Goal: Information Seeking & Learning: Learn about a topic

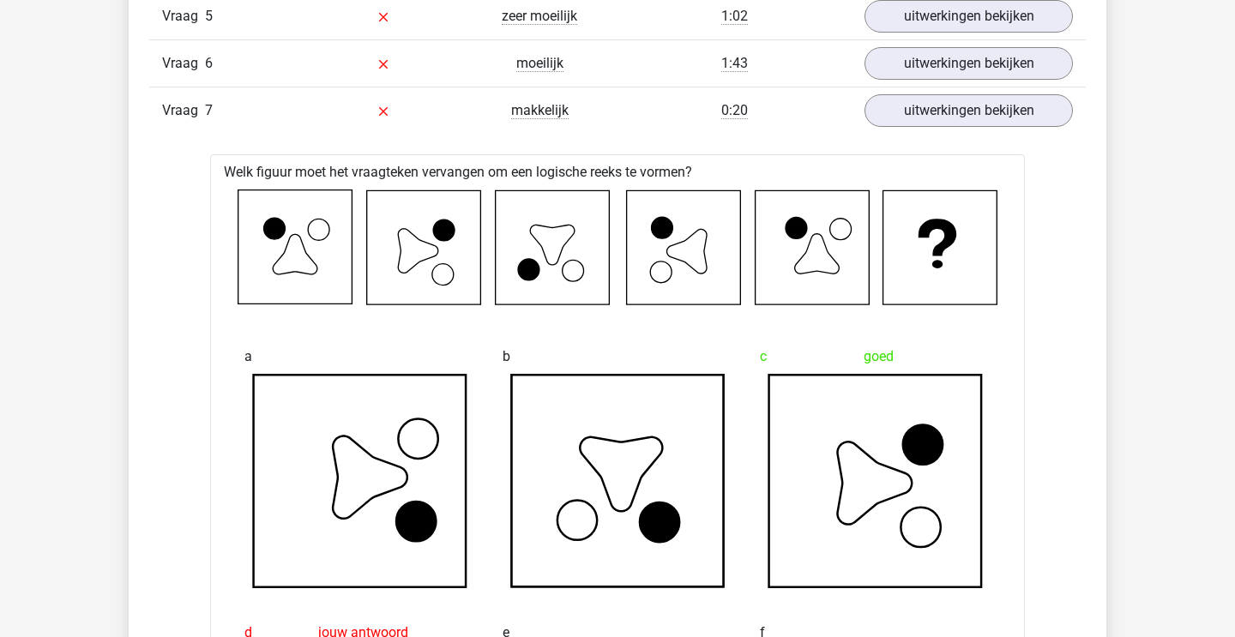
scroll to position [1304, 0]
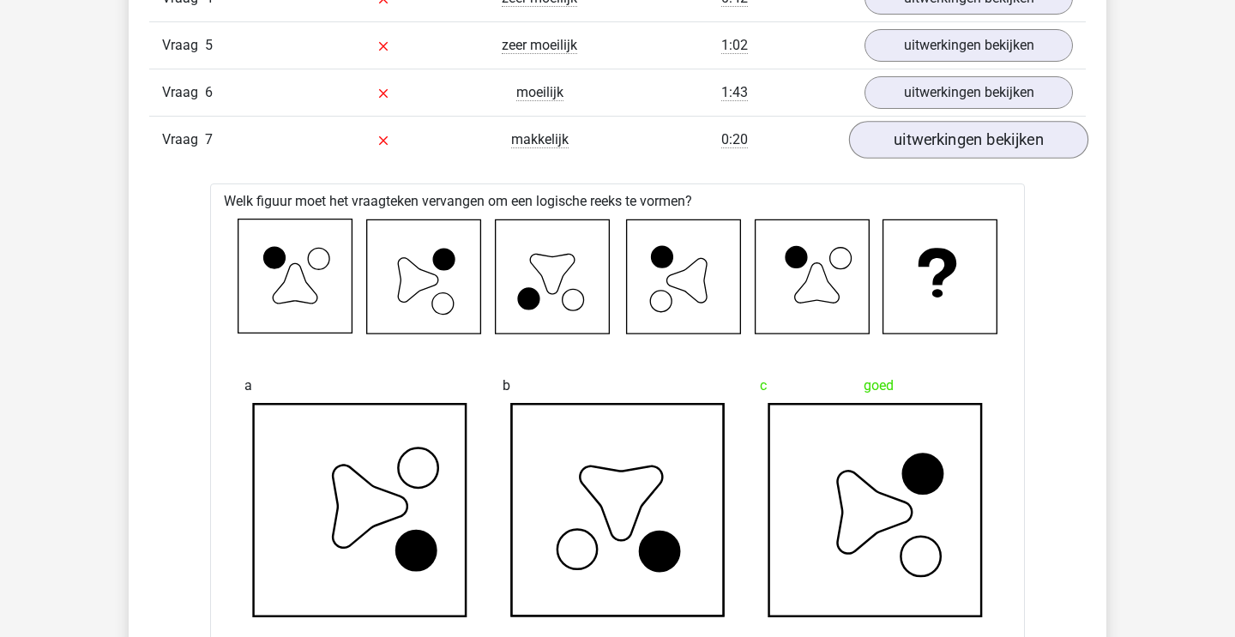
click at [964, 144] on link "uitwerkingen bekijken" at bounding box center [968, 140] width 239 height 38
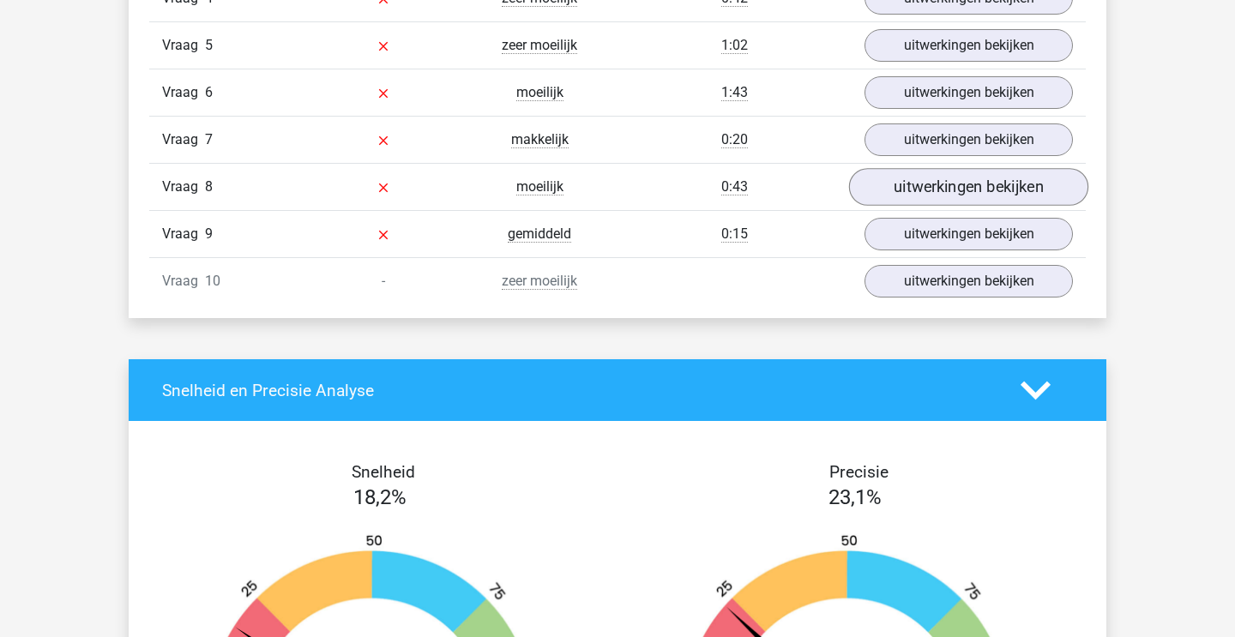
click at [934, 181] on link "uitwerkingen bekijken" at bounding box center [968, 187] width 239 height 38
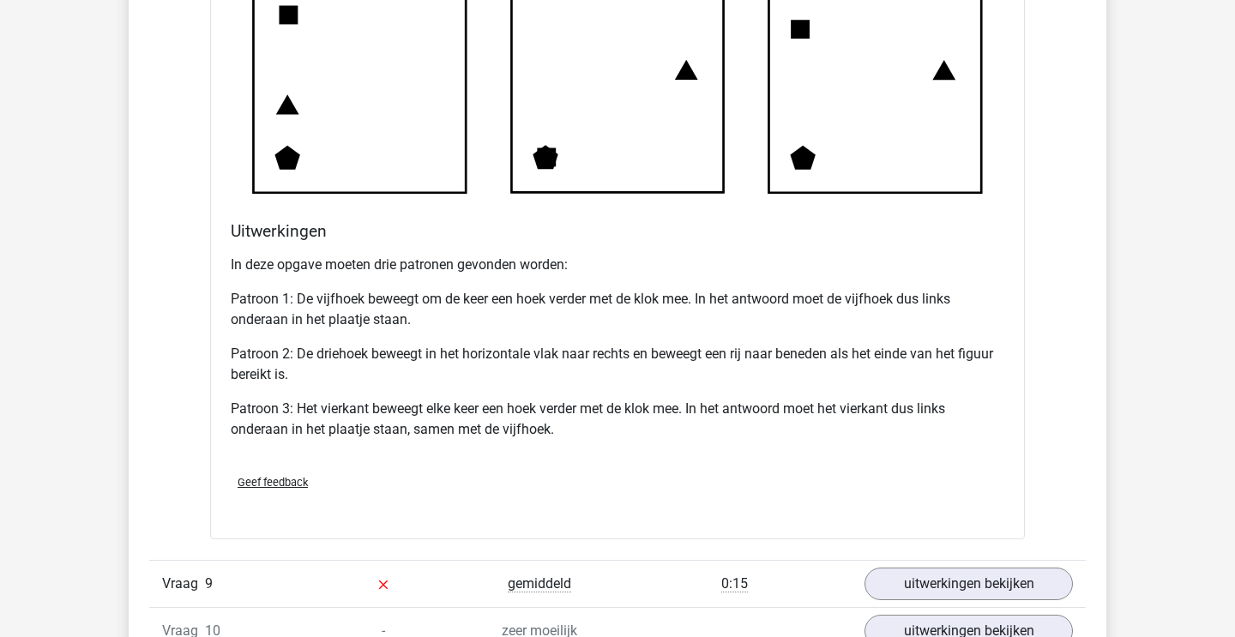
scroll to position [2076, 0]
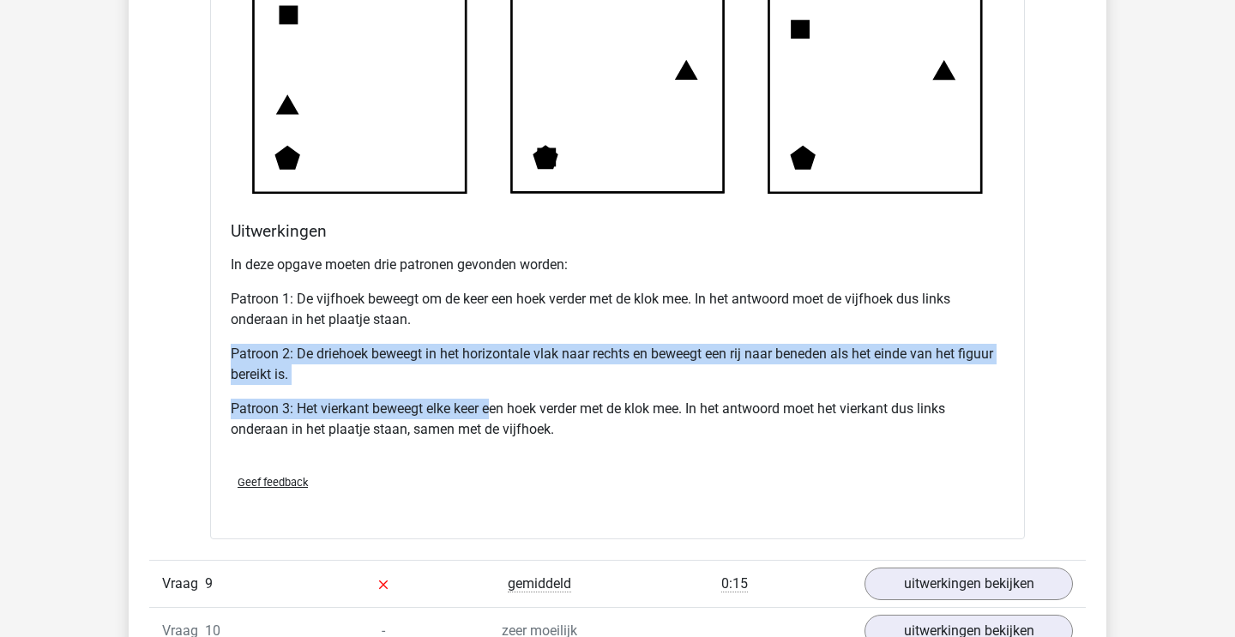
drag, startPoint x: 448, startPoint y: 328, endPoint x: 492, endPoint y: 407, distance: 89.9
click at [491, 404] on div "In deze opgave moeten drie patronen gevonden worden: Patroon 1: De vijfhoek bew…" at bounding box center [618, 354] width 774 height 213
click at [492, 407] on p "Patroon 3: Het vierkant beweegt elke keer een hoek verder met de klok mee. In h…" at bounding box center [618, 419] width 774 height 41
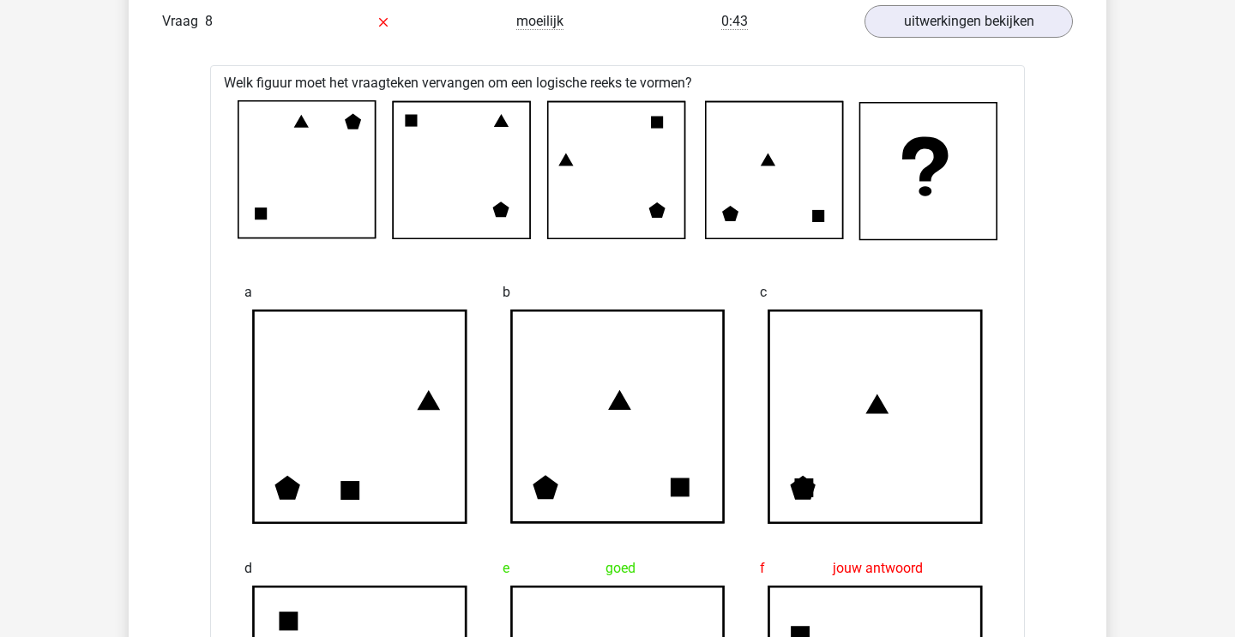
scroll to position [1325, 0]
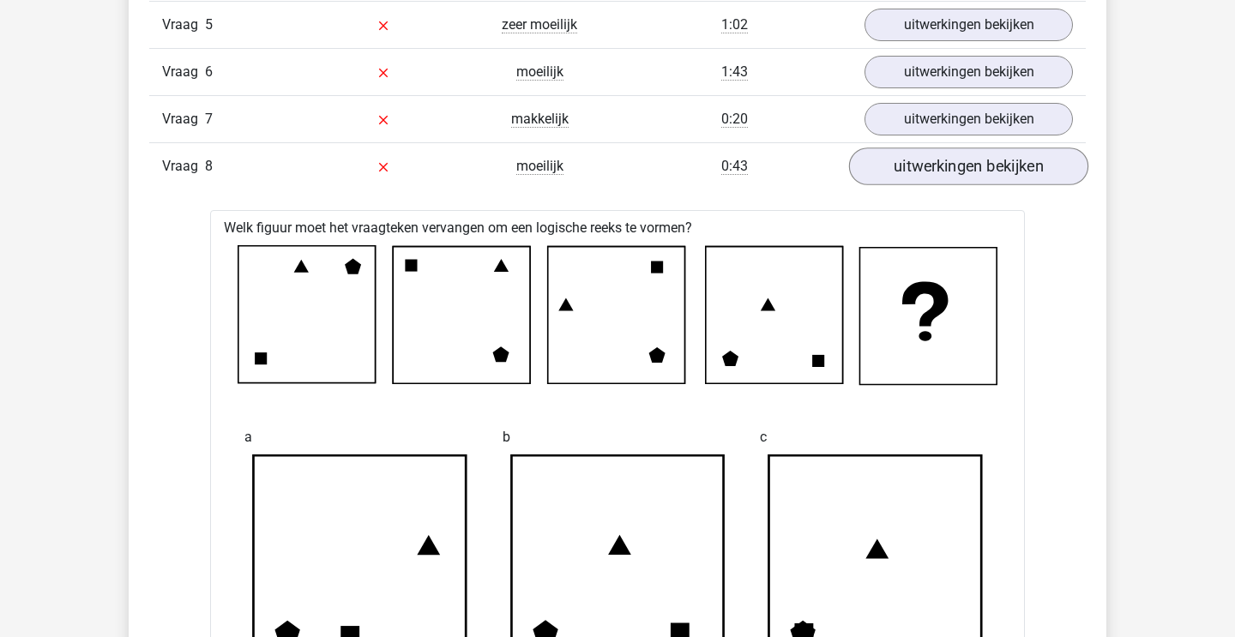
click at [922, 164] on link "uitwerkingen bekijken" at bounding box center [968, 167] width 239 height 38
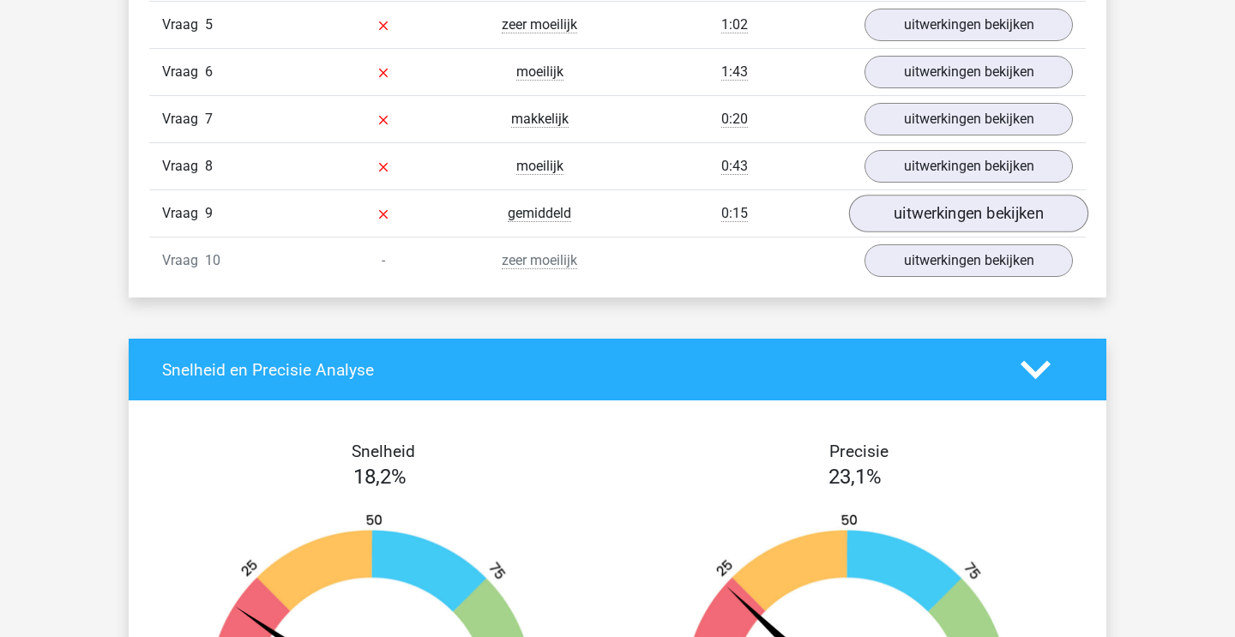
click at [922, 206] on link "uitwerkingen bekijken" at bounding box center [968, 214] width 239 height 38
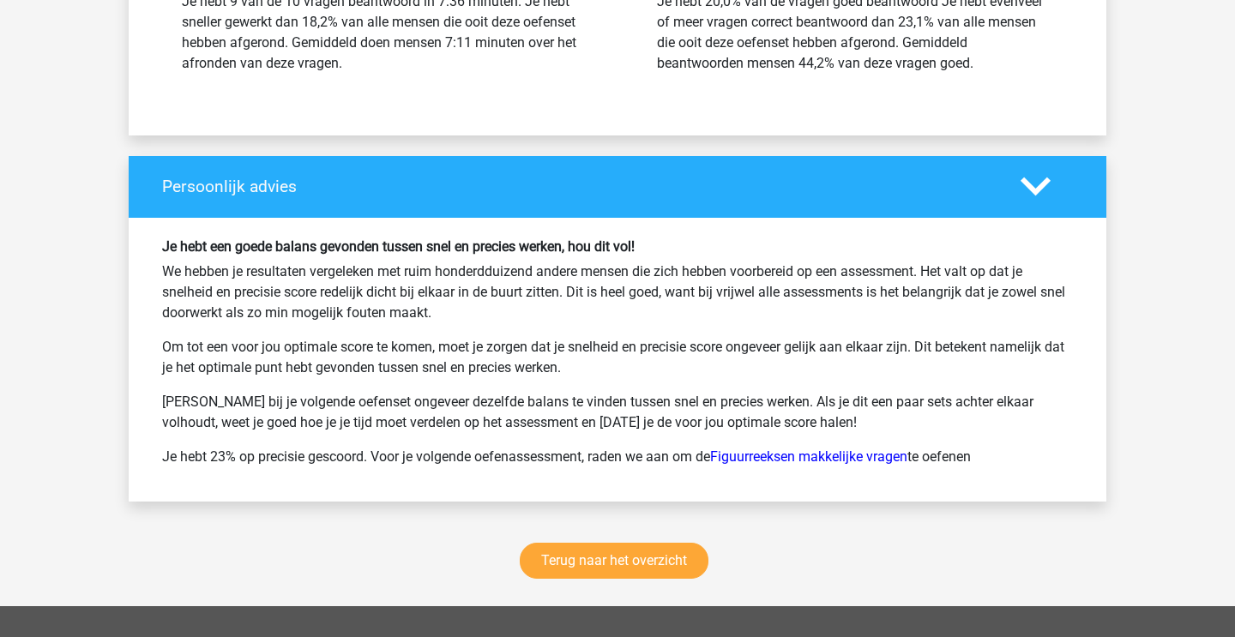
scroll to position [3394, 0]
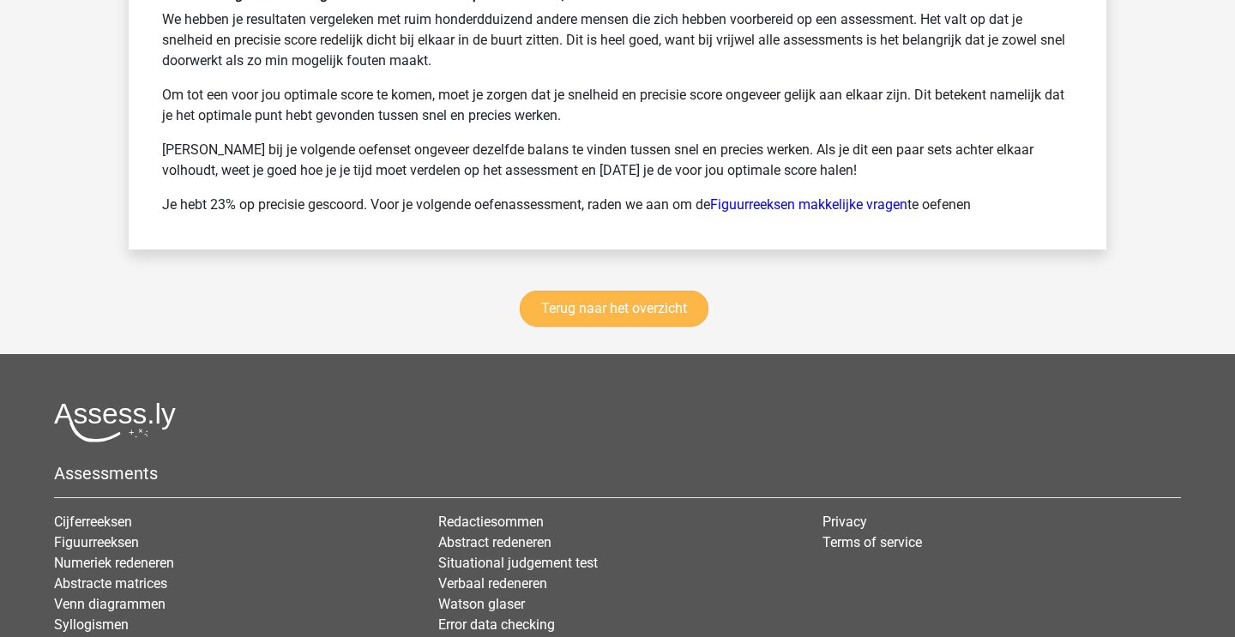
click at [639, 320] on link "Terug naar het overzicht" at bounding box center [614, 309] width 189 height 36
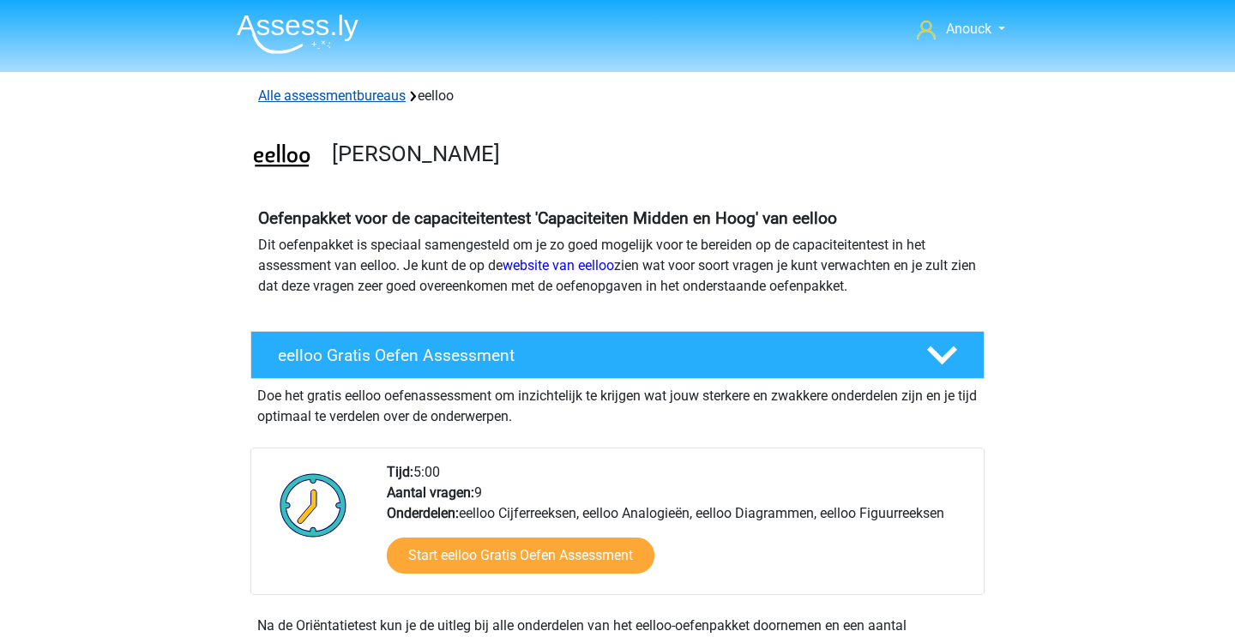
click at [372, 87] on link "Alle assessmentbureaus" at bounding box center [332, 95] width 148 height 16
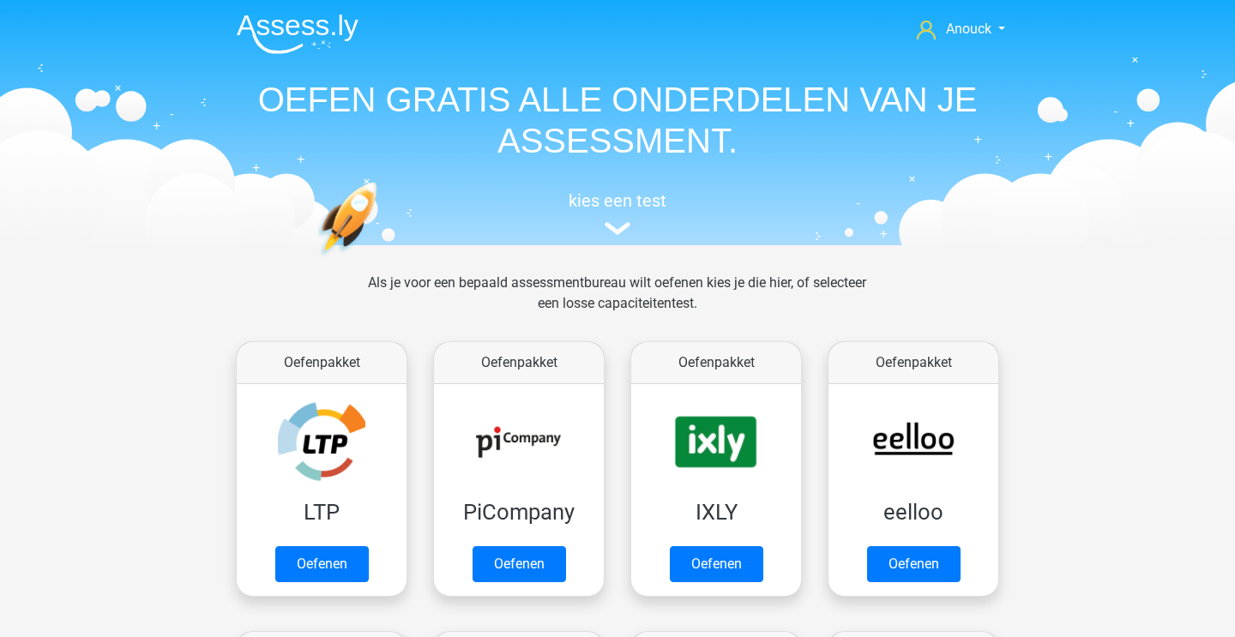
scroll to position [273, 0]
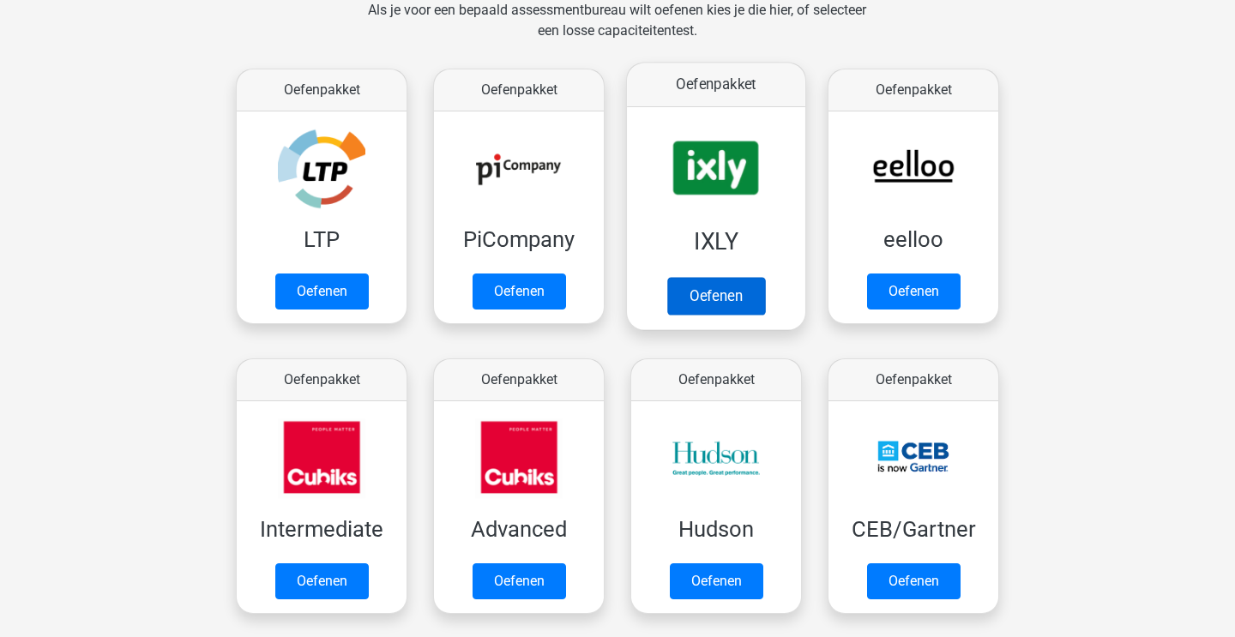
click at [706, 289] on link "Oefenen" at bounding box center [716, 296] width 98 height 38
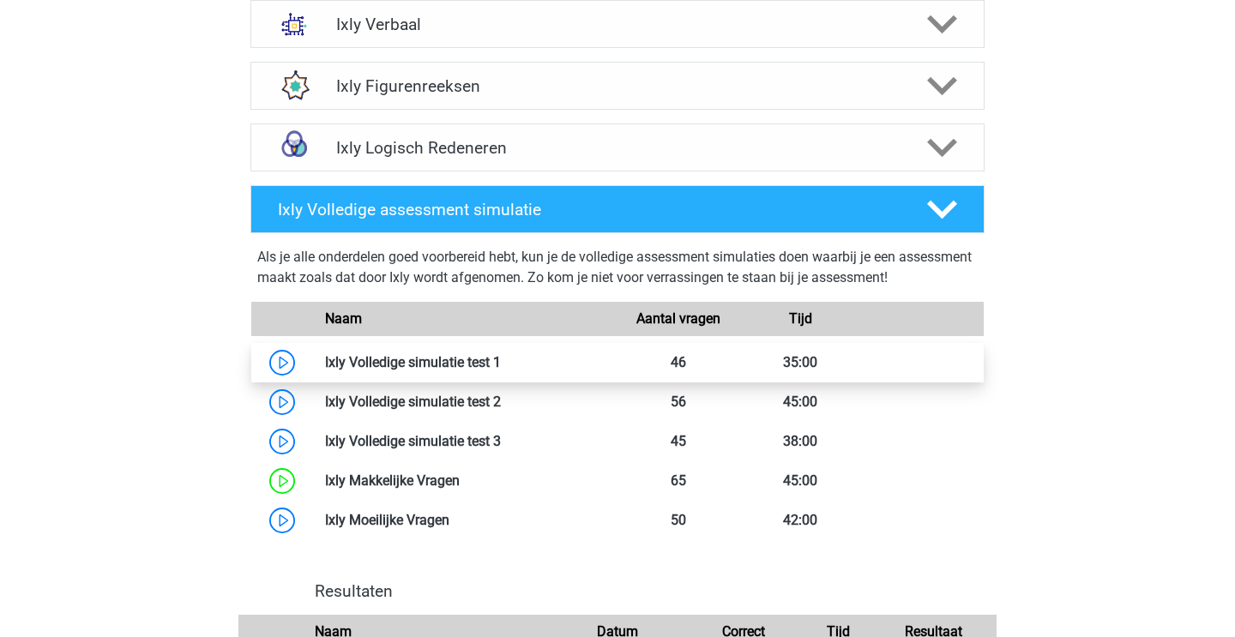
scroll to position [870, 0]
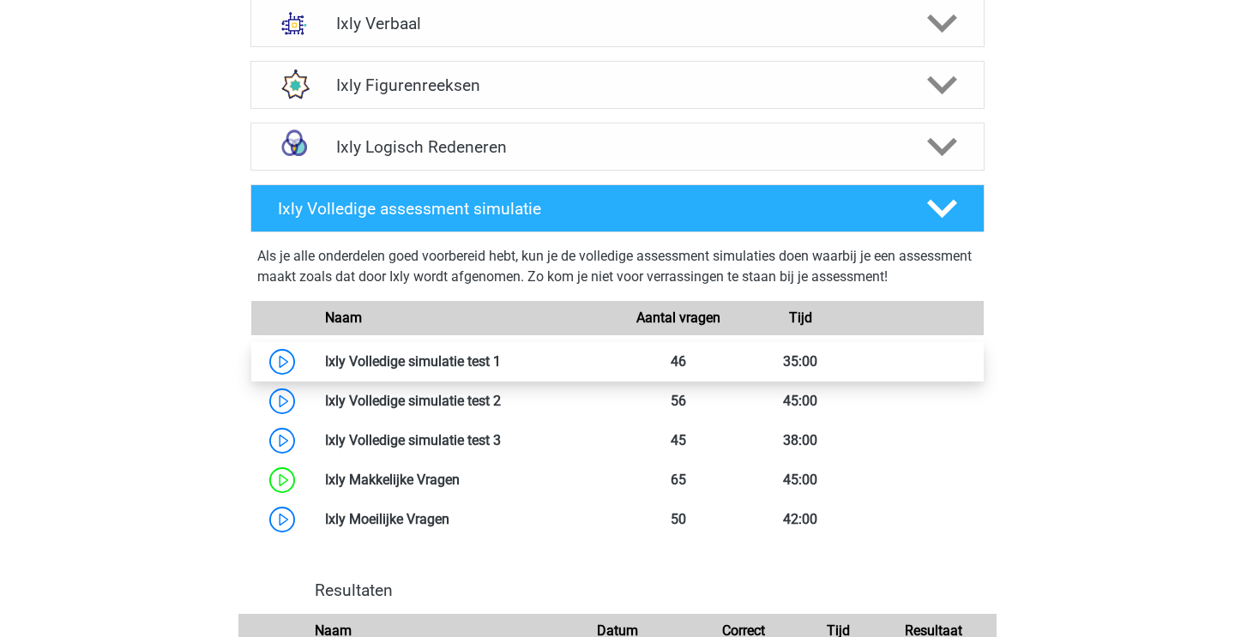
click at [501, 356] on link at bounding box center [501, 361] width 0 height 16
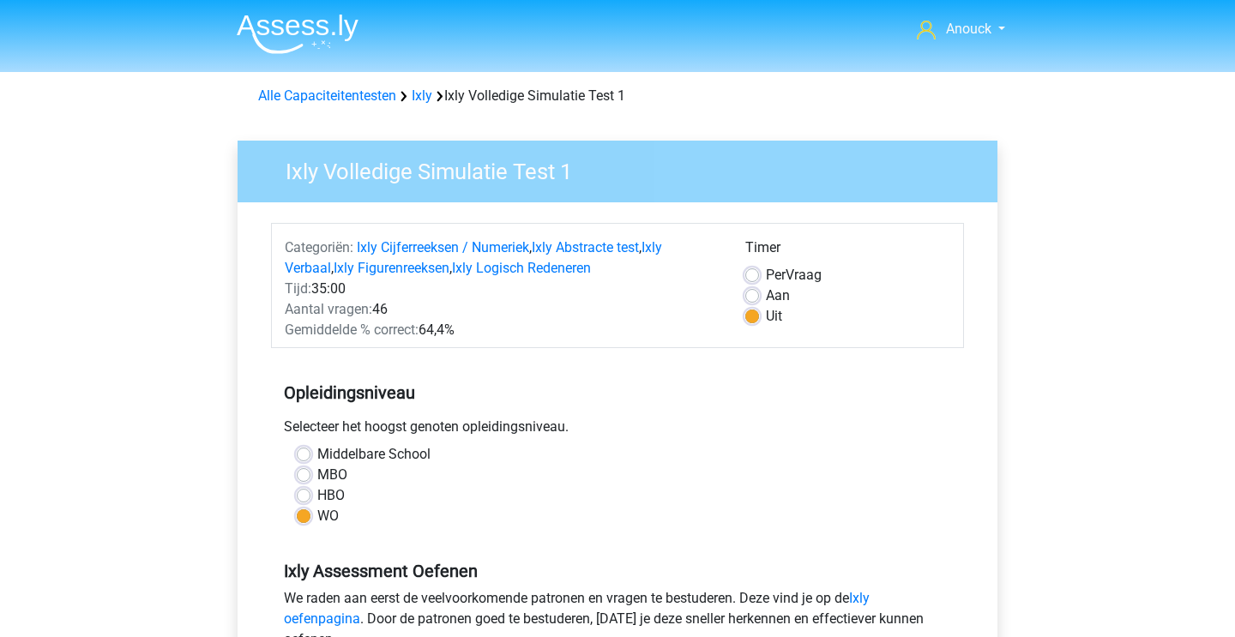
click at [766, 291] on label "Aan" at bounding box center [778, 296] width 24 height 21
click at [749, 291] on input "Aan" at bounding box center [752, 294] width 14 height 17
radio input "true"
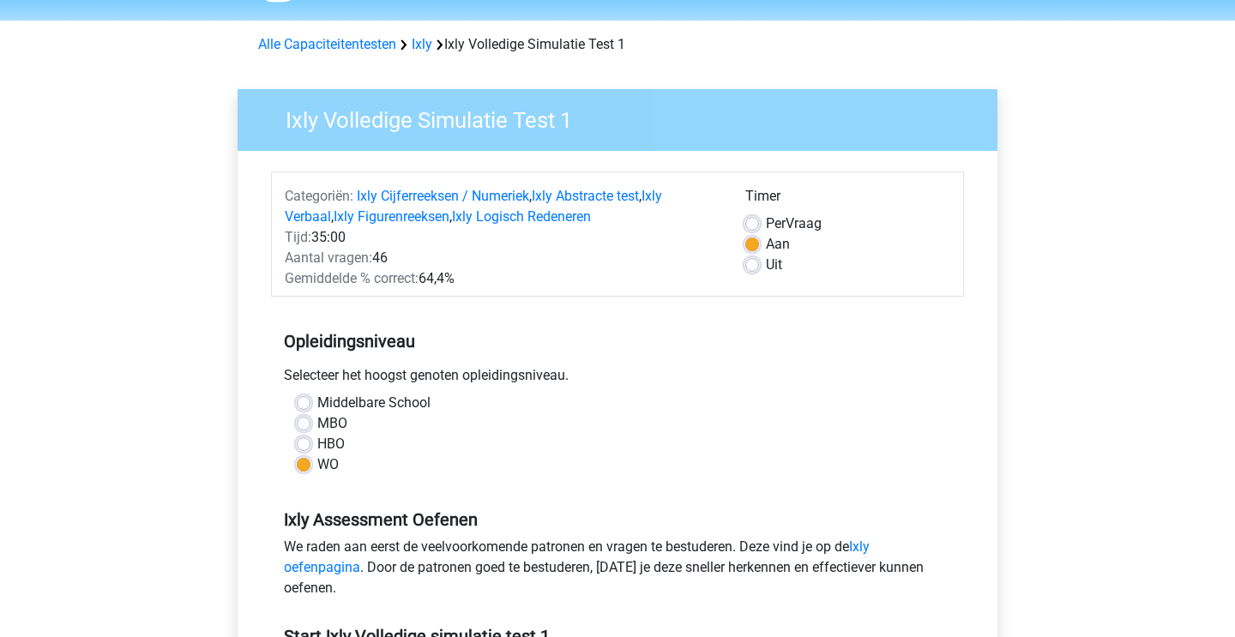
scroll to position [94, 0]
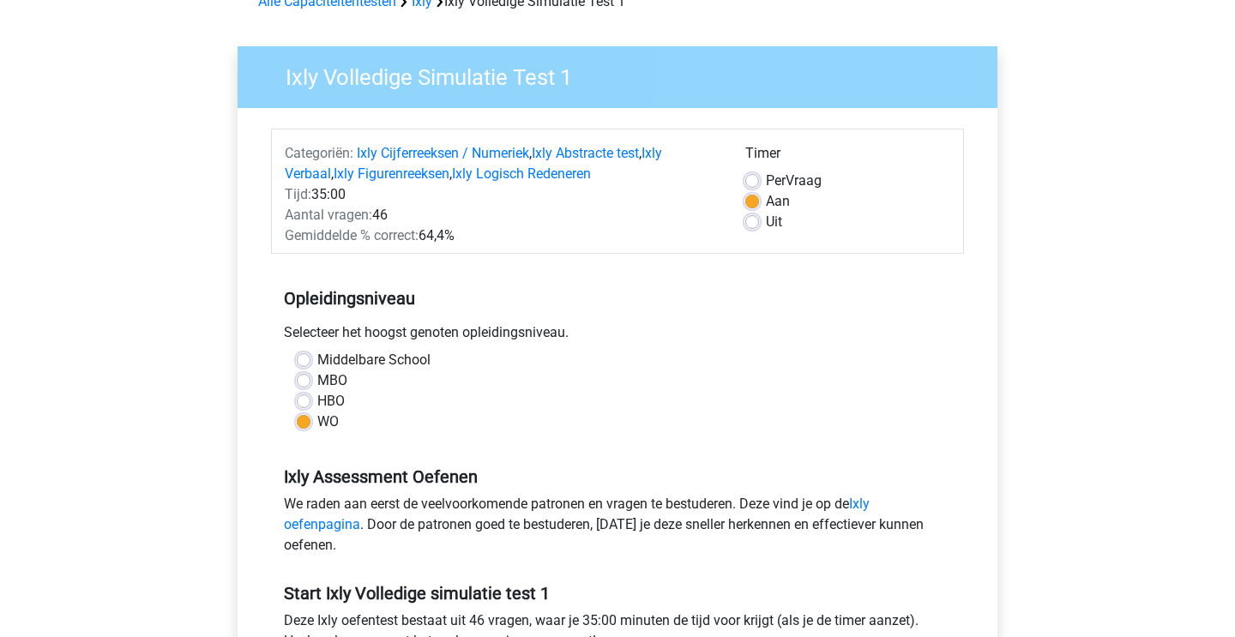
click at [317, 363] on label "Middelbare School" at bounding box center [373, 360] width 113 height 21
click at [310, 363] on input "Middelbare School" at bounding box center [304, 358] width 14 height 17
radio input "true"
click at [317, 383] on label "MBO" at bounding box center [332, 380] width 30 height 21
click at [304, 383] on input "MBO" at bounding box center [304, 378] width 14 height 17
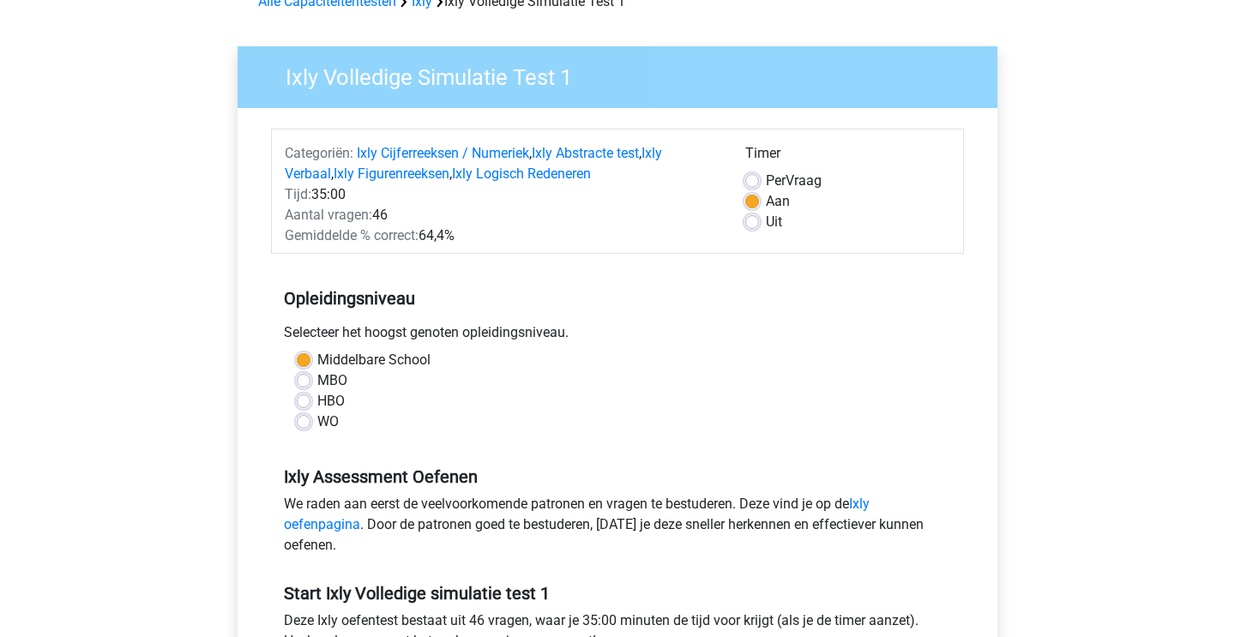
radio input "true"
click at [317, 400] on label "HBO" at bounding box center [330, 401] width 27 height 21
click at [302, 400] on input "HBO" at bounding box center [304, 399] width 14 height 17
radio input "true"
click at [317, 424] on label "WO" at bounding box center [327, 422] width 21 height 21
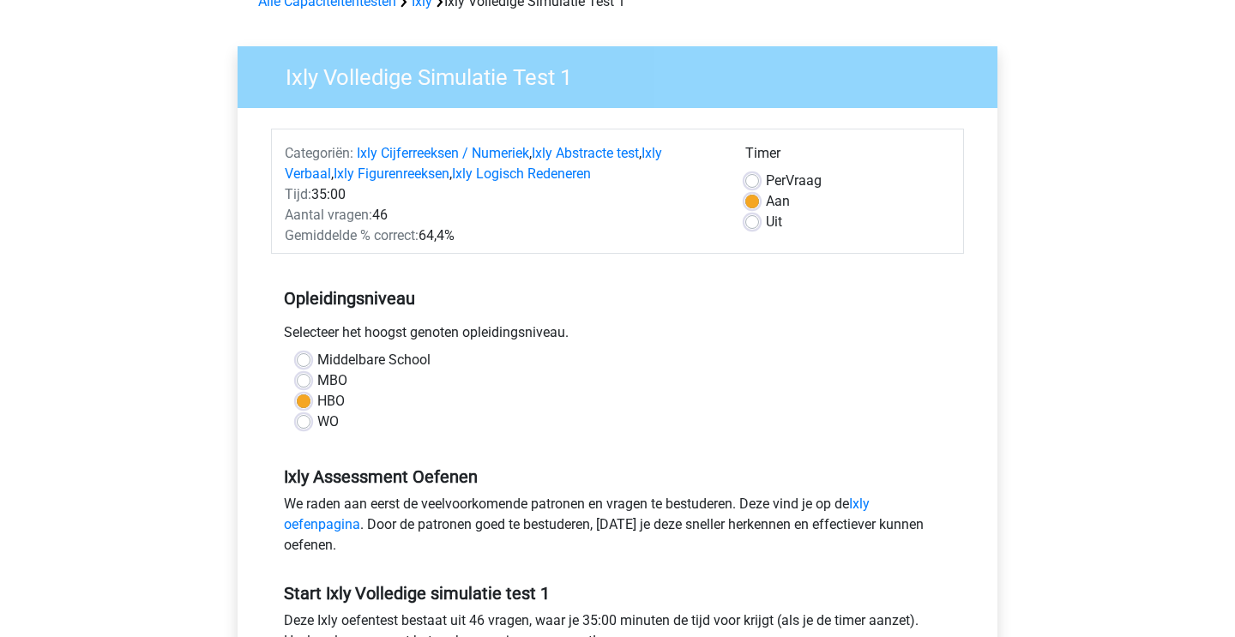
click at [301, 424] on input "WO" at bounding box center [304, 420] width 14 height 17
radio input "true"
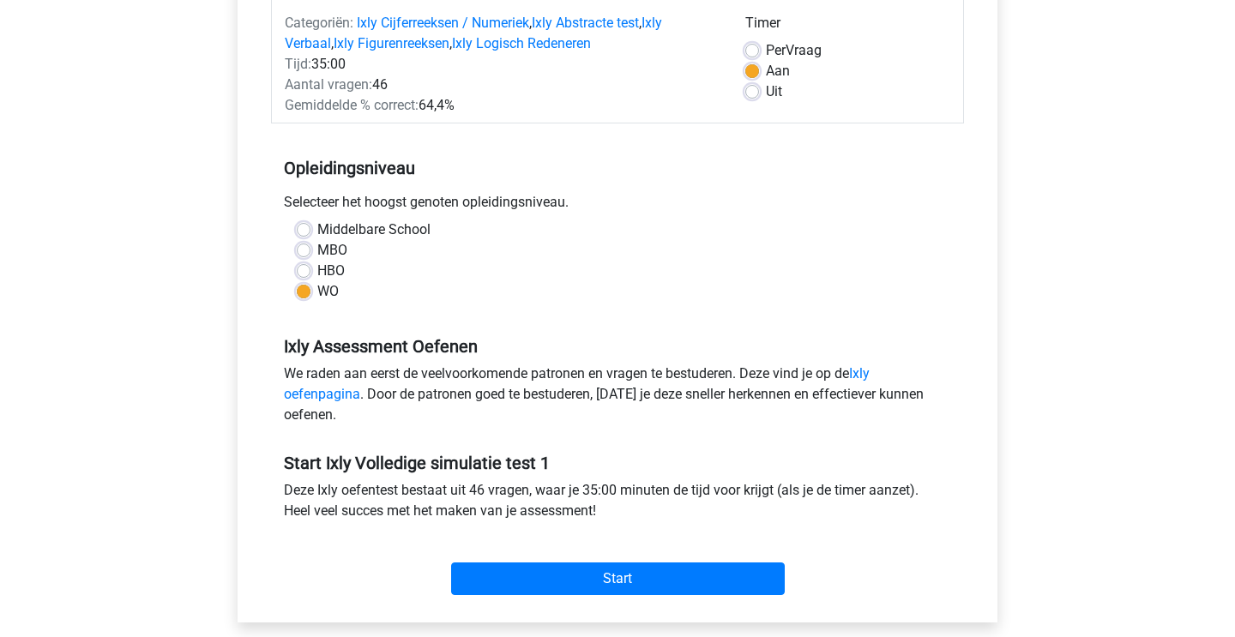
scroll to position [226, 0]
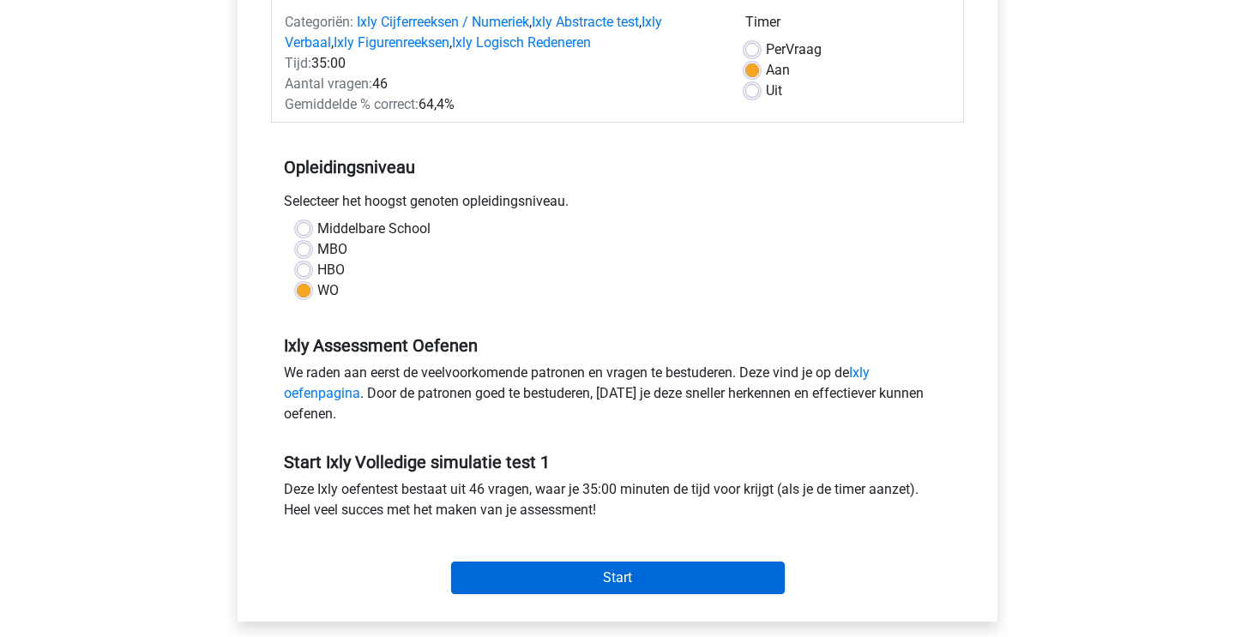
click at [527, 570] on input "Start" at bounding box center [618, 578] width 334 height 33
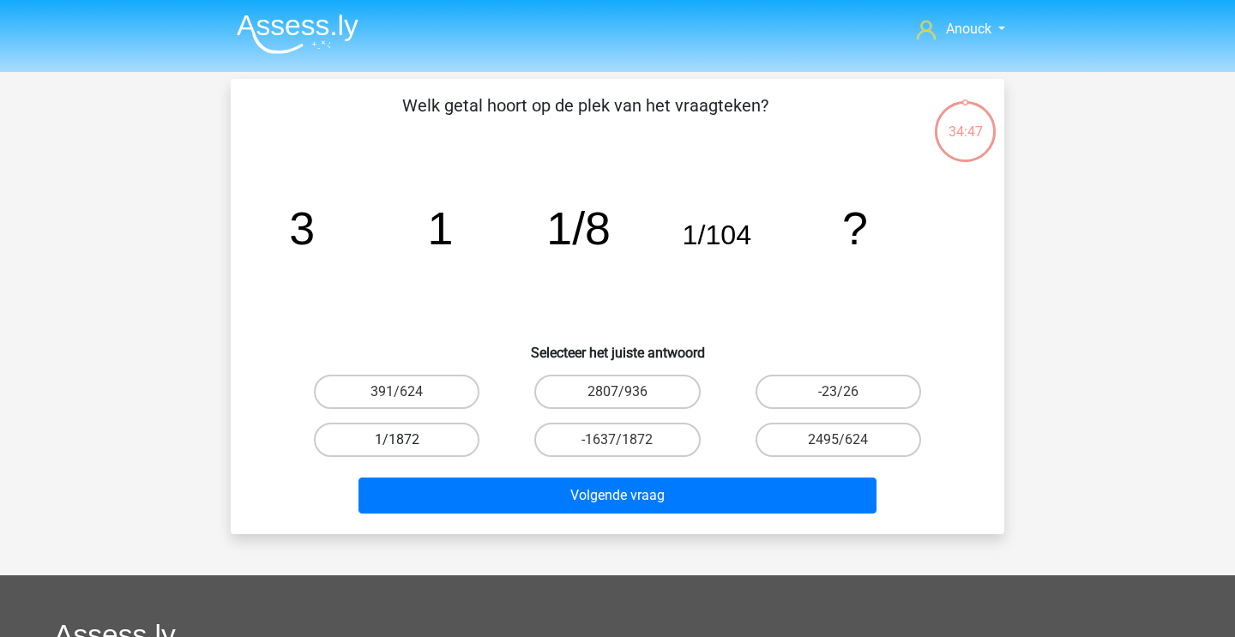
click at [471, 431] on label "1/1872" at bounding box center [397, 440] width 166 height 34
click at [408, 440] on input "1/1872" at bounding box center [402, 445] width 11 height 11
radio input "true"
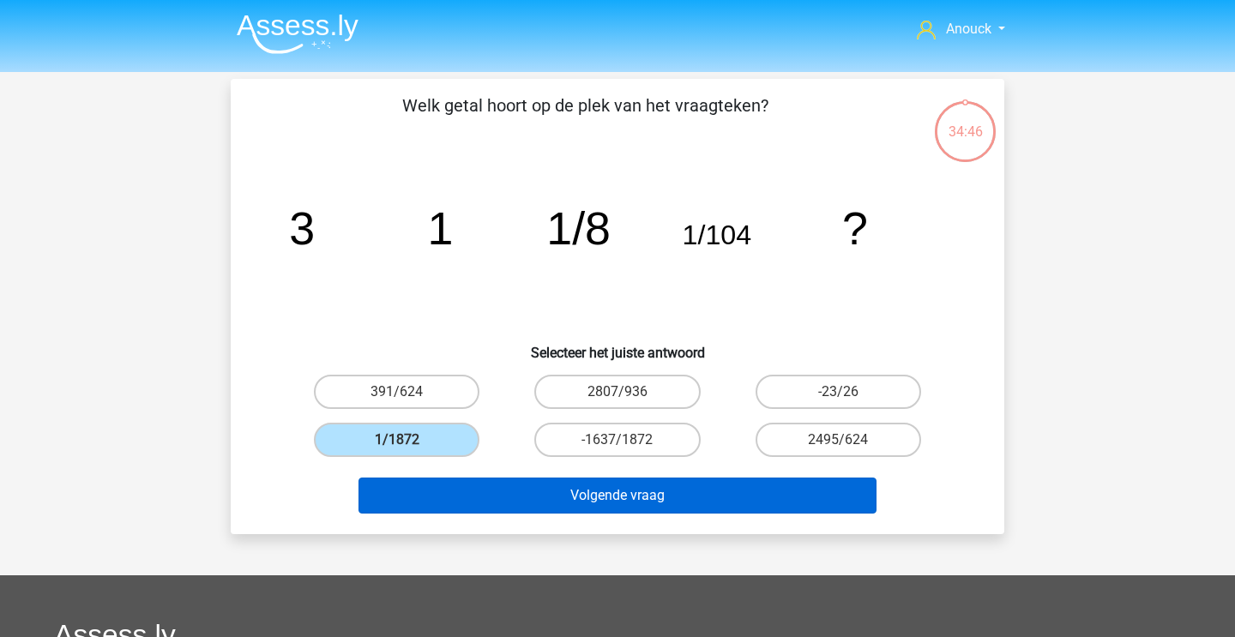
click at [503, 489] on button "Volgende vraag" at bounding box center [617, 496] width 519 height 36
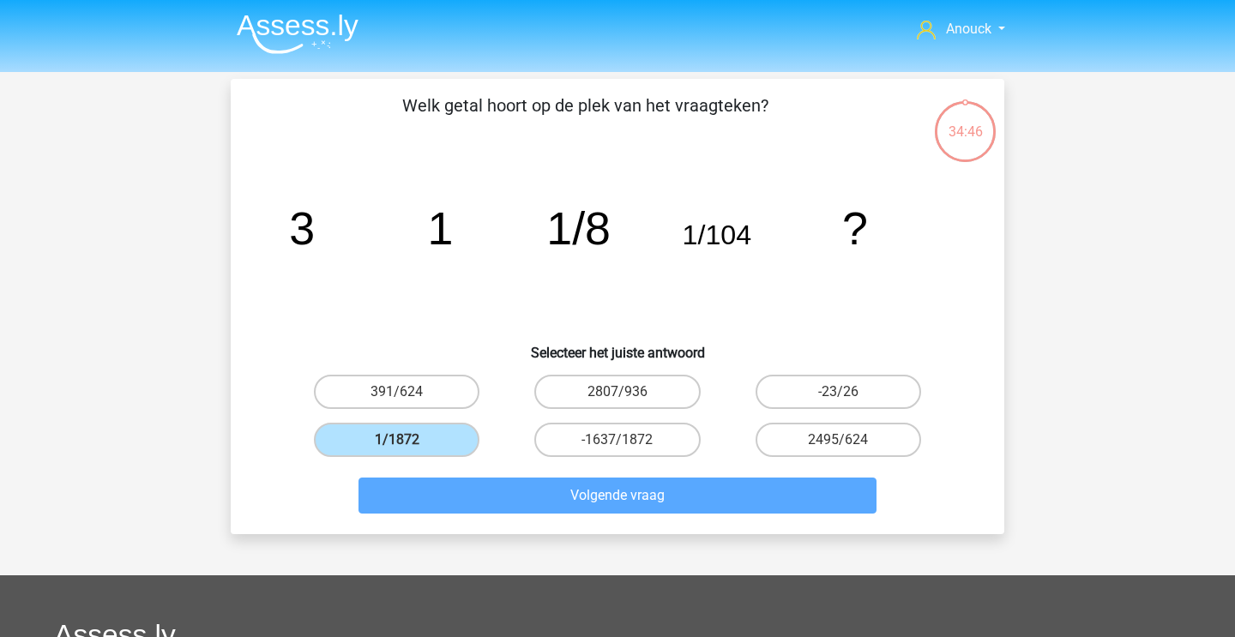
scroll to position [79, 0]
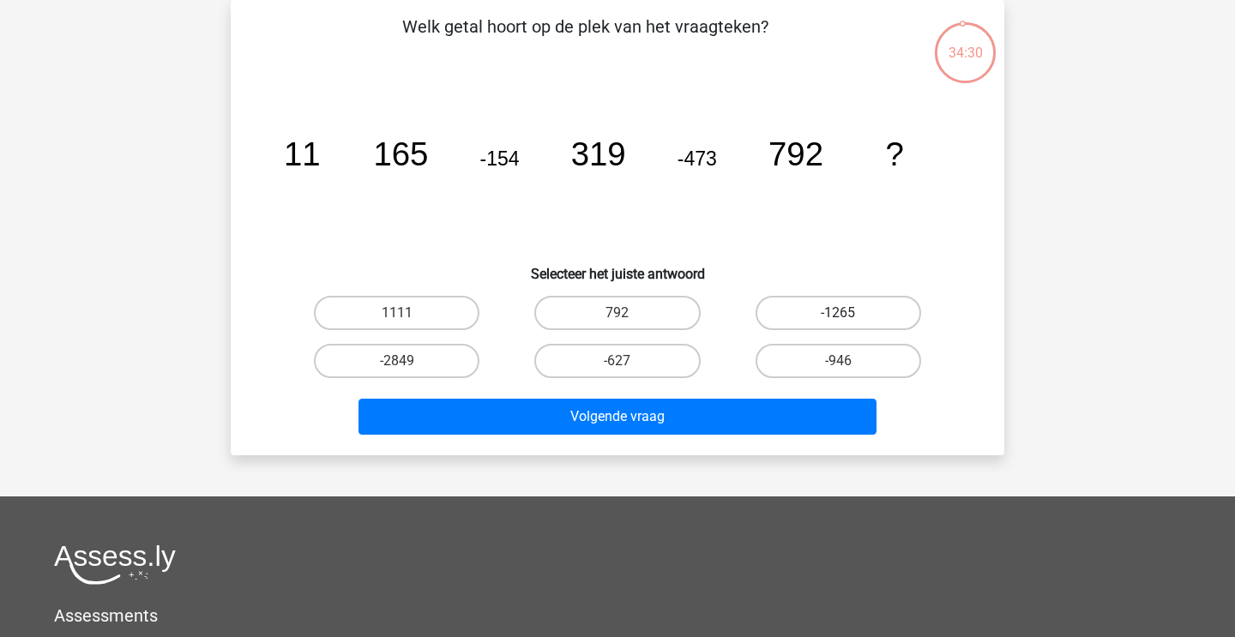
click at [787, 305] on label "-1265" at bounding box center [839, 313] width 166 height 34
click at [838, 313] on input "-1265" at bounding box center [843, 318] width 11 height 11
radio input "true"
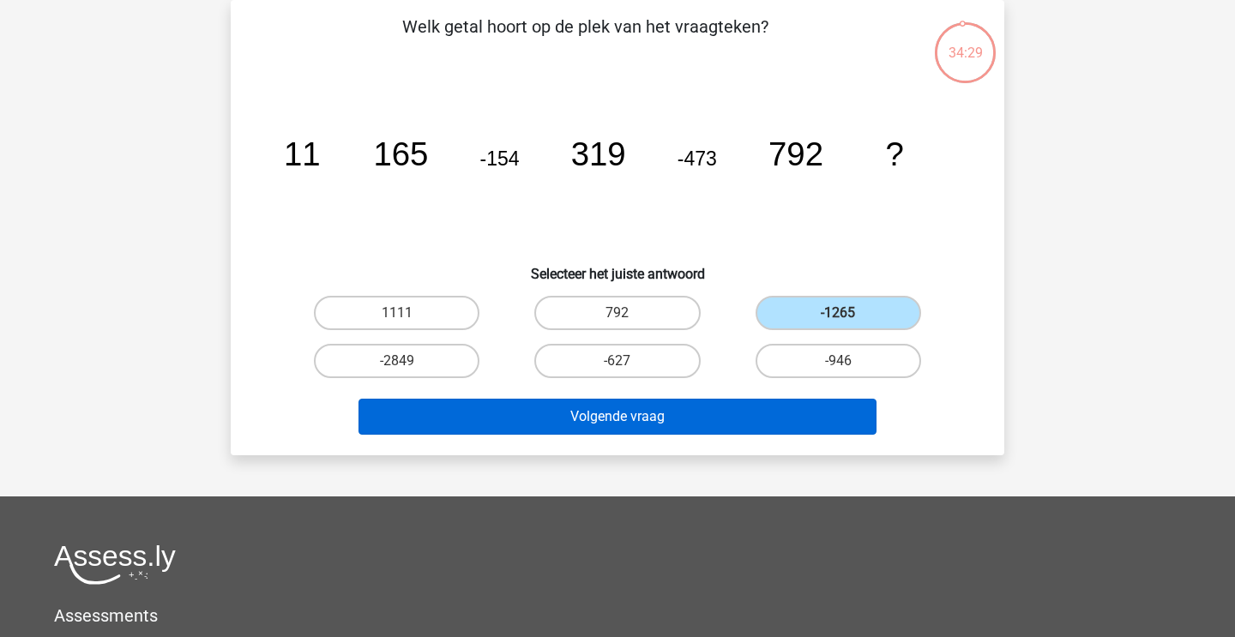
click at [698, 417] on button "Volgende vraag" at bounding box center [617, 417] width 519 height 36
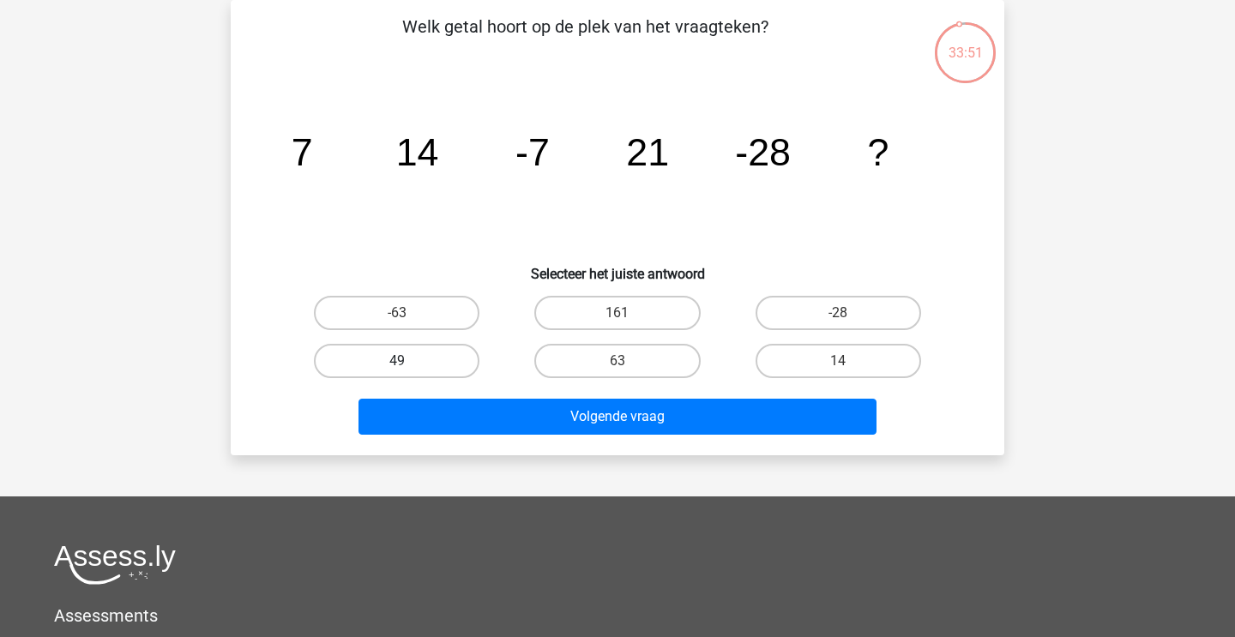
click at [436, 351] on label "49" at bounding box center [397, 361] width 166 height 34
click at [408, 361] on input "49" at bounding box center [402, 366] width 11 height 11
radio input "true"
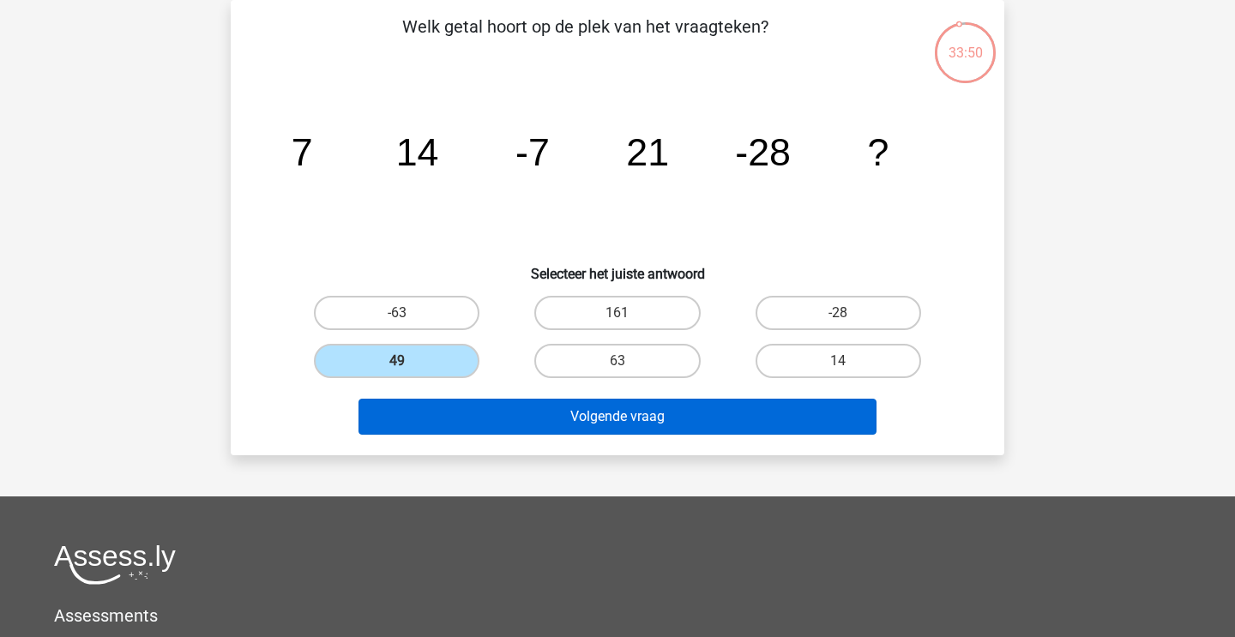
click at [435, 413] on button "Volgende vraag" at bounding box center [617, 417] width 519 height 36
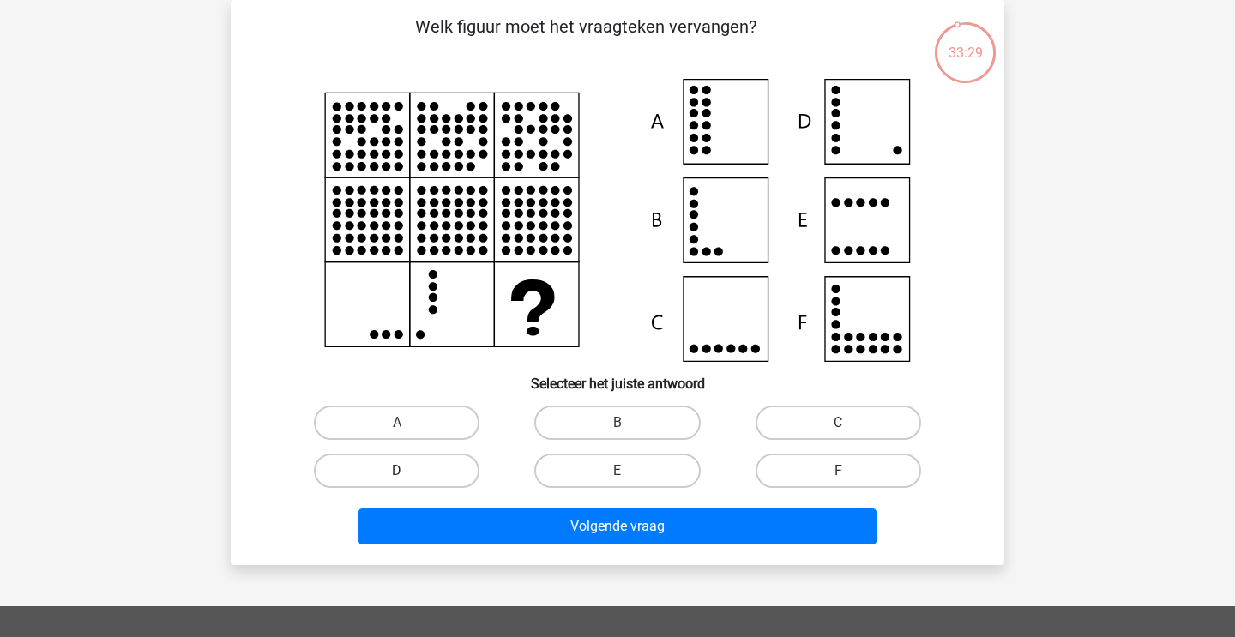
click at [457, 468] on label "D" at bounding box center [397, 471] width 166 height 34
click at [408, 471] on input "D" at bounding box center [402, 476] width 11 height 11
radio input "true"
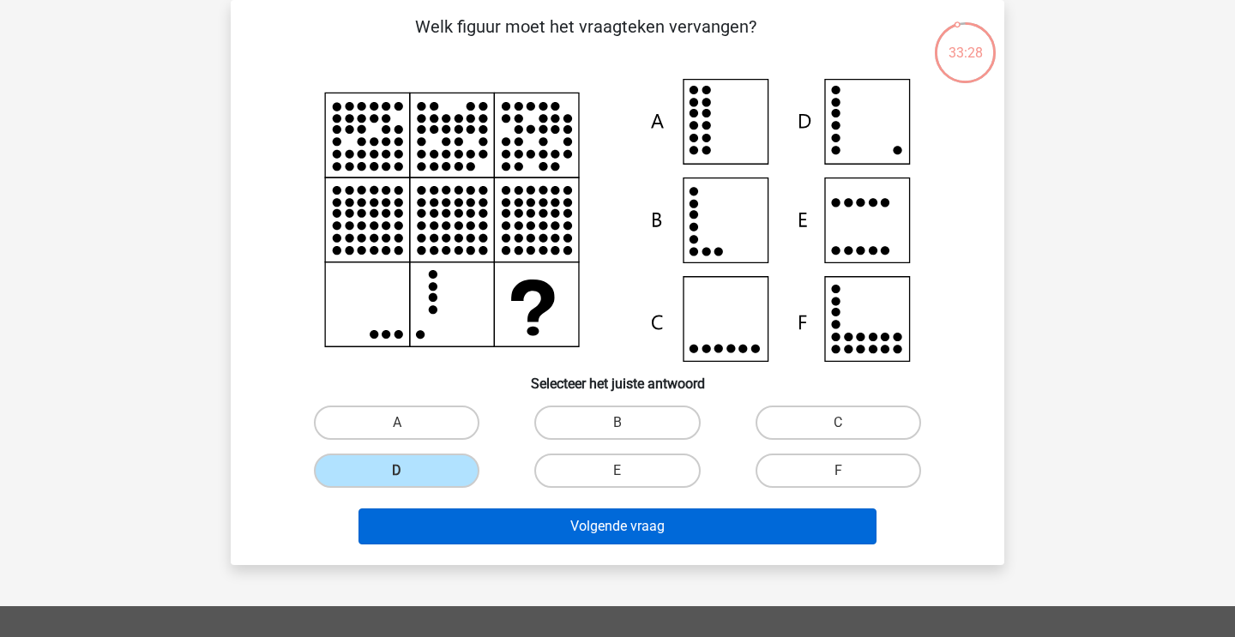
click at [458, 528] on button "Volgende vraag" at bounding box center [617, 527] width 519 height 36
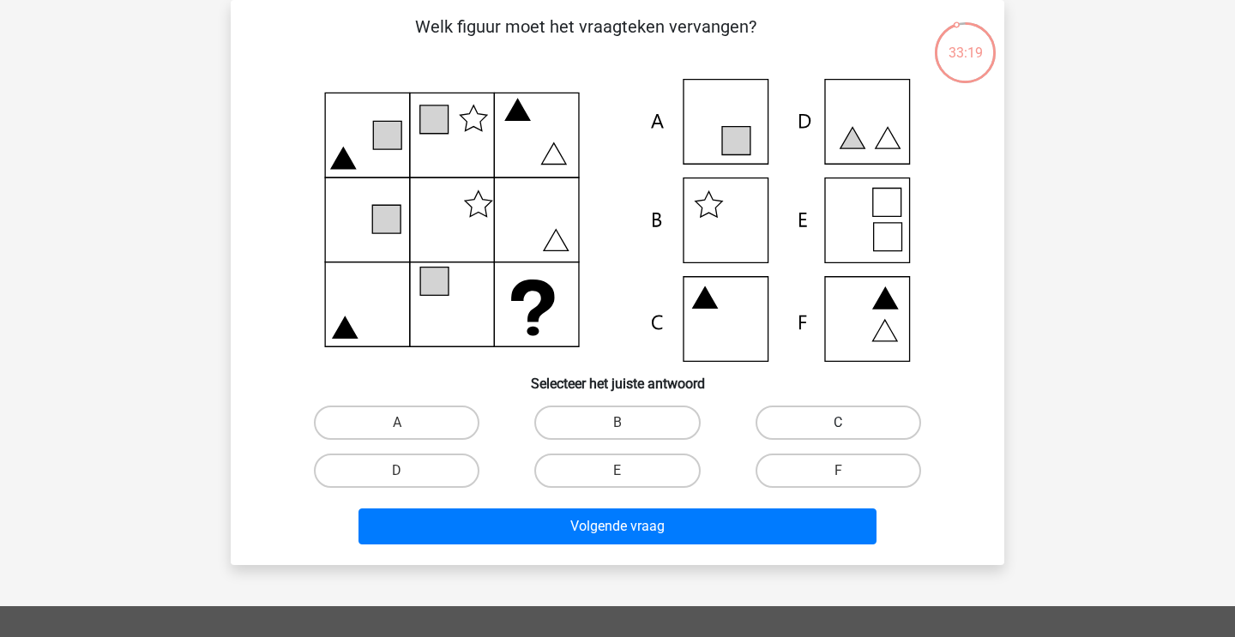
click at [804, 426] on label "C" at bounding box center [839, 423] width 166 height 34
click at [838, 426] on input "C" at bounding box center [843, 428] width 11 height 11
radio input "true"
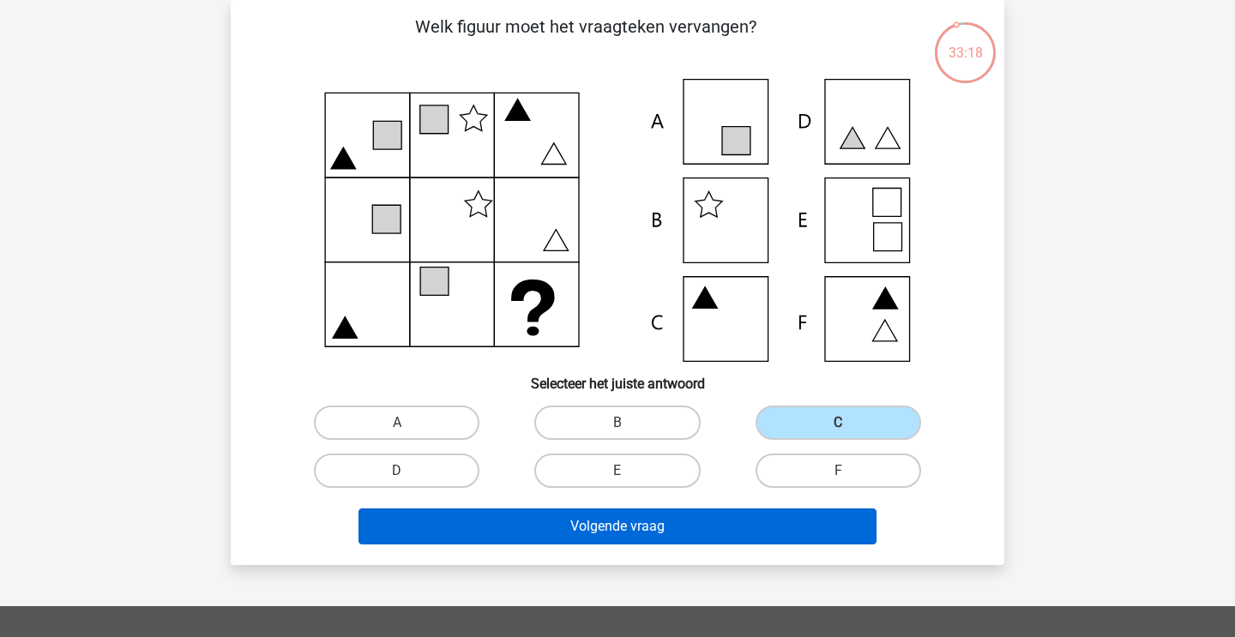
click at [727, 535] on button "Volgende vraag" at bounding box center [617, 527] width 519 height 36
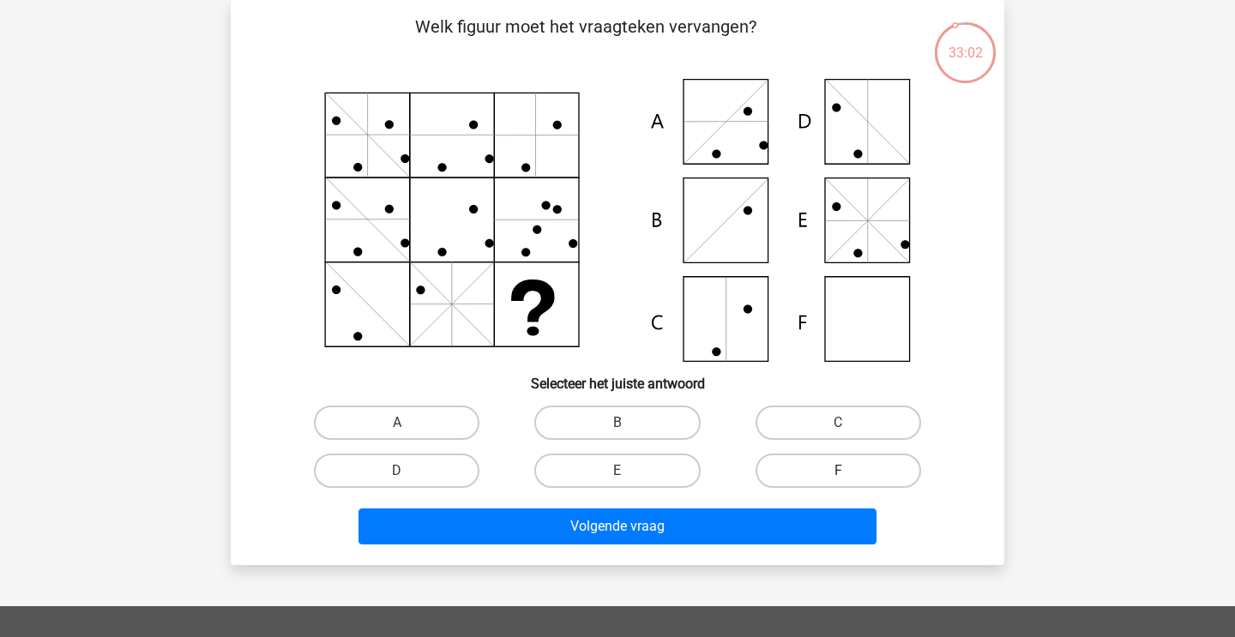
click at [804, 474] on label "F" at bounding box center [839, 471] width 166 height 34
click at [838, 474] on input "F" at bounding box center [843, 476] width 11 height 11
radio input "true"
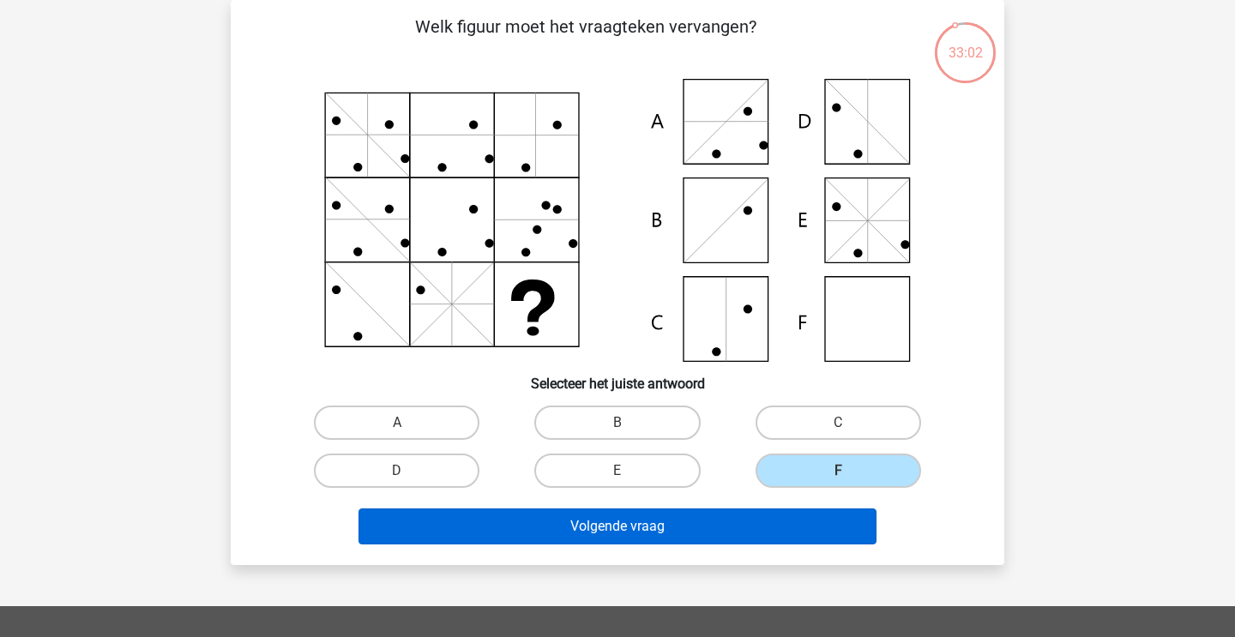
click at [744, 527] on button "Volgende vraag" at bounding box center [617, 527] width 519 height 36
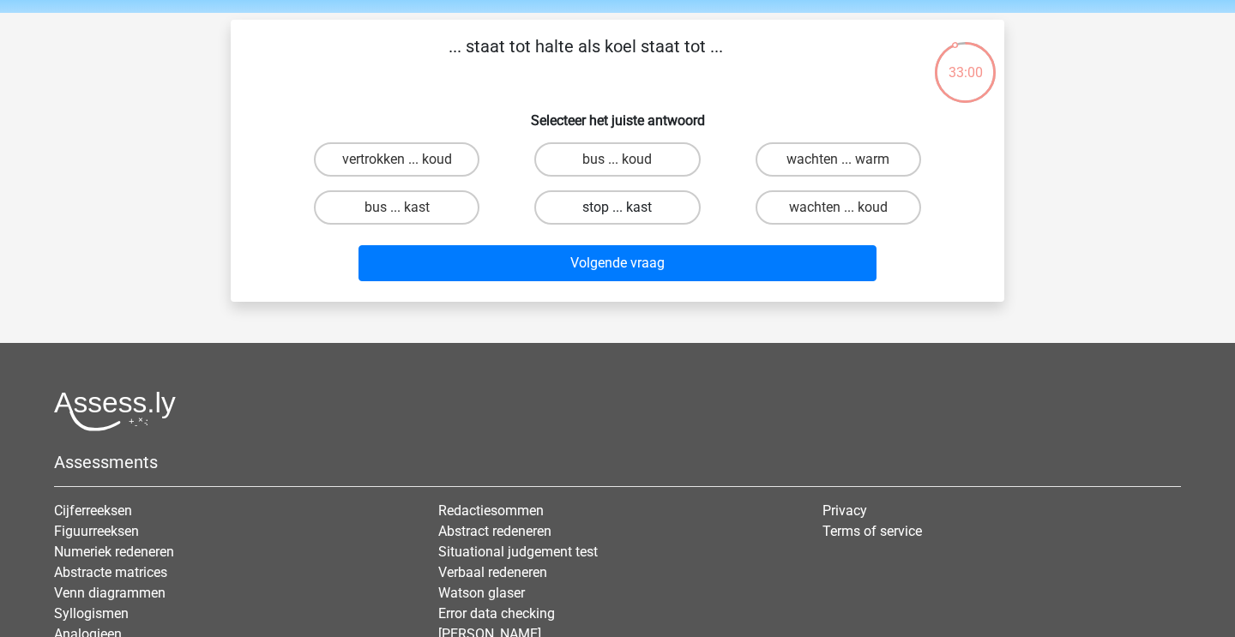
scroll to position [38, 0]
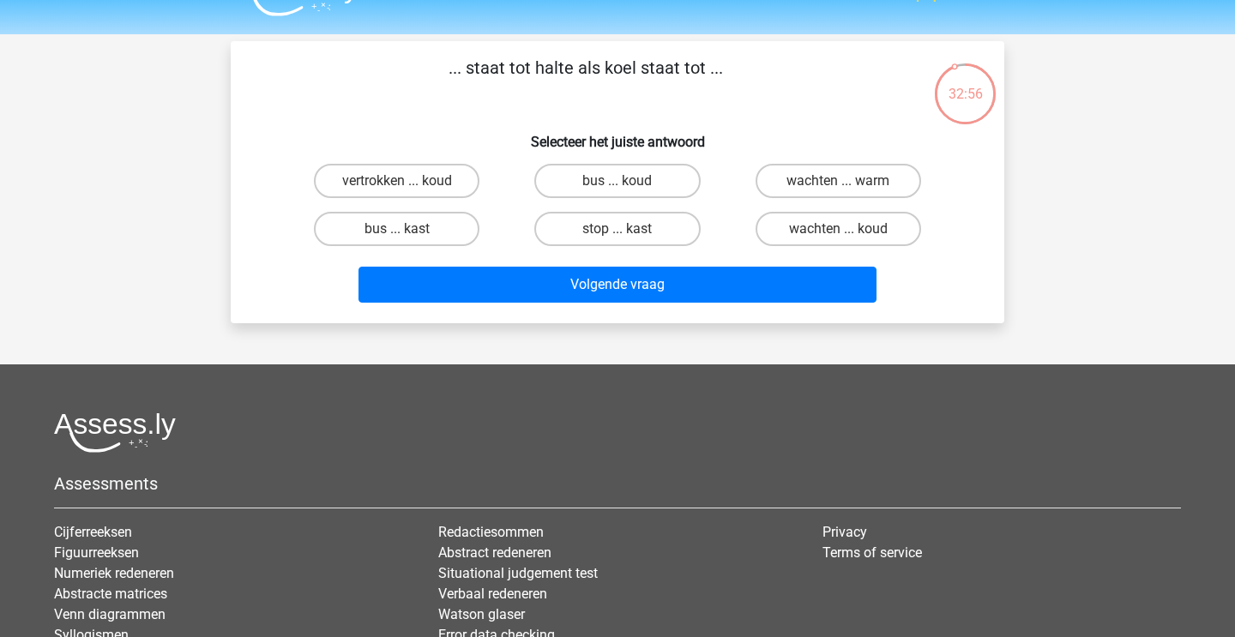
click at [619, 229] on input "stop ... kast" at bounding box center [622, 234] width 11 height 11
radio input "true"
click at [451, 225] on label "bus ... kast" at bounding box center [397, 229] width 166 height 34
click at [408, 229] on input "bus ... kast" at bounding box center [402, 234] width 11 height 11
radio input "true"
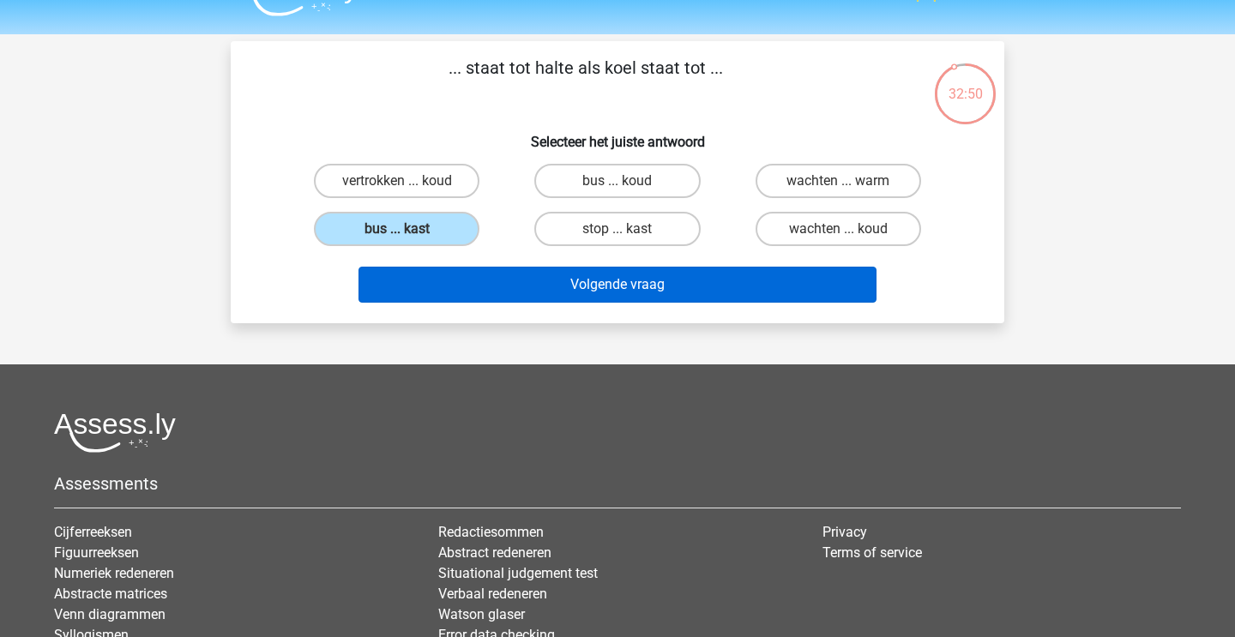
click at [502, 288] on button "Volgende vraag" at bounding box center [617, 285] width 519 height 36
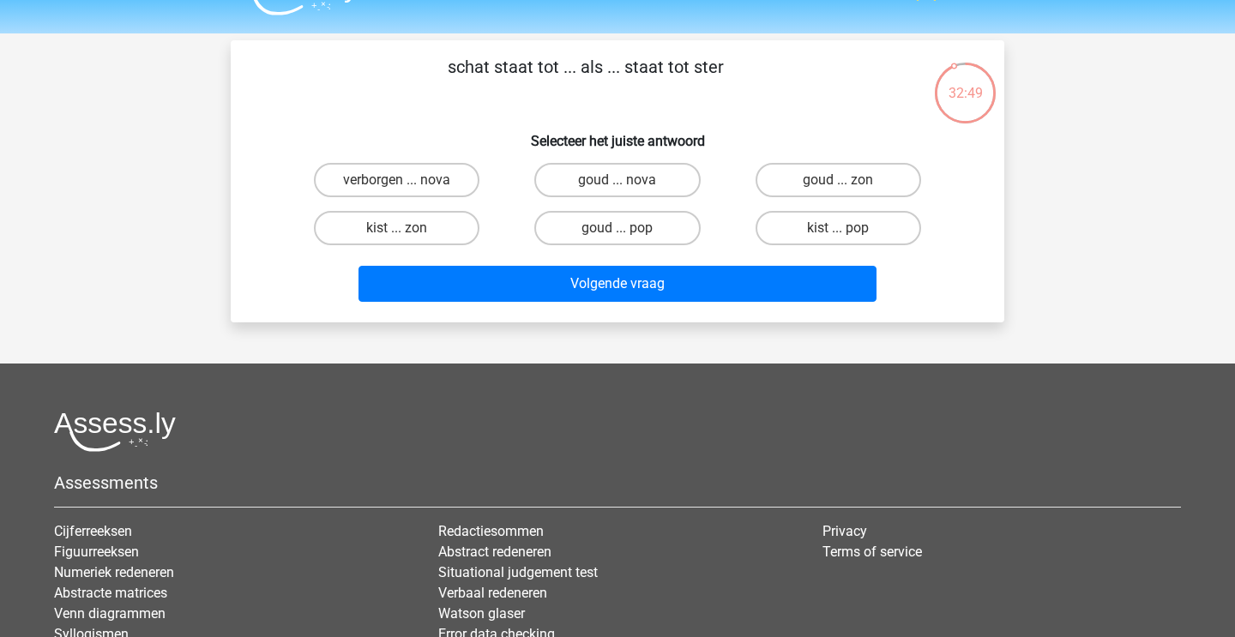
scroll to position [15, 0]
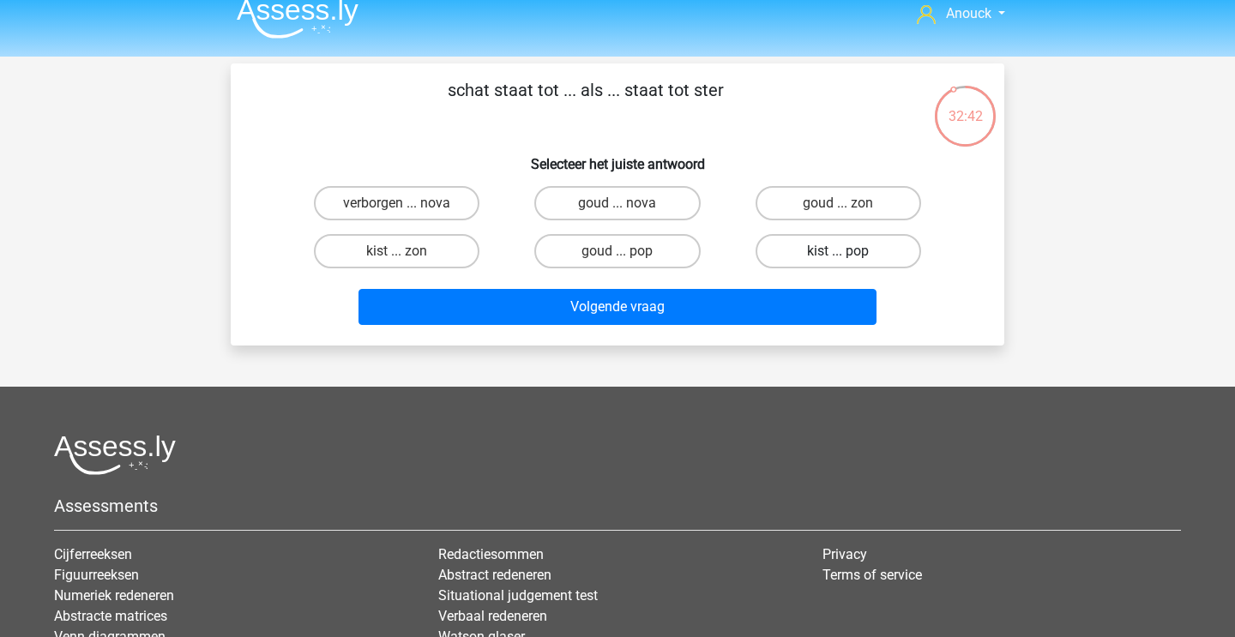
click at [834, 256] on label "kist ... pop" at bounding box center [839, 251] width 166 height 34
click at [838, 256] on input "kist ... pop" at bounding box center [843, 256] width 11 height 11
radio input "true"
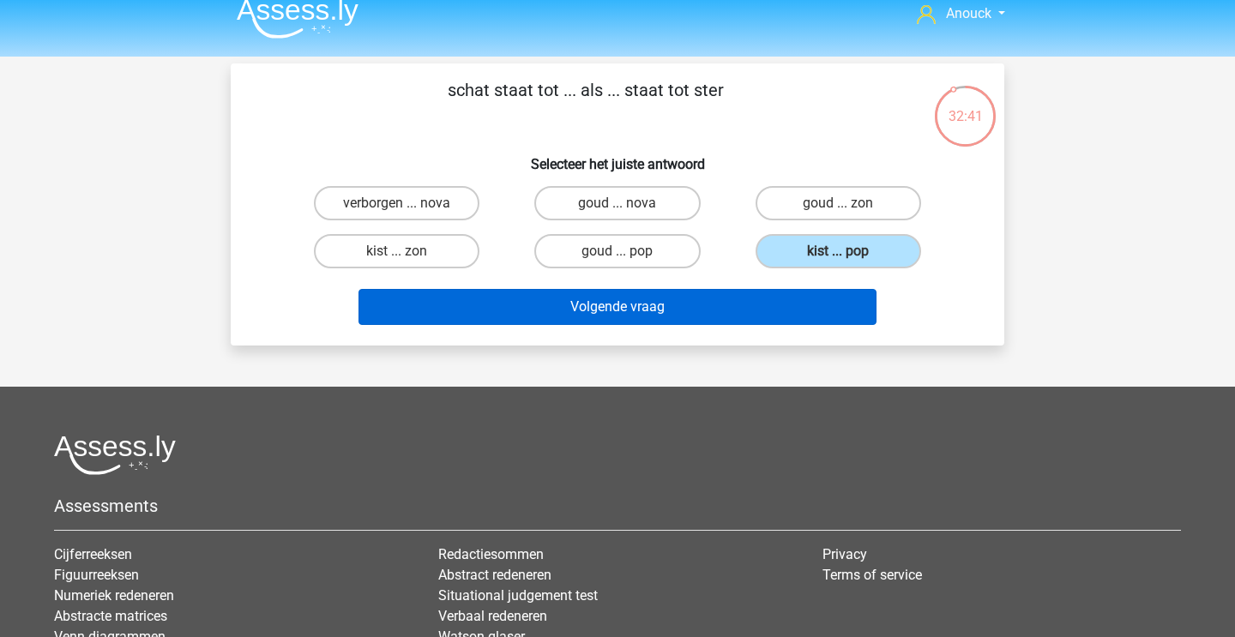
click at [738, 313] on button "Volgende vraag" at bounding box center [617, 307] width 519 height 36
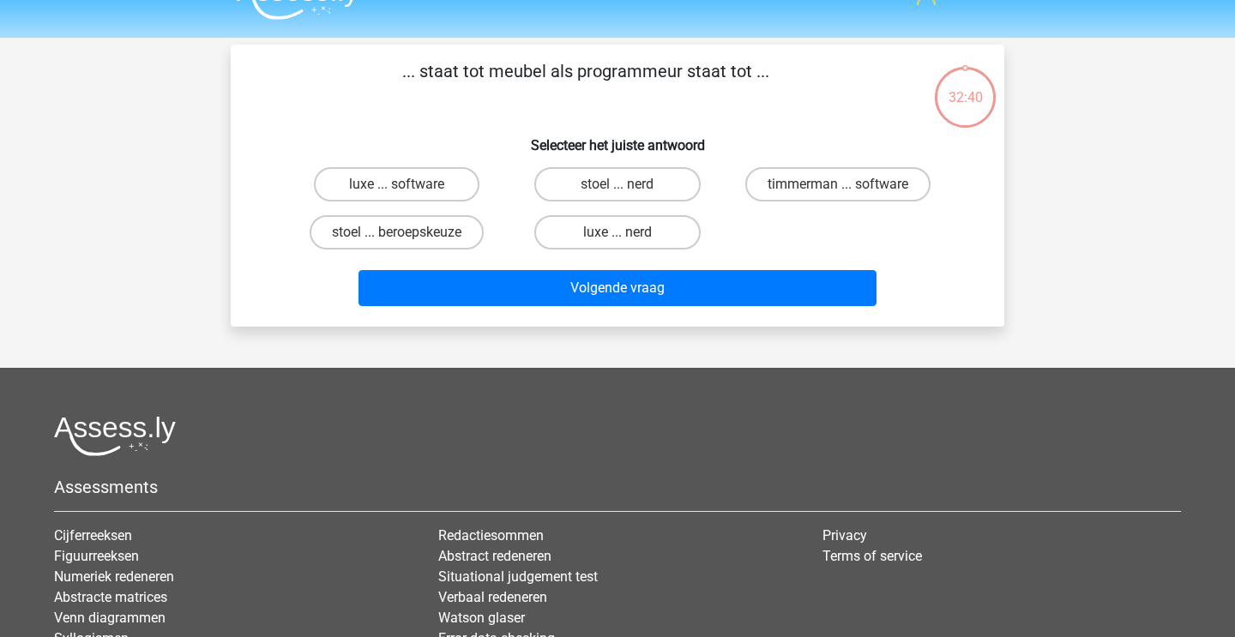
scroll to position [33, 0]
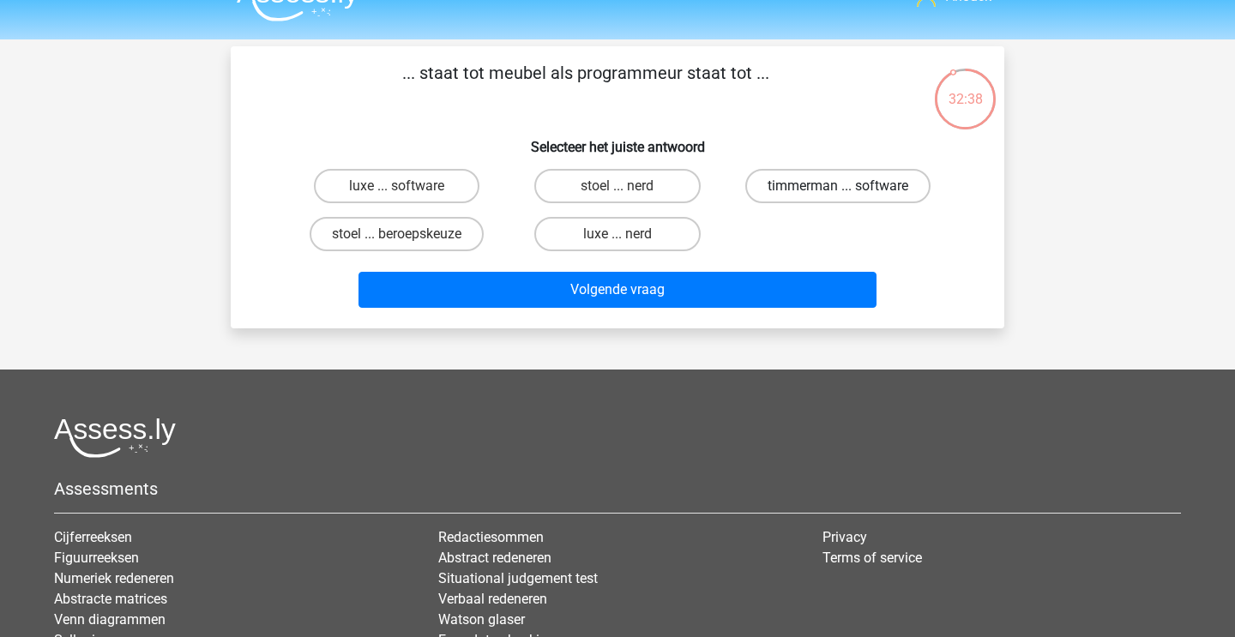
click at [812, 195] on label "timmerman ... software" at bounding box center [837, 186] width 185 height 34
click at [838, 195] on input "timmerman ... software" at bounding box center [843, 191] width 11 height 11
radio input "true"
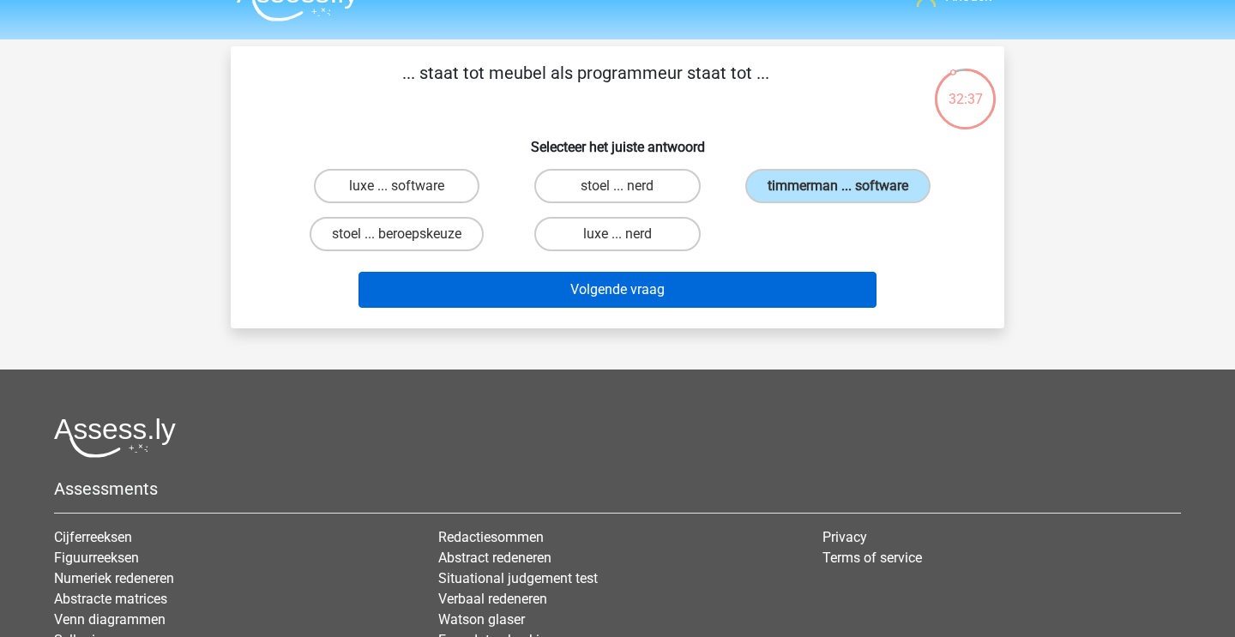
click at [741, 297] on button "Volgende vraag" at bounding box center [617, 290] width 519 height 36
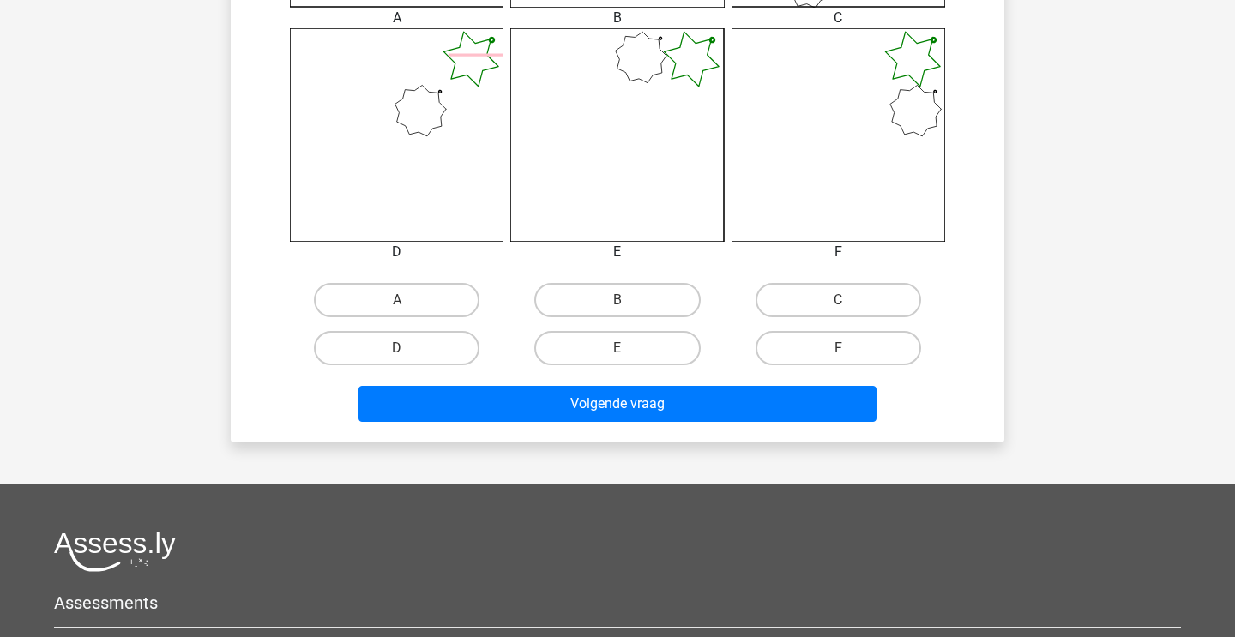
scroll to position [902, 0]
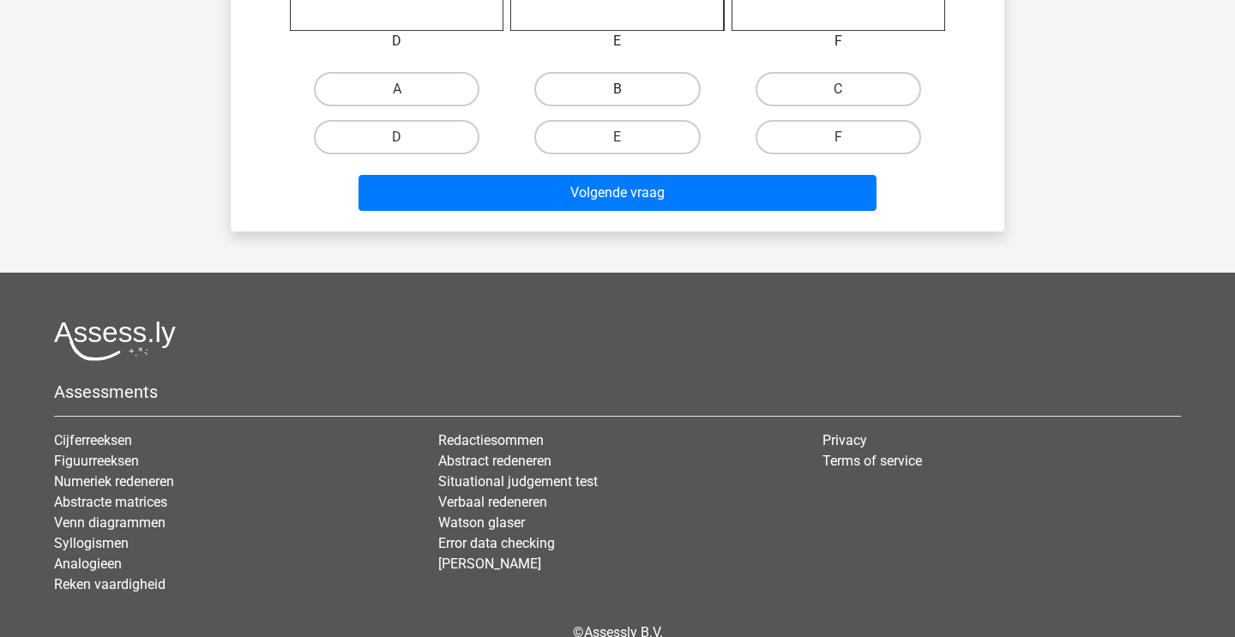
click at [639, 93] on label "B" at bounding box center [617, 89] width 166 height 34
click at [629, 93] on input "B" at bounding box center [622, 94] width 11 height 11
radio input "true"
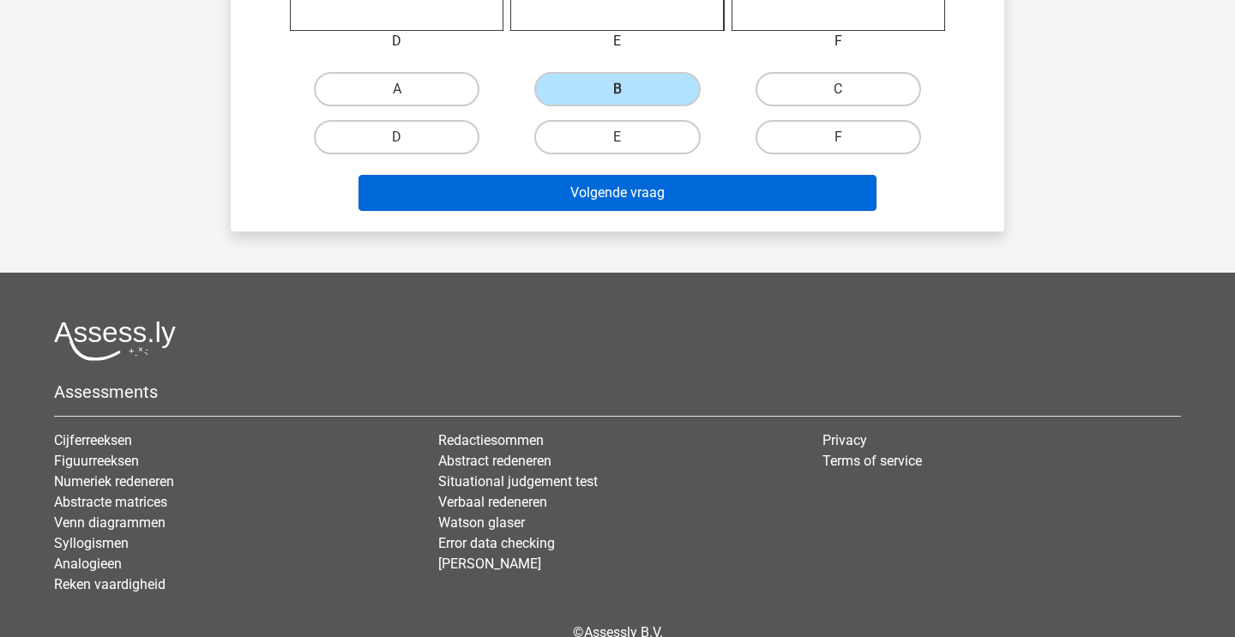
click at [589, 187] on button "Volgende vraag" at bounding box center [617, 193] width 519 height 36
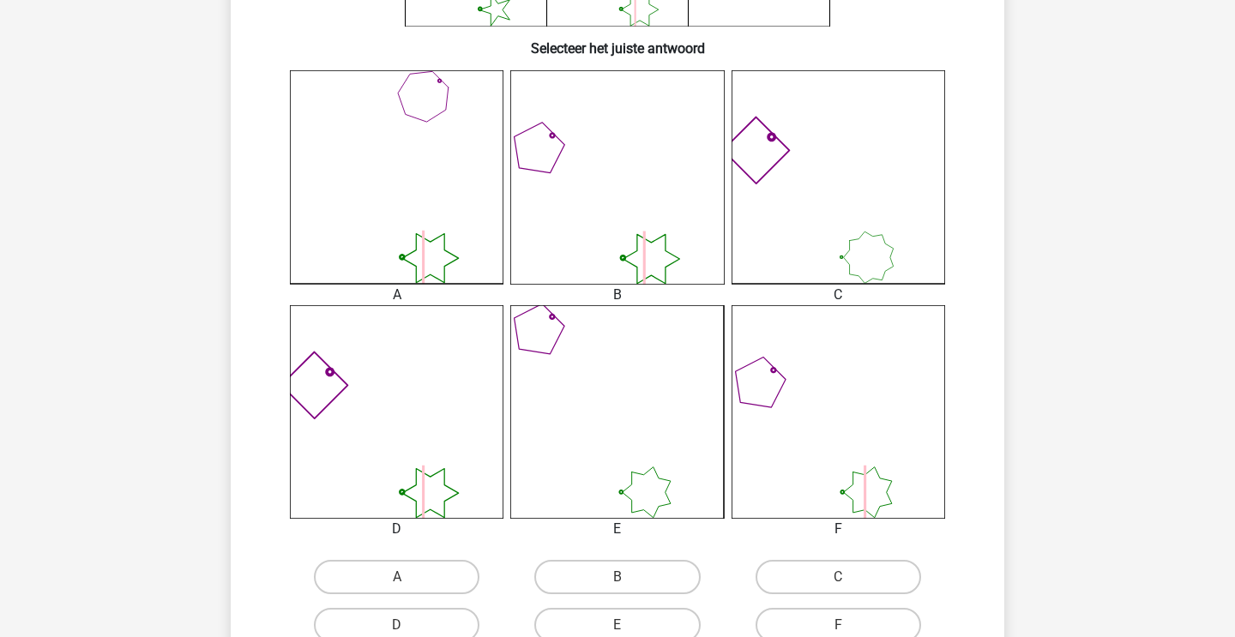
scroll to position [473, 0]
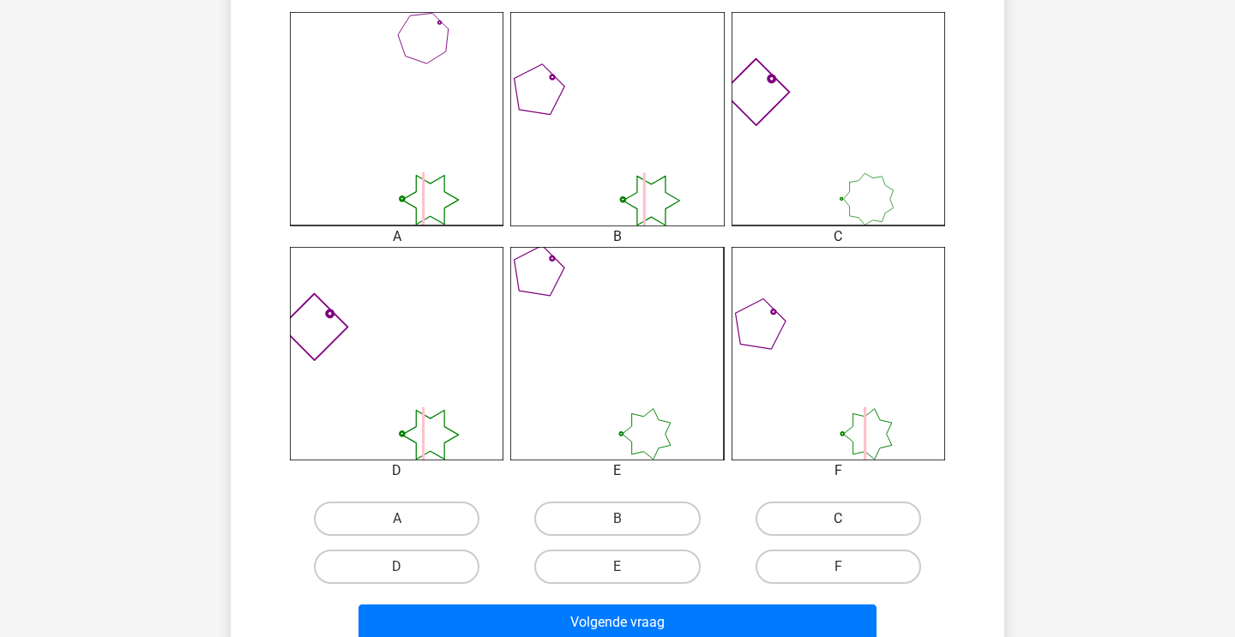
click at [807, 511] on label "C" at bounding box center [839, 519] width 166 height 34
click at [838, 519] on input "C" at bounding box center [843, 524] width 11 height 11
radio input "true"
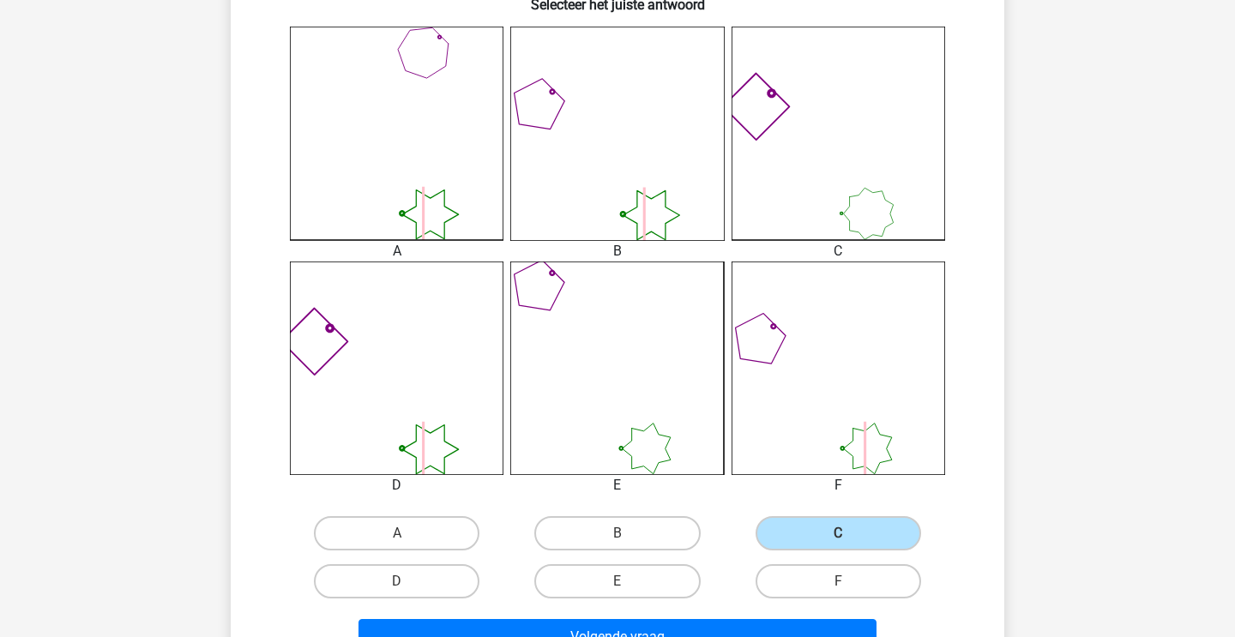
scroll to position [456, 0]
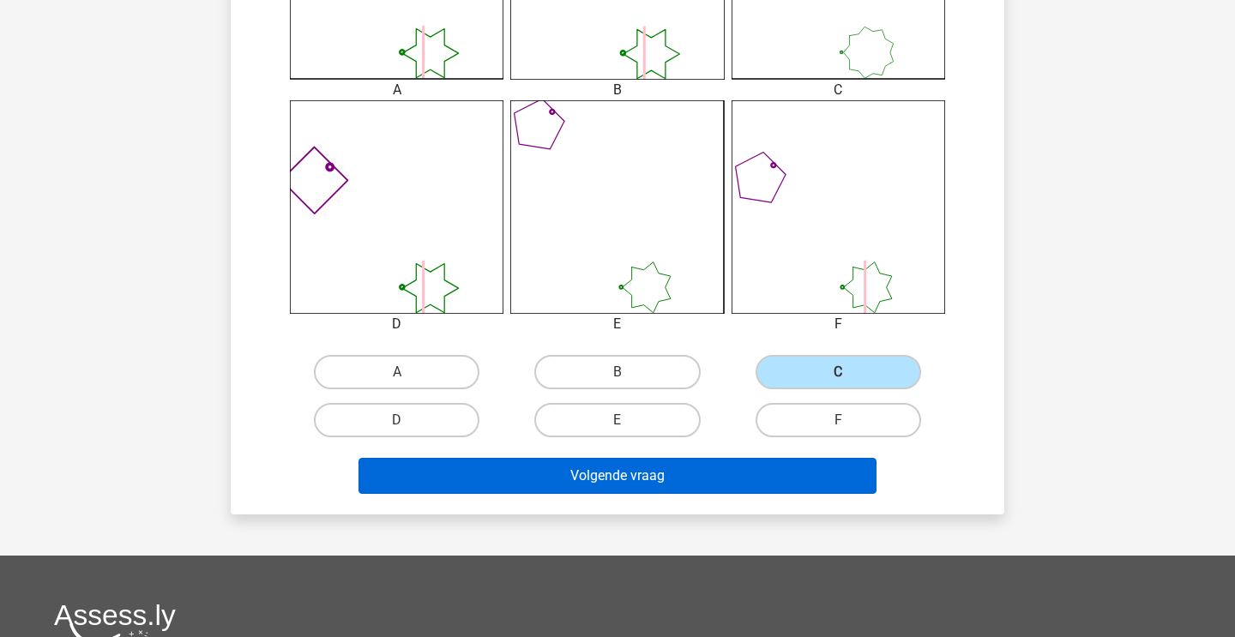
click at [721, 481] on button "Volgende vraag" at bounding box center [617, 476] width 519 height 36
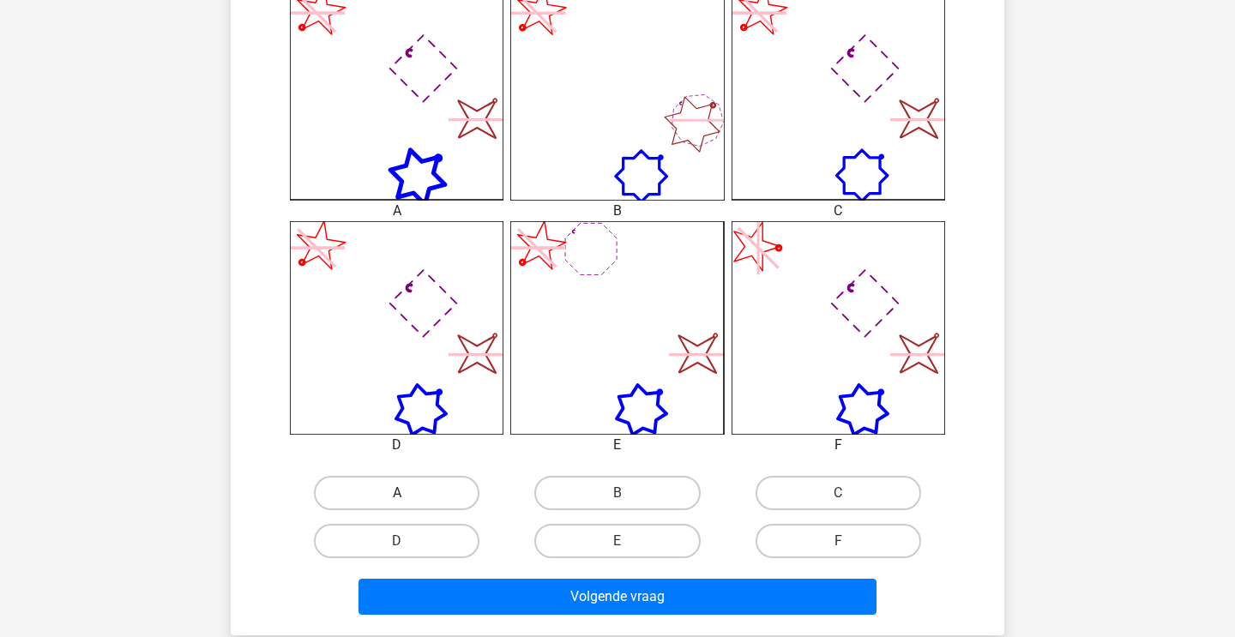
scroll to position [509, 0]
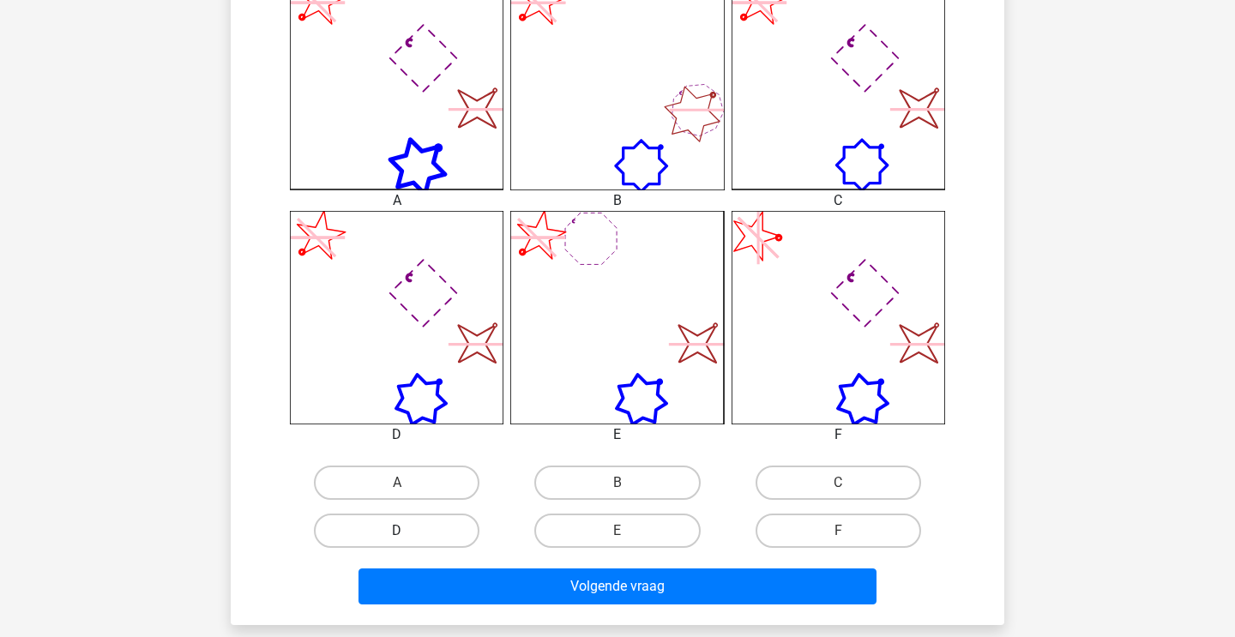
click at [467, 539] on label "D" at bounding box center [397, 531] width 166 height 34
click at [408, 539] on input "D" at bounding box center [402, 536] width 11 height 11
radio input "true"
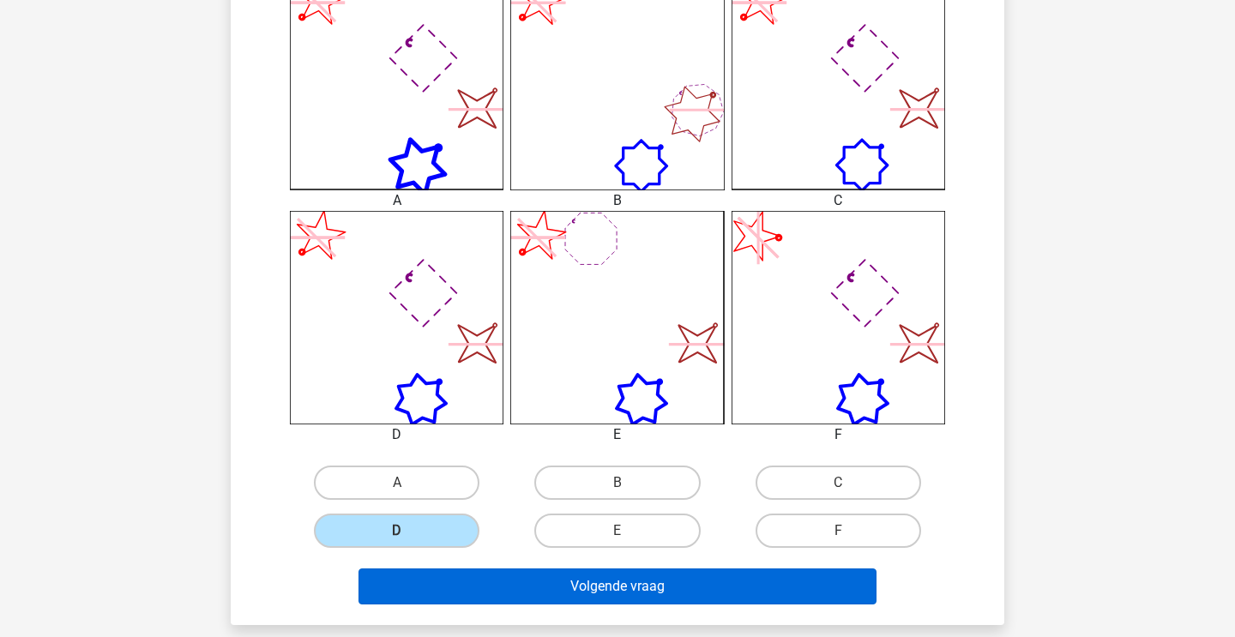
click at [483, 595] on button "Volgende vraag" at bounding box center [617, 587] width 519 height 36
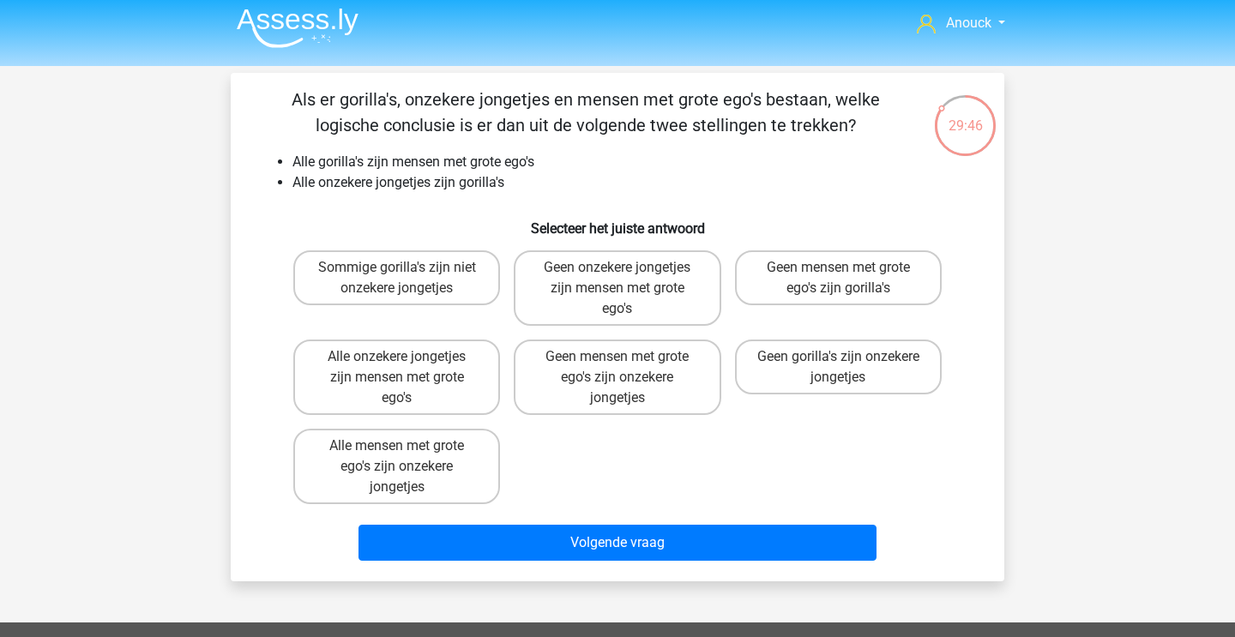
scroll to position [0, 0]
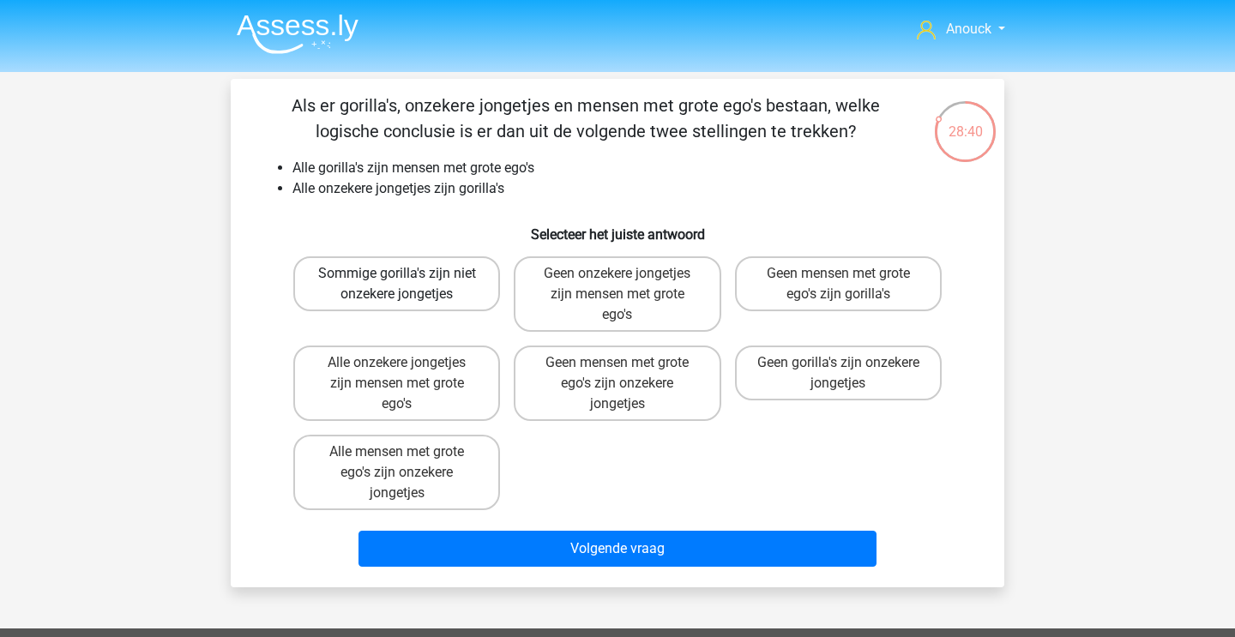
click at [427, 292] on label "Sommige gorilla's zijn niet onzekere jongetjes" at bounding box center [396, 283] width 207 height 55
click at [408, 285] on input "Sommige gorilla's zijn niet onzekere jongetjes" at bounding box center [402, 279] width 11 height 11
radio input "true"
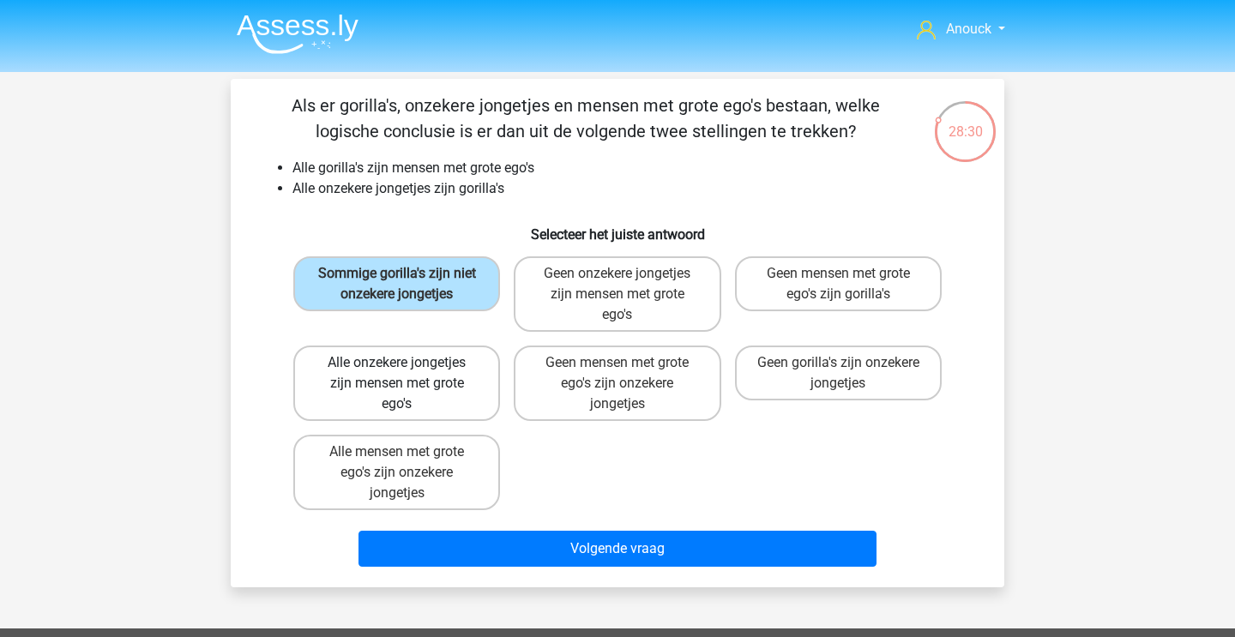
click at [405, 388] on label "Alle onzekere jongetjes zijn mensen met grote ego's" at bounding box center [396, 383] width 207 height 75
click at [405, 374] on input "Alle onzekere jongetjes zijn mensen met grote ego's" at bounding box center [402, 368] width 11 height 11
radio input "true"
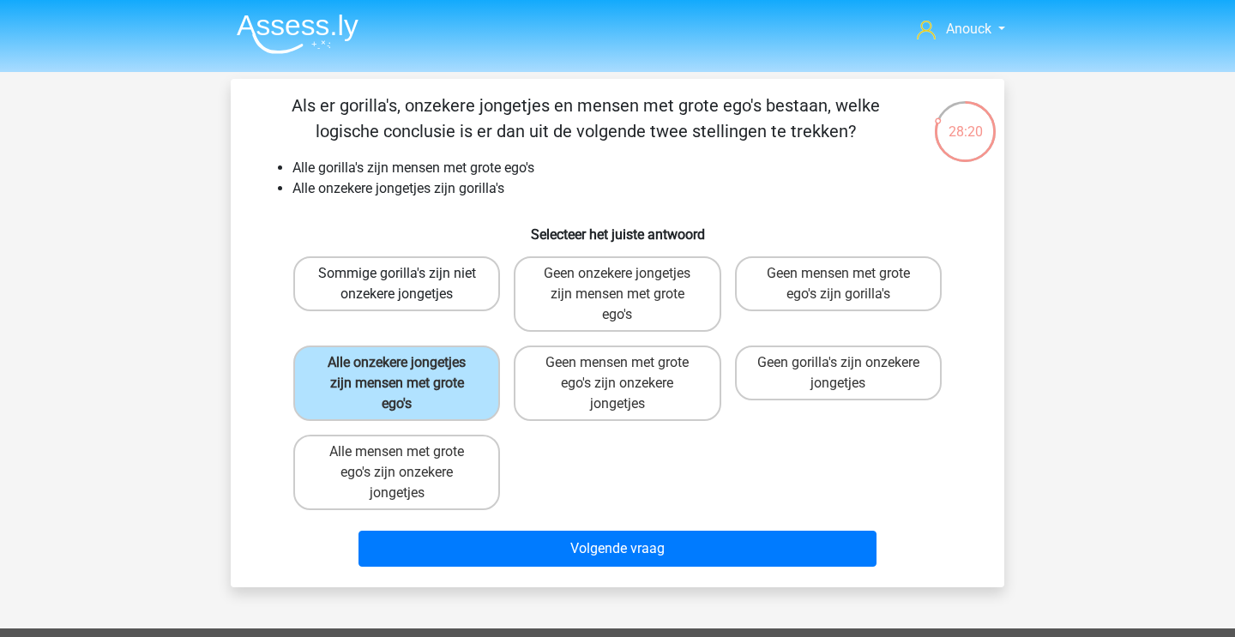
click at [465, 307] on label "Sommige gorilla's zijn niet onzekere jongetjes" at bounding box center [396, 283] width 207 height 55
click at [408, 285] on input "Sommige gorilla's zijn niet onzekere jongetjes" at bounding box center [402, 279] width 11 height 11
radio input "true"
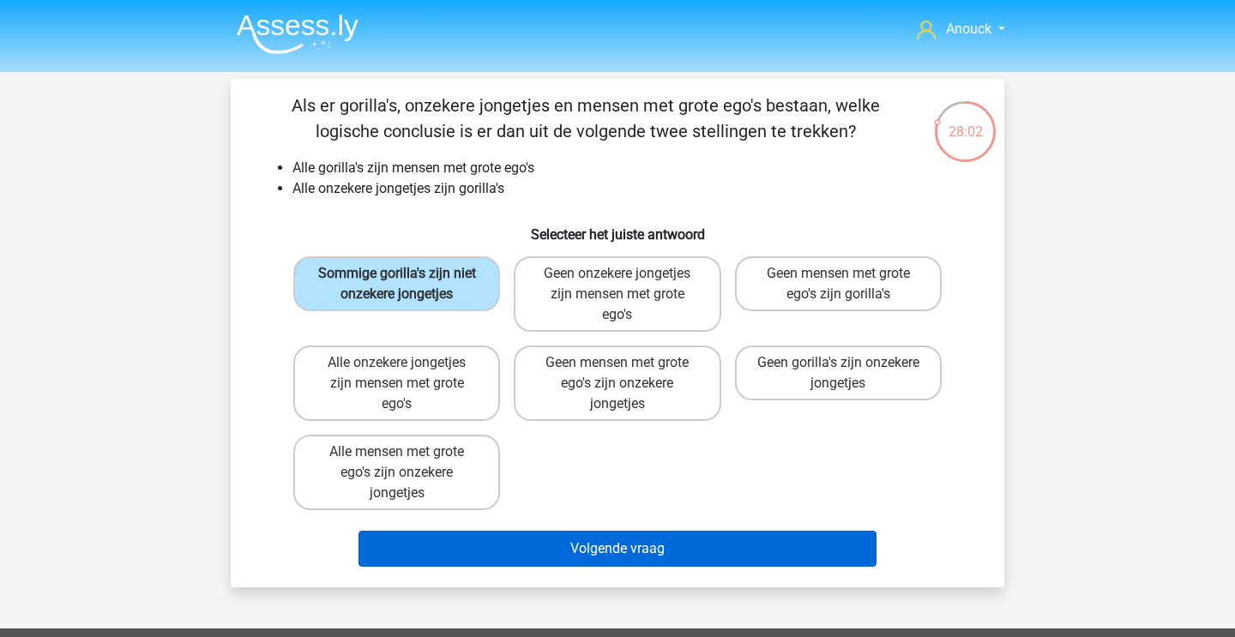
click at [600, 550] on button "Volgende vraag" at bounding box center [617, 549] width 519 height 36
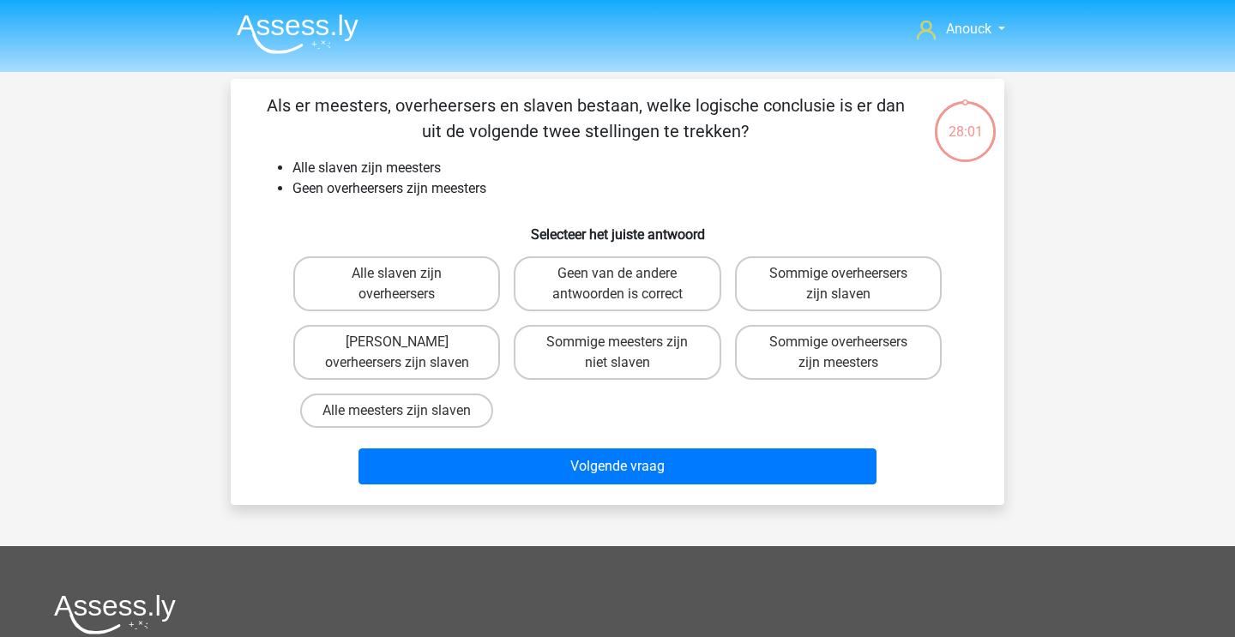
scroll to position [79, 0]
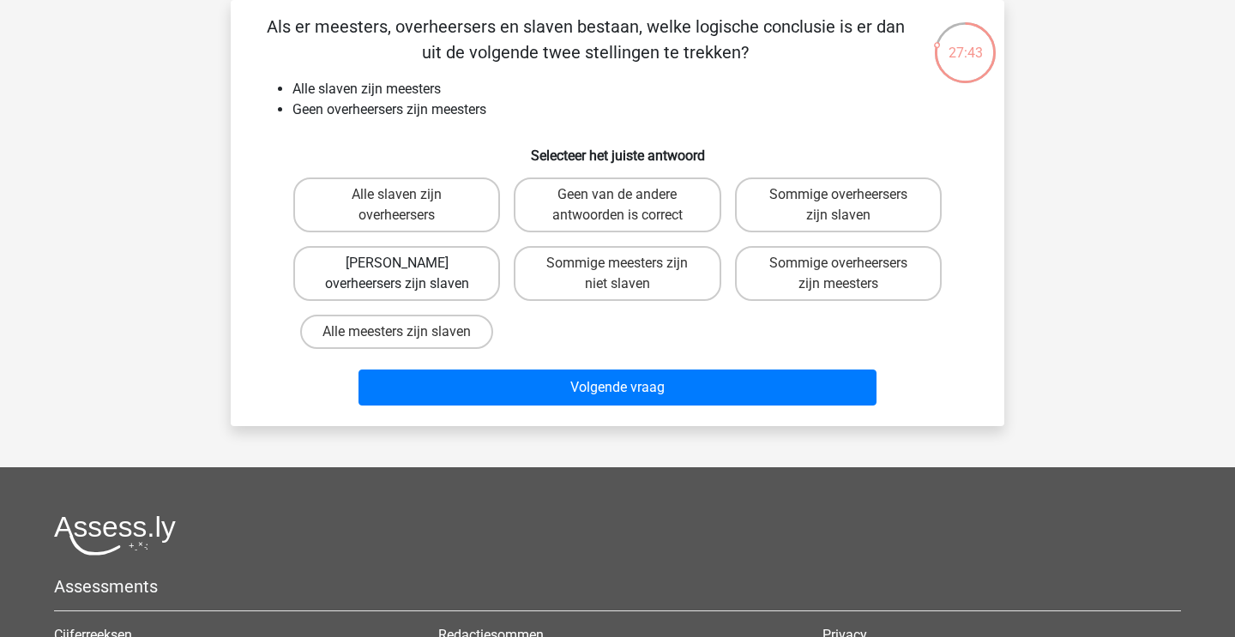
click at [453, 294] on label "Geen overheersers zijn slaven" at bounding box center [396, 273] width 207 height 55
click at [408, 274] on input "Geen overheersers zijn slaven" at bounding box center [402, 268] width 11 height 11
radio input "true"
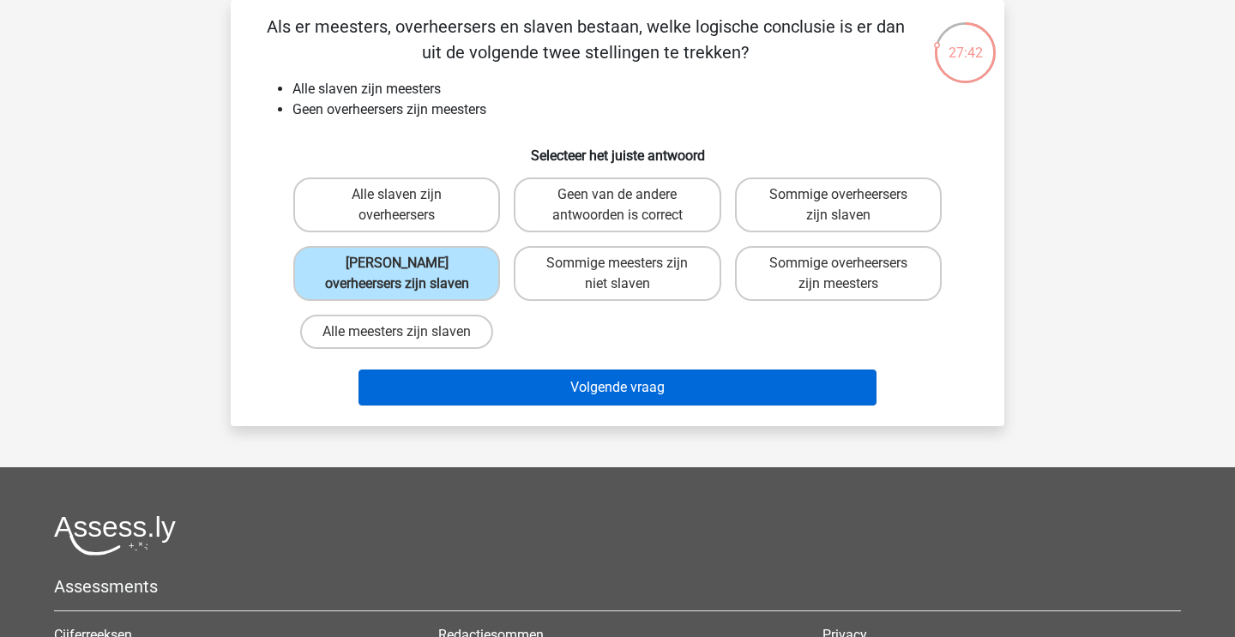
click at [498, 374] on button "Volgende vraag" at bounding box center [617, 388] width 519 height 36
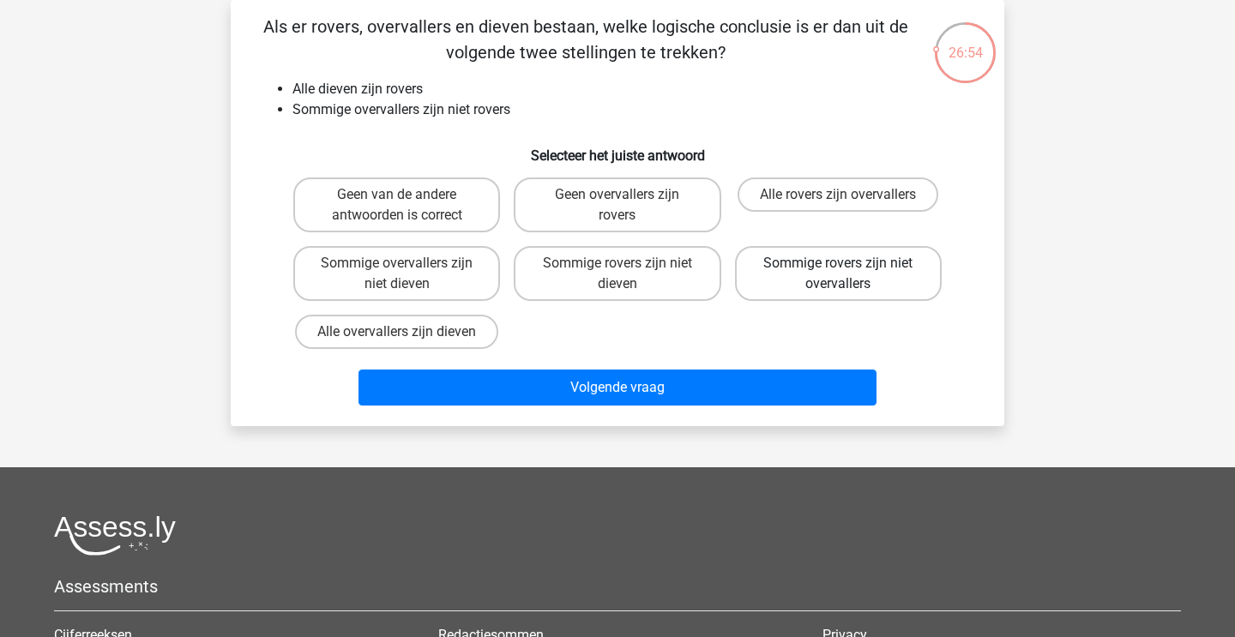
click at [828, 287] on label "Sommige rovers zijn niet overvallers" at bounding box center [838, 273] width 207 height 55
click at [838, 274] on input "Sommige rovers zijn niet overvallers" at bounding box center [843, 268] width 11 height 11
radio input "true"
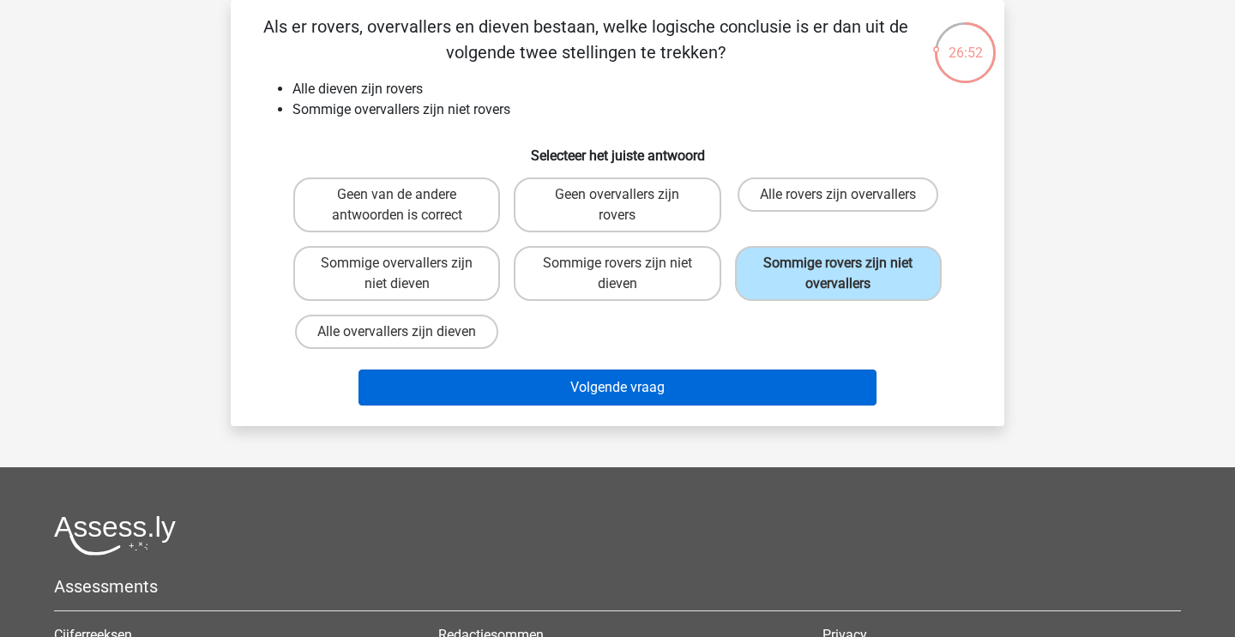
click at [782, 380] on button "Volgende vraag" at bounding box center [617, 388] width 519 height 36
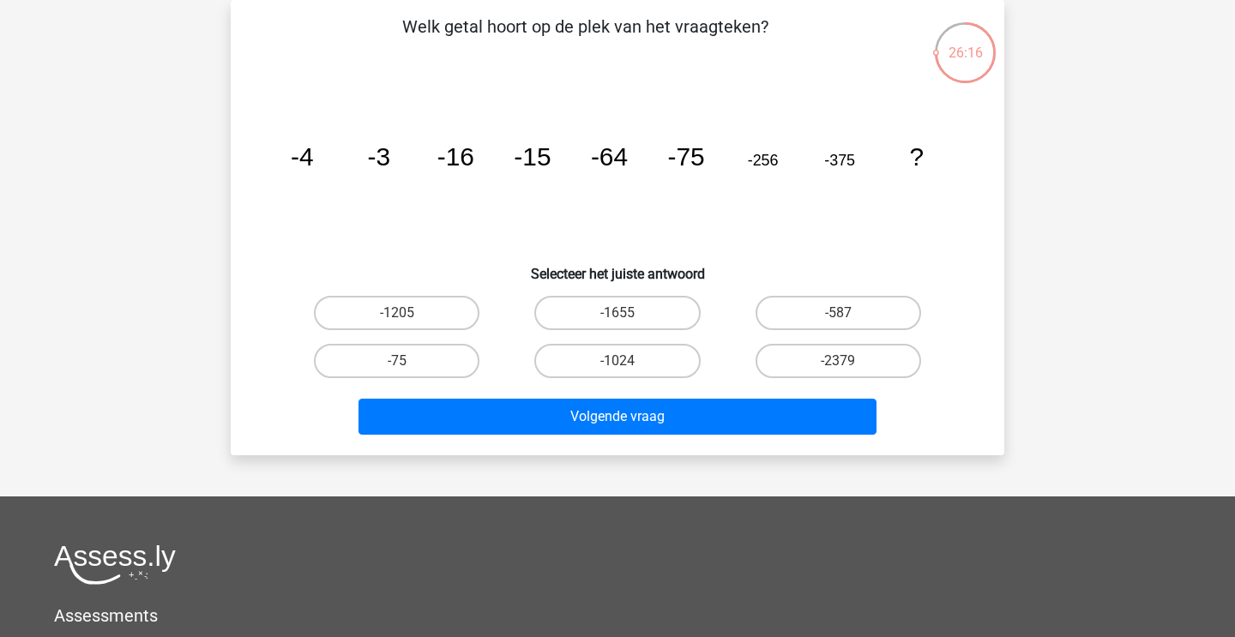
click at [625, 363] on input "-1024" at bounding box center [622, 366] width 11 height 11
radio input "true"
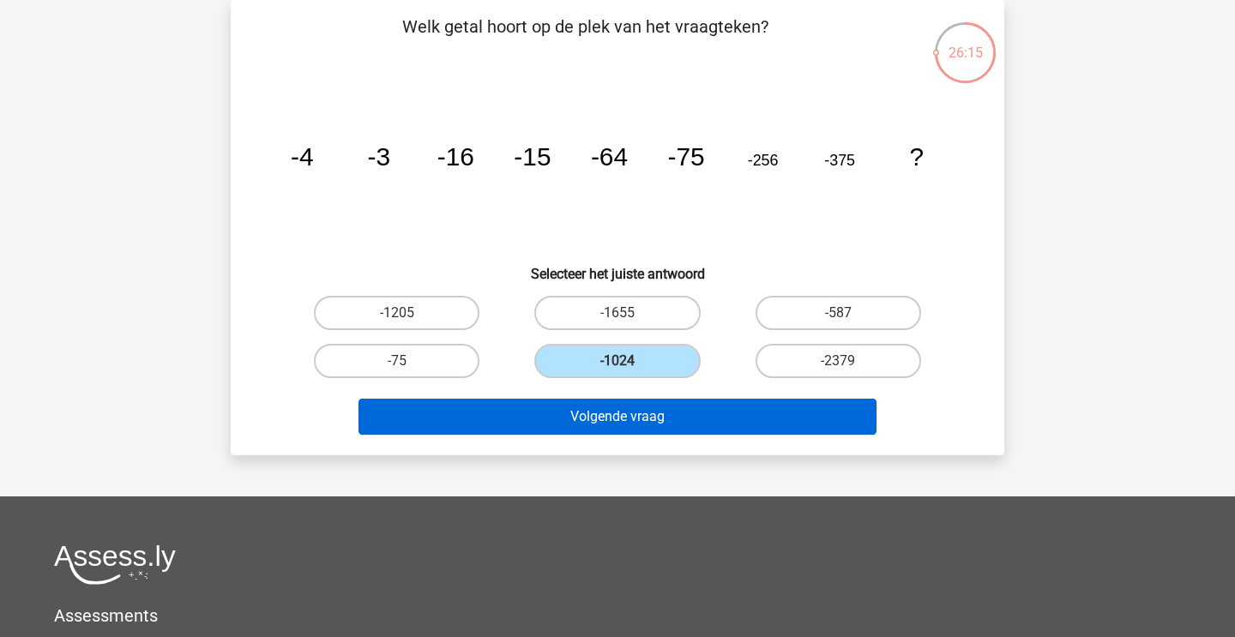
click at [625, 402] on button "Volgende vraag" at bounding box center [617, 417] width 519 height 36
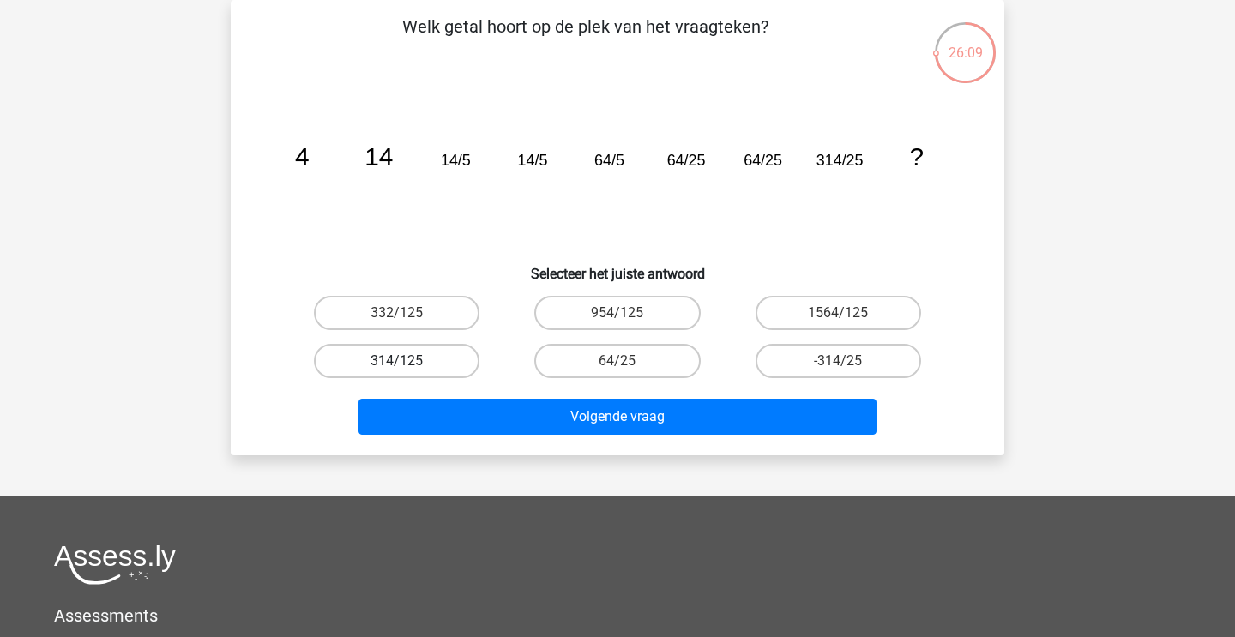
click at [433, 362] on label "314/125" at bounding box center [397, 361] width 166 height 34
click at [408, 362] on input "314/125" at bounding box center [402, 366] width 11 height 11
radio input "true"
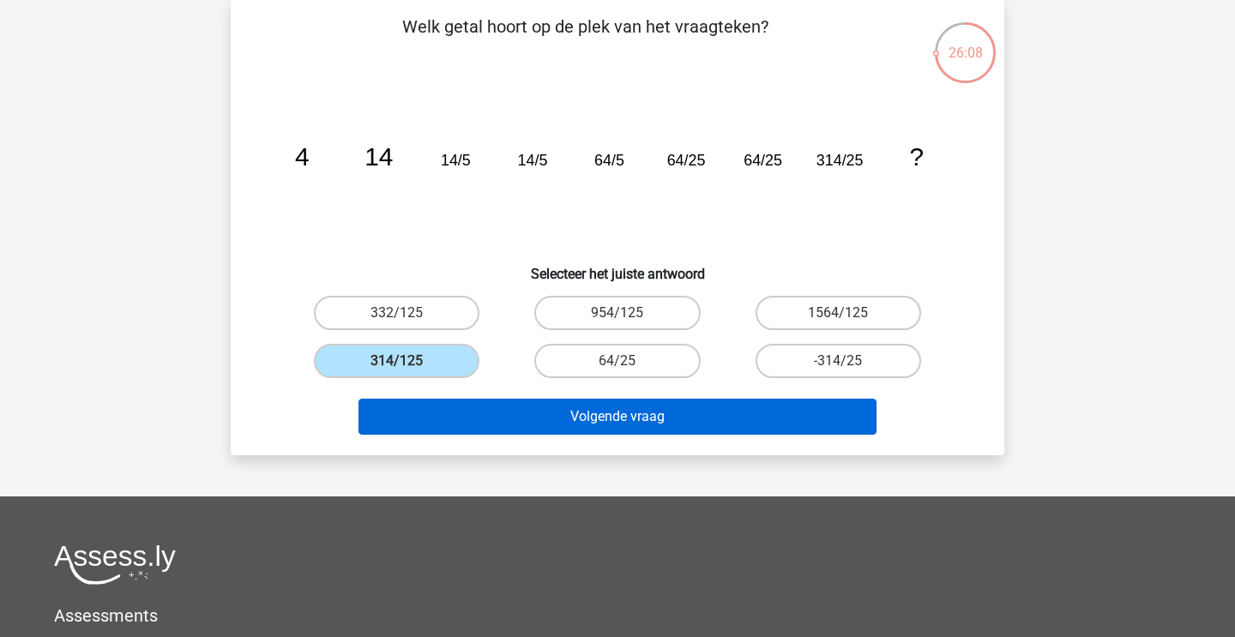
click at [441, 417] on button "Volgende vraag" at bounding box center [617, 417] width 519 height 36
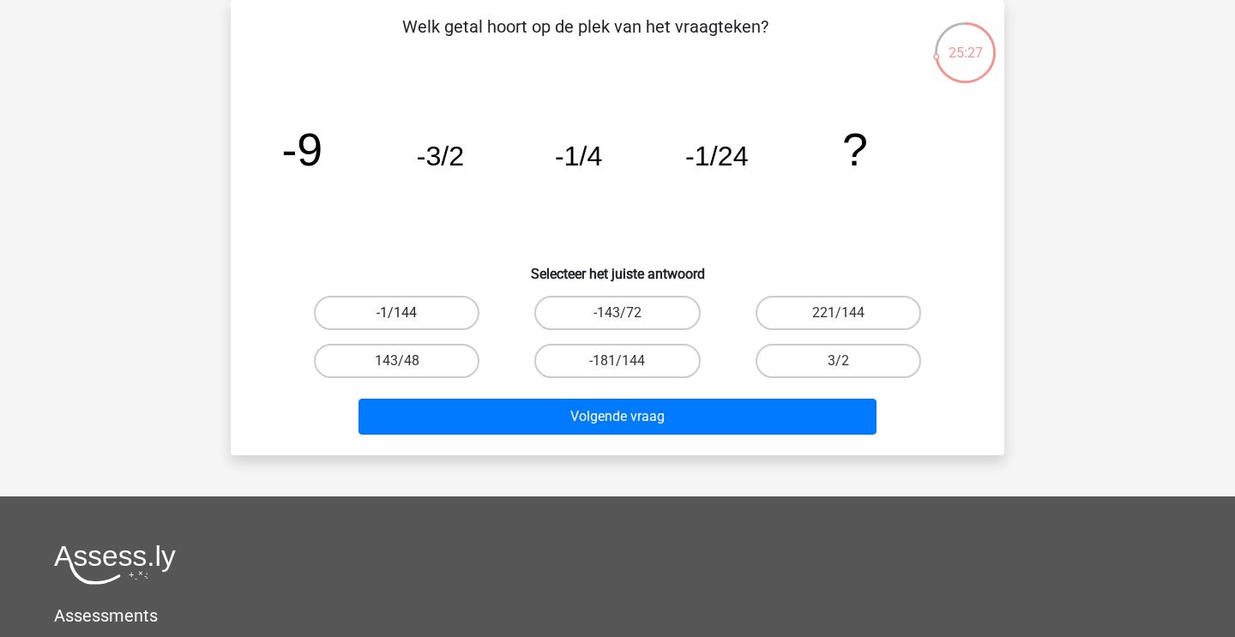
click at [440, 314] on label "-1/144" at bounding box center [397, 313] width 166 height 34
click at [408, 314] on input "-1/144" at bounding box center [402, 318] width 11 height 11
radio input "true"
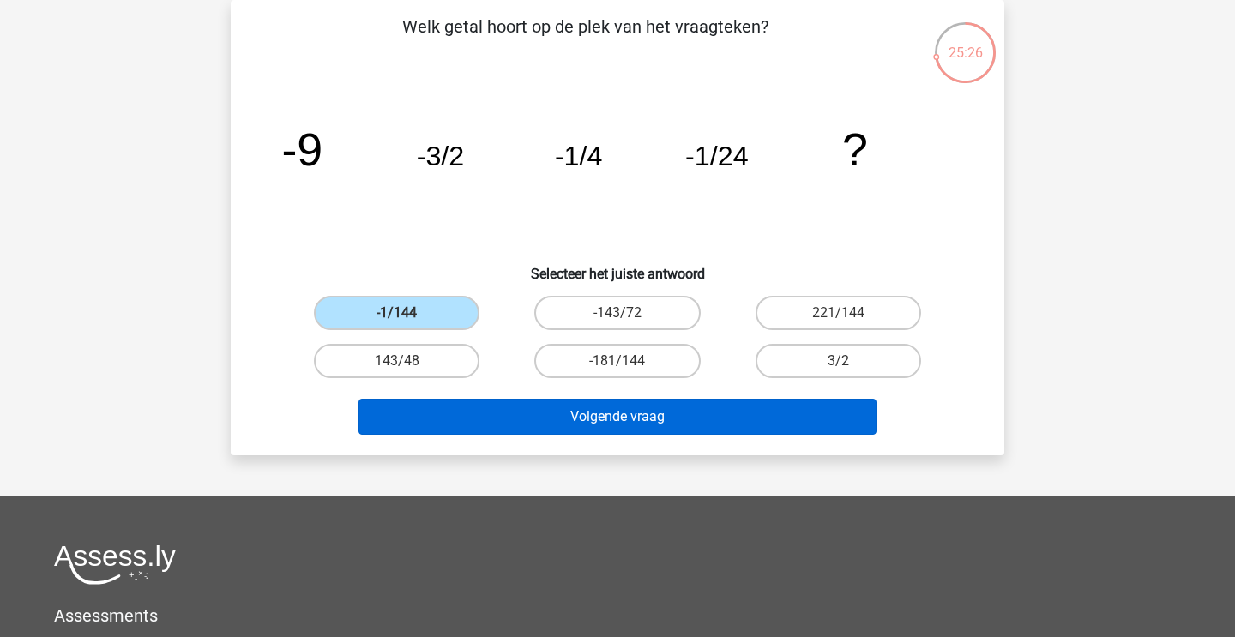
click at [533, 413] on button "Volgende vraag" at bounding box center [617, 417] width 519 height 36
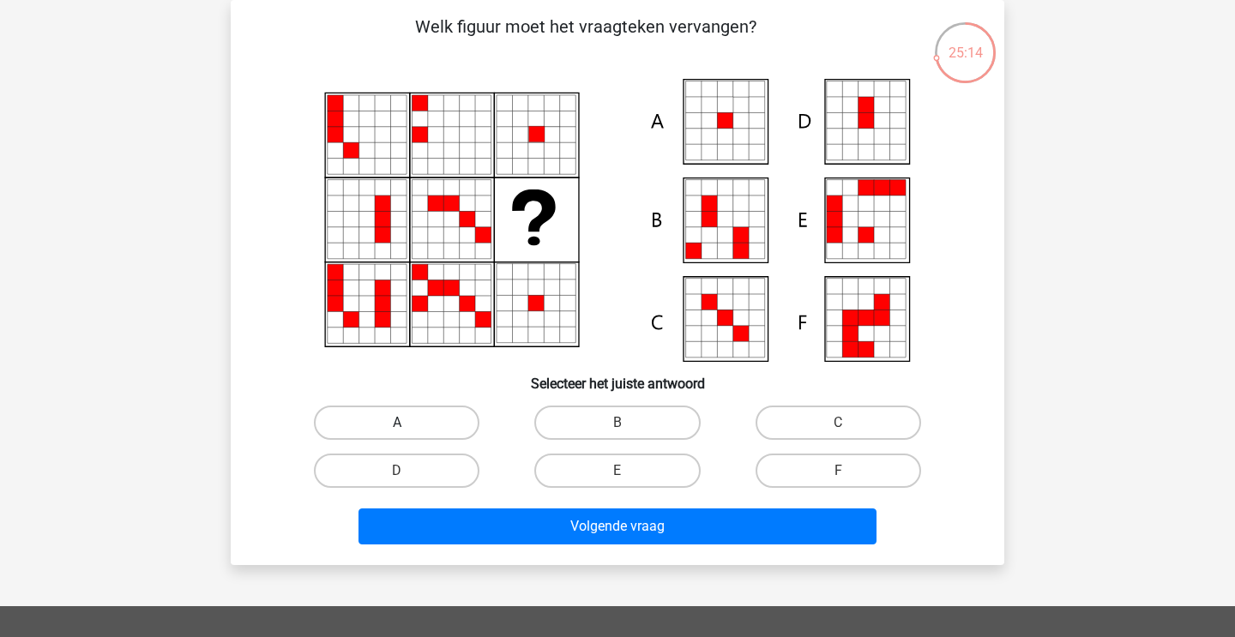
click at [408, 415] on label "A" at bounding box center [397, 423] width 166 height 34
click at [408, 423] on input "A" at bounding box center [402, 428] width 11 height 11
radio input "true"
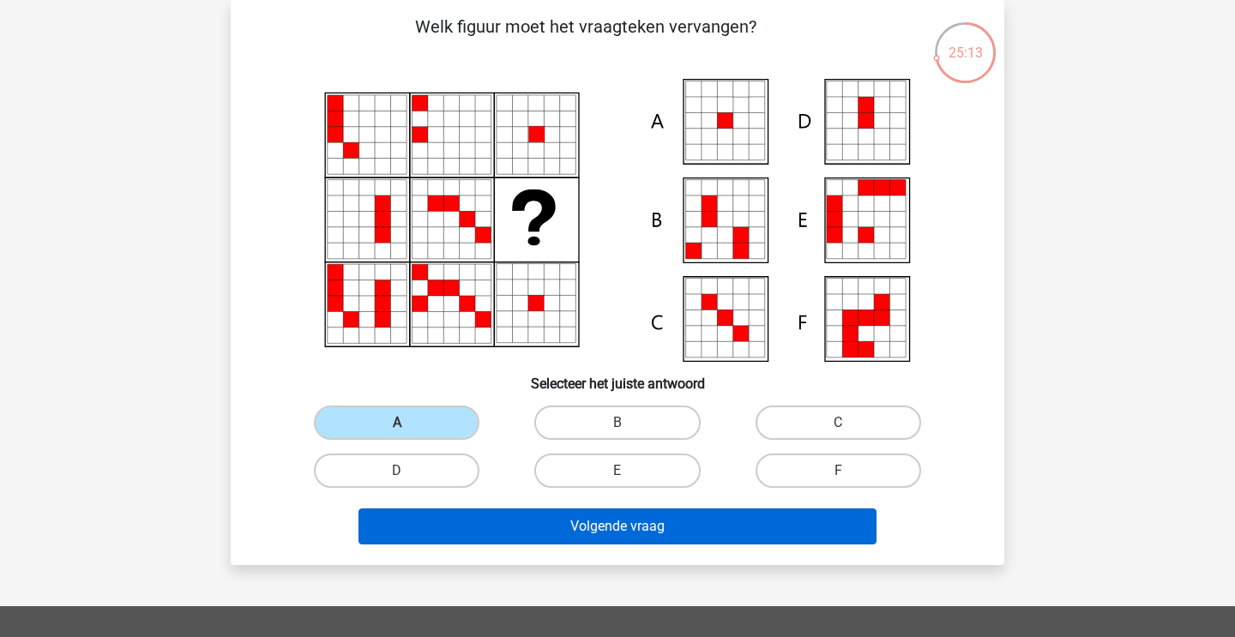
click at [421, 527] on button "Volgende vraag" at bounding box center [617, 527] width 519 height 36
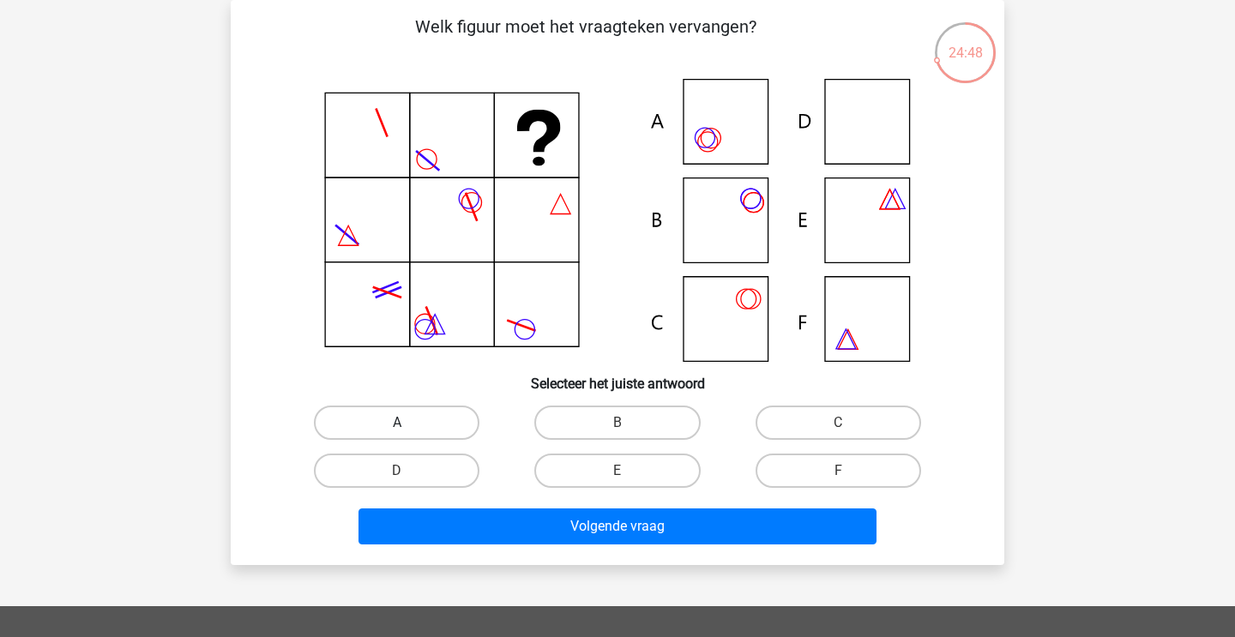
click at [437, 419] on label "A" at bounding box center [397, 423] width 166 height 34
click at [408, 423] on input "A" at bounding box center [402, 428] width 11 height 11
radio input "true"
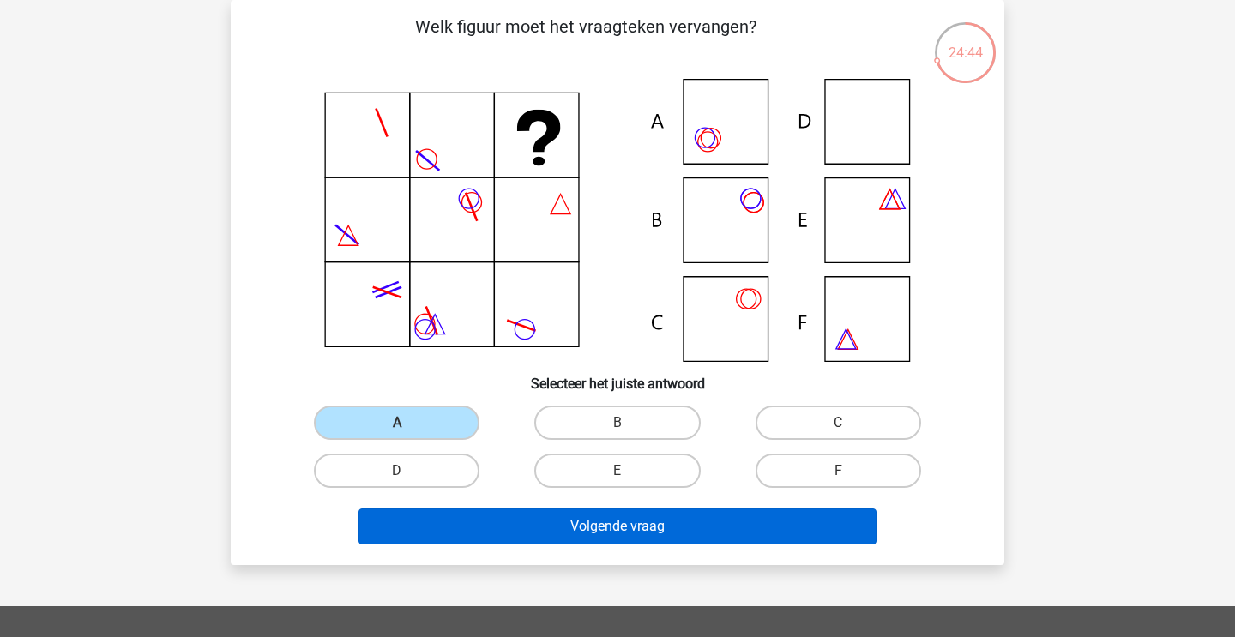
click at [509, 533] on button "Volgende vraag" at bounding box center [617, 527] width 519 height 36
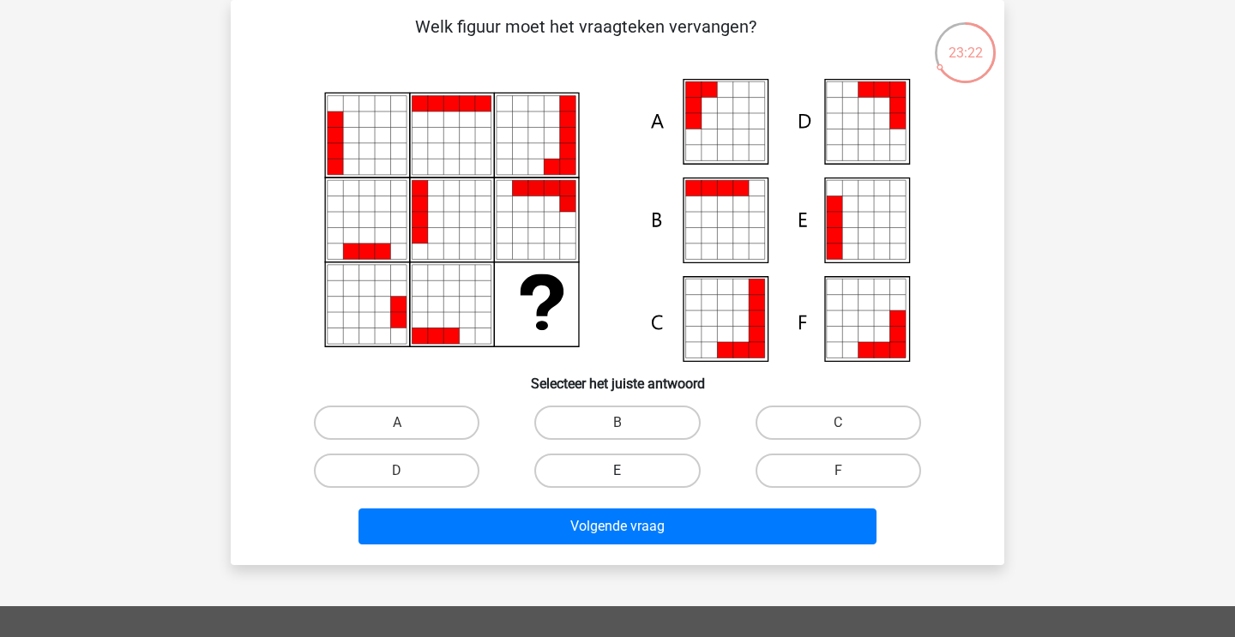
click at [612, 473] on label "E" at bounding box center [617, 471] width 166 height 34
click at [617, 473] on input "E" at bounding box center [622, 476] width 11 height 11
radio input "true"
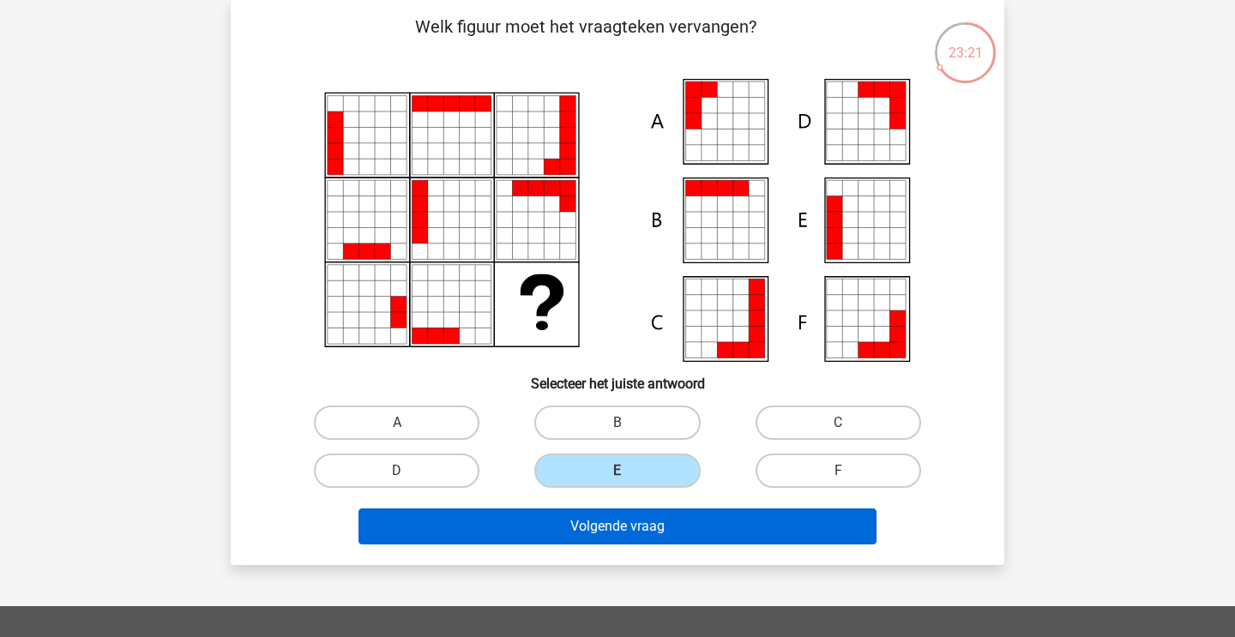
click at [585, 531] on button "Volgende vraag" at bounding box center [617, 527] width 519 height 36
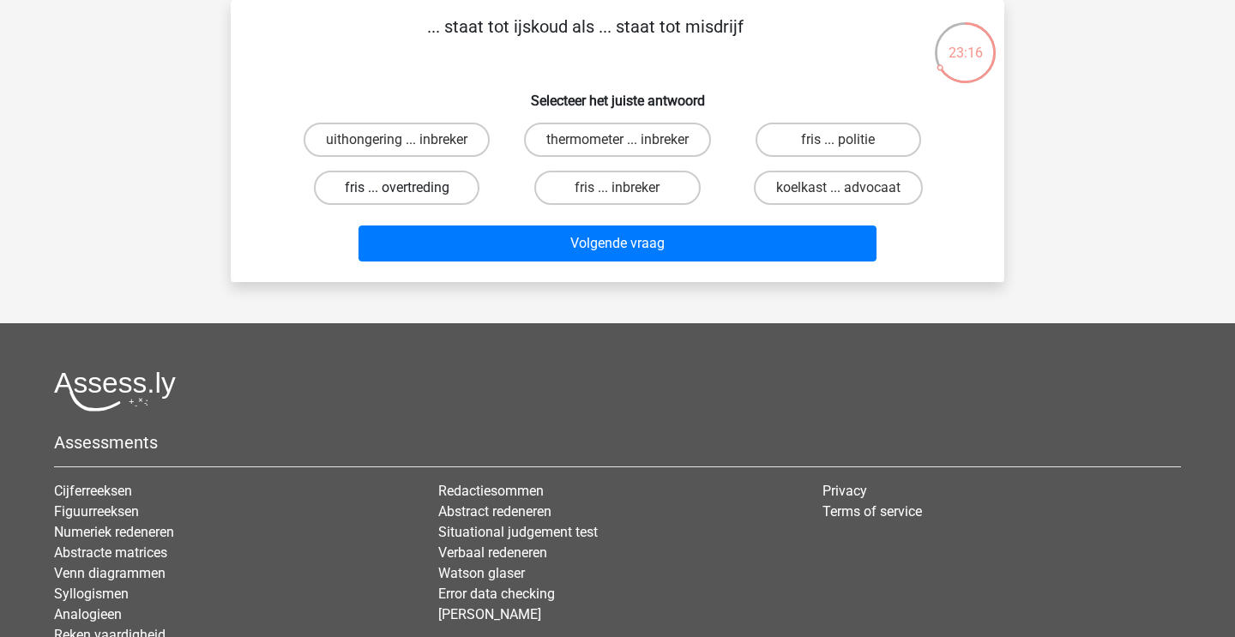
click at [400, 185] on label "fris ... overtreding" at bounding box center [397, 188] width 166 height 34
click at [400, 188] on input "fris ... overtreding" at bounding box center [402, 193] width 11 height 11
radio input "true"
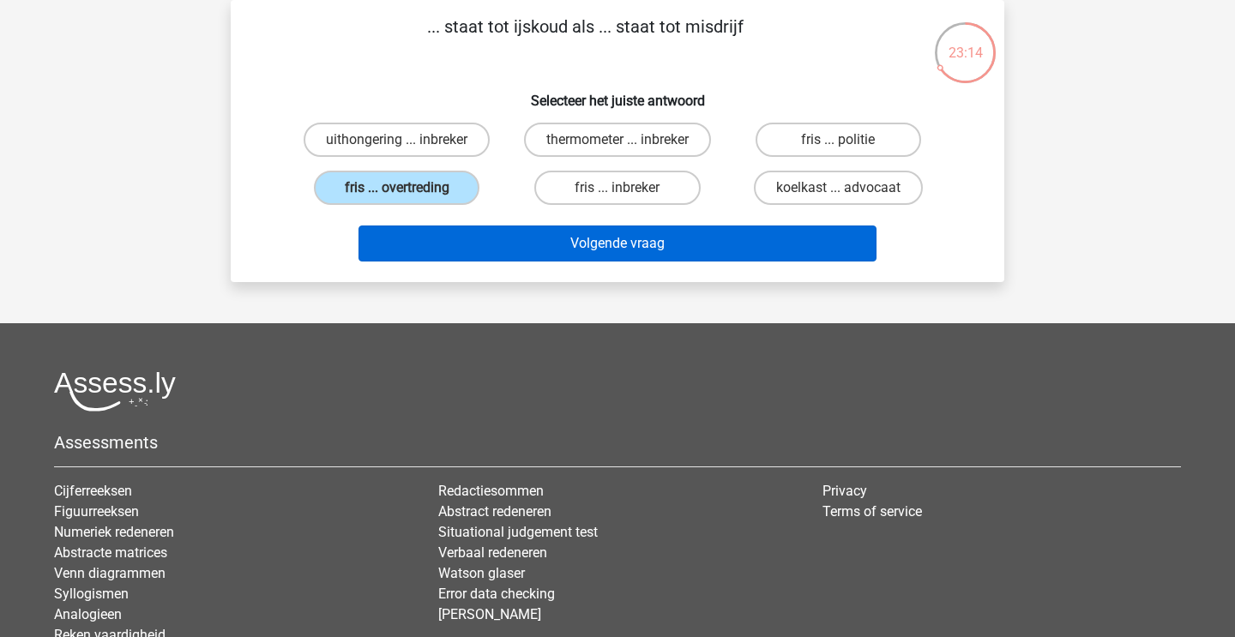
click at [462, 256] on button "Volgende vraag" at bounding box center [617, 244] width 519 height 36
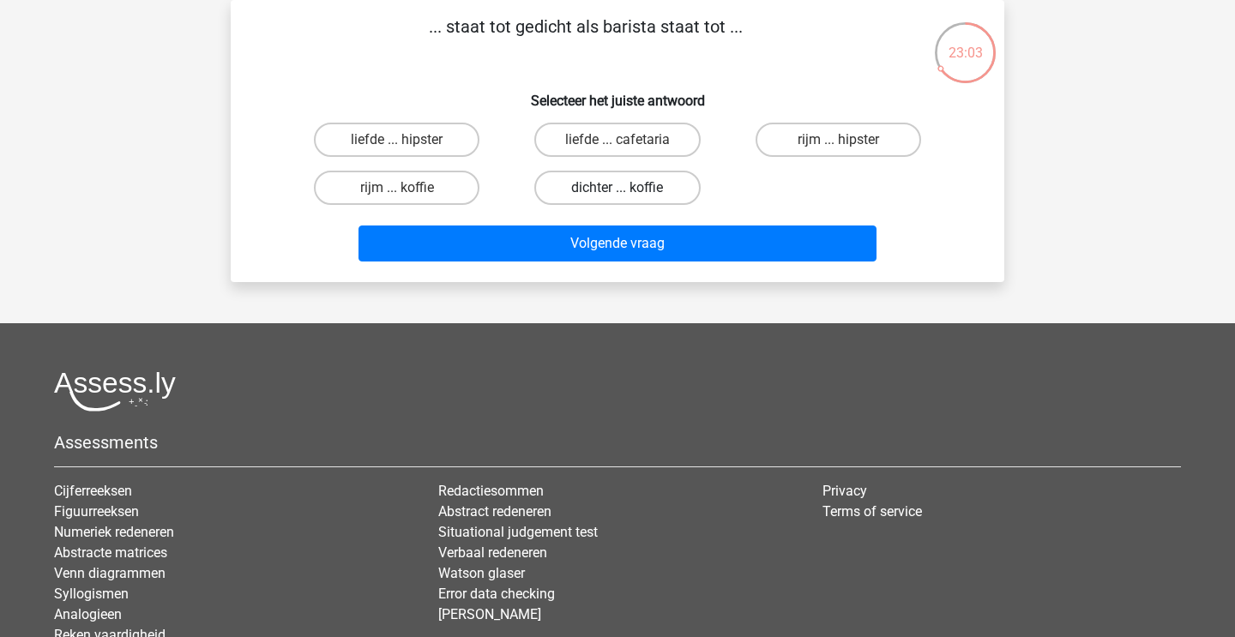
click at [575, 186] on label "dichter ... koffie" at bounding box center [617, 188] width 166 height 34
click at [617, 188] on input "dichter ... koffie" at bounding box center [622, 193] width 11 height 11
radio input "true"
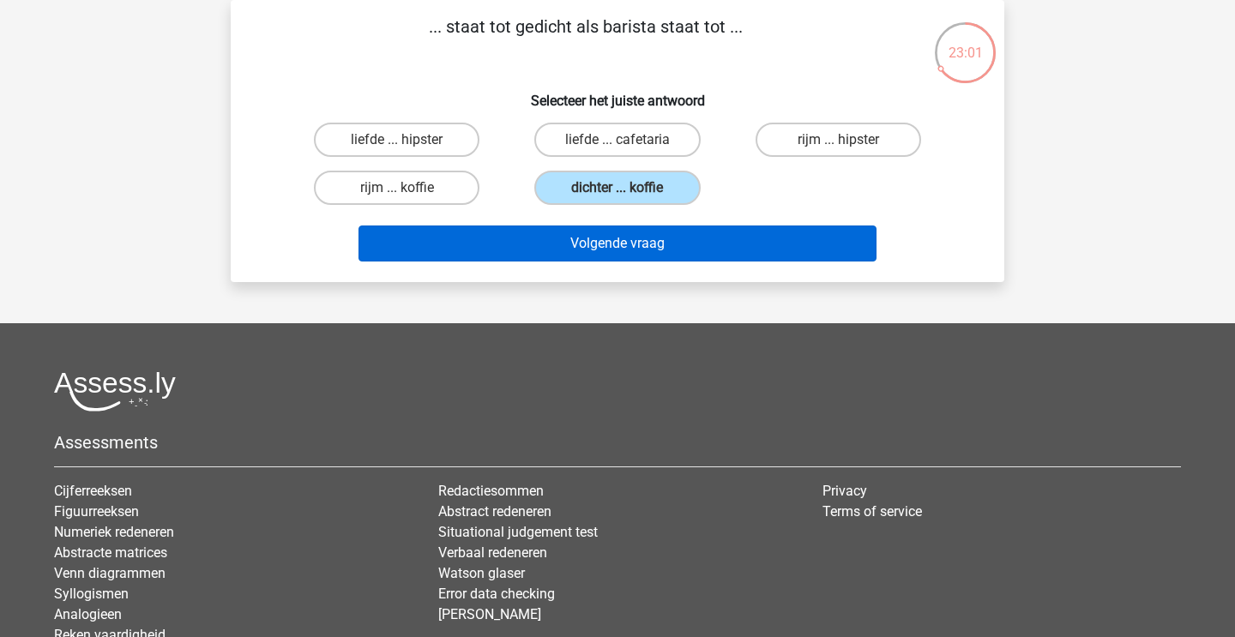
click at [568, 240] on button "Volgende vraag" at bounding box center [617, 244] width 519 height 36
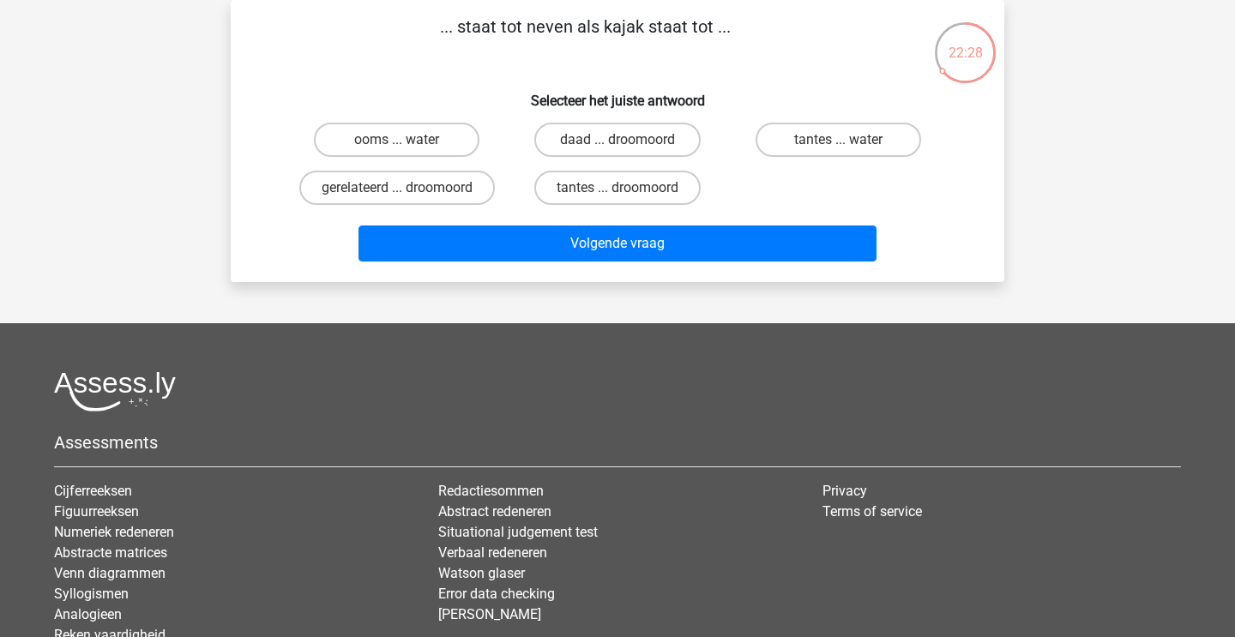
click at [800, 195] on div "ooms ... water daad ... droomoord tantes ... water gerelateerd ... droomoord ta…" at bounding box center [617, 164] width 662 height 96
click at [424, 136] on label "ooms ... water" at bounding box center [397, 140] width 166 height 34
click at [408, 140] on input "ooms ... water" at bounding box center [402, 145] width 11 height 11
radio input "true"
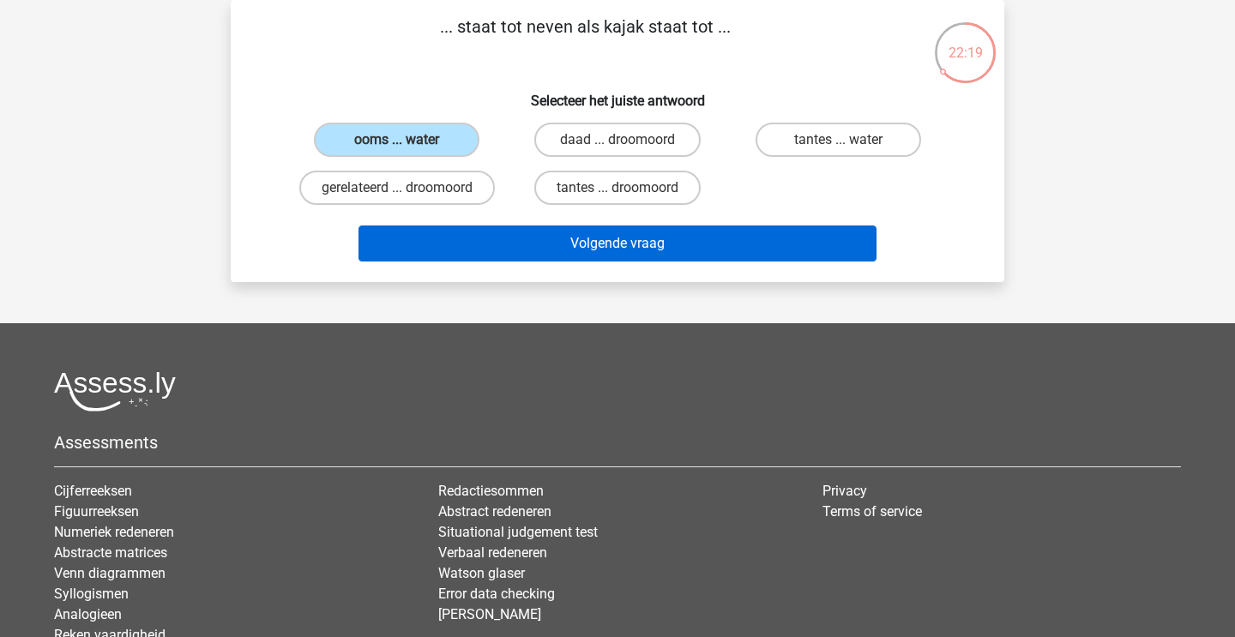
click at [547, 241] on button "Volgende vraag" at bounding box center [617, 244] width 519 height 36
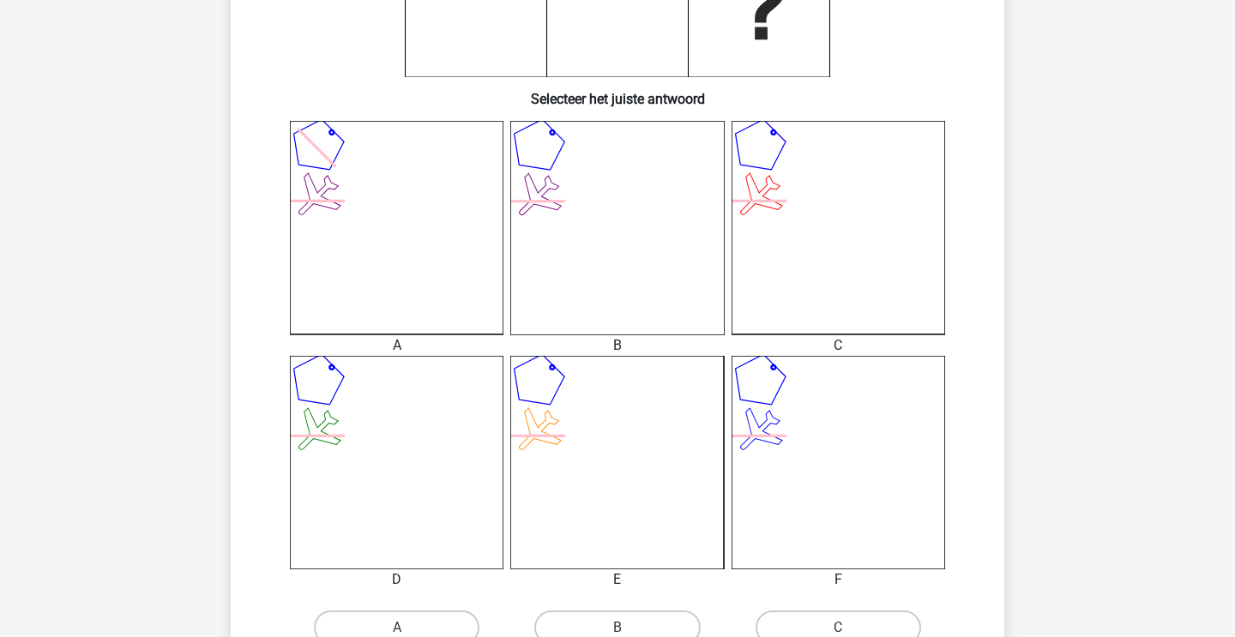
scroll to position [475, 0]
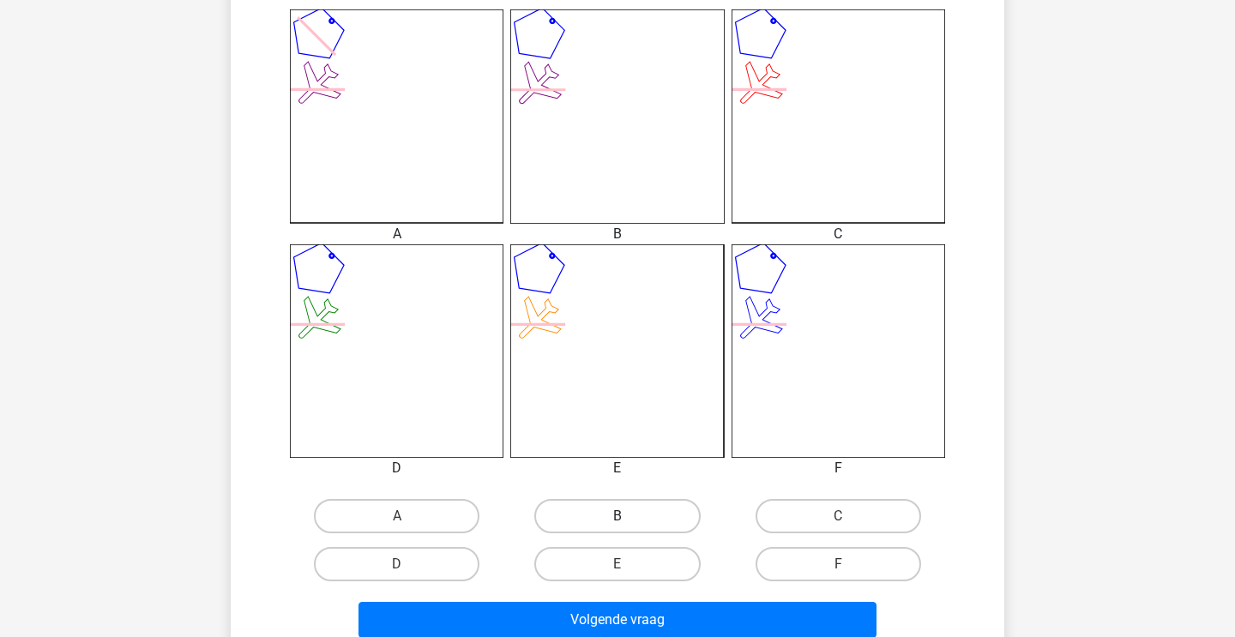
click at [573, 505] on label "B" at bounding box center [617, 516] width 166 height 34
click at [617, 516] on input "B" at bounding box center [622, 521] width 11 height 11
radio input "true"
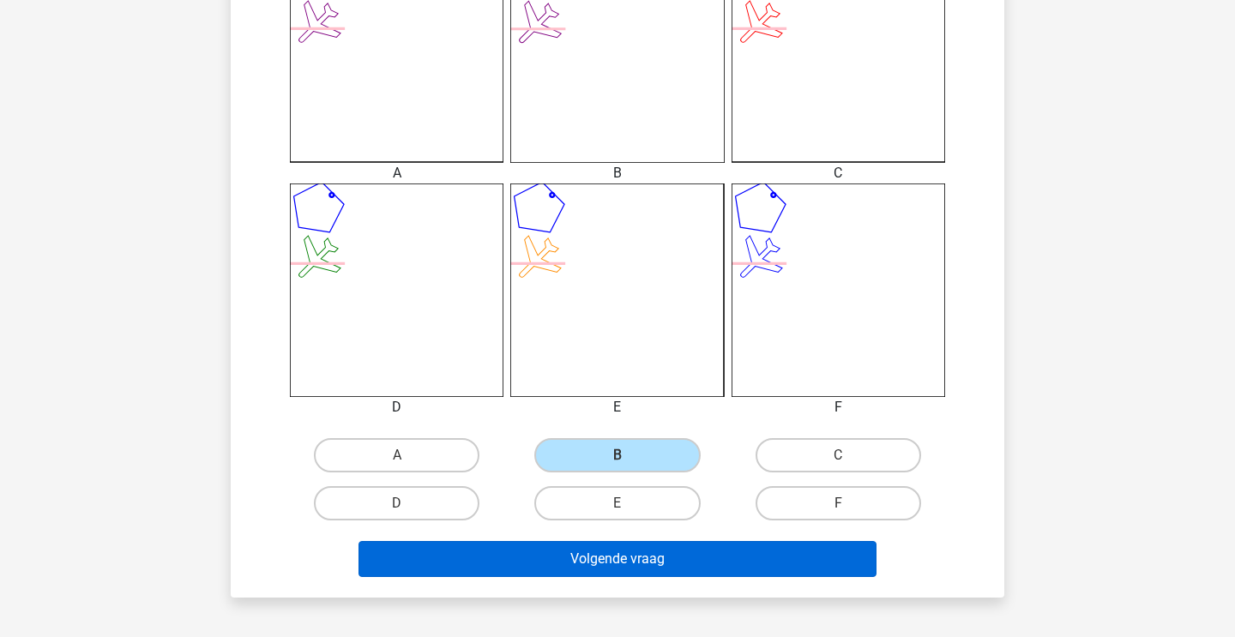
click at [551, 553] on button "Volgende vraag" at bounding box center [617, 559] width 519 height 36
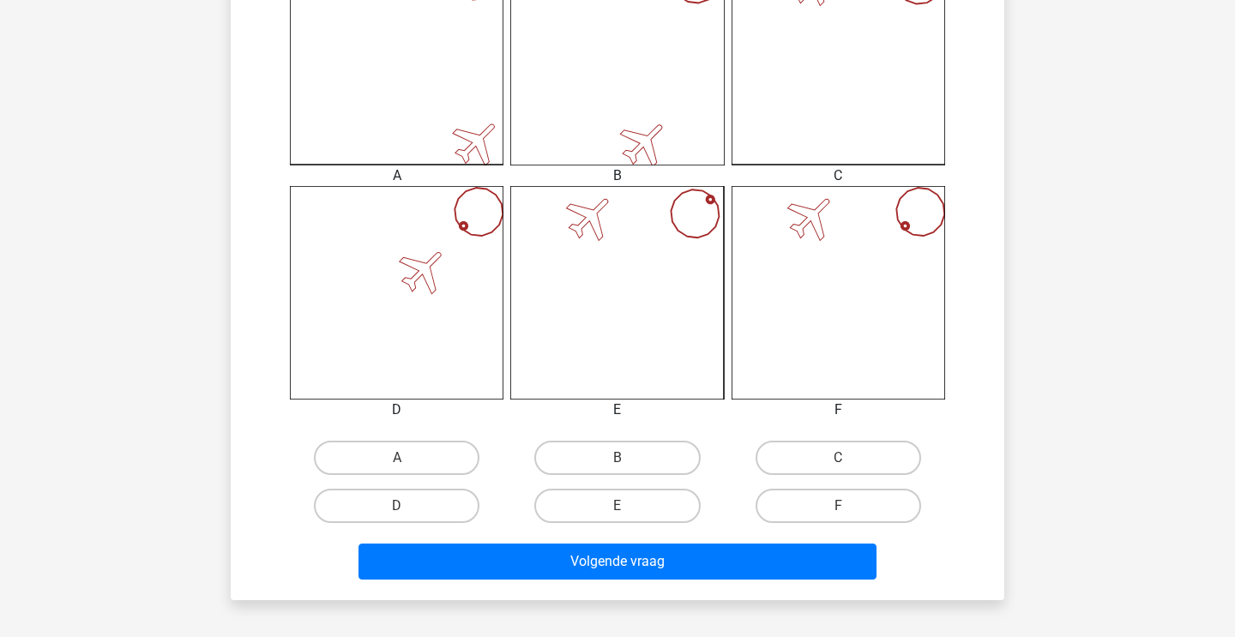
scroll to position [579, 0]
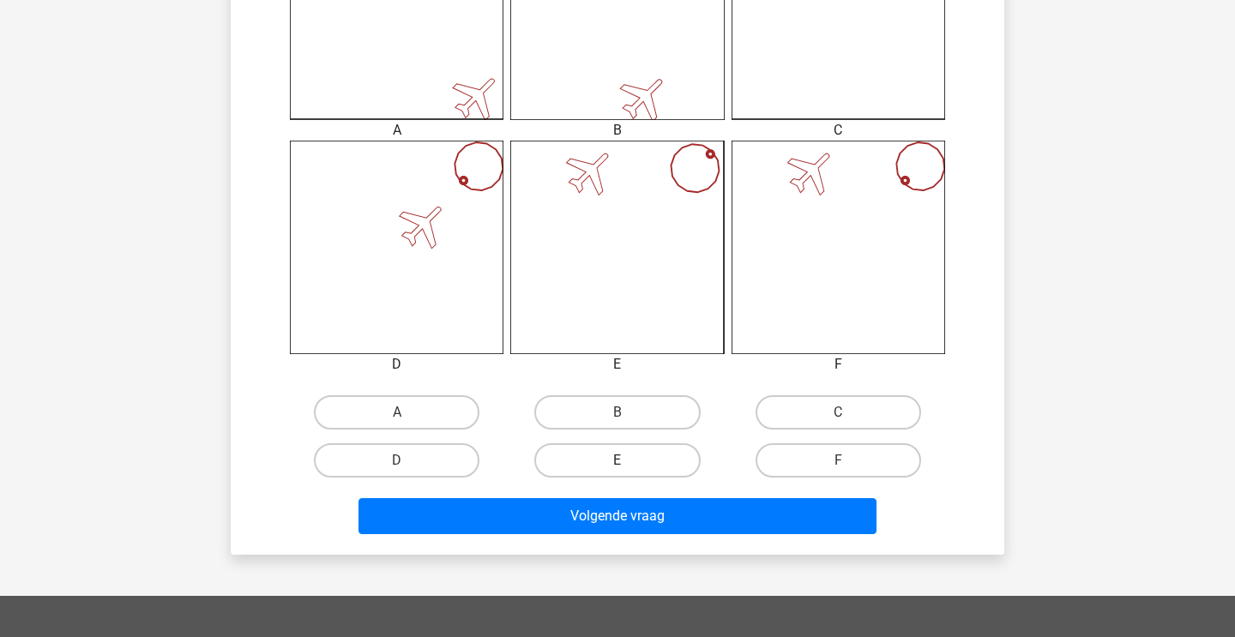
click at [630, 467] on label "E" at bounding box center [617, 460] width 166 height 34
click at [629, 467] on input "E" at bounding box center [622, 466] width 11 height 11
radio input "true"
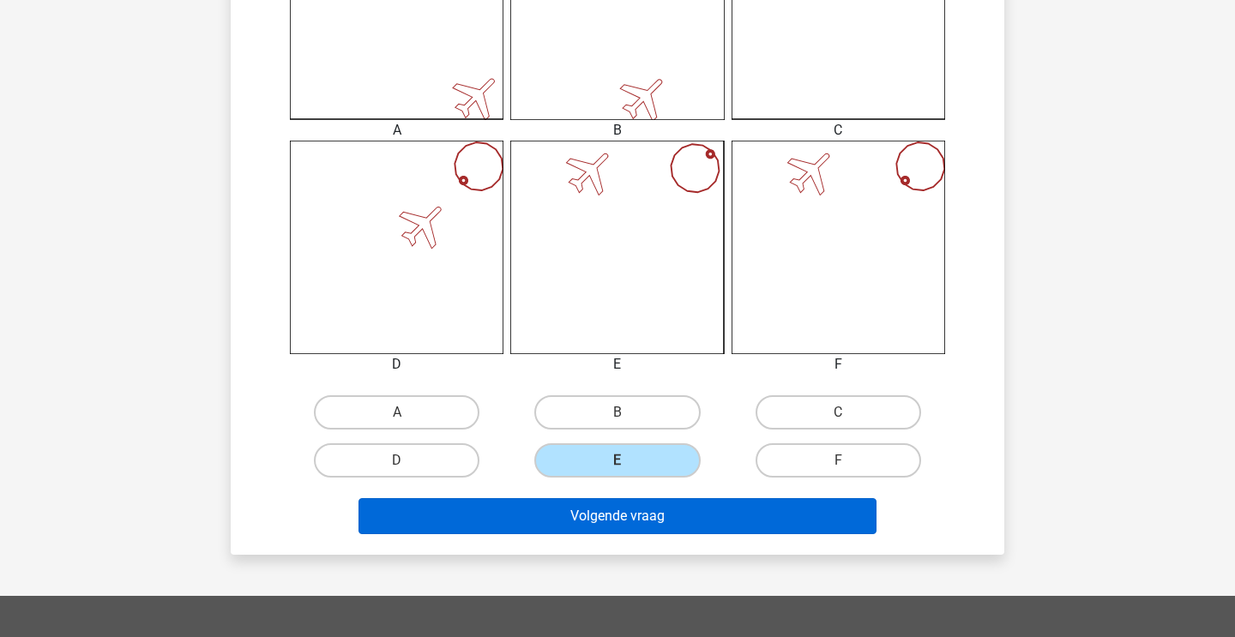
click at [623, 515] on button "Volgende vraag" at bounding box center [617, 516] width 519 height 36
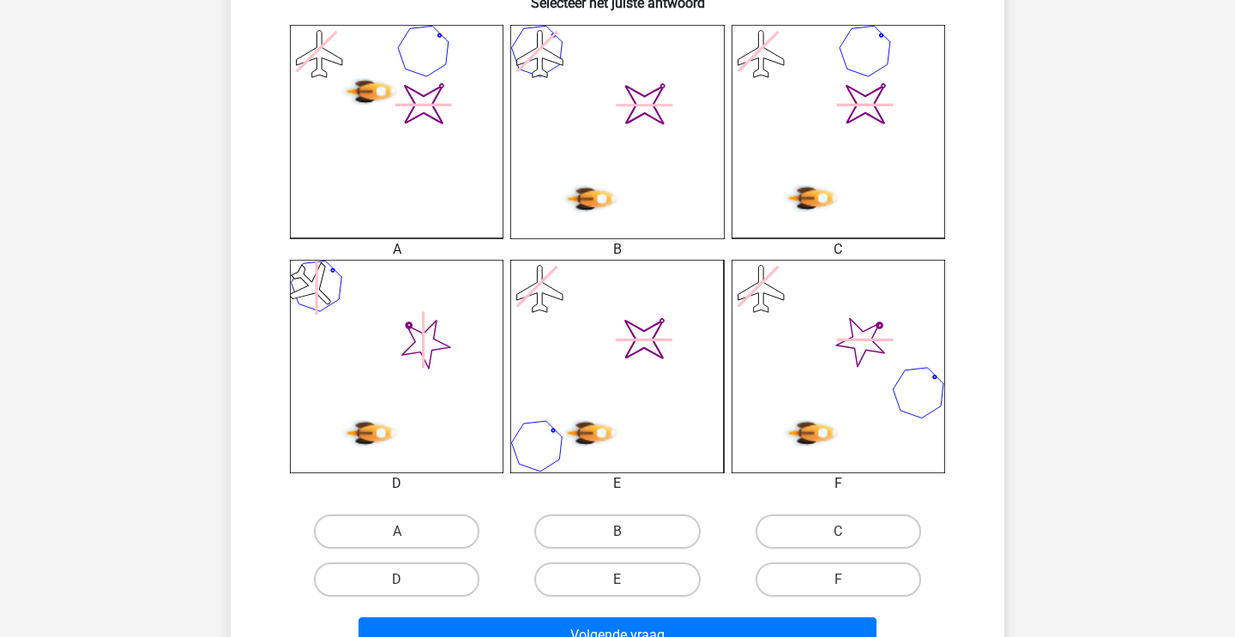
scroll to position [461, 0]
click at [612, 570] on label "E" at bounding box center [617, 579] width 166 height 34
click at [617, 579] on input "E" at bounding box center [622, 584] width 11 height 11
radio input "true"
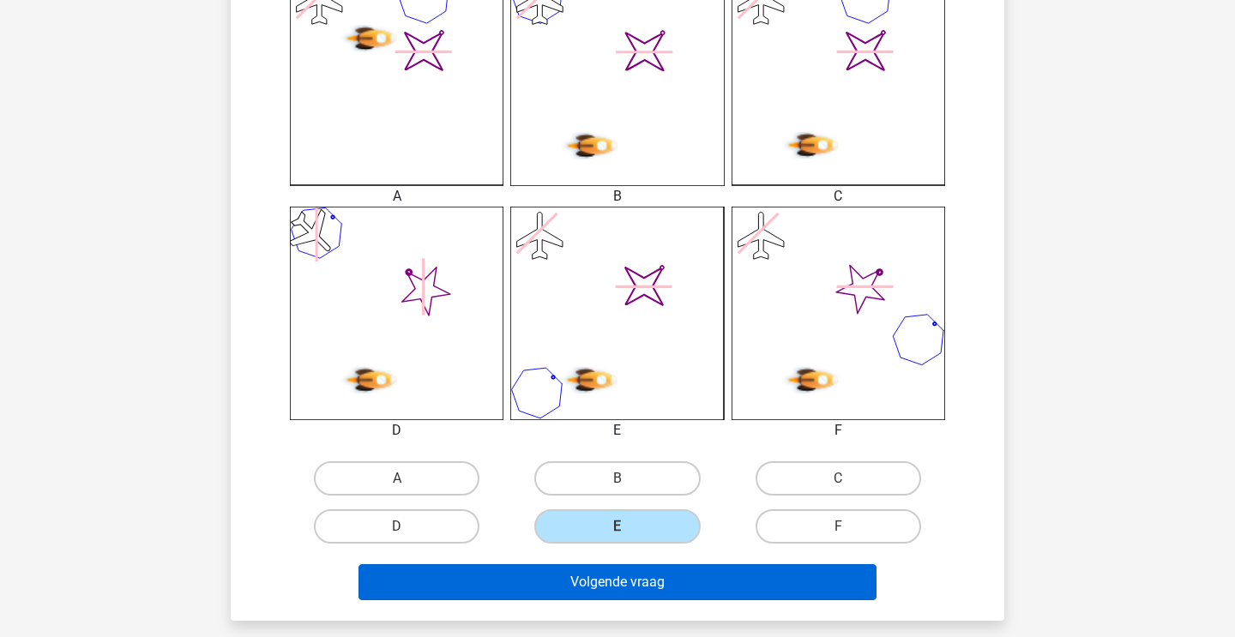
click at [600, 593] on button "Volgende vraag" at bounding box center [617, 582] width 519 height 36
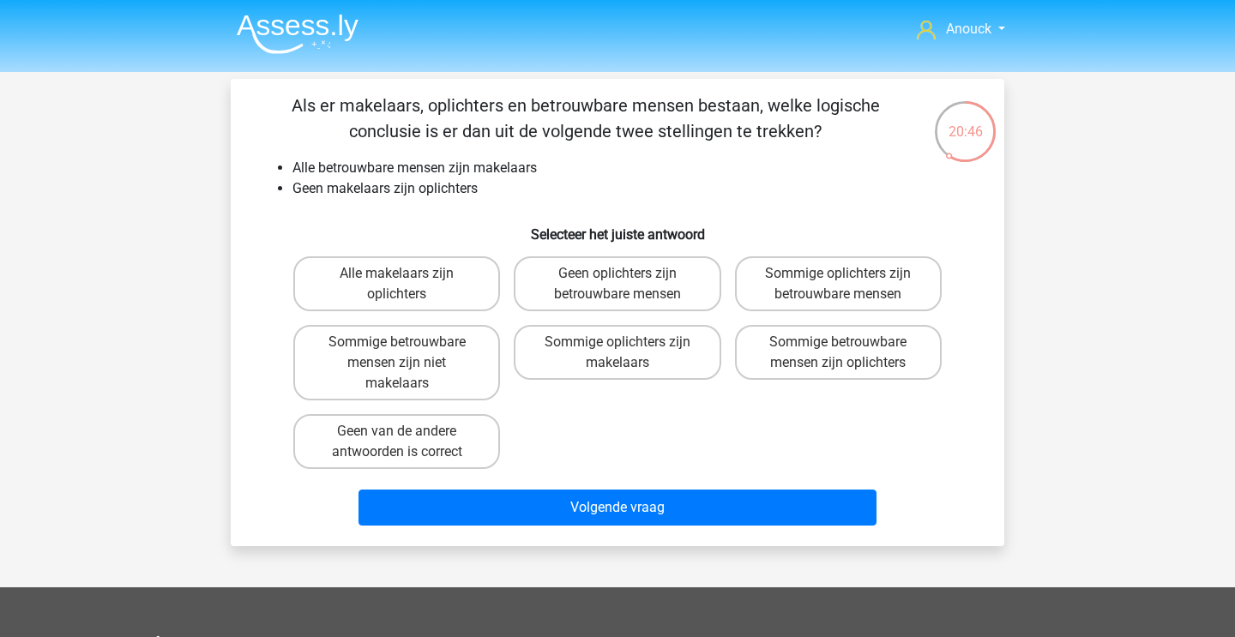
scroll to position [0, 0]
click at [638, 292] on label "Geen oplichters zijn betrouwbare mensen" at bounding box center [617, 283] width 207 height 55
click at [629, 285] on input "Geen oplichters zijn betrouwbare mensen" at bounding box center [622, 279] width 11 height 11
radio input "true"
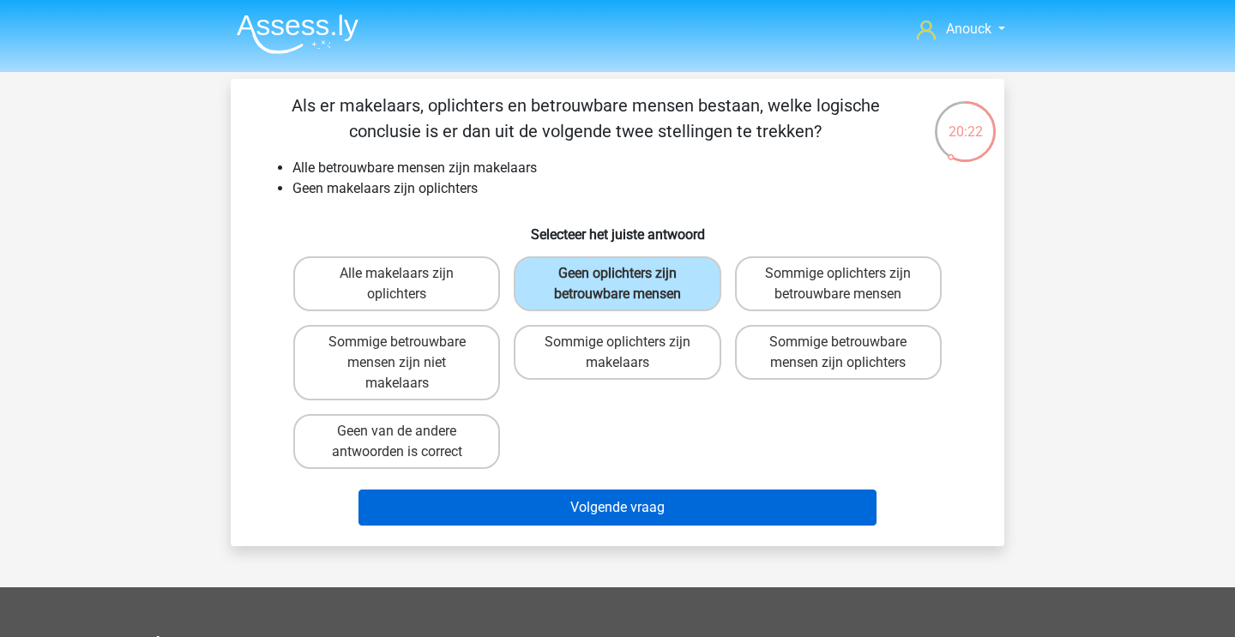
click at [611, 507] on button "Volgende vraag" at bounding box center [617, 508] width 519 height 36
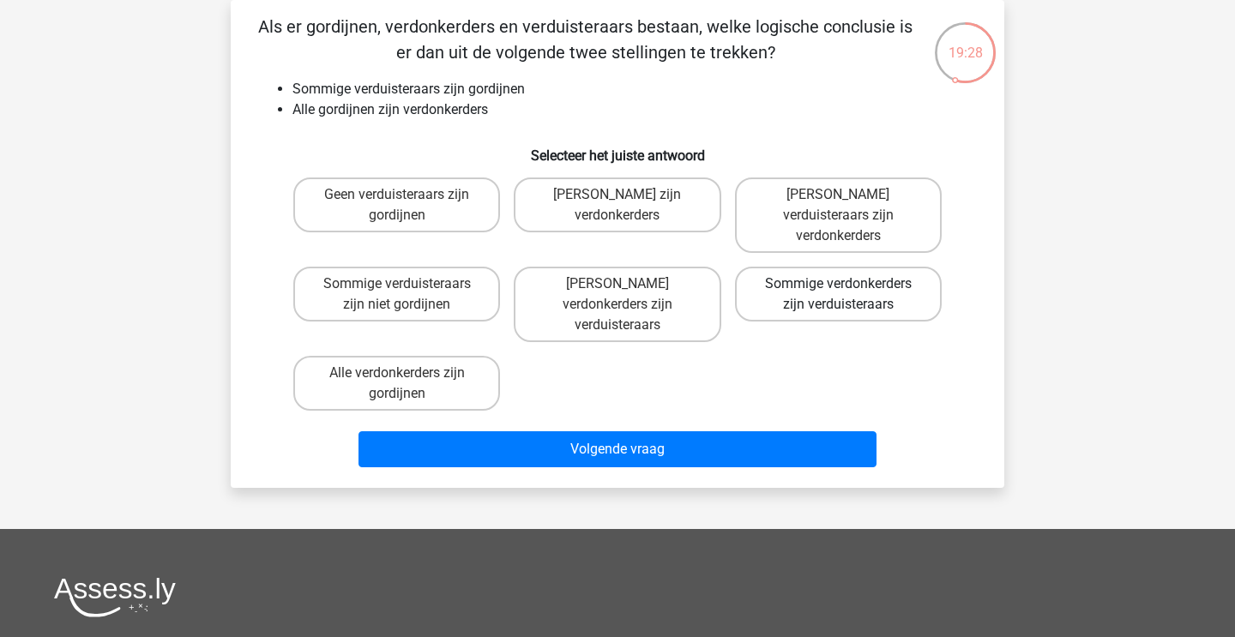
click at [799, 280] on label "Sommige verdonkerders zijn verduisteraars" at bounding box center [838, 294] width 207 height 55
click at [838, 284] on input "Sommige verdonkerders zijn verduisteraars" at bounding box center [843, 289] width 11 height 11
radio input "true"
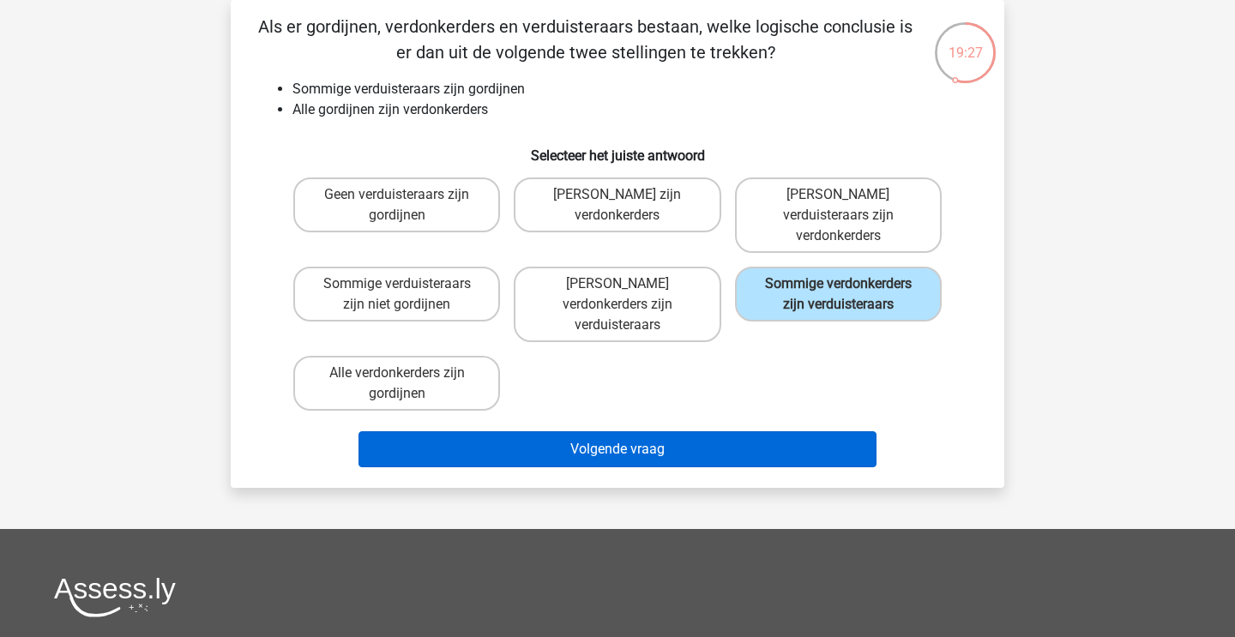
click at [726, 431] on button "Volgende vraag" at bounding box center [617, 449] width 519 height 36
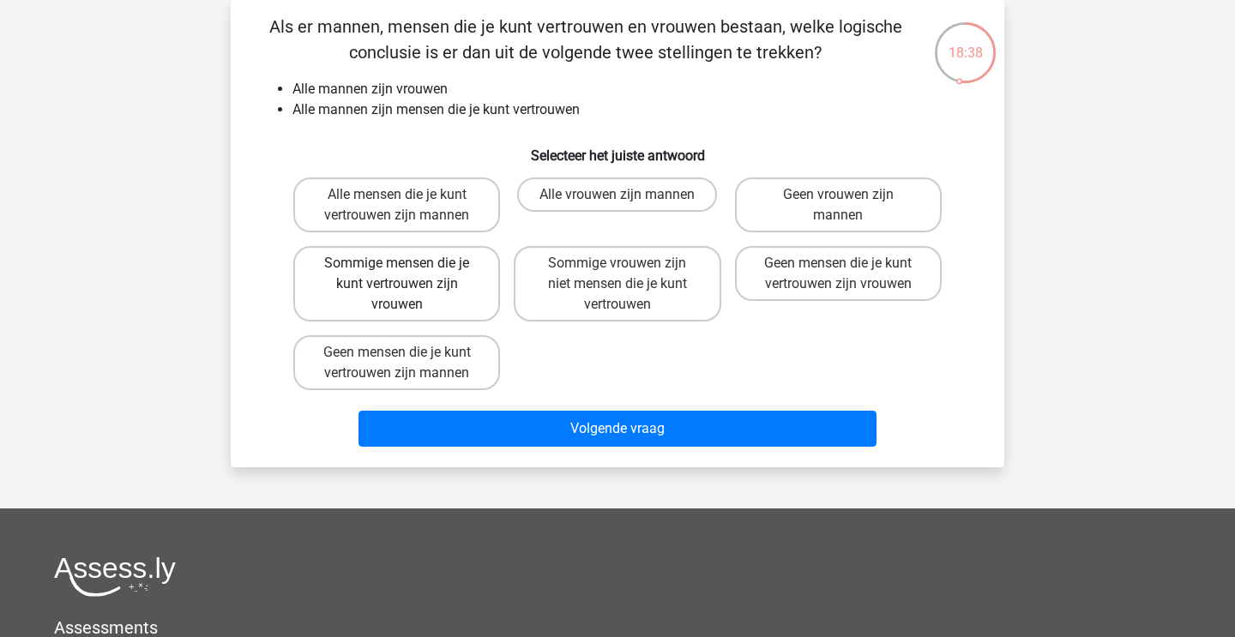
click at [440, 289] on label "Sommige mensen die je kunt vertrouwen zijn vrouwen" at bounding box center [396, 283] width 207 height 75
click at [408, 274] on input "Sommige mensen die je kunt vertrouwen zijn vrouwen" at bounding box center [402, 268] width 11 height 11
radio input "true"
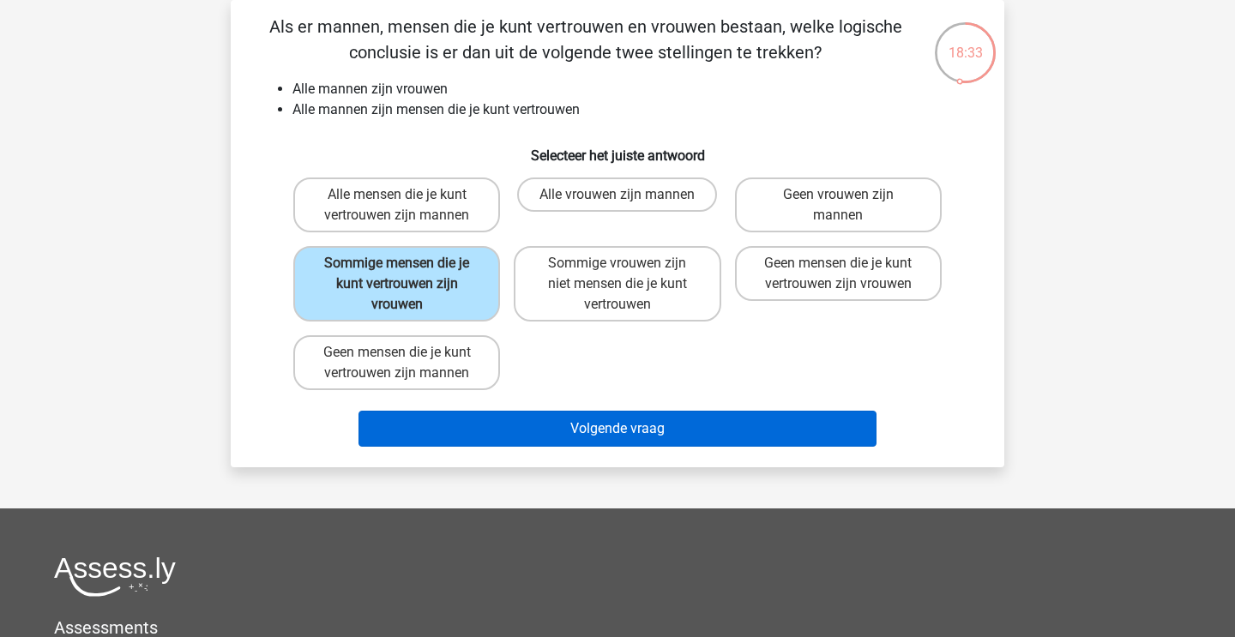
click at [547, 431] on button "Volgende vraag" at bounding box center [617, 429] width 519 height 36
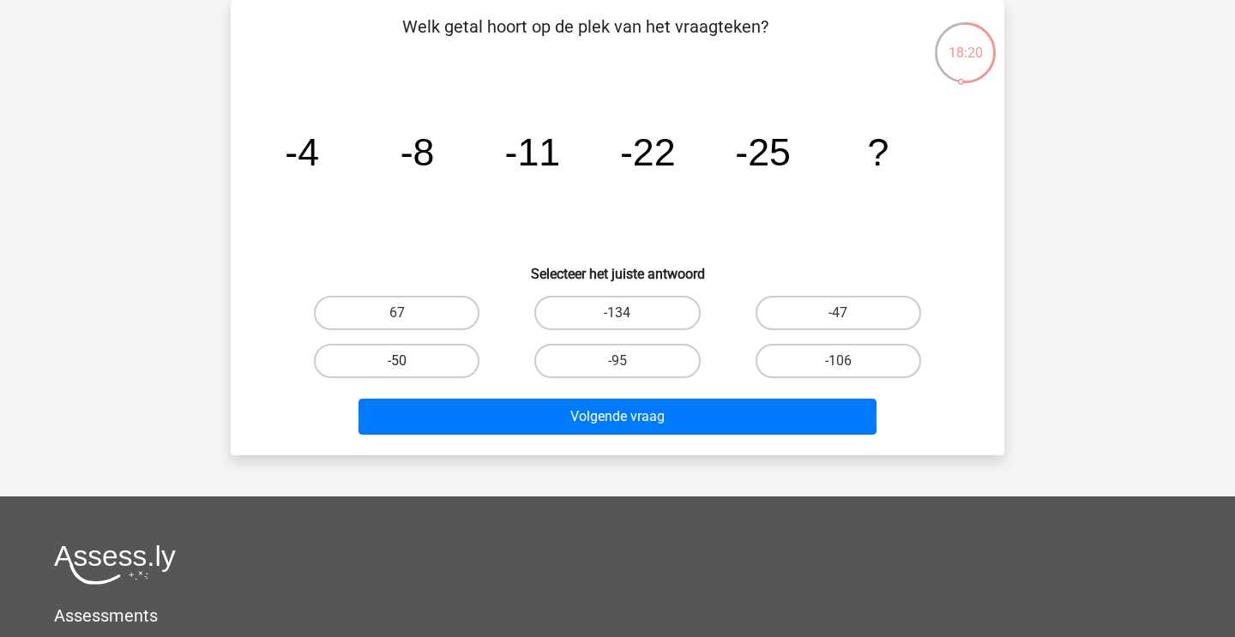
click at [437, 355] on label "-50" at bounding box center [397, 361] width 166 height 34
click at [408, 361] on input "-50" at bounding box center [402, 366] width 11 height 11
radio input "true"
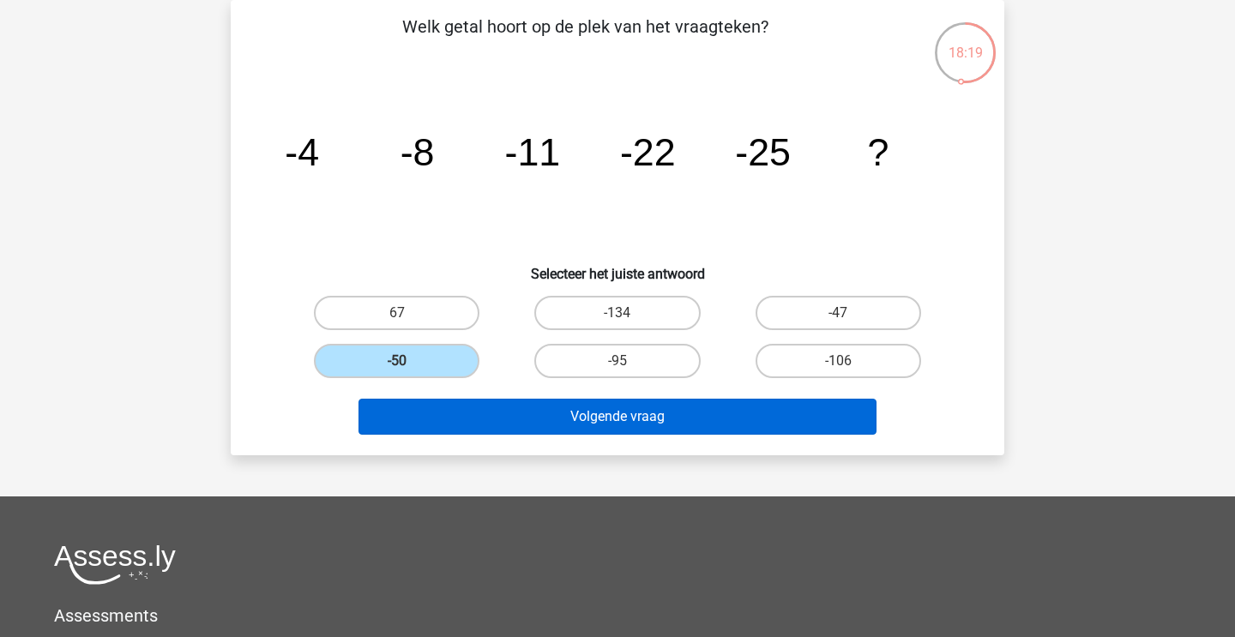
click at [446, 413] on button "Volgende vraag" at bounding box center [617, 417] width 519 height 36
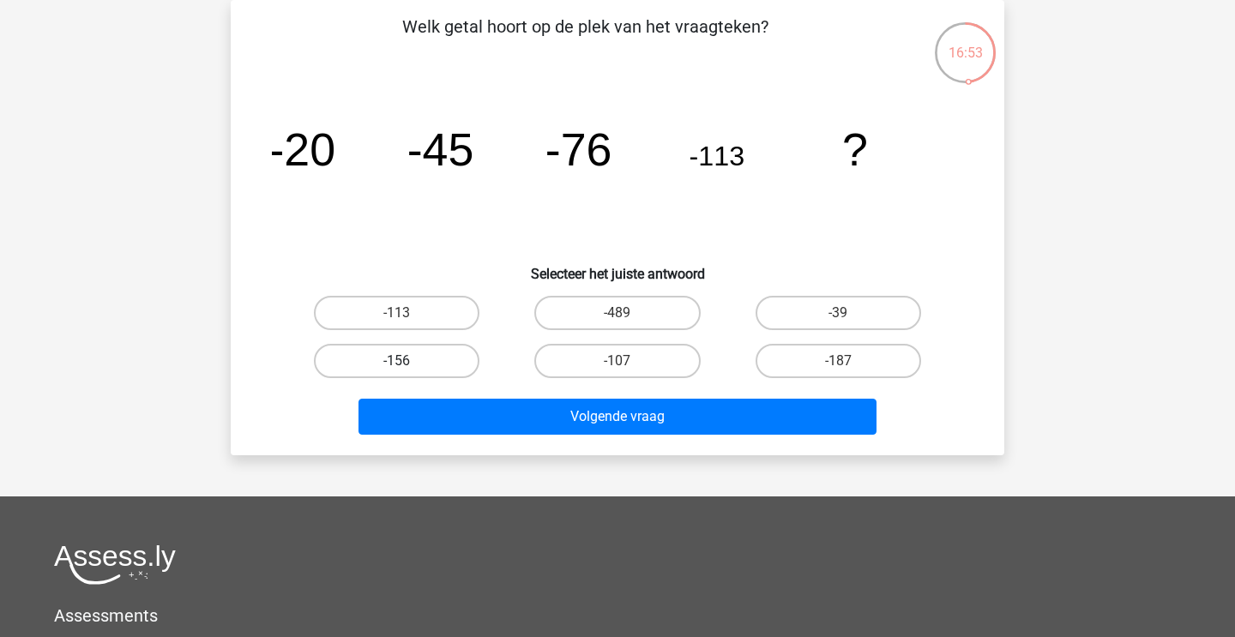
click at [439, 364] on label "-156" at bounding box center [397, 361] width 166 height 34
click at [408, 364] on input "-156" at bounding box center [402, 366] width 11 height 11
radio input "true"
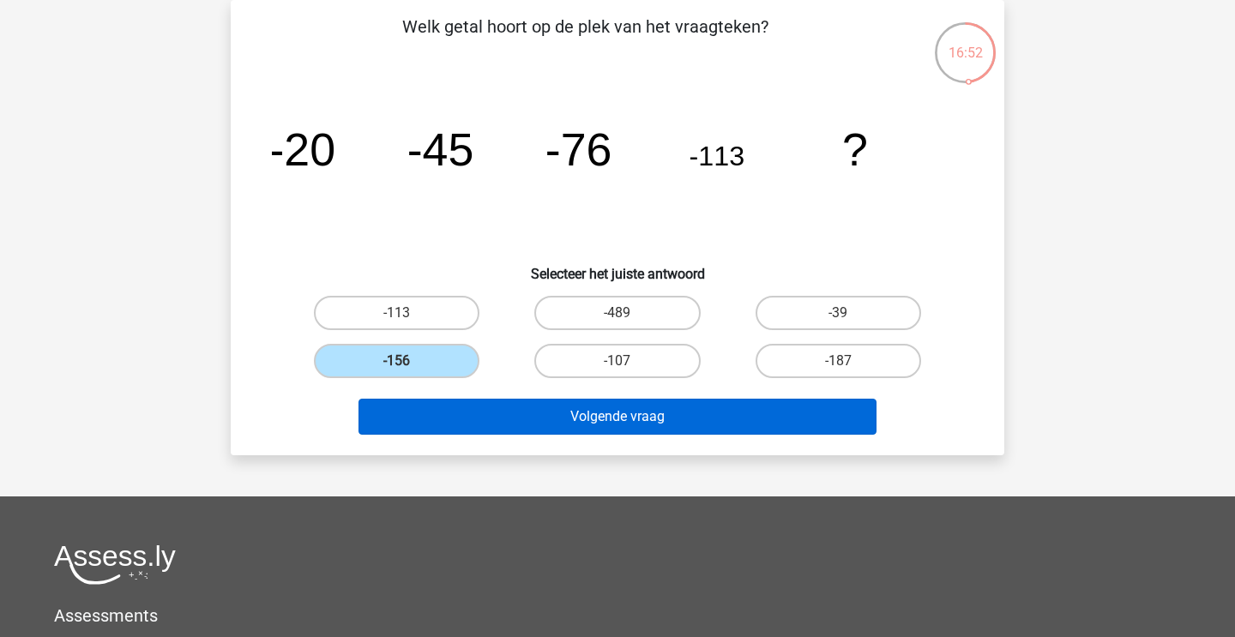
click at [465, 415] on button "Volgende vraag" at bounding box center [617, 417] width 519 height 36
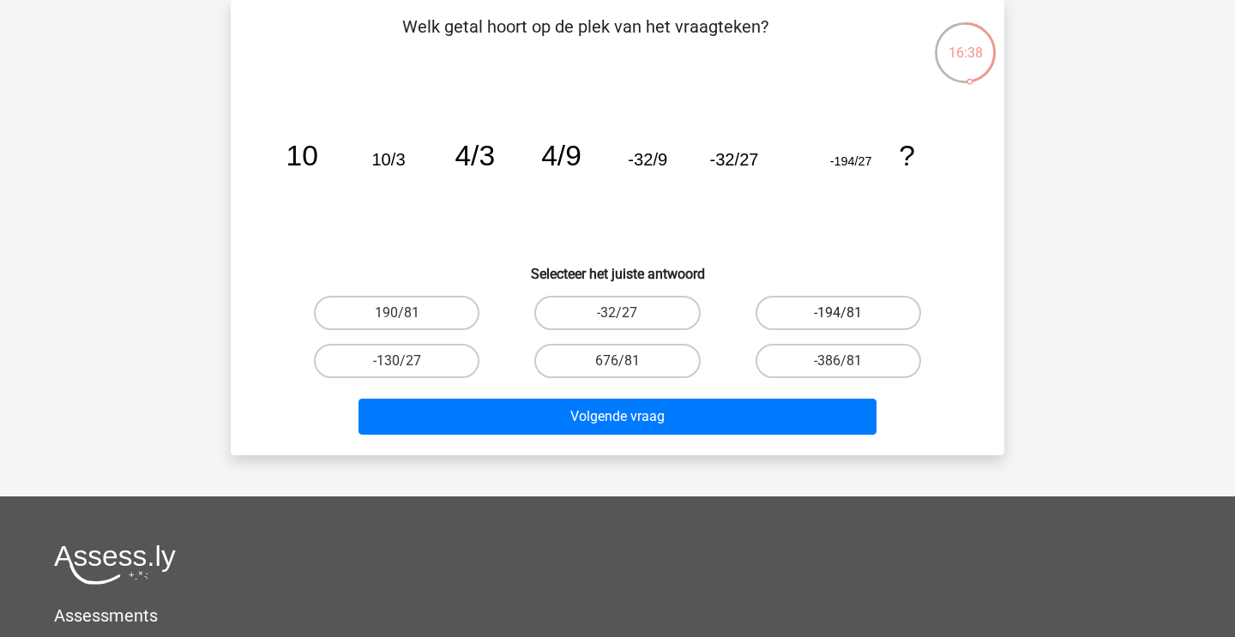
click at [807, 295] on div "-194/81" at bounding box center [838, 313] width 220 height 48
click at [805, 308] on label "-194/81" at bounding box center [839, 313] width 166 height 34
click at [838, 313] on input "-194/81" at bounding box center [843, 318] width 11 height 11
radio input "true"
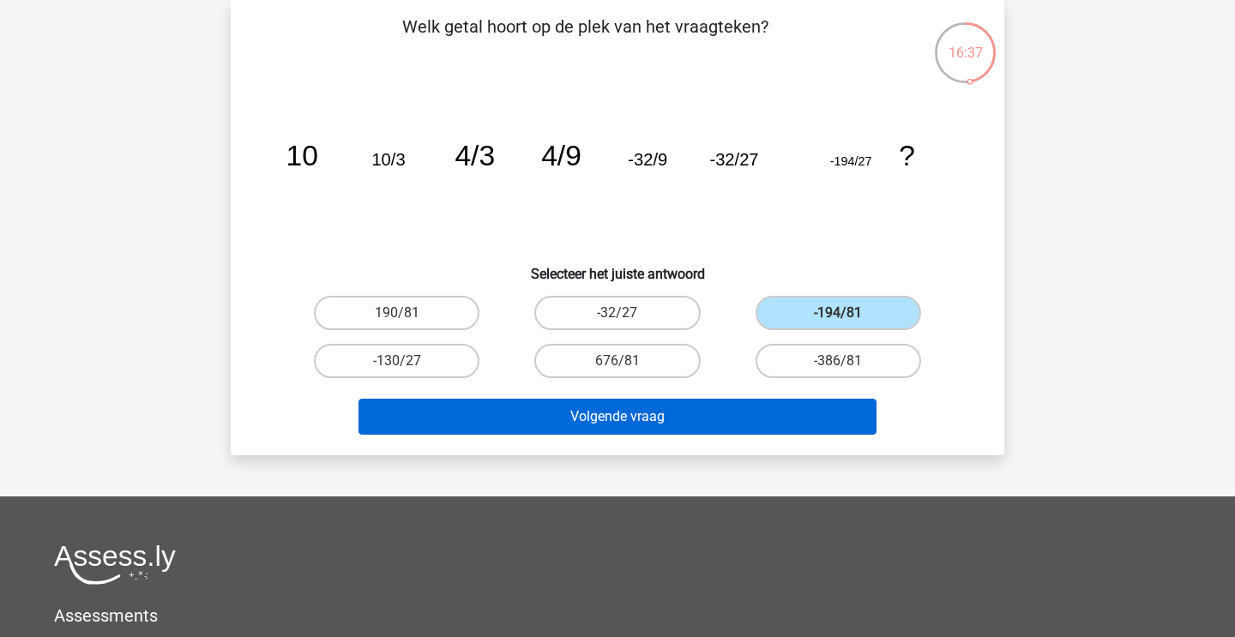
click at [731, 424] on button "Volgende vraag" at bounding box center [617, 417] width 519 height 36
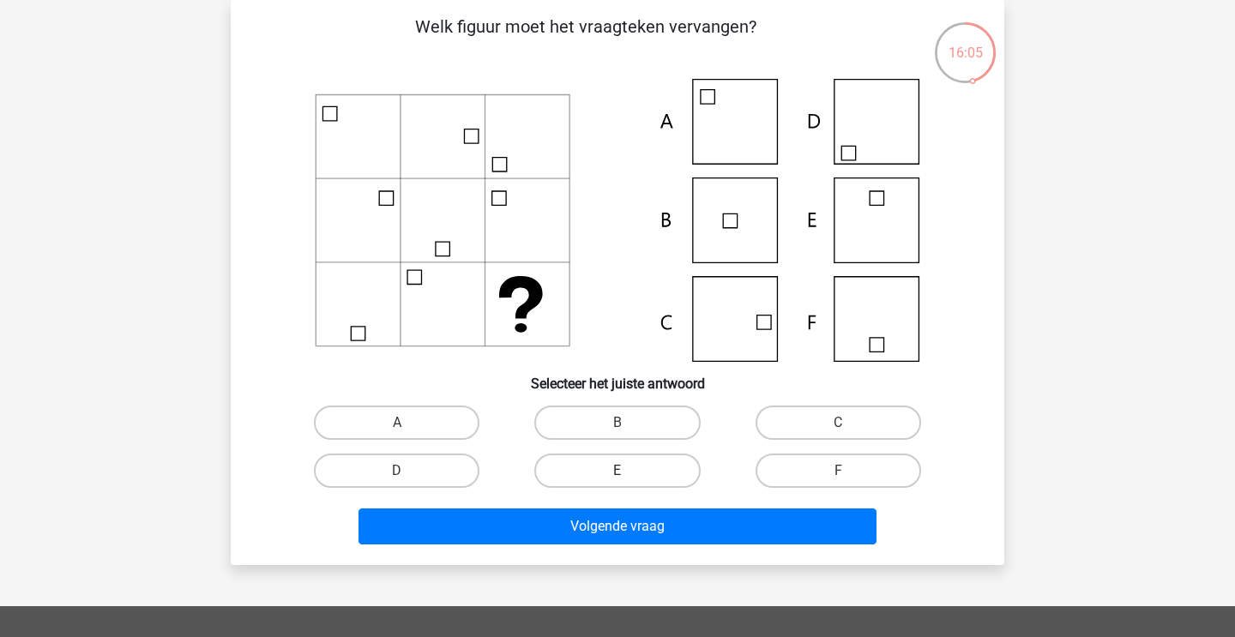
click at [563, 479] on label "E" at bounding box center [617, 471] width 166 height 34
click at [617, 479] on input "E" at bounding box center [622, 476] width 11 height 11
radio input "true"
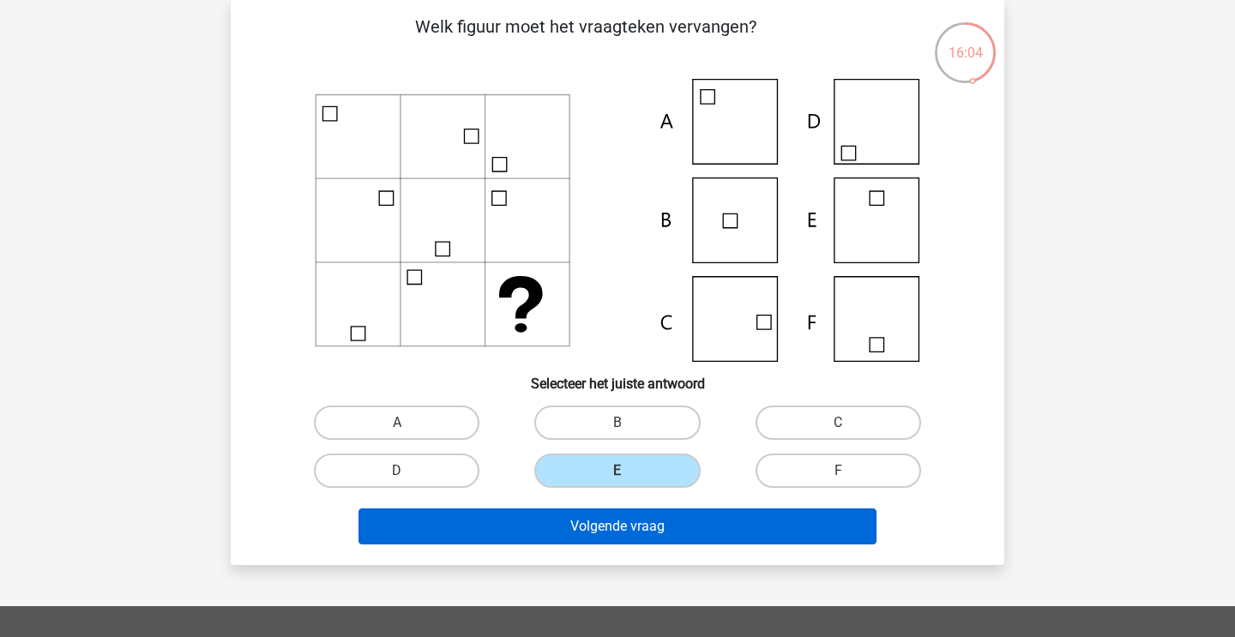
click at [562, 517] on button "Volgende vraag" at bounding box center [617, 527] width 519 height 36
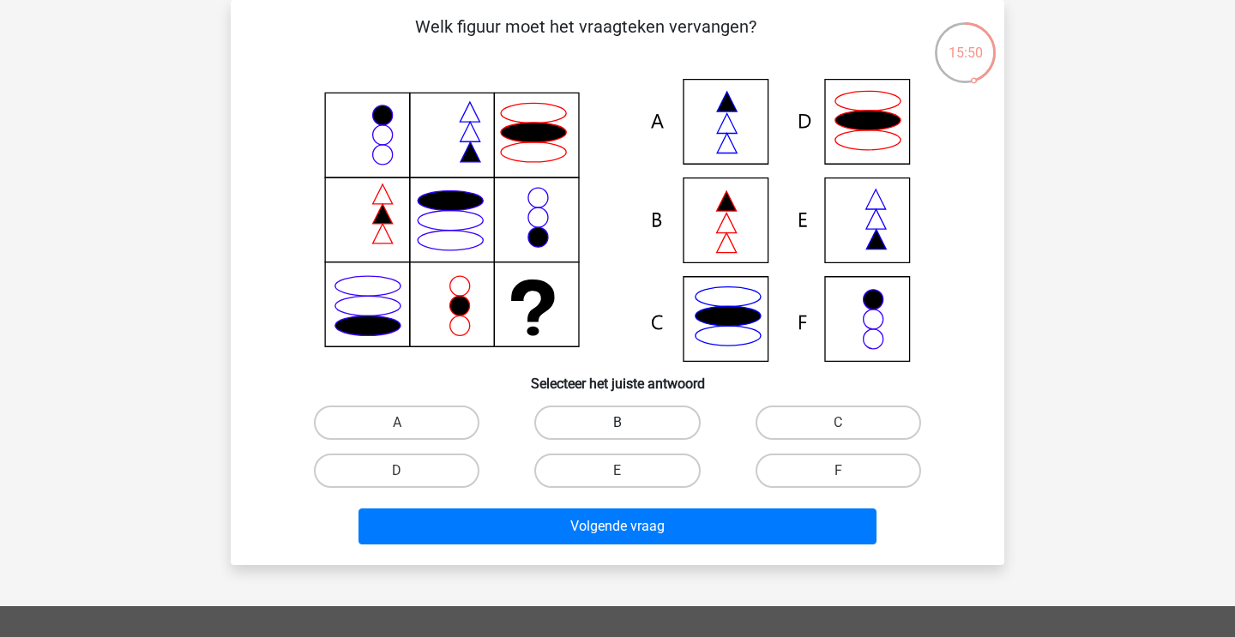
click at [645, 431] on label "B" at bounding box center [617, 423] width 166 height 34
click at [629, 431] on input "B" at bounding box center [622, 428] width 11 height 11
radio input "true"
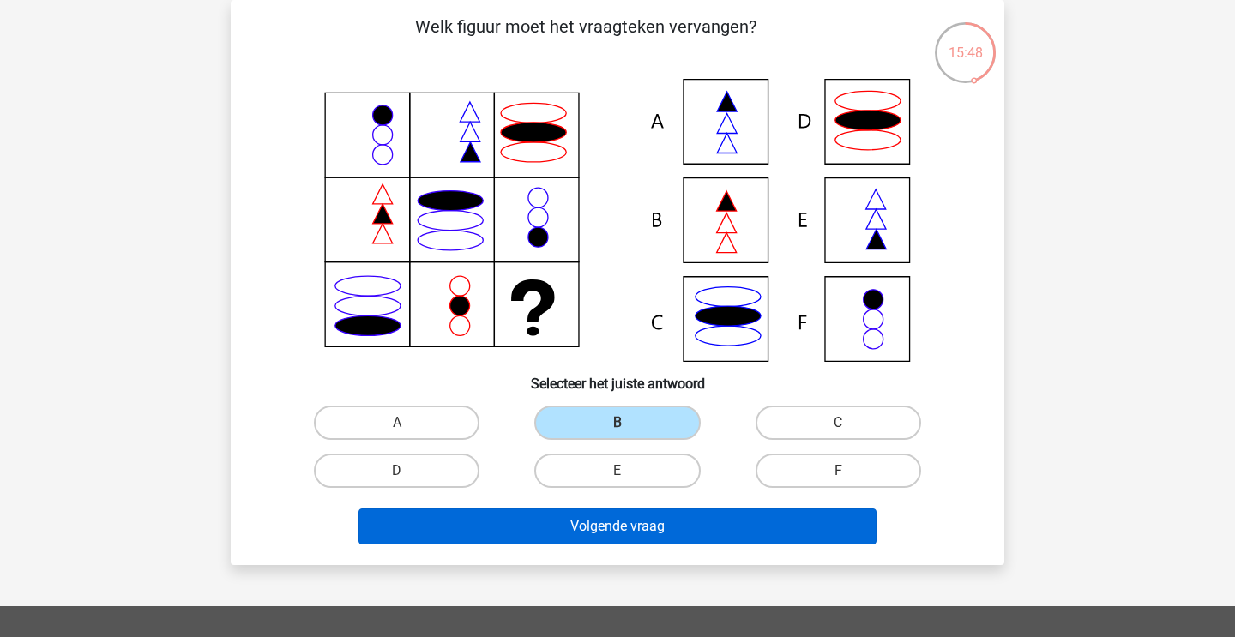
click at [641, 539] on button "Volgende vraag" at bounding box center [617, 527] width 519 height 36
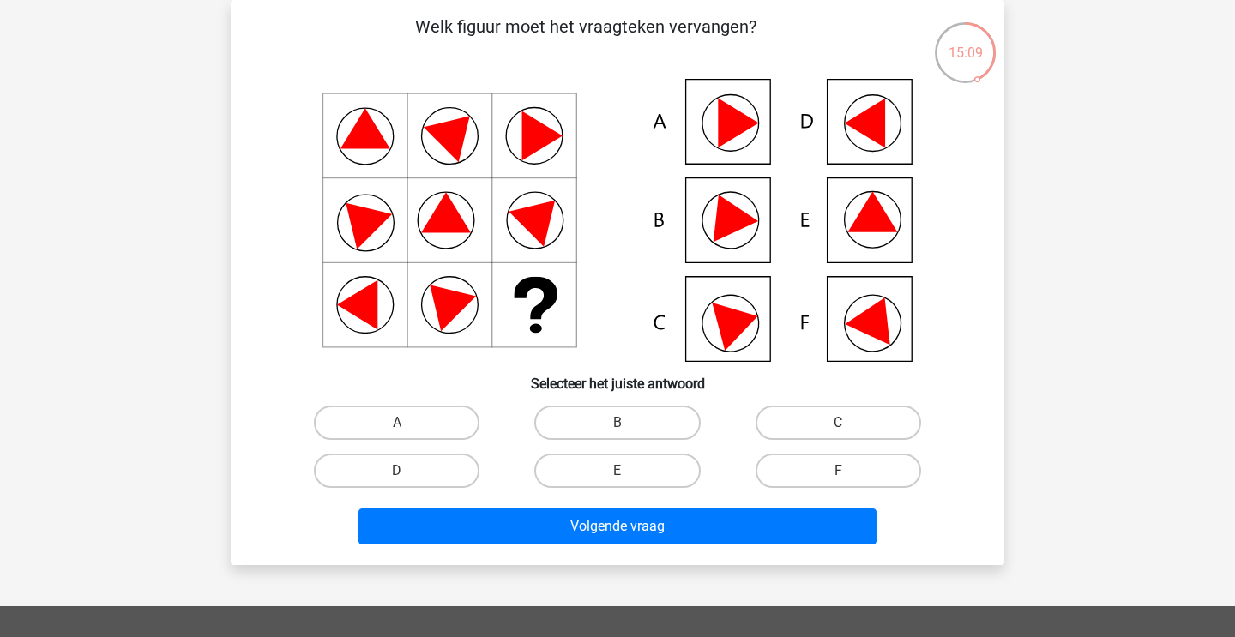
click at [844, 473] on input "F" at bounding box center [843, 476] width 11 height 11
radio input "true"
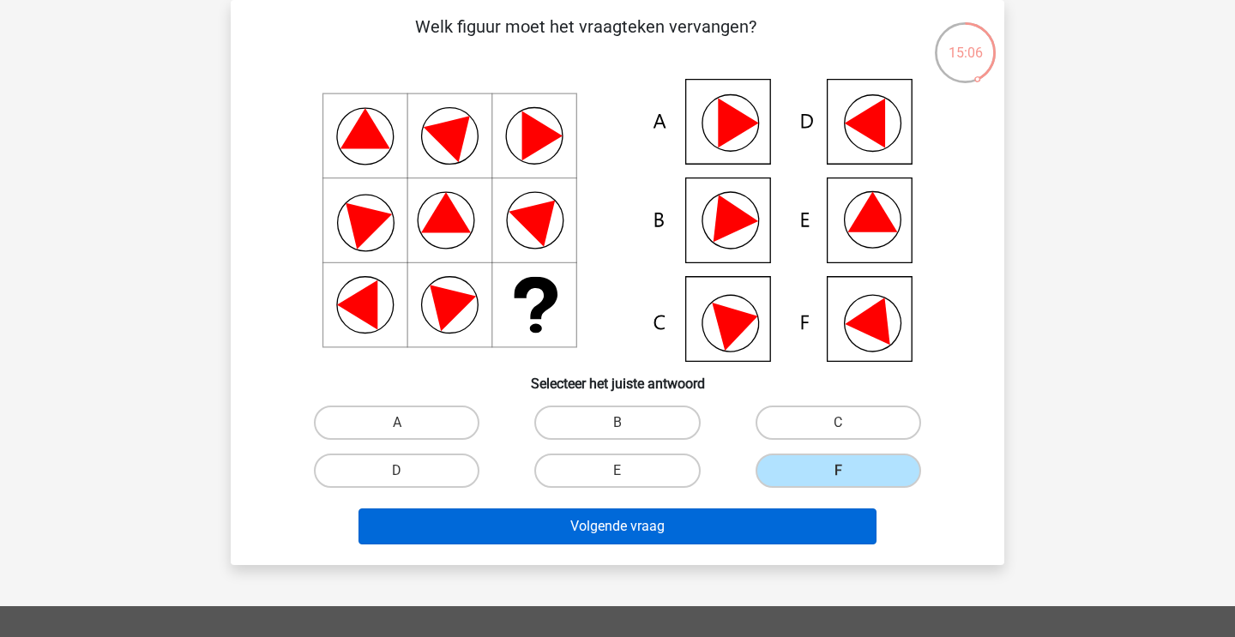
click at [803, 538] on button "Volgende vraag" at bounding box center [617, 527] width 519 height 36
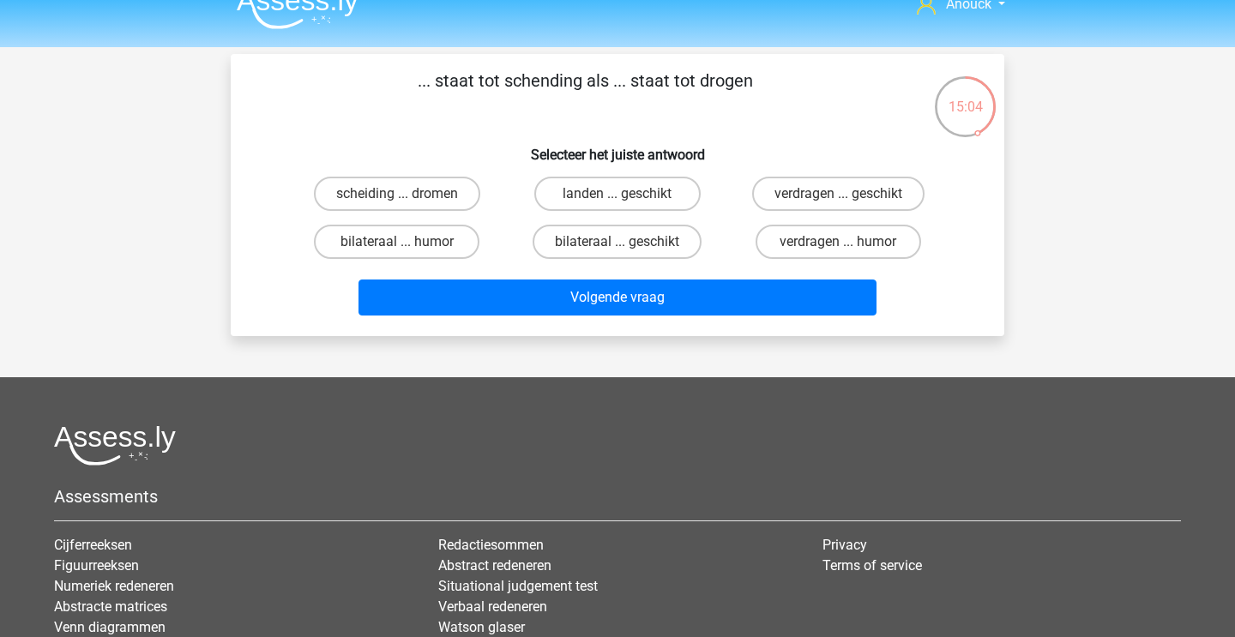
scroll to position [24, 0]
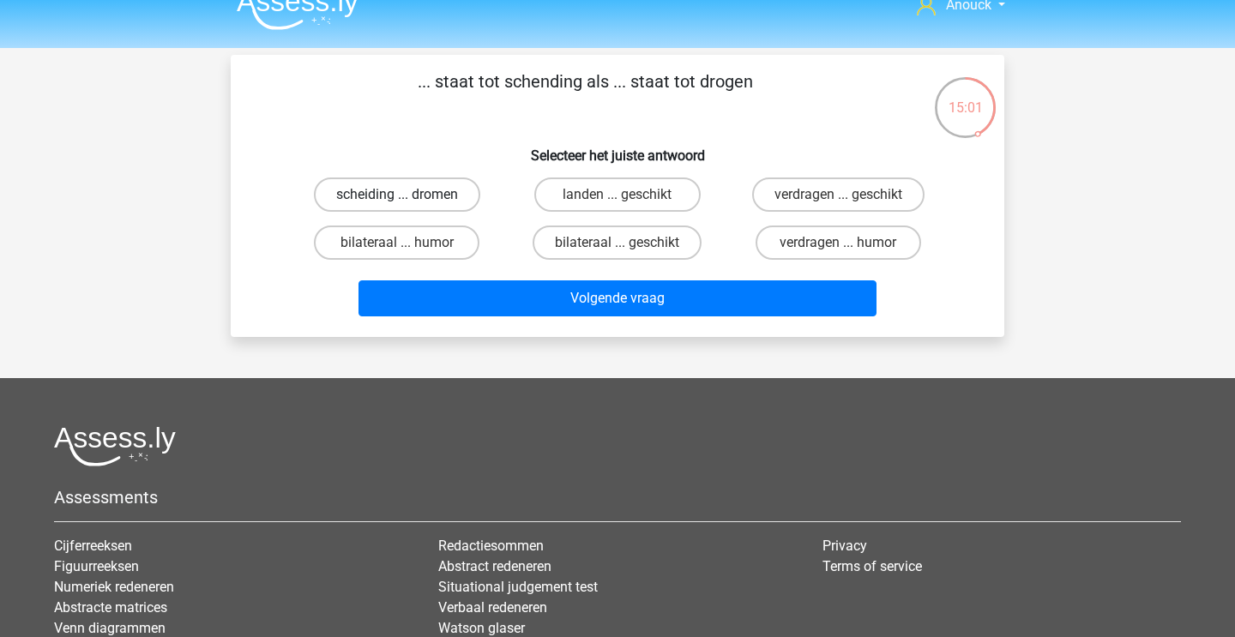
click at [442, 187] on label "scheiding ... dromen" at bounding box center [397, 195] width 166 height 34
click at [408, 195] on input "scheiding ... dromen" at bounding box center [402, 200] width 11 height 11
radio input "true"
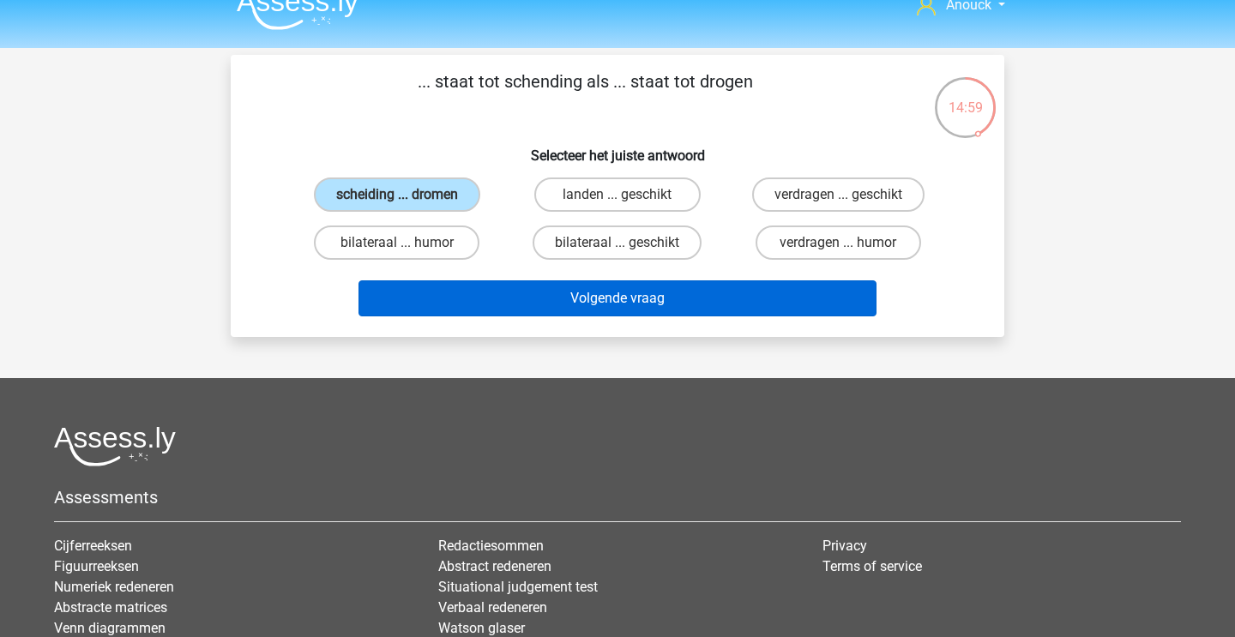
click at [545, 298] on button "Volgende vraag" at bounding box center [617, 298] width 519 height 36
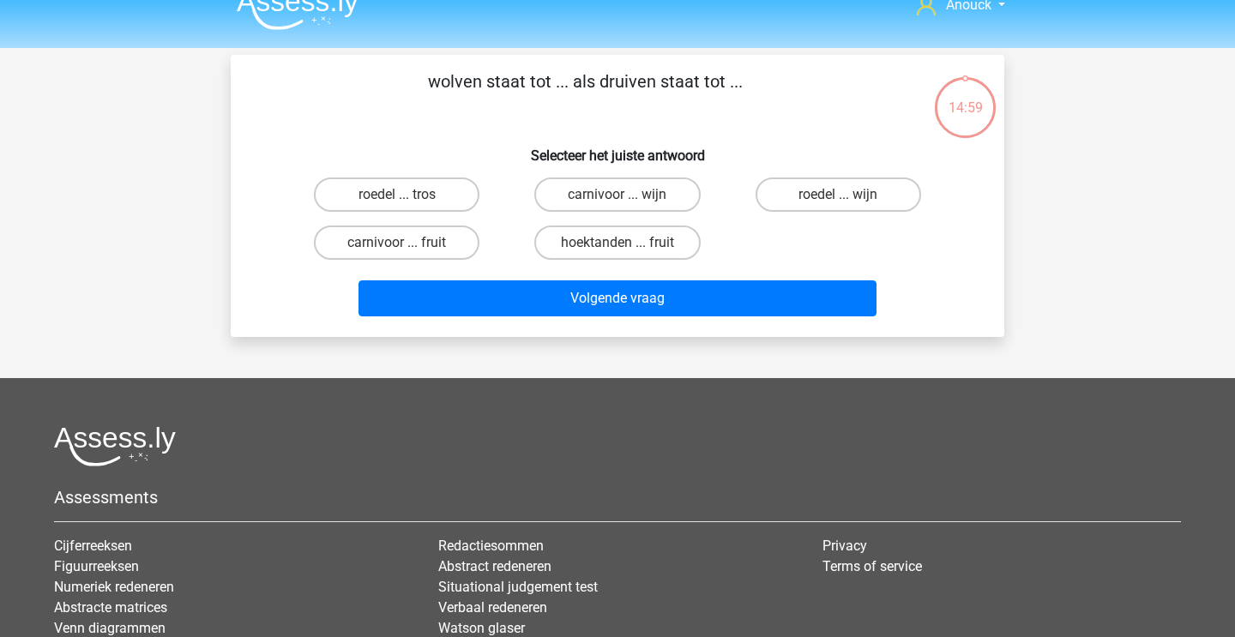
scroll to position [79, 0]
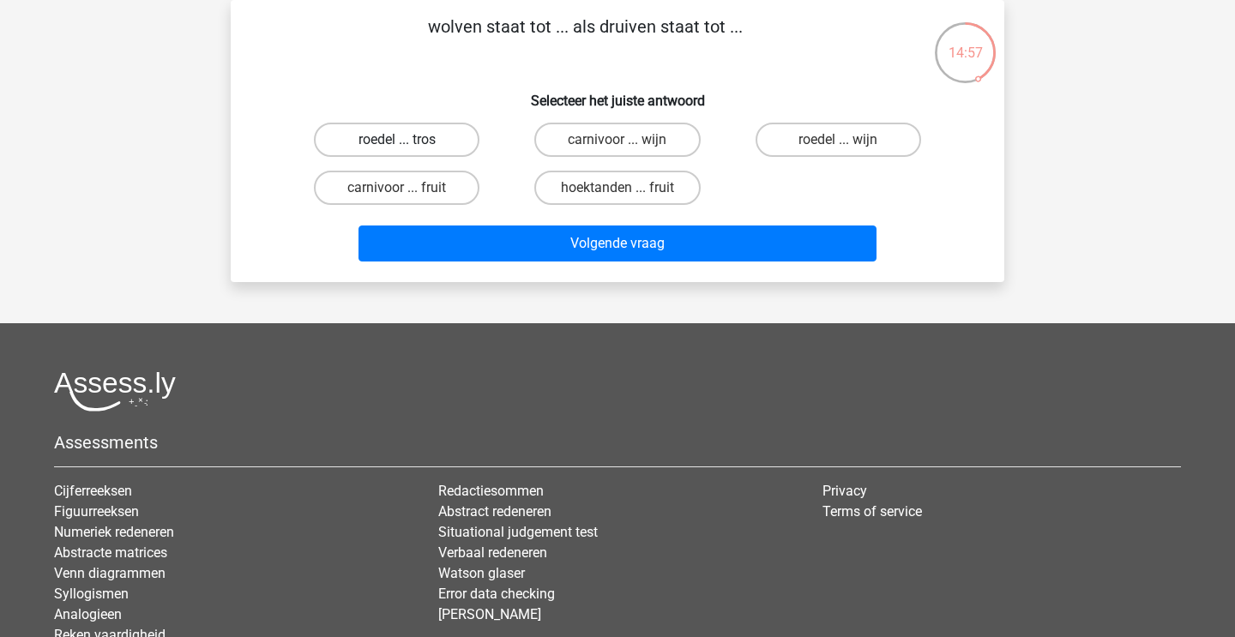
click at [431, 143] on label "roedel ... tros" at bounding box center [397, 140] width 166 height 34
click at [408, 143] on input "roedel ... tros" at bounding box center [402, 145] width 11 height 11
radio input "true"
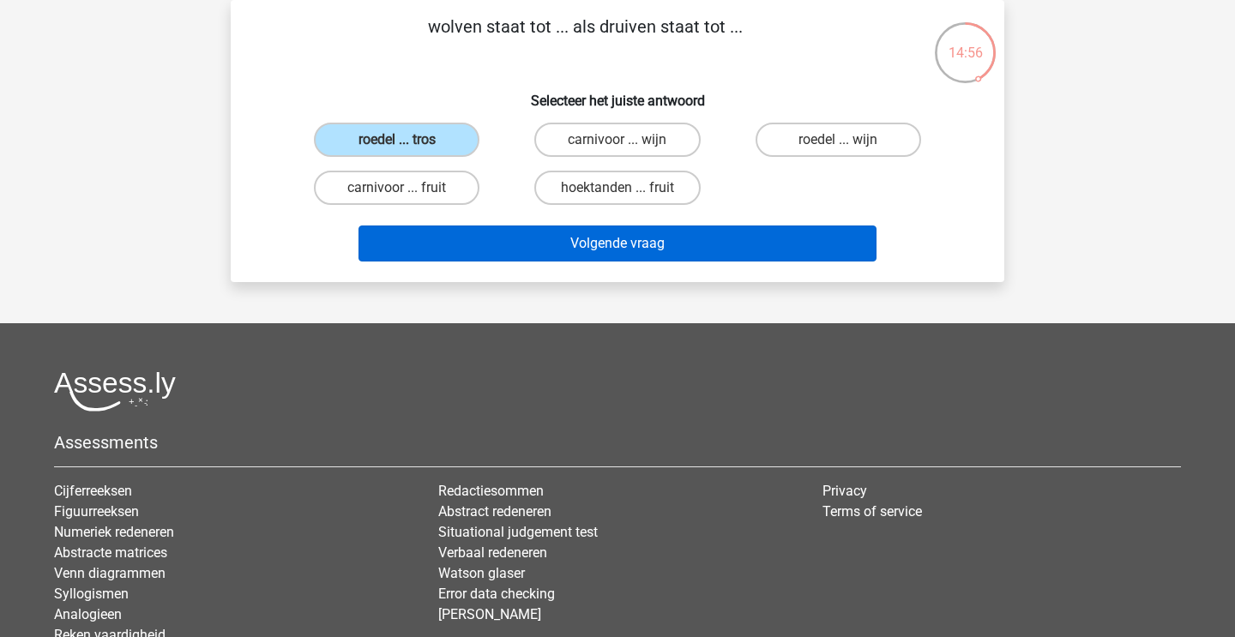
click at [480, 252] on button "Volgende vraag" at bounding box center [617, 244] width 519 height 36
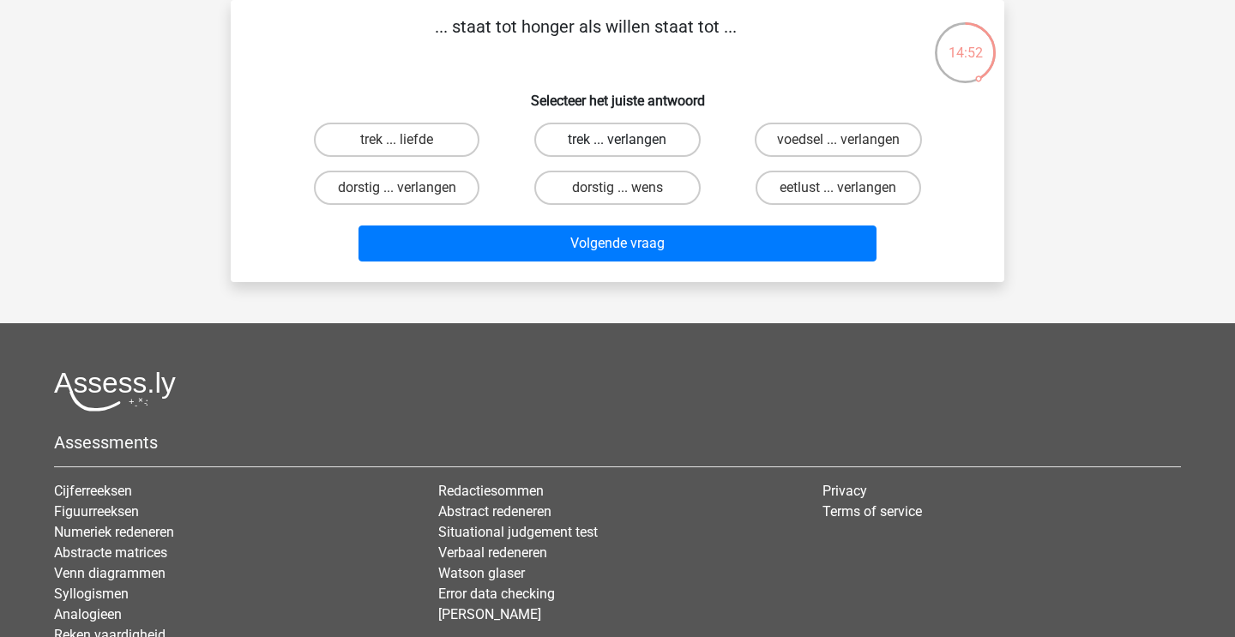
click at [575, 142] on label "trek ... verlangen" at bounding box center [617, 140] width 166 height 34
click at [617, 142] on input "trek ... verlangen" at bounding box center [622, 145] width 11 height 11
radio input "true"
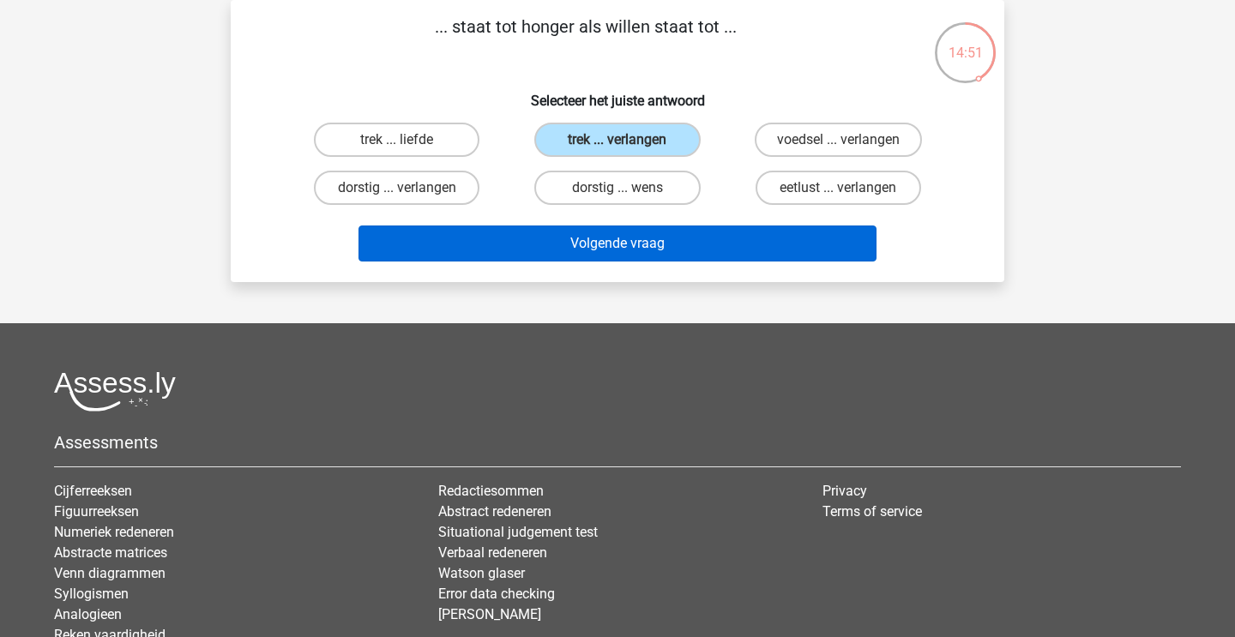
click at [555, 242] on button "Volgende vraag" at bounding box center [617, 244] width 519 height 36
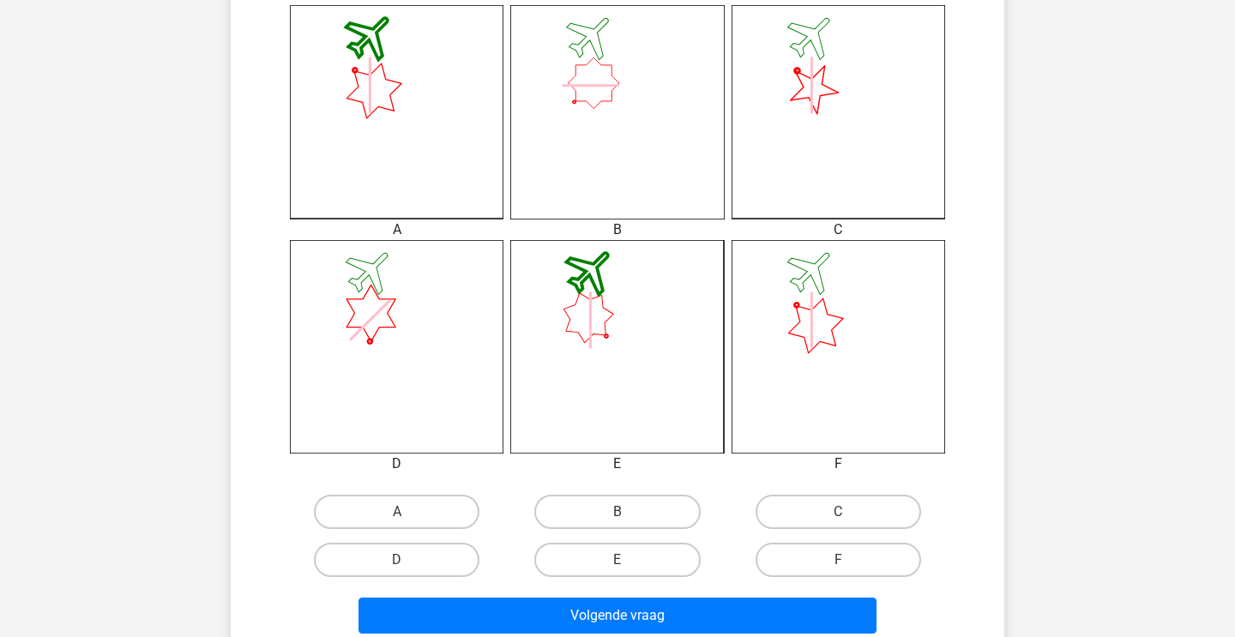
scroll to position [489, 0]
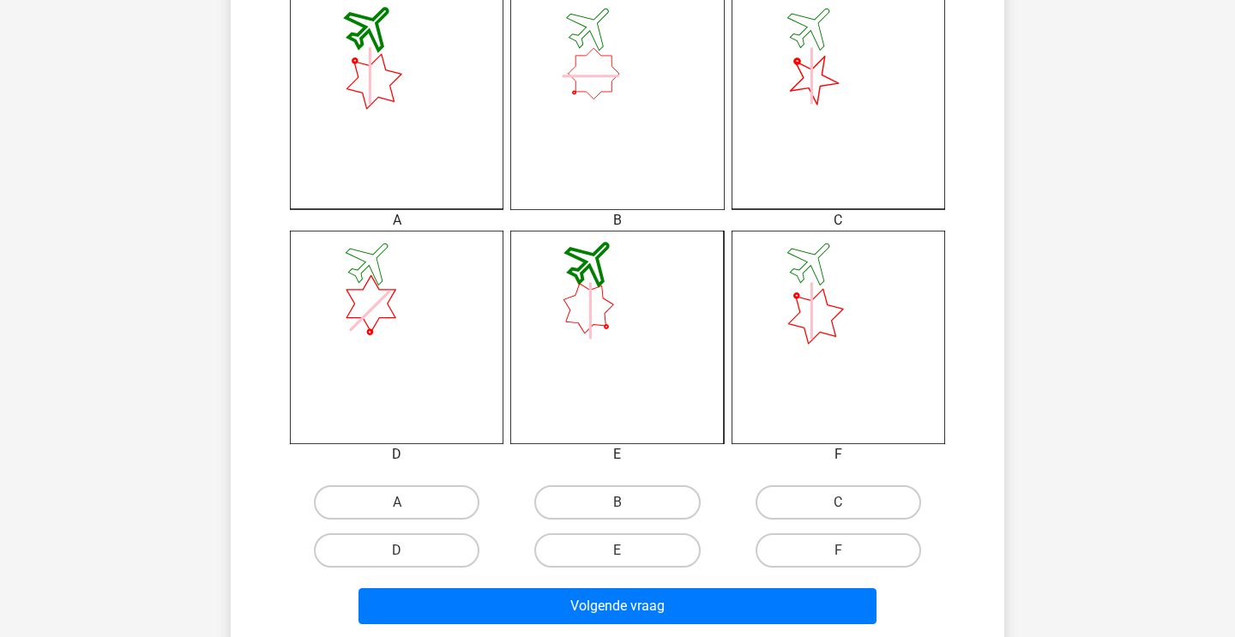
click at [845, 554] on input "F" at bounding box center [843, 556] width 11 height 11
radio input "true"
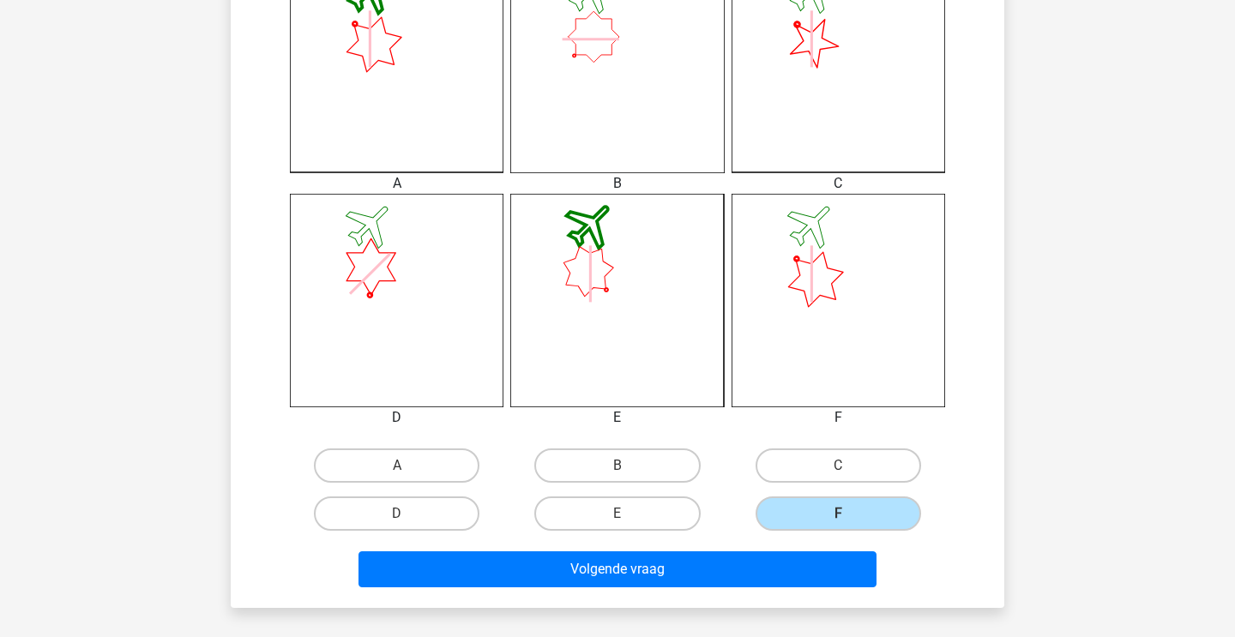
scroll to position [527, 0]
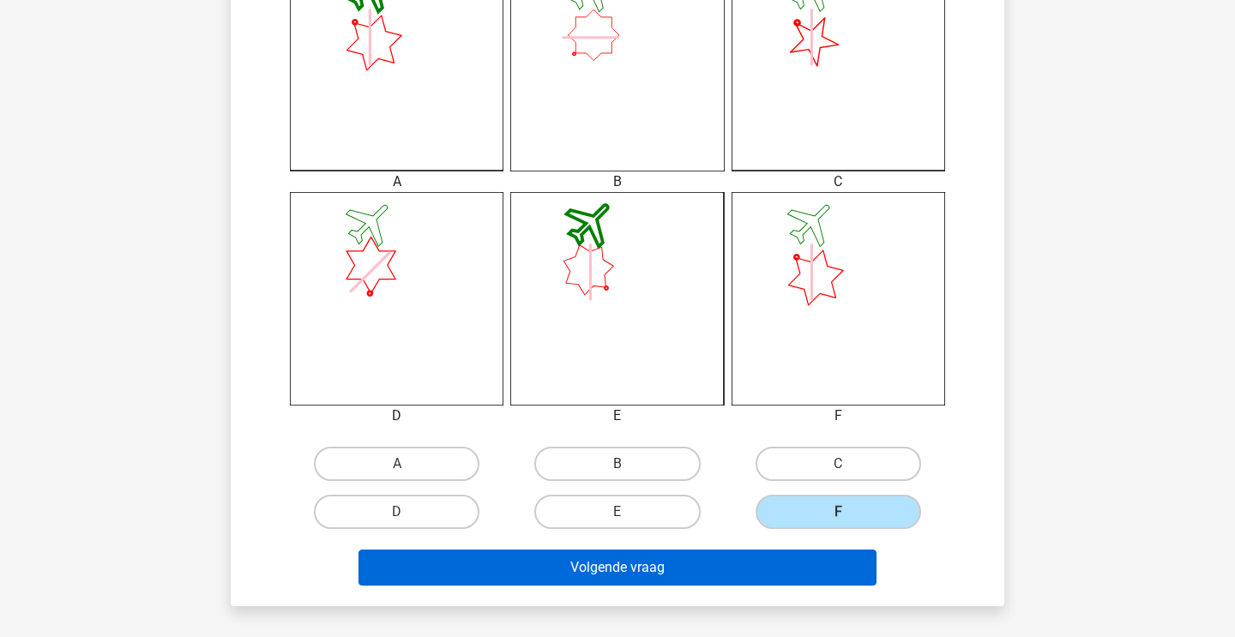
click at [762, 580] on button "Volgende vraag" at bounding box center [617, 568] width 519 height 36
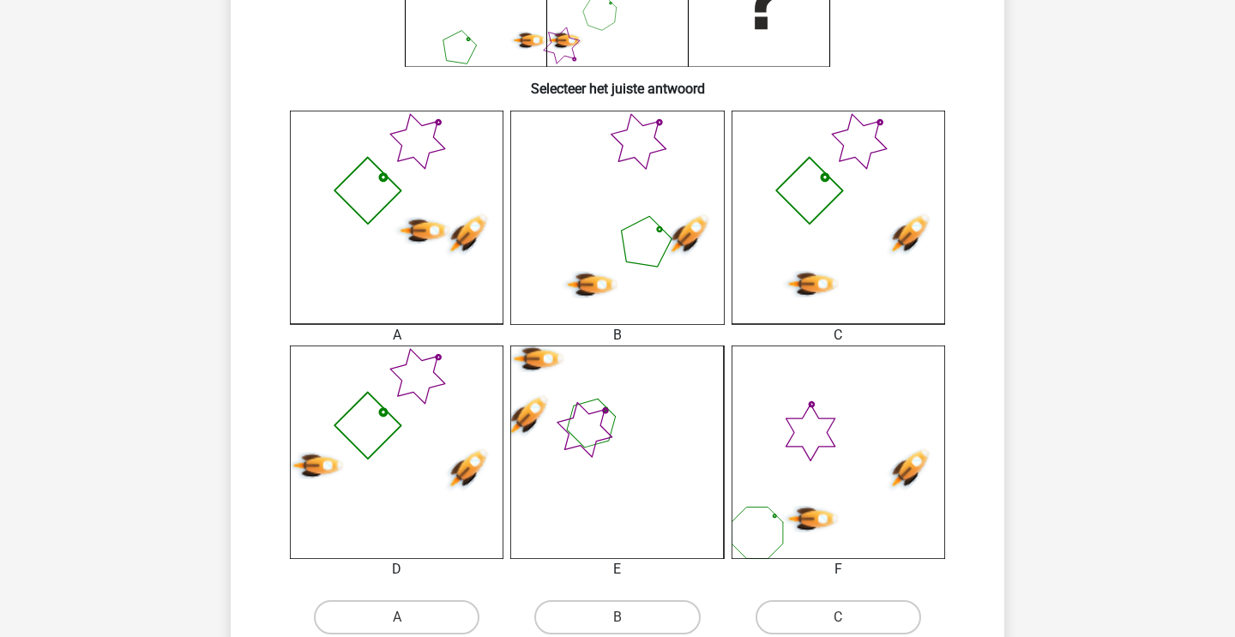
scroll to position [416, 0]
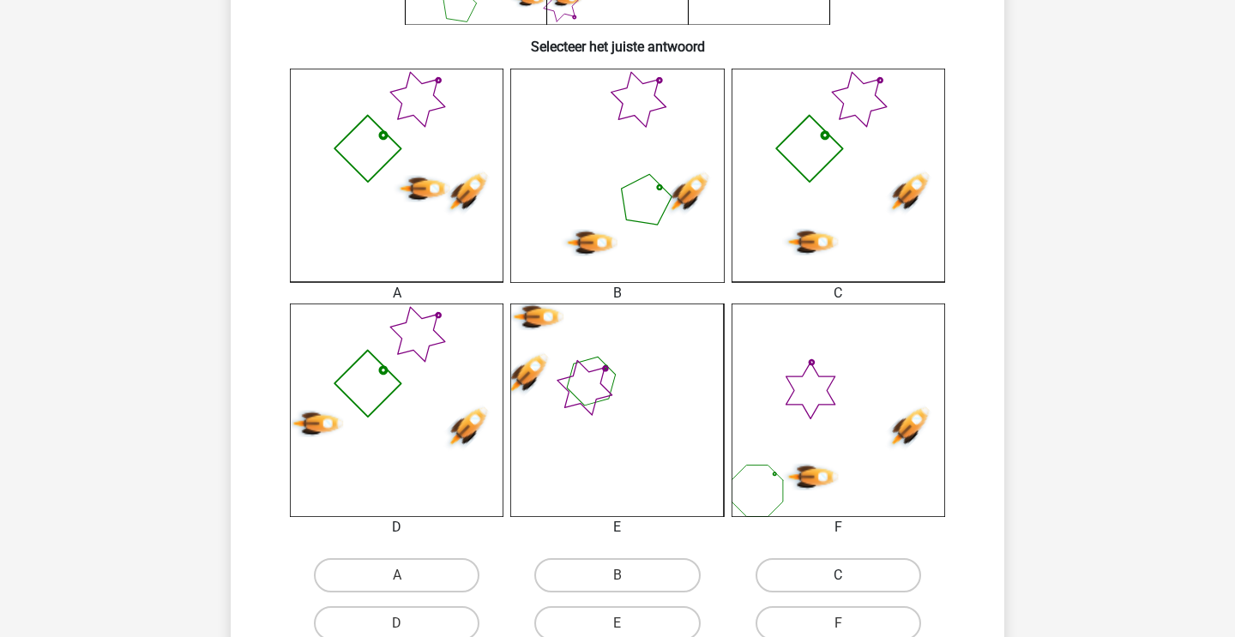
click at [816, 566] on label "C" at bounding box center [839, 575] width 166 height 34
click at [838, 575] on input "C" at bounding box center [843, 580] width 11 height 11
radio input "true"
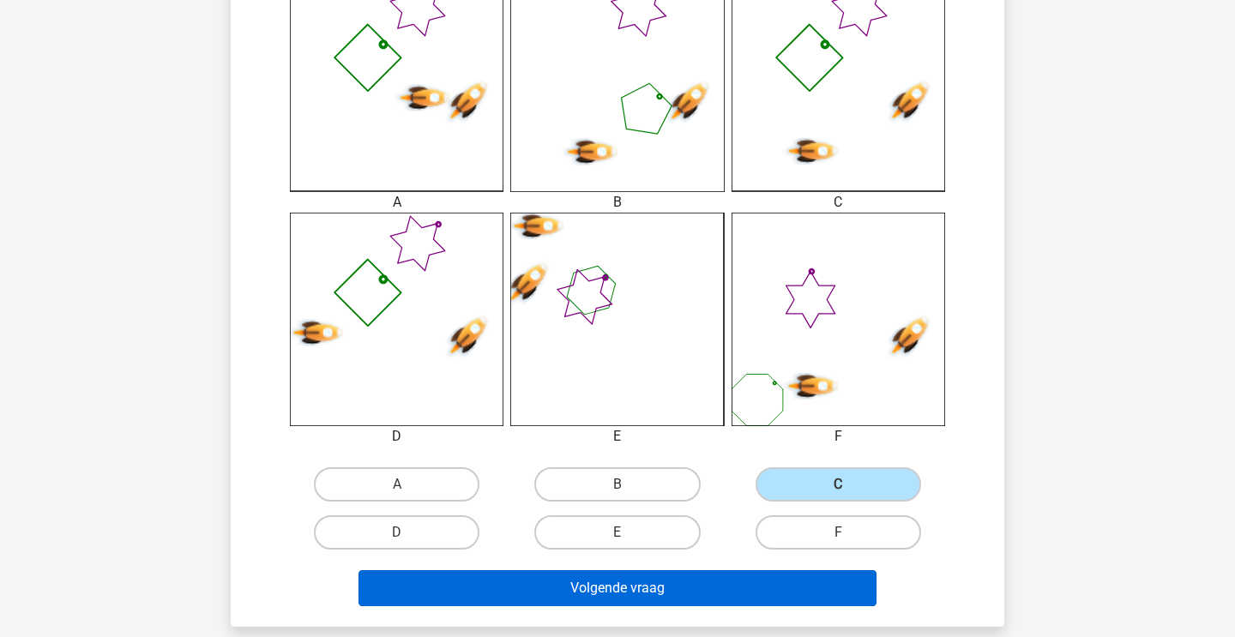
click at [770, 576] on button "Volgende vraag" at bounding box center [617, 588] width 519 height 36
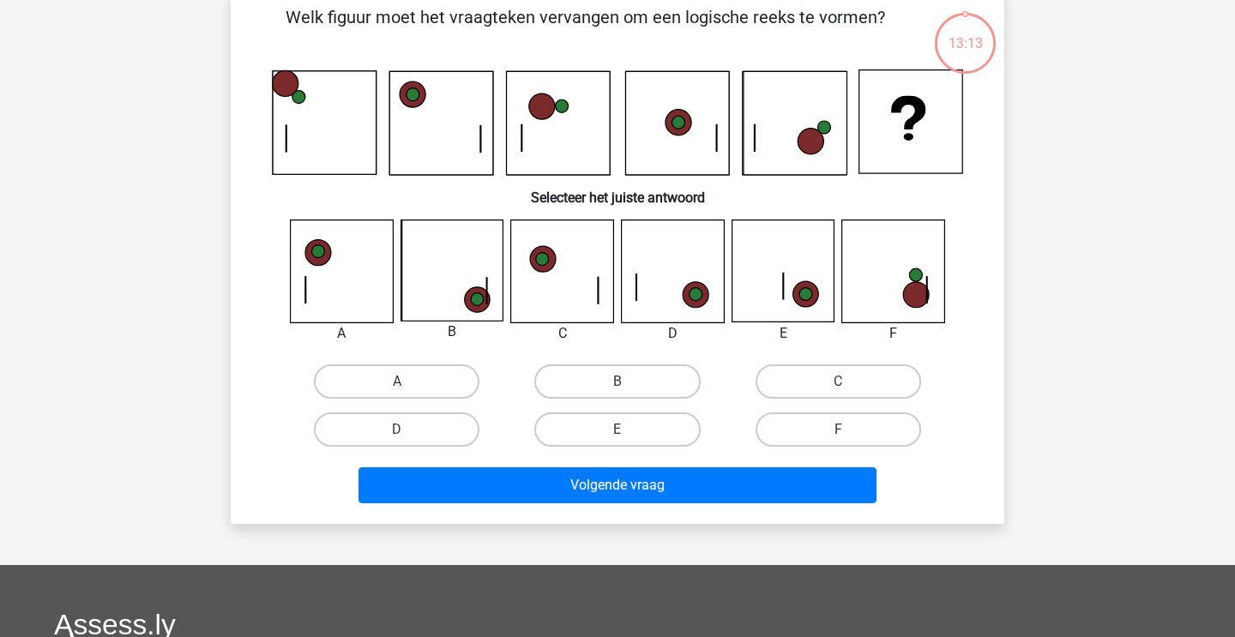
scroll to position [79, 0]
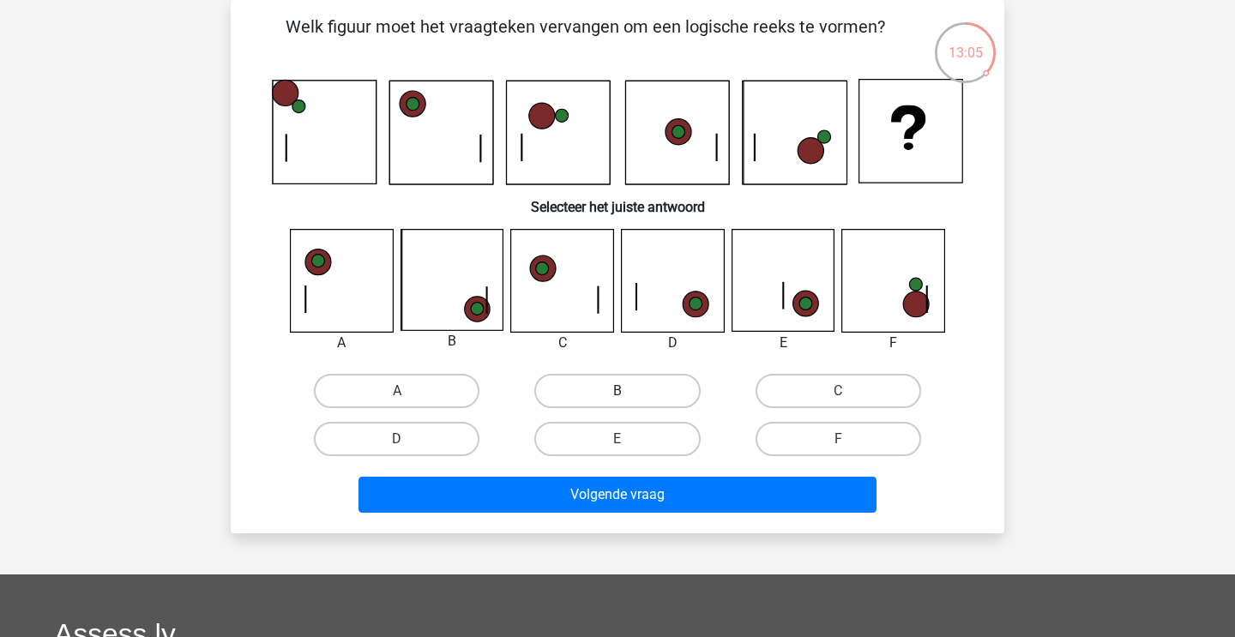
click at [575, 398] on label "B" at bounding box center [617, 391] width 166 height 34
click at [617, 398] on input "B" at bounding box center [622, 396] width 11 height 11
radio input "true"
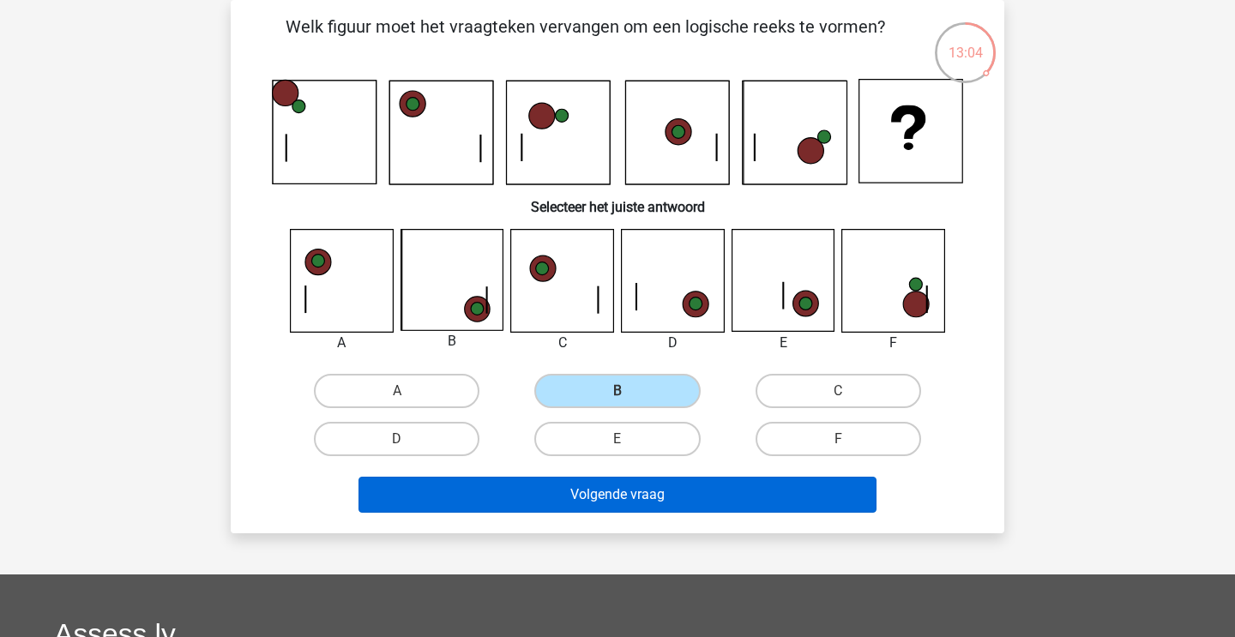
click at [563, 504] on button "Volgende vraag" at bounding box center [617, 495] width 519 height 36
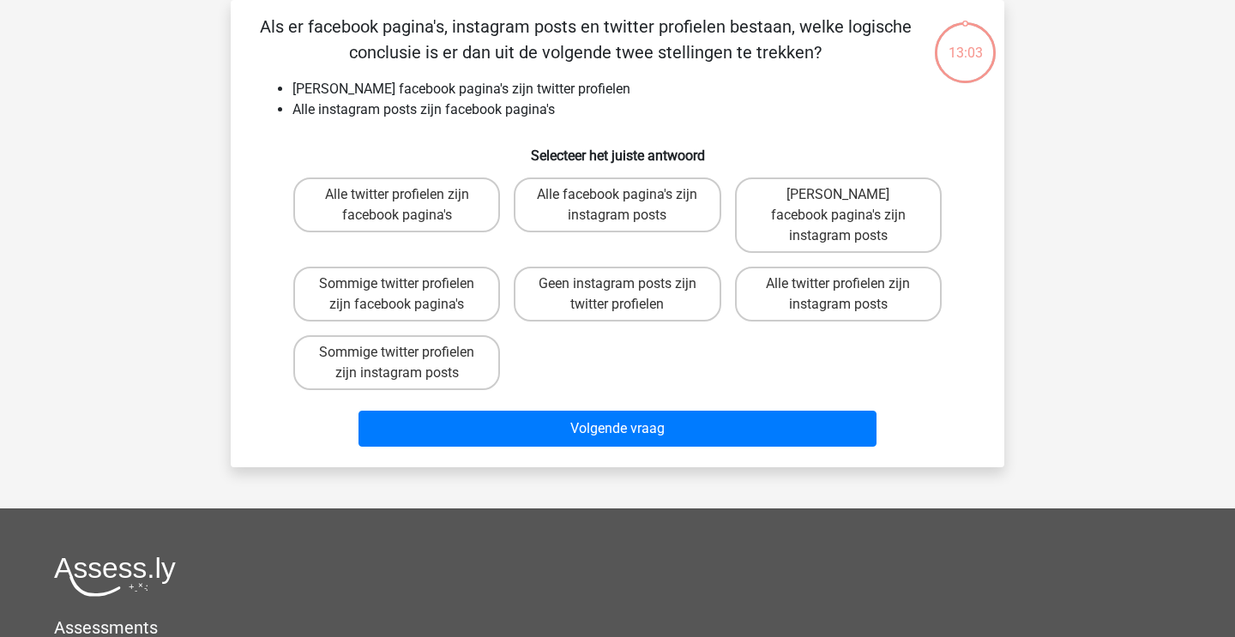
scroll to position [45, 0]
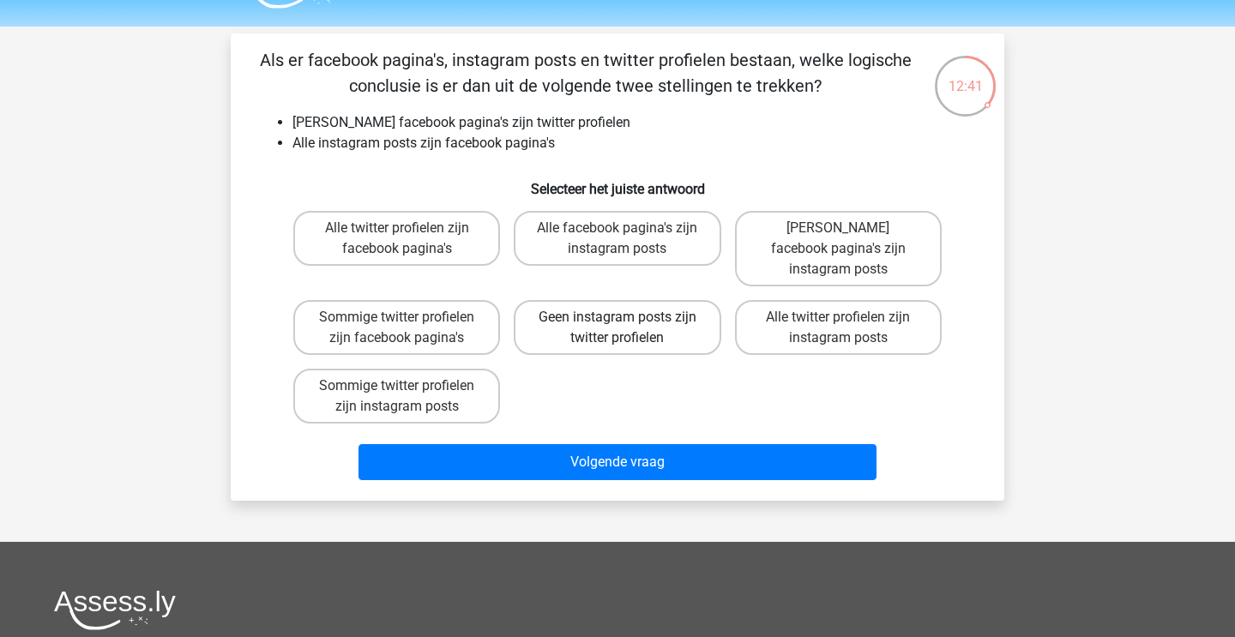
click at [670, 316] on label "Geen instagram posts zijn twitter profielen" at bounding box center [617, 327] width 207 height 55
click at [629, 317] on input "Geen instagram posts zijn twitter profielen" at bounding box center [622, 322] width 11 height 11
radio input "true"
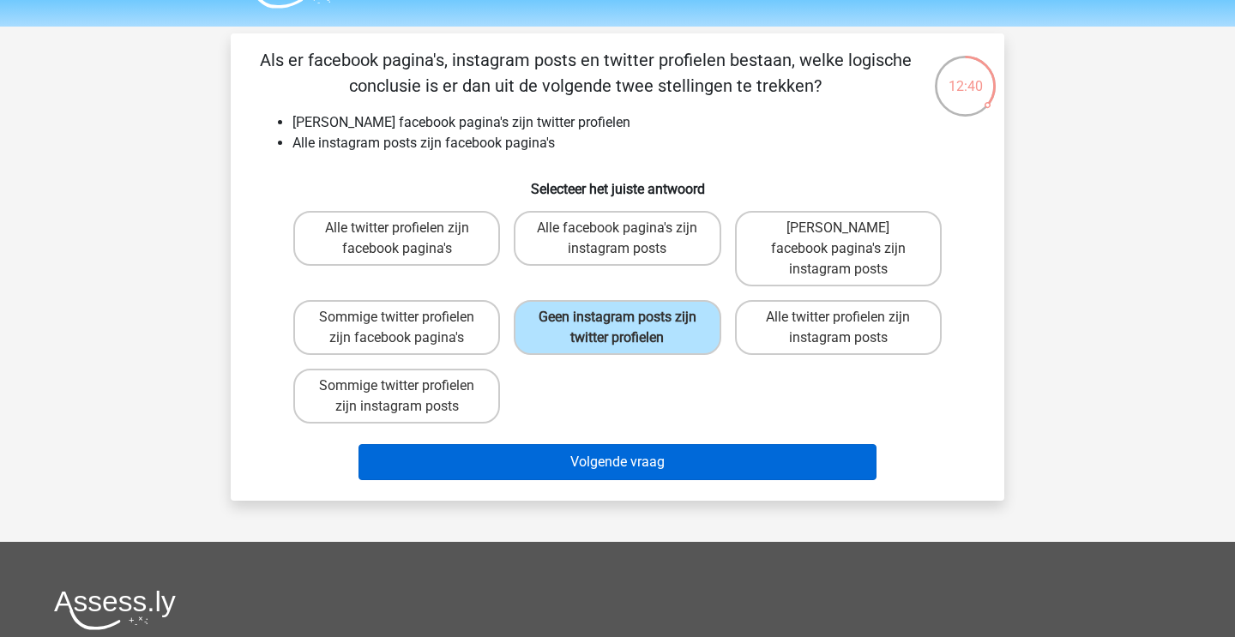
click at [641, 444] on button "Volgende vraag" at bounding box center [617, 462] width 519 height 36
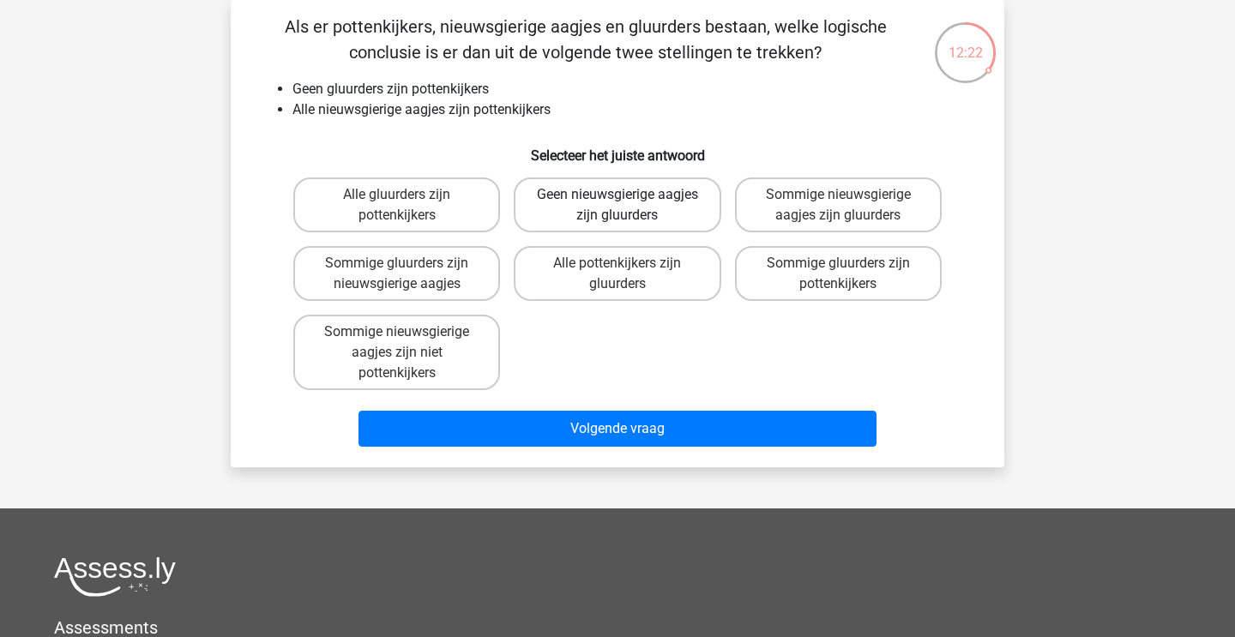
click at [636, 220] on label "Geen nieuwsgierige aagjes zijn gluurders" at bounding box center [617, 205] width 207 height 55
click at [629, 206] on input "Geen nieuwsgierige aagjes zijn gluurders" at bounding box center [622, 200] width 11 height 11
radio input "true"
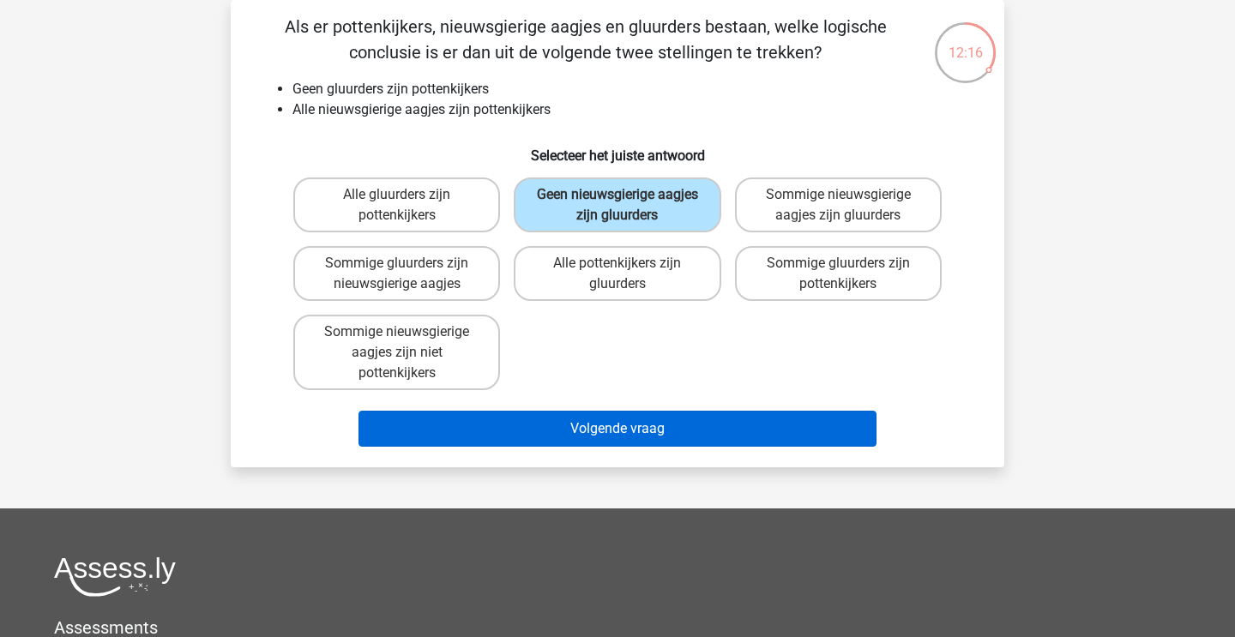
click at [626, 436] on button "Volgende vraag" at bounding box center [617, 429] width 519 height 36
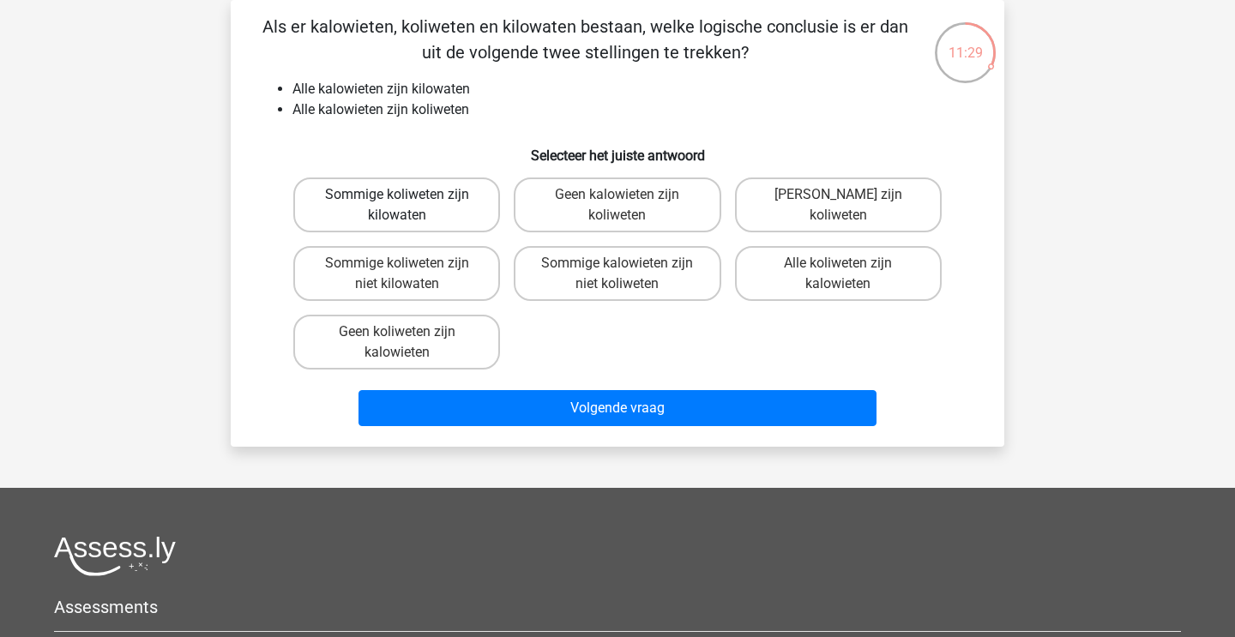
click at [419, 214] on label "Sommige koliweten zijn kilowaten" at bounding box center [396, 205] width 207 height 55
click at [408, 206] on input "Sommige koliweten zijn kilowaten" at bounding box center [402, 200] width 11 height 11
radio input "true"
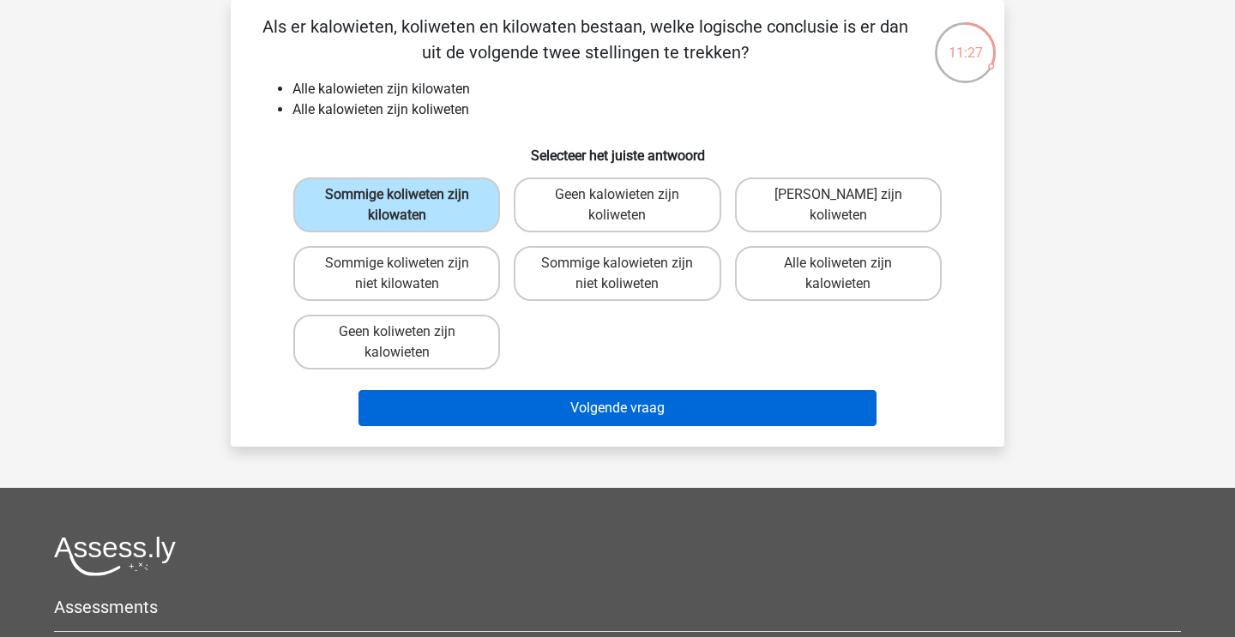
click at [572, 409] on button "Volgende vraag" at bounding box center [617, 408] width 519 height 36
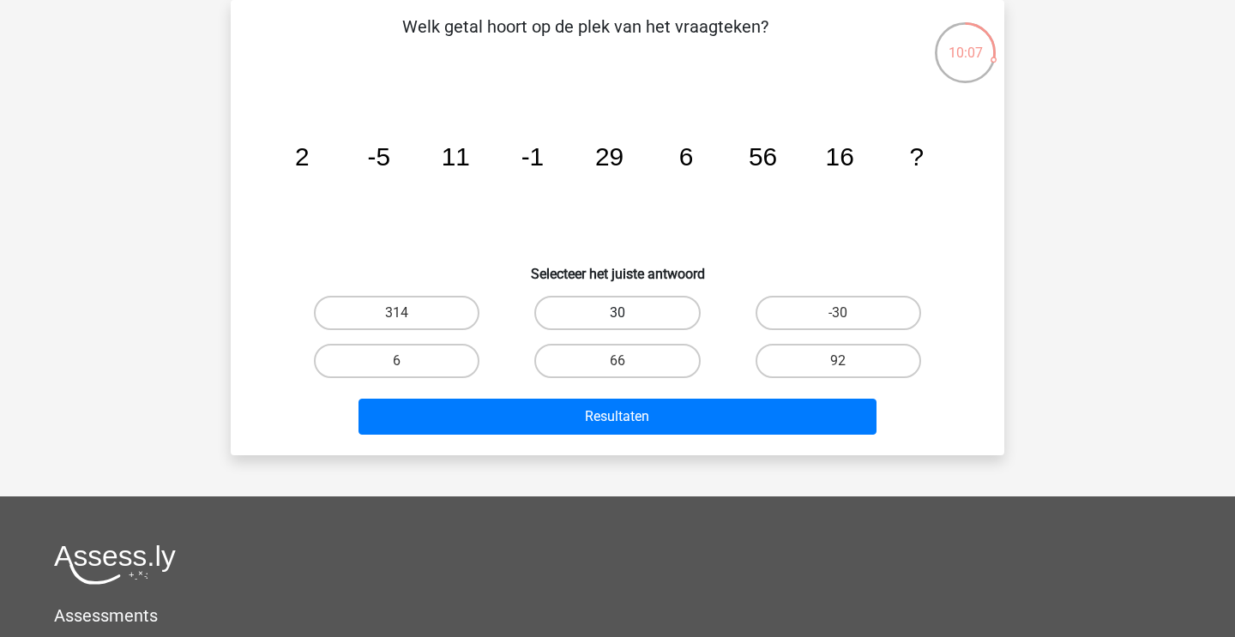
click at [652, 307] on label "30" at bounding box center [617, 313] width 166 height 34
click at [629, 313] on input "30" at bounding box center [622, 318] width 11 height 11
radio input "true"
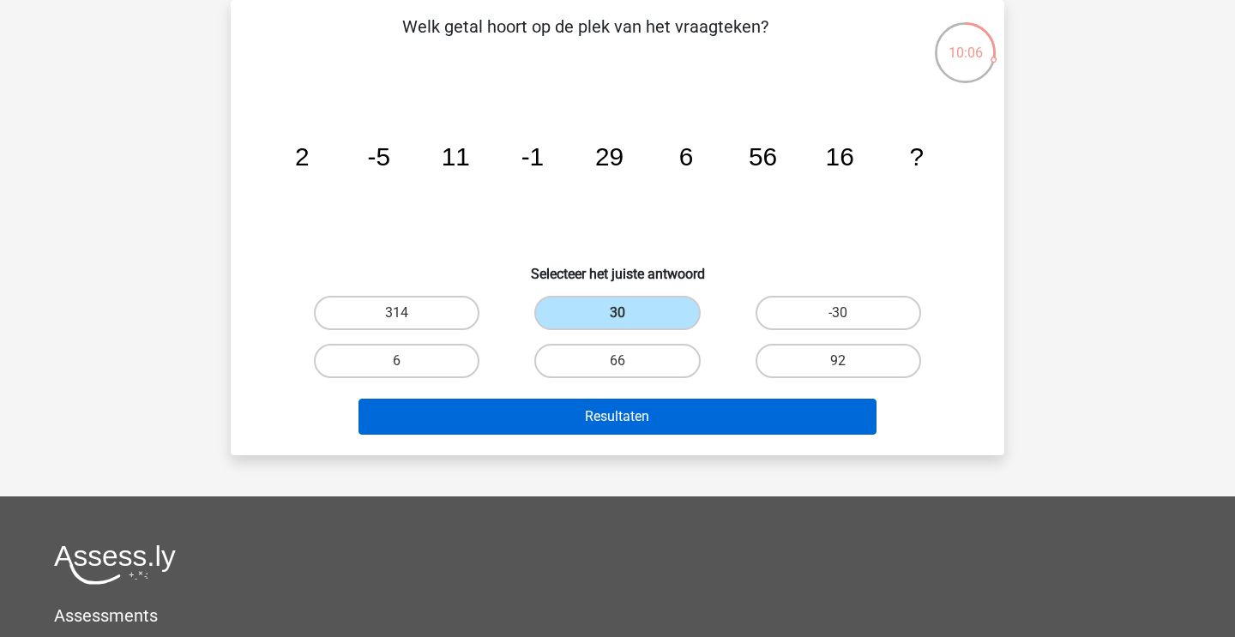
click at [657, 407] on button "Resultaten" at bounding box center [617, 417] width 519 height 36
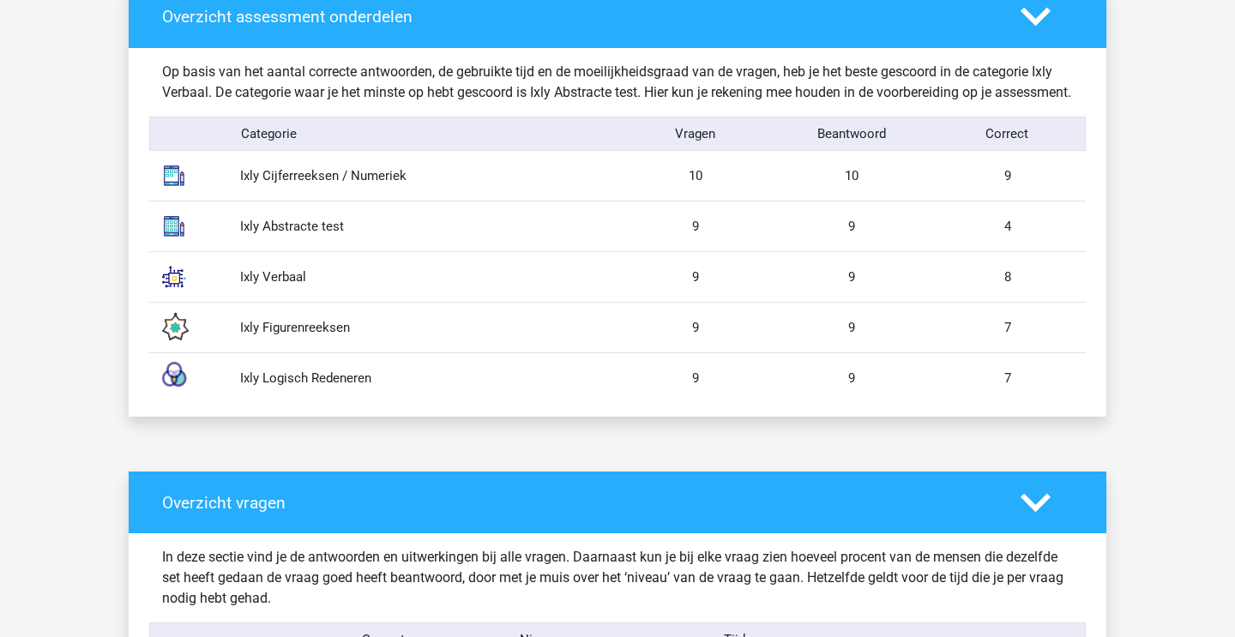
scroll to position [939, 0]
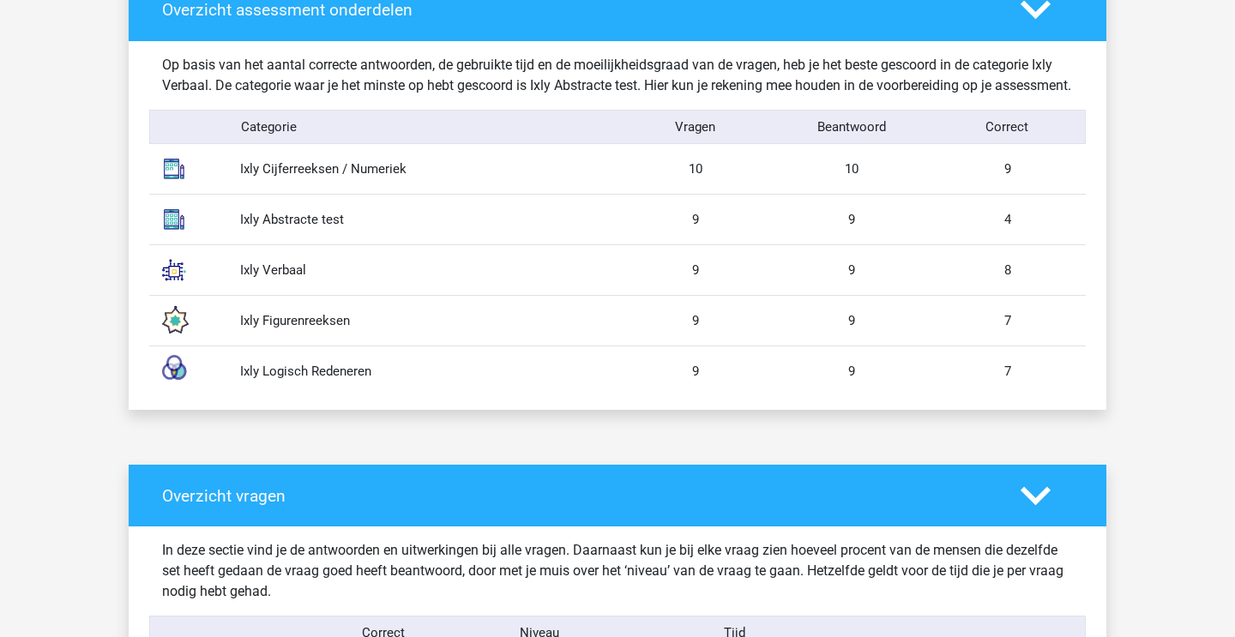
click at [307, 230] on div "Ixly Abstracte test" at bounding box center [422, 220] width 390 height 20
drag, startPoint x: 306, startPoint y: 236, endPoint x: 380, endPoint y: 236, distance: 73.8
click at [382, 230] on div "Ixly Abstracte test" at bounding box center [422, 220] width 390 height 20
click at [380, 230] on div "Ixly Abstracte test" at bounding box center [422, 220] width 390 height 20
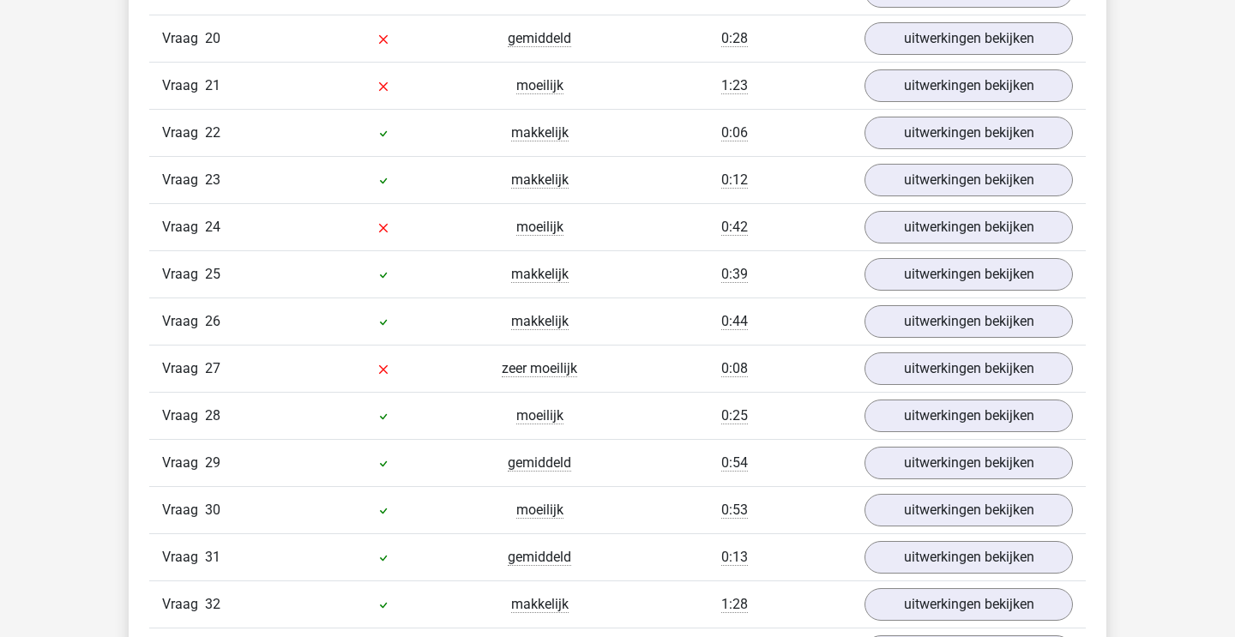
scroll to position [2497, 0]
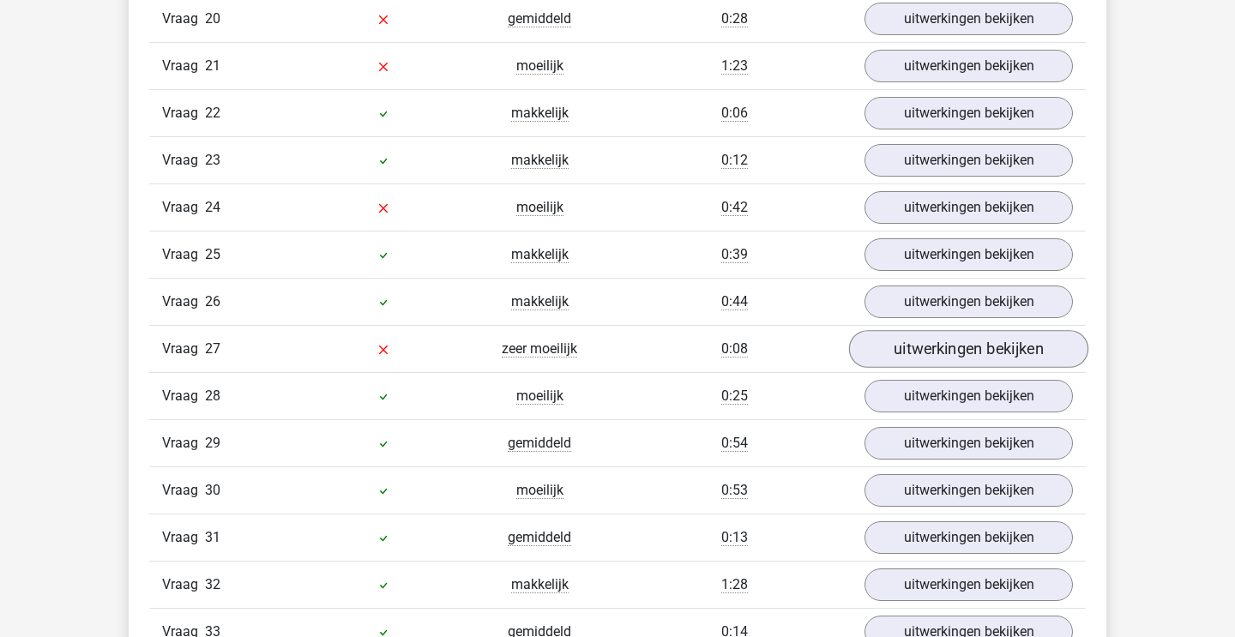
click at [893, 368] on link "uitwerkingen bekijken" at bounding box center [968, 349] width 239 height 38
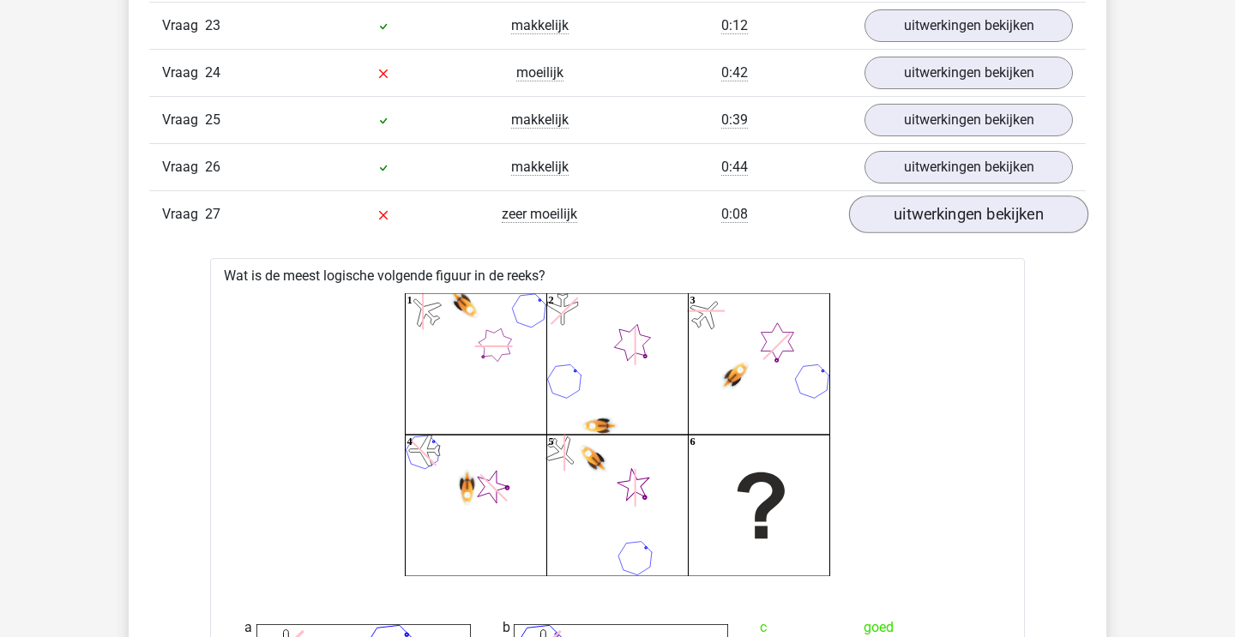
scroll to position [2653, 0]
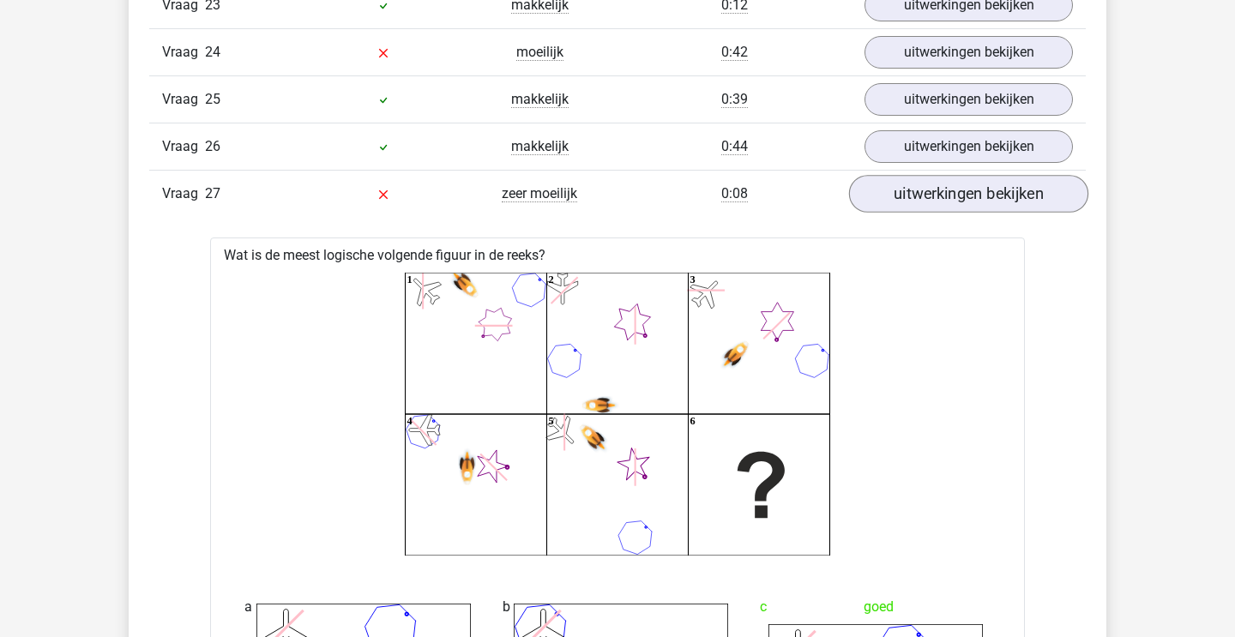
click at [920, 211] on link "uitwerkingen bekijken" at bounding box center [968, 194] width 239 height 38
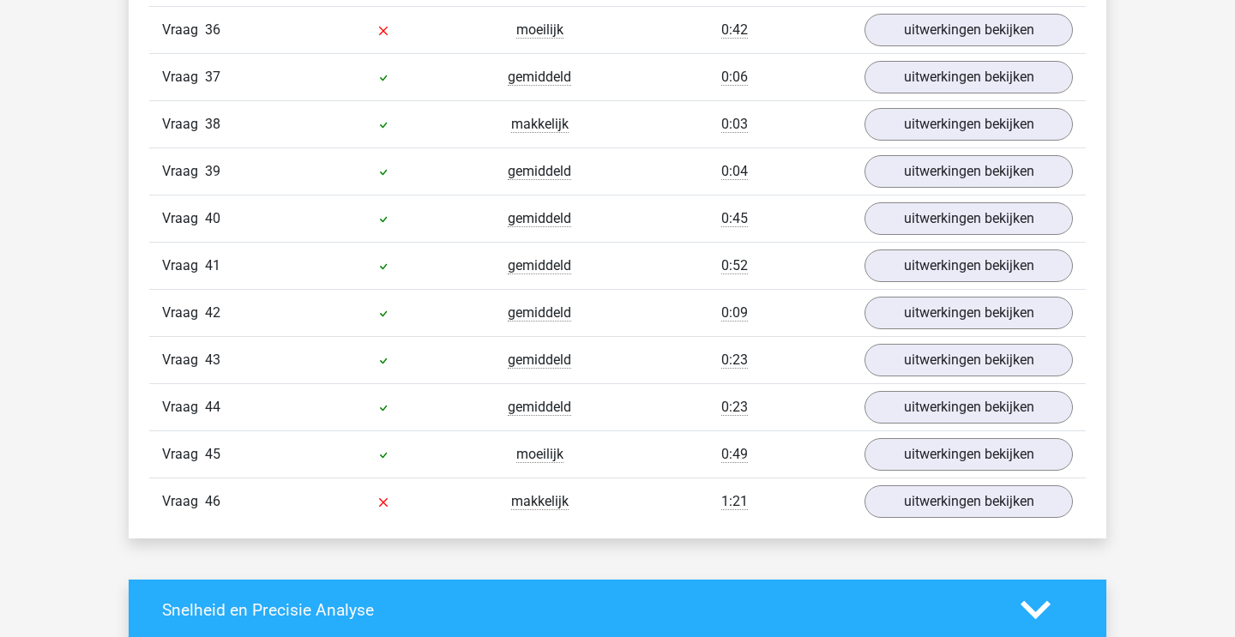
scroll to position [3316, 0]
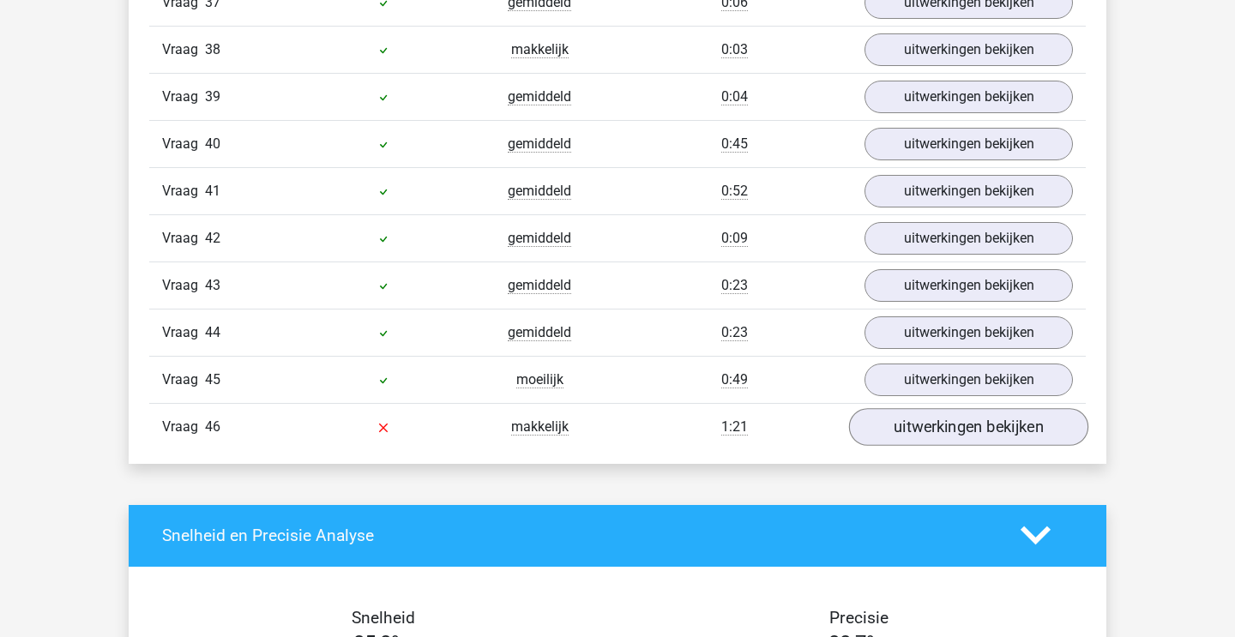
click at [900, 446] on link "uitwerkingen bekijken" at bounding box center [968, 427] width 239 height 38
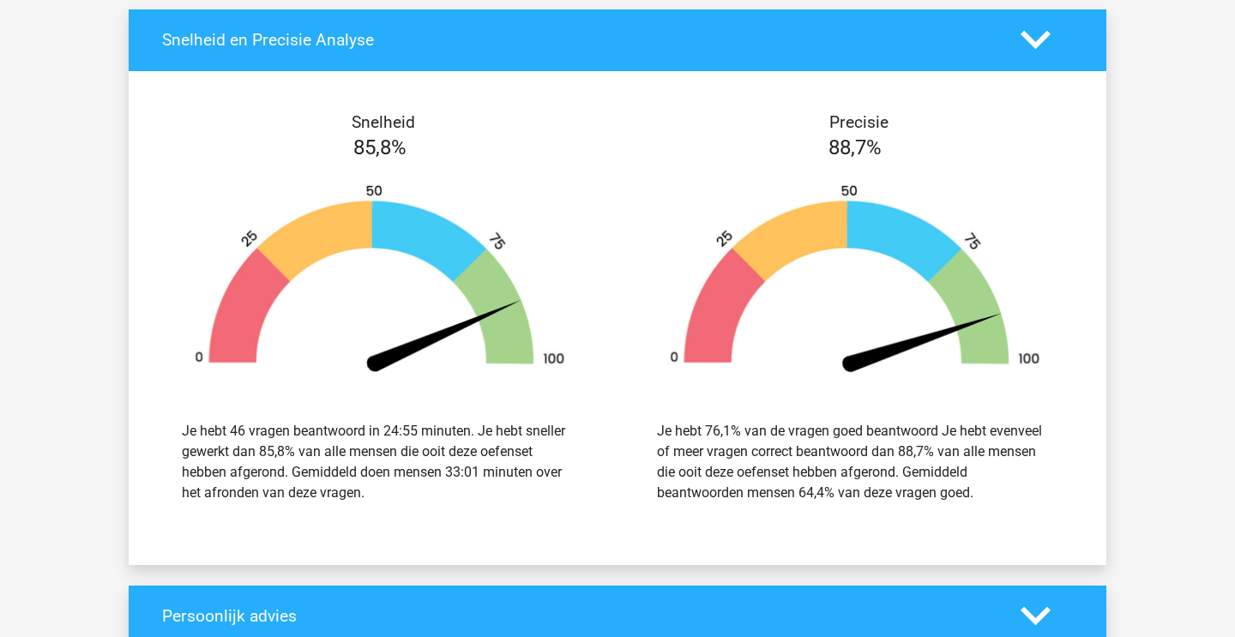
scroll to position [4826, 0]
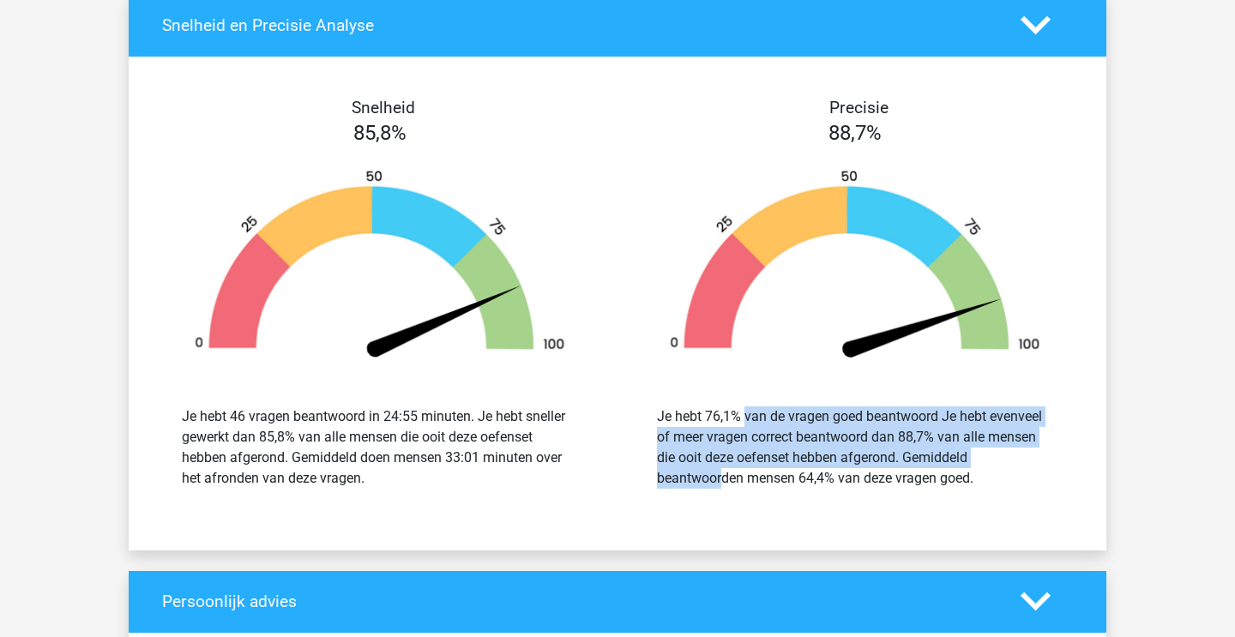
drag, startPoint x: 864, startPoint y: 423, endPoint x: 955, endPoint y: 485, distance: 110.6
click at [954, 485] on div "Je hebt 76,1% van de vragen goed beantwoord Je hebt evenveel of meer vragen cor…" at bounding box center [854, 447] width 449 height 123
click at [955, 485] on div "Je hebt 76,1% van de vragen goed beantwoord Je hebt evenveel of meer vragen cor…" at bounding box center [855, 448] width 396 height 82
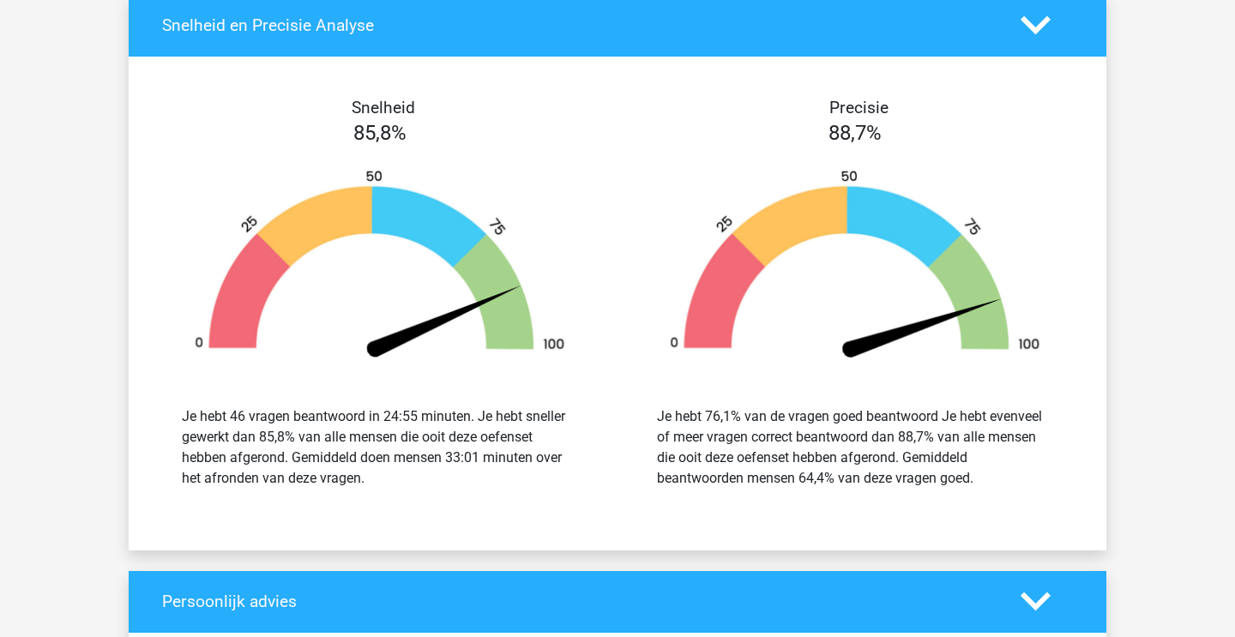
drag, startPoint x: 872, startPoint y: 441, endPoint x: 941, endPoint y: 505, distance: 94.0
click at [938, 489] on div "Je hebt 76,1% van de vragen goed beantwoord Je hebt evenveel of meer vragen cor…" at bounding box center [855, 448] width 396 height 82
click at [941, 489] on div "Je hebt 76,1% van de vragen goed beantwoord Je hebt evenveel of meer vragen cor…" at bounding box center [855, 448] width 396 height 82
drag, startPoint x: 370, startPoint y: 424, endPoint x: 473, endPoint y: 494, distance: 124.6
click at [471, 493] on div "Je hebt 46 vragen beantwoord in 24:55 minuten. Je hebt sneller gewerkt dan 85,8…" at bounding box center [379, 447] width 449 height 123
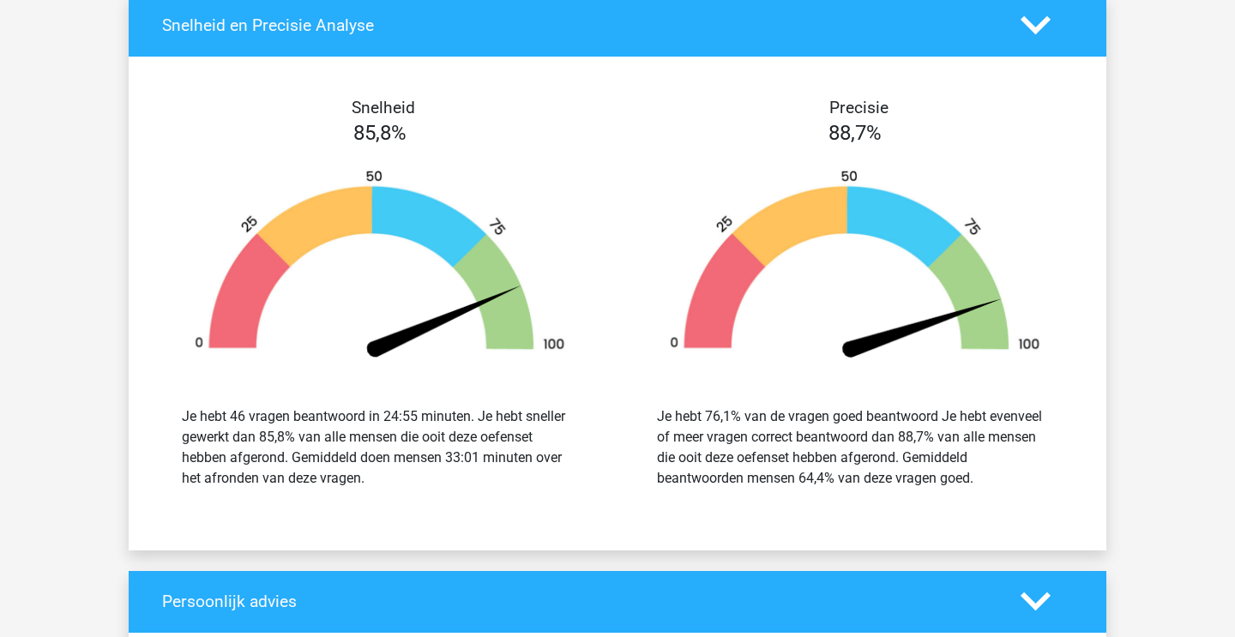
click at [473, 489] on div "Je hebt 46 vragen beantwoord in 24:55 minuten. Je hebt sneller gewerkt dan 85,8…" at bounding box center [380, 448] width 396 height 82
drag, startPoint x: 384, startPoint y: 419, endPoint x: 487, endPoint y: 510, distance: 137.9
click at [481, 507] on div "Je hebt 46 vragen beantwoord in 24:55 minuten. Je hebt sneller gewerkt dan 85,8…" at bounding box center [379, 447] width 449 height 123
click at [487, 509] on div "Je hebt 46 vragen beantwoord in 24:55 minuten. Je hebt sneller gewerkt dan 85,8…" at bounding box center [379, 447] width 449 height 123
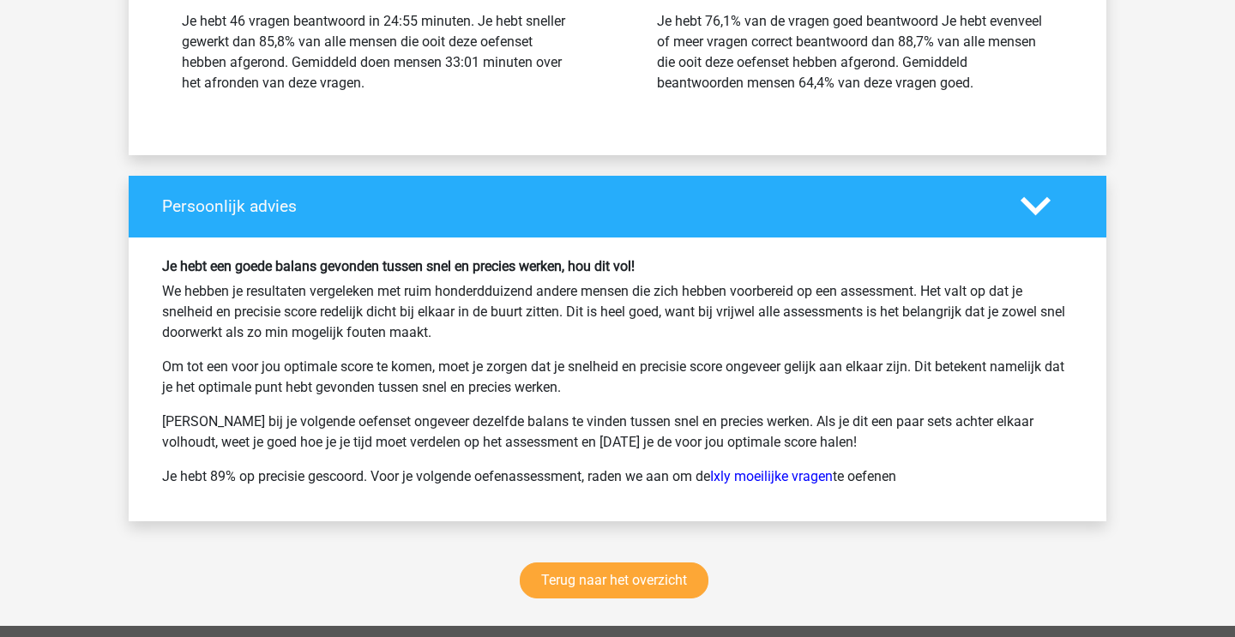
scroll to position [5233, 0]
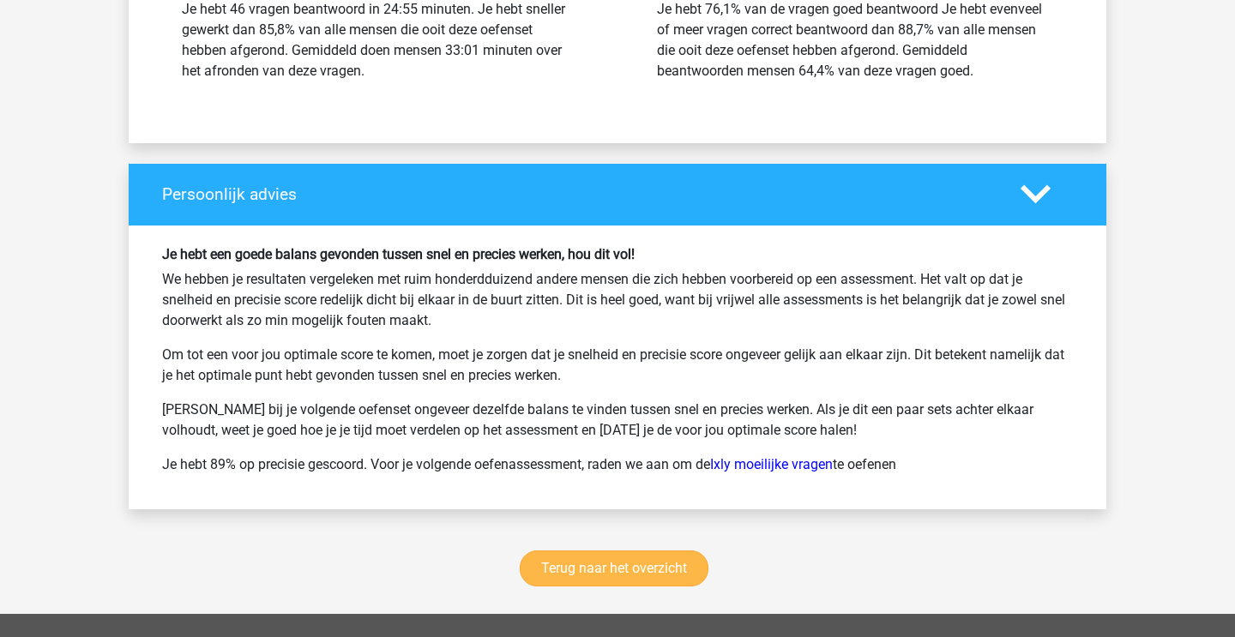
click at [584, 587] on link "Terug naar het overzicht" at bounding box center [614, 569] width 189 height 36
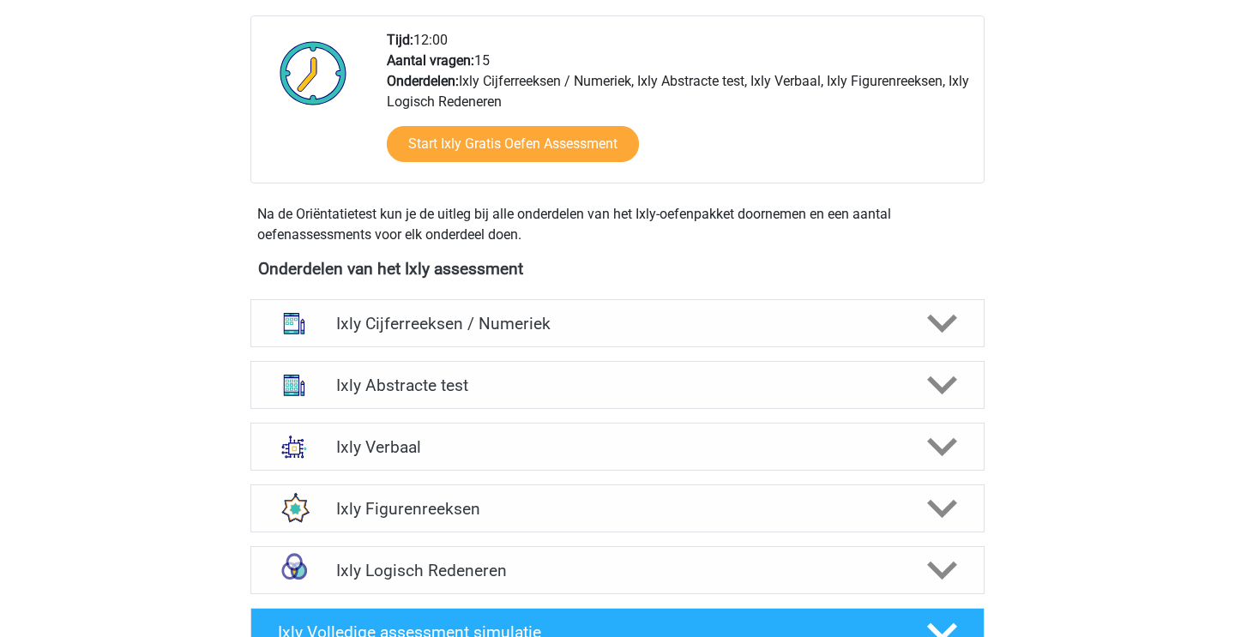
scroll to position [461, 0]
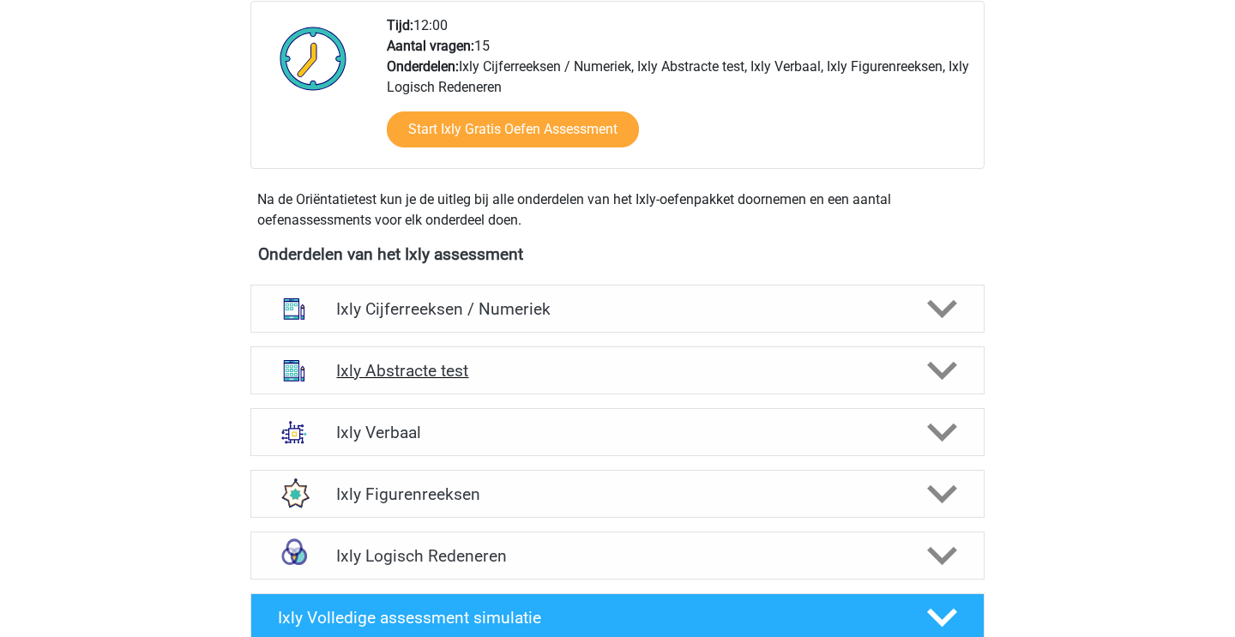
click at [417, 372] on h4 "Ixly Abstracte test" at bounding box center [617, 371] width 562 height 20
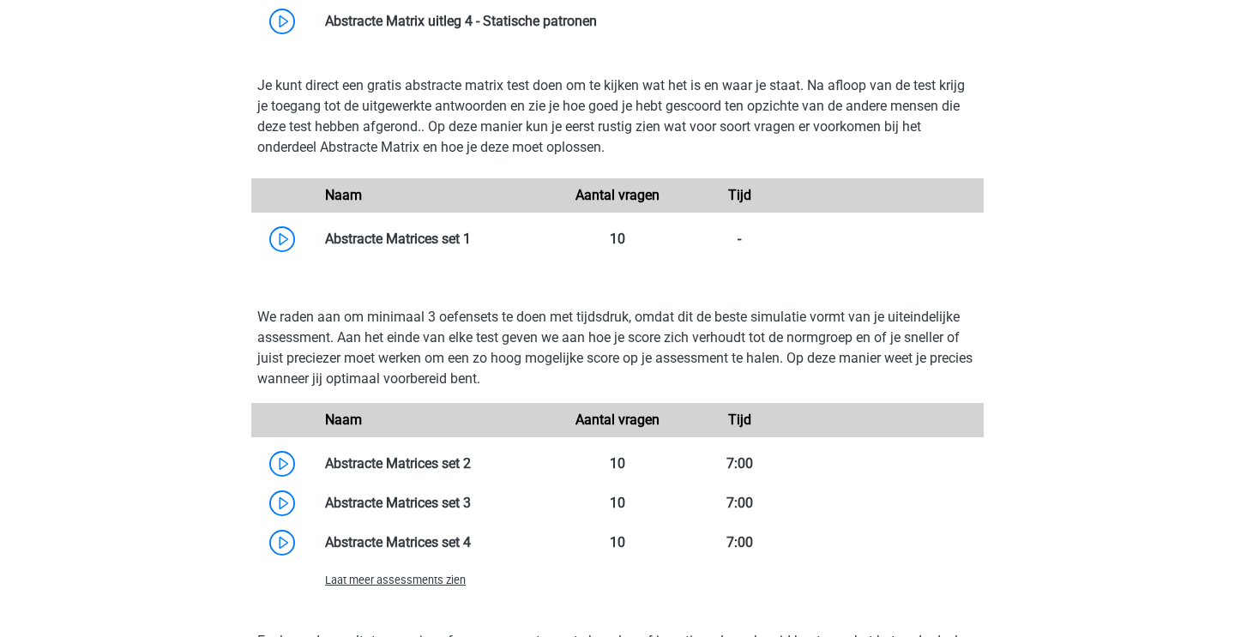
scroll to position [1089, 0]
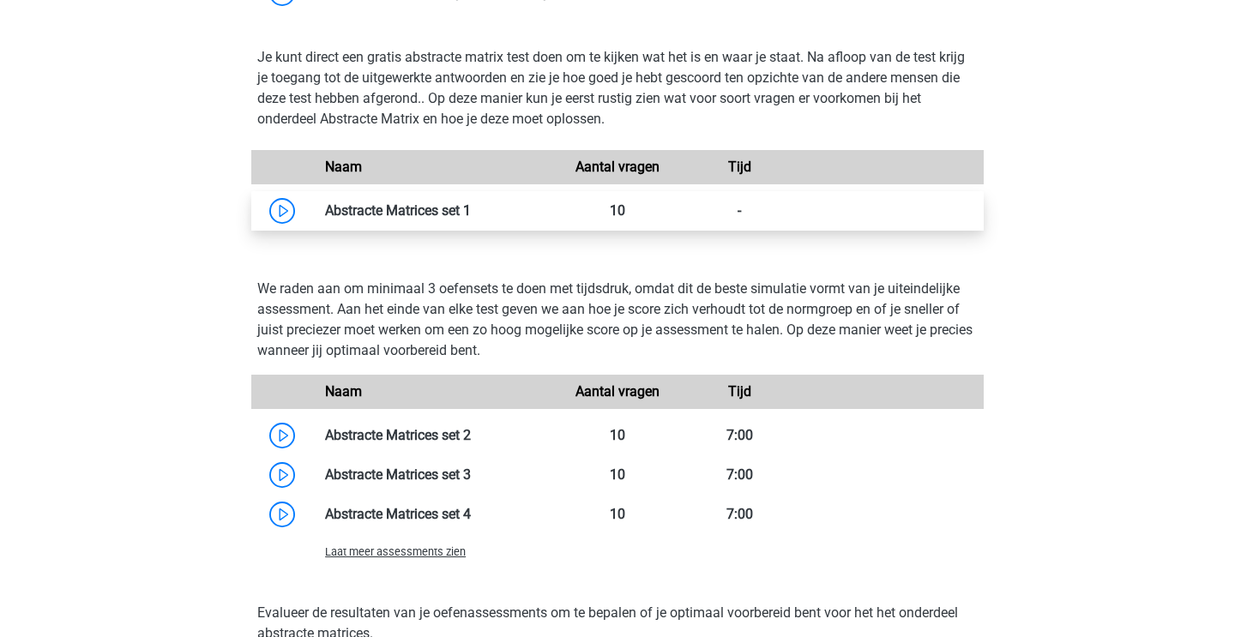
click at [471, 209] on link at bounding box center [471, 210] width 0 height 16
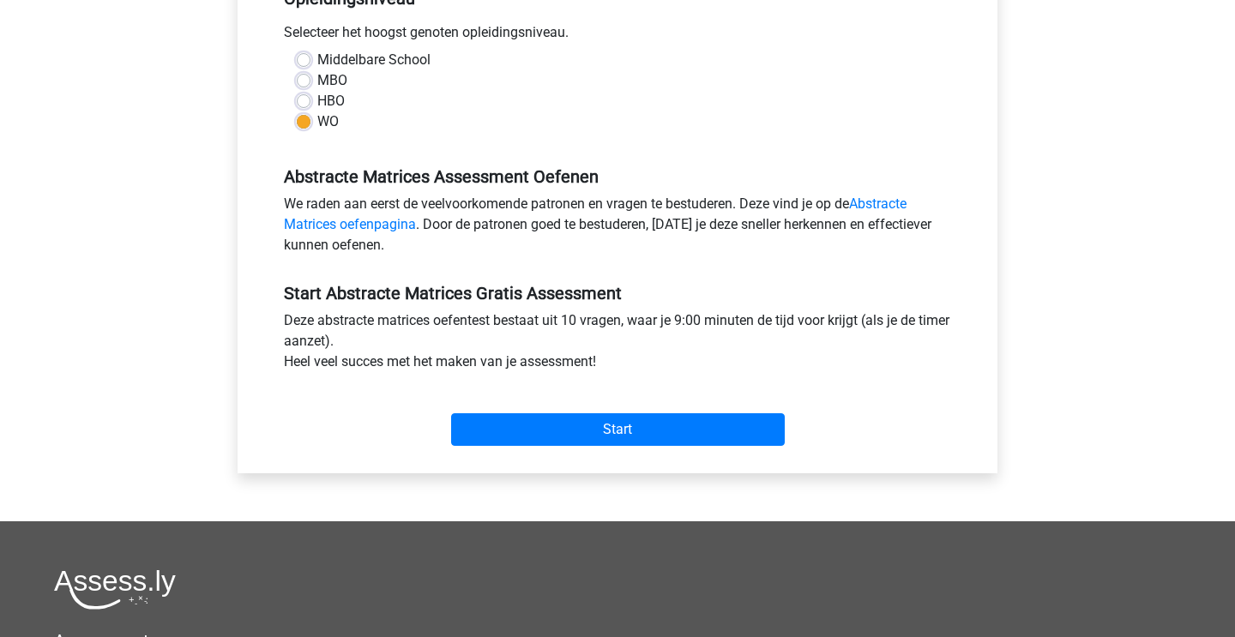
scroll to position [388, 0]
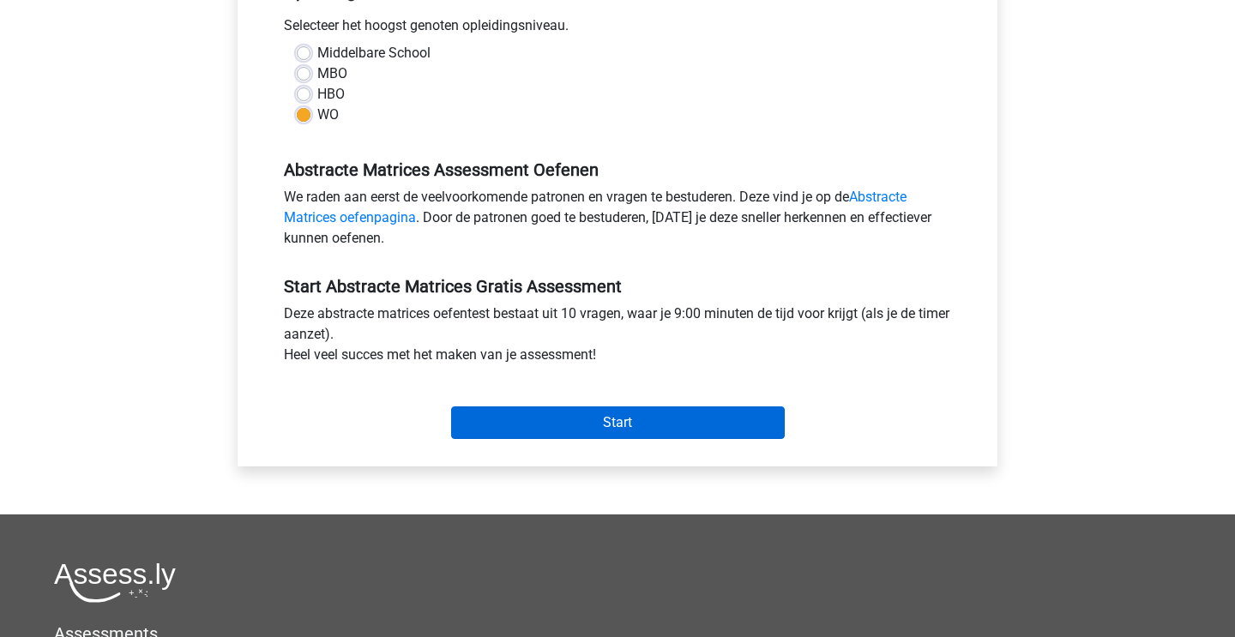
click at [502, 438] on input "Start" at bounding box center [618, 423] width 334 height 33
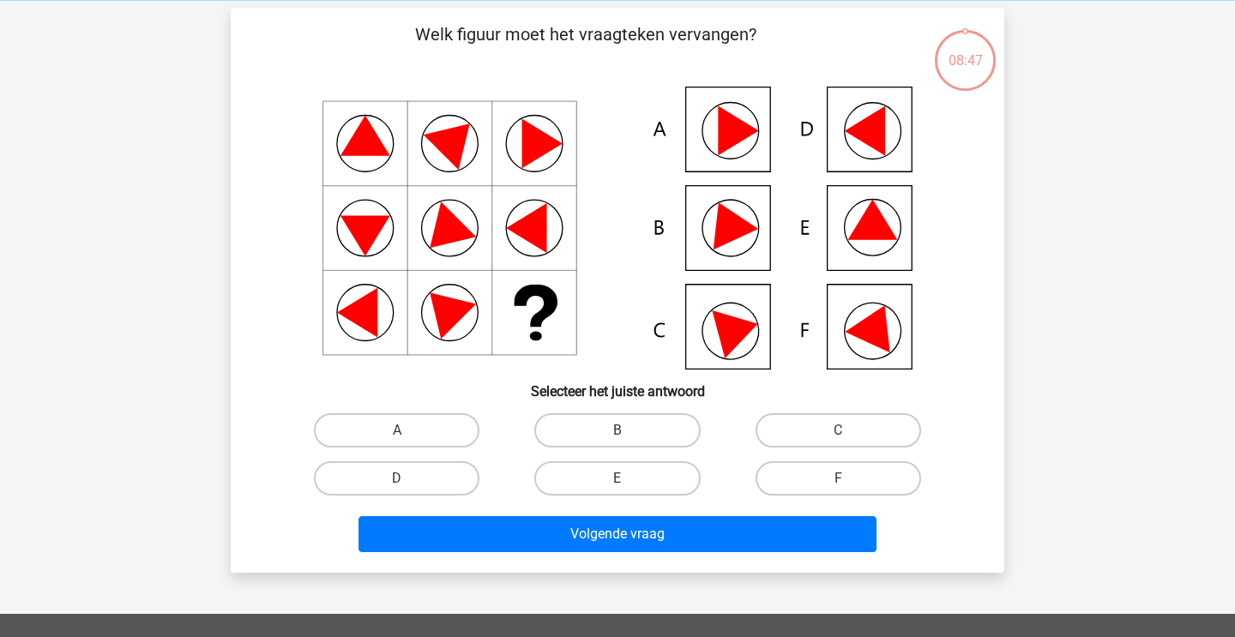
scroll to position [78, 0]
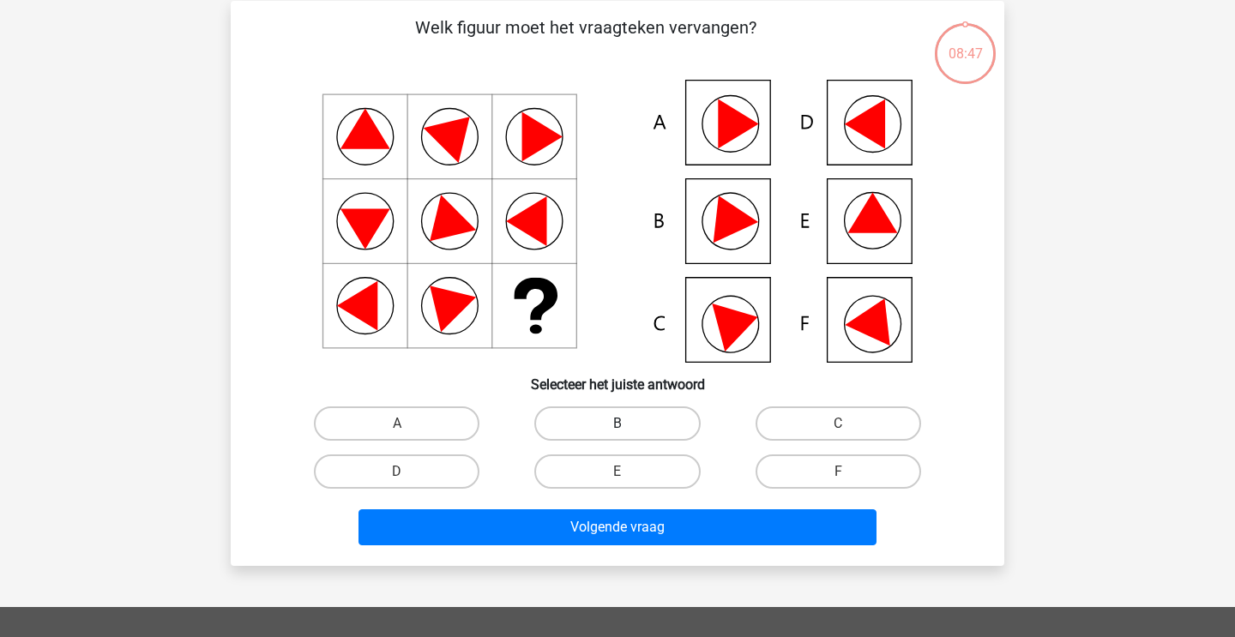
click at [644, 429] on label "B" at bounding box center [617, 424] width 166 height 34
click at [629, 429] on input "B" at bounding box center [622, 429] width 11 height 11
radio input "true"
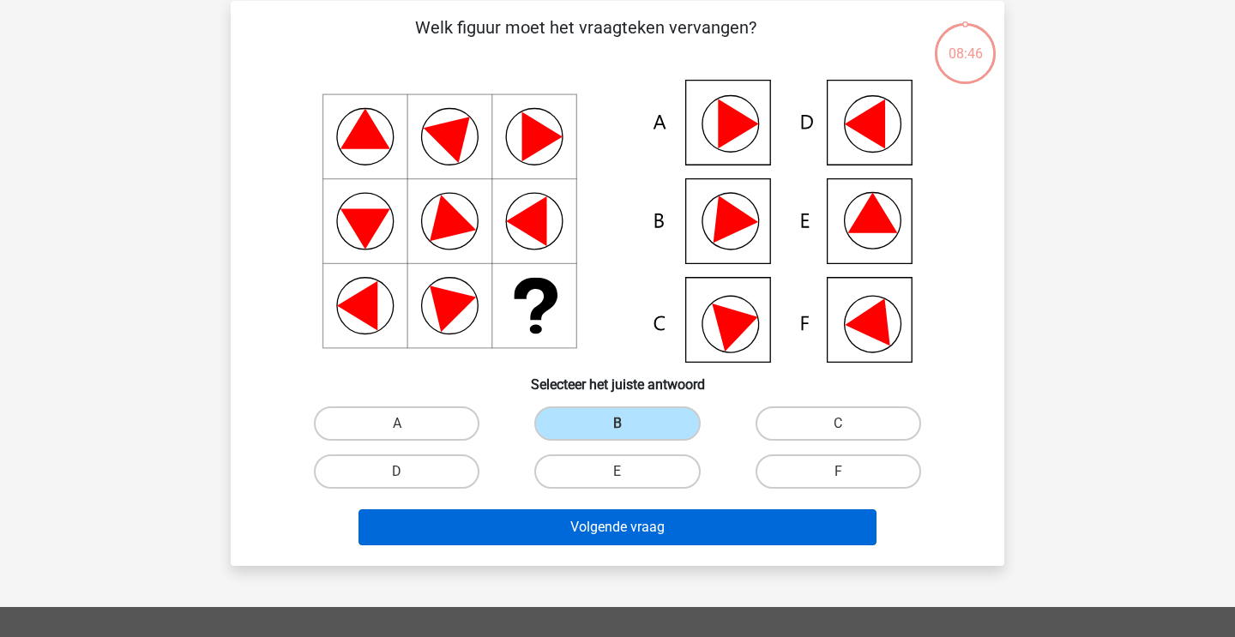
click at [621, 524] on button "Volgende vraag" at bounding box center [617, 527] width 519 height 36
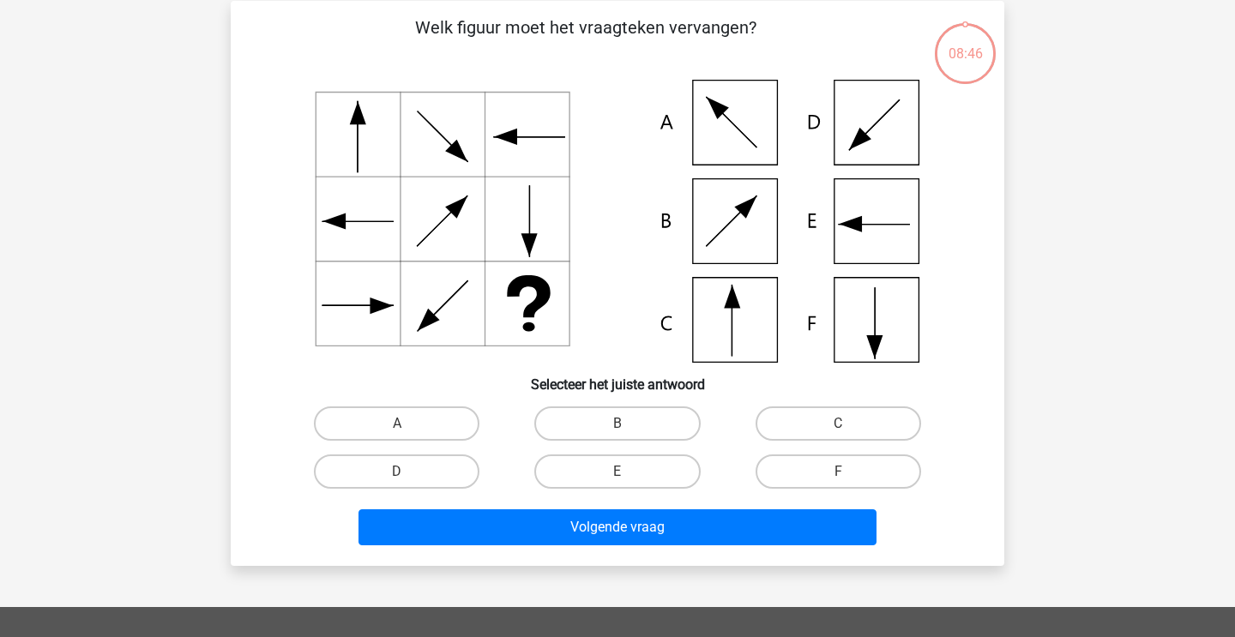
scroll to position [79, 0]
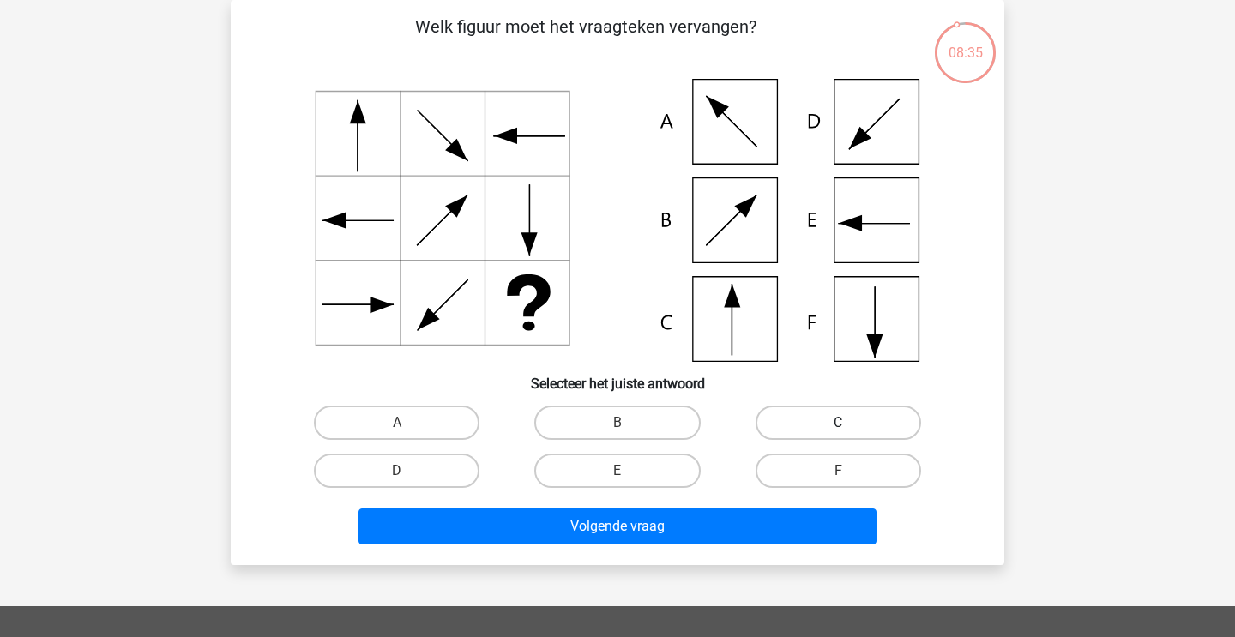
click at [798, 426] on label "C" at bounding box center [839, 423] width 166 height 34
click at [838, 426] on input "C" at bounding box center [843, 428] width 11 height 11
radio input "true"
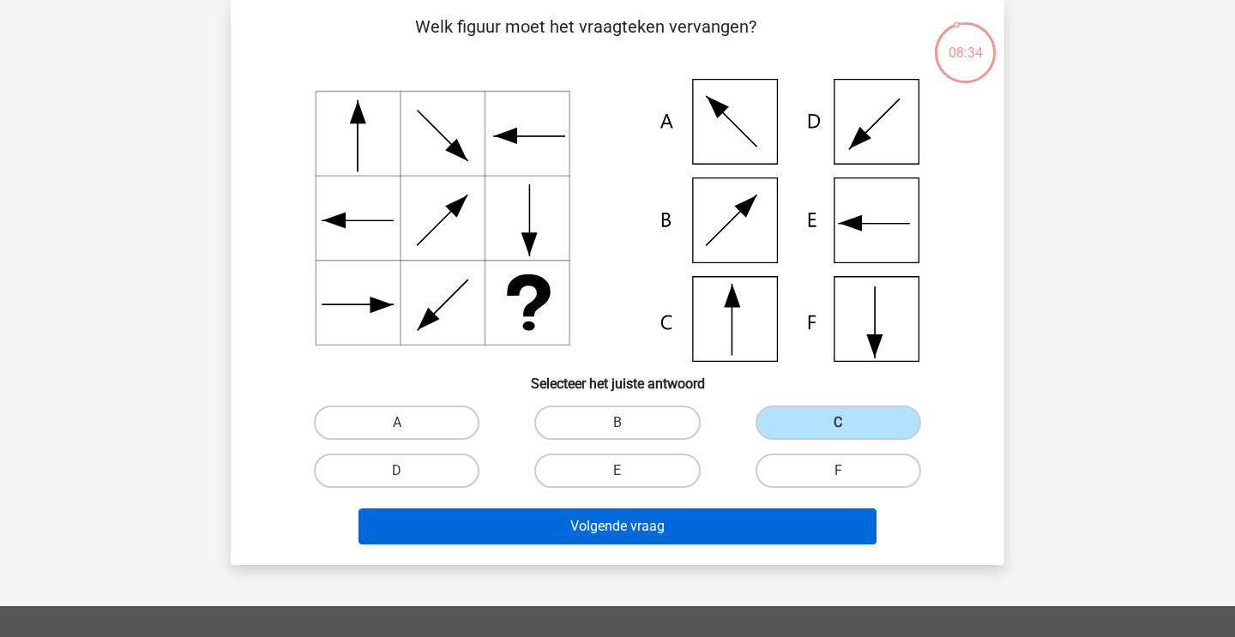
click at [725, 527] on button "Volgende vraag" at bounding box center [617, 527] width 519 height 36
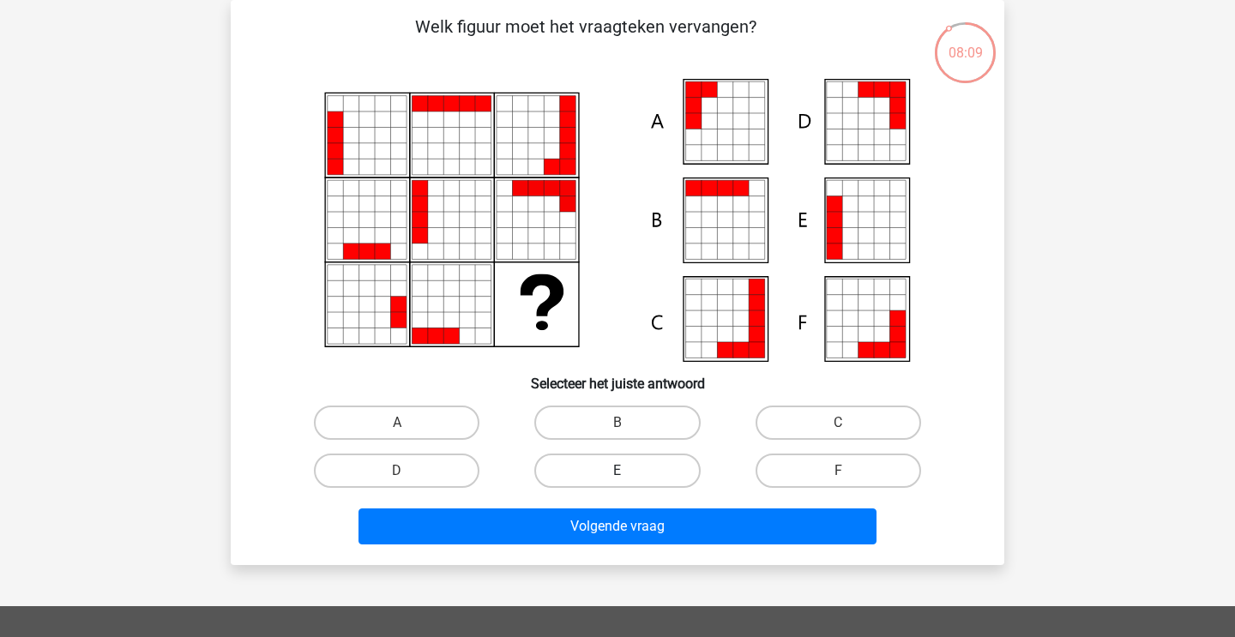
click at [594, 478] on label "E" at bounding box center [617, 471] width 166 height 34
click at [617, 478] on input "E" at bounding box center [622, 476] width 11 height 11
radio input "true"
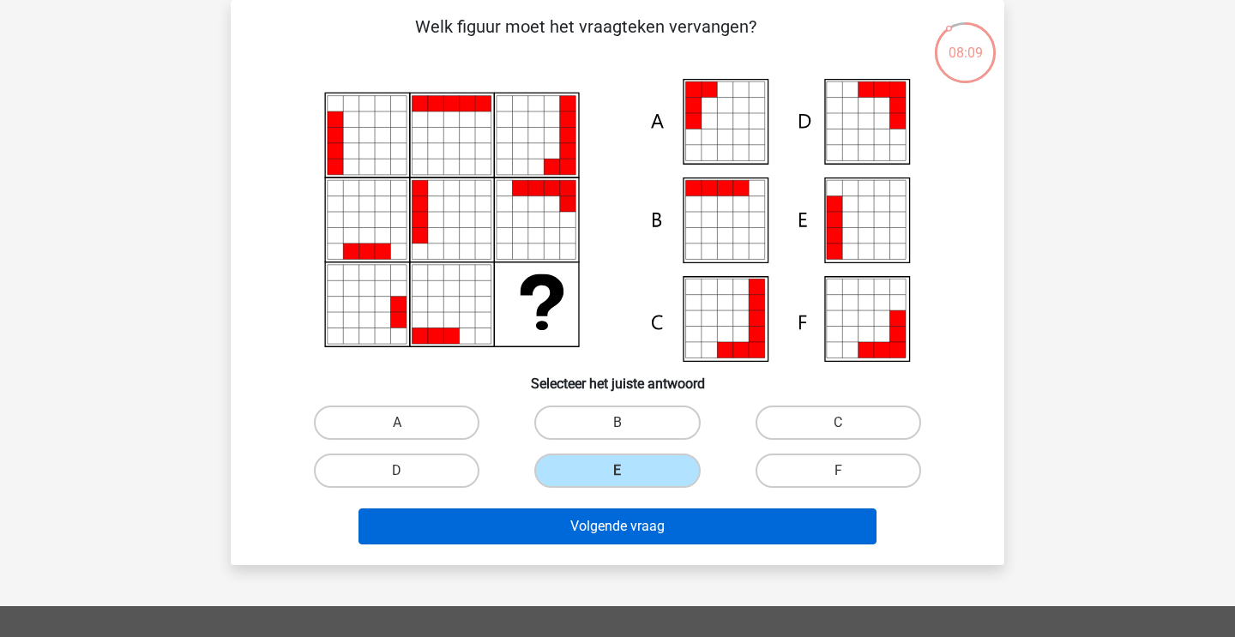
click at [563, 527] on button "Volgende vraag" at bounding box center [617, 527] width 519 height 36
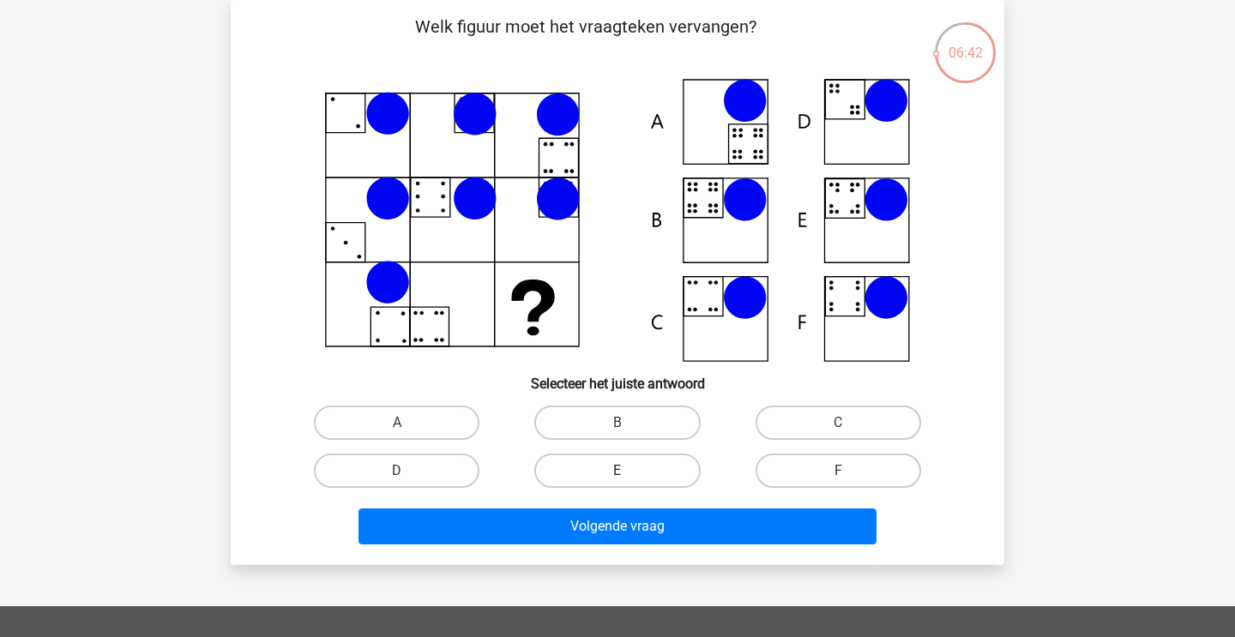
click at [642, 474] on label "E" at bounding box center [617, 471] width 166 height 34
click at [629, 474] on input "E" at bounding box center [622, 476] width 11 height 11
radio input "true"
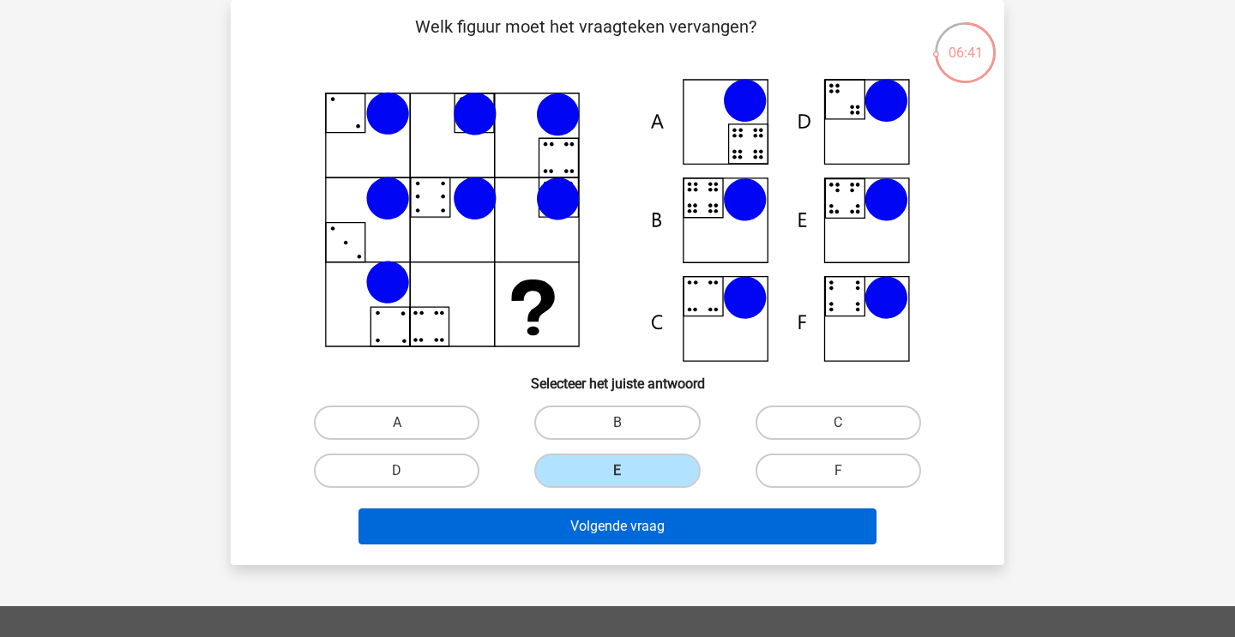
click at [617, 533] on button "Volgende vraag" at bounding box center [617, 527] width 519 height 36
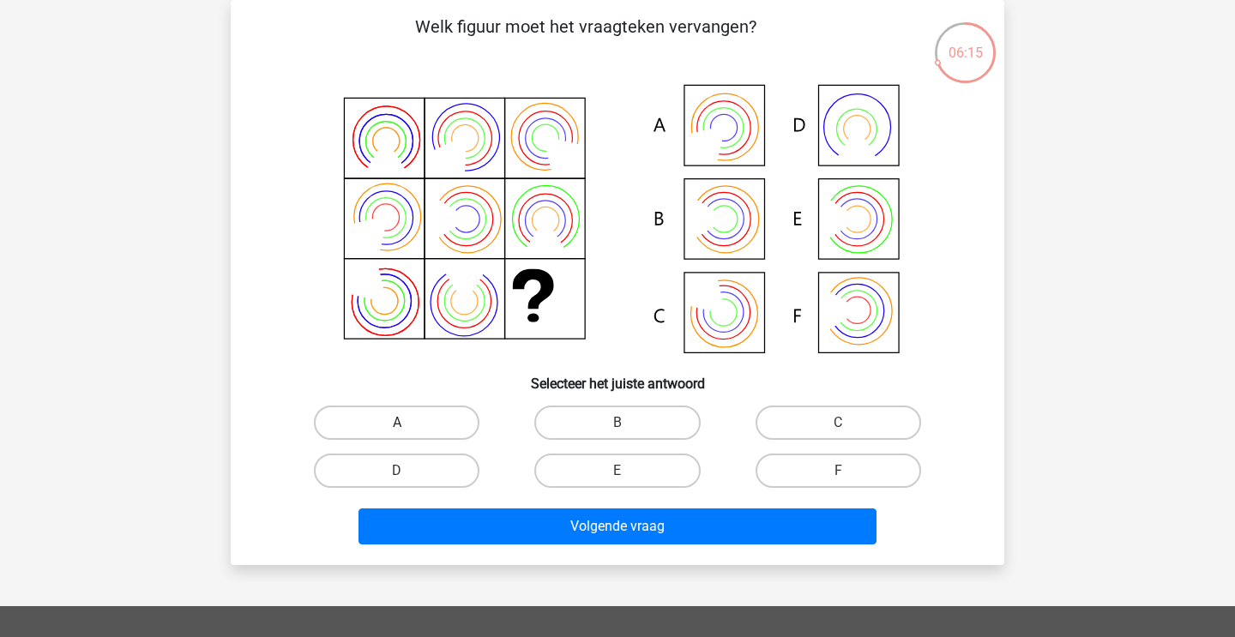
click at [469, 417] on label "A" at bounding box center [397, 423] width 166 height 34
click at [408, 423] on input "A" at bounding box center [402, 428] width 11 height 11
radio input "true"
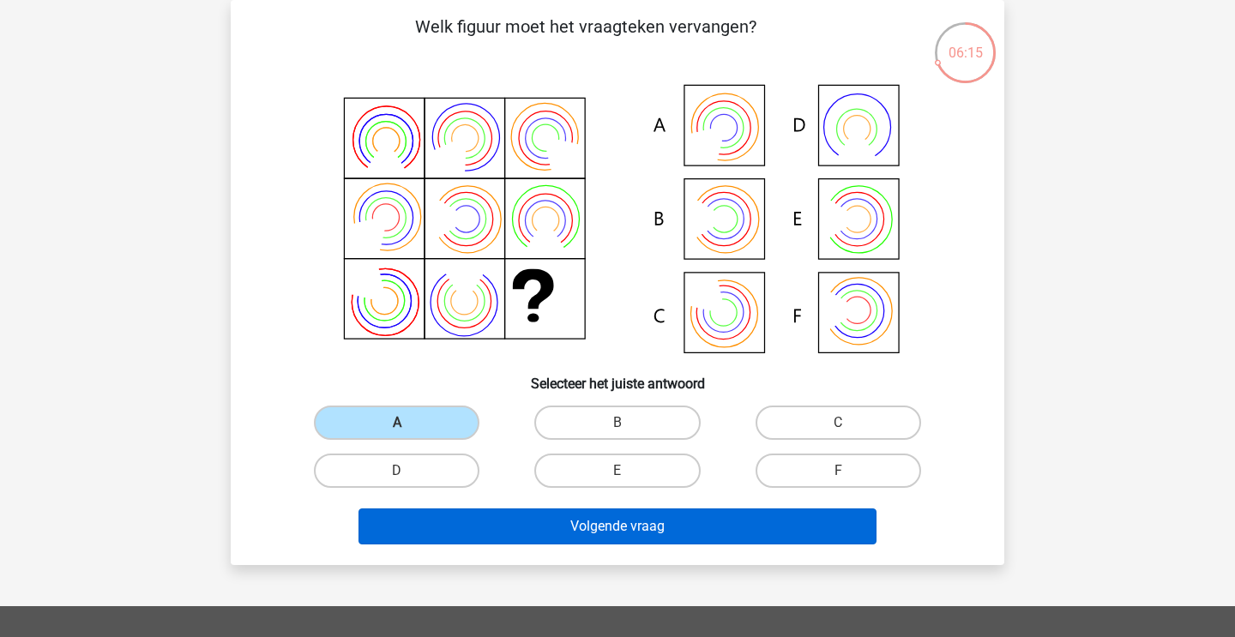
click at [472, 529] on button "Volgende vraag" at bounding box center [617, 527] width 519 height 36
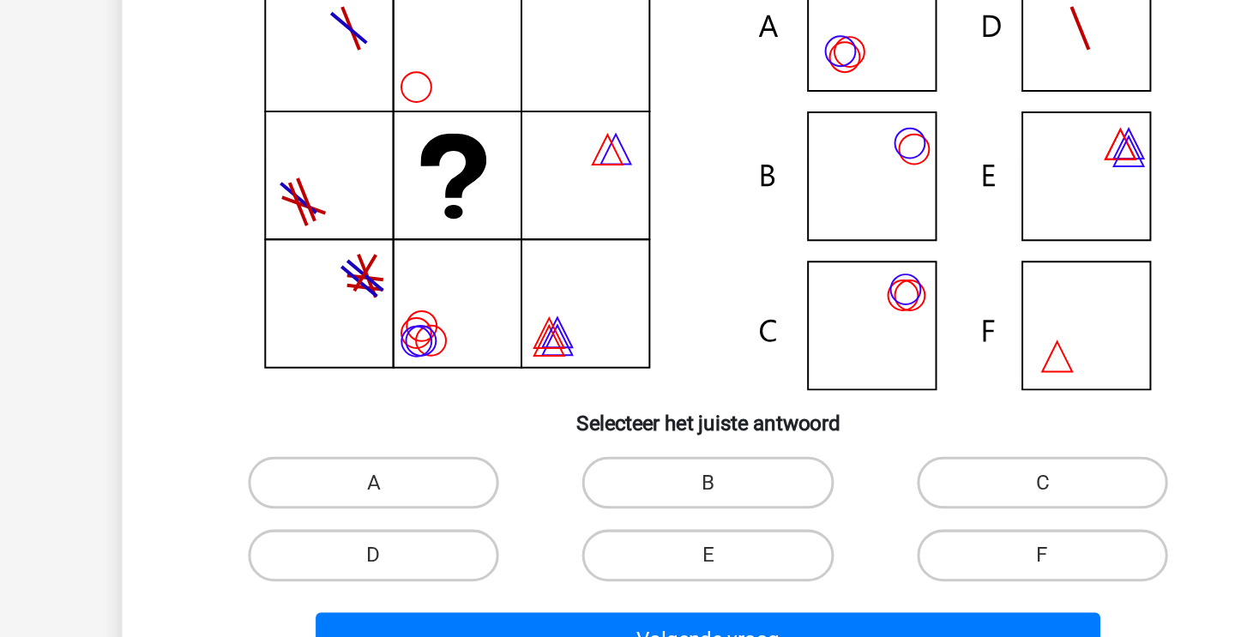
scroll to position [69, 0]
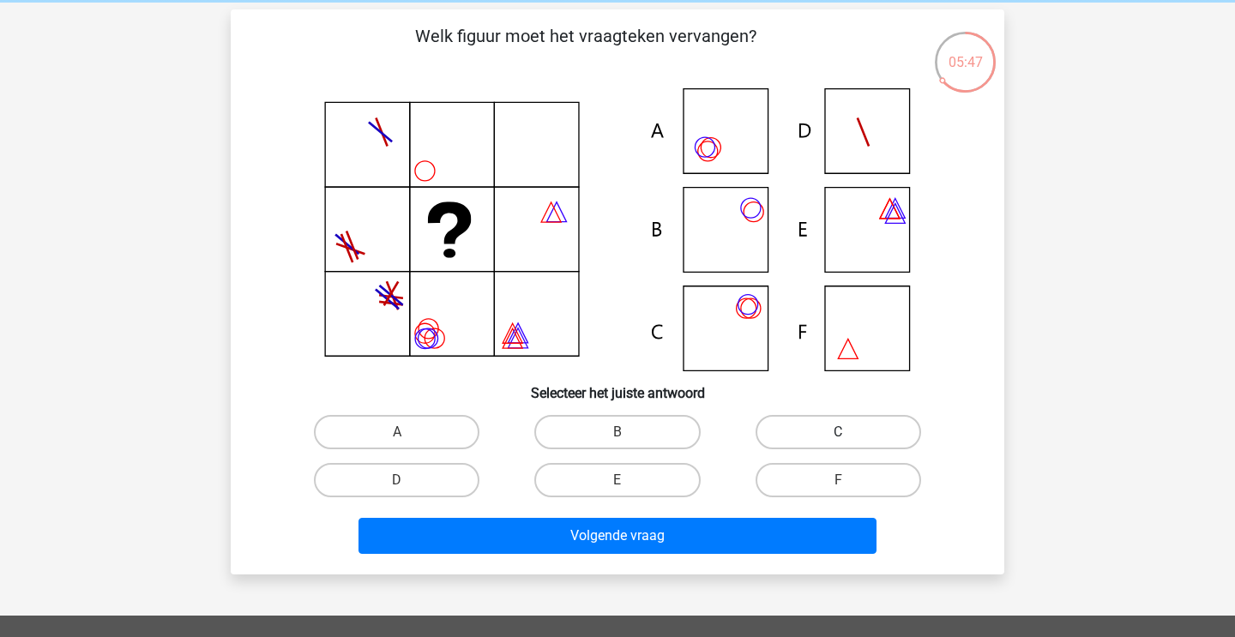
click at [787, 431] on label "C" at bounding box center [839, 432] width 166 height 34
click at [838, 432] on input "C" at bounding box center [843, 437] width 11 height 11
radio input "true"
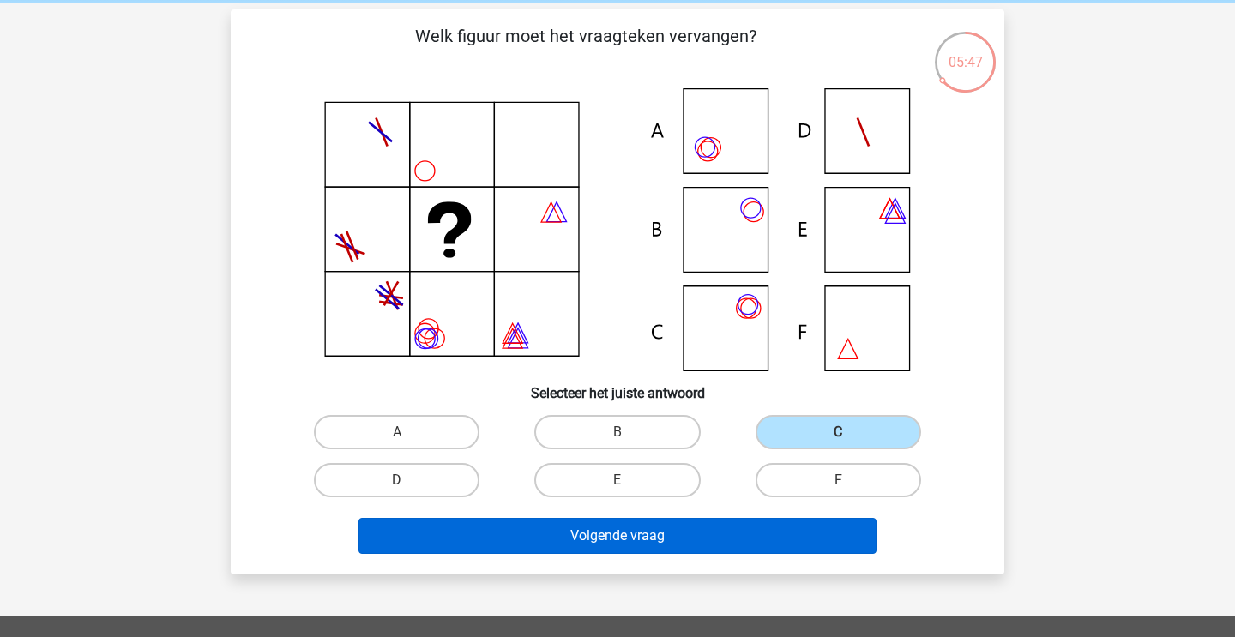
click at [710, 535] on button "Volgende vraag" at bounding box center [617, 536] width 519 height 36
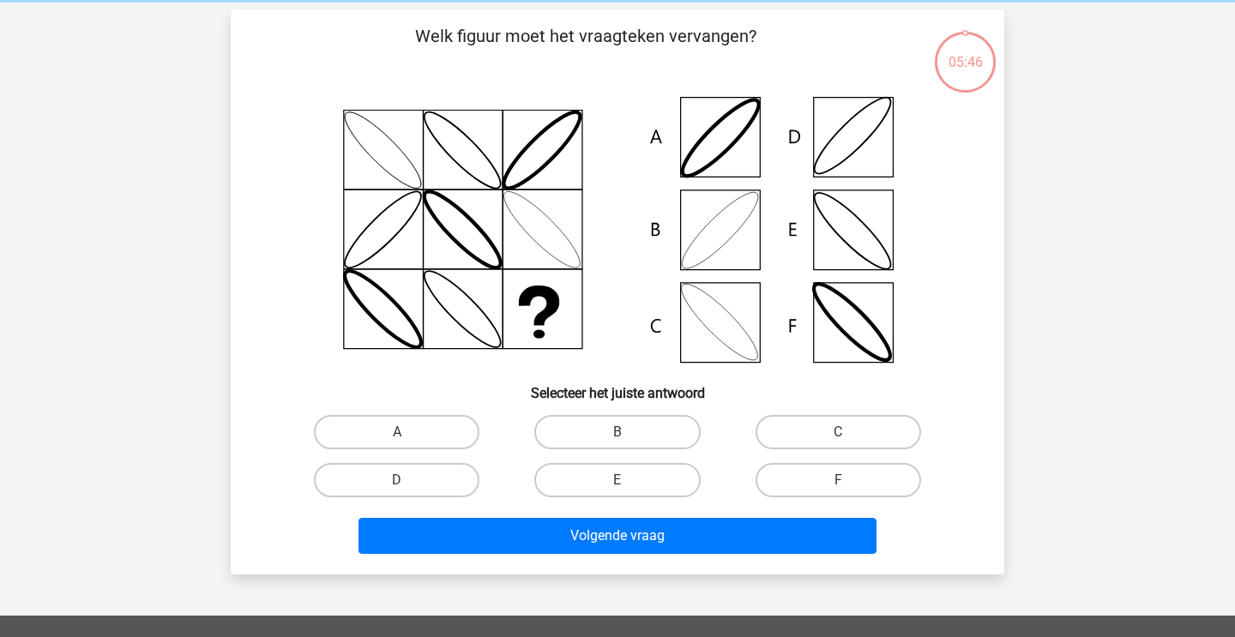
scroll to position [79, 0]
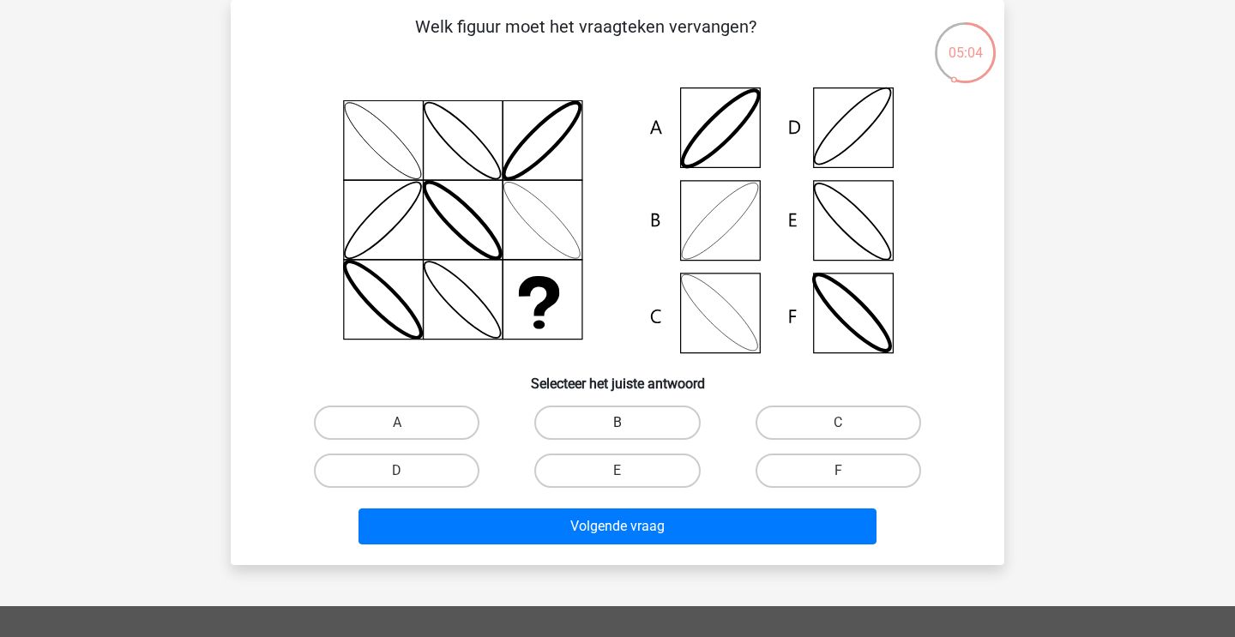
click at [611, 428] on label "B" at bounding box center [617, 423] width 166 height 34
click at [617, 428] on input "B" at bounding box center [622, 428] width 11 height 11
radio input "true"
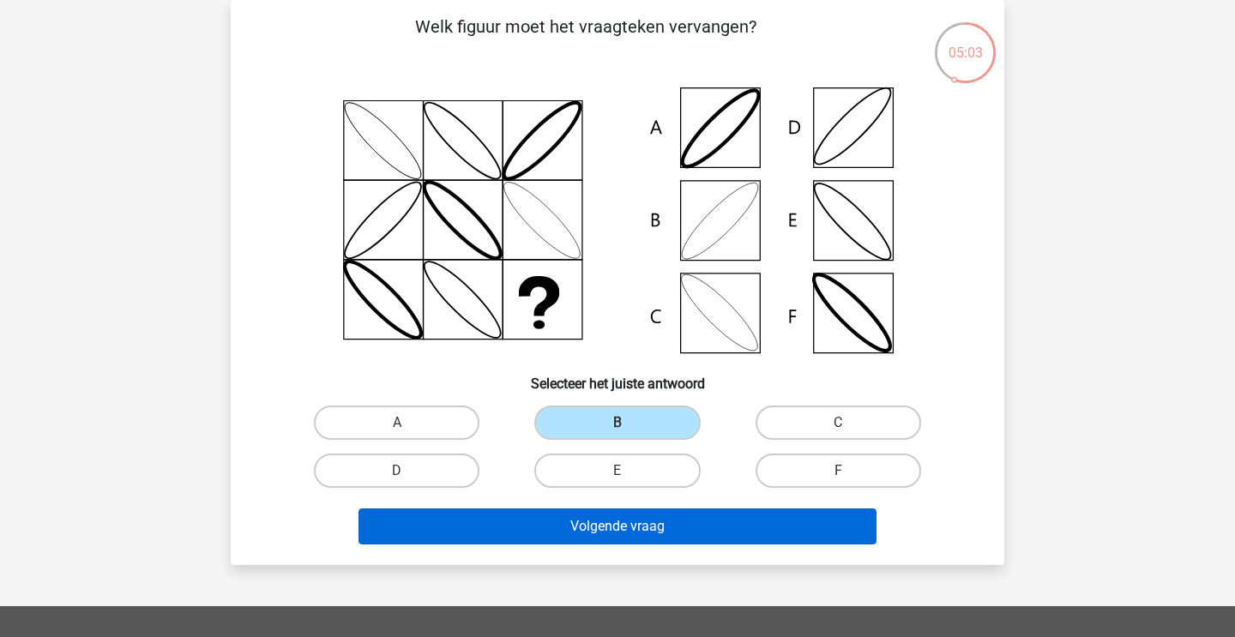
click at [601, 528] on button "Volgende vraag" at bounding box center [617, 527] width 519 height 36
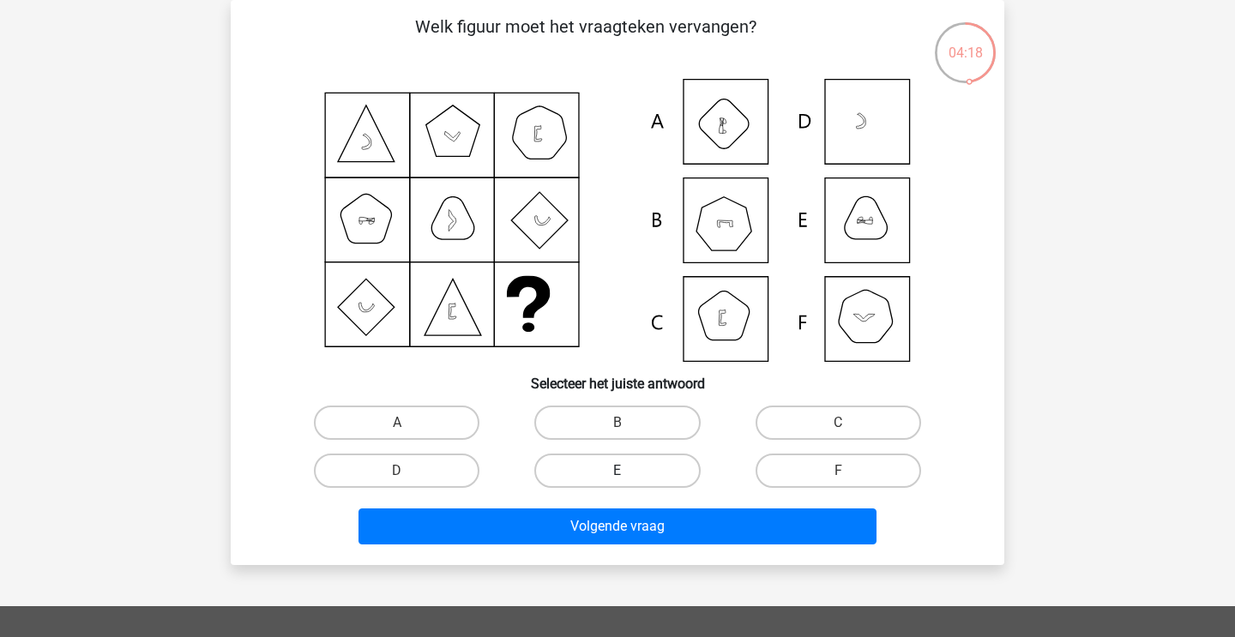
click at [642, 468] on label "E" at bounding box center [617, 471] width 166 height 34
click at [629, 471] on input "E" at bounding box center [622, 476] width 11 height 11
radio input "true"
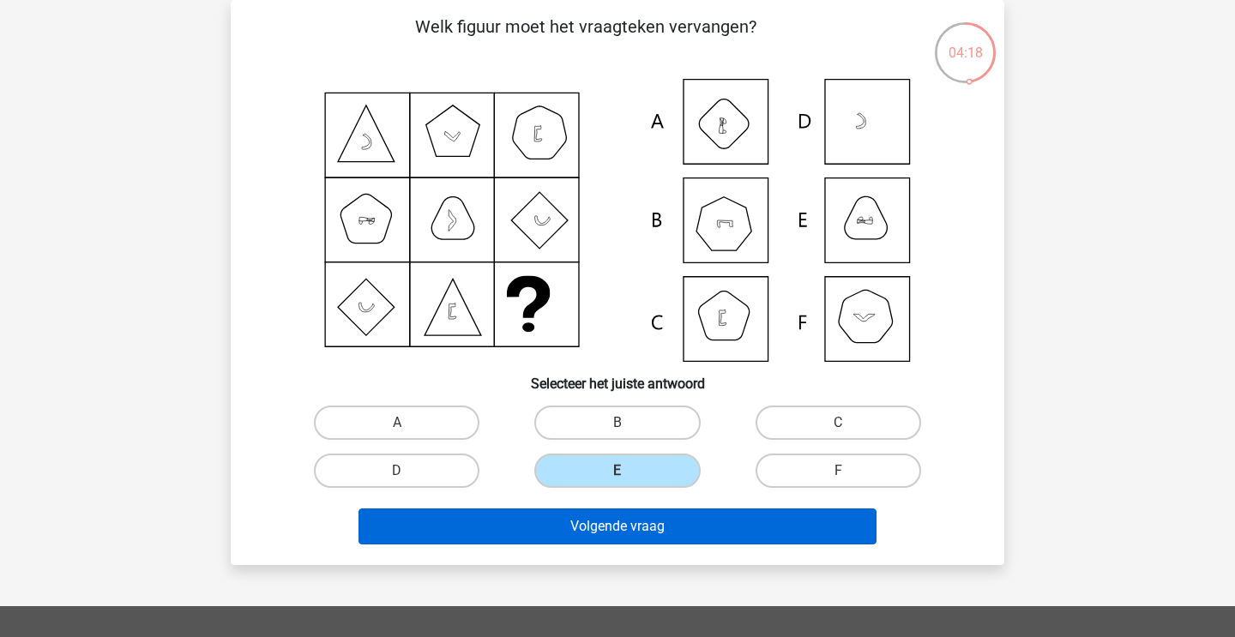
click at [635, 519] on button "Volgende vraag" at bounding box center [617, 527] width 519 height 36
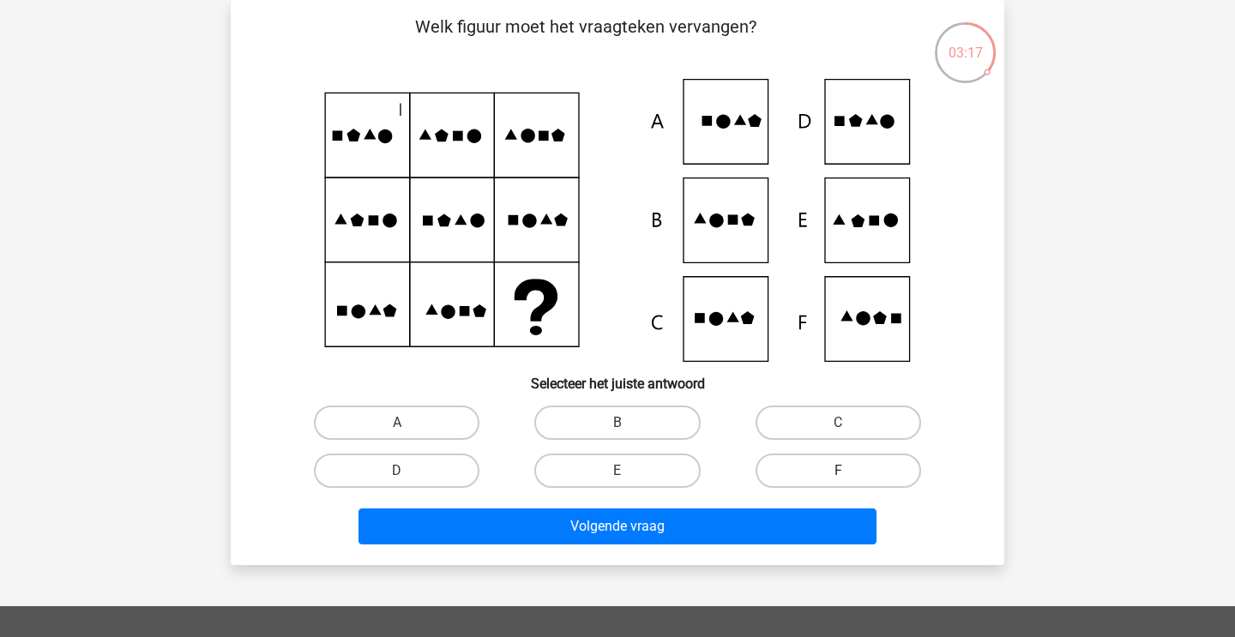
click at [823, 471] on label "F" at bounding box center [839, 471] width 166 height 34
click at [838, 471] on input "F" at bounding box center [843, 476] width 11 height 11
radio input "true"
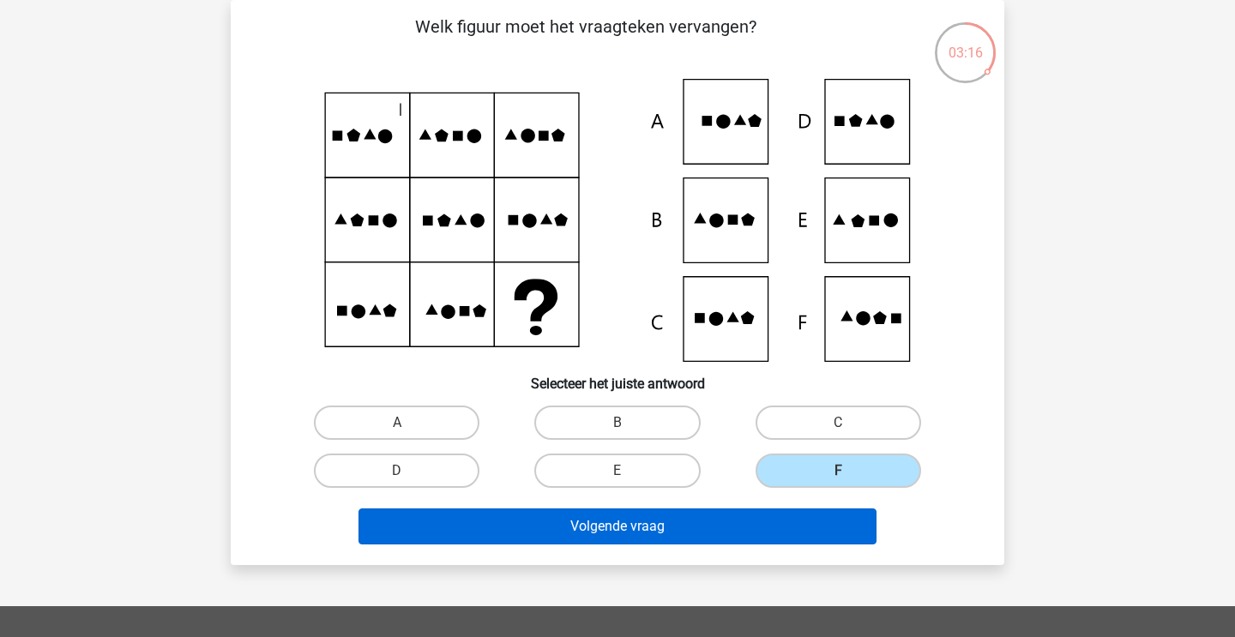
click at [754, 531] on button "Volgende vraag" at bounding box center [617, 527] width 519 height 36
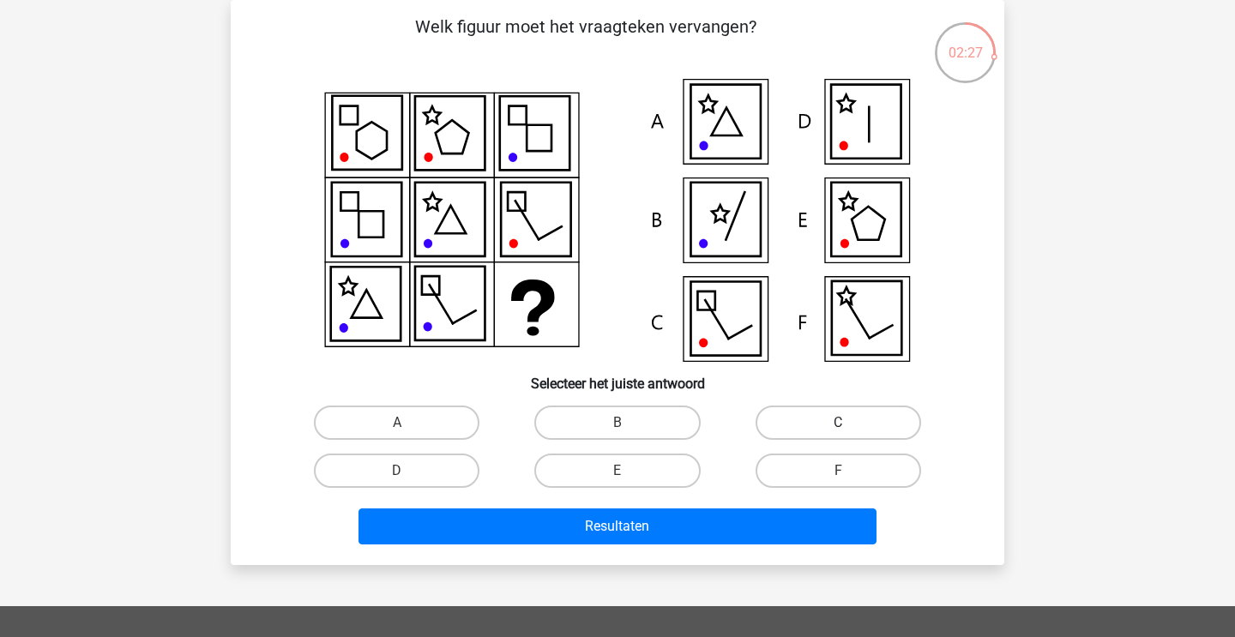
click at [814, 413] on label "C" at bounding box center [839, 423] width 166 height 34
click at [838, 423] on input "C" at bounding box center [843, 428] width 11 height 11
radio input "true"
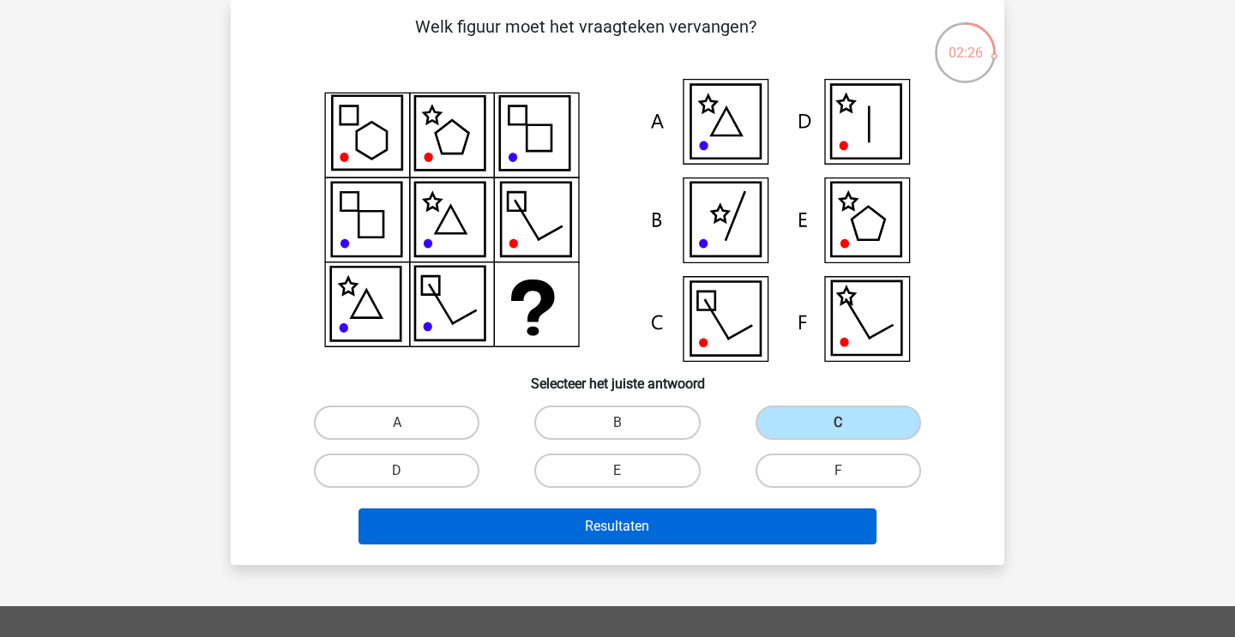
click at [716, 524] on button "Resultaten" at bounding box center [617, 527] width 519 height 36
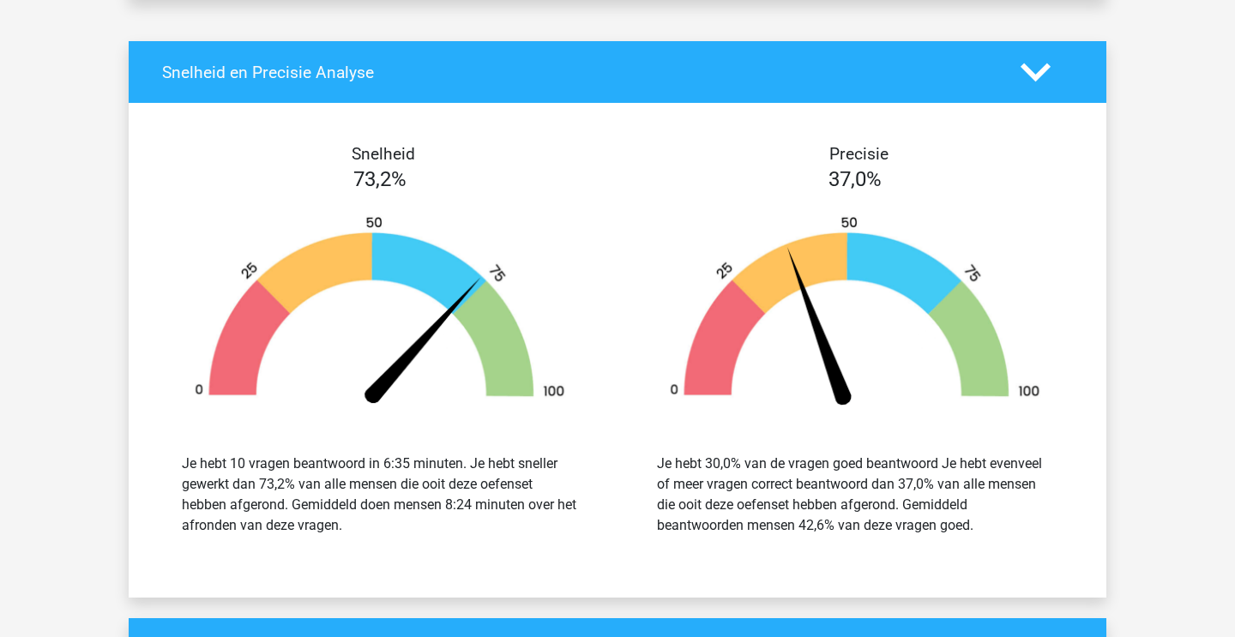
scroll to position [1626, 0]
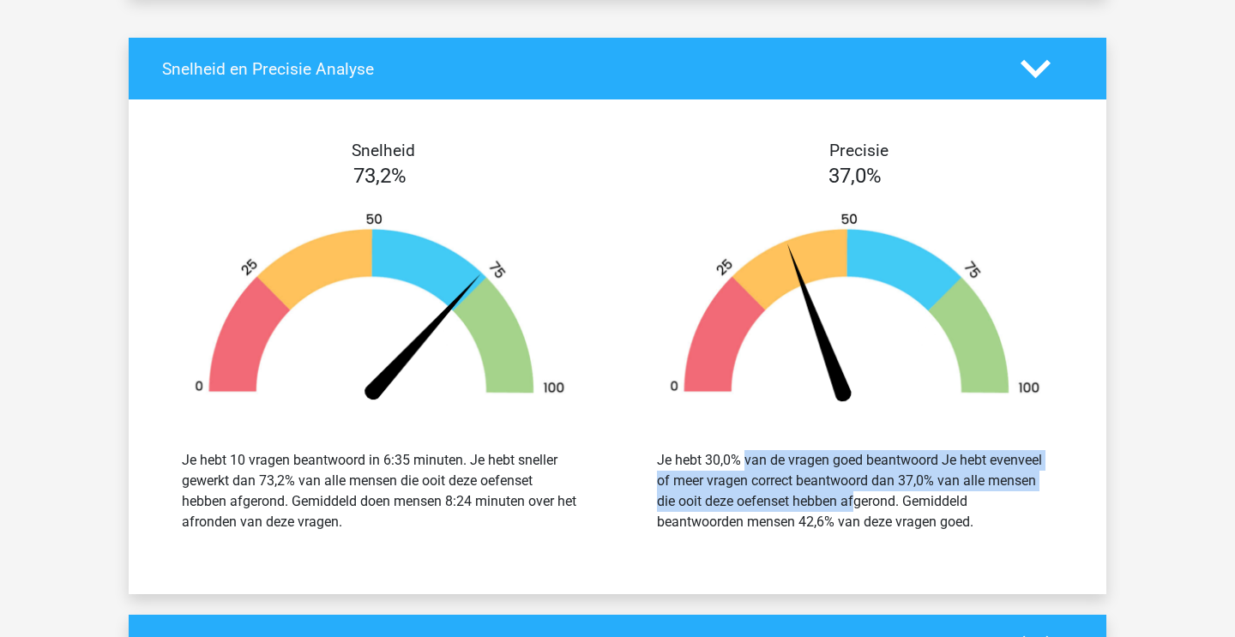
drag, startPoint x: 722, startPoint y: 456, endPoint x: 761, endPoint y: 508, distance: 64.3
click at [761, 508] on div "Je hebt 30,0% van de vragen goed beantwoord Je hebt evenveel of meer vragen cor…" at bounding box center [855, 491] width 396 height 82
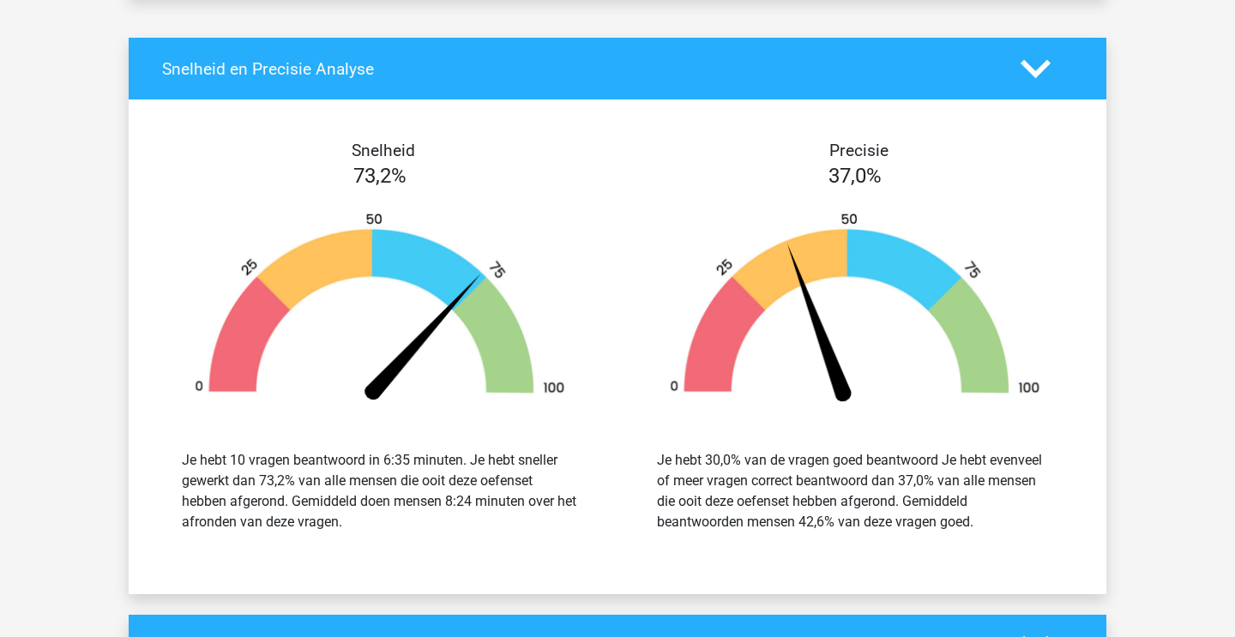
click at [762, 509] on div "Je hebt 30,0% van de vragen goed beantwoord Je hebt evenveel of meer vragen cor…" at bounding box center [855, 491] width 396 height 82
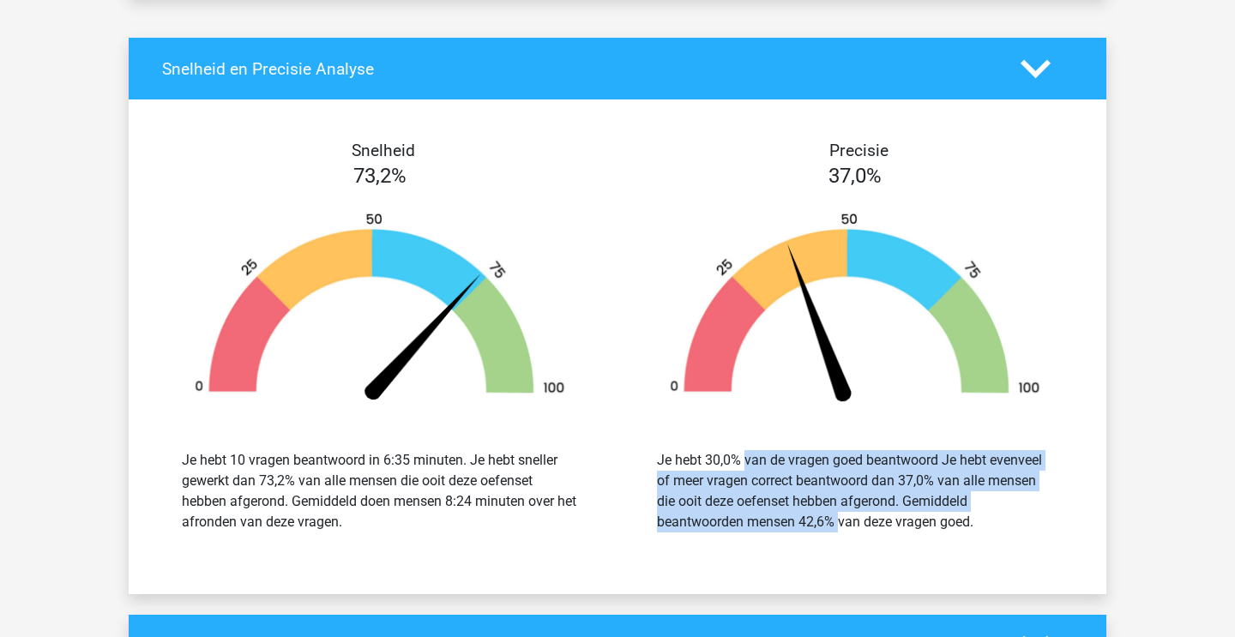
drag, startPoint x: 737, startPoint y: 444, endPoint x: 814, endPoint y: 522, distance: 109.8
click at [813, 521] on div "Je hebt 30,0% van de vragen goed beantwoord Je hebt evenveel of meer vragen cor…" at bounding box center [854, 491] width 449 height 123
click at [814, 522] on div "Je hebt 30,0% van de vragen goed beantwoord Je hebt evenveel of meer vragen cor…" at bounding box center [855, 491] width 396 height 82
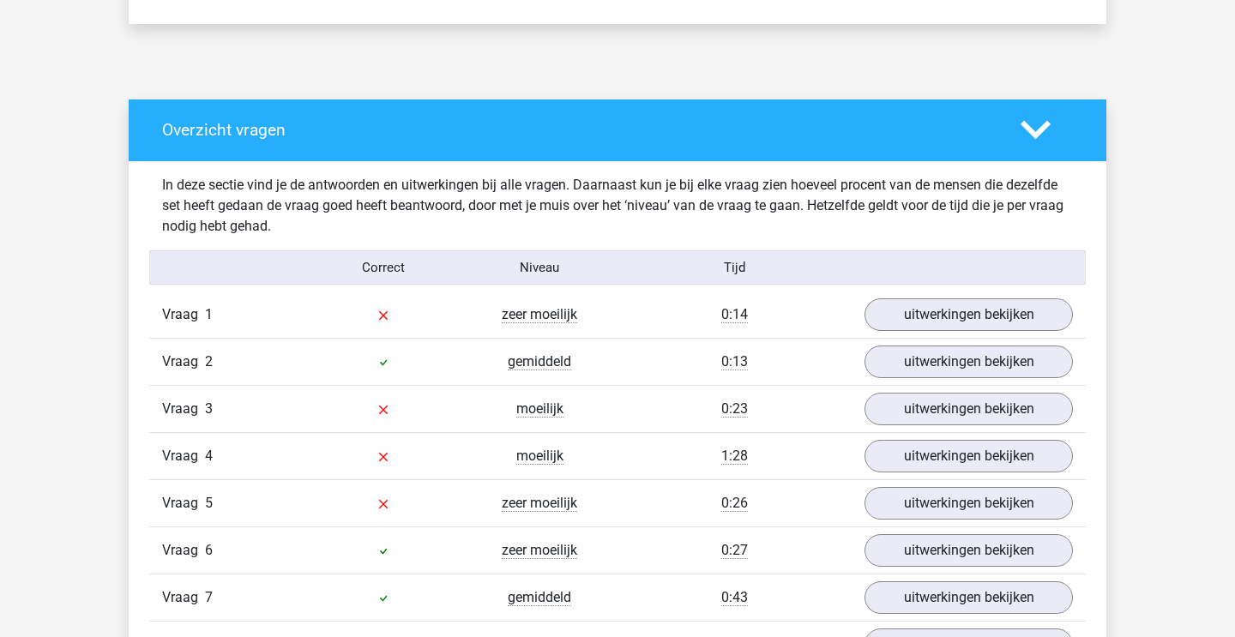
scroll to position [834, 0]
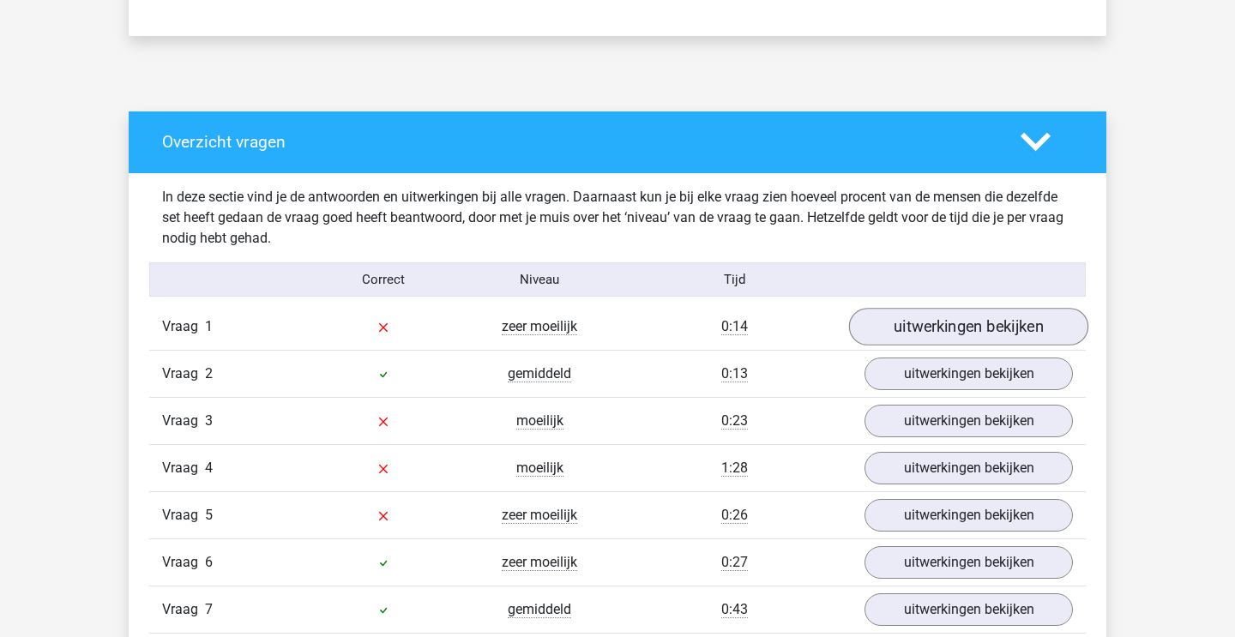
click at [949, 322] on link "uitwerkingen bekijken" at bounding box center [968, 327] width 239 height 38
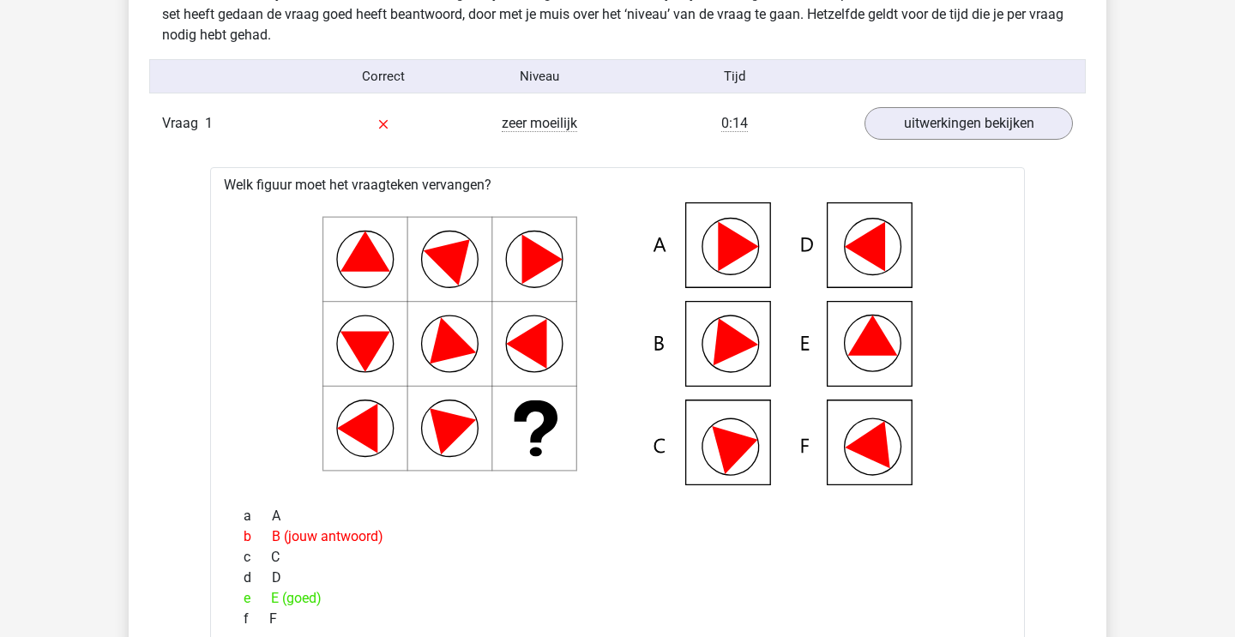
scroll to position [1039, 0]
click at [973, 119] on link "uitwerkingen bekijken" at bounding box center [968, 123] width 239 height 38
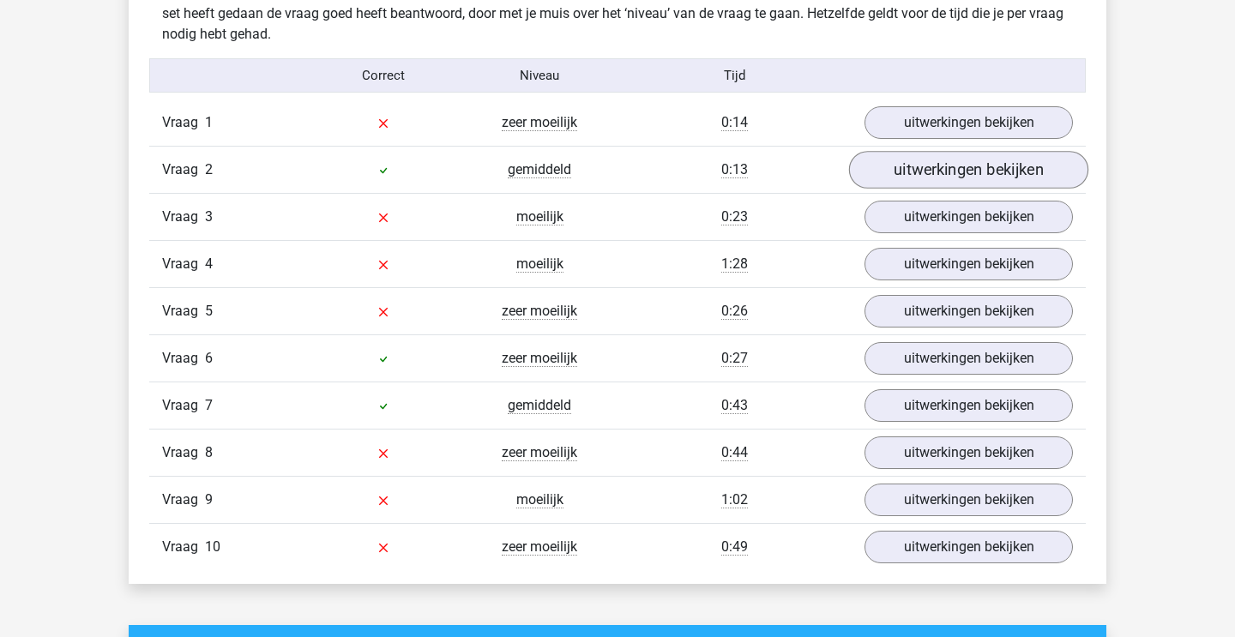
click at [938, 166] on link "uitwerkingen bekijken" at bounding box center [968, 170] width 239 height 38
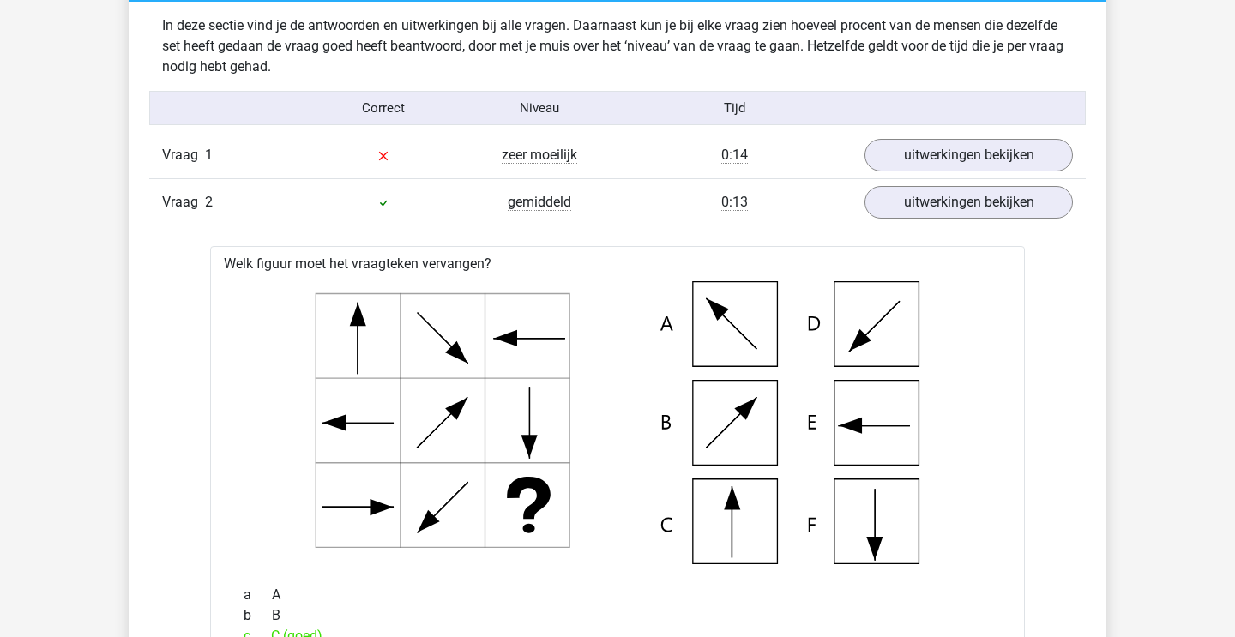
scroll to position [970, 0]
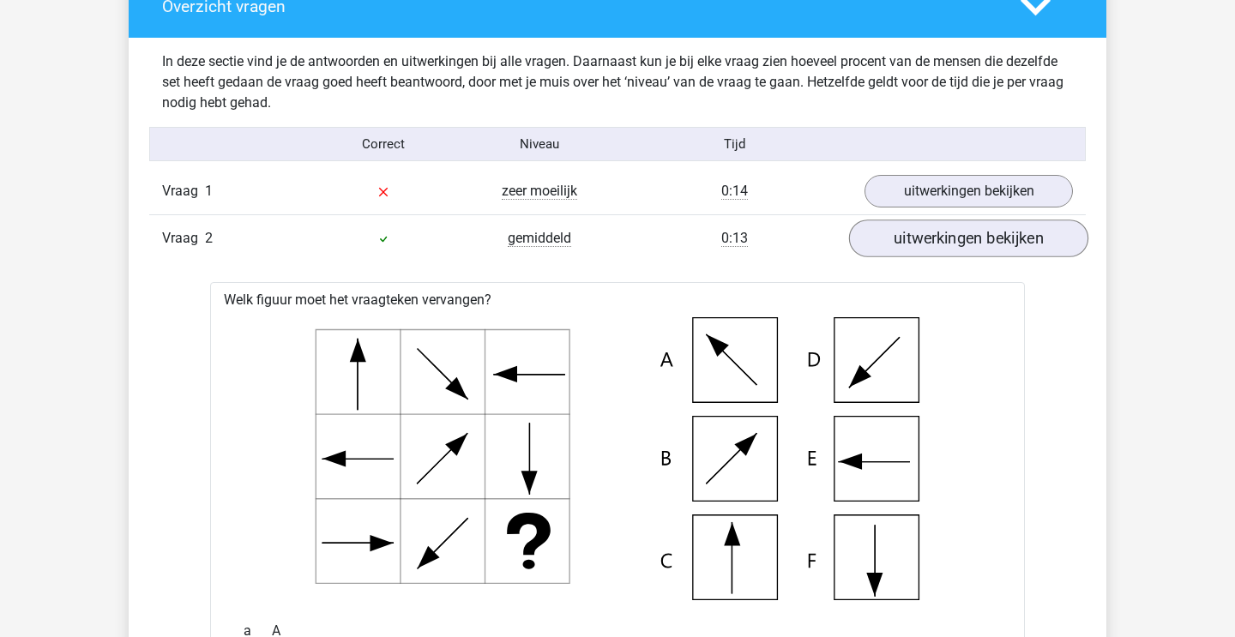
click at [895, 242] on link "uitwerkingen bekijken" at bounding box center [968, 239] width 239 height 38
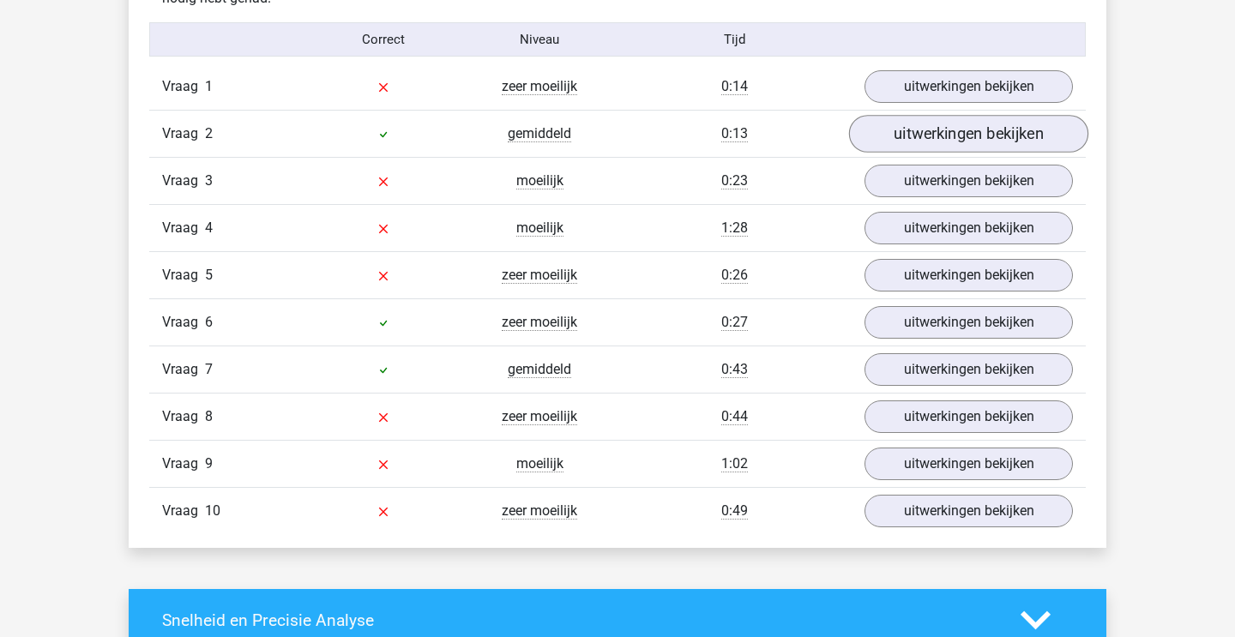
scroll to position [1089, 0]
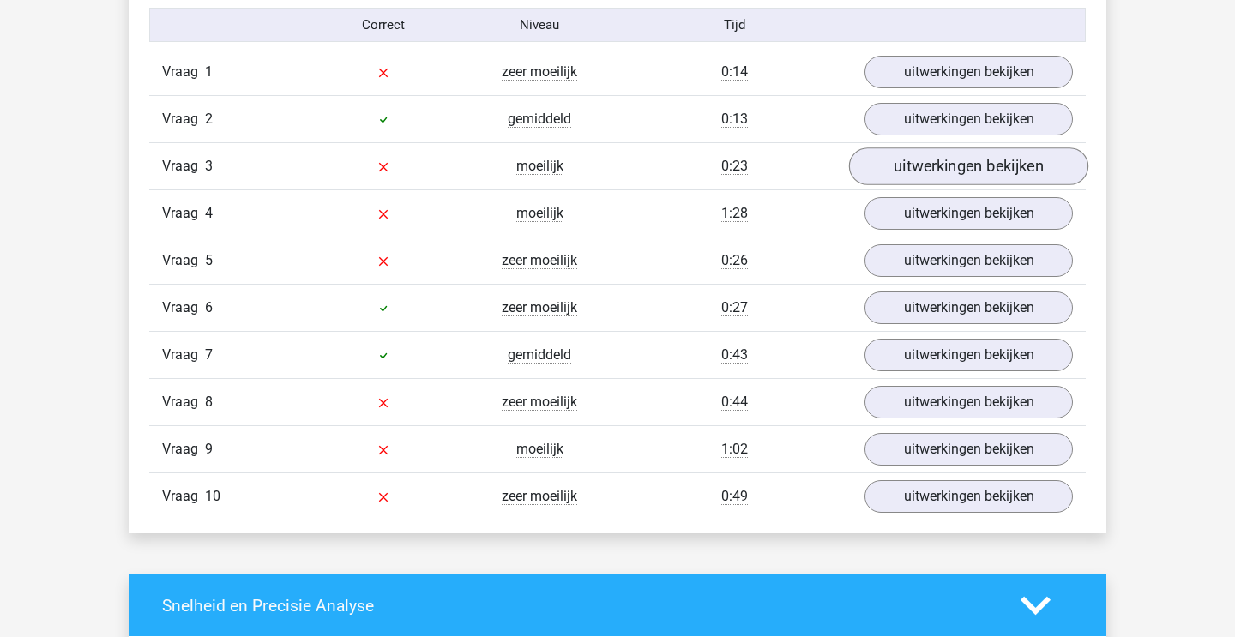
click at [904, 161] on link "uitwerkingen bekijken" at bounding box center [968, 167] width 239 height 38
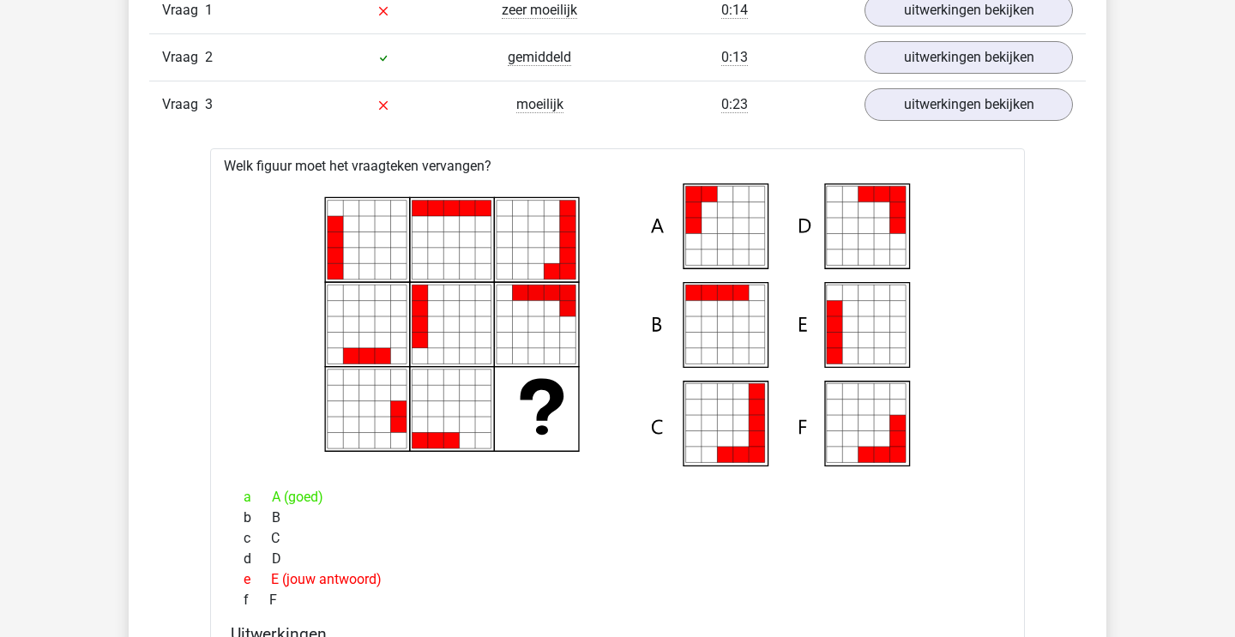
scroll to position [1092, 0]
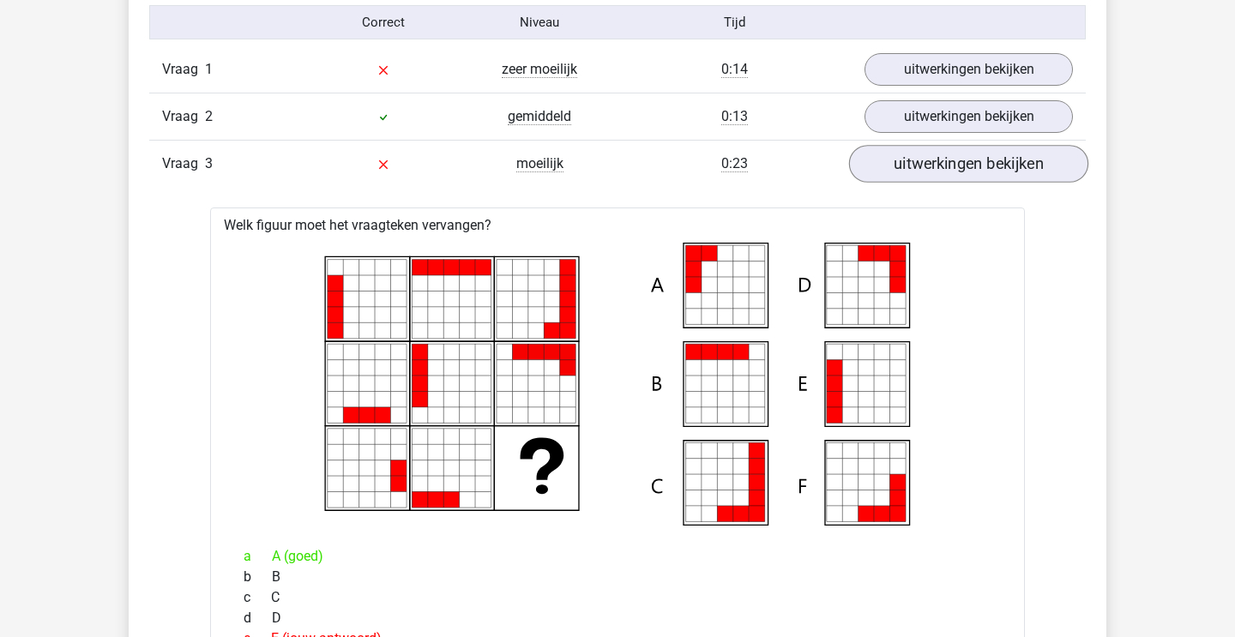
click at [917, 168] on link "uitwerkingen bekijken" at bounding box center [968, 164] width 239 height 38
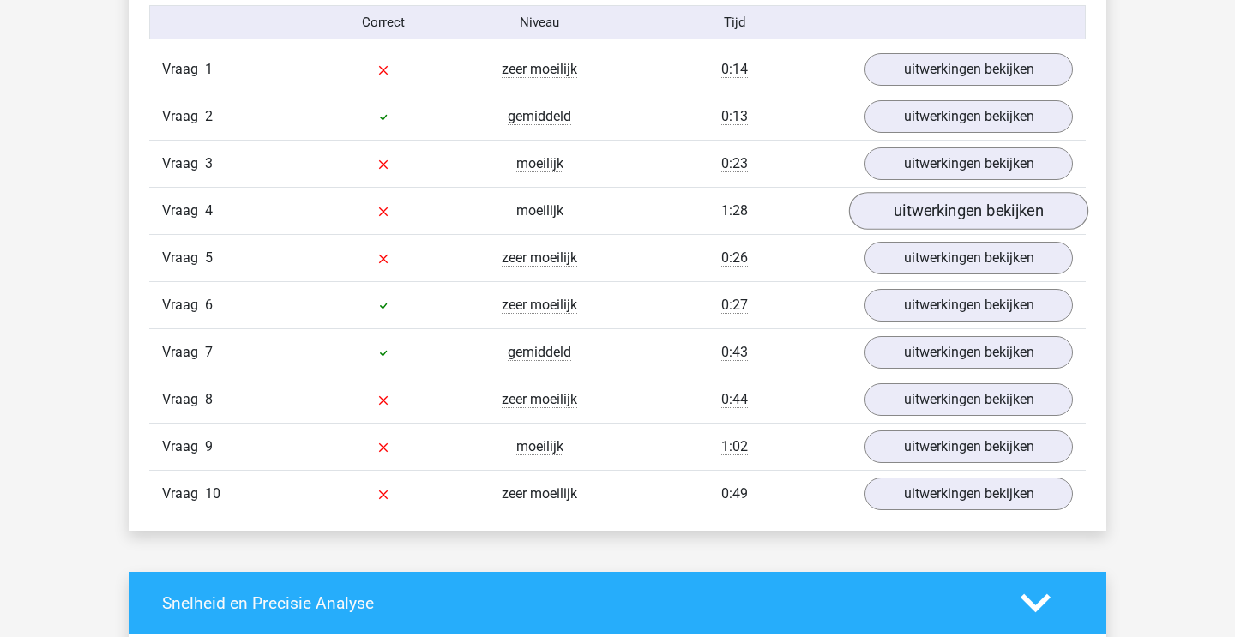
click at [910, 220] on link "uitwerkingen bekijken" at bounding box center [968, 211] width 239 height 38
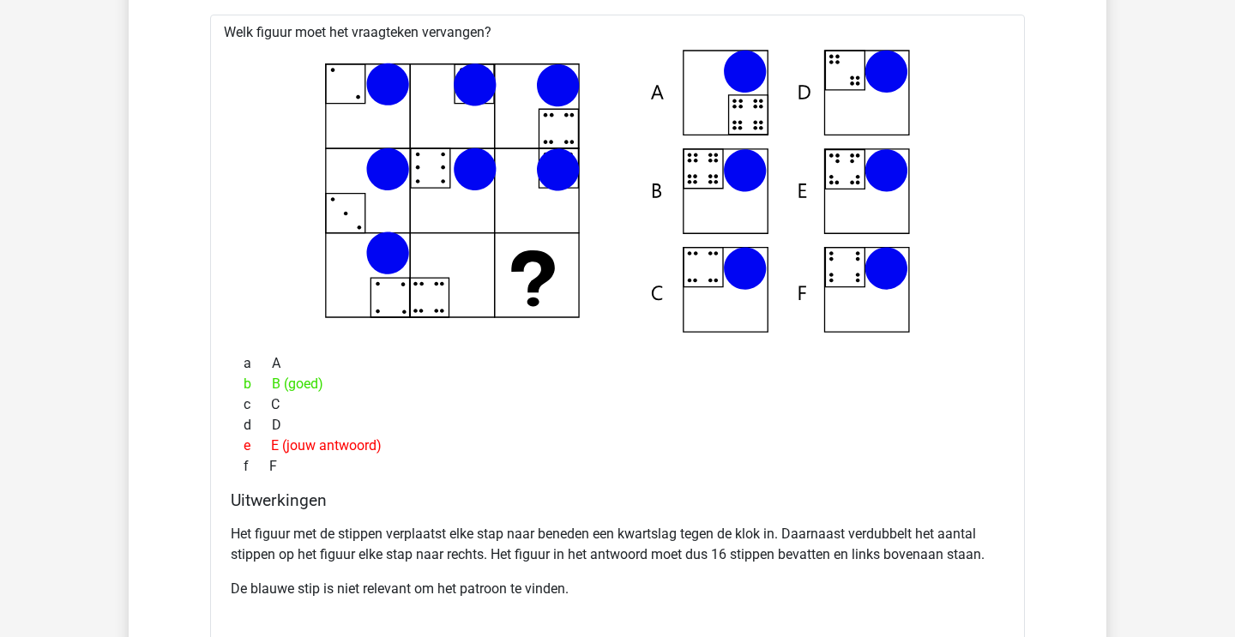
scroll to position [1328, 0]
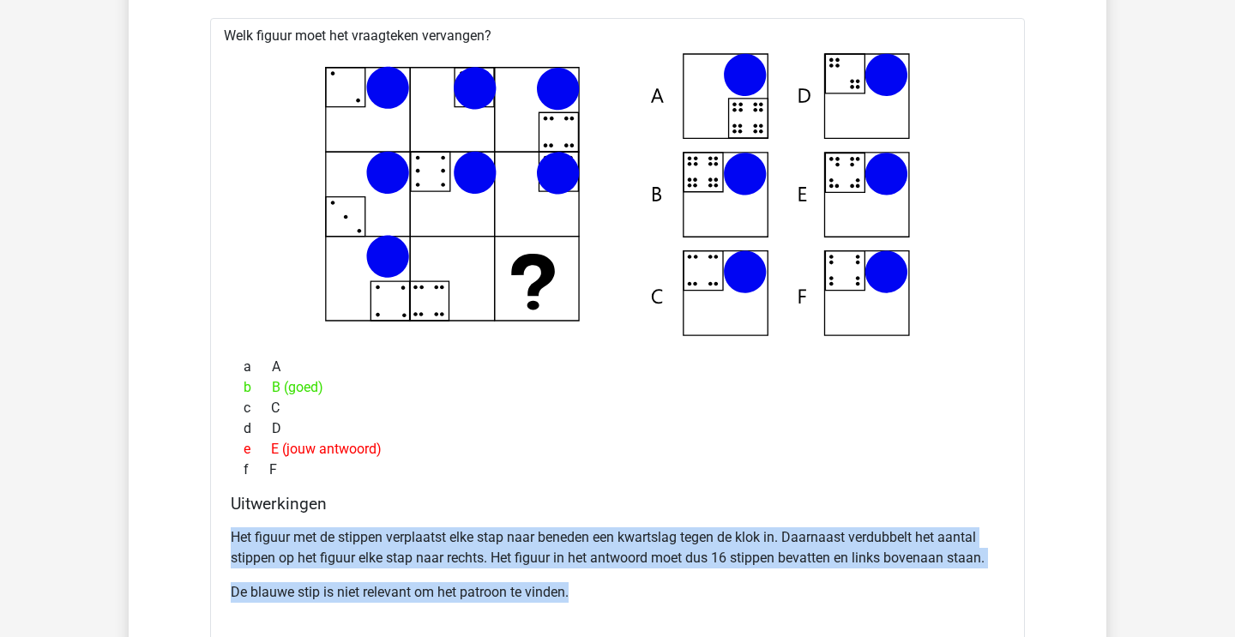
drag, startPoint x: 489, startPoint y: 521, endPoint x: 623, endPoint y: 586, distance: 148.4
click at [622, 586] on div "Het figuur met de stippen verplaatst elke stap naar beneden een kwartslag tegen…" at bounding box center [618, 572] width 774 height 103
click at [623, 586] on p "De blauwe stip is niet relevant om het patroon te vinden." at bounding box center [618, 592] width 774 height 21
drag, startPoint x: 580, startPoint y: 510, endPoint x: 623, endPoint y: 617, distance: 115.0
click at [623, 617] on div "Uitwerkingen Het figuur met de stippen verplaatst elke stap naar beneden een kw…" at bounding box center [617, 559] width 787 height 130
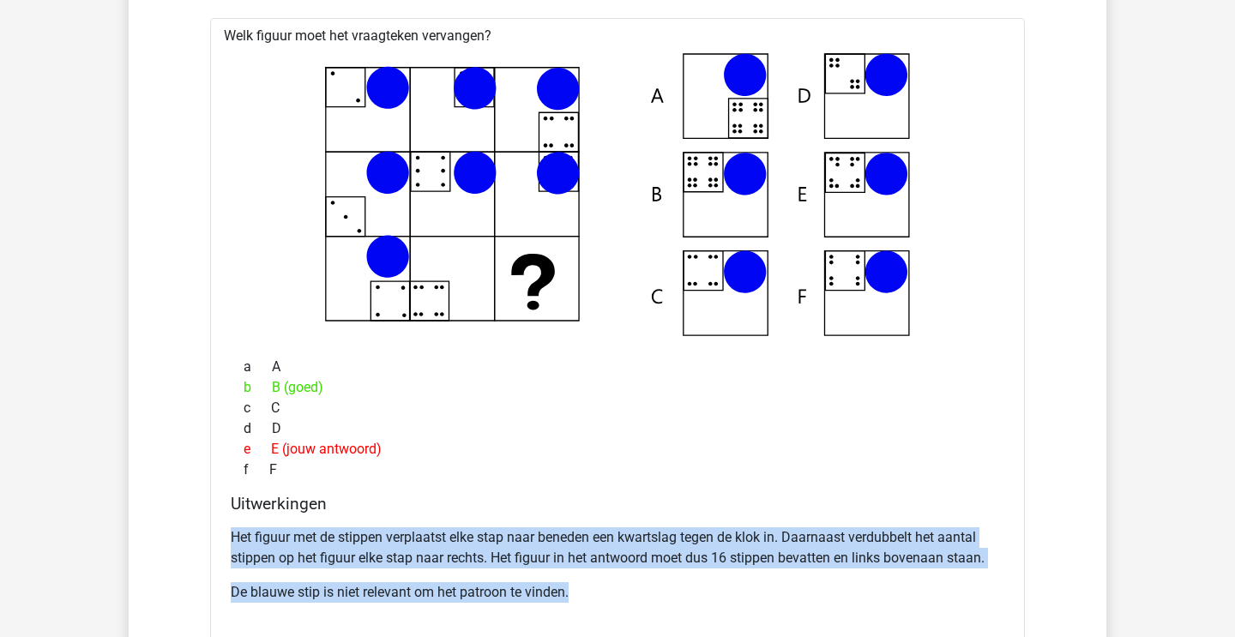
click at [623, 617] on div "Het figuur met de stippen verplaatst elke stap naar beneden een kwartslag tegen…" at bounding box center [618, 572] width 774 height 103
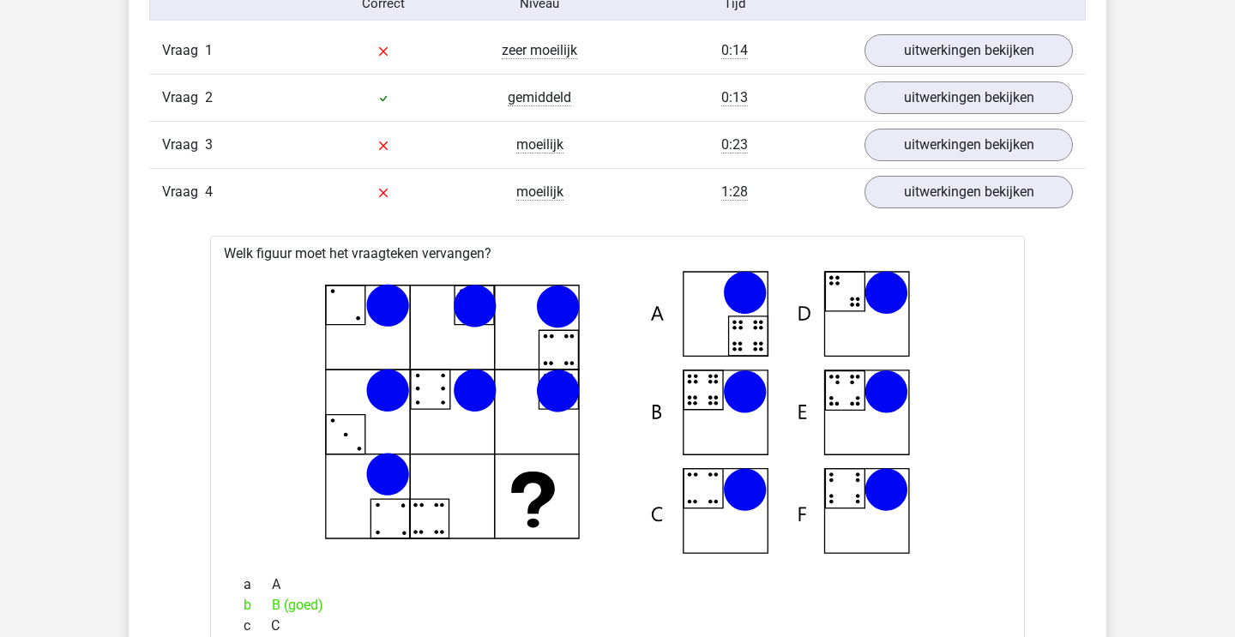
scroll to position [1109, 0]
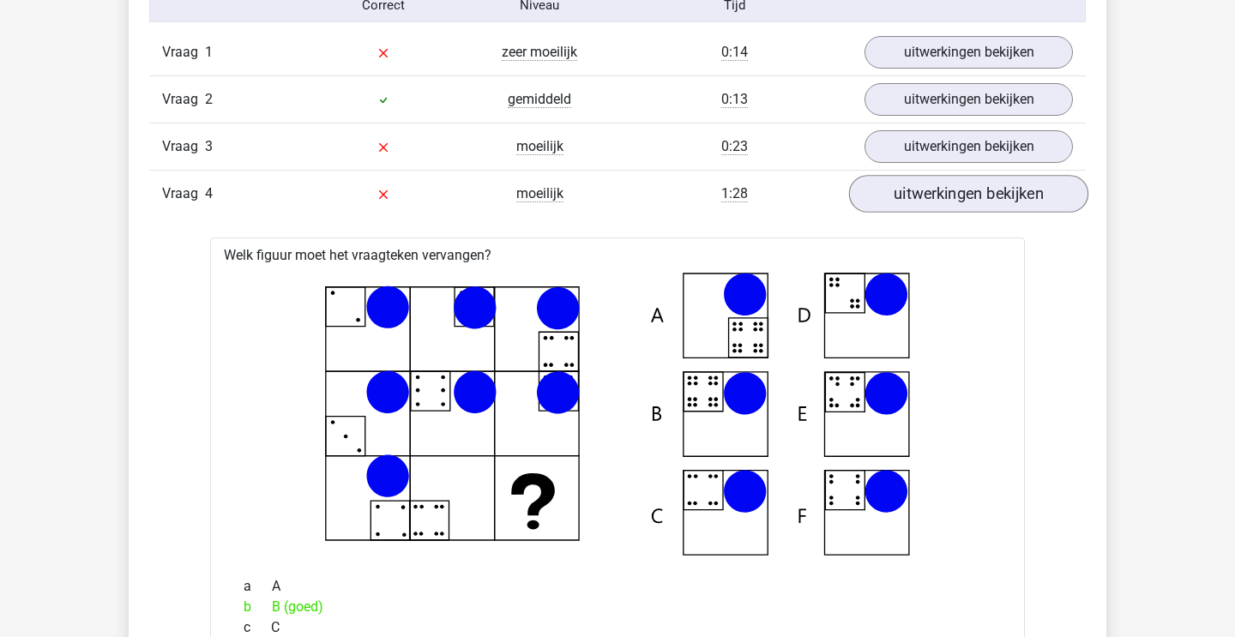
click at [915, 202] on link "uitwerkingen bekijken" at bounding box center [968, 194] width 239 height 38
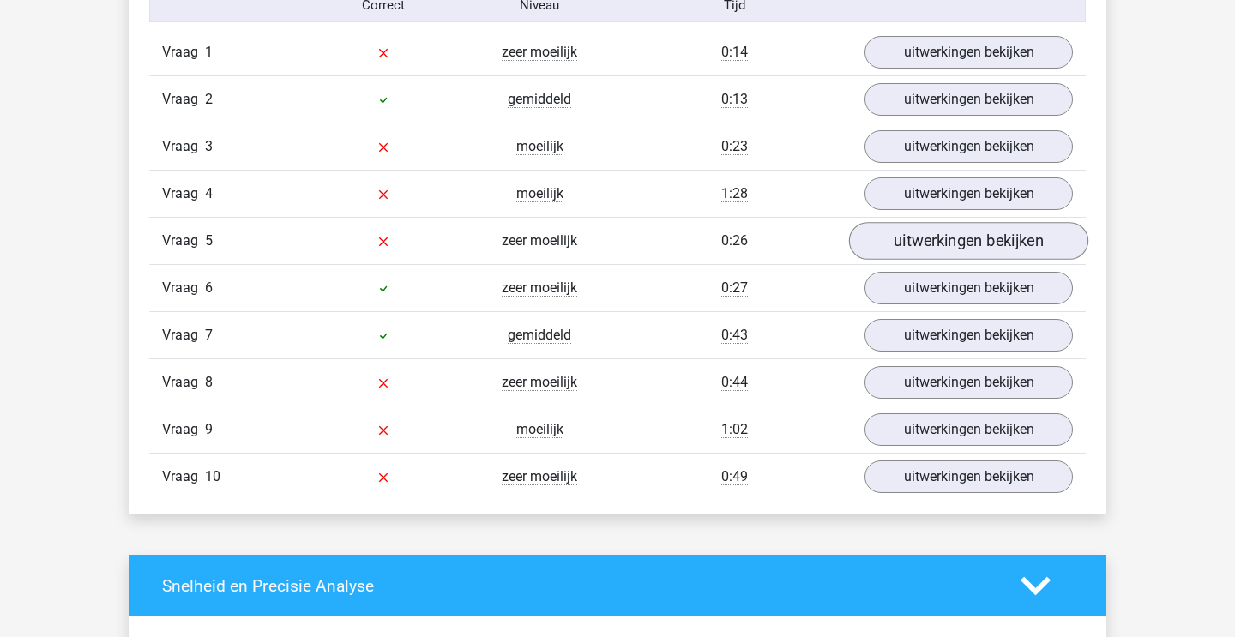
click at [918, 251] on link "uitwerkingen bekijken" at bounding box center [968, 241] width 239 height 38
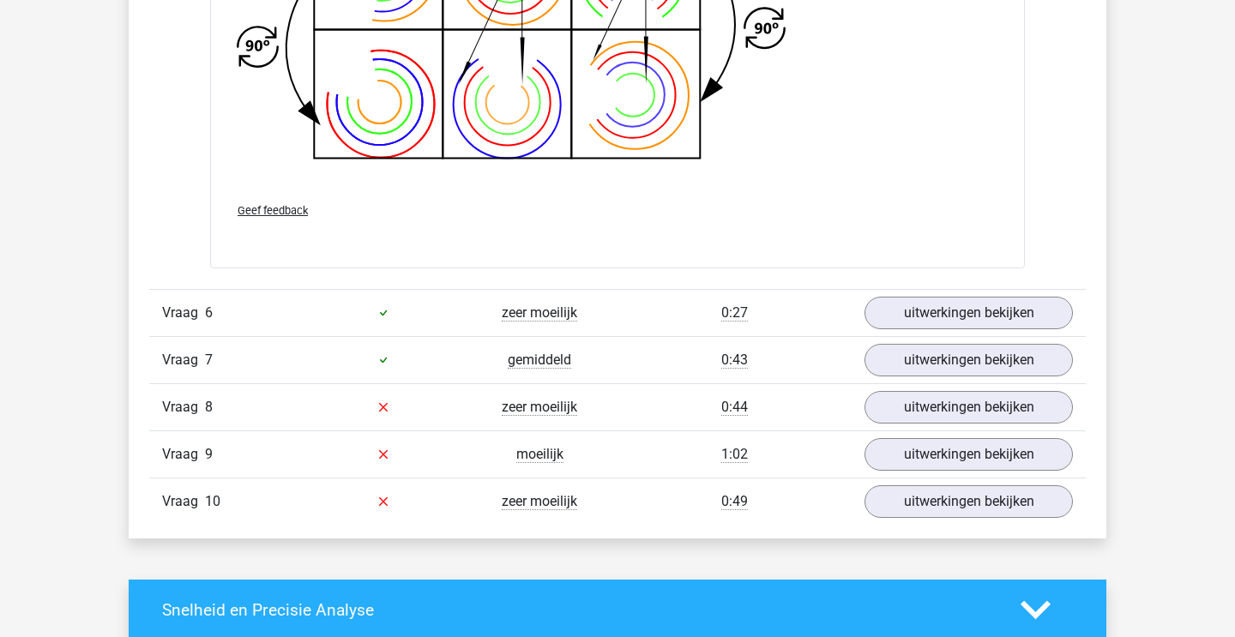
scroll to position [2199, 0]
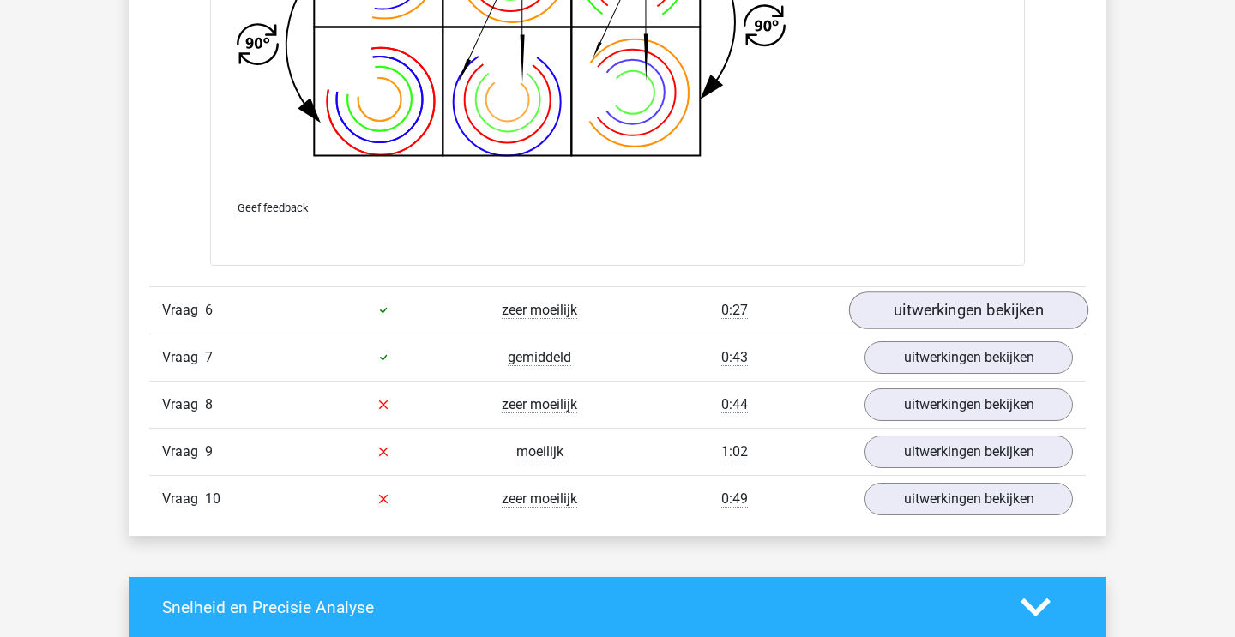
click at [889, 302] on link "uitwerkingen bekijken" at bounding box center [968, 311] width 239 height 38
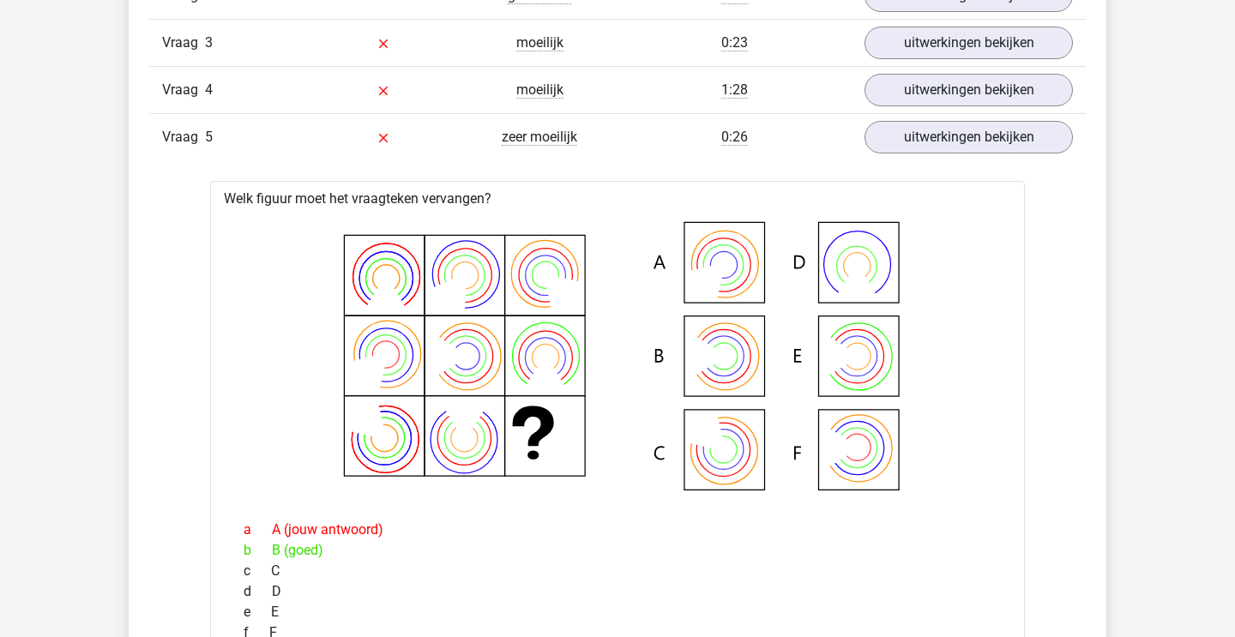
scroll to position [1199, 0]
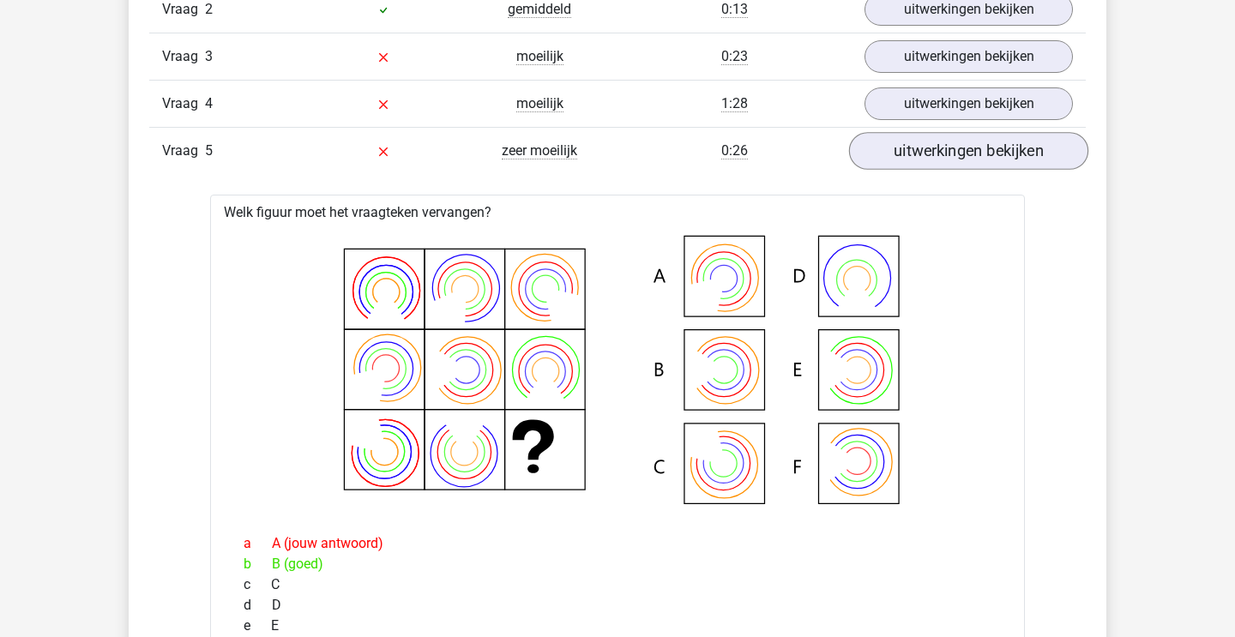
click at [917, 148] on link "uitwerkingen bekijken" at bounding box center [968, 151] width 239 height 38
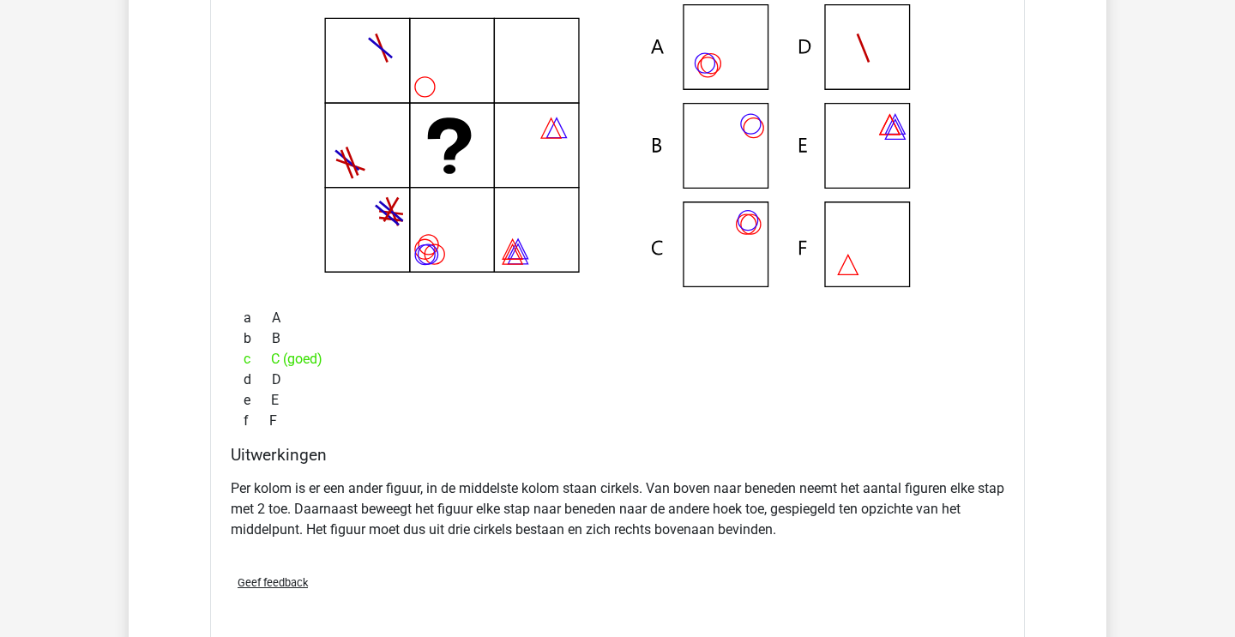
scroll to position [1501, 0]
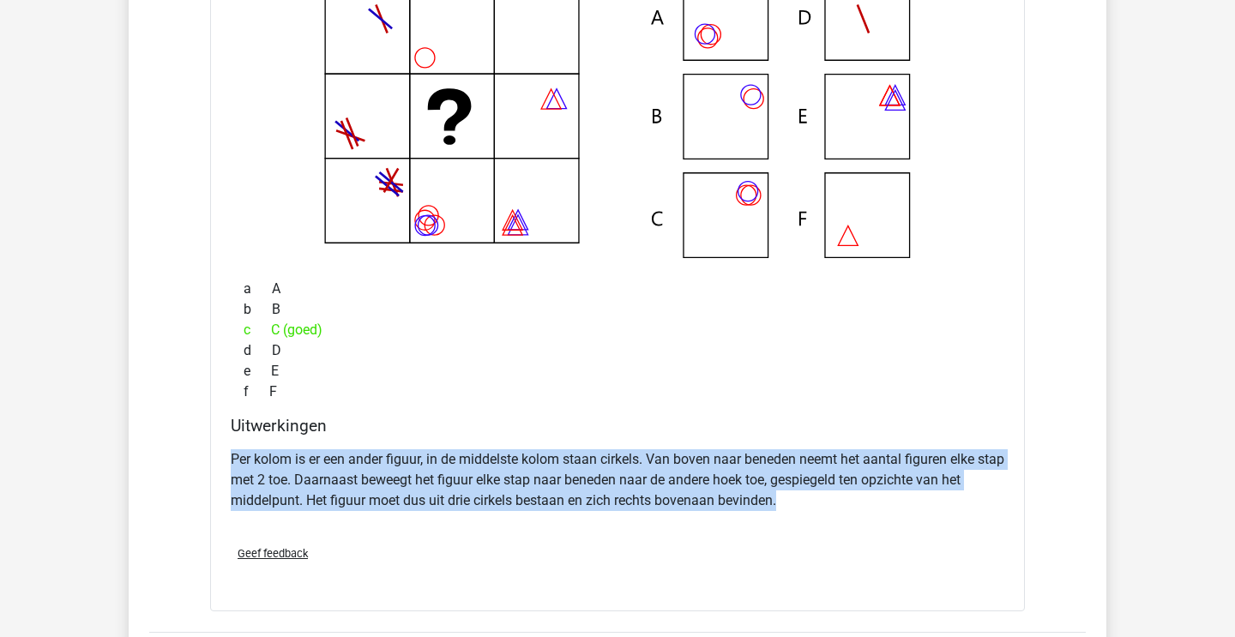
drag, startPoint x: 646, startPoint y: 448, endPoint x: 738, endPoint y: 518, distance: 116.3
click at [737, 516] on div "Per kolom is er een ander figuur, in de middelste kolom staan cirkels. Van bove…" at bounding box center [618, 487] width 774 height 89
click at [738, 518] on div "Per kolom is er een ander figuur, in de middelste kolom staan cirkels. Van bove…" at bounding box center [618, 487] width 774 height 89
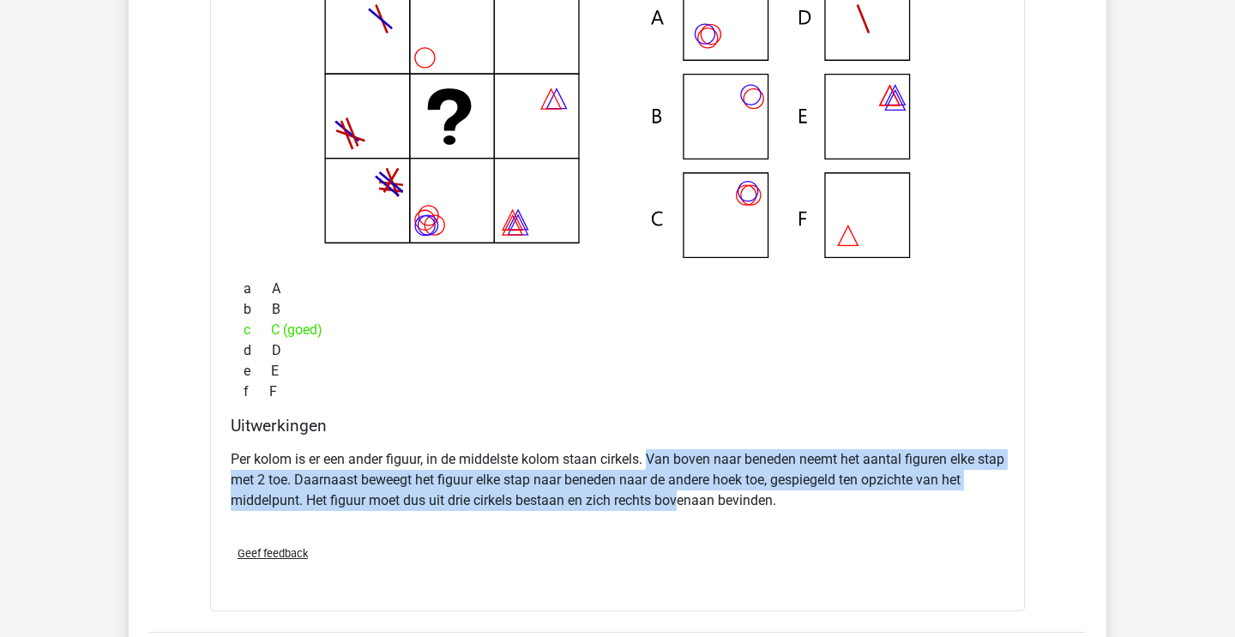
drag, startPoint x: 650, startPoint y: 451, endPoint x: 696, endPoint y: 502, distance: 68.0
click at [695, 502] on p "Per kolom is er een ander figuur, in de middelste kolom staan cirkels. Van bove…" at bounding box center [618, 480] width 774 height 62
click at [696, 502] on p "Per kolom is er een ander figuur, in de middelste kolom staan cirkels. Van bove…" at bounding box center [618, 480] width 774 height 62
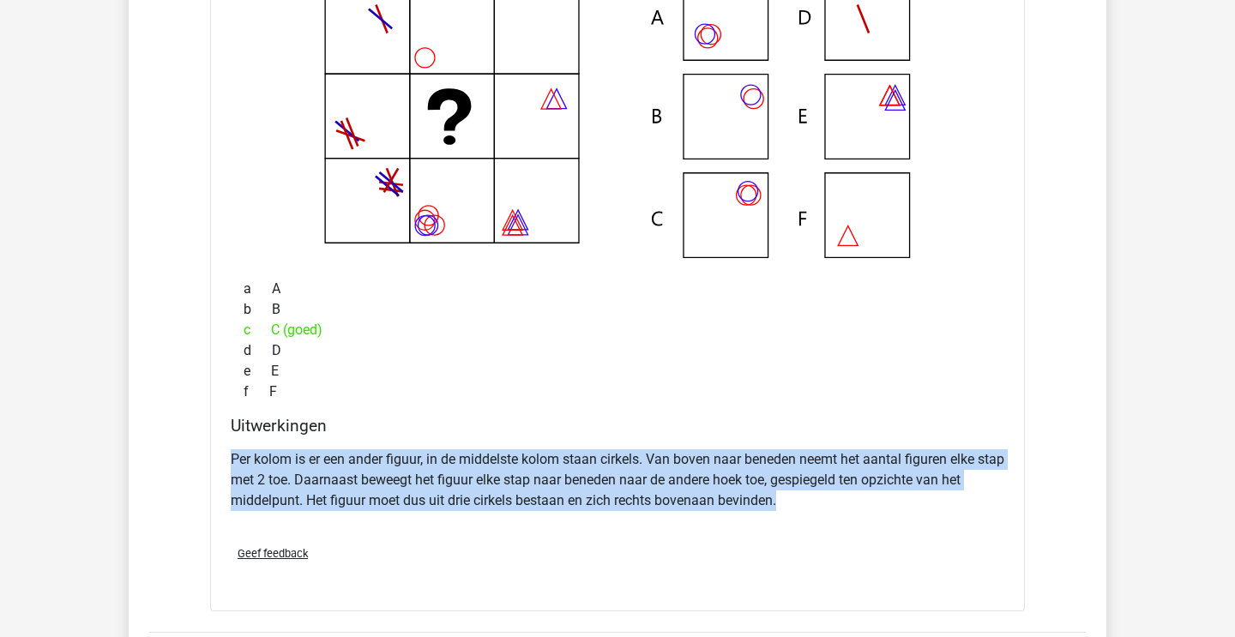
drag, startPoint x: 683, startPoint y: 437, endPoint x: 756, endPoint y: 514, distance: 106.8
click at [752, 513] on div "Uitwerkingen Per kolom is er een ander figuur, in de middelste kolom staan cirk…" at bounding box center [617, 474] width 787 height 116
click at [756, 514] on div "Per kolom is er een ander figuur, in de middelste kolom staan cirkels. Van bove…" at bounding box center [618, 487] width 774 height 89
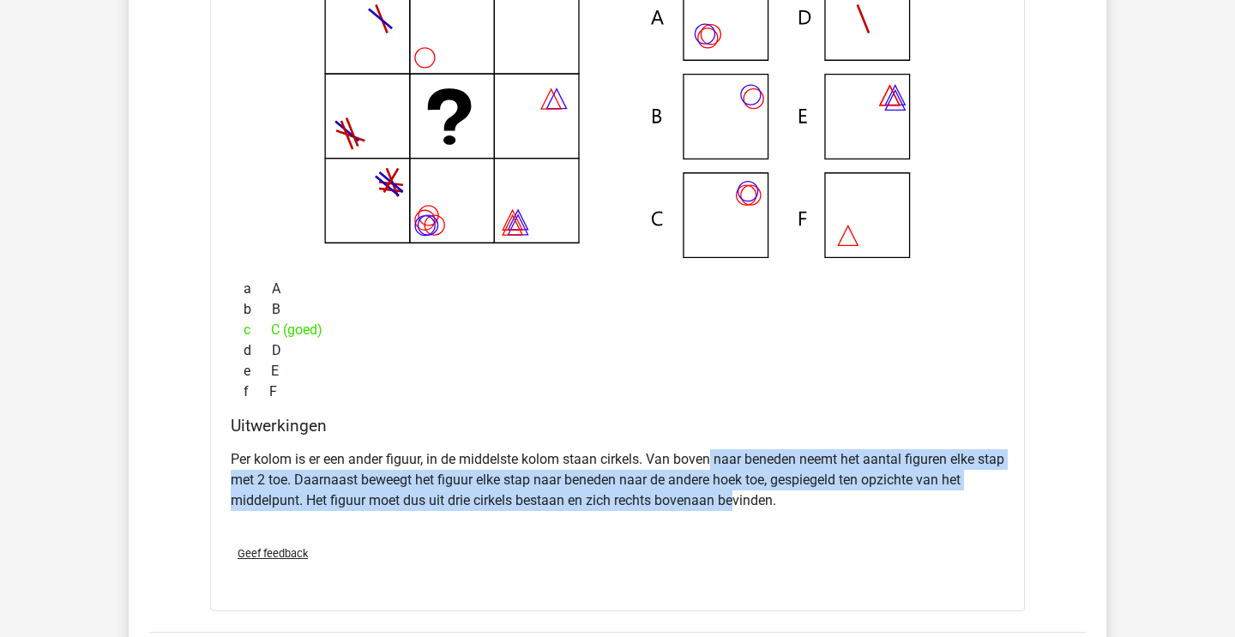
drag, startPoint x: 712, startPoint y: 454, endPoint x: 747, endPoint y: 497, distance: 55.5
click at [747, 497] on p "Per kolom is er een ander figuur, in de middelste kolom staan cirkels. Van bove…" at bounding box center [618, 480] width 774 height 62
click at [749, 497] on p "Per kolom is er een ander figuur, in de middelste kolom staan cirkels. Van bove…" at bounding box center [618, 480] width 774 height 62
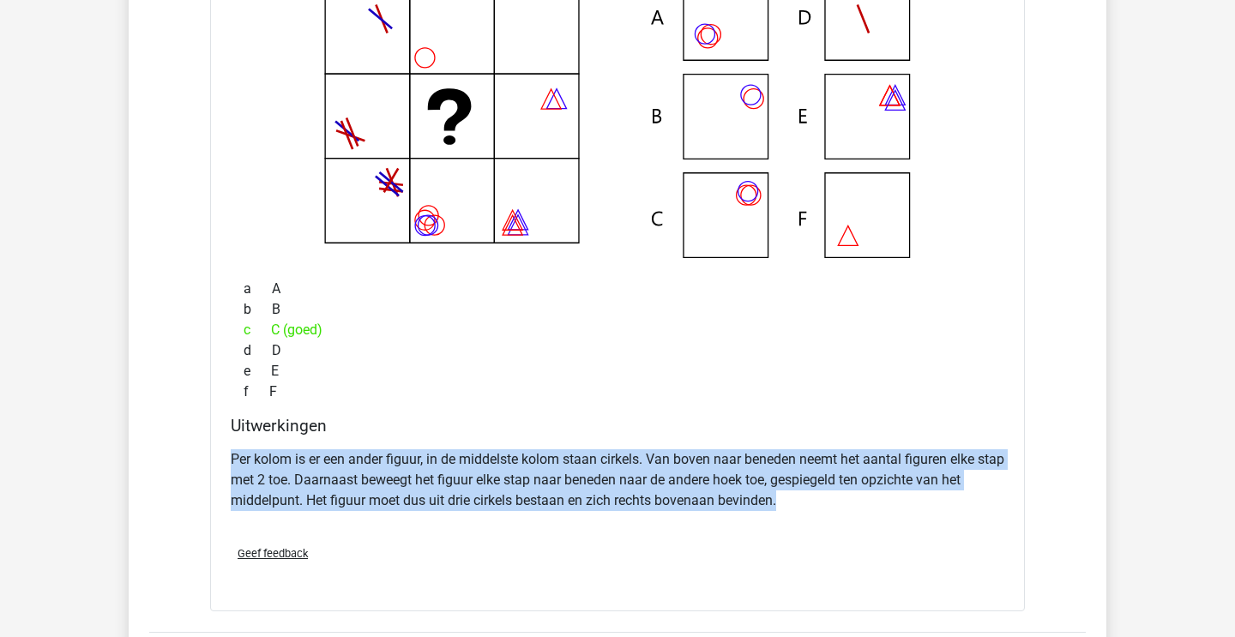
drag, startPoint x: 738, startPoint y: 447, endPoint x: 799, endPoint y: 504, distance: 83.7
click at [798, 504] on div "Per kolom is er een ander figuur, in de middelste kolom staan cirkels. Van bove…" at bounding box center [618, 487] width 774 height 89
click at [799, 504] on p "Per kolom is er een ander figuur, in de middelste kolom staan cirkels. Van bove…" at bounding box center [618, 480] width 774 height 62
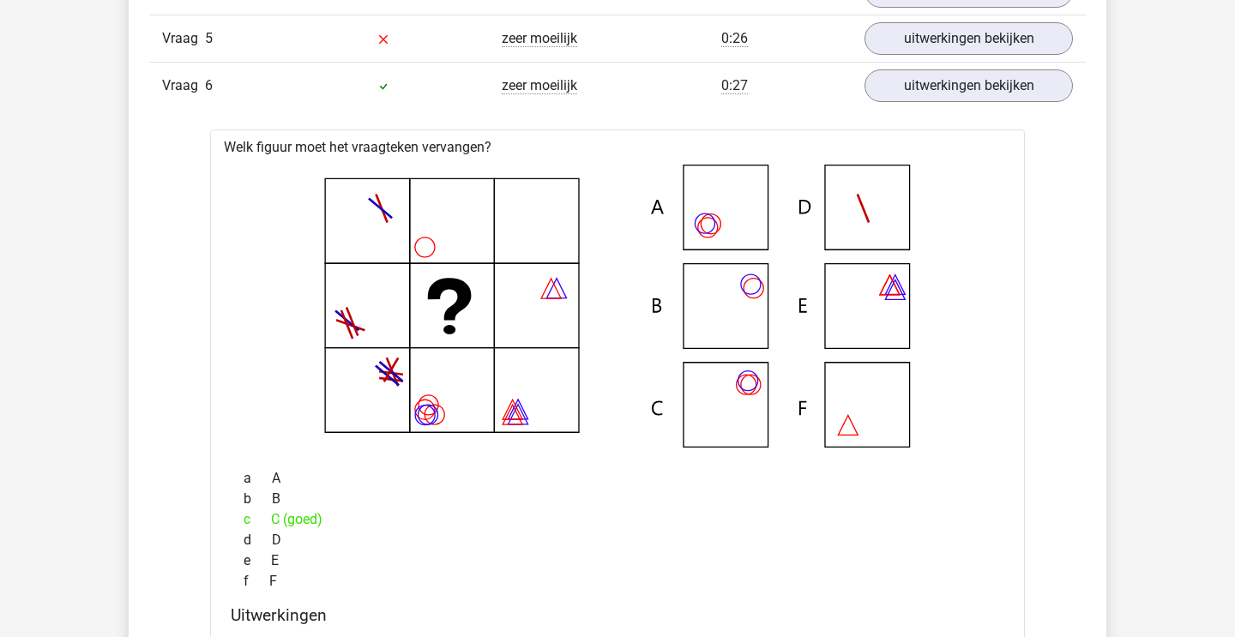
scroll to position [1310, 0]
click at [950, 89] on link "uitwerkingen bekijken" at bounding box center [968, 87] width 239 height 38
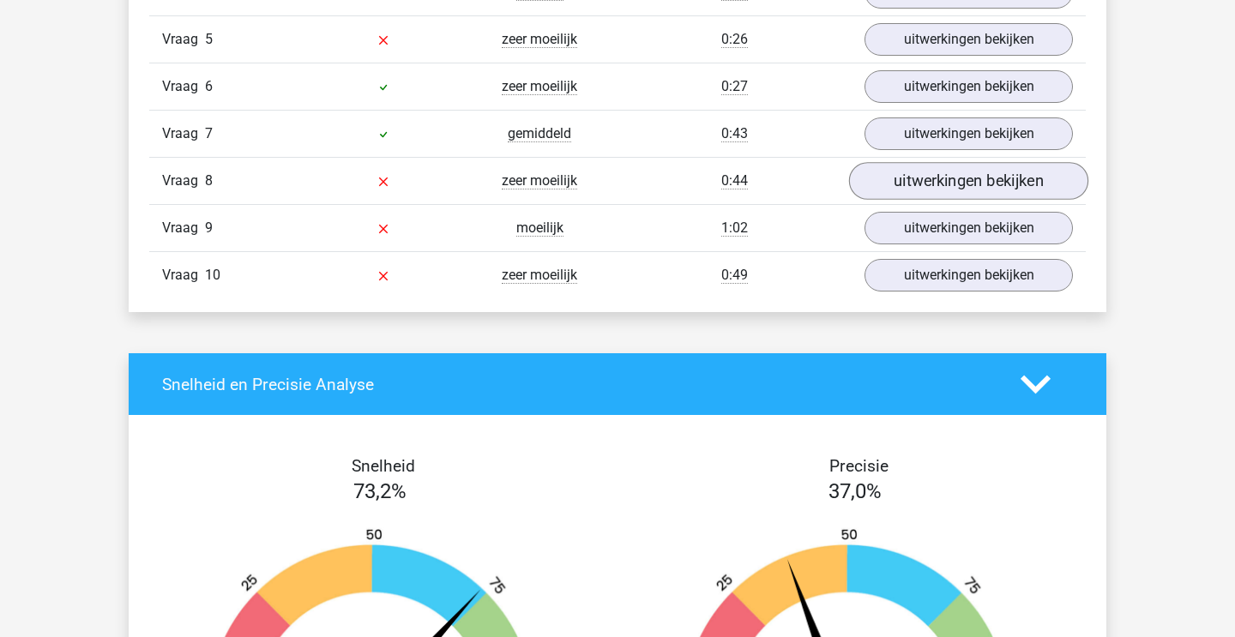
click at [929, 183] on link "uitwerkingen bekijken" at bounding box center [968, 181] width 239 height 38
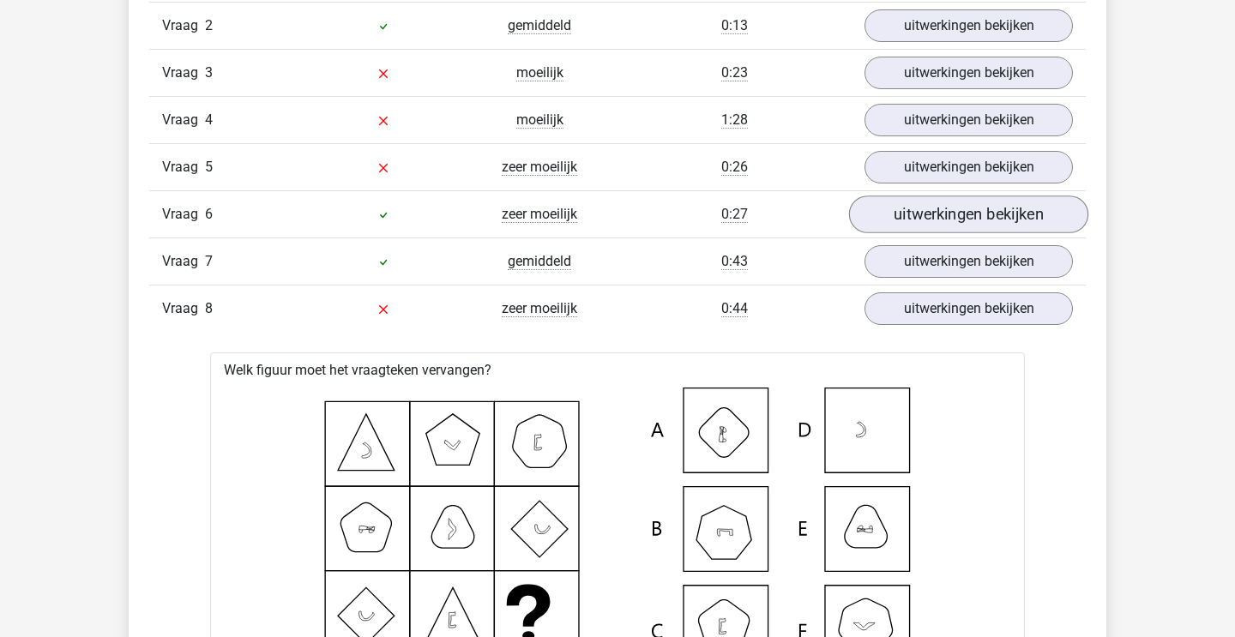
scroll to position [1070, 0]
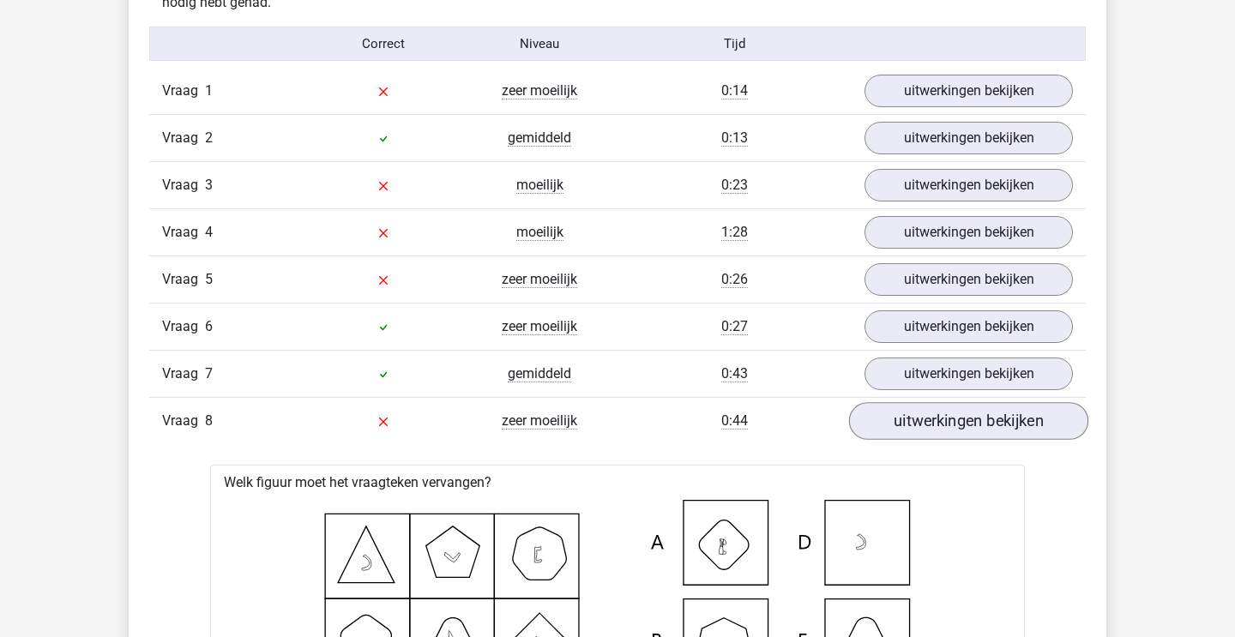
click at [929, 426] on link "uitwerkingen bekijken" at bounding box center [968, 421] width 239 height 38
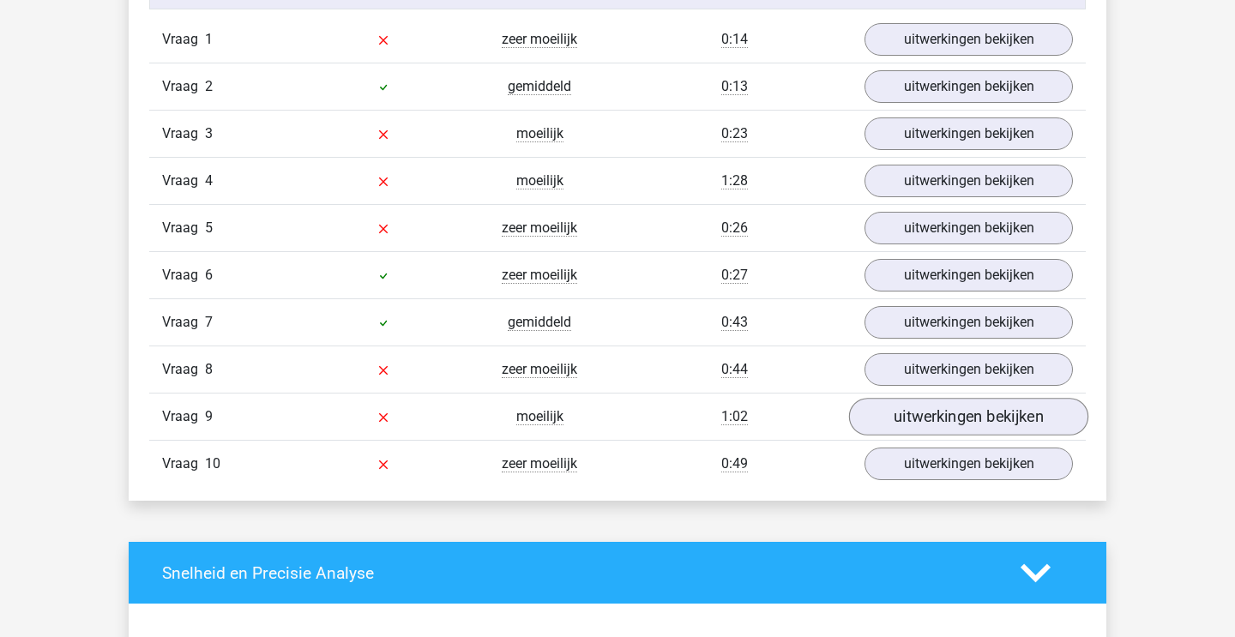
click at [907, 414] on link "uitwerkingen bekijken" at bounding box center [968, 417] width 239 height 38
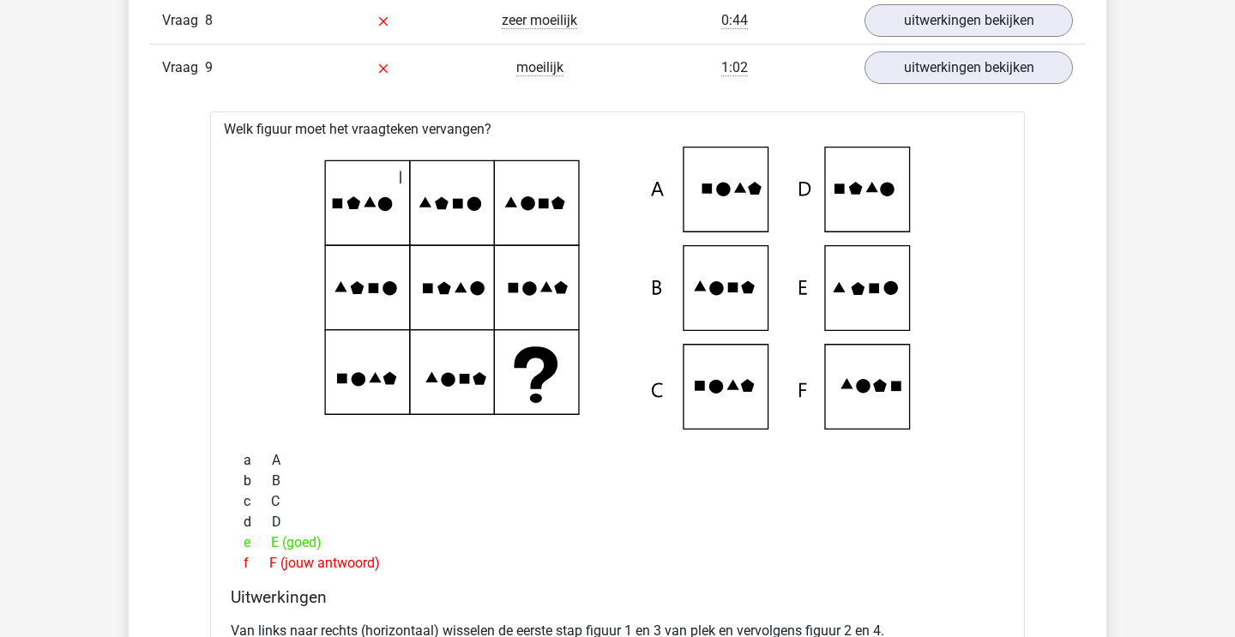
scroll to position [1433, 0]
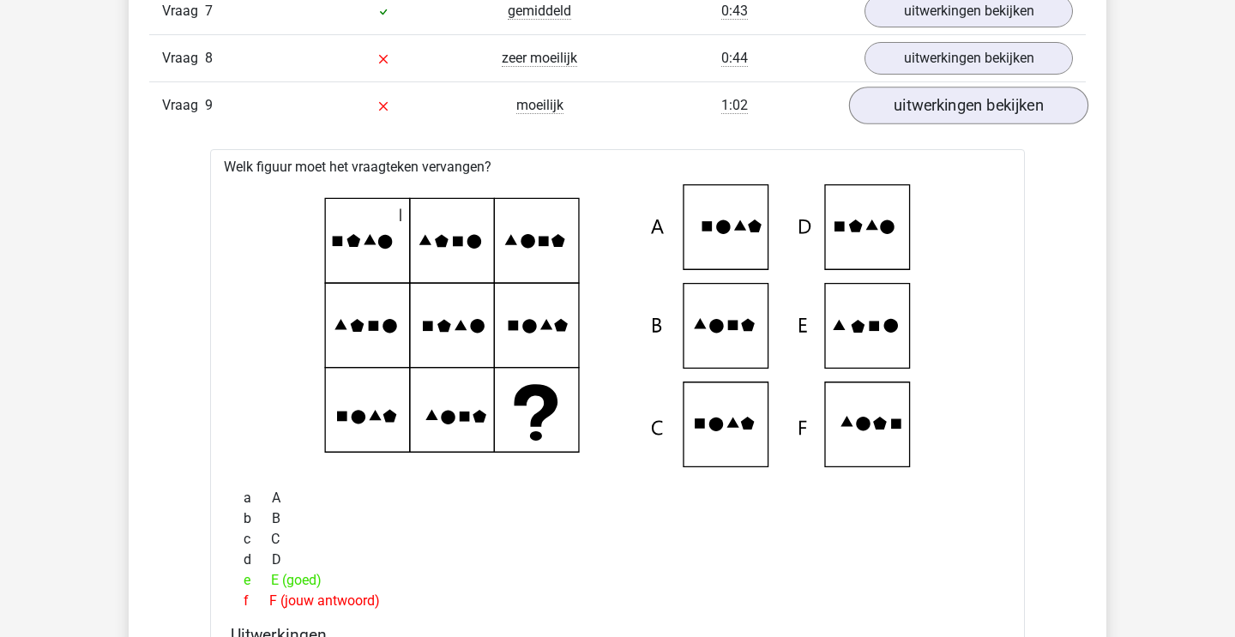
click at [922, 91] on link "uitwerkingen bekijken" at bounding box center [968, 106] width 239 height 38
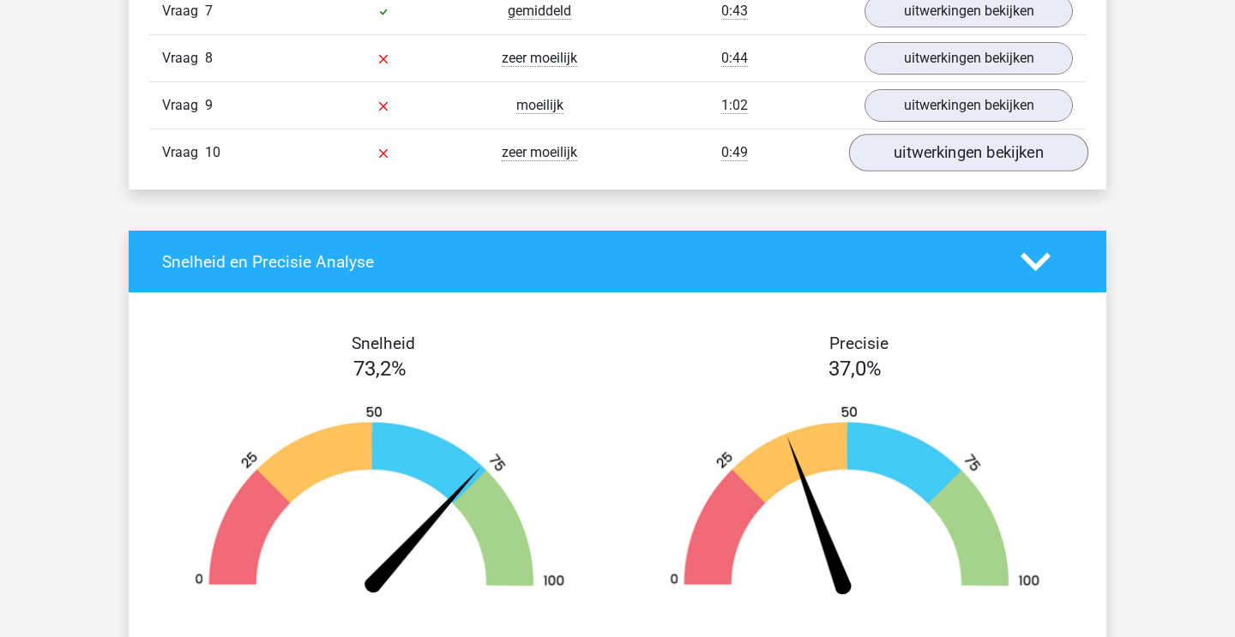
click at [915, 151] on link "uitwerkingen bekijken" at bounding box center [968, 153] width 239 height 38
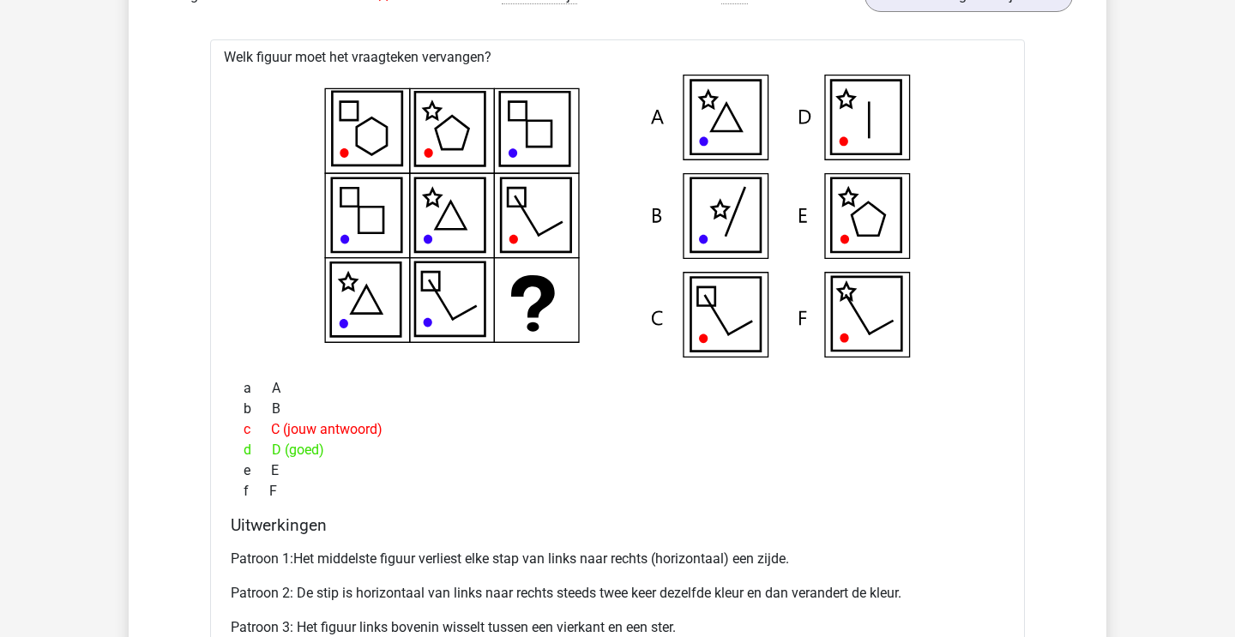
scroll to position [1604, 0]
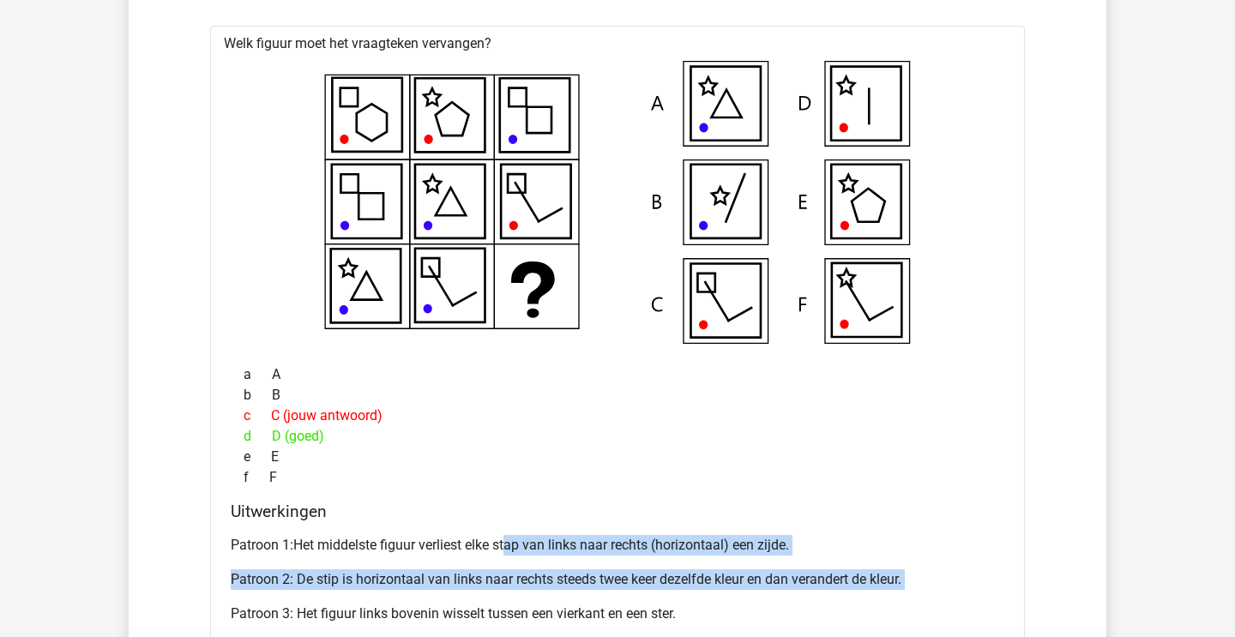
drag, startPoint x: 509, startPoint y: 535, endPoint x: 613, endPoint y: 593, distance: 118.6
click at [611, 595] on div "Patroon 1:Het middelste figuur verliest elke stap van links naar rechts (horizo…" at bounding box center [618, 603] width 774 height 151
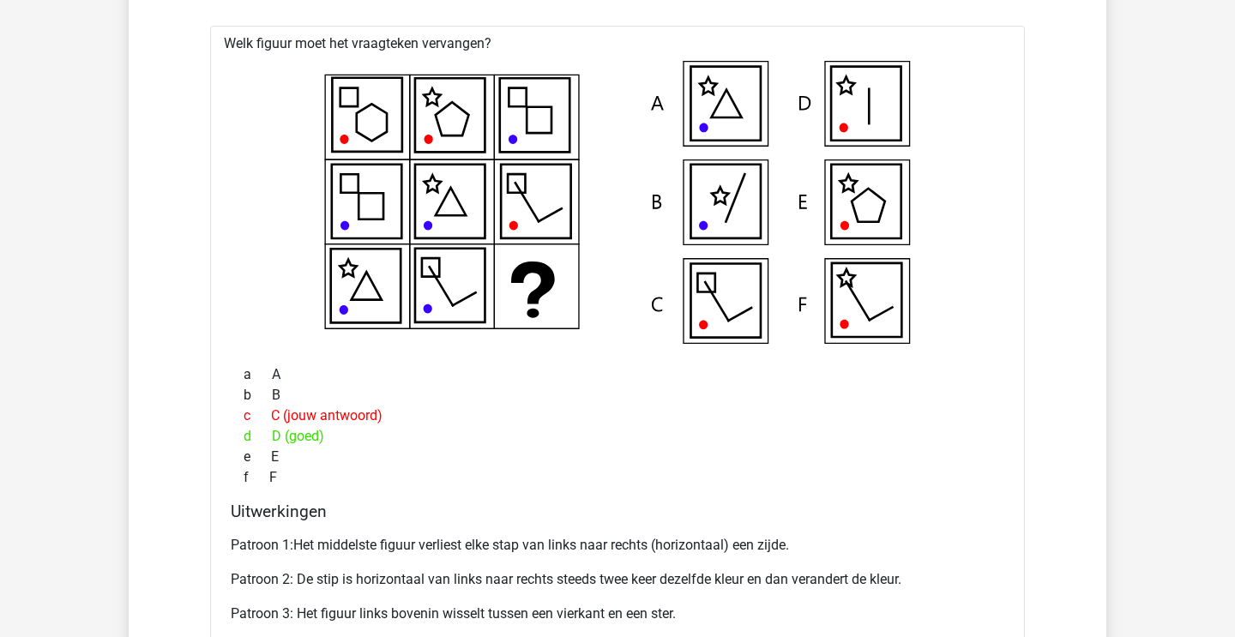
click at [613, 593] on div "Patroon 1:Het middelste figuur verliest elke stap van links naar rechts (horizo…" at bounding box center [618, 603] width 774 height 151
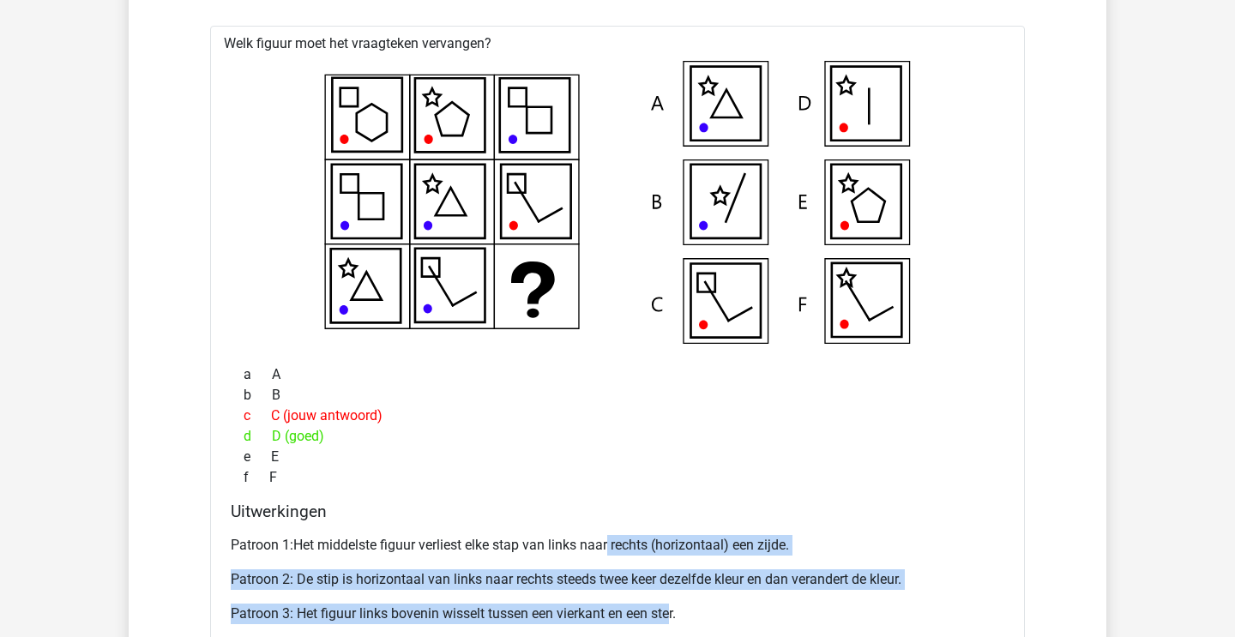
drag, startPoint x: 610, startPoint y: 545, endPoint x: 673, endPoint y: 613, distance: 92.8
click at [673, 613] on div "Patroon 1:Het middelste figuur verliest elke stap van links naar rechts (horizo…" at bounding box center [618, 603] width 774 height 151
click at [674, 613] on p "Patroon 3: Het figuur links bovenin wisselt tussen een vierkant en een ster." at bounding box center [618, 614] width 774 height 21
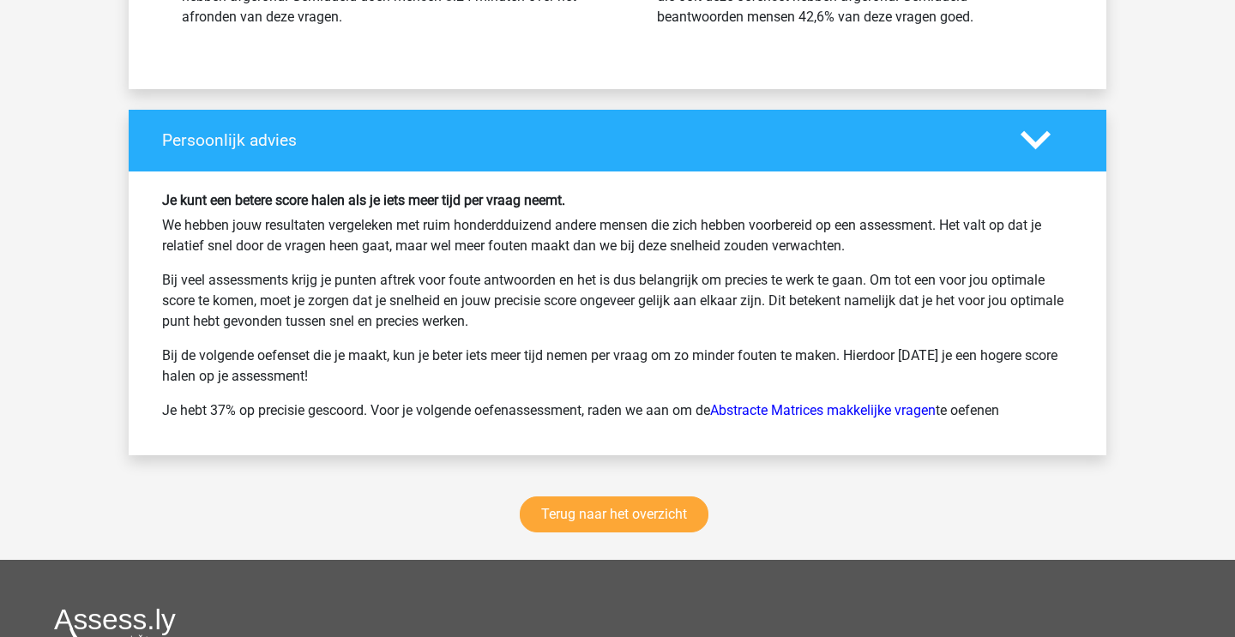
scroll to position [2911, 0]
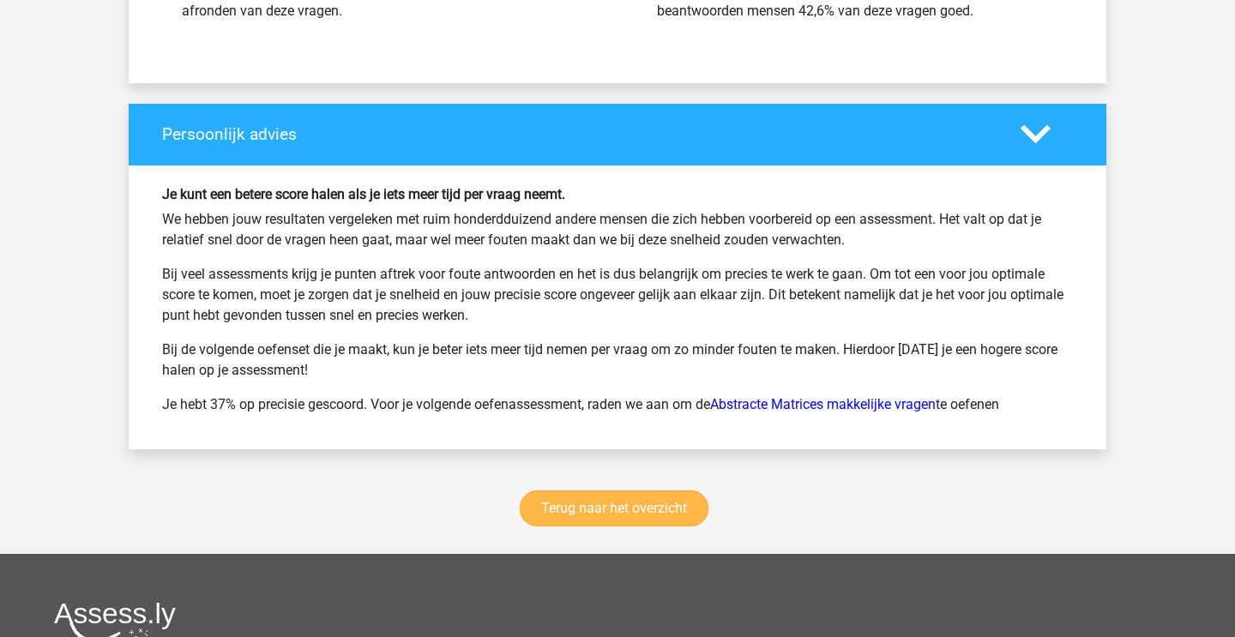
click at [572, 505] on link "Terug naar het overzicht" at bounding box center [614, 509] width 189 height 36
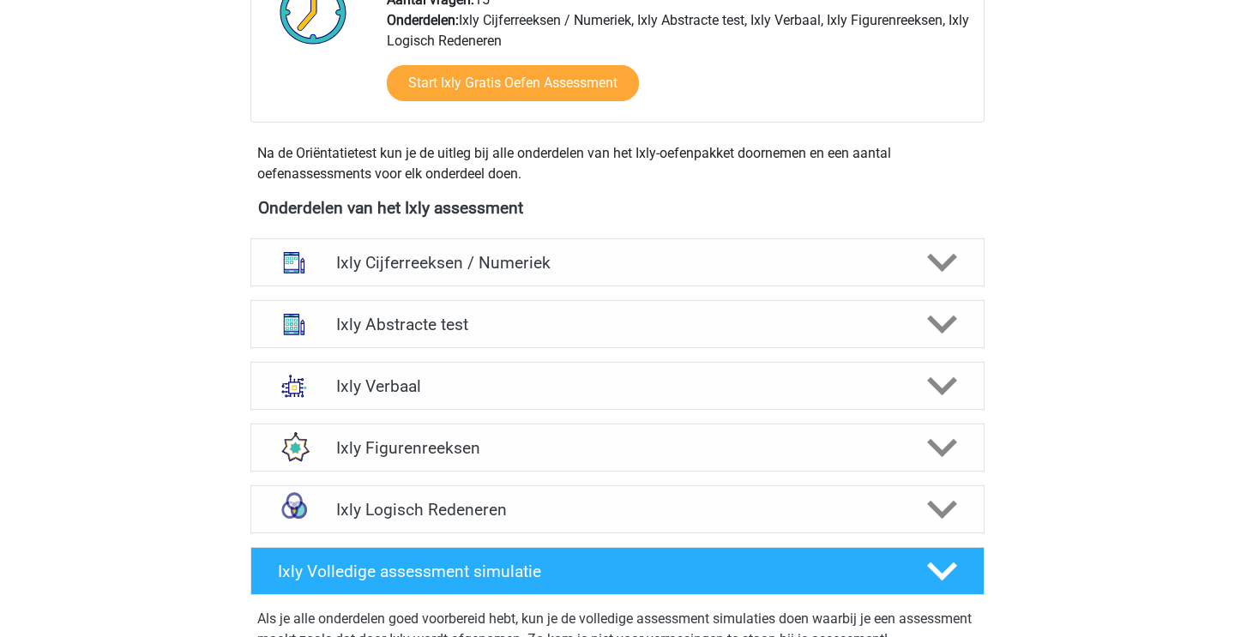
scroll to position [522, 0]
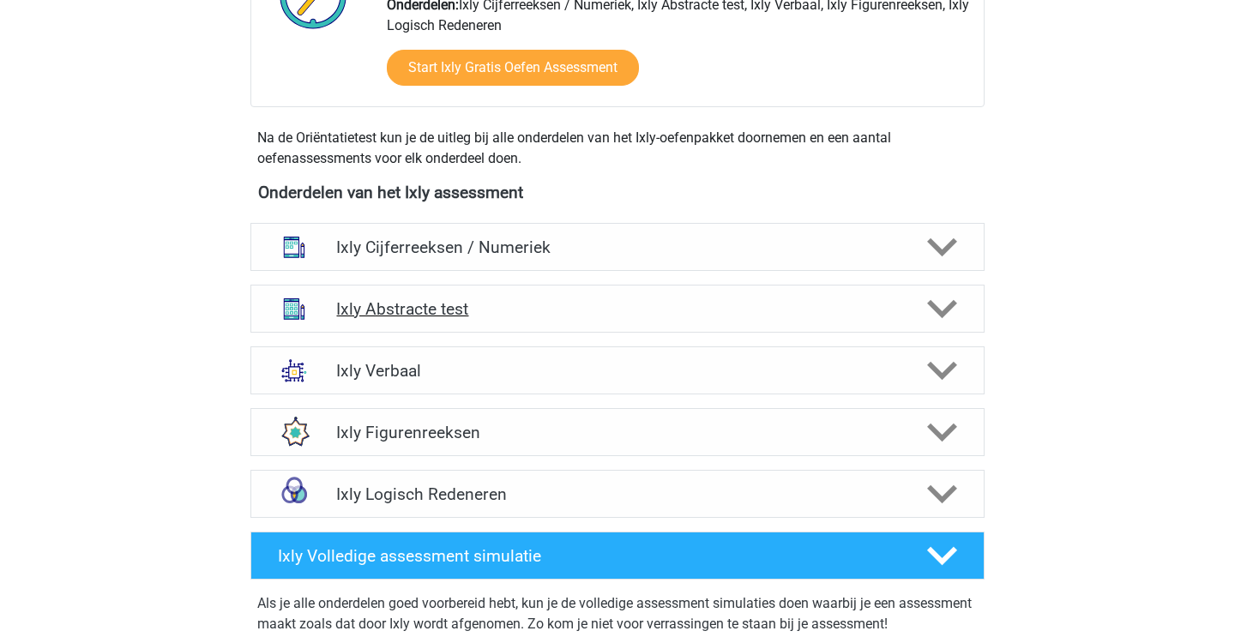
click at [461, 323] on div "Ixly Abstracte test" at bounding box center [617, 309] width 734 height 48
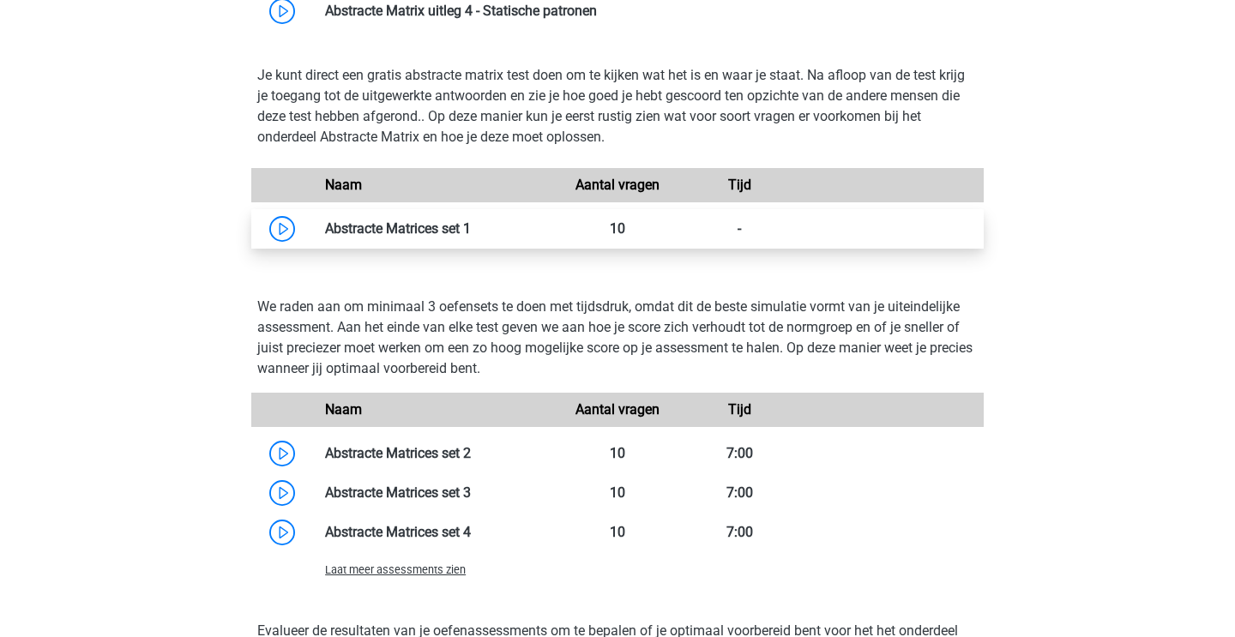
scroll to position [1076, 0]
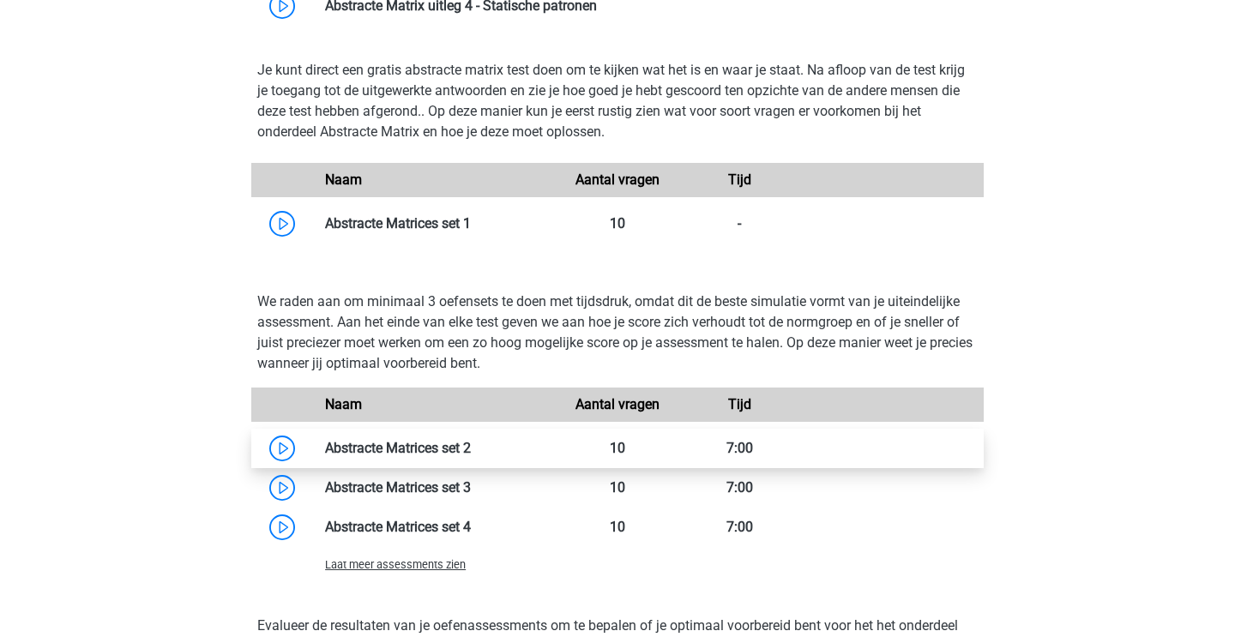
click at [471, 447] on link at bounding box center [471, 448] width 0 height 16
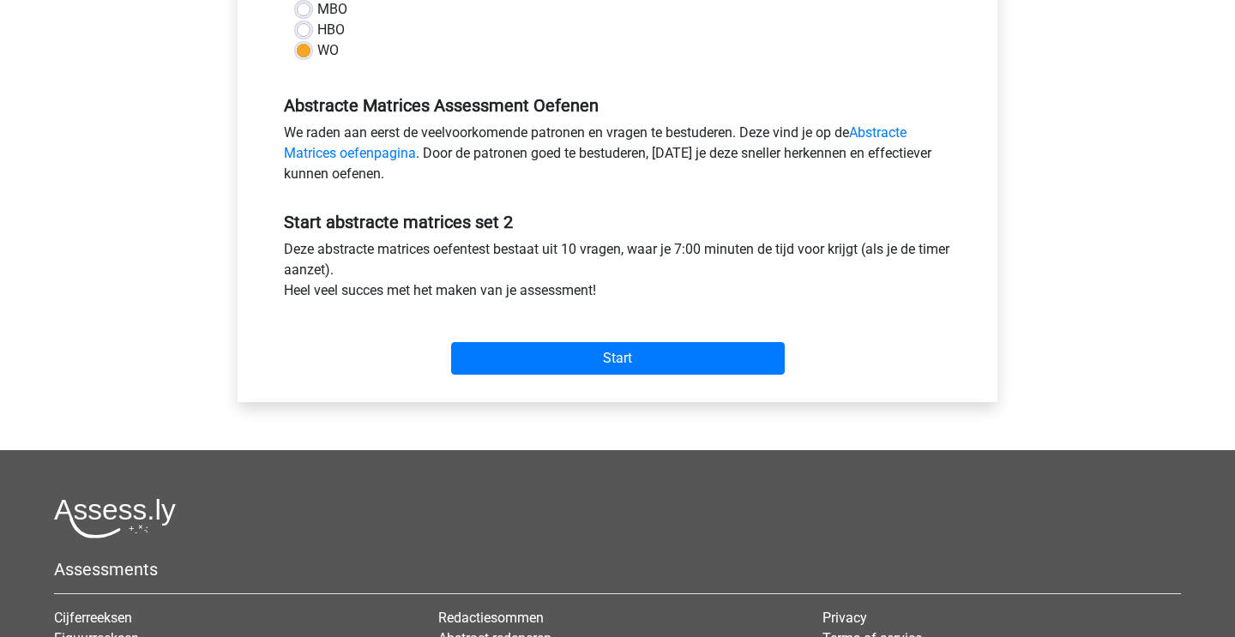
scroll to position [467, 0]
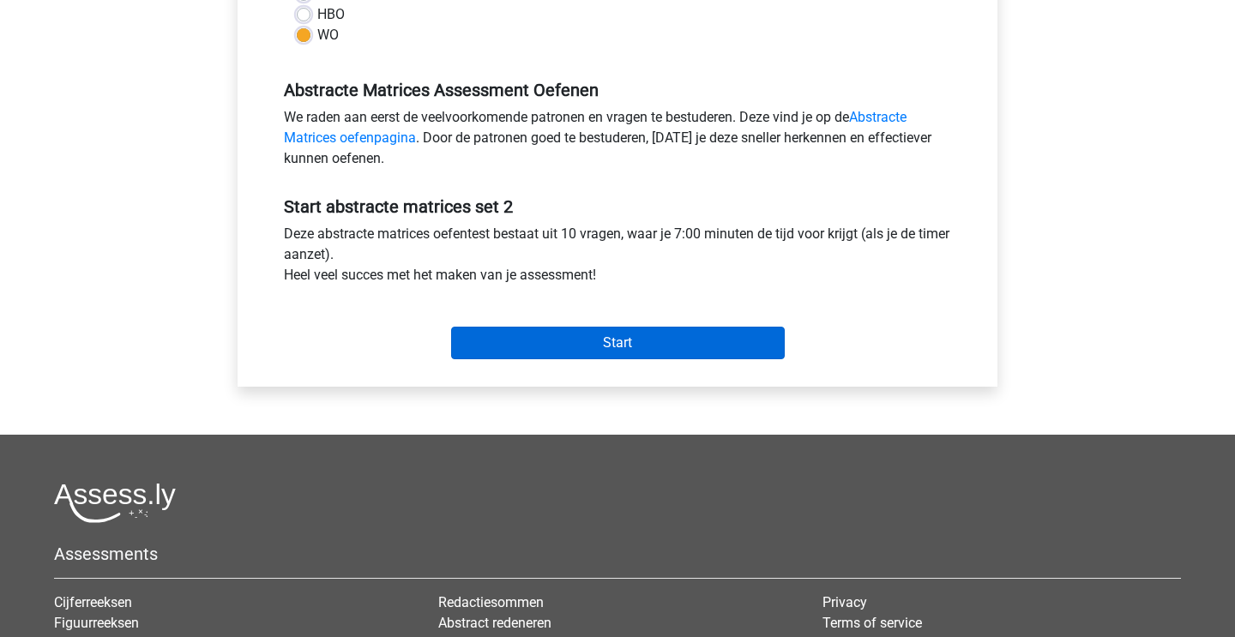
click at [518, 341] on input "Start" at bounding box center [618, 343] width 334 height 33
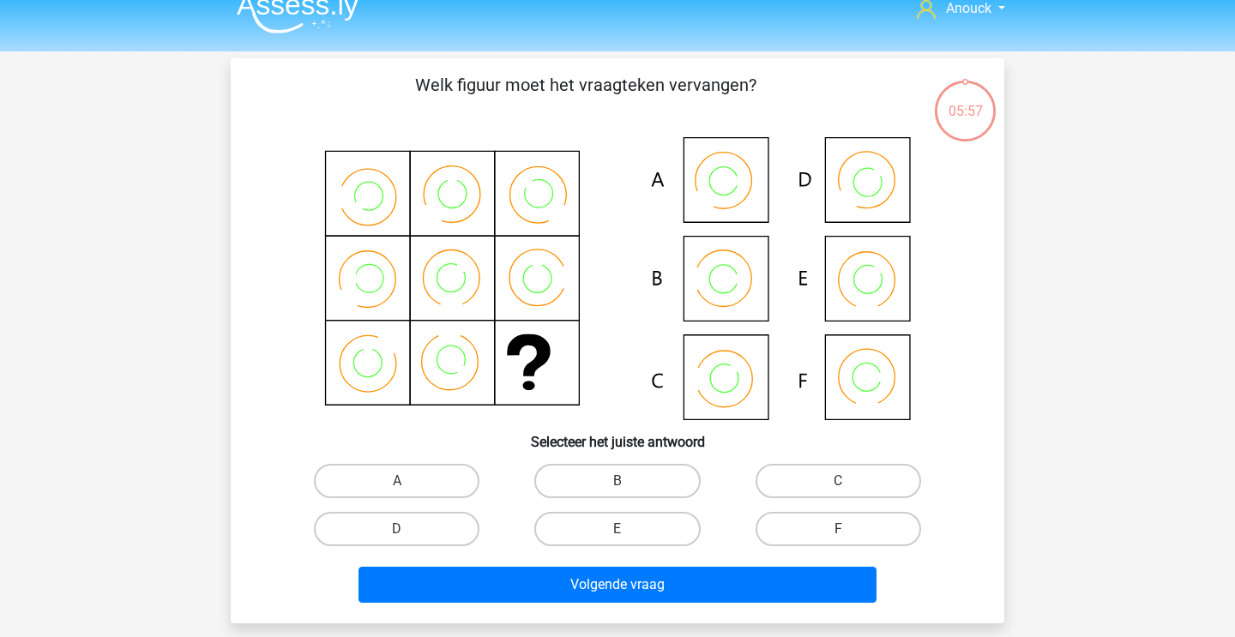
scroll to position [40, 0]
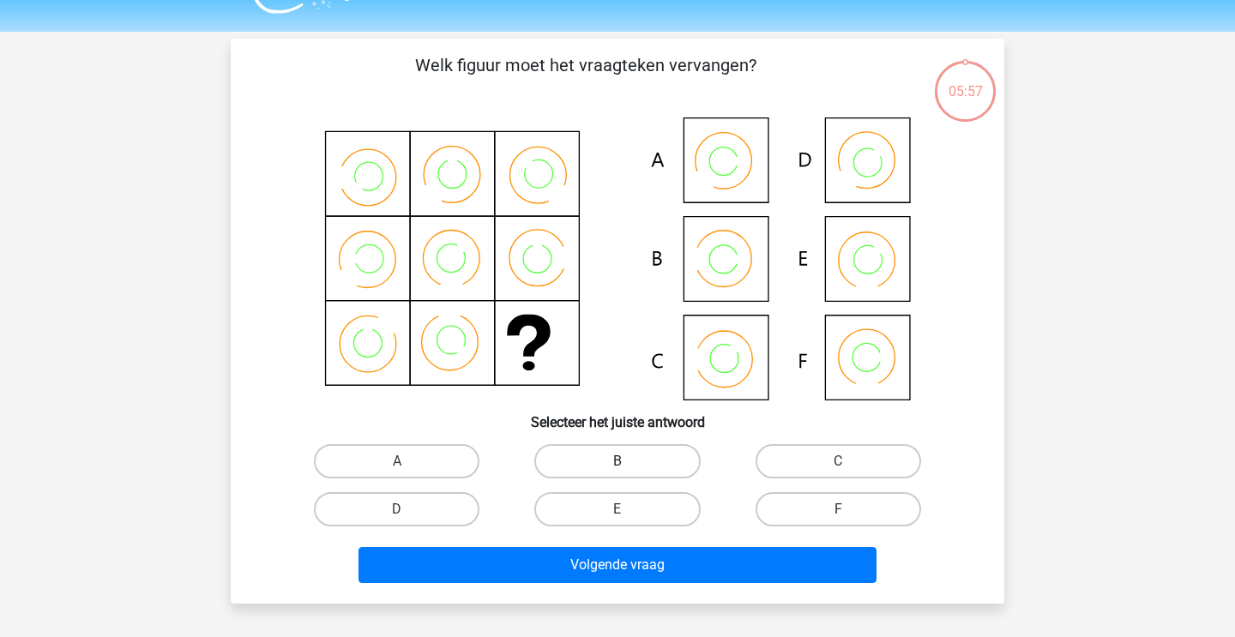
click at [614, 463] on label "B" at bounding box center [617, 461] width 166 height 34
click at [617, 463] on input "B" at bounding box center [622, 466] width 11 height 11
radio input "true"
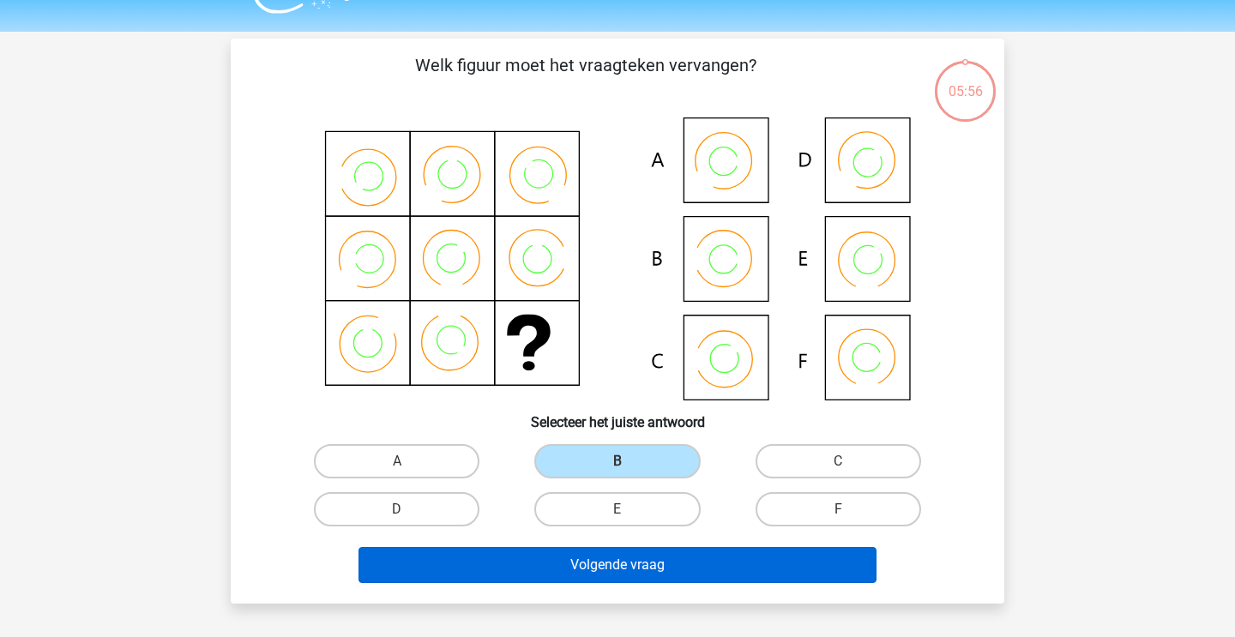
click at [565, 574] on button "Volgende vraag" at bounding box center [617, 565] width 519 height 36
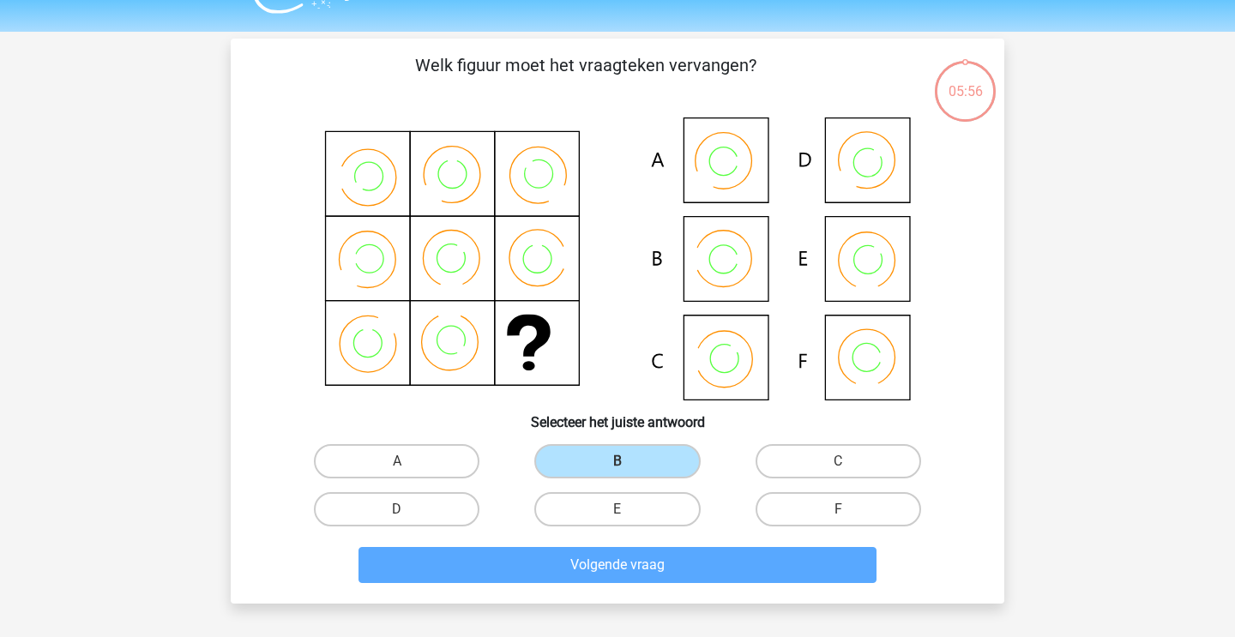
scroll to position [79, 0]
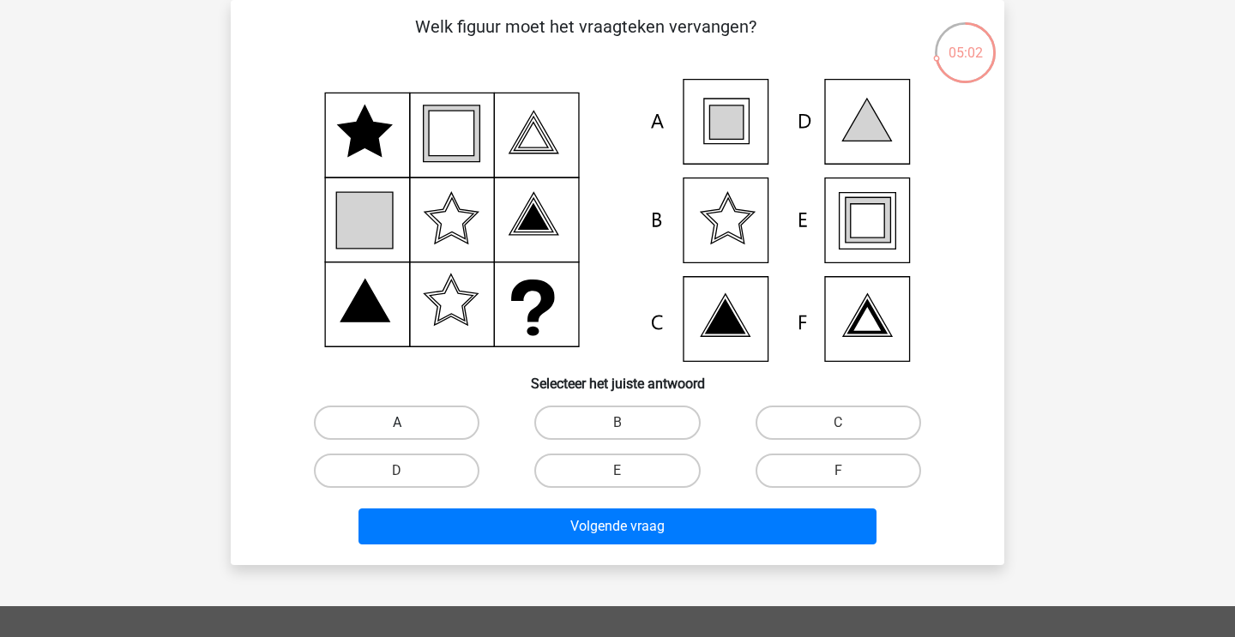
click at [377, 420] on label "A" at bounding box center [397, 423] width 166 height 34
click at [397, 423] on input "A" at bounding box center [402, 428] width 11 height 11
radio input "true"
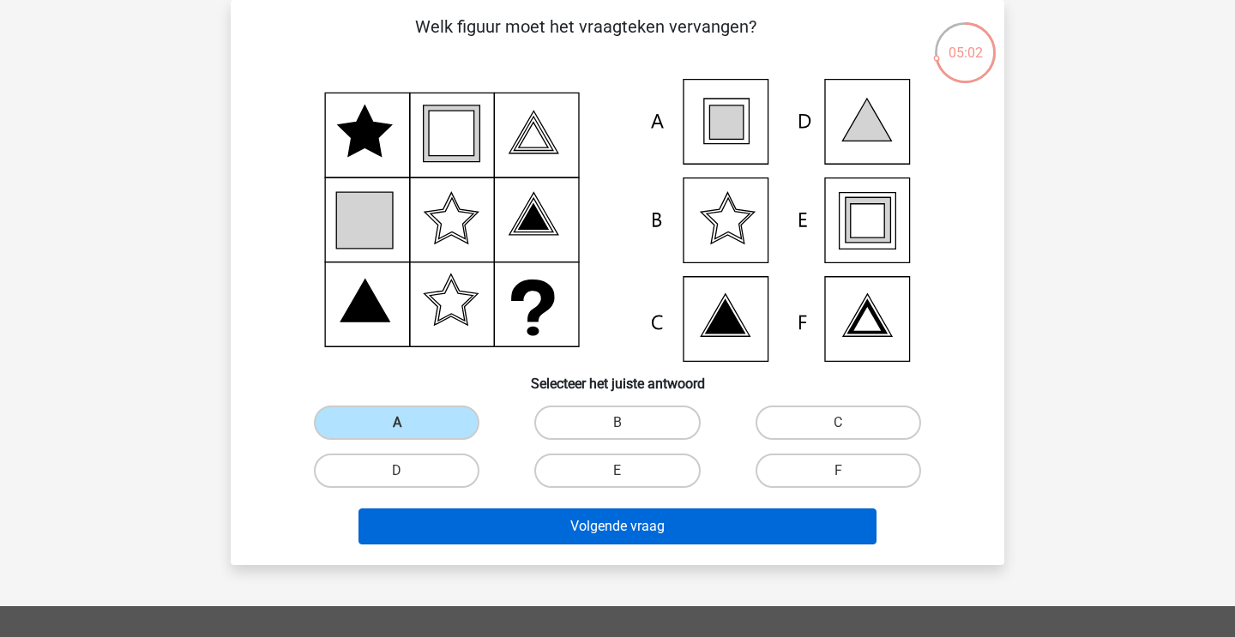
click at [444, 533] on button "Volgende vraag" at bounding box center [617, 527] width 519 height 36
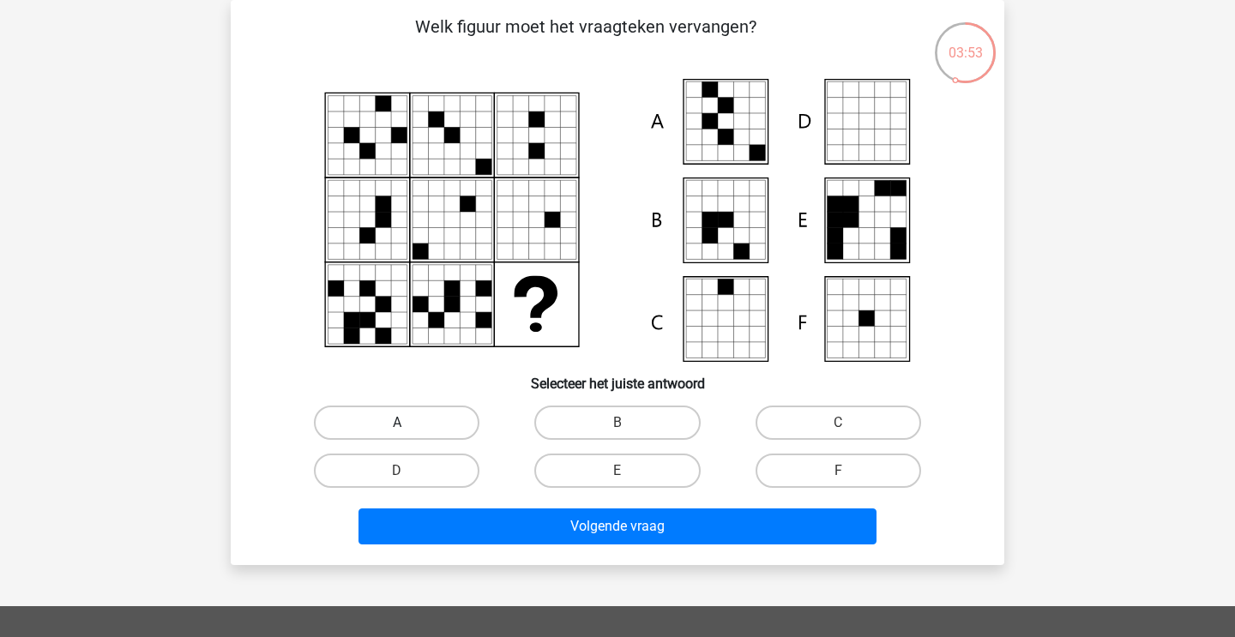
click at [411, 427] on label "A" at bounding box center [397, 423] width 166 height 34
click at [408, 427] on input "A" at bounding box center [402, 428] width 11 height 11
radio input "true"
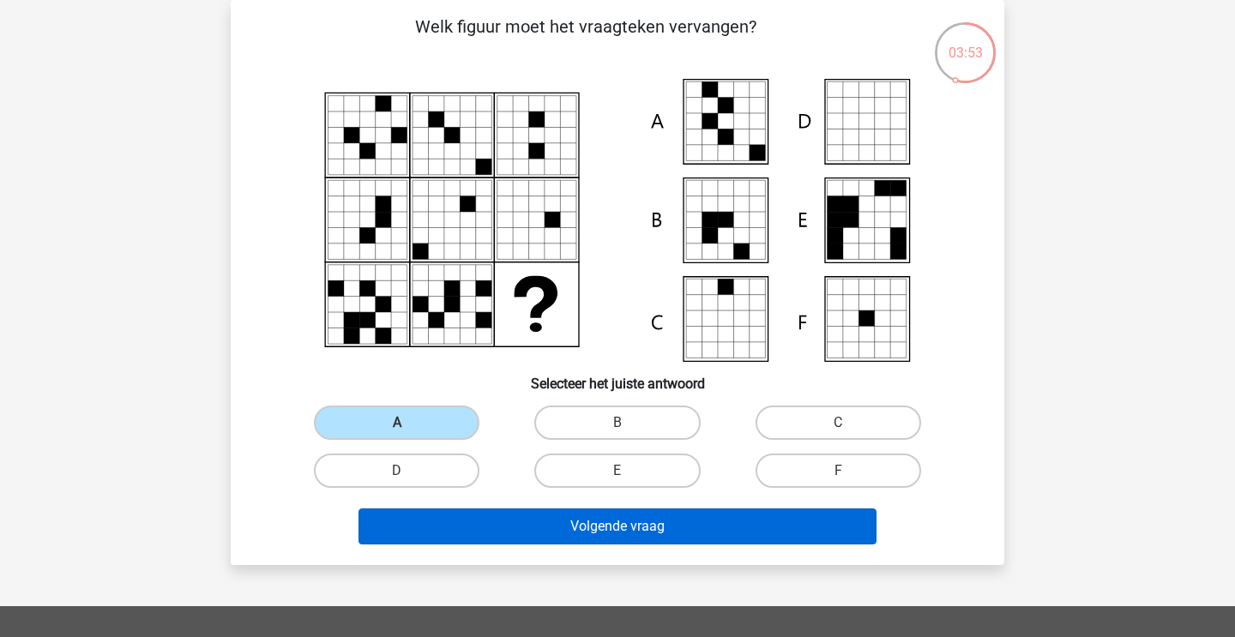
click at [419, 519] on button "Volgende vraag" at bounding box center [617, 527] width 519 height 36
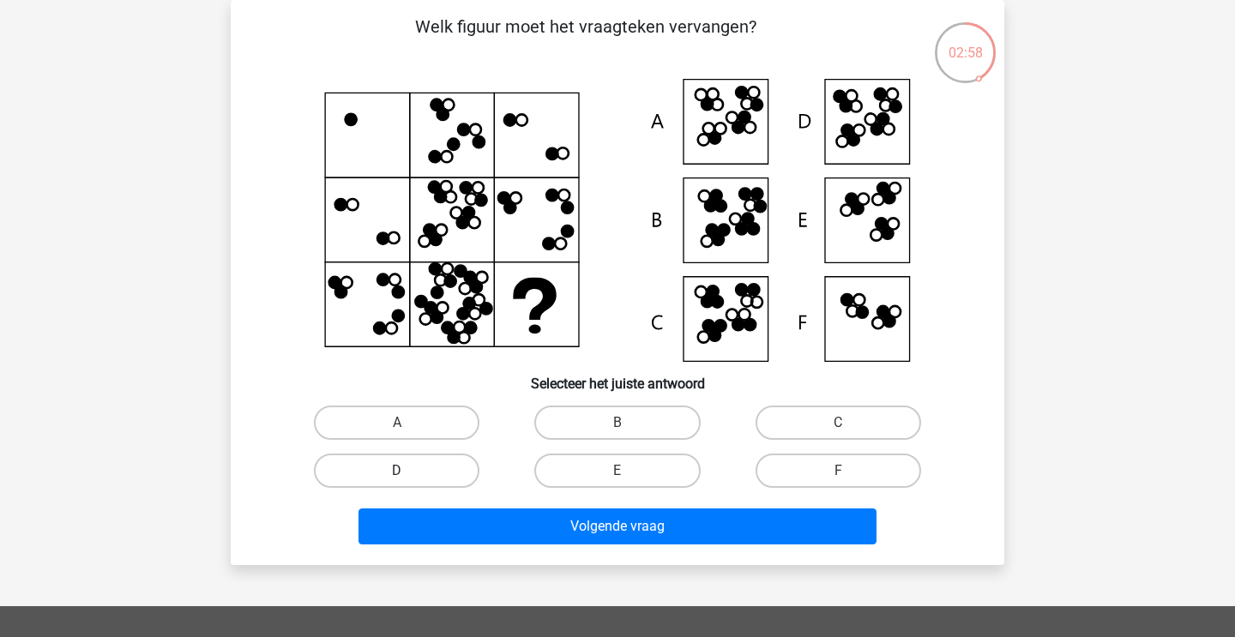
click at [447, 470] on label "D" at bounding box center [397, 471] width 166 height 34
click at [408, 471] on input "D" at bounding box center [402, 476] width 11 height 11
radio input "true"
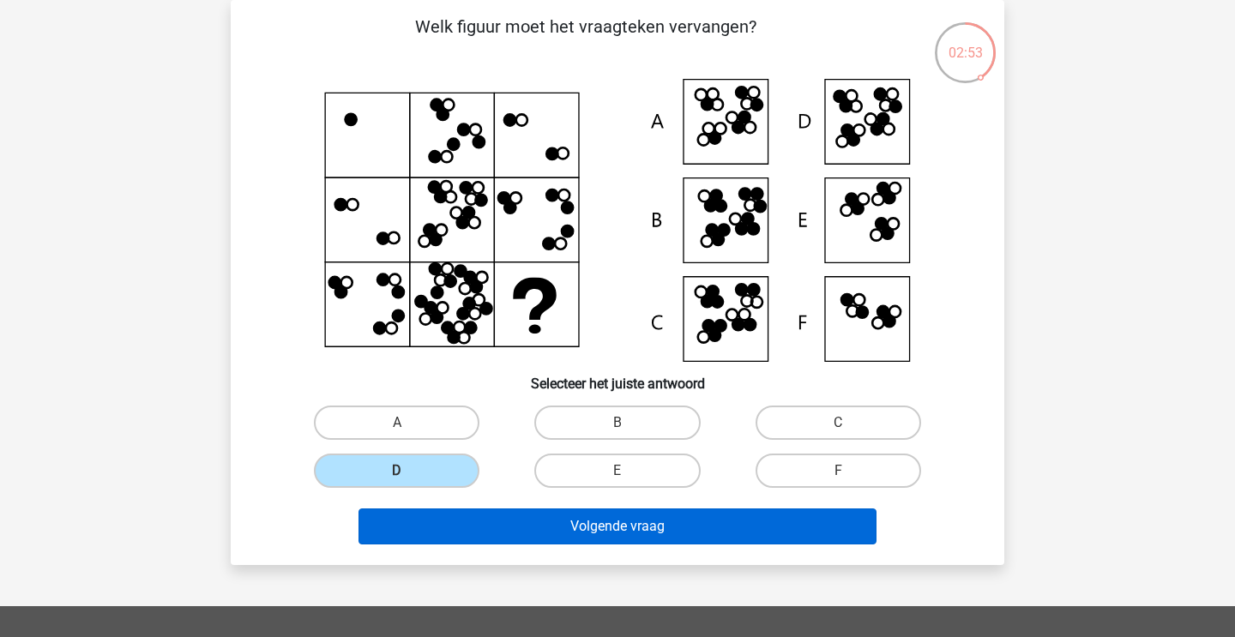
click at [491, 530] on button "Volgende vraag" at bounding box center [617, 527] width 519 height 36
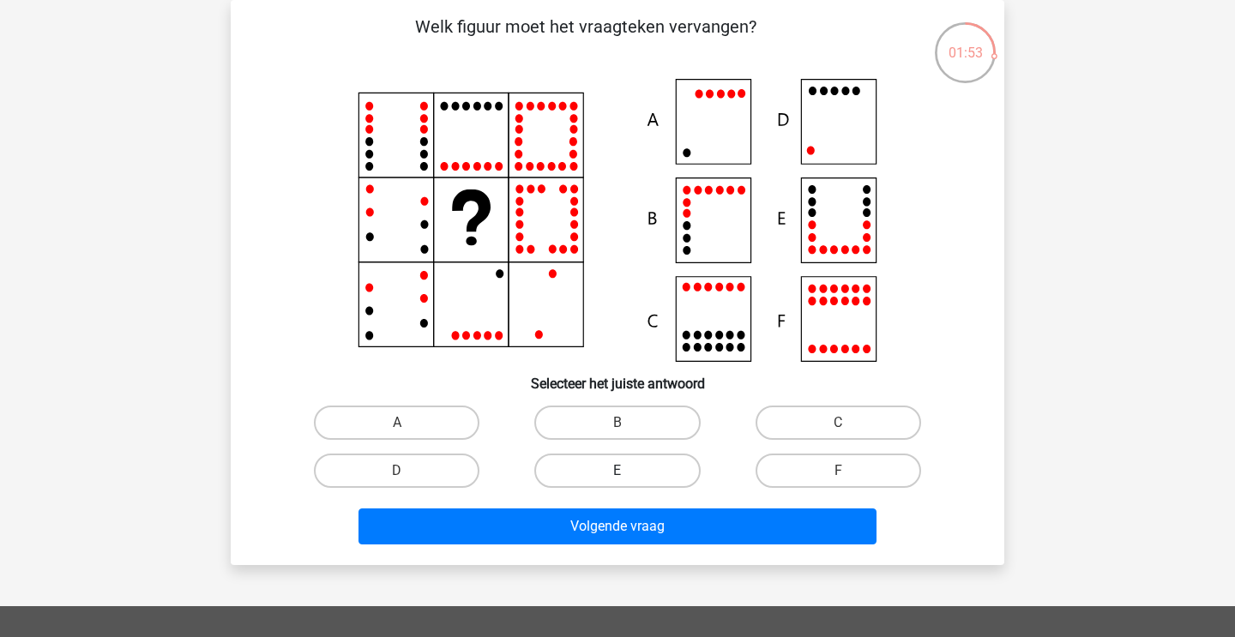
click at [605, 466] on label "E" at bounding box center [617, 471] width 166 height 34
click at [617, 471] on input "E" at bounding box center [622, 476] width 11 height 11
radio input "true"
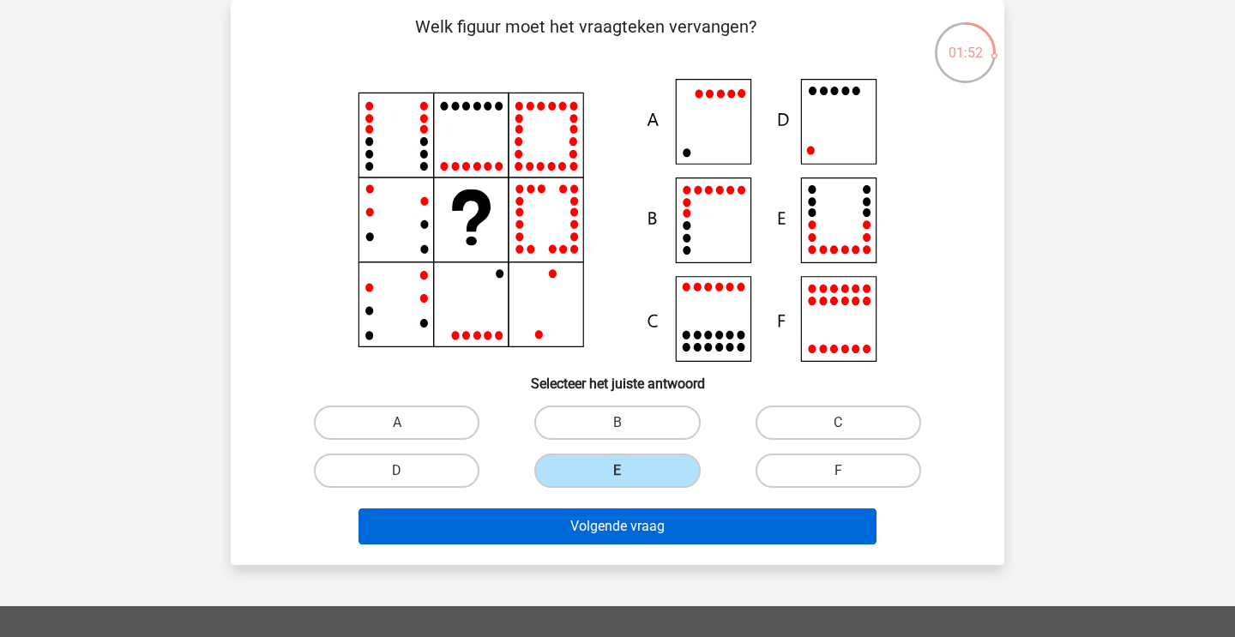
click at [593, 536] on button "Volgende vraag" at bounding box center [617, 527] width 519 height 36
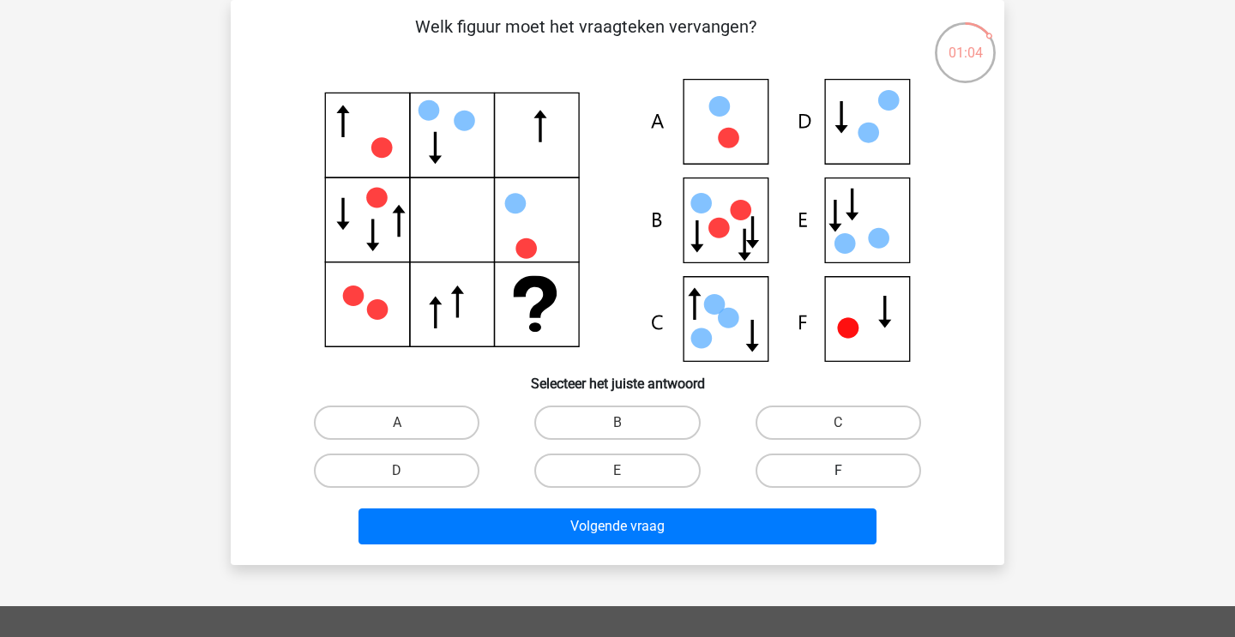
click at [800, 465] on label "F" at bounding box center [839, 471] width 166 height 34
click at [838, 471] on input "F" at bounding box center [843, 476] width 11 height 11
radio input "true"
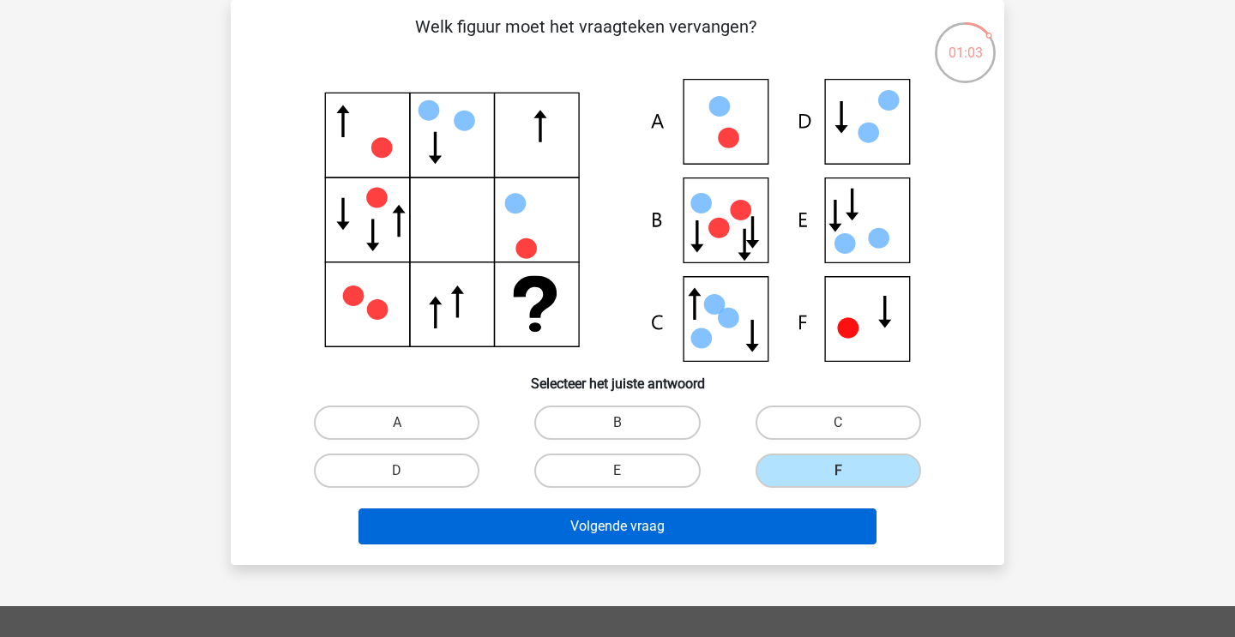
click at [746, 521] on button "Volgende vraag" at bounding box center [617, 527] width 519 height 36
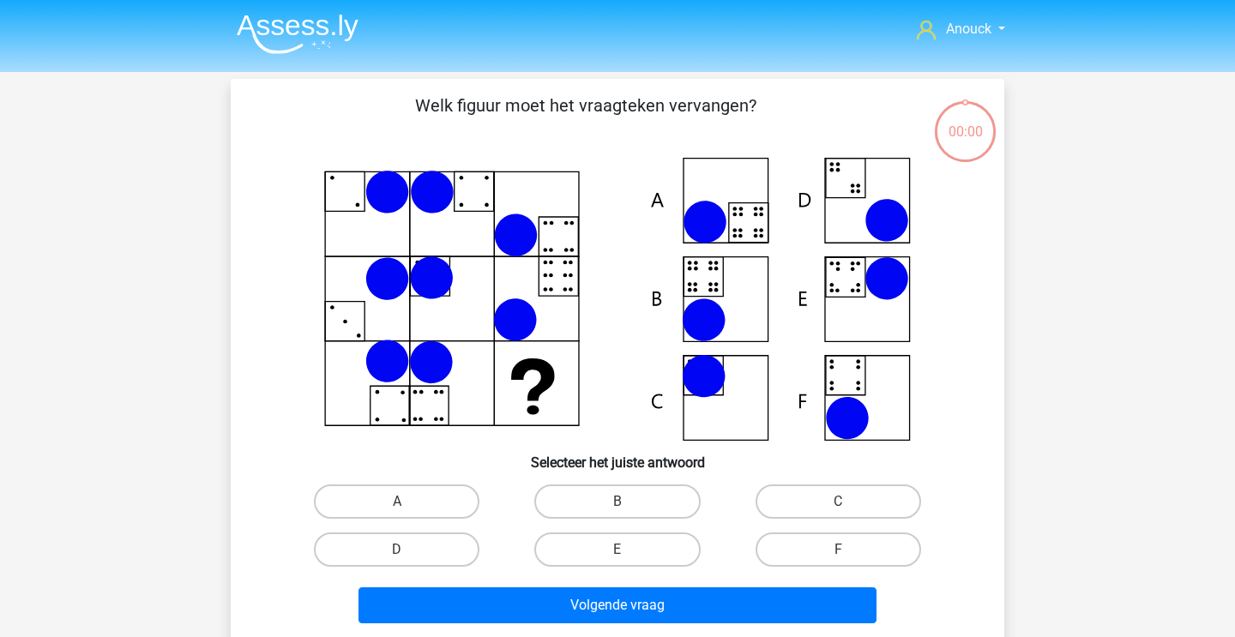
scroll to position [79, 0]
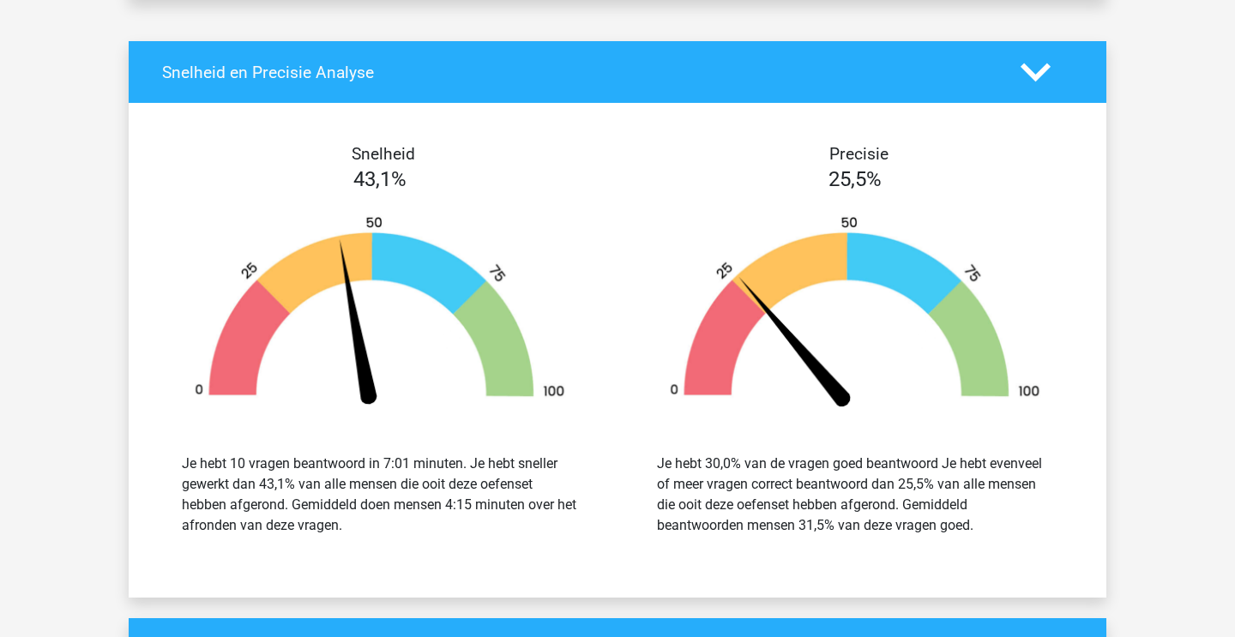
scroll to position [1629, 0]
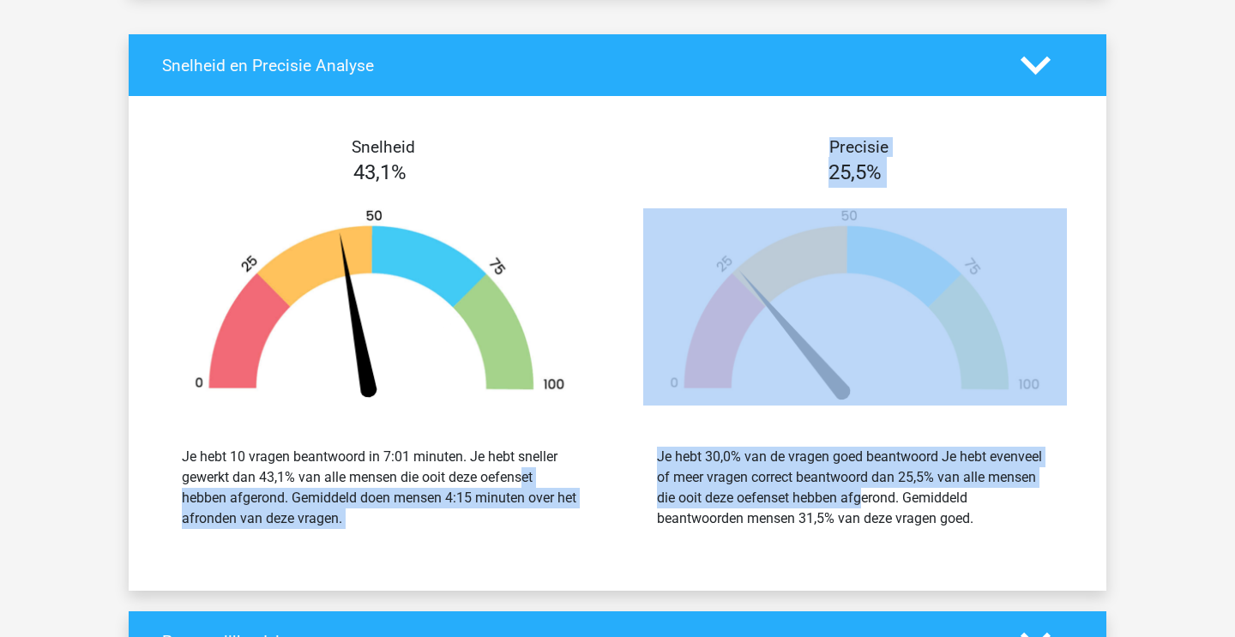
drag, startPoint x: 433, startPoint y: 477, endPoint x: 765, endPoint y: 494, distance: 332.3
click at [765, 495] on div "Snelheid 43,1% Je hebt 10 vragen beantwoord in 7:01 minuten. Je hebt sneller ge…" at bounding box center [618, 343] width 978 height 453
click at [765, 494] on div "Je hebt 30,0% van de vragen goed beantwoord Je hebt evenveel of meer vragen cor…" at bounding box center [855, 488] width 396 height 82
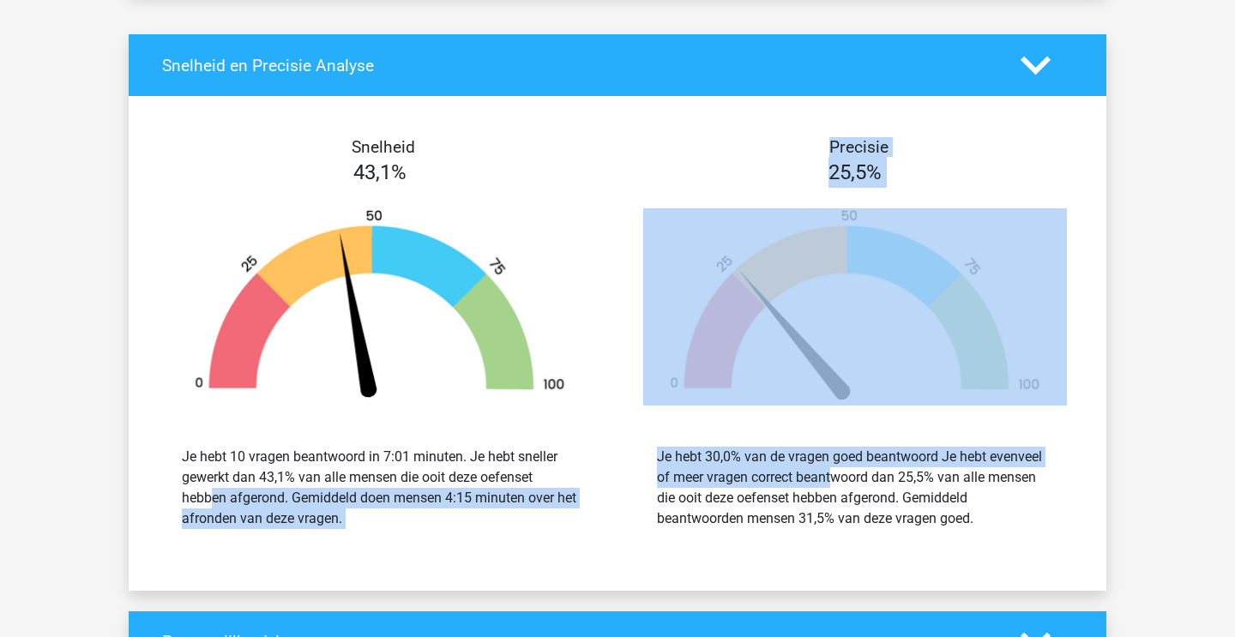
drag, startPoint x: 473, startPoint y: 470, endPoint x: 764, endPoint y: 480, distance: 290.9
click at [762, 481] on div "Snelheid 43,1% Je hebt 10 vragen beantwoord in 7:01 minuten. Je hebt sneller ge…" at bounding box center [618, 343] width 978 height 453
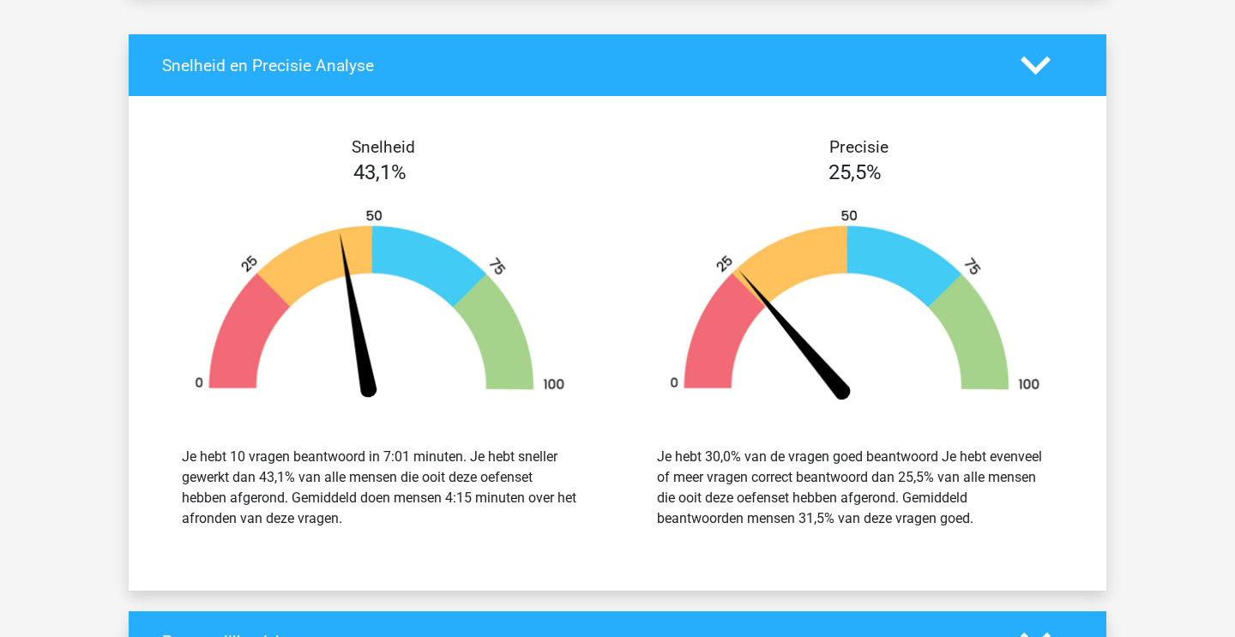
click at [764, 480] on div "Je hebt 30,0% van de vragen goed beantwoord Je hebt evenveel of meer vragen cor…" at bounding box center [855, 488] width 396 height 82
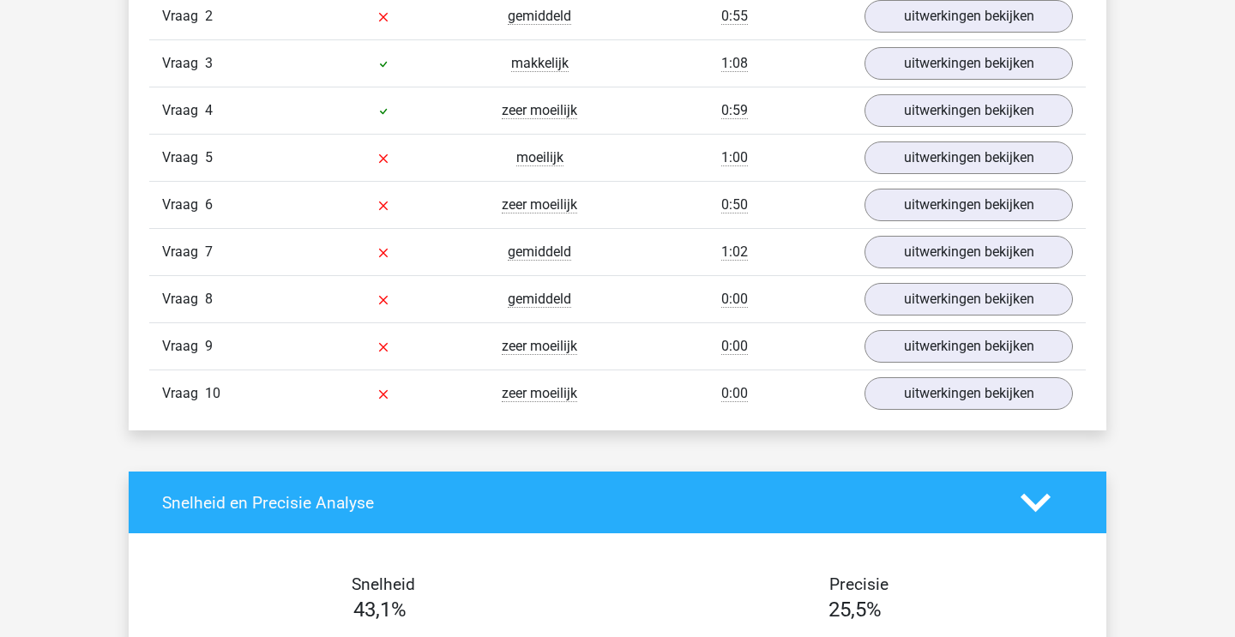
scroll to position [1182, 0]
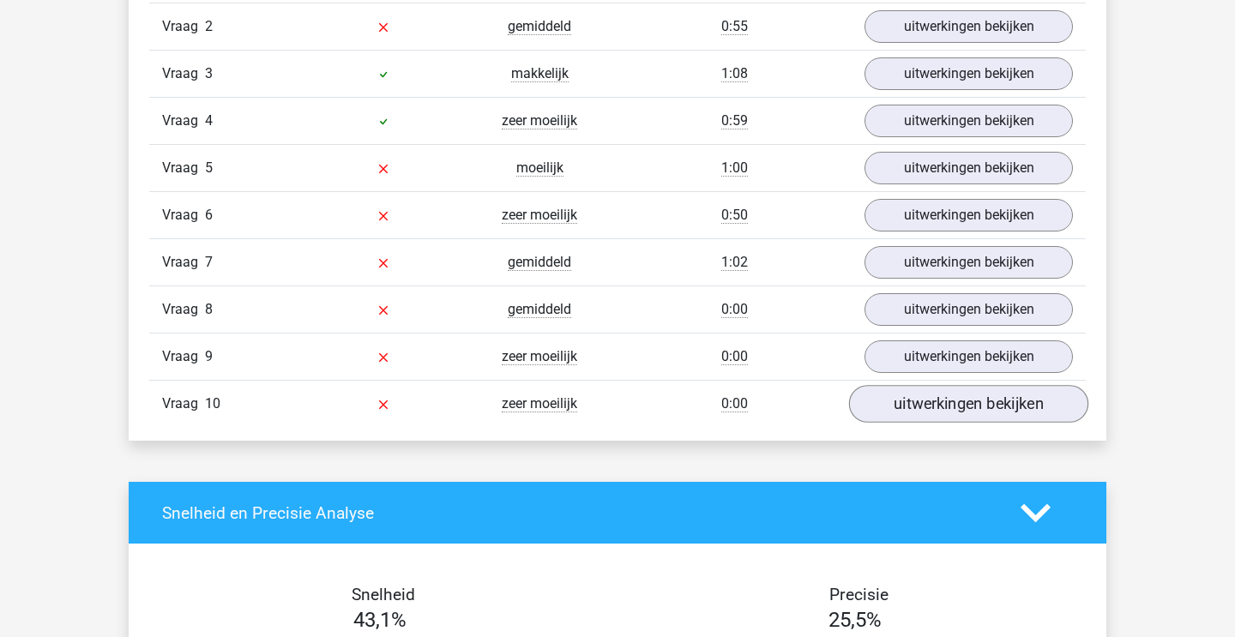
click at [865, 407] on link "uitwerkingen bekijken" at bounding box center [968, 404] width 239 height 38
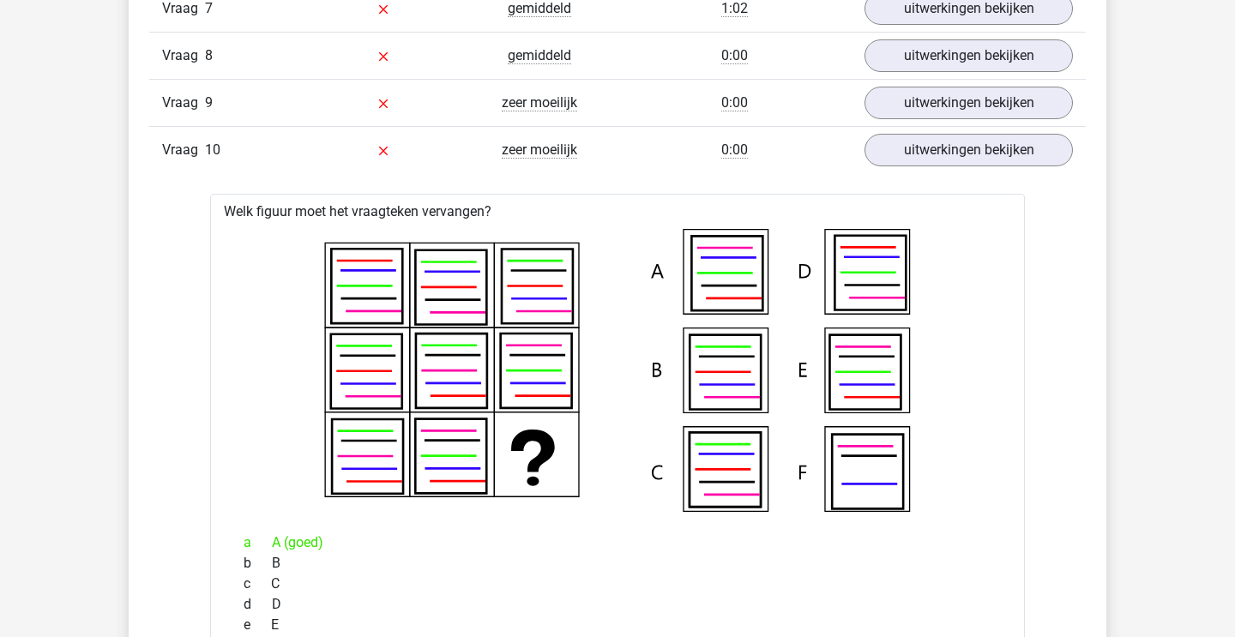
scroll to position [1403, 0]
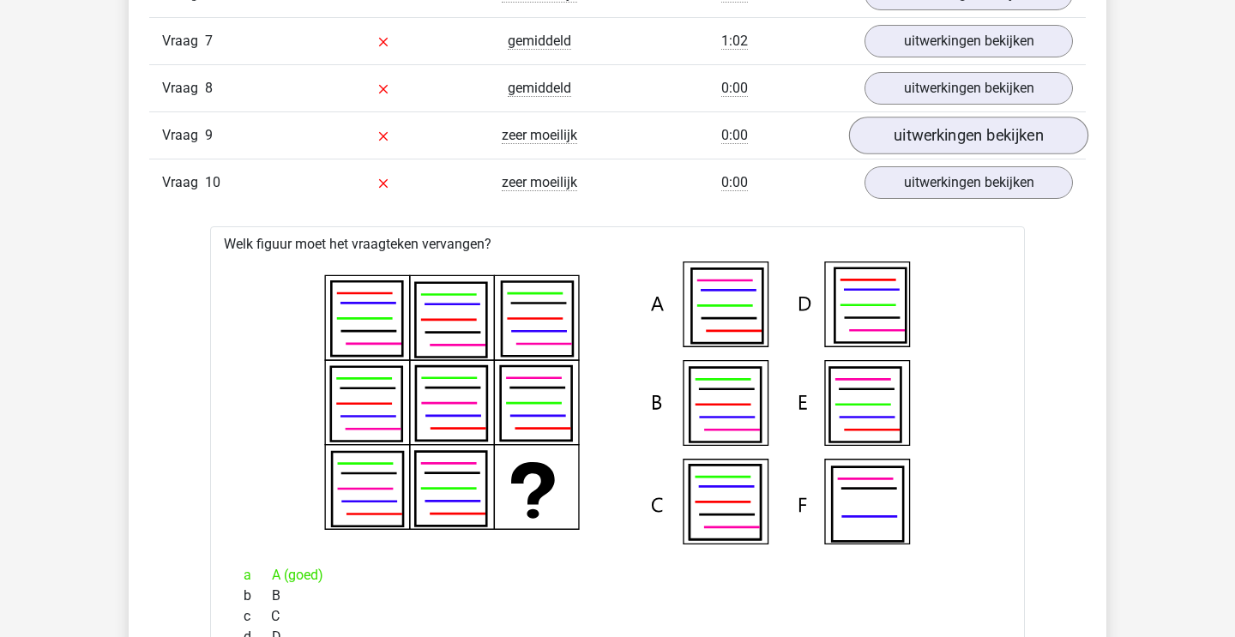
click at [937, 146] on link "uitwerkingen bekijken" at bounding box center [968, 136] width 239 height 38
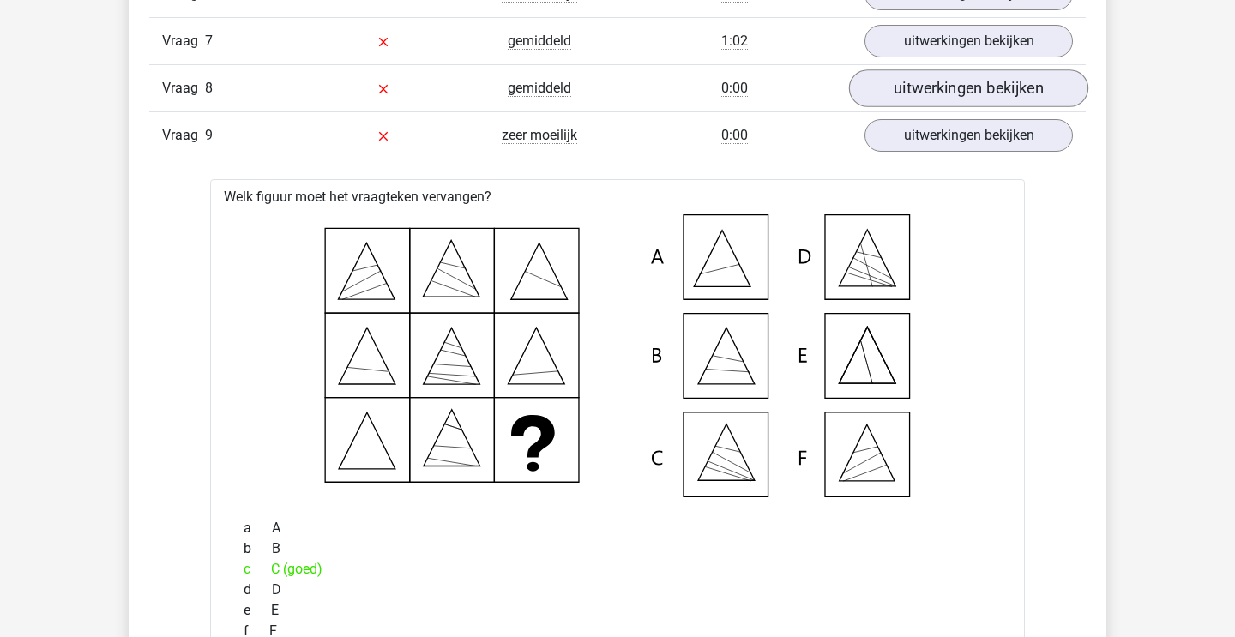
click at [929, 89] on link "uitwerkingen bekijken" at bounding box center [968, 88] width 239 height 38
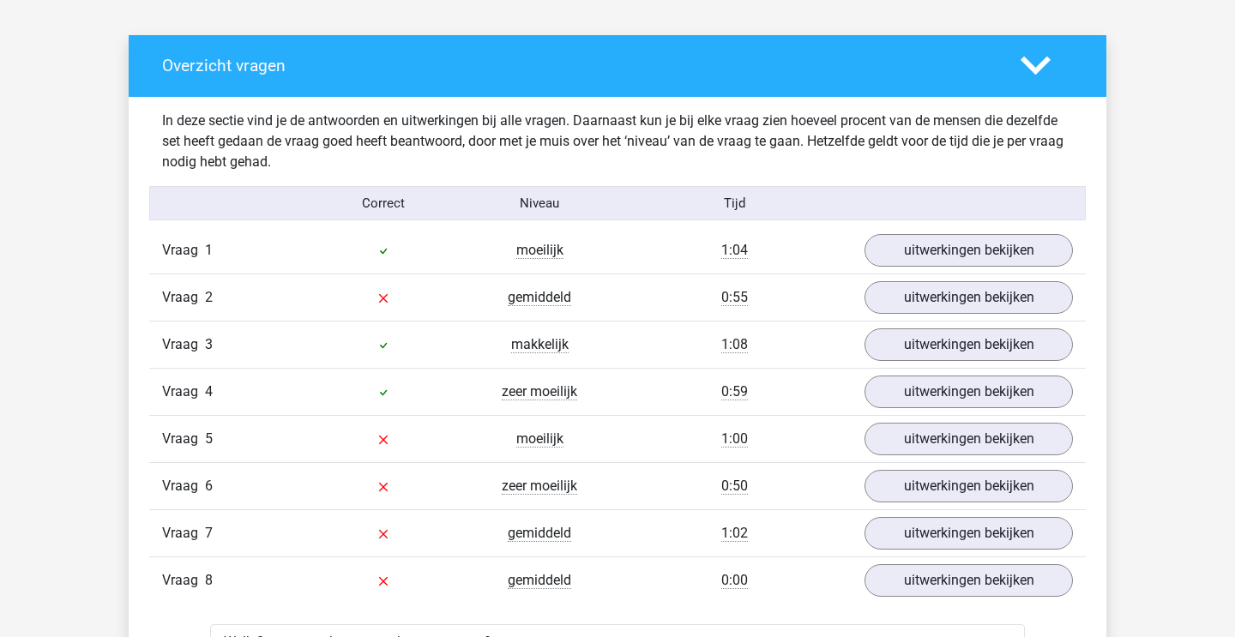
scroll to position [898, 0]
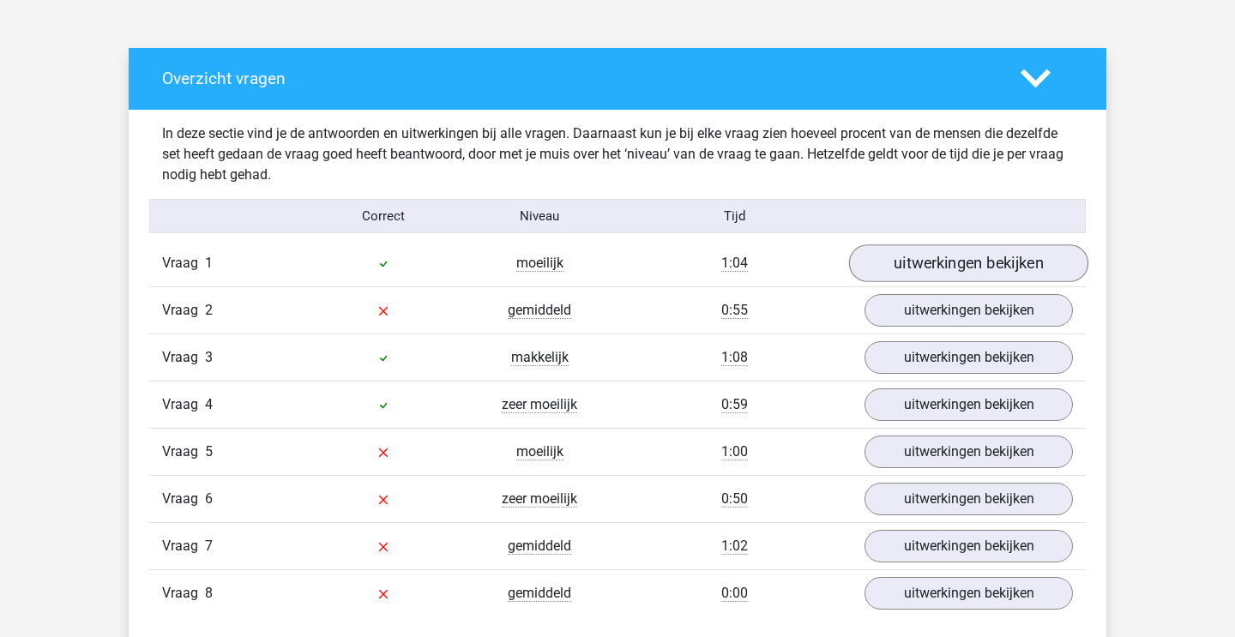
click at [913, 259] on link "uitwerkingen bekijken" at bounding box center [968, 263] width 239 height 38
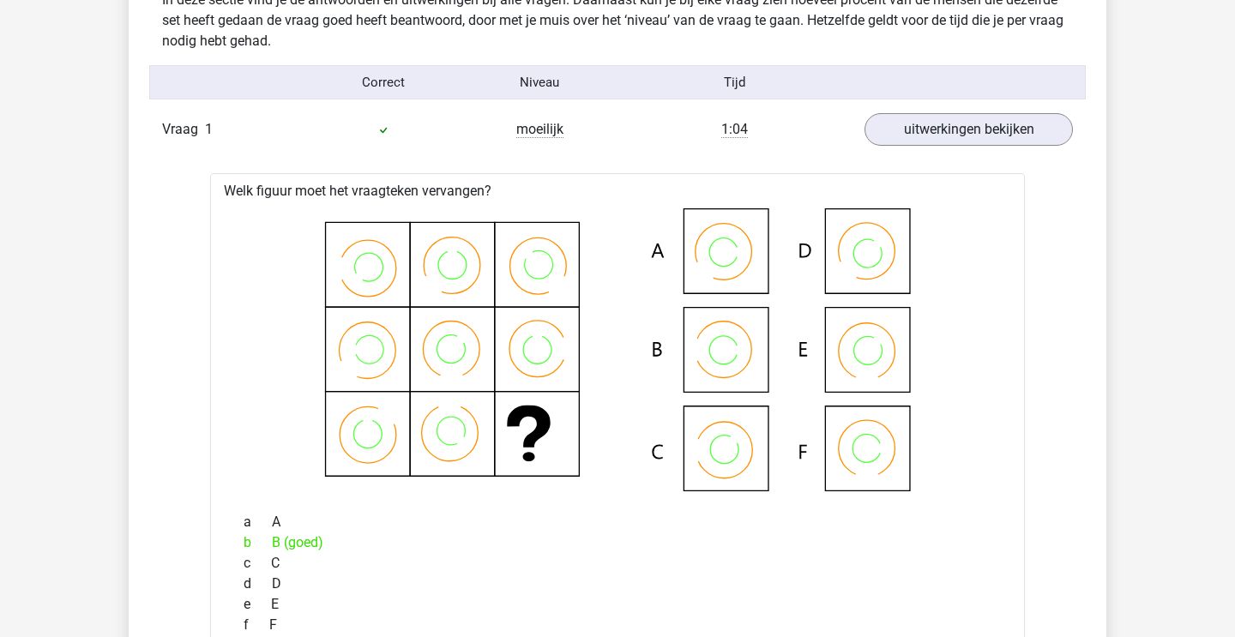
scroll to position [1028, 0]
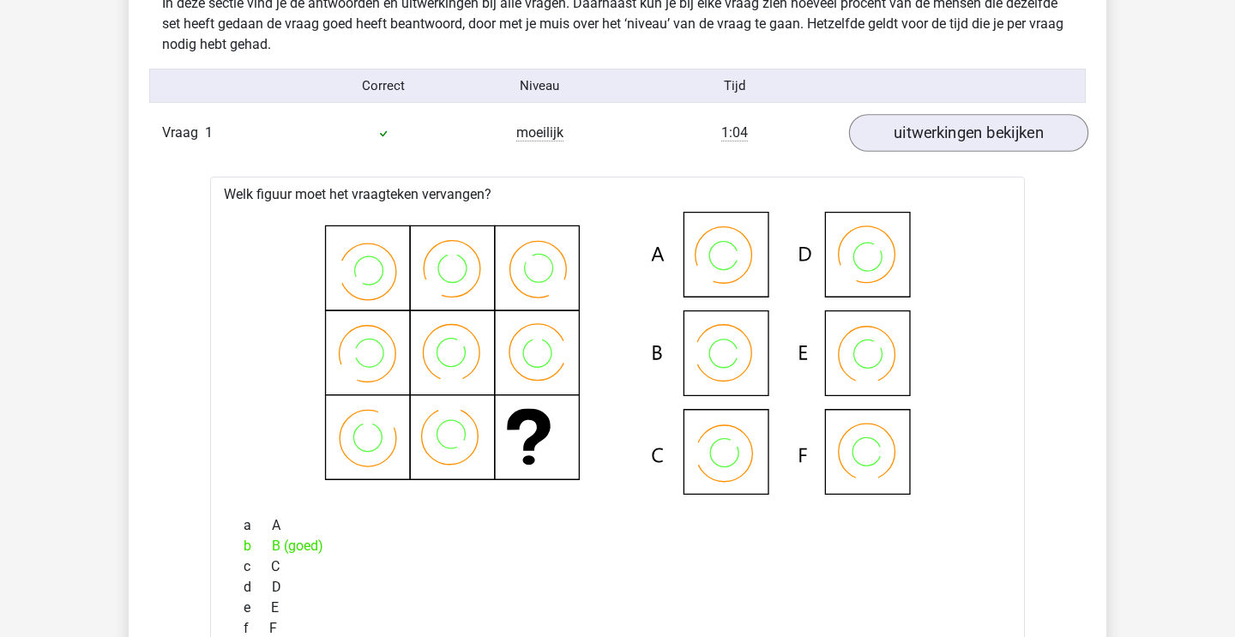
click at [911, 134] on link "uitwerkingen bekijken" at bounding box center [968, 133] width 239 height 38
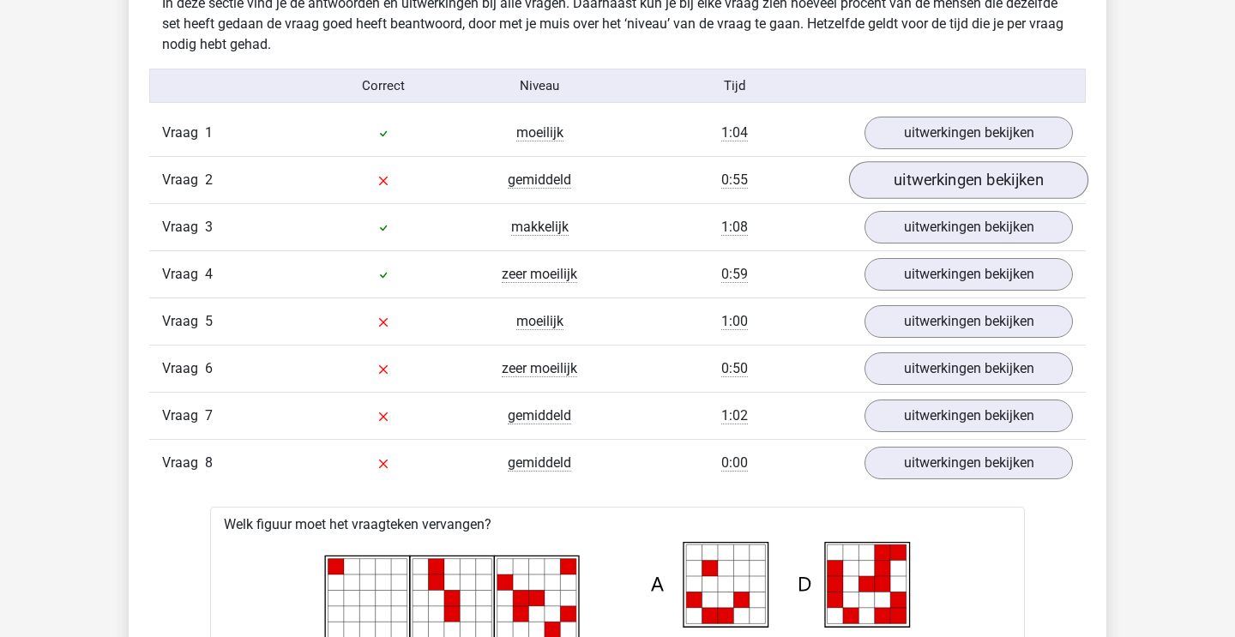
click at [900, 178] on link "uitwerkingen bekijken" at bounding box center [968, 180] width 239 height 38
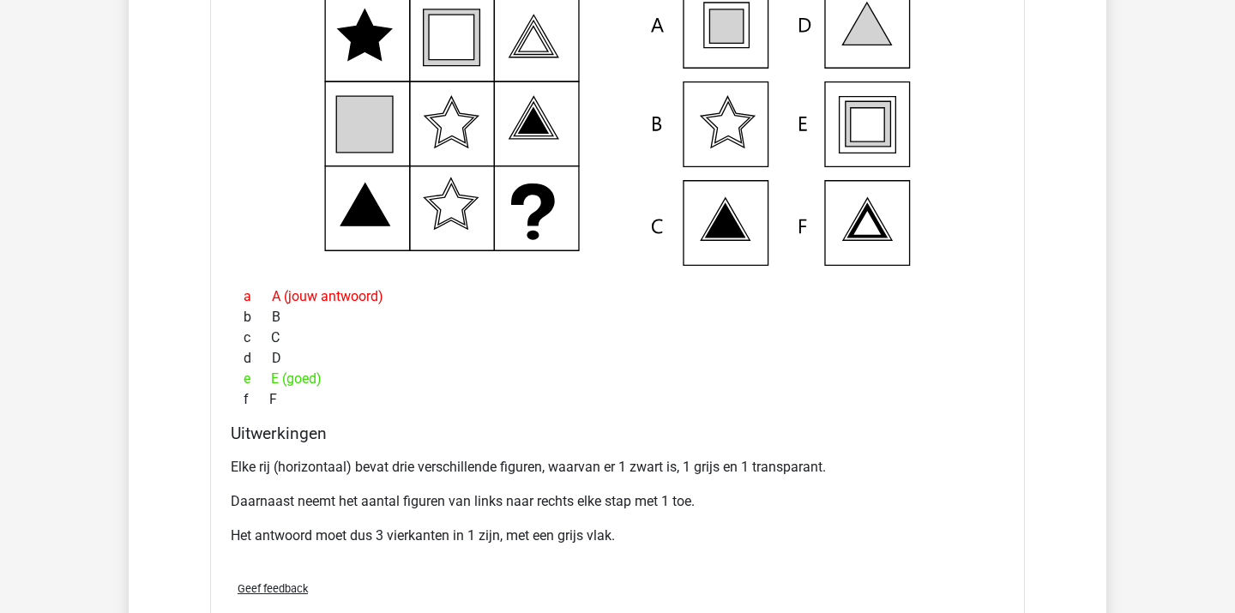
scroll to position [1306, 0]
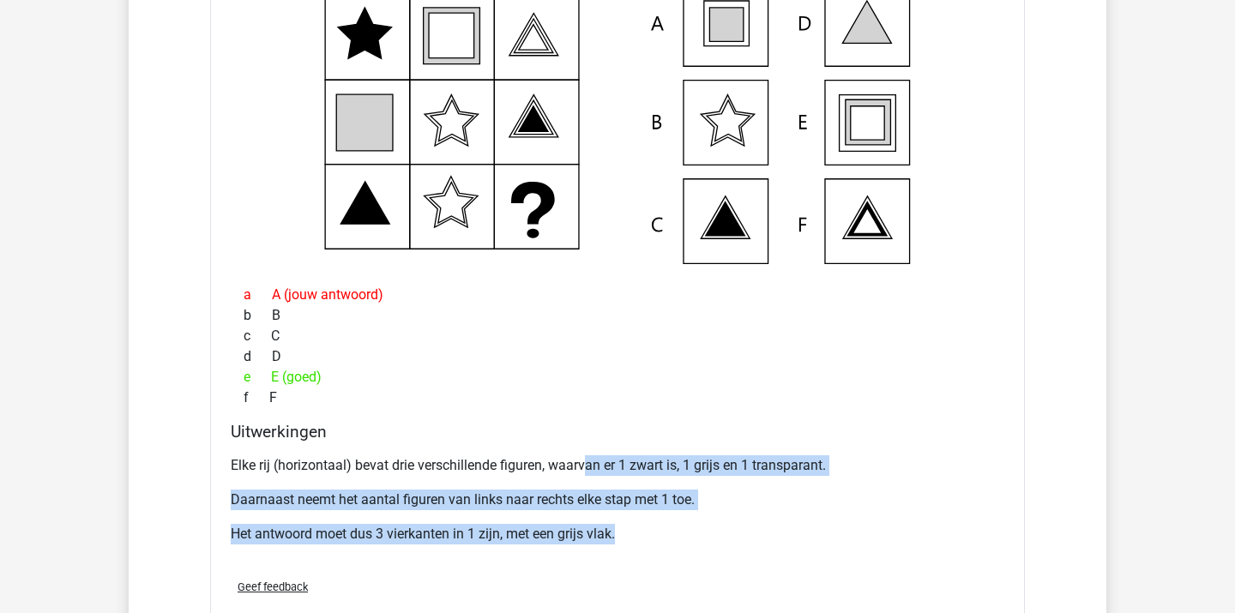
drag, startPoint x: 585, startPoint y: 461, endPoint x: 658, endPoint y: 547, distance: 112.6
click at [658, 549] on div "Elke rij (horizontaal) bevat drie verschillende figuren, waarvan er 1 zwart is,…" at bounding box center [618, 507] width 774 height 117
click at [658, 547] on div "Elke rij (horizontaal) bevat drie verschillende figuren, waarvan er 1 zwart is,…" at bounding box center [618, 507] width 774 height 117
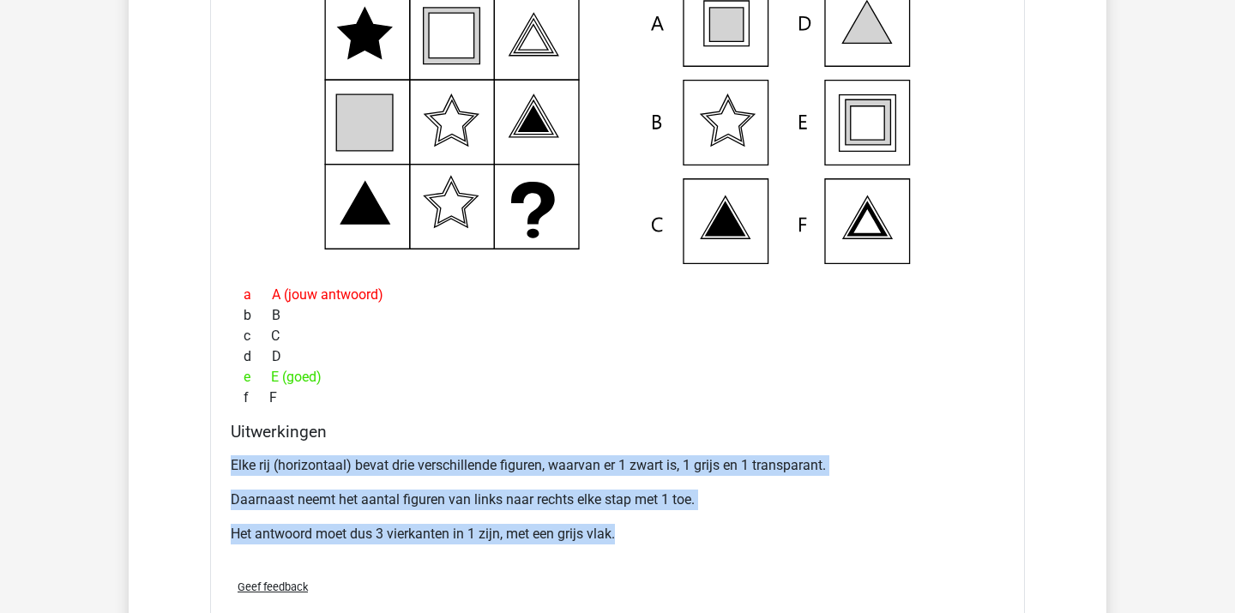
drag, startPoint x: 616, startPoint y: 452, endPoint x: 707, endPoint y: 565, distance: 145.2
click at [706, 565] on div "Welk figuur moet het vraagteken vervangen? a b c d e" at bounding box center [617, 295] width 815 height 698
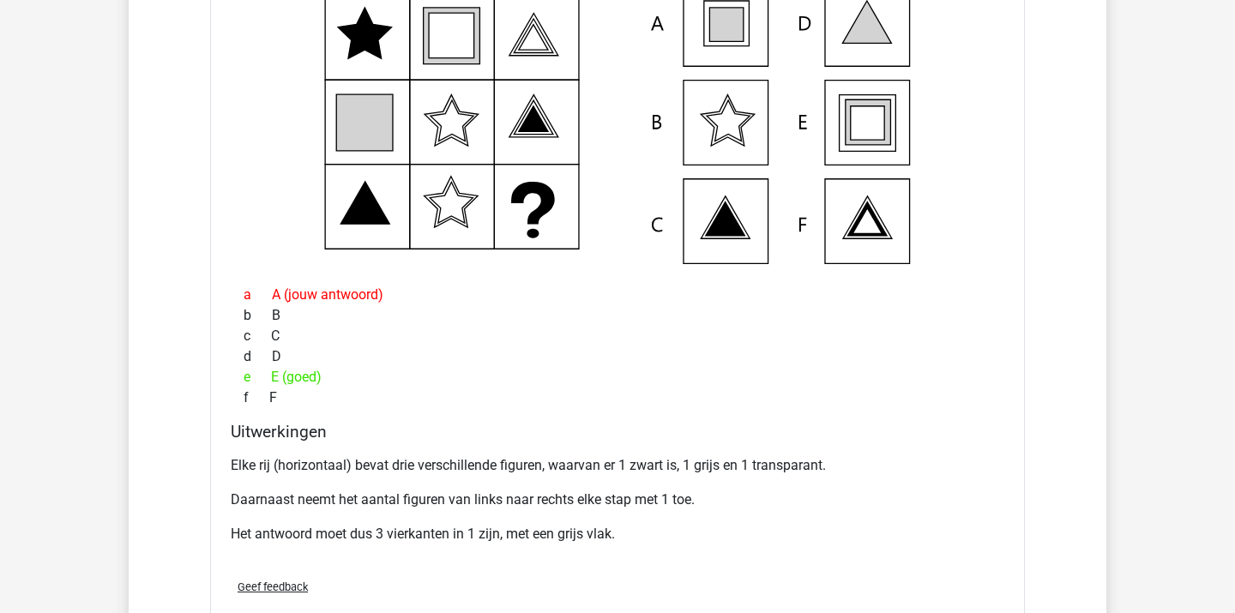
click at [707, 565] on div "Geef feedback" at bounding box center [617, 587] width 787 height 44
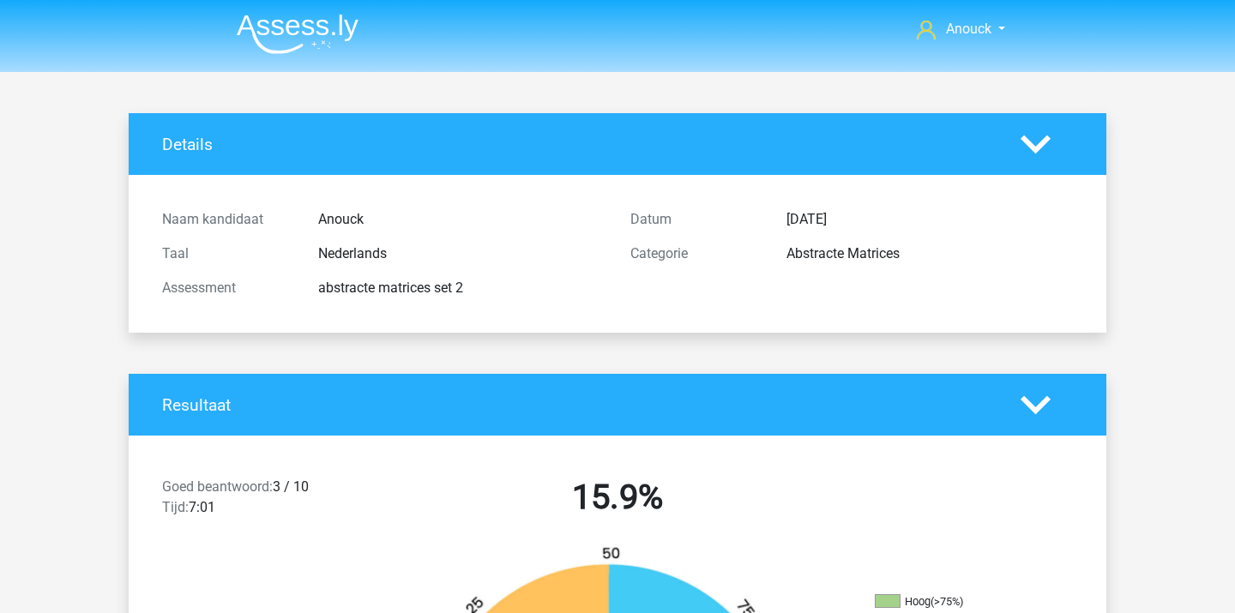
scroll to position [0, 0]
click at [305, 25] on img at bounding box center [298, 34] width 122 height 40
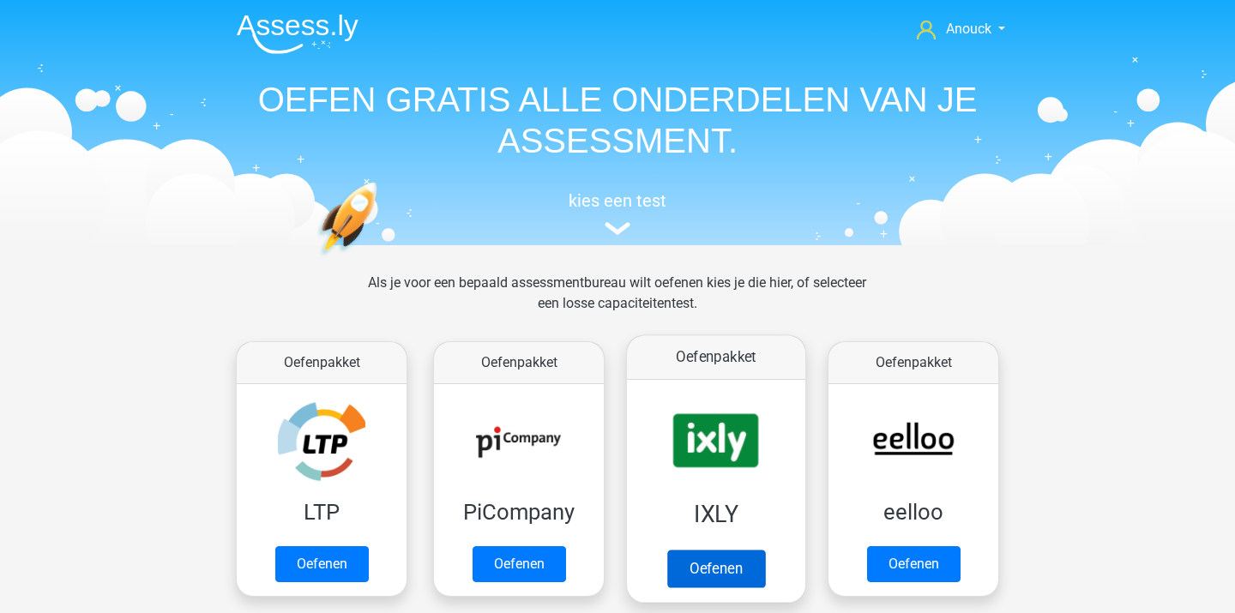
click at [708, 560] on link "Oefenen" at bounding box center [716, 569] width 98 height 38
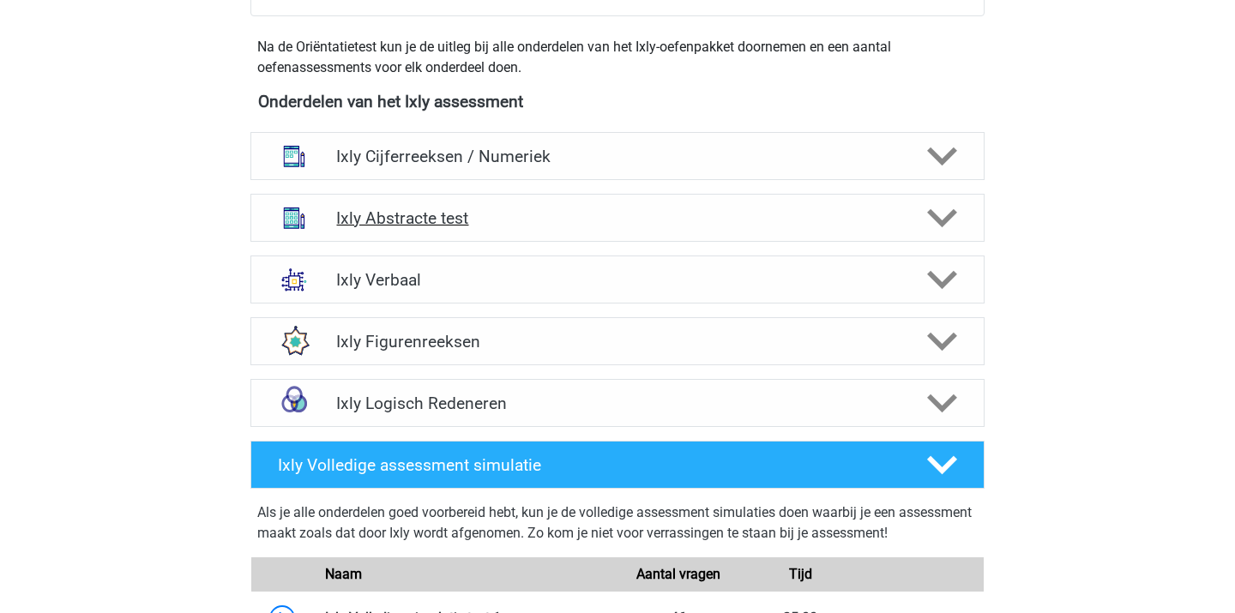
scroll to position [610, 0]
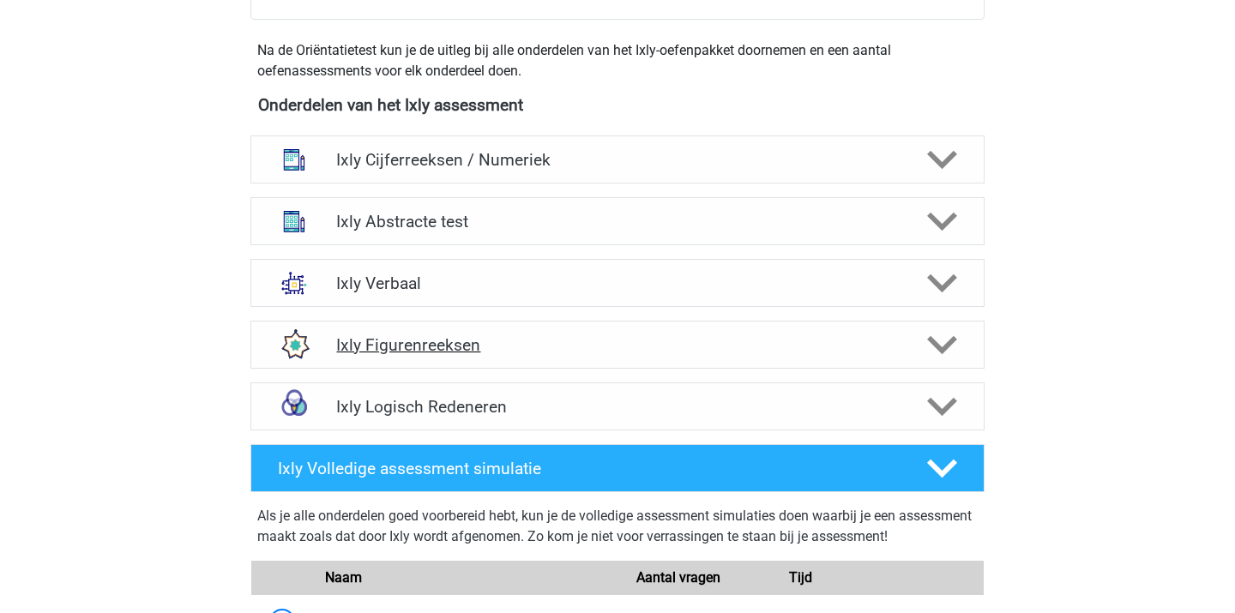
click at [435, 333] on div "Ixly Figurenreeksen" at bounding box center [617, 345] width 734 height 48
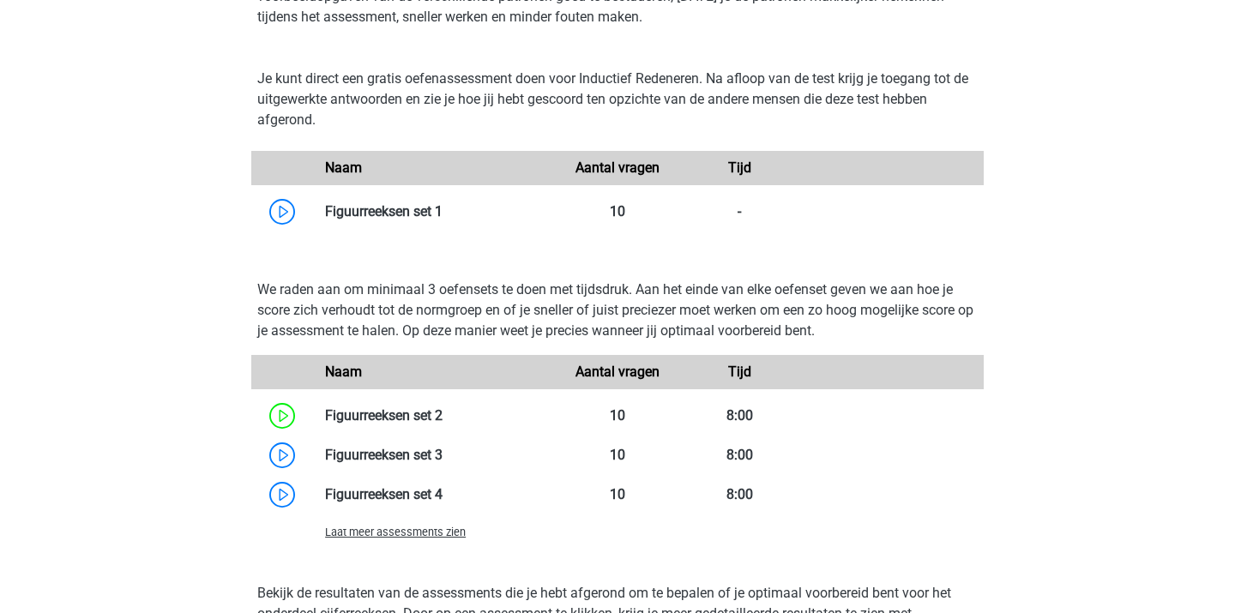
scroll to position [1045, 0]
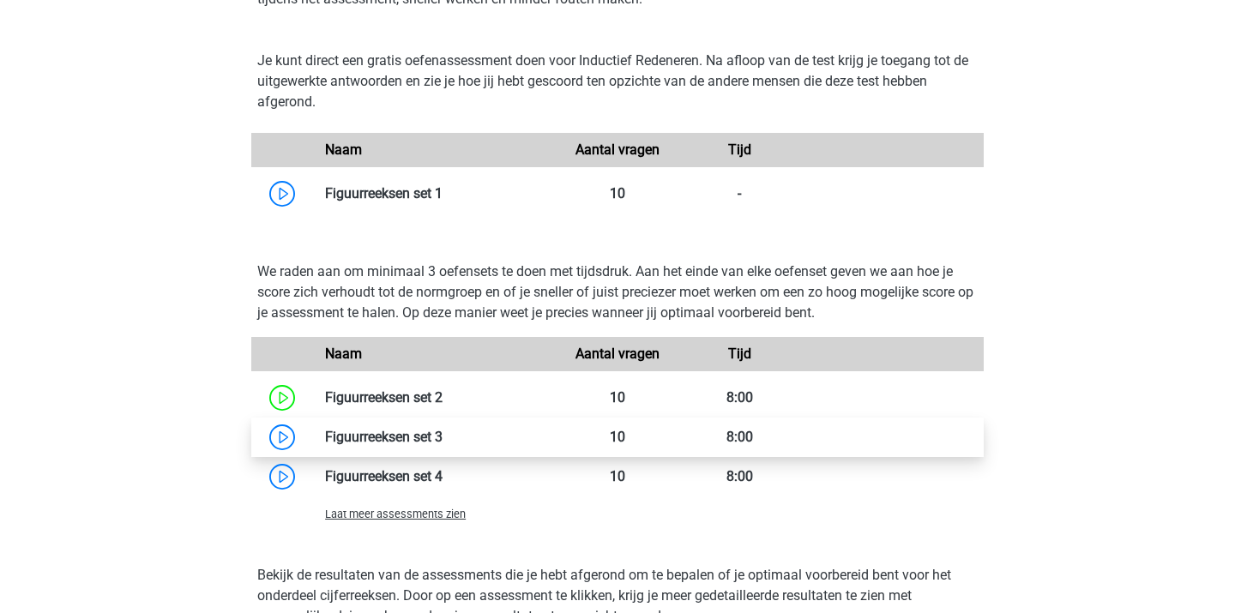
click at [443, 445] on link at bounding box center [443, 437] width 0 height 16
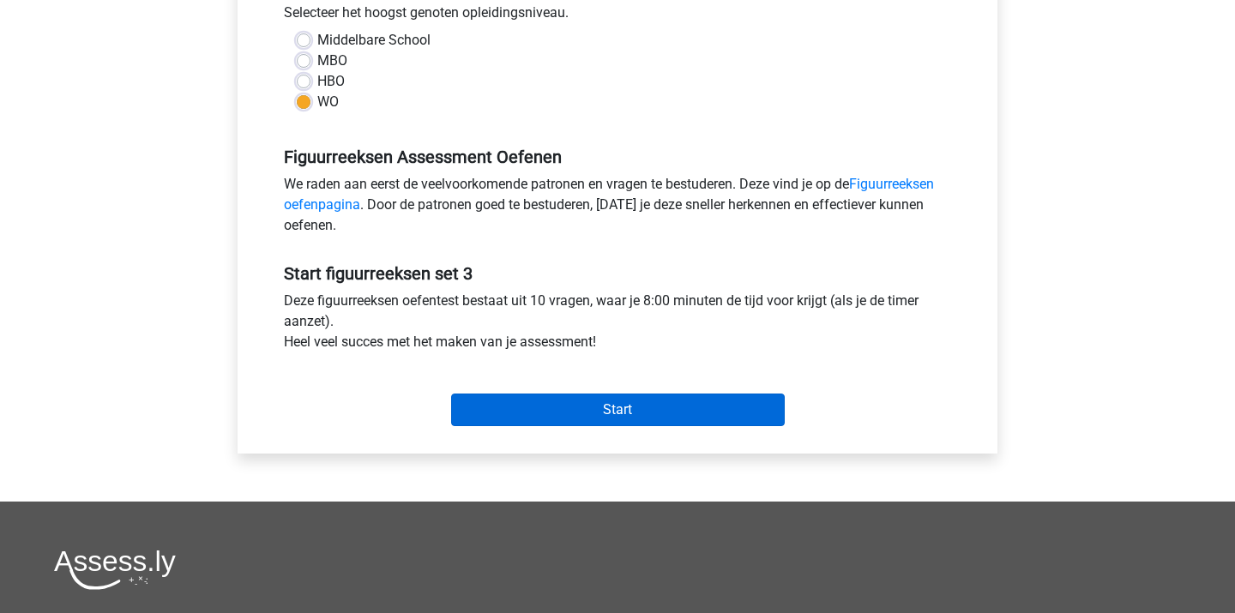
scroll to position [402, 0]
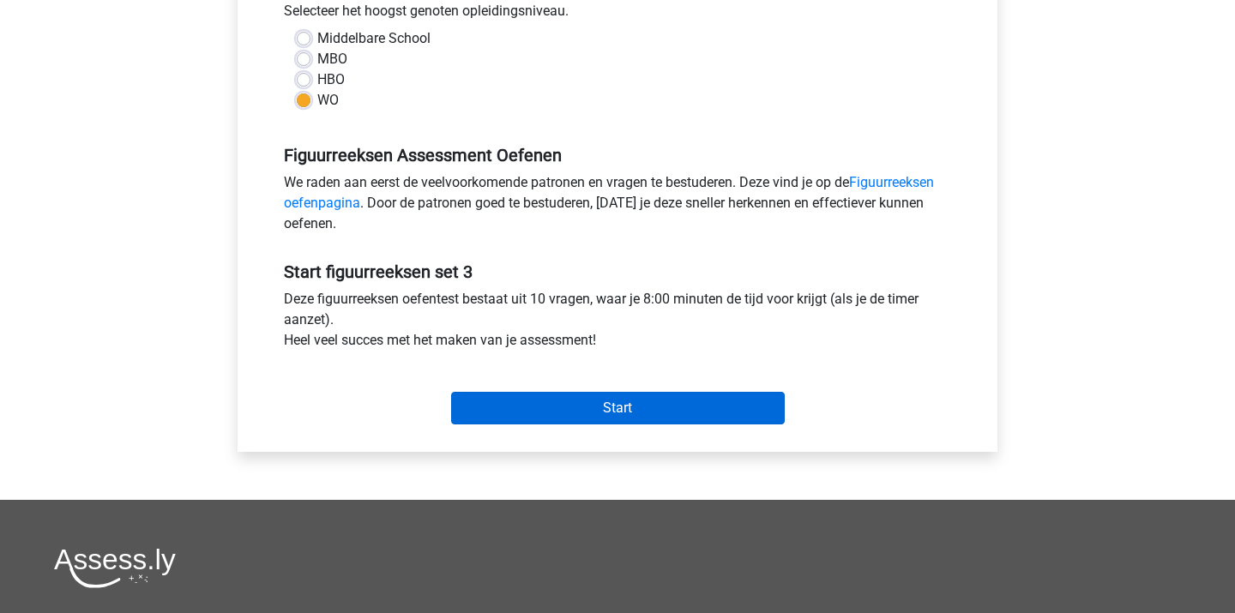
click at [551, 412] on input "Start" at bounding box center [618, 408] width 334 height 33
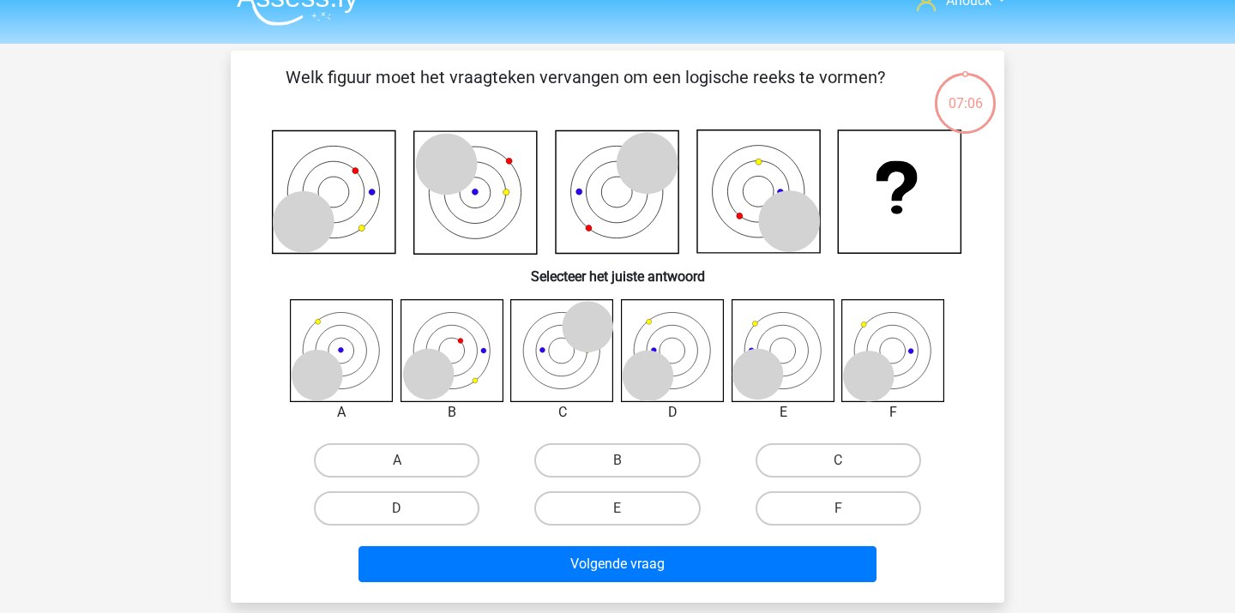
scroll to position [39, 0]
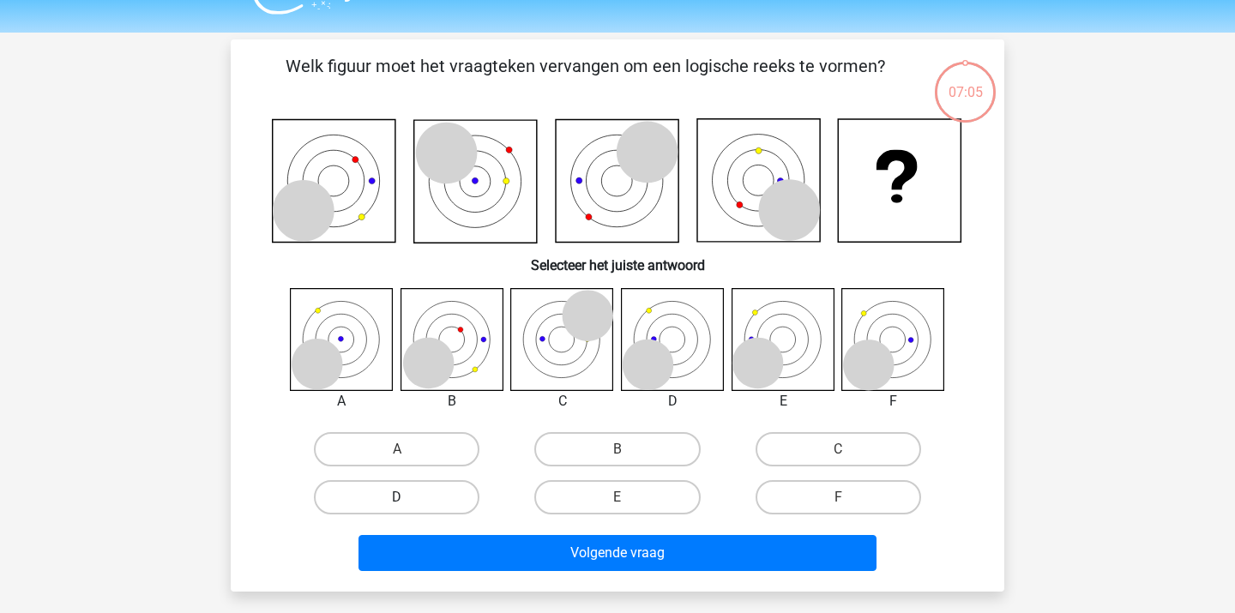
click at [411, 510] on label "D" at bounding box center [397, 497] width 166 height 34
click at [408, 509] on input "D" at bounding box center [402, 502] width 11 height 11
radio input "true"
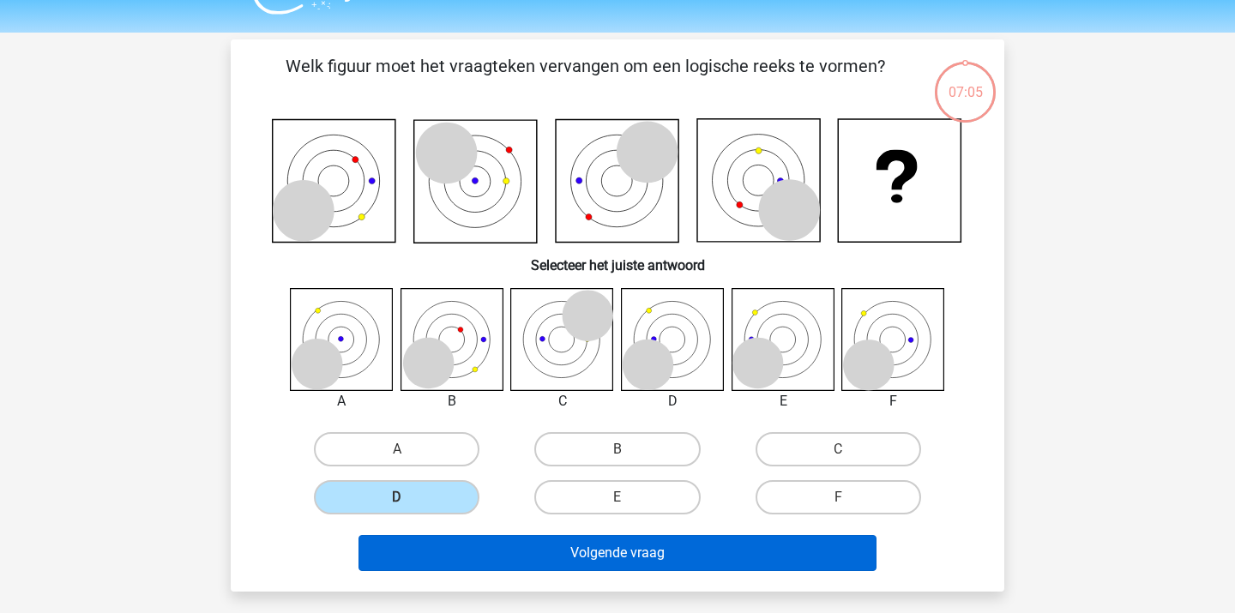
click at [436, 557] on button "Volgende vraag" at bounding box center [617, 553] width 519 height 36
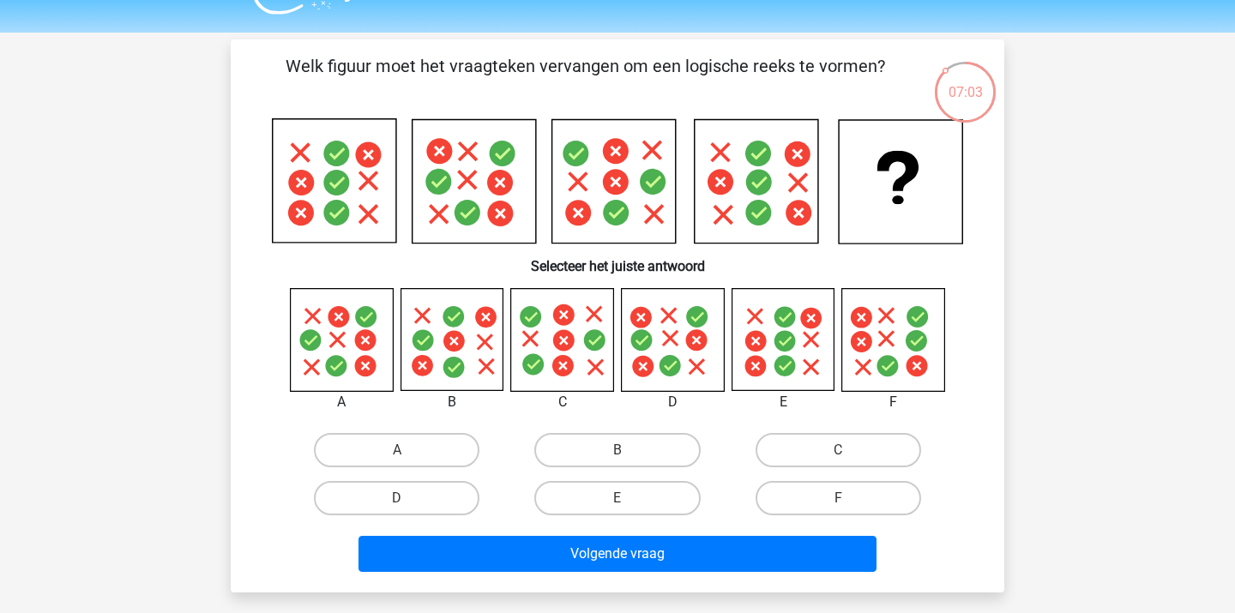
scroll to position [38, 0]
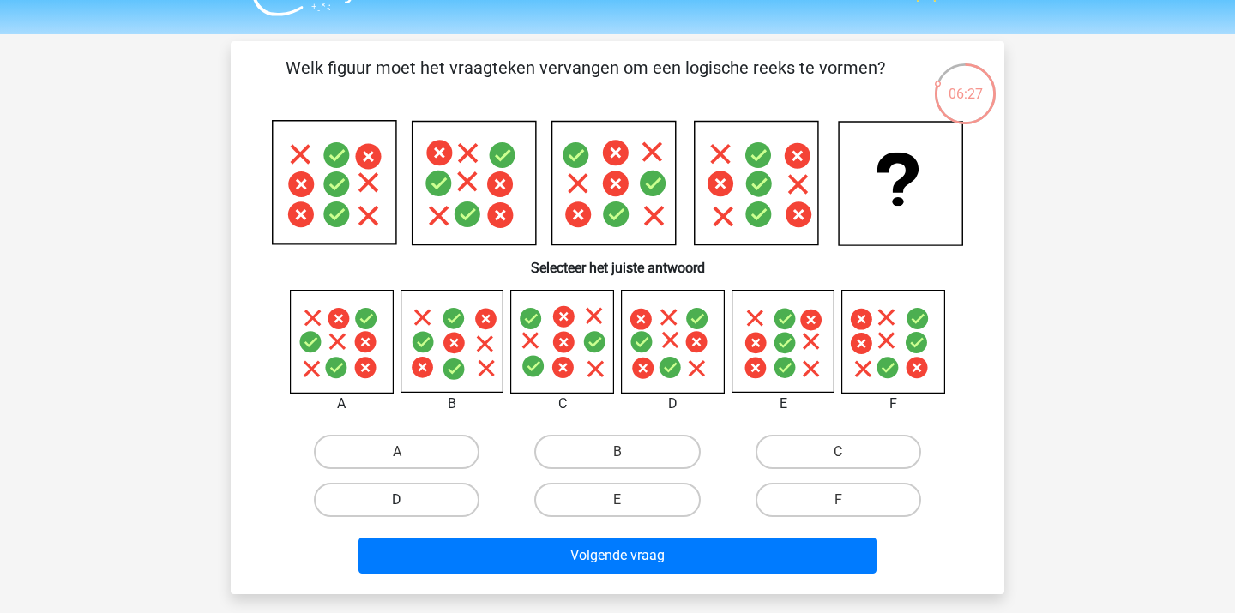
click at [440, 491] on label "D" at bounding box center [397, 500] width 166 height 34
click at [408, 500] on input "D" at bounding box center [402, 505] width 11 height 11
radio input "true"
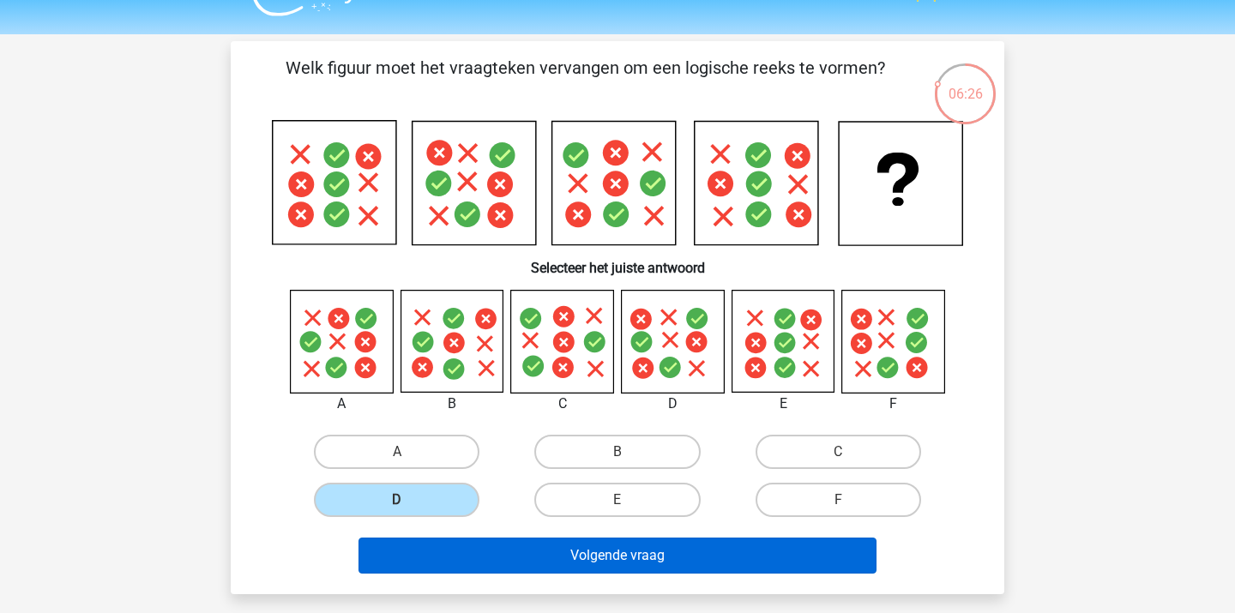
click at [442, 559] on button "Volgende vraag" at bounding box center [617, 556] width 519 height 36
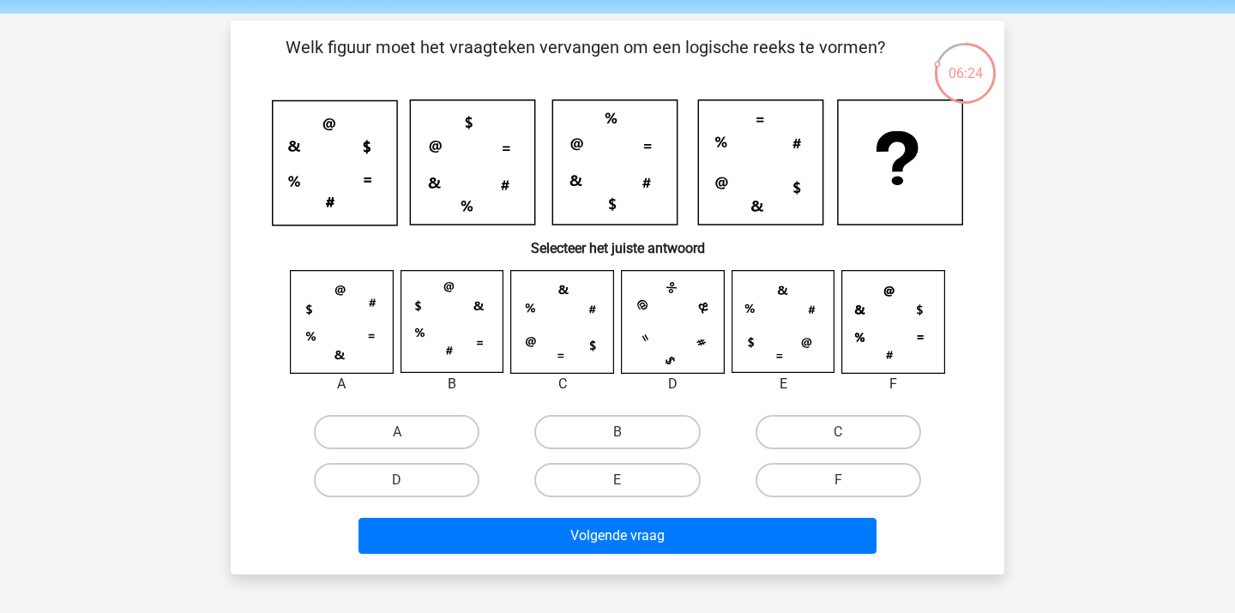
scroll to position [53, 0]
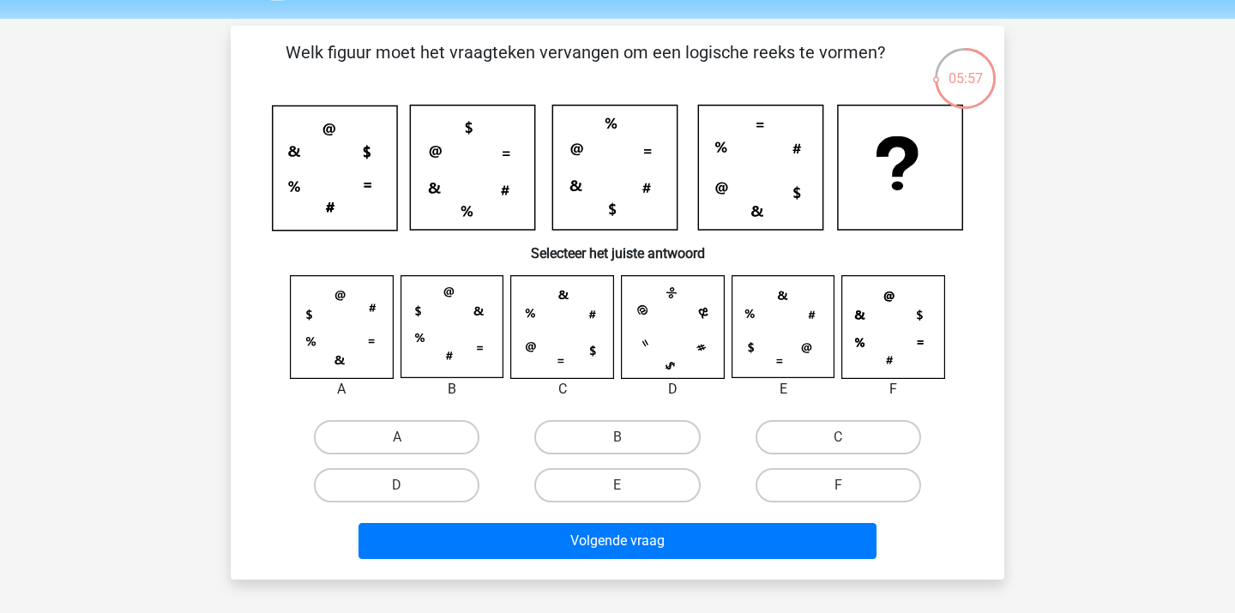
click at [810, 418] on div "C" at bounding box center [838, 437] width 220 height 48
click at [796, 438] on label "C" at bounding box center [839, 437] width 166 height 34
click at [838, 438] on input "C" at bounding box center [843, 442] width 11 height 11
radio input "true"
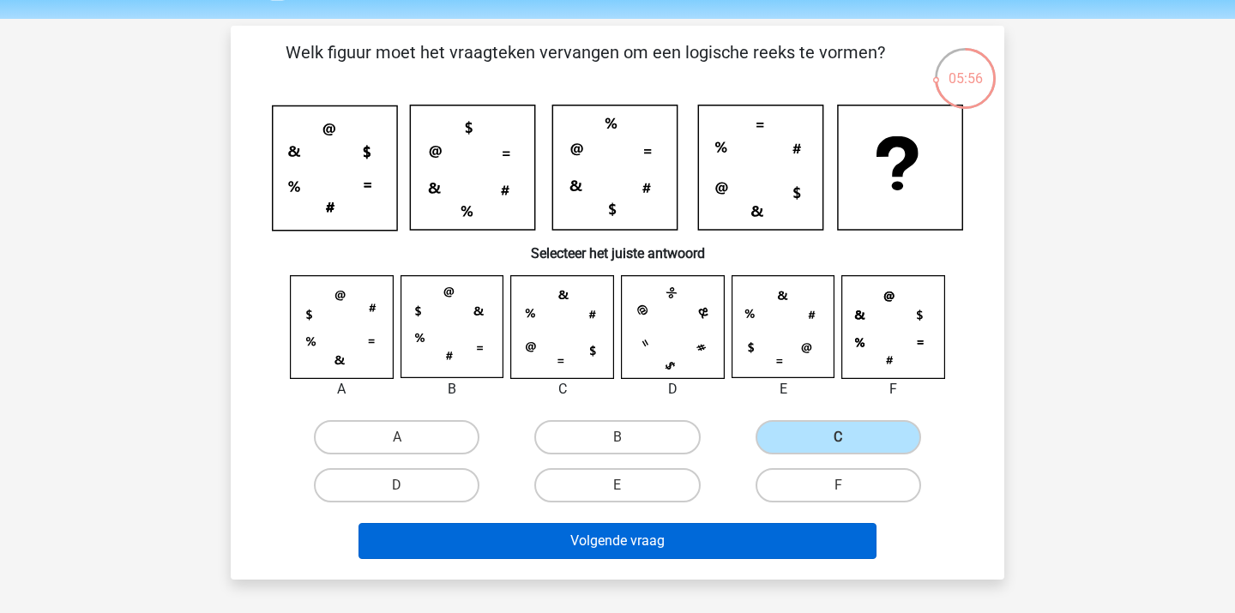
click at [680, 545] on button "Volgende vraag" at bounding box center [617, 541] width 519 height 36
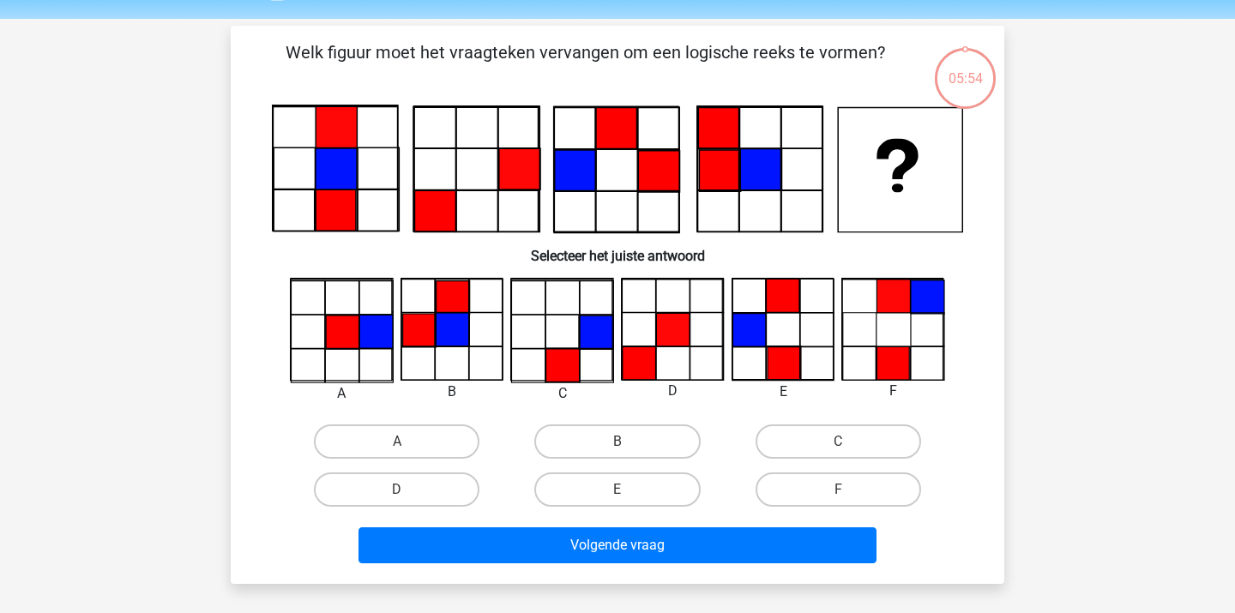
scroll to position [79, 0]
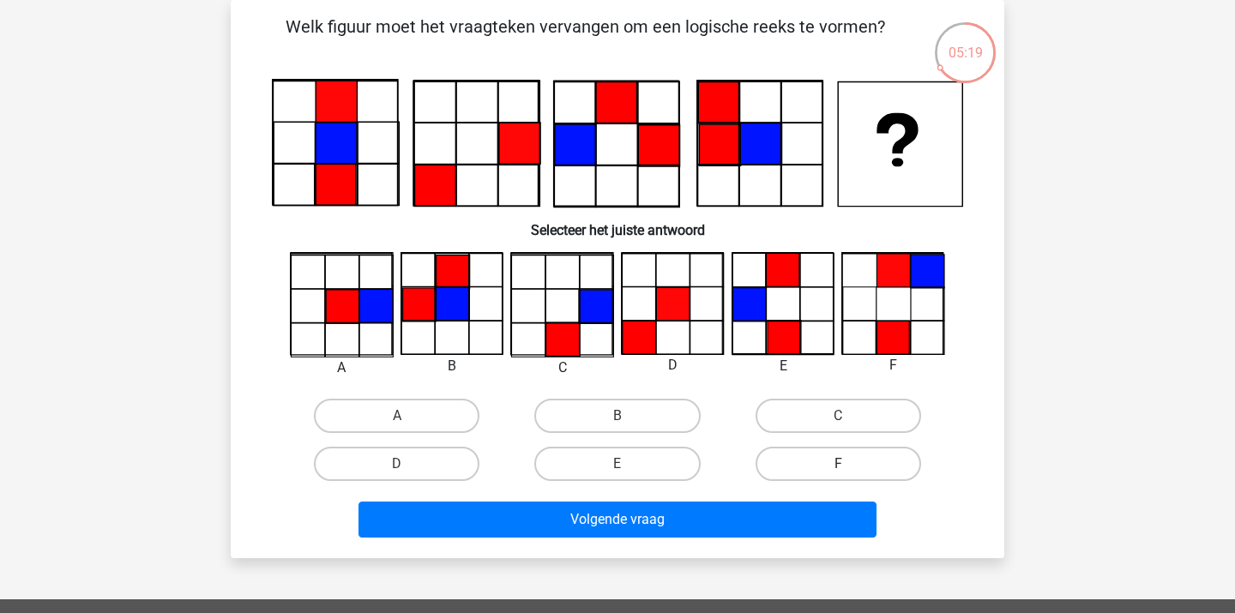
click at [801, 464] on label "F" at bounding box center [839, 464] width 166 height 34
click at [838, 464] on input "F" at bounding box center [843, 469] width 11 height 11
radio input "true"
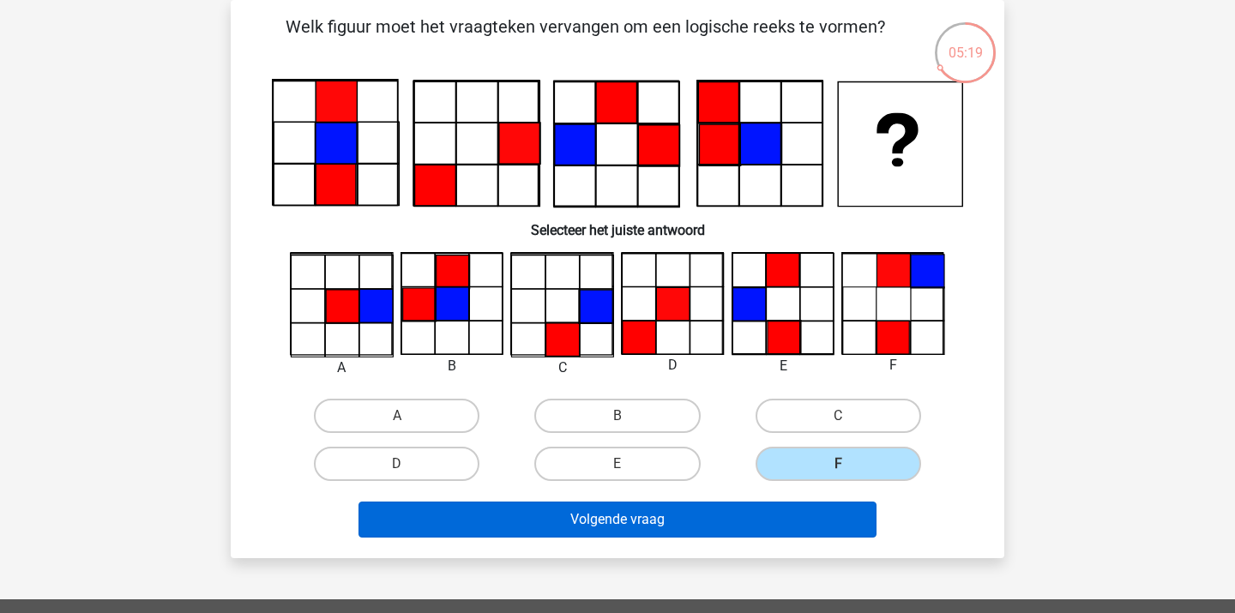
click at [711, 521] on button "Volgende vraag" at bounding box center [617, 520] width 519 height 36
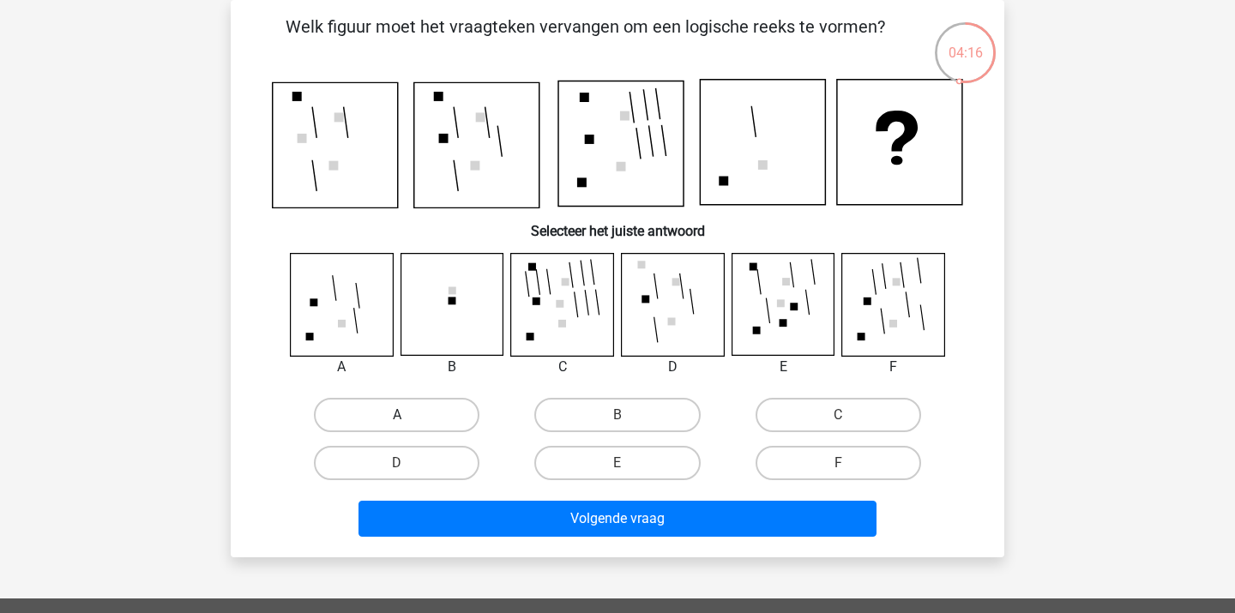
click at [369, 400] on label "A" at bounding box center [397, 415] width 166 height 34
click at [397, 415] on input "A" at bounding box center [402, 420] width 11 height 11
radio input "true"
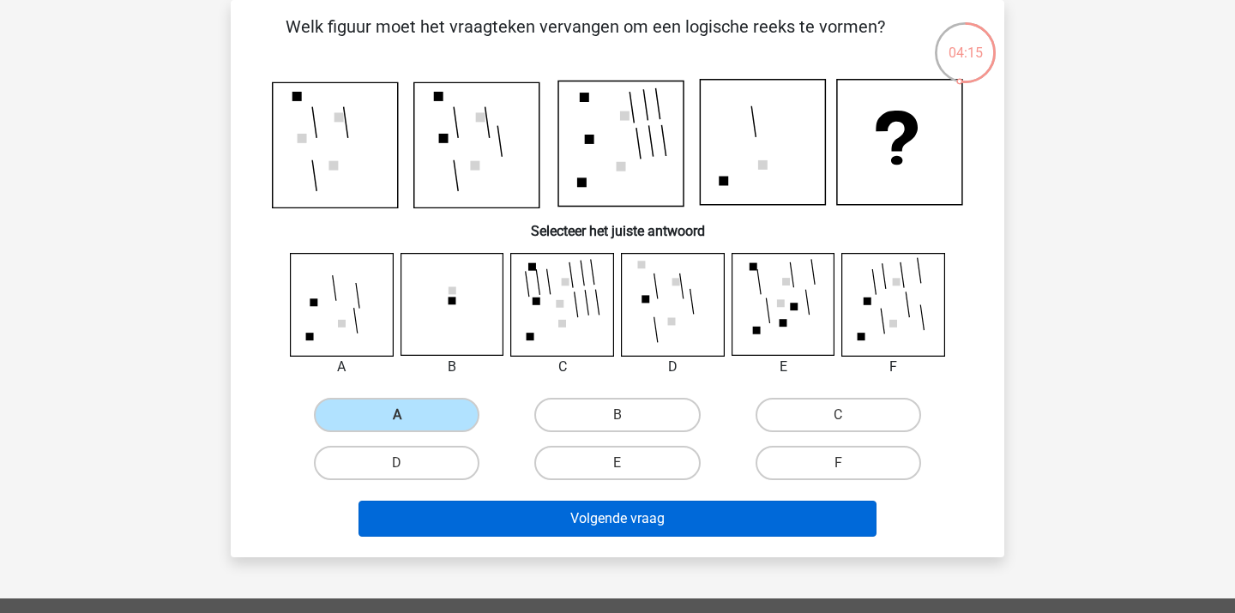
click at [391, 512] on button "Volgende vraag" at bounding box center [617, 519] width 519 height 36
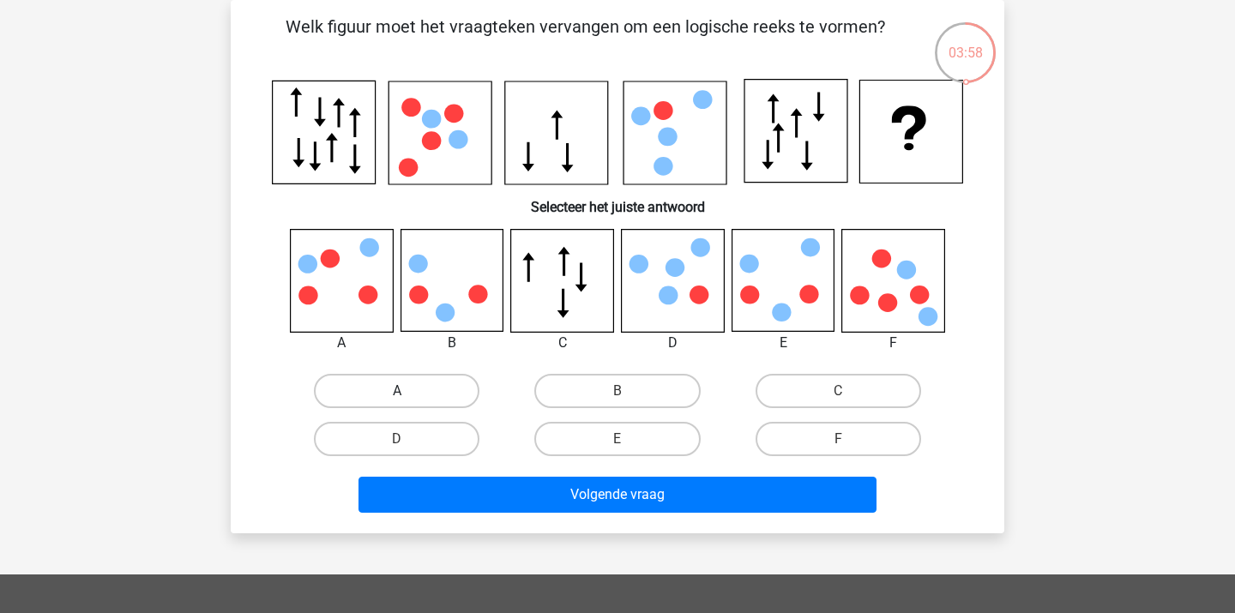
click at [366, 383] on label "A" at bounding box center [397, 391] width 166 height 34
click at [397, 391] on input "A" at bounding box center [402, 396] width 11 height 11
radio input "true"
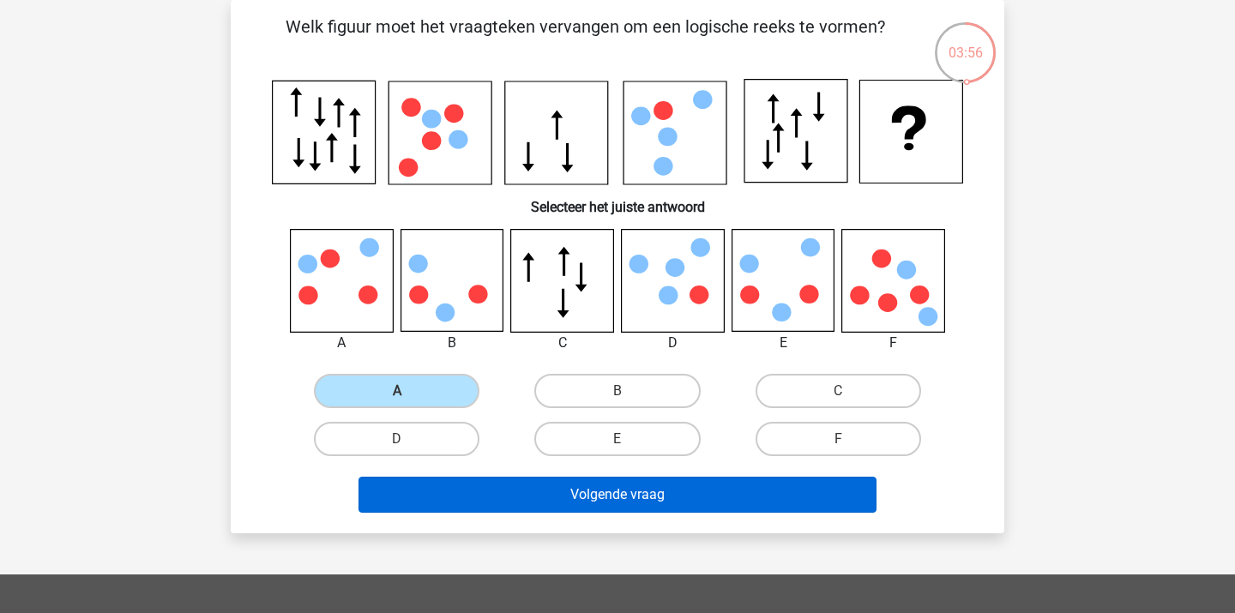
click at [521, 498] on button "Volgende vraag" at bounding box center [617, 495] width 519 height 36
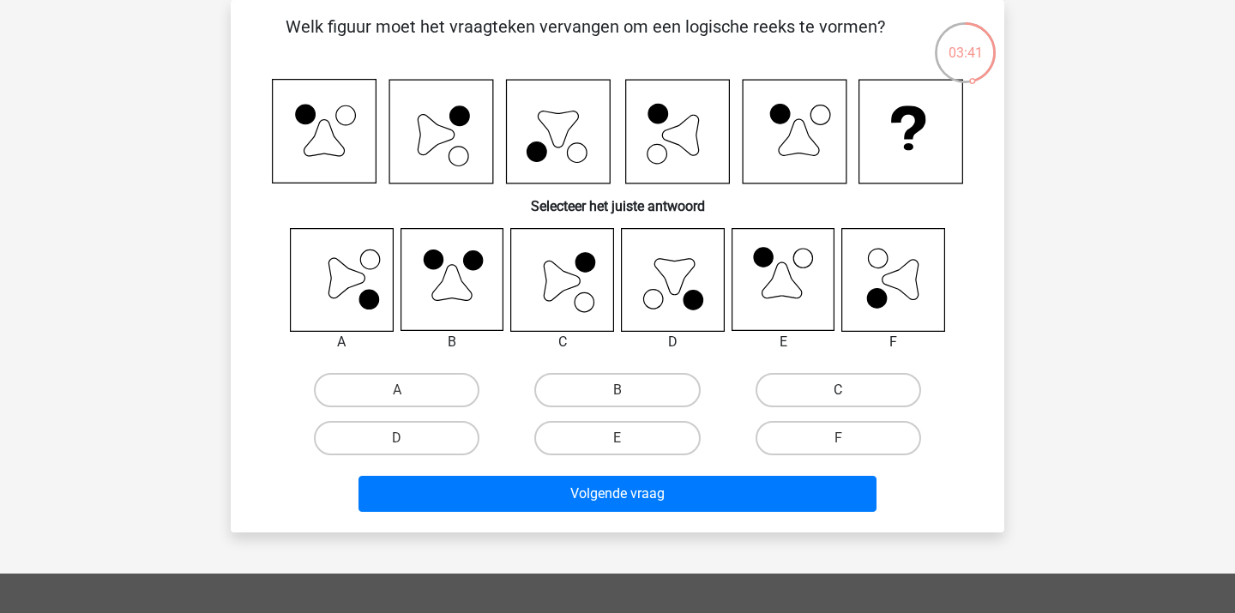
click at [790, 376] on label "C" at bounding box center [839, 390] width 166 height 34
click at [838, 390] on input "C" at bounding box center [843, 395] width 11 height 11
radio input "true"
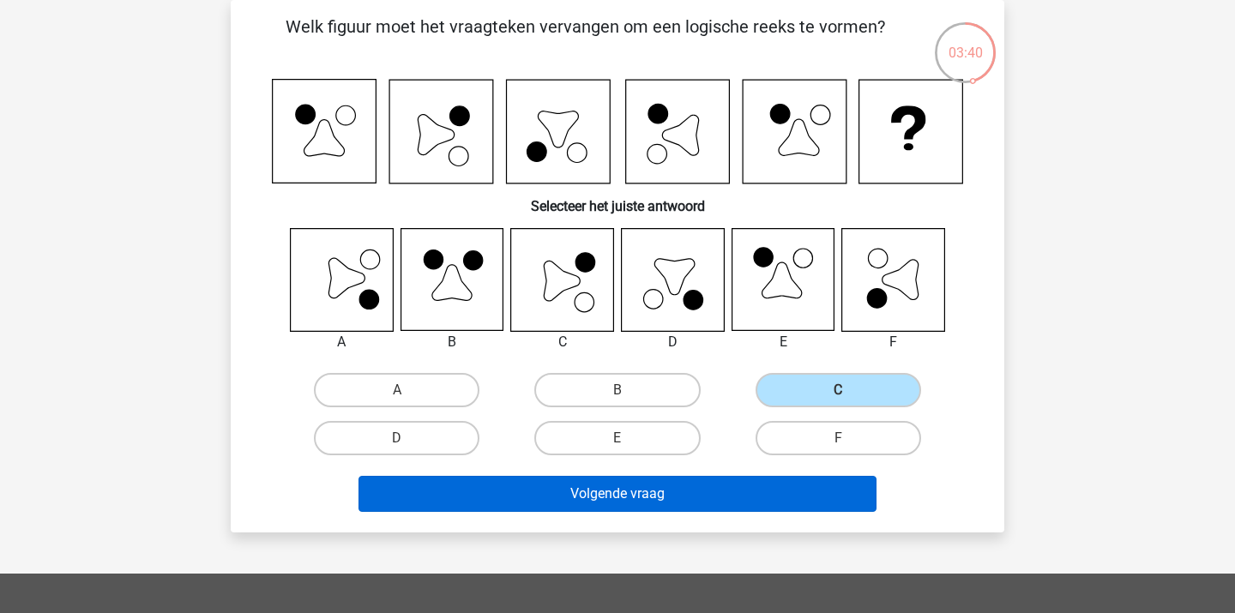
click at [727, 489] on button "Volgende vraag" at bounding box center [617, 494] width 519 height 36
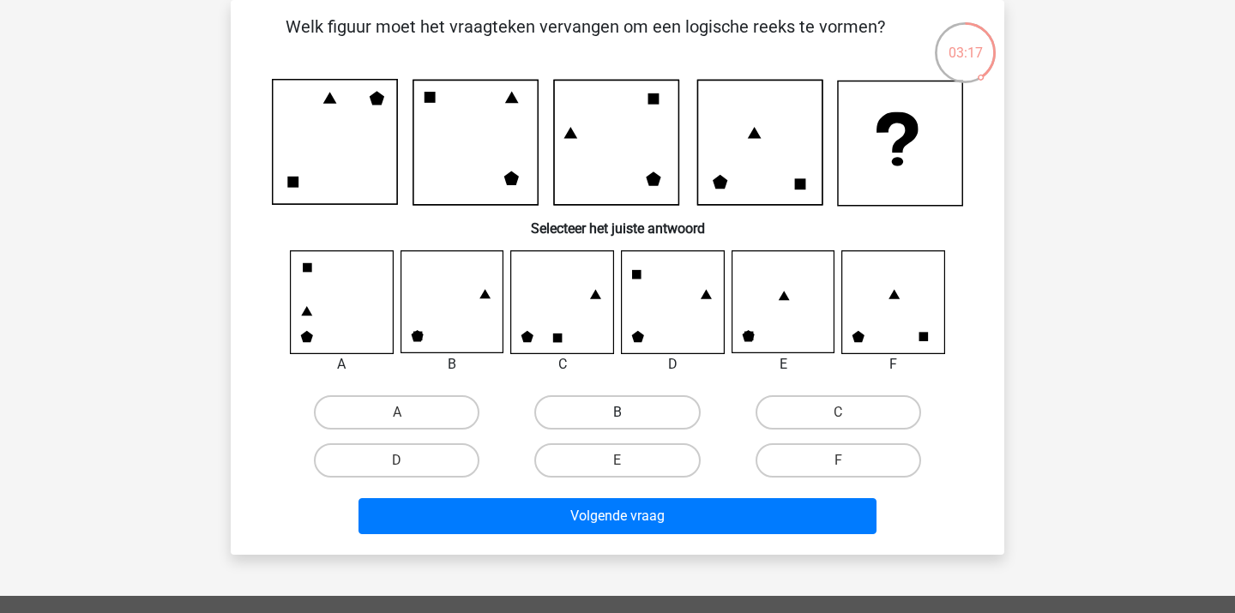
click at [611, 413] on label "B" at bounding box center [617, 412] width 166 height 34
click at [617, 413] on input "B" at bounding box center [622, 418] width 11 height 11
radio input "true"
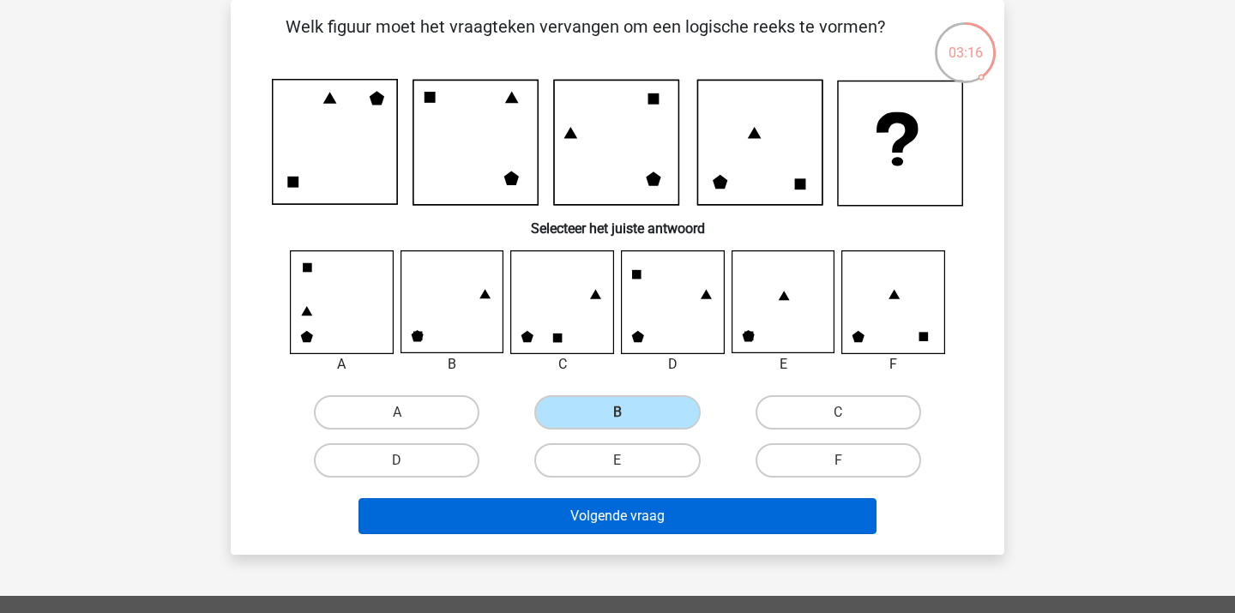
click at [597, 512] on button "Volgende vraag" at bounding box center [617, 516] width 519 height 36
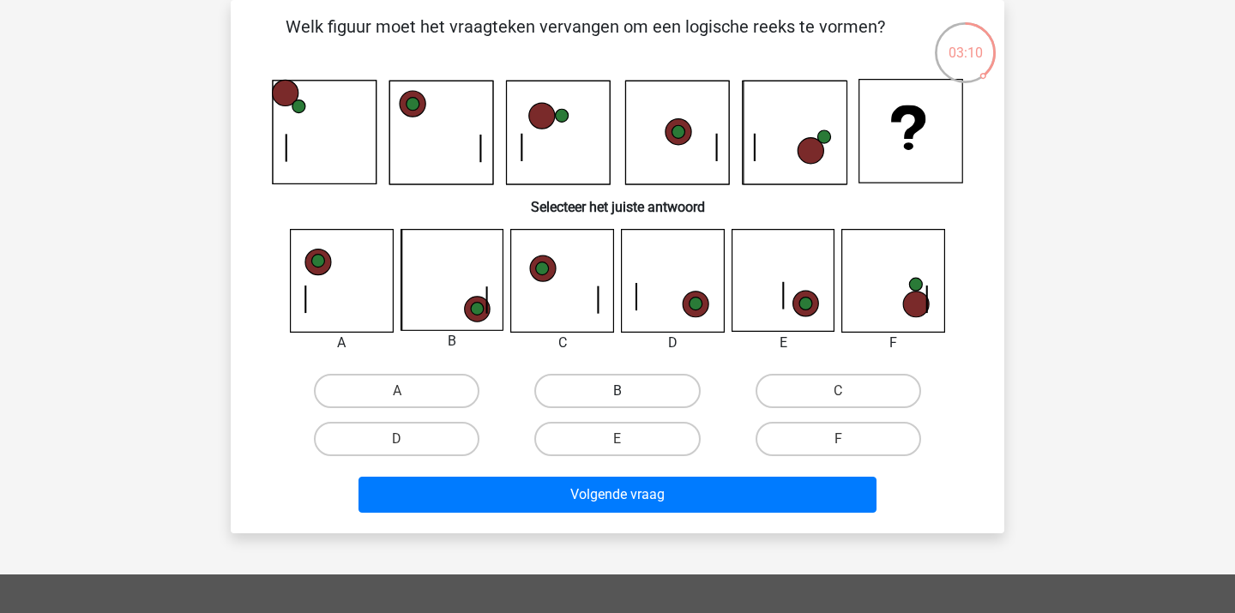
click at [611, 391] on label "B" at bounding box center [617, 391] width 166 height 34
click at [617, 391] on input "B" at bounding box center [622, 396] width 11 height 11
radio input "true"
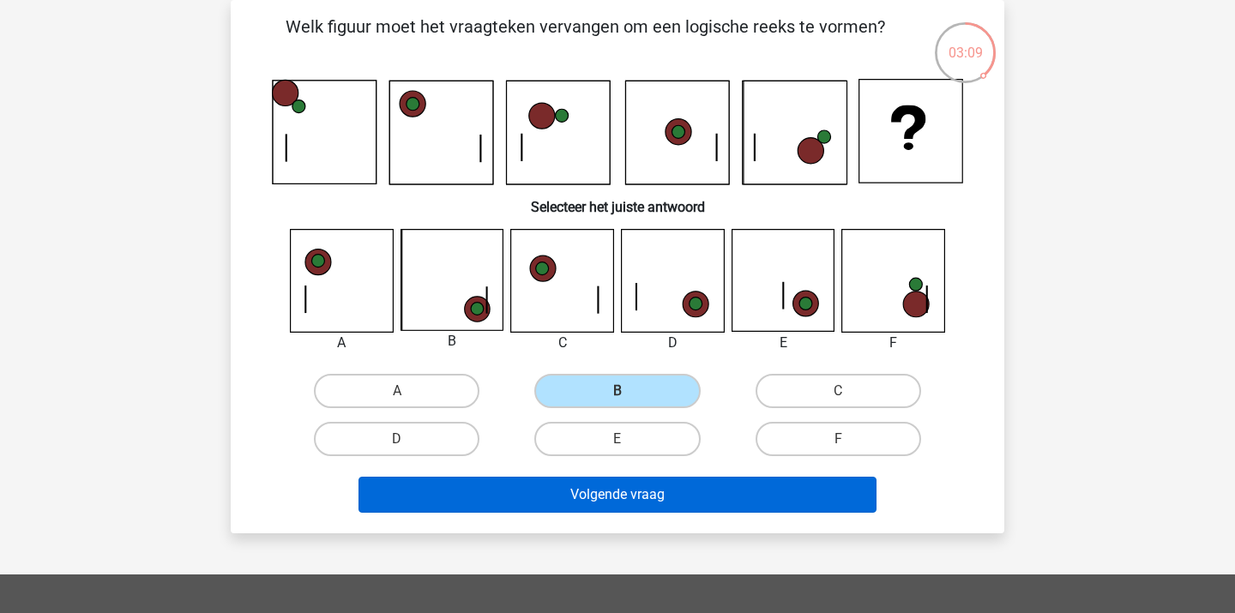
click at [587, 499] on button "Volgende vraag" at bounding box center [617, 495] width 519 height 36
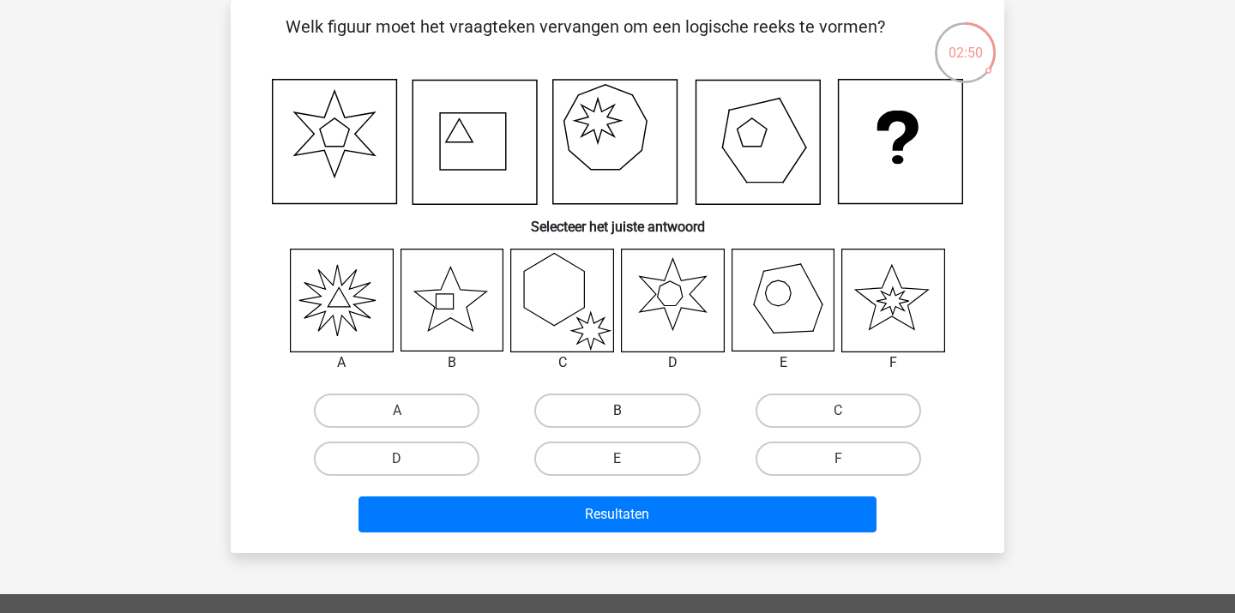
click at [591, 406] on label "B" at bounding box center [617, 411] width 166 height 34
click at [617, 411] on input "B" at bounding box center [622, 416] width 11 height 11
radio input "true"
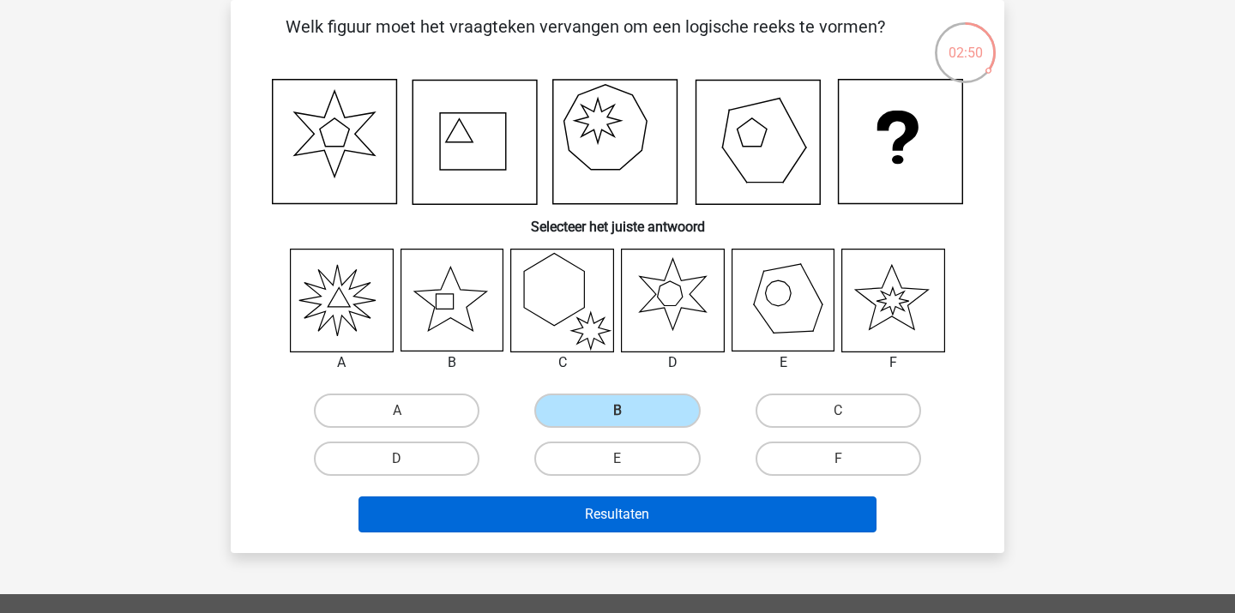
click at [570, 513] on button "Resultaten" at bounding box center [617, 515] width 519 height 36
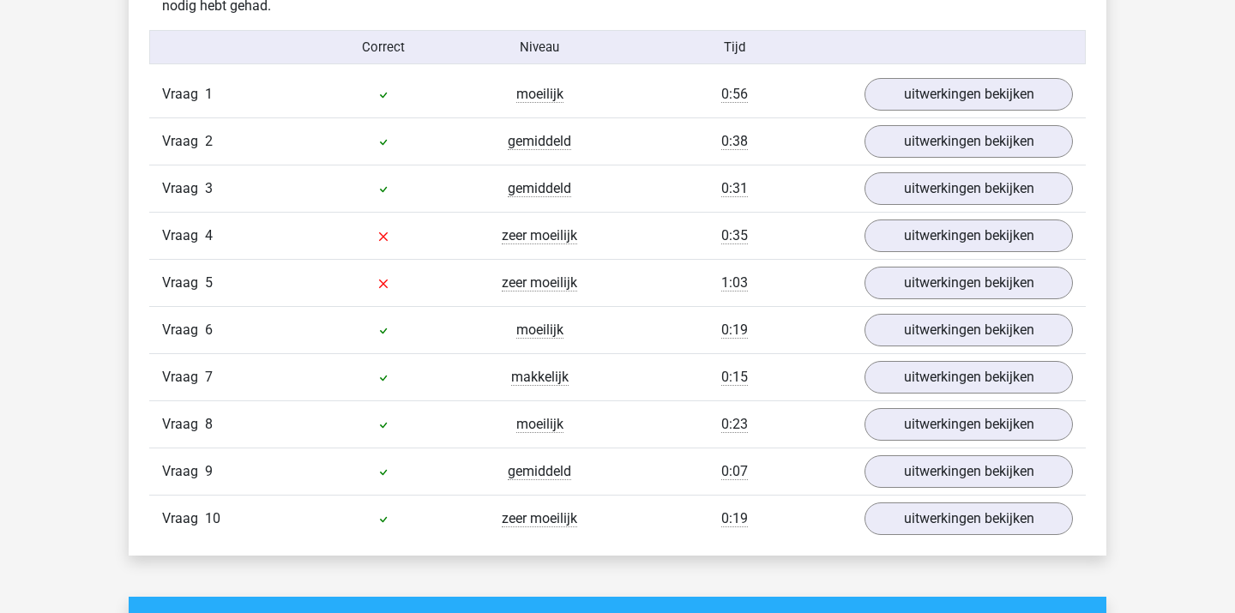
scroll to position [1085, 0]
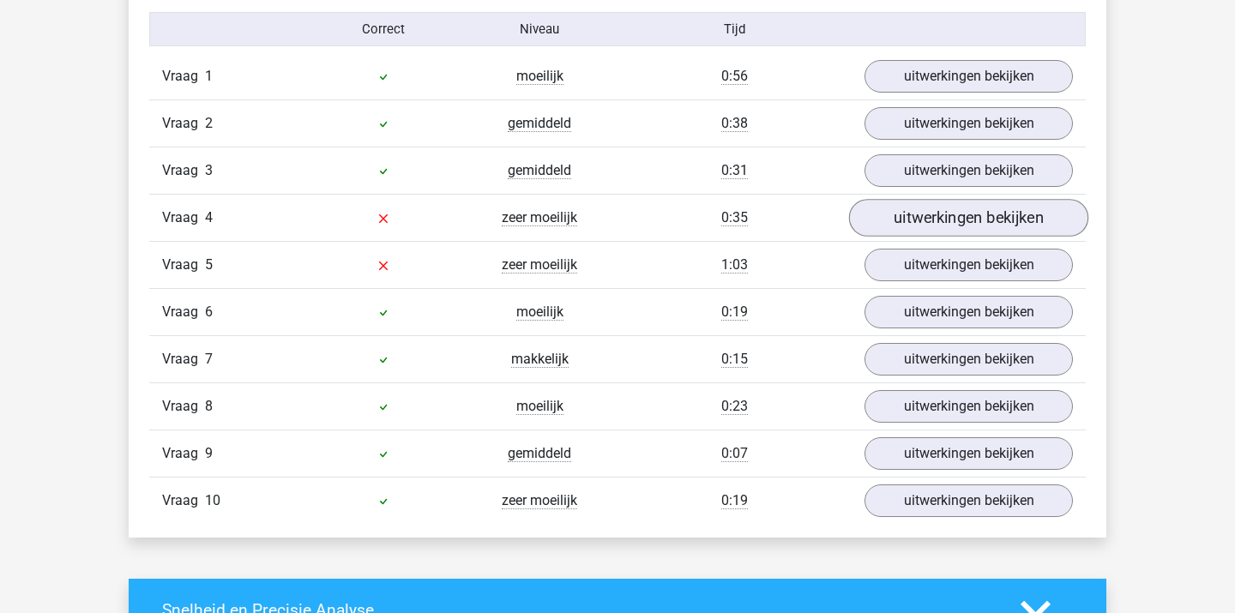
click at [920, 224] on link "uitwerkingen bekijken" at bounding box center [968, 218] width 239 height 38
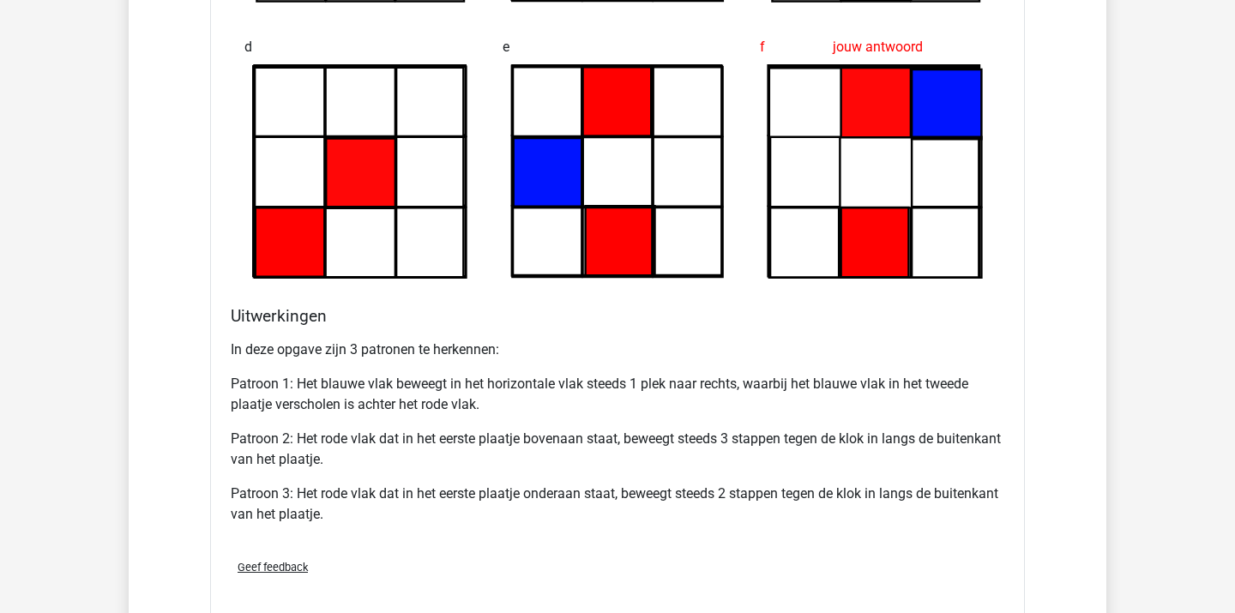
scroll to position [1822, 0]
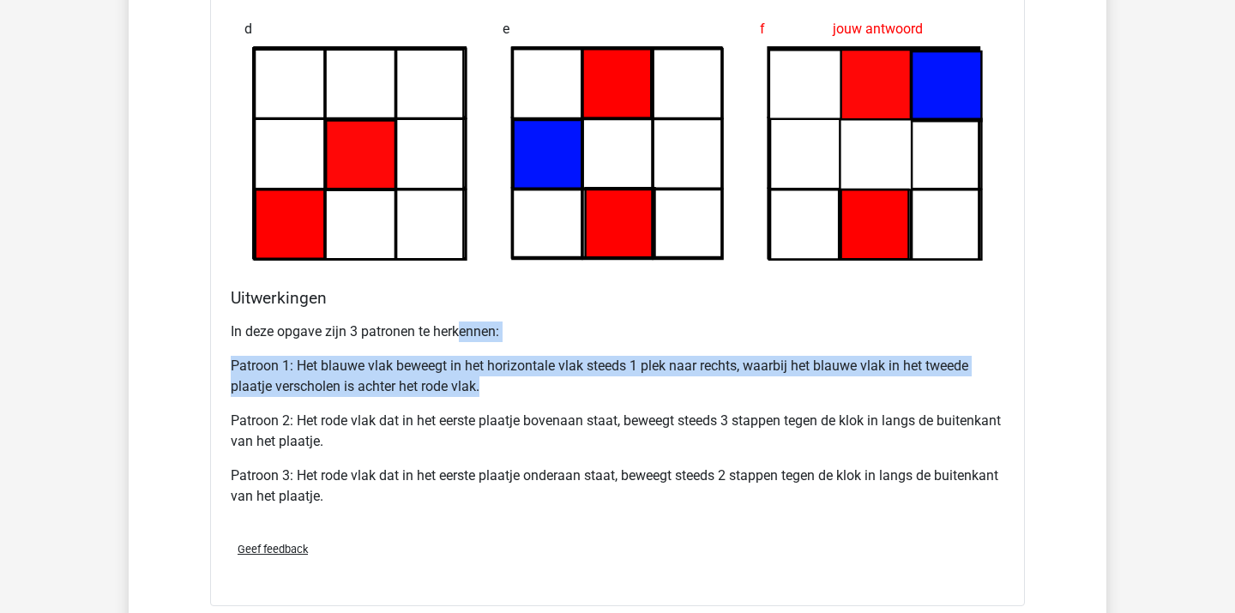
drag, startPoint x: 464, startPoint y: 324, endPoint x: 521, endPoint y: 416, distance: 108.3
click at [520, 414] on div "In deze opgave zijn 3 patronen te herkennen: Patroon 1: Het blauwe vlak beweegt…" at bounding box center [618, 421] width 774 height 213
click at [521, 416] on p "Patroon 2: Het rode vlak dat in het eerste plaatje bovenaan staat, beweegt stee…" at bounding box center [618, 431] width 774 height 41
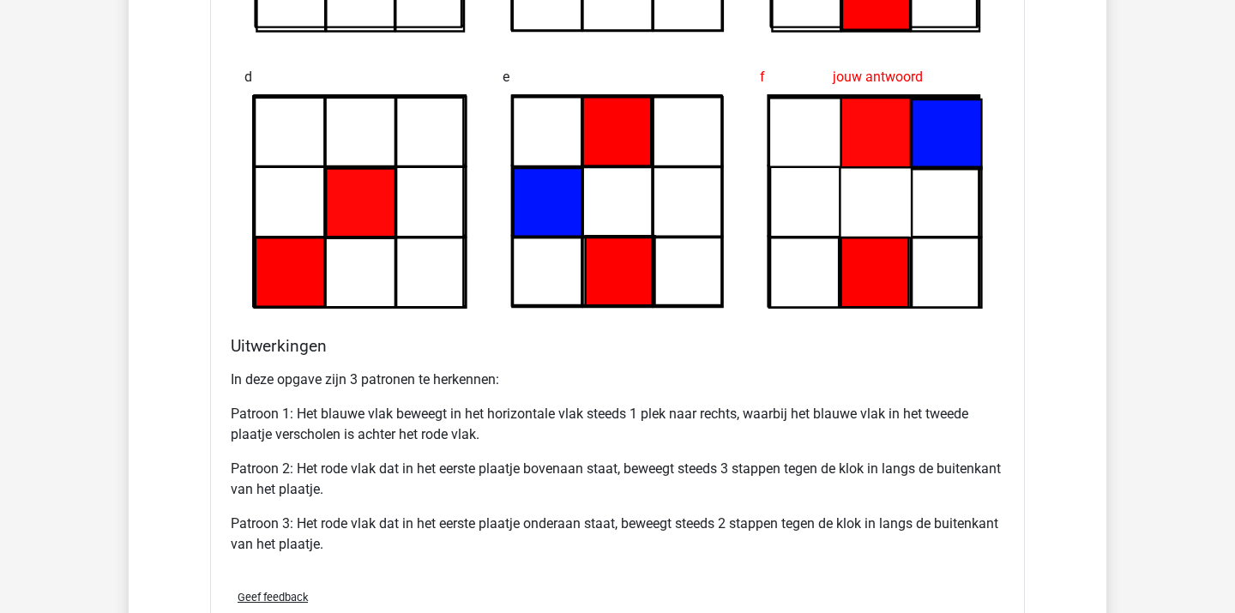
scroll to position [1814, 0]
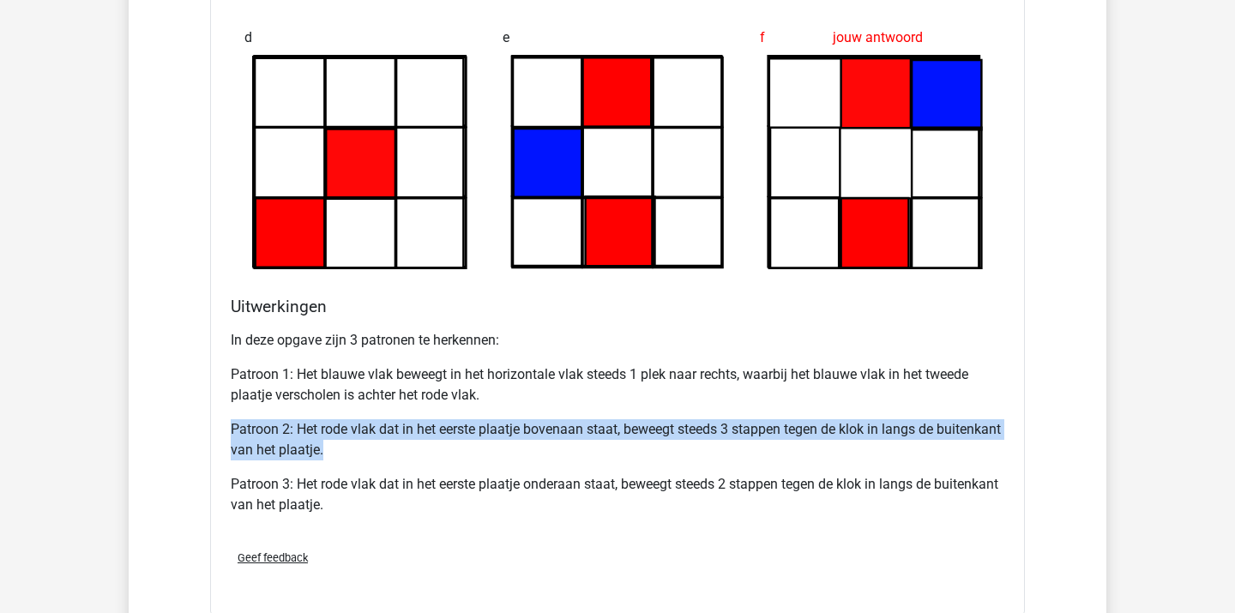
drag, startPoint x: 438, startPoint y: 414, endPoint x: 484, endPoint y: 450, distance: 58.0
click at [484, 450] on div "In deze opgave zijn 3 patronen te herkennen: Patroon 1: Het blauwe vlak beweegt…" at bounding box center [618, 429] width 774 height 213
click at [484, 450] on p "Patroon 2: Het rode vlak dat in het eerste plaatje bovenaan staat, beweegt stee…" at bounding box center [618, 439] width 774 height 41
drag, startPoint x: 463, startPoint y: 414, endPoint x: 491, endPoint y: 454, distance: 48.1
click at [490, 453] on div "In deze opgave zijn 3 patronen te herkennen: Patroon 1: Het blauwe vlak beweegt…" at bounding box center [618, 429] width 774 height 213
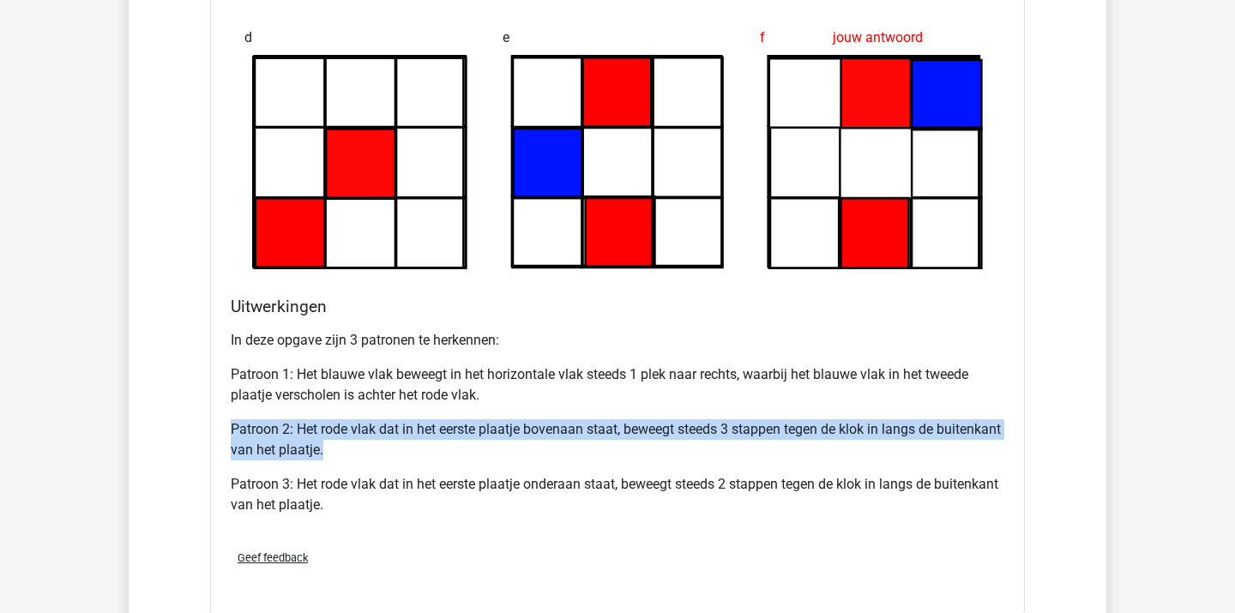
click at [491, 454] on p "Patroon 2: Het rode vlak dat in het eerste plaatje bovenaan staat, beweegt stee…" at bounding box center [618, 439] width 774 height 41
drag, startPoint x: 471, startPoint y: 422, endPoint x: 504, endPoint y: 463, distance: 53.0
click at [503, 463] on div "In deze opgave zijn 3 patronen te herkennen: Patroon 1: Het blauwe vlak beweegt…" at bounding box center [618, 429] width 774 height 213
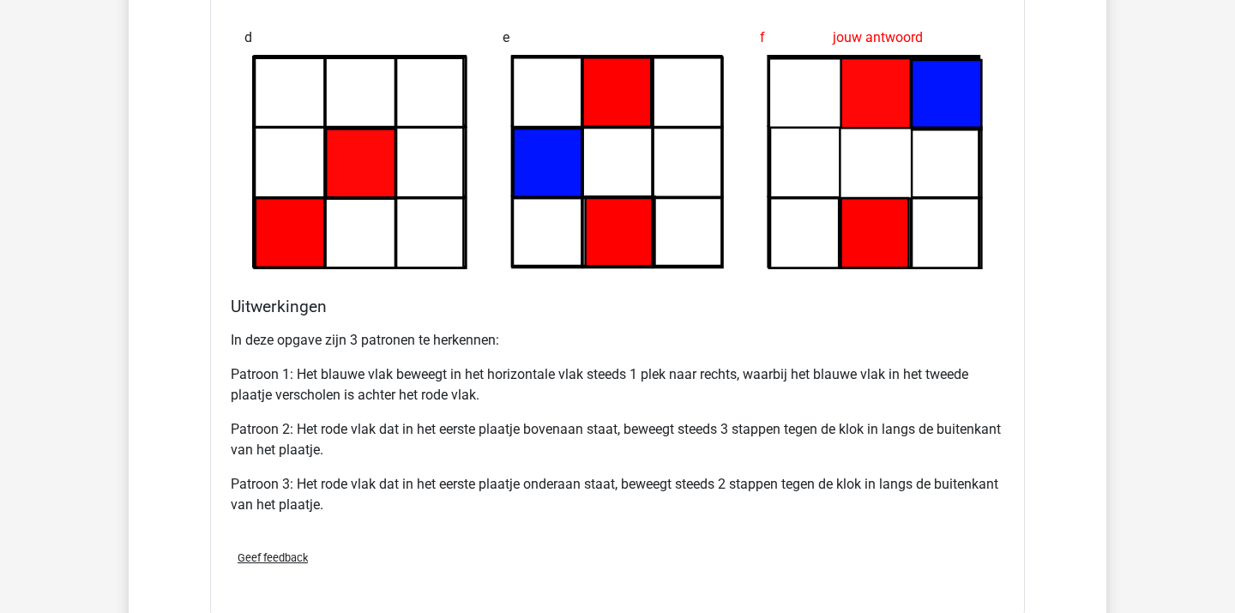
click at [504, 463] on div "In deze opgave zijn 3 patronen te herkennen: Patroon 1: Het blauwe vlak beweegt…" at bounding box center [618, 429] width 774 height 213
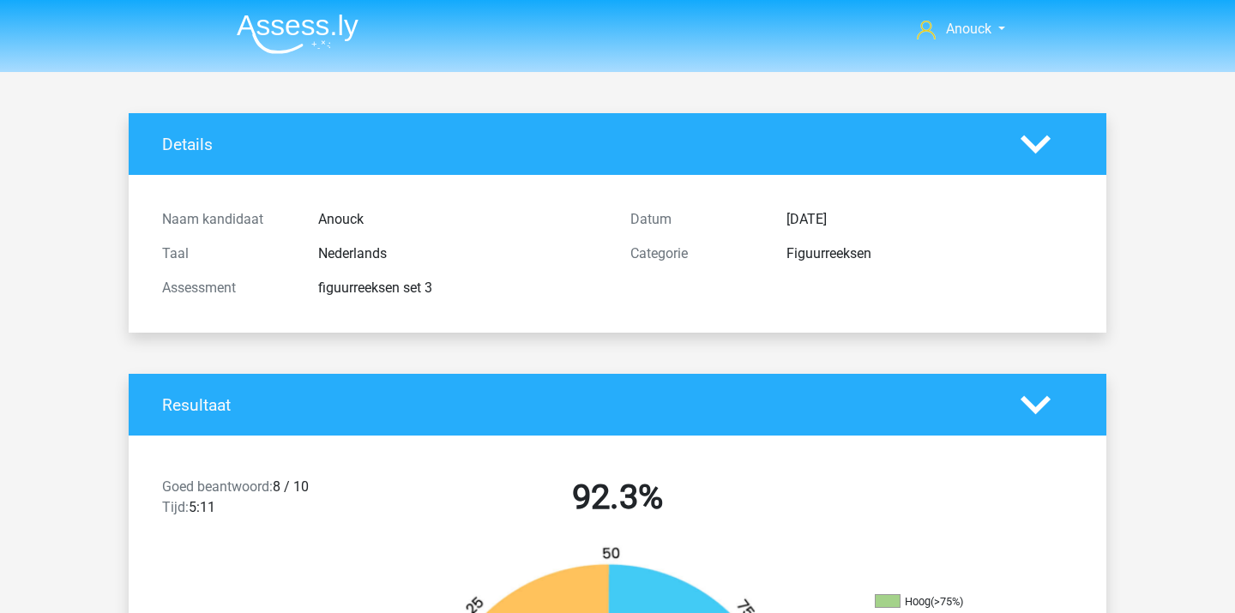
scroll to position [0, 0]
click at [313, 37] on img at bounding box center [298, 34] width 122 height 40
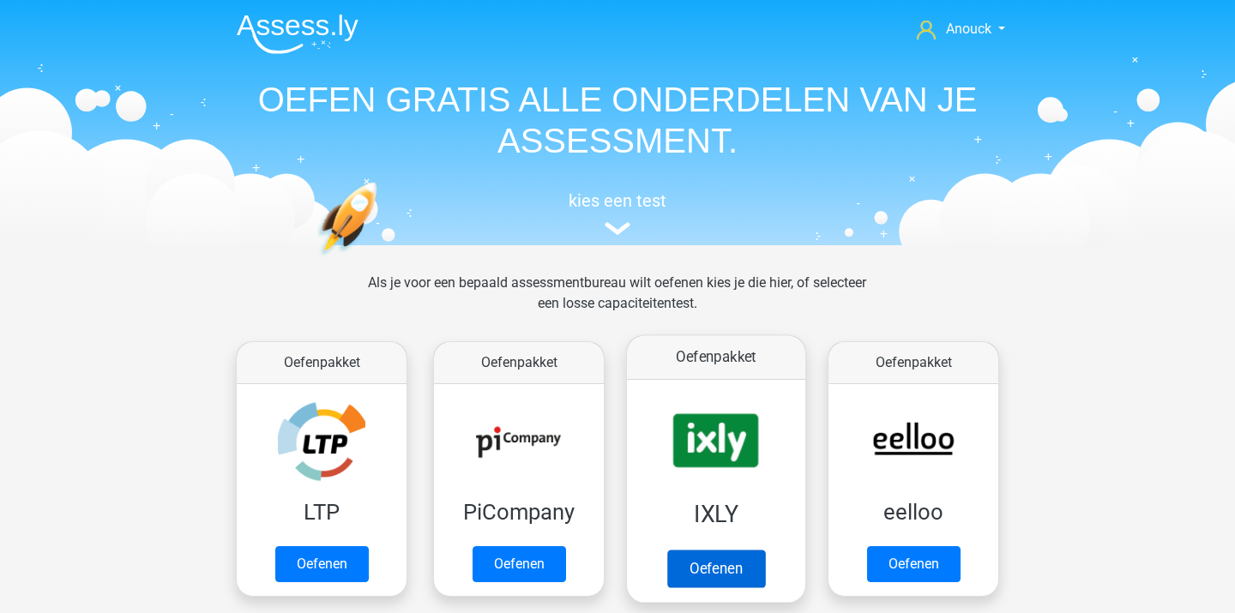
click at [714, 552] on link "Oefenen" at bounding box center [716, 569] width 98 height 38
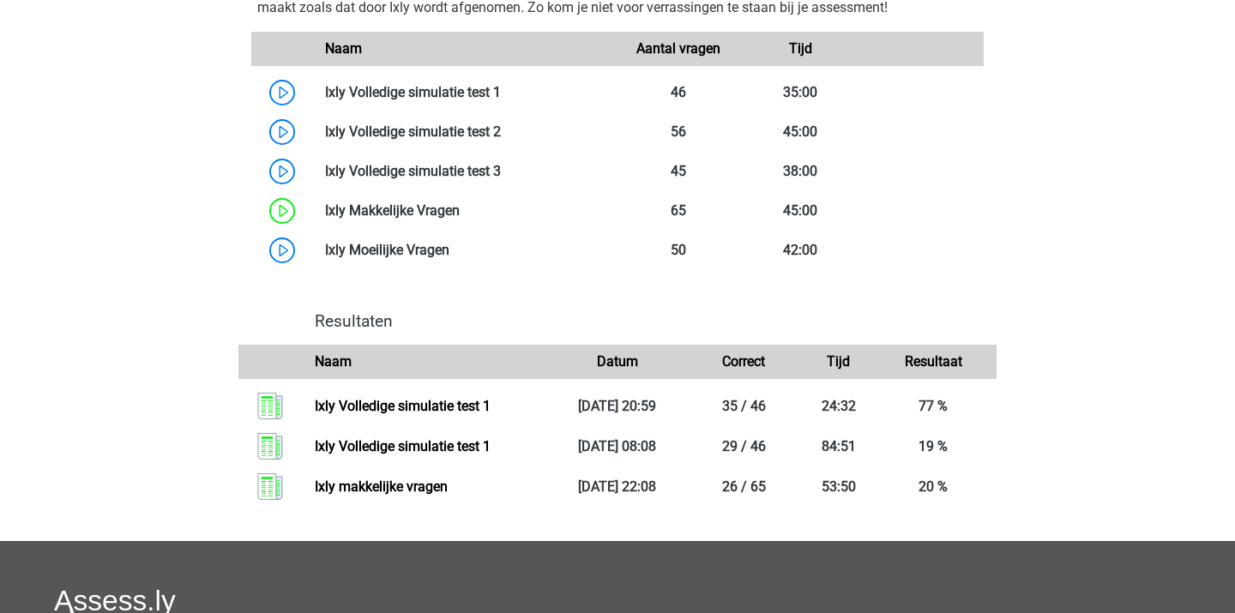
scroll to position [1148, 0]
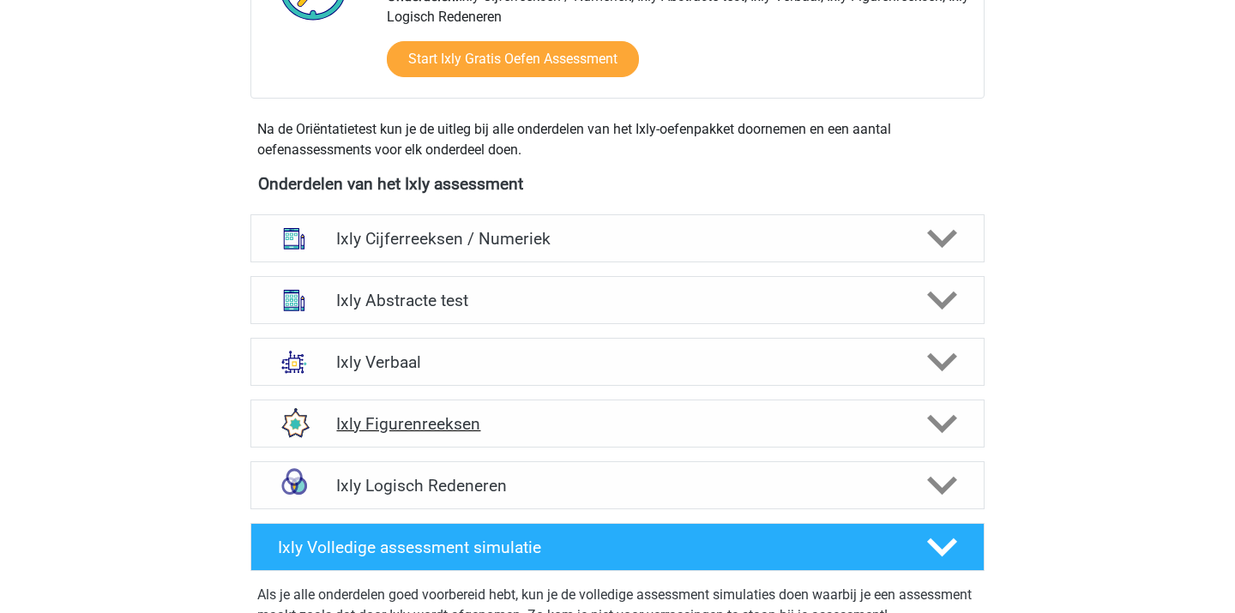
click at [558, 414] on h4 "Ixly Figurenreeksen" at bounding box center [617, 424] width 562 height 20
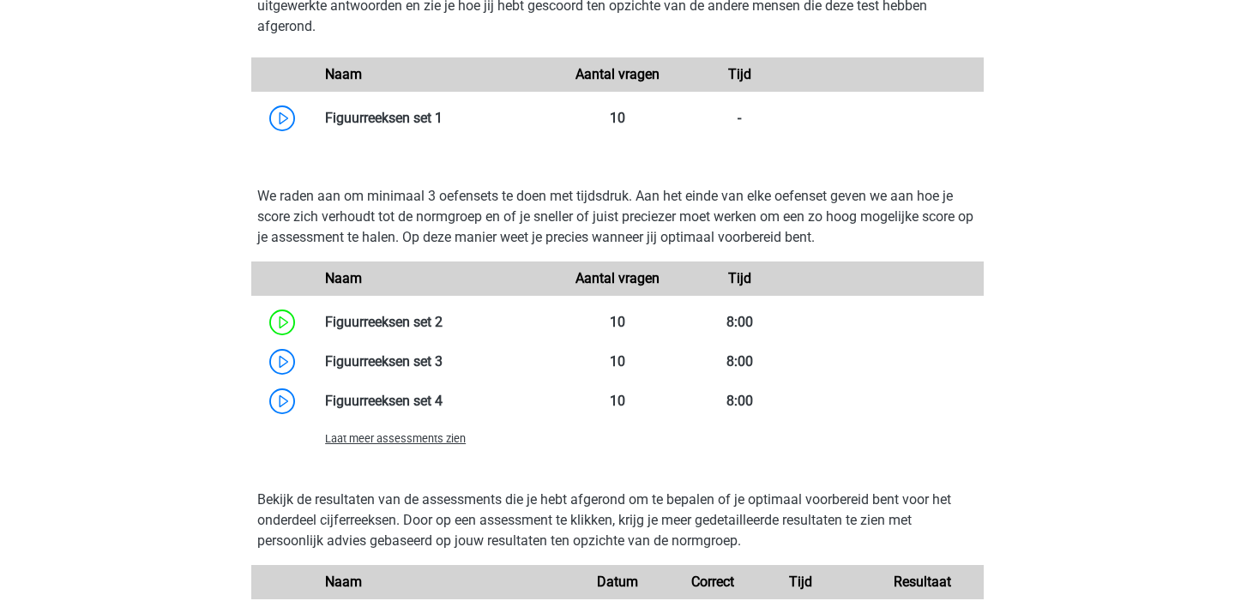
scroll to position [1143, 0]
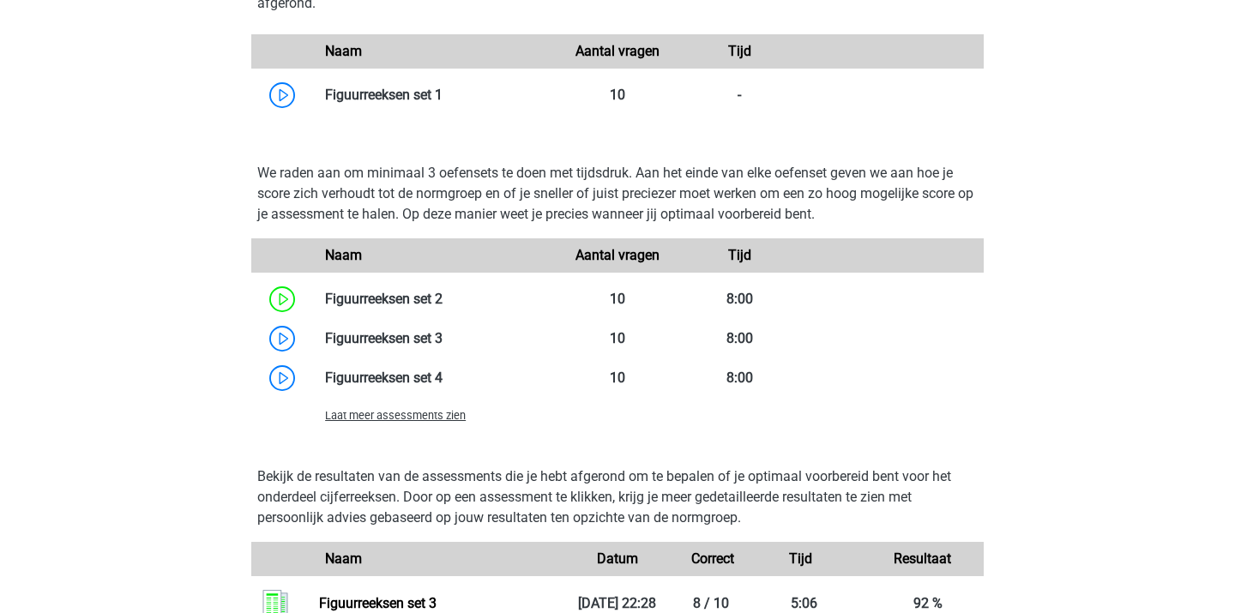
click at [447, 419] on span "Laat meer assessments zien" at bounding box center [395, 415] width 141 height 13
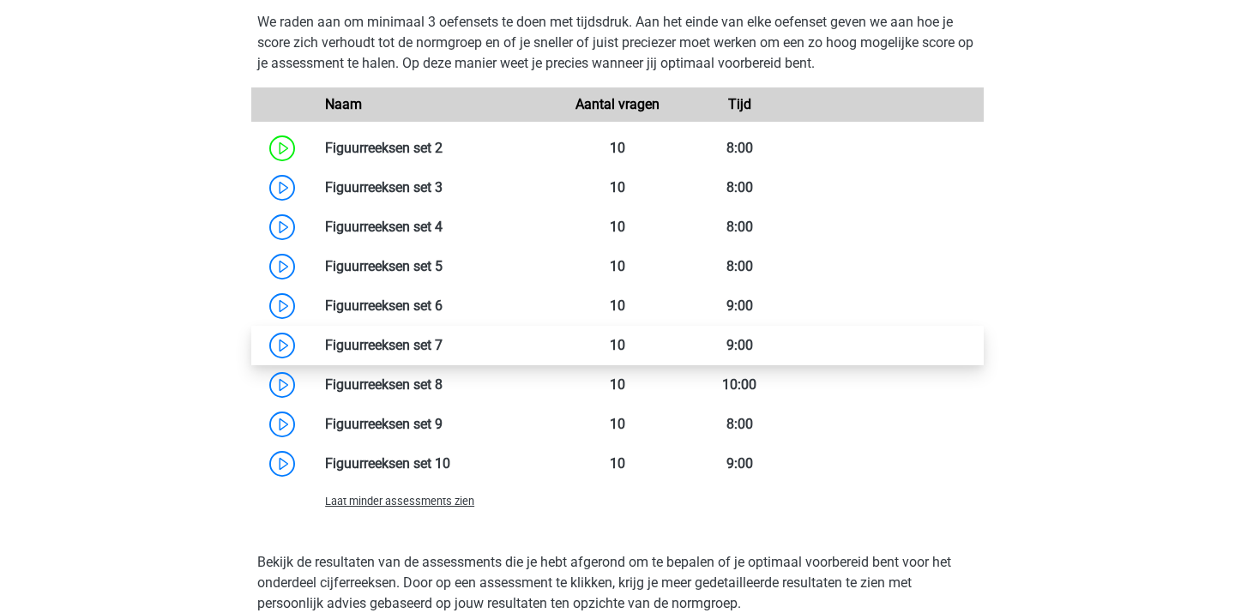
scroll to position [1298, 0]
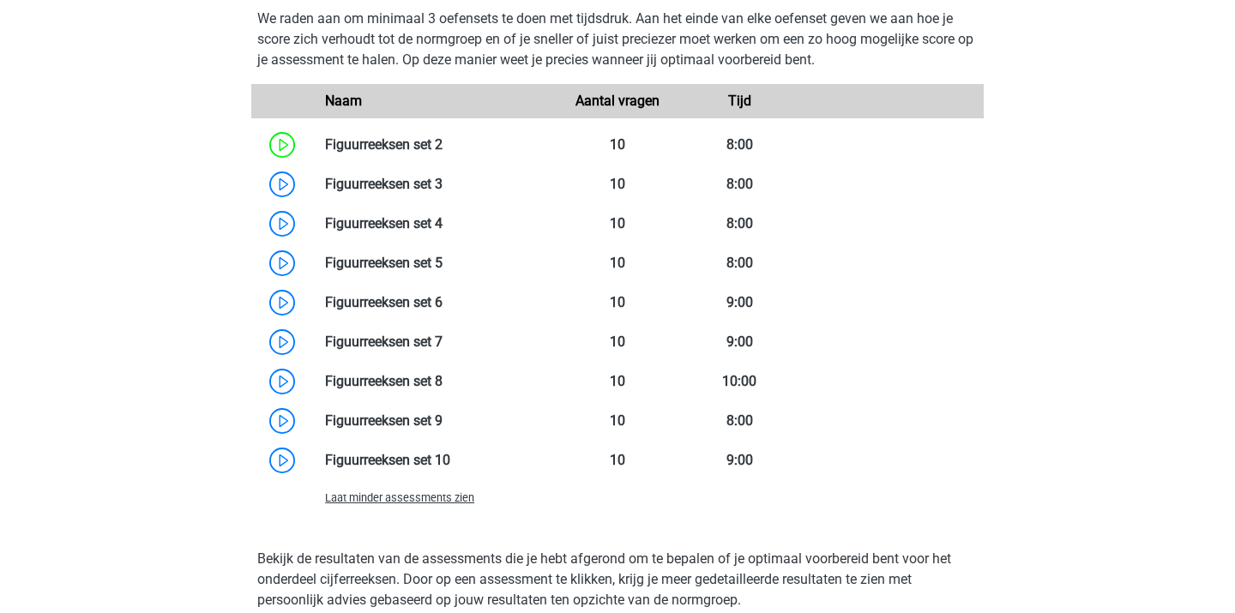
click at [461, 495] on span "Laat minder assessments zien" at bounding box center [399, 497] width 149 height 13
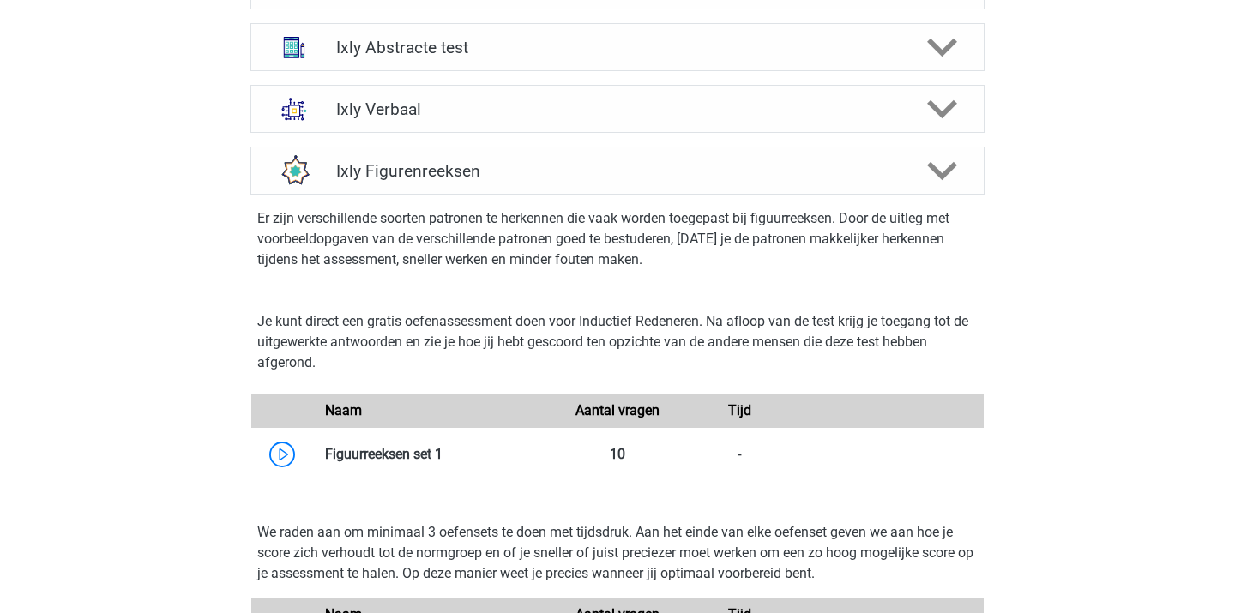
scroll to position [697, 0]
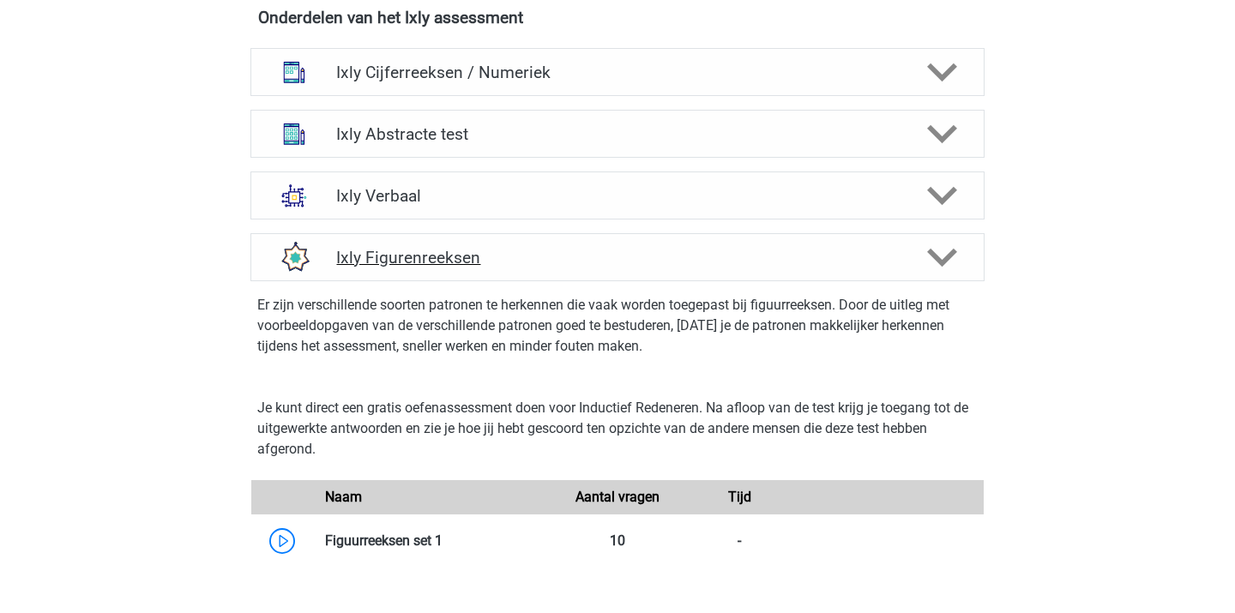
click at [693, 257] on h4 "Ixly Figurenreeksen" at bounding box center [617, 258] width 562 height 20
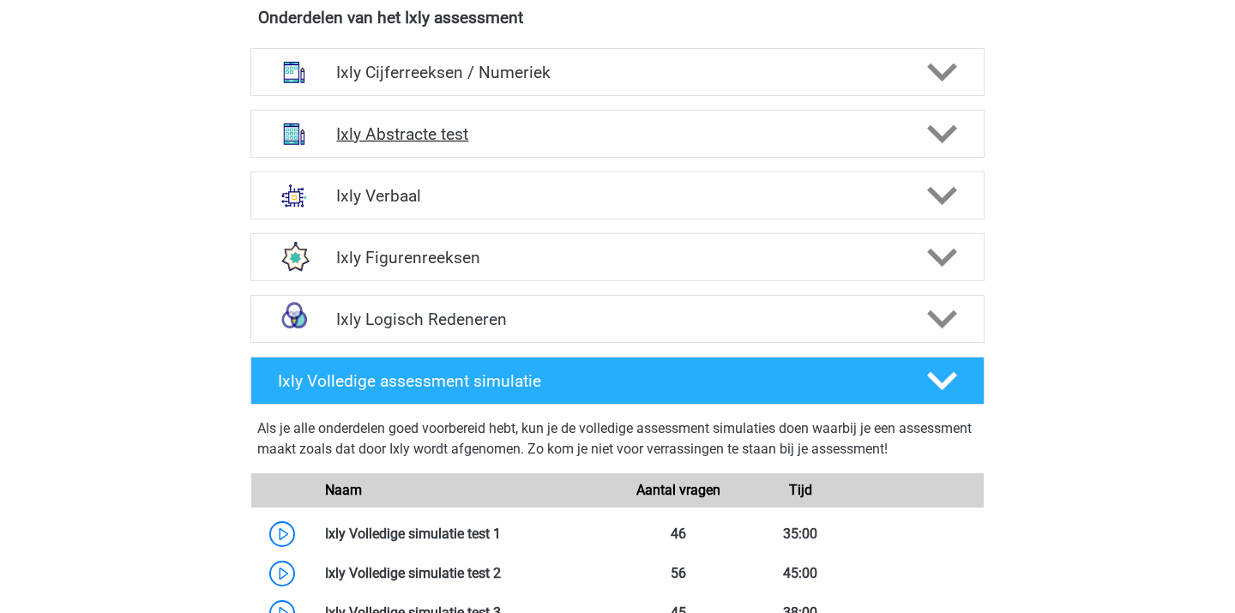
click at [664, 137] on h4 "Ixly Abstracte test" at bounding box center [617, 134] width 562 height 20
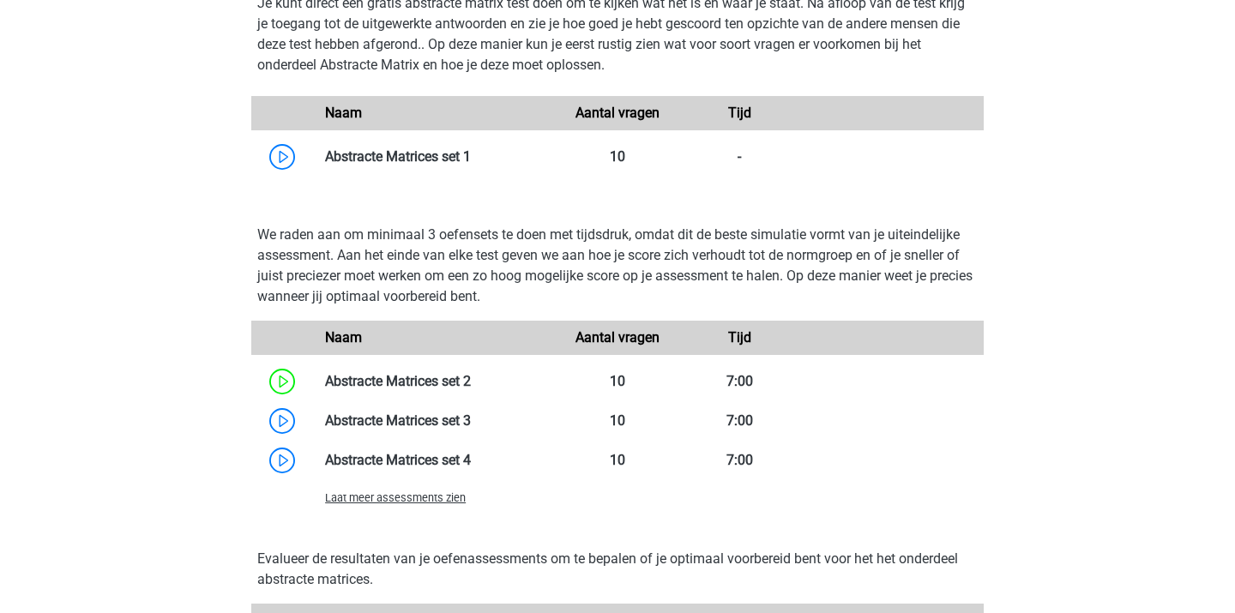
scroll to position [1145, 0]
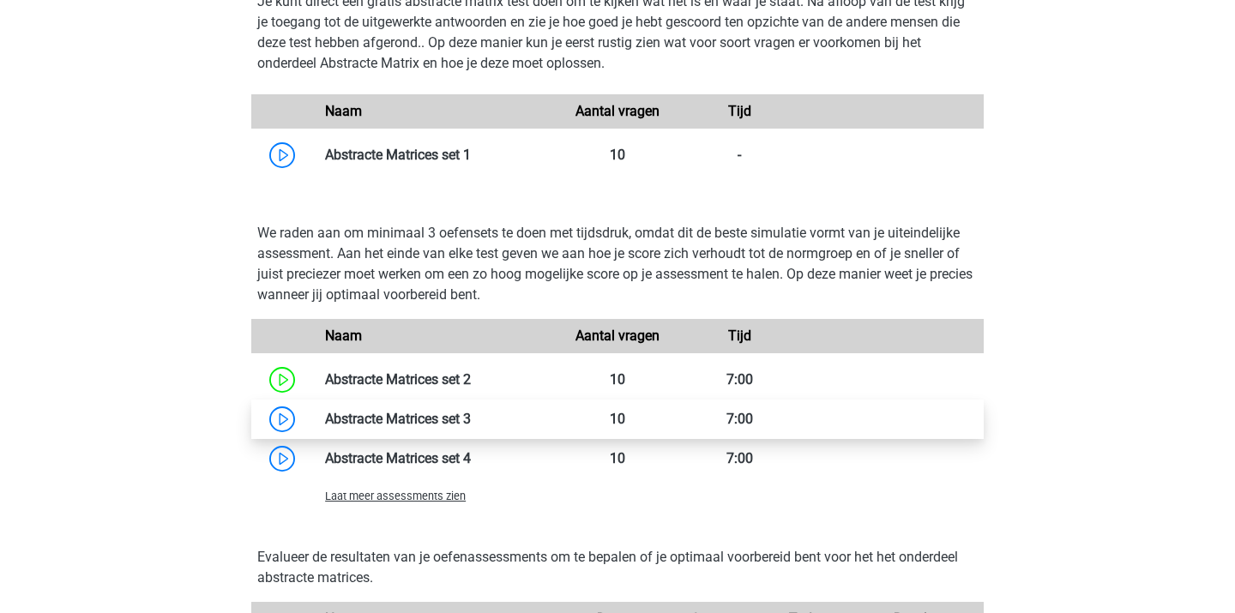
click at [471, 427] on link at bounding box center [471, 419] width 0 height 16
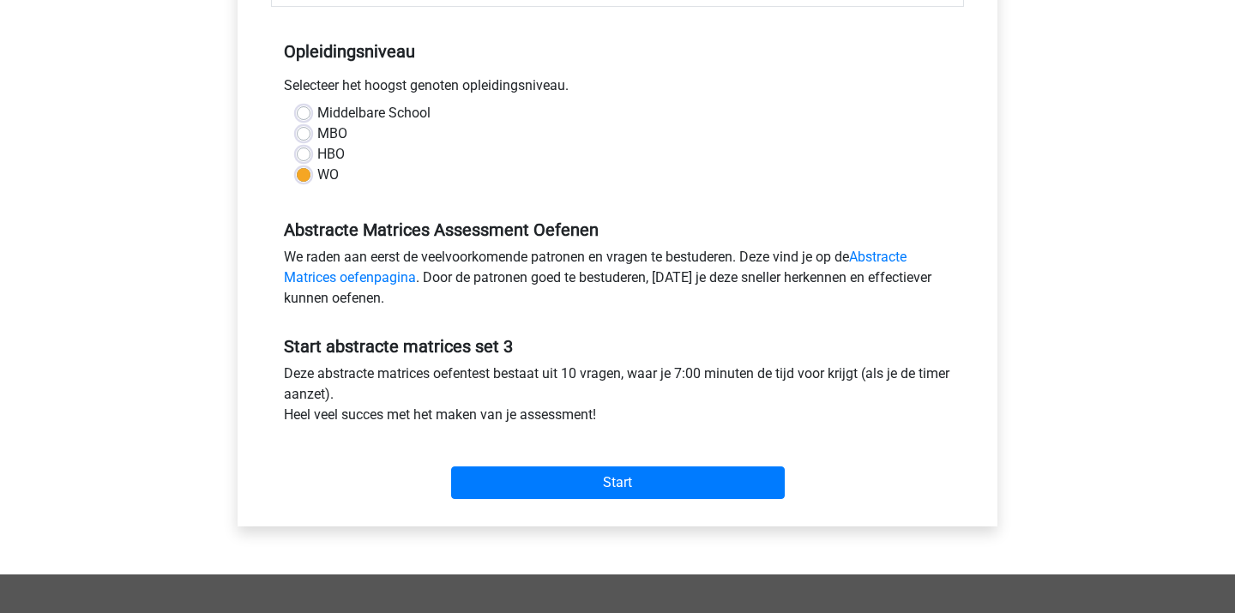
scroll to position [344, 0]
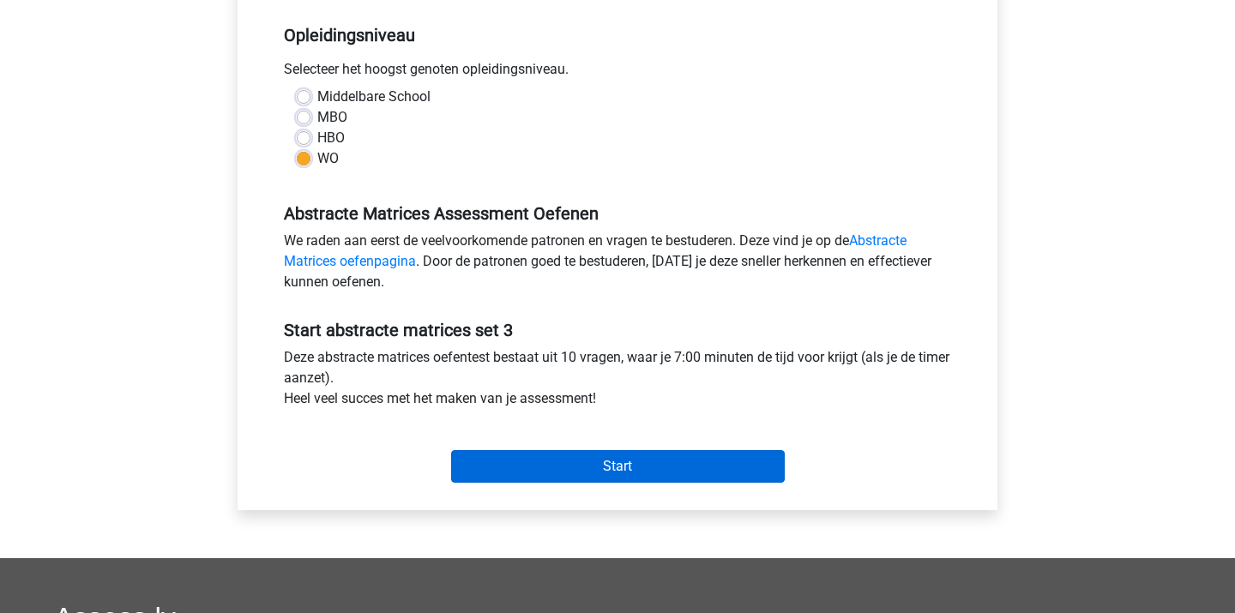
click at [557, 469] on input "Start" at bounding box center [618, 466] width 334 height 33
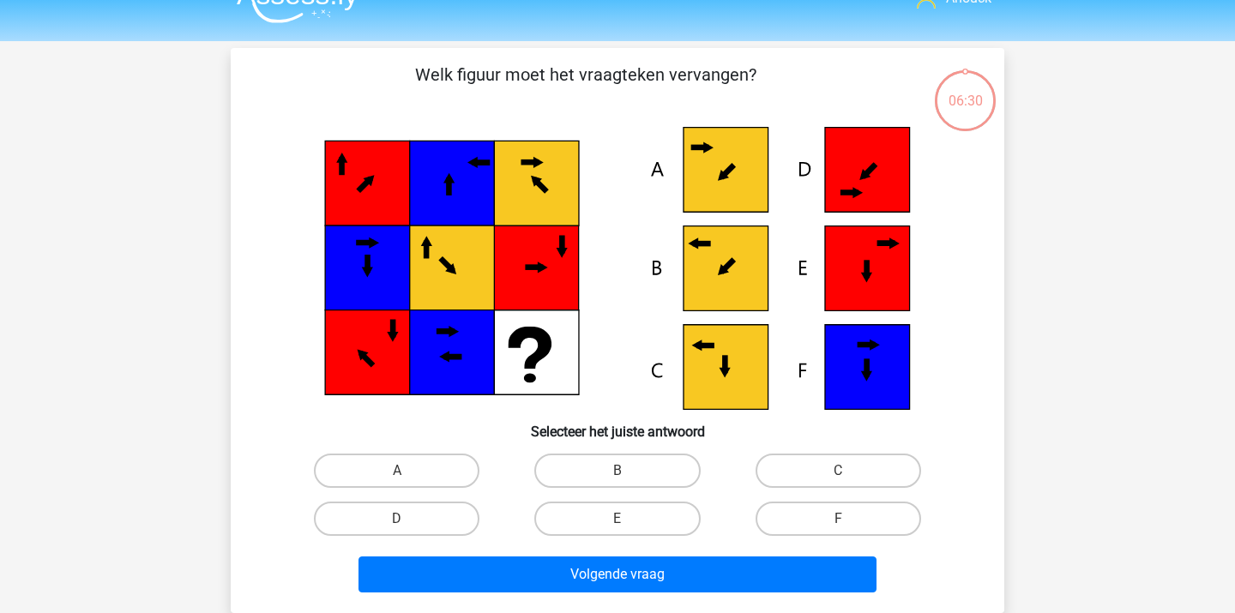
scroll to position [50, 0]
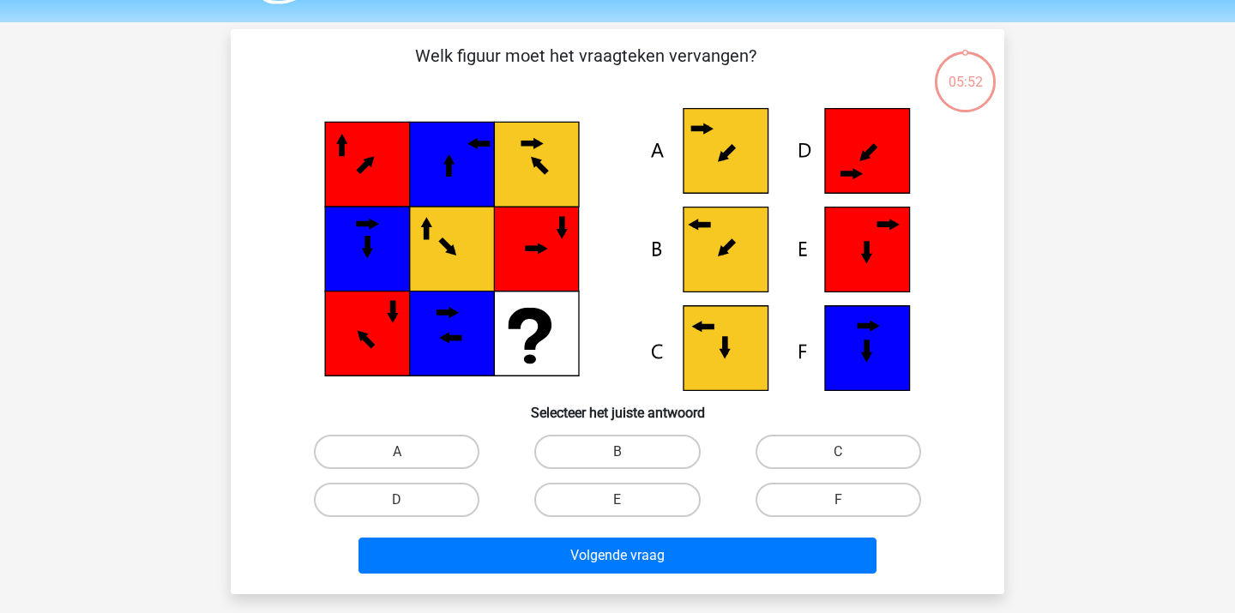
click at [644, 431] on div "B" at bounding box center [617, 452] width 220 height 48
click at [636, 447] on label "B" at bounding box center [617, 452] width 166 height 34
click at [629, 452] on input "B" at bounding box center [622, 457] width 11 height 11
radio input "true"
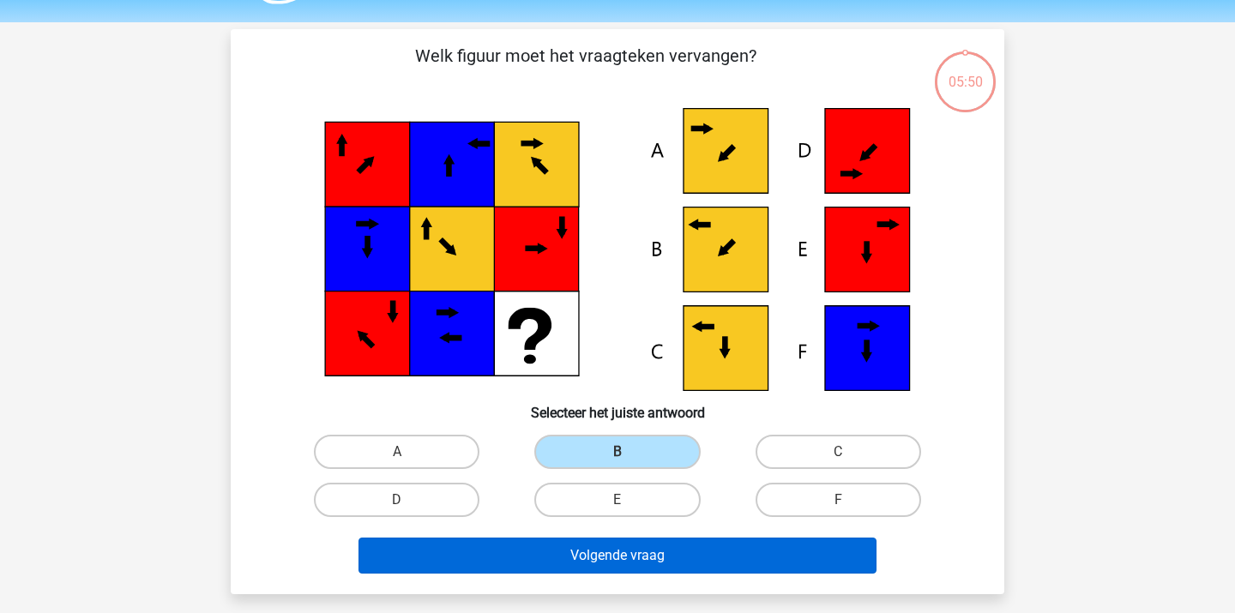
click at [611, 563] on button "Volgende vraag" at bounding box center [617, 556] width 519 height 36
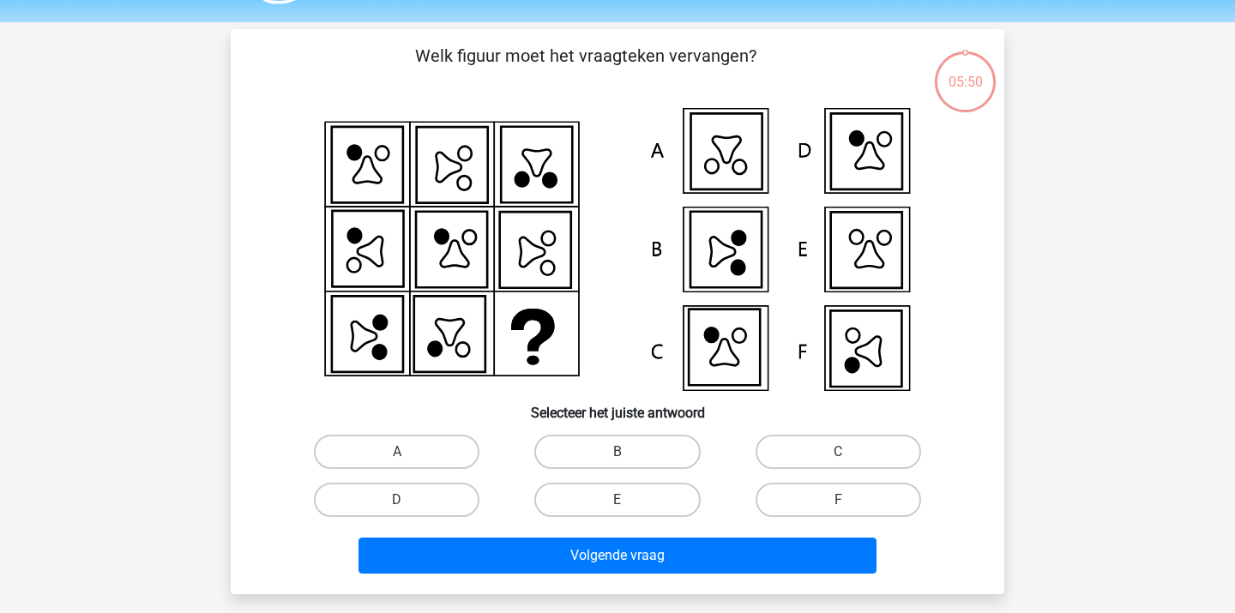
scroll to position [79, 0]
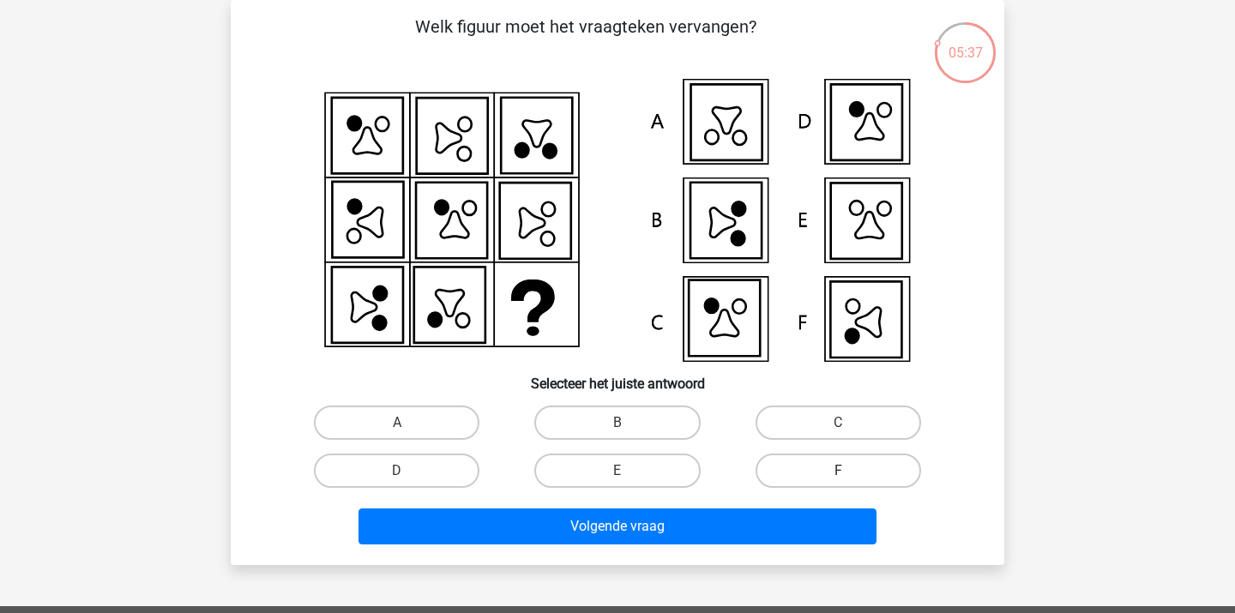
click at [829, 473] on label "F" at bounding box center [839, 471] width 166 height 34
click at [838, 473] on input "F" at bounding box center [843, 476] width 11 height 11
radio input "true"
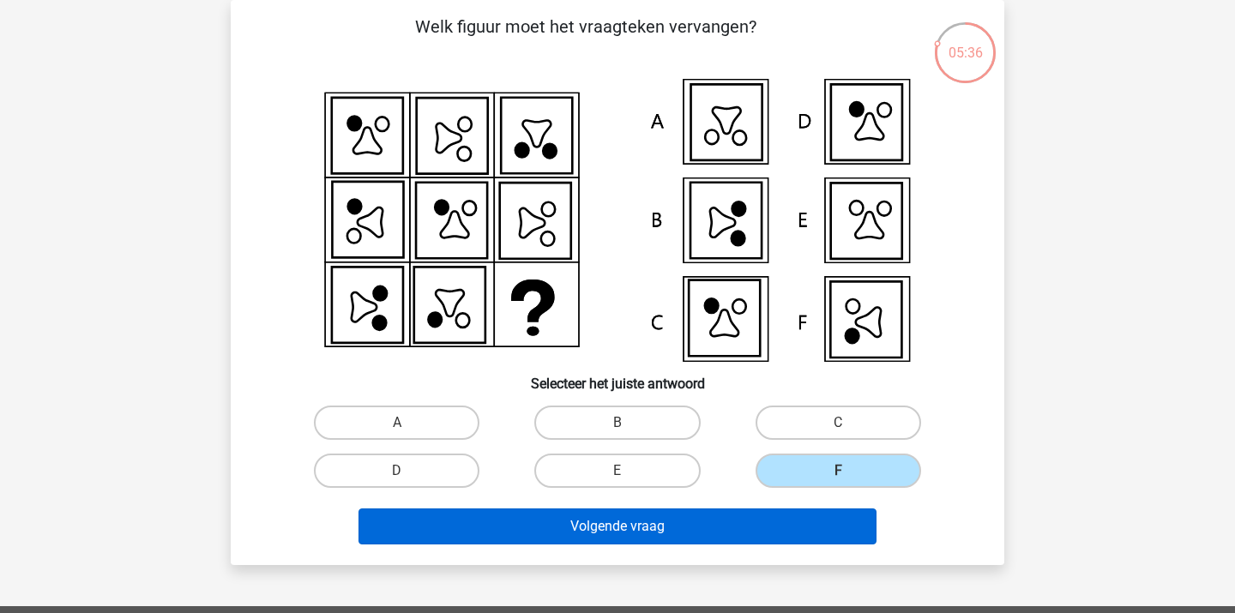
click at [756, 510] on button "Volgende vraag" at bounding box center [617, 527] width 519 height 36
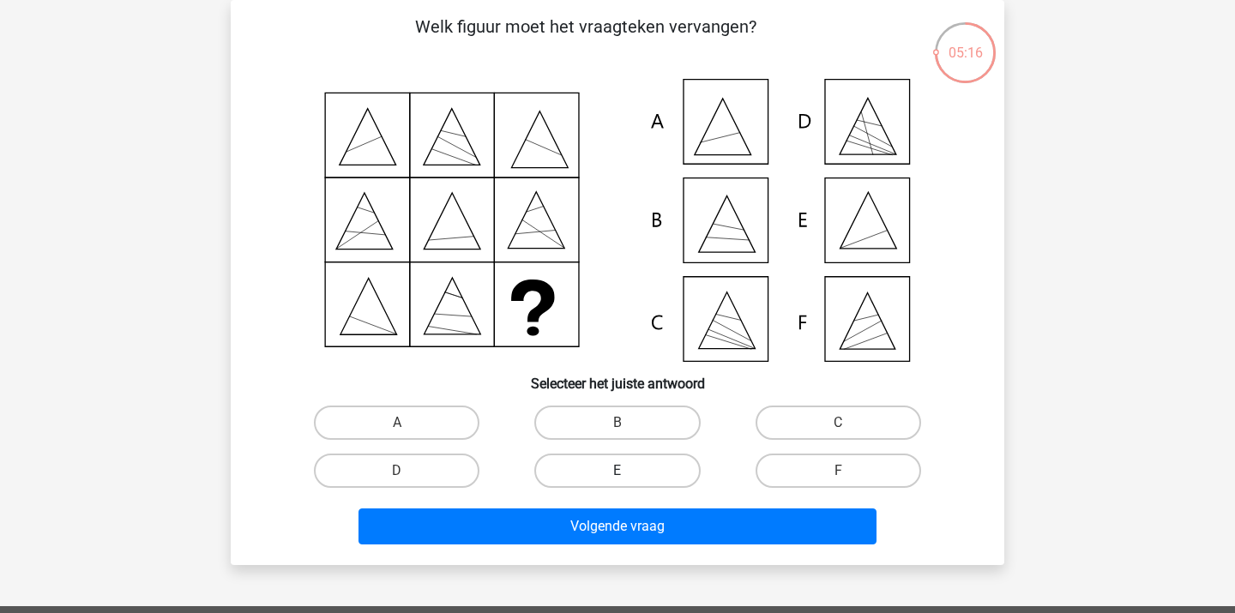
click at [644, 476] on label "E" at bounding box center [617, 471] width 166 height 34
click at [629, 476] on input "E" at bounding box center [622, 476] width 11 height 11
radio input "true"
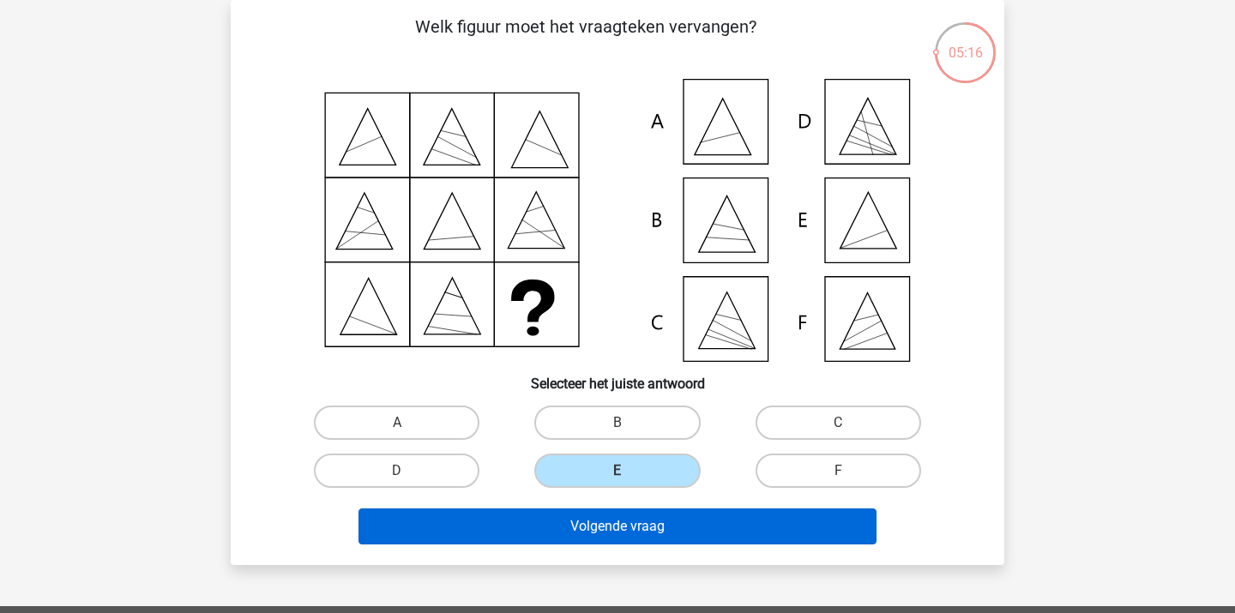
click at [609, 533] on button "Volgende vraag" at bounding box center [617, 527] width 519 height 36
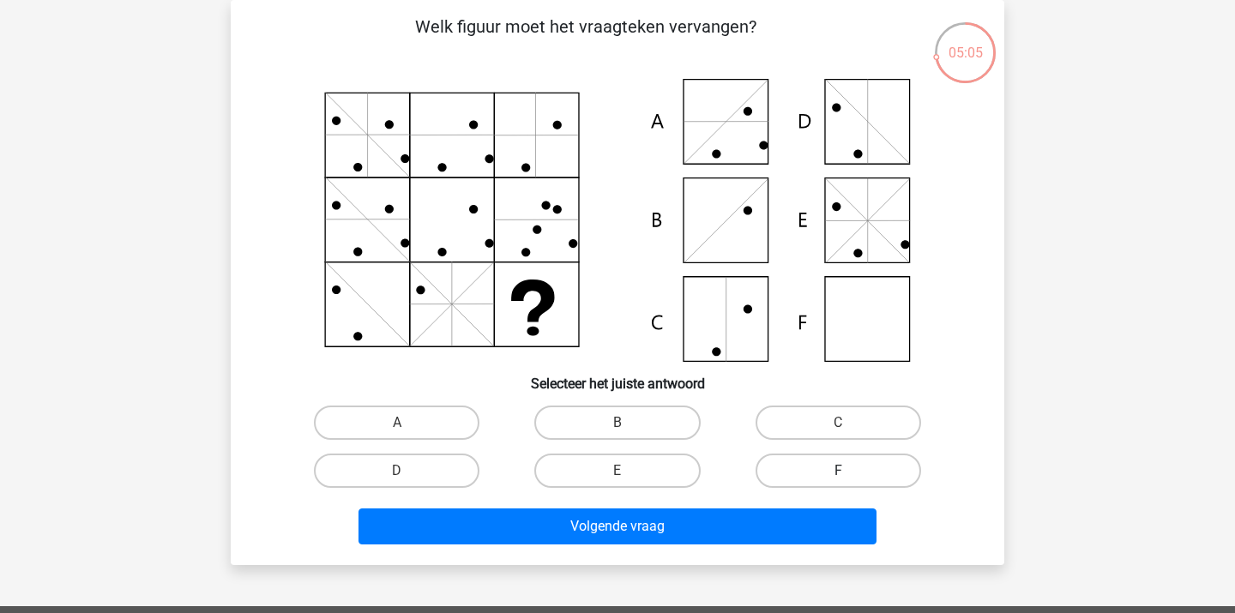
click at [828, 462] on label "F" at bounding box center [839, 471] width 166 height 34
click at [838, 471] on input "F" at bounding box center [843, 476] width 11 height 11
radio input "true"
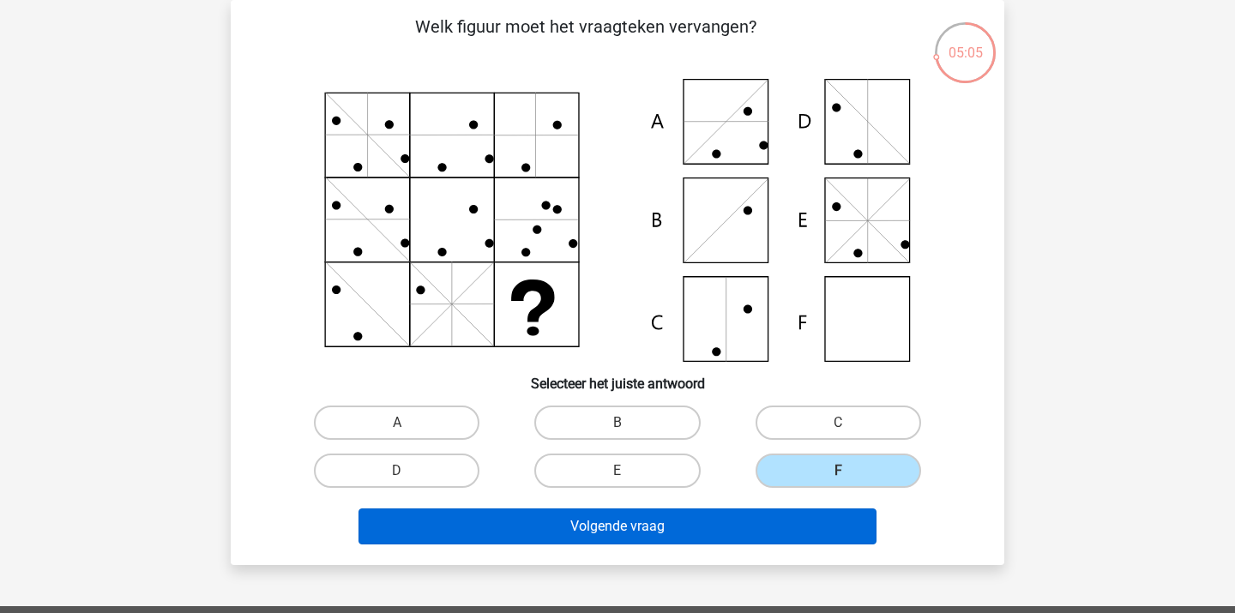
click at [766, 525] on button "Volgende vraag" at bounding box center [617, 527] width 519 height 36
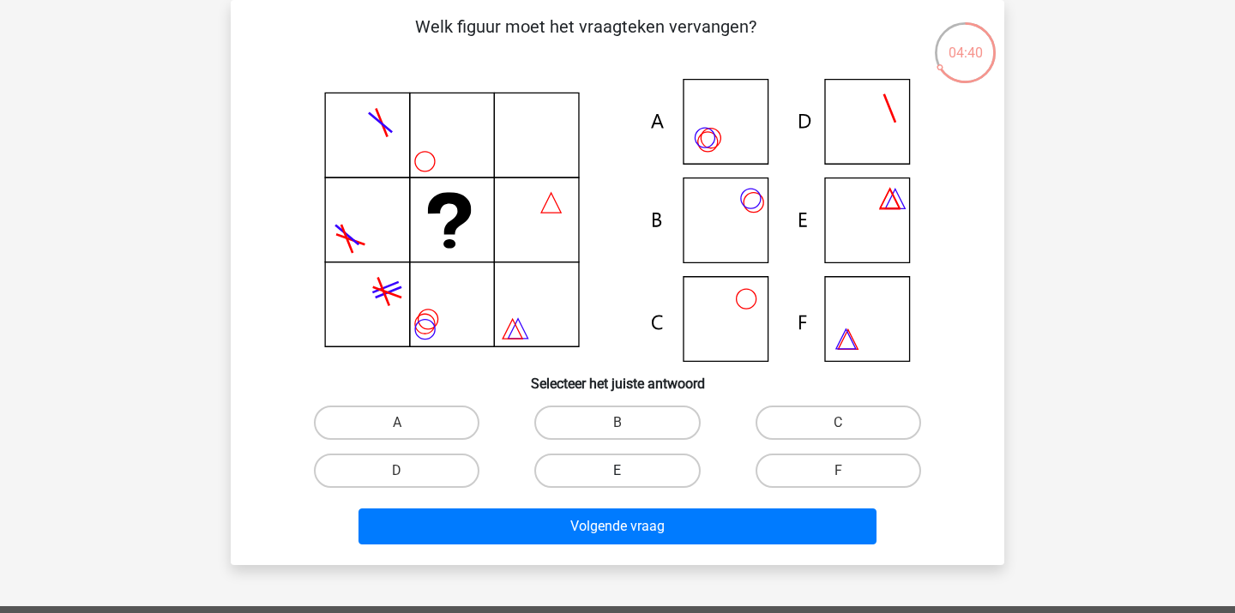
click at [553, 475] on label "E" at bounding box center [617, 471] width 166 height 34
click at [617, 475] on input "E" at bounding box center [622, 476] width 11 height 11
radio input "true"
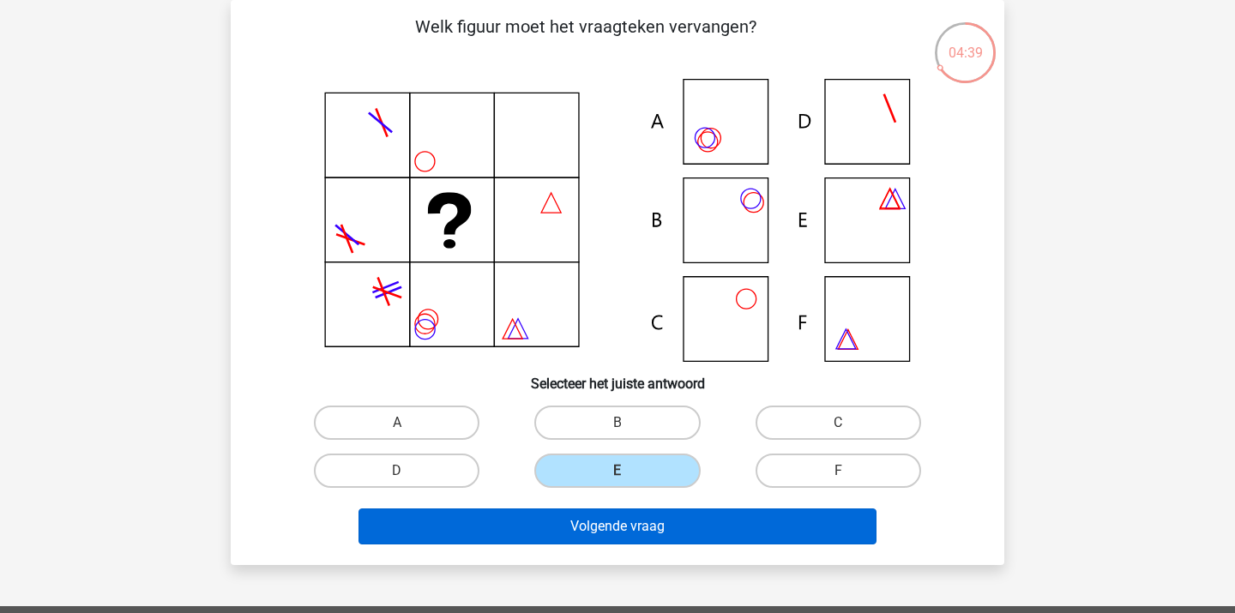
click at [539, 521] on button "Volgende vraag" at bounding box center [617, 527] width 519 height 36
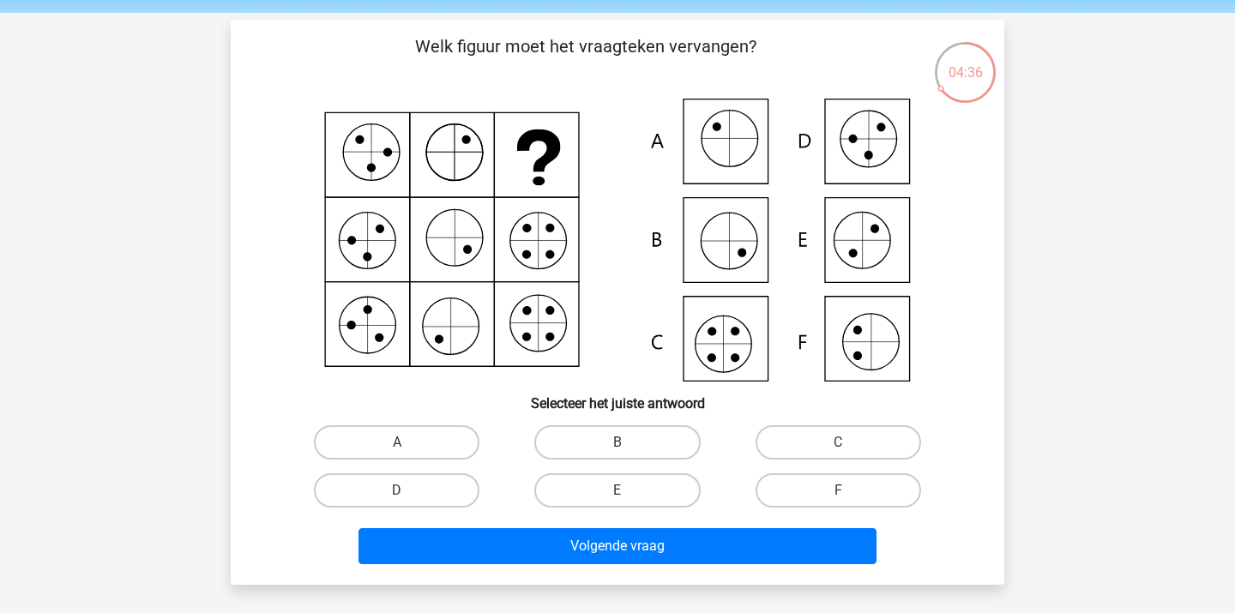
scroll to position [75, 0]
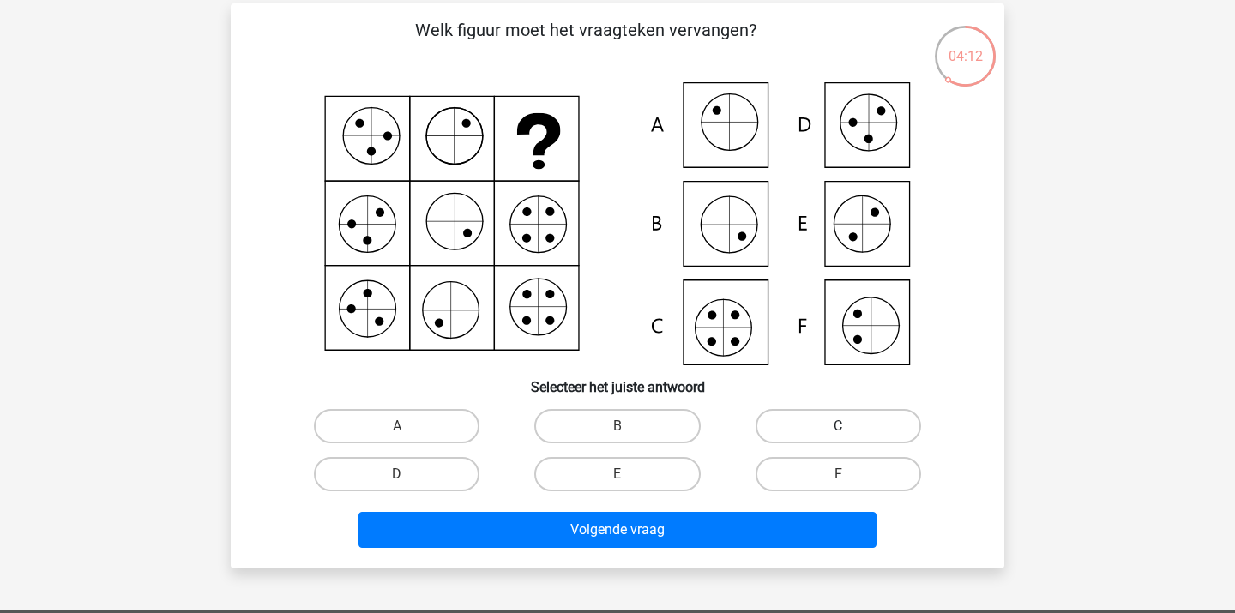
click at [801, 430] on label "C" at bounding box center [839, 426] width 166 height 34
click at [838, 430] on input "C" at bounding box center [843, 431] width 11 height 11
radio input "true"
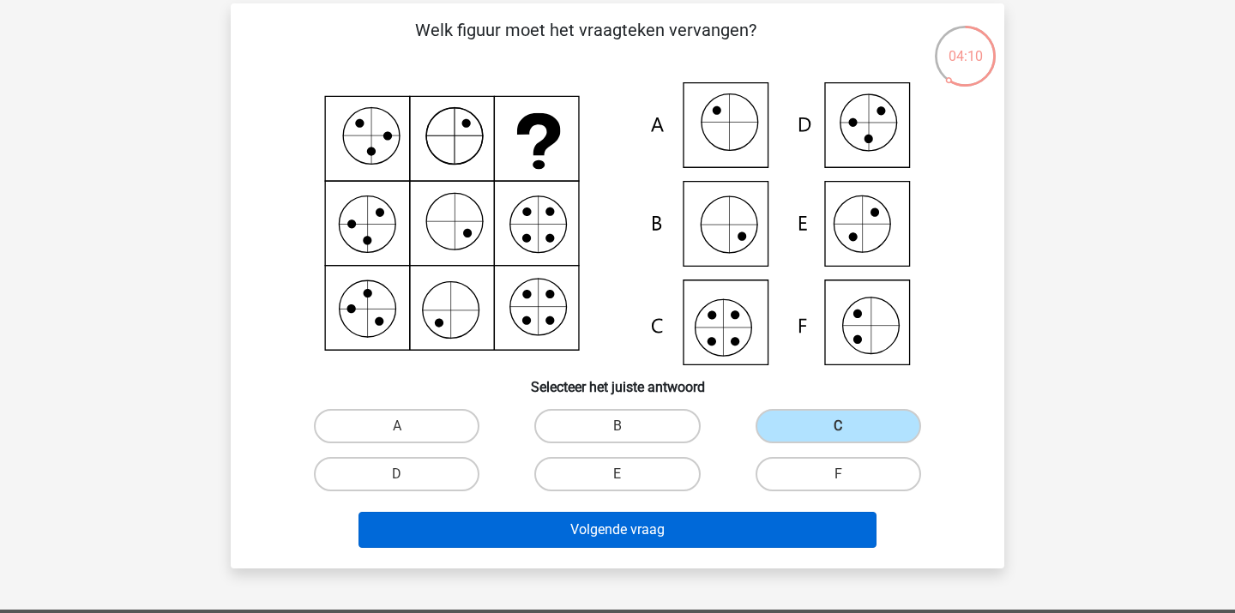
click at [711, 527] on button "Volgende vraag" at bounding box center [617, 530] width 519 height 36
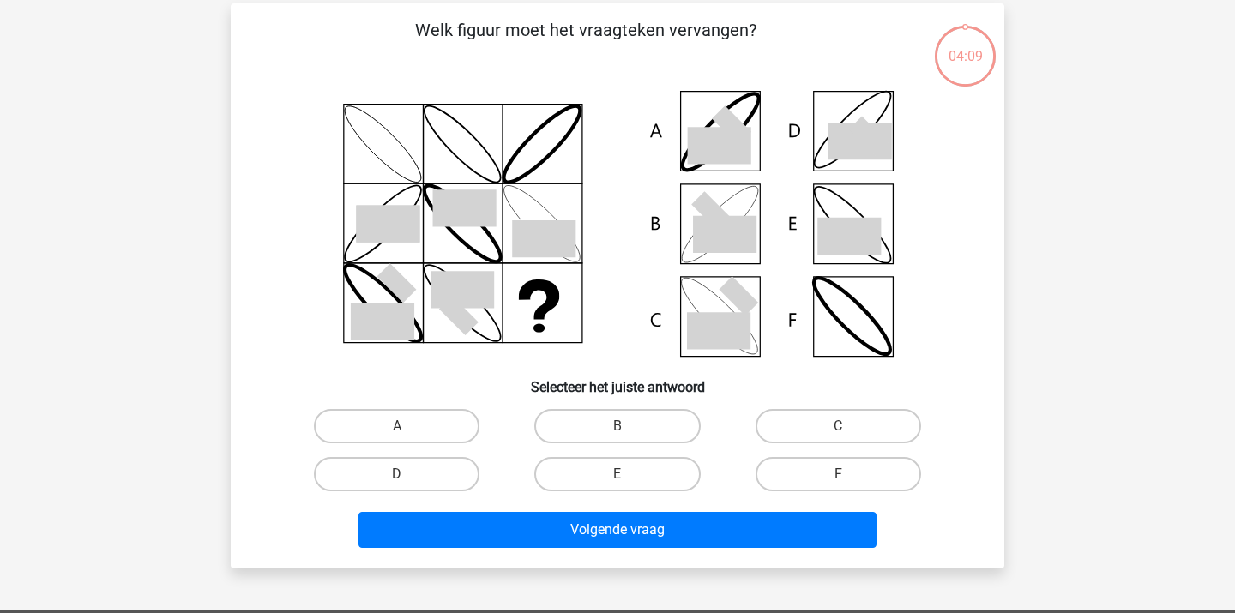
scroll to position [79, 0]
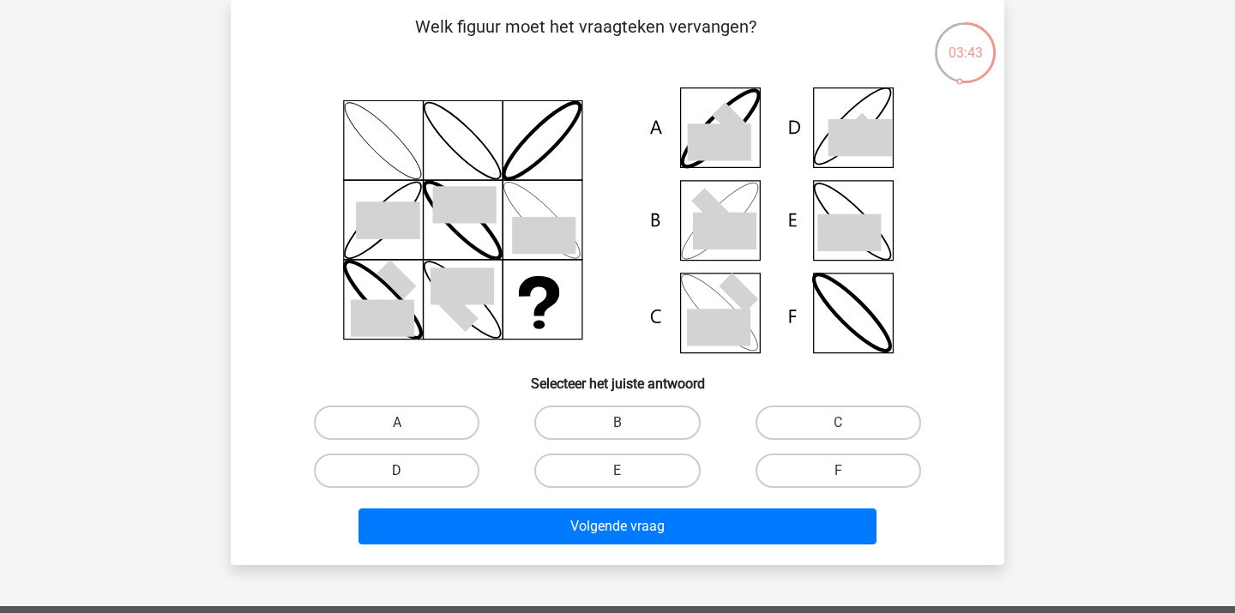
click at [446, 465] on label "D" at bounding box center [397, 471] width 166 height 34
click at [408, 471] on input "D" at bounding box center [402, 476] width 11 height 11
radio input "true"
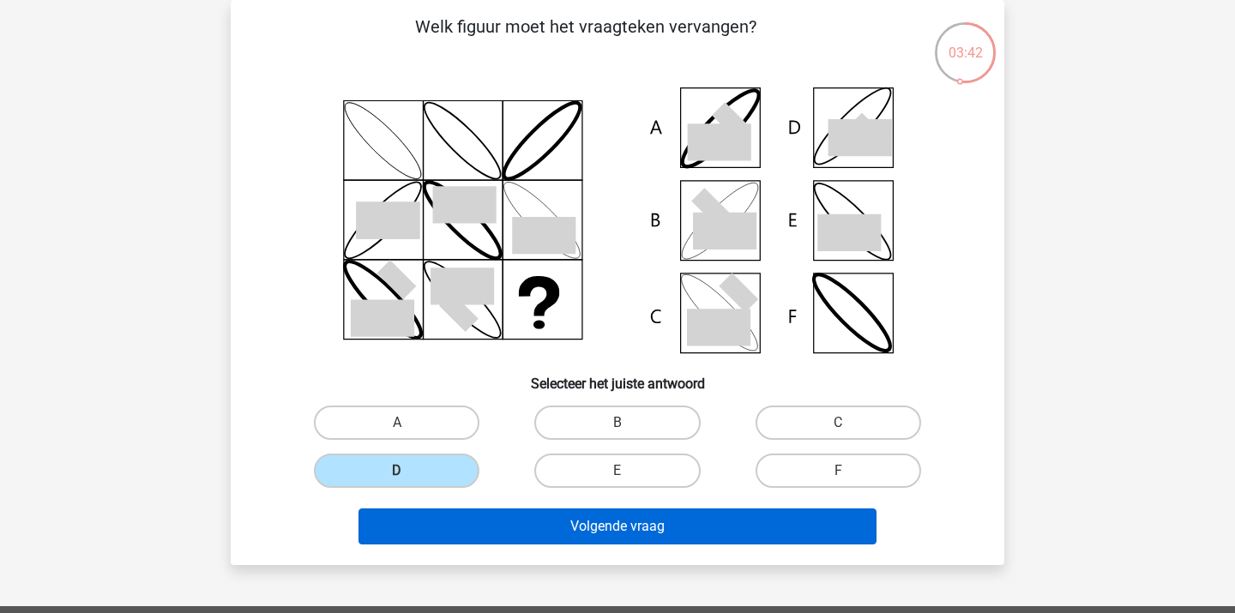
click at [441, 521] on button "Volgende vraag" at bounding box center [617, 527] width 519 height 36
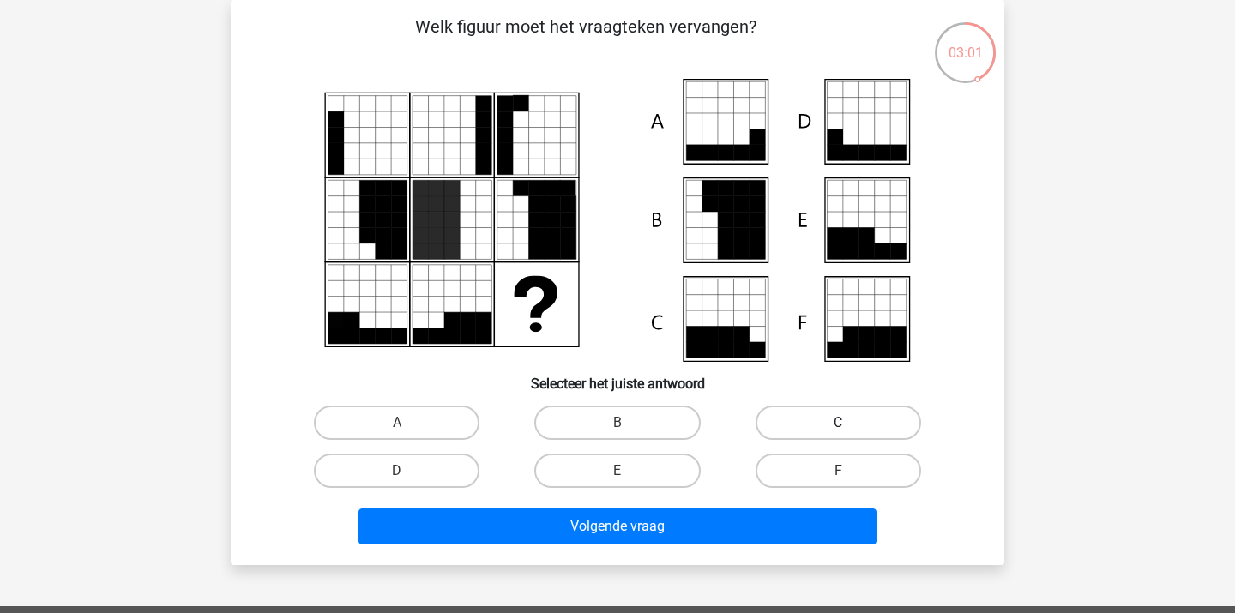
click at [793, 427] on label "C" at bounding box center [839, 423] width 166 height 34
click at [838, 427] on input "C" at bounding box center [843, 428] width 11 height 11
radio input "true"
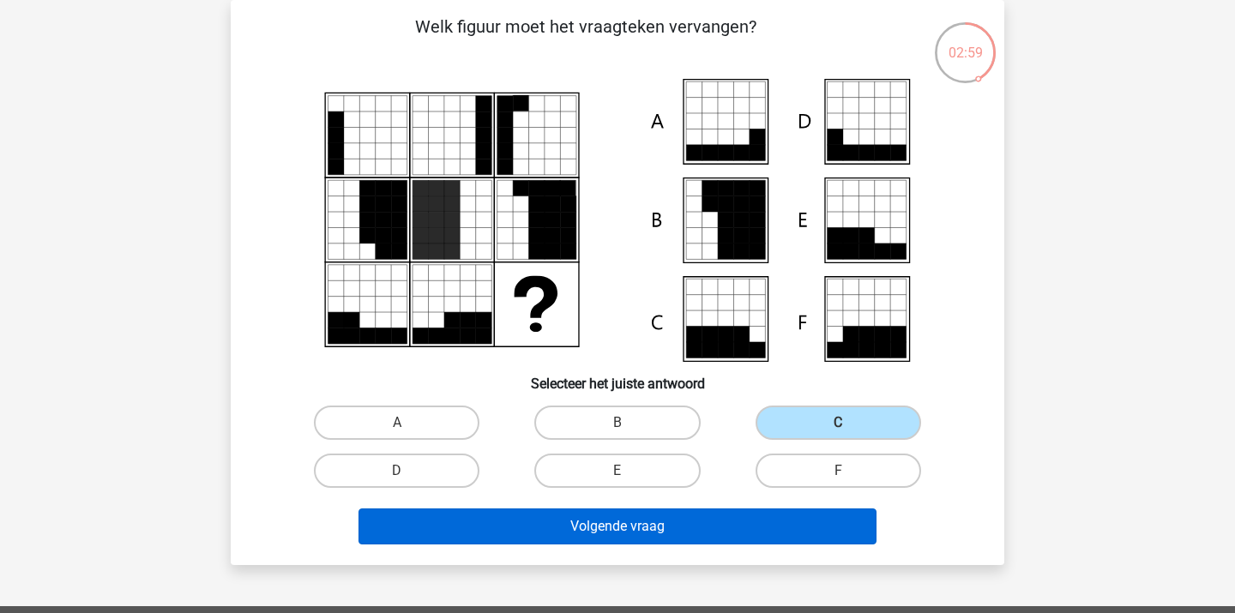
click at [674, 528] on button "Volgende vraag" at bounding box center [617, 527] width 519 height 36
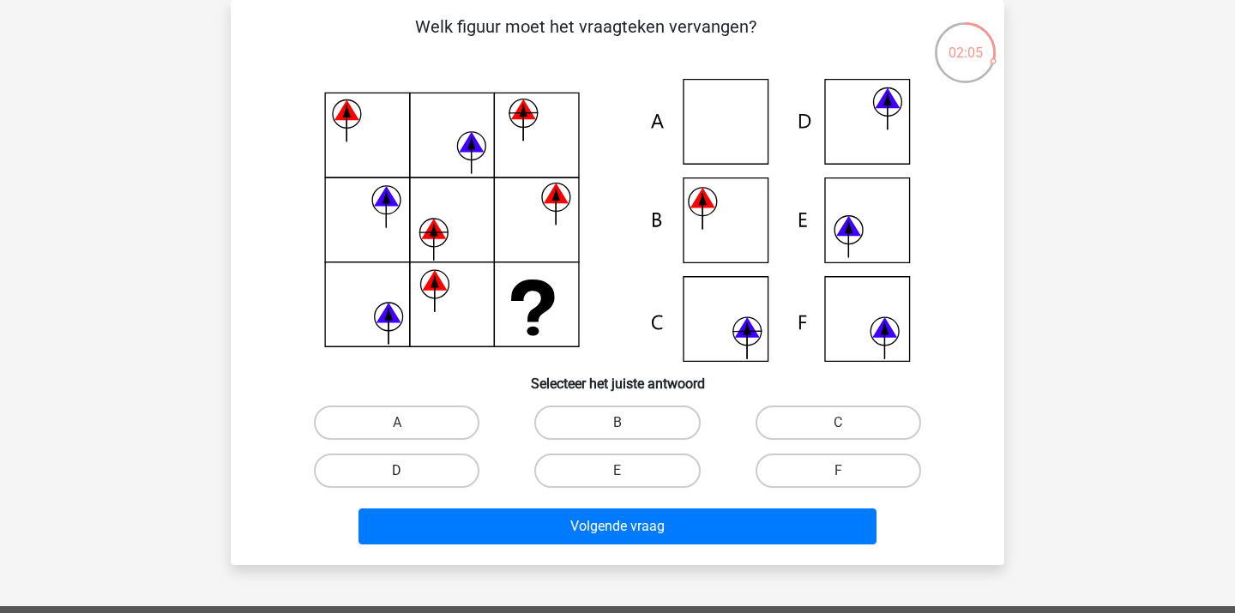
click at [425, 466] on label "D" at bounding box center [397, 471] width 166 height 34
click at [408, 471] on input "D" at bounding box center [402, 476] width 11 height 11
radio input "true"
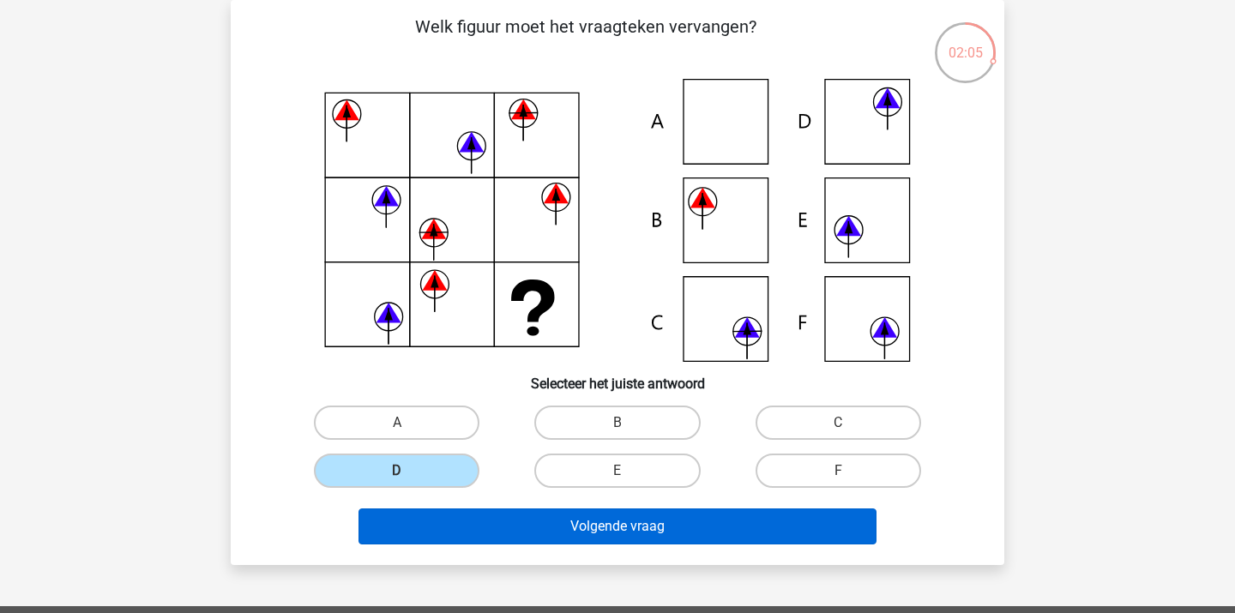
click at [422, 523] on button "Volgende vraag" at bounding box center [617, 527] width 519 height 36
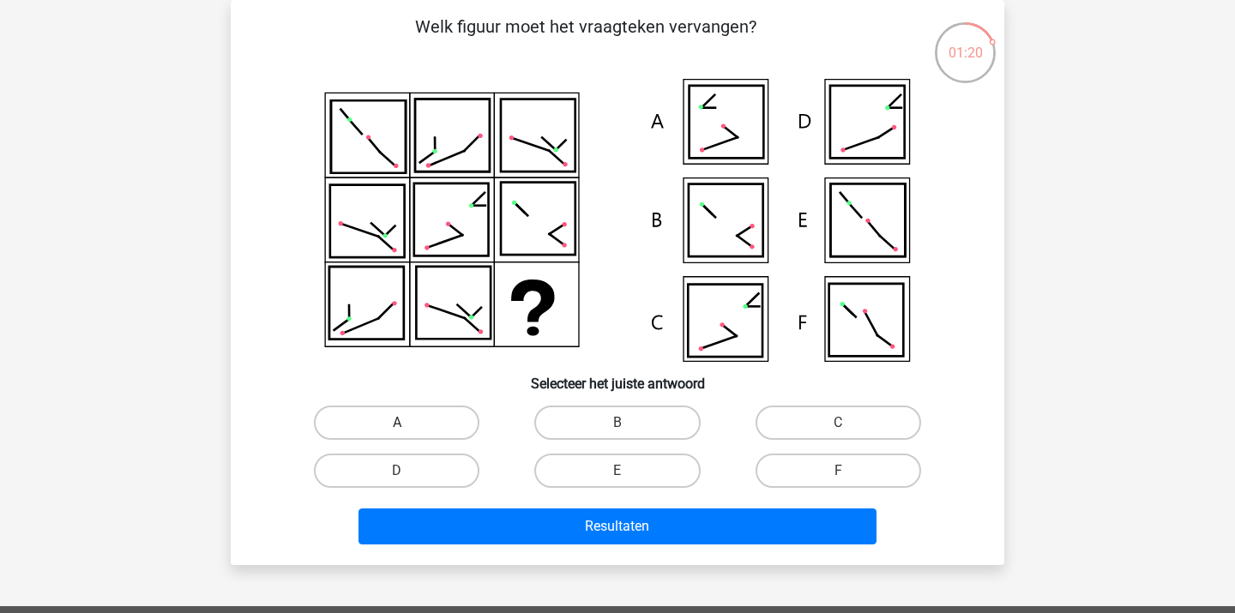
click at [394, 429] on label "A" at bounding box center [397, 423] width 166 height 34
click at [397, 429] on input "A" at bounding box center [402, 428] width 11 height 11
radio input "true"
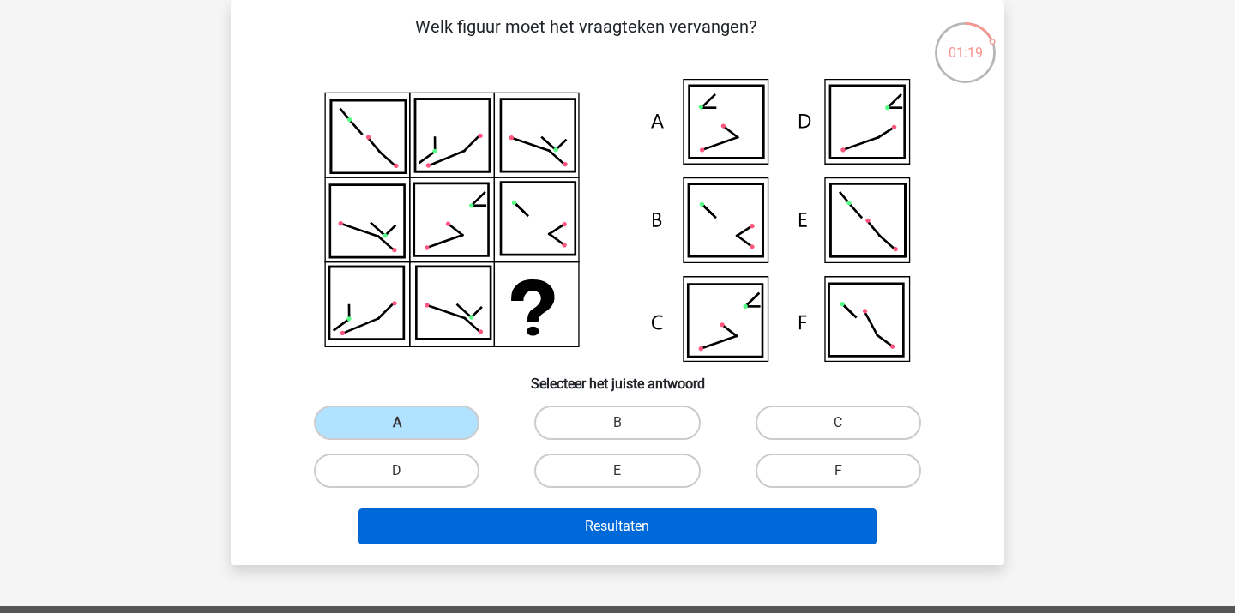
click at [403, 516] on button "Resultaten" at bounding box center [617, 527] width 519 height 36
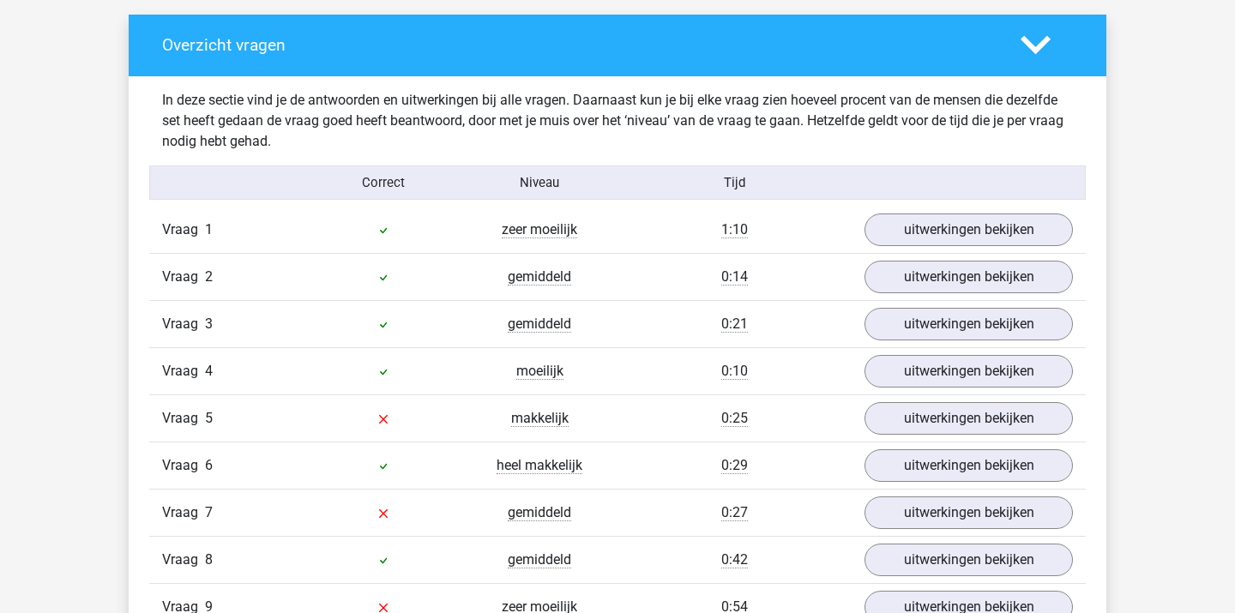
scroll to position [1036, 0]
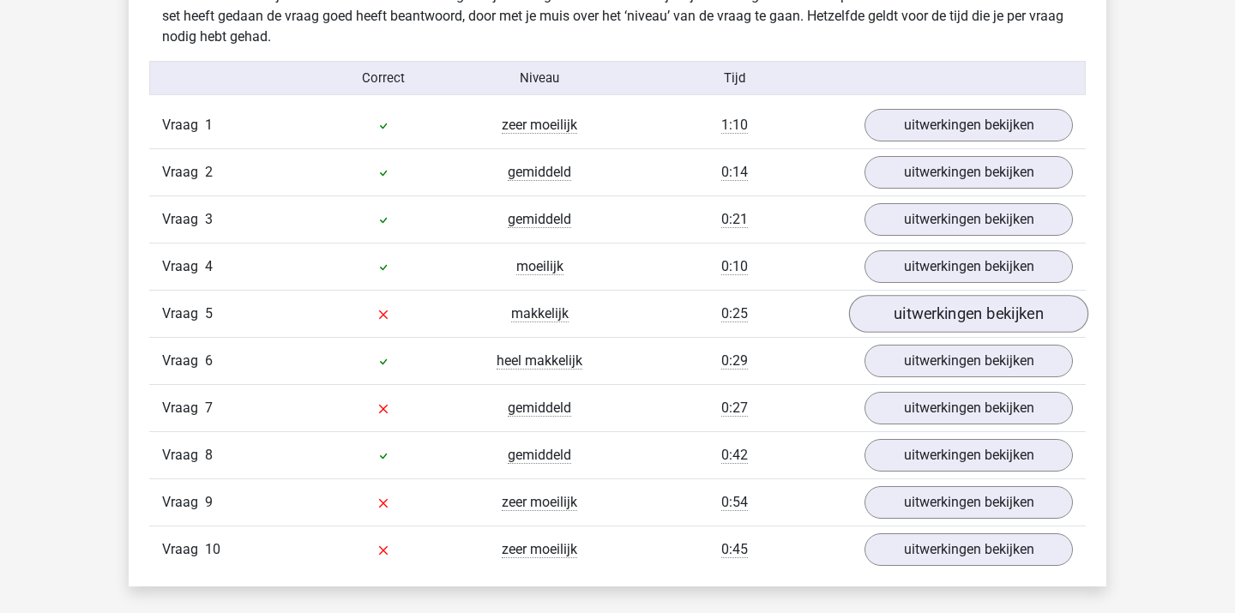
click at [938, 314] on link "uitwerkingen bekijken" at bounding box center [968, 314] width 239 height 38
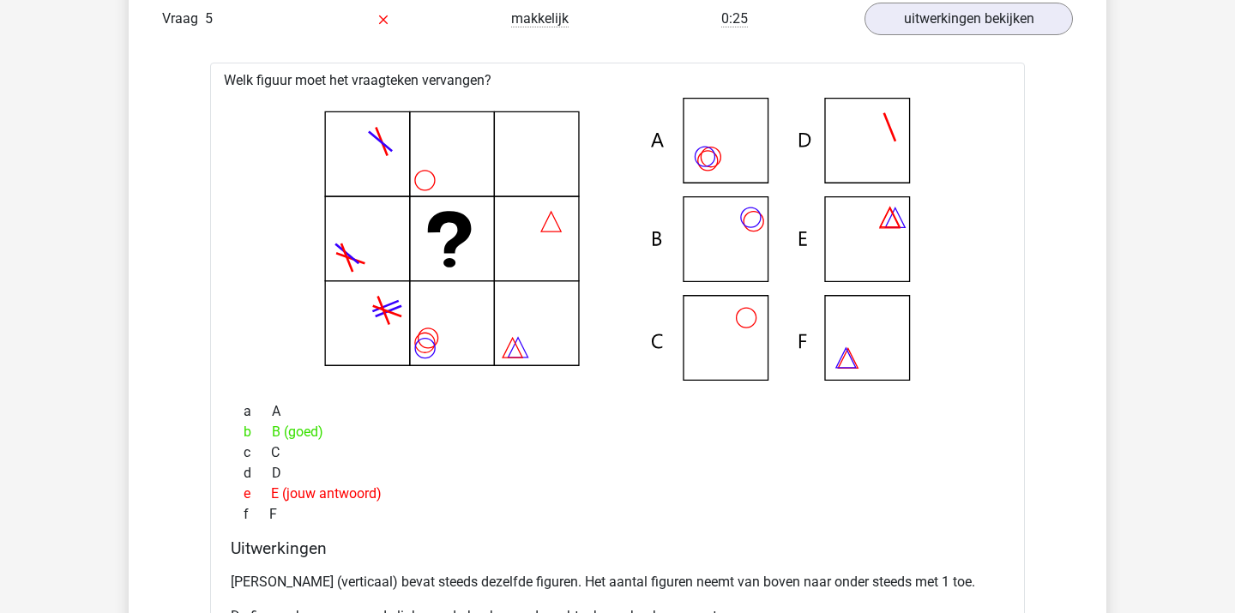
scroll to position [1326, 0]
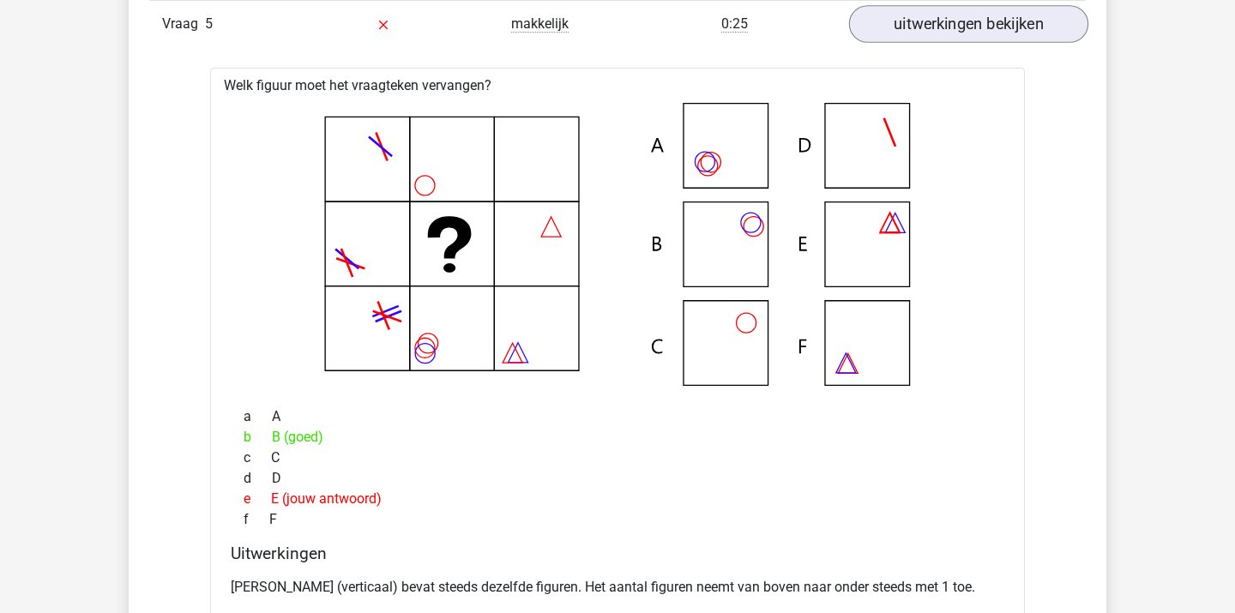
click at [916, 37] on link "uitwerkingen bekijken" at bounding box center [968, 24] width 239 height 38
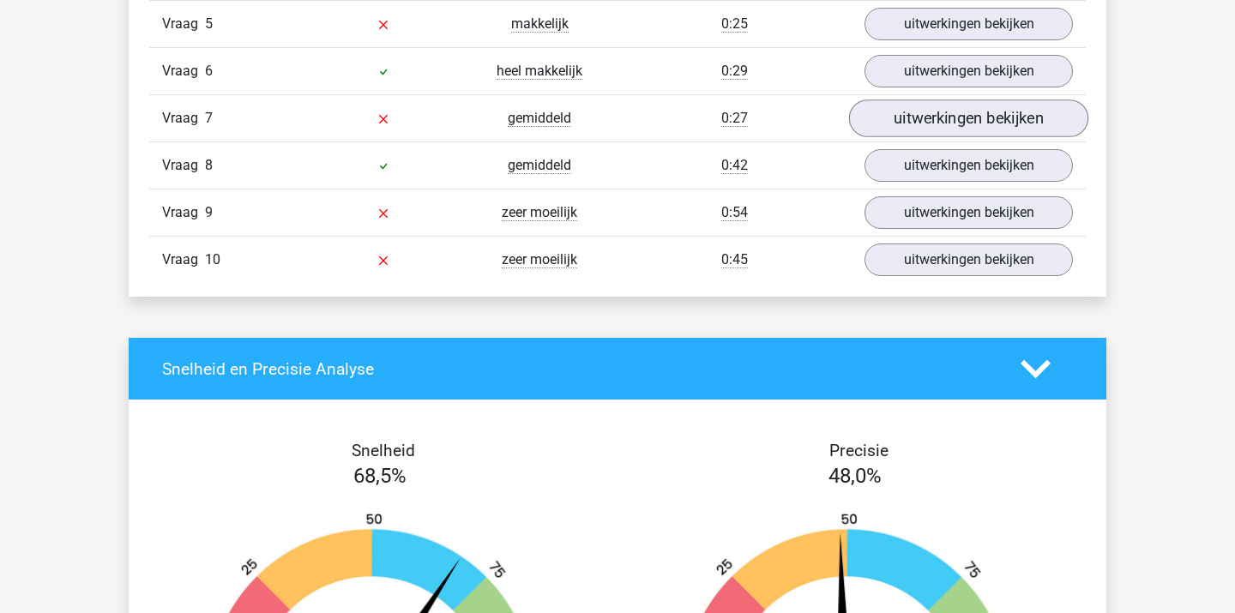
click at [907, 118] on link "uitwerkingen bekijken" at bounding box center [968, 118] width 239 height 38
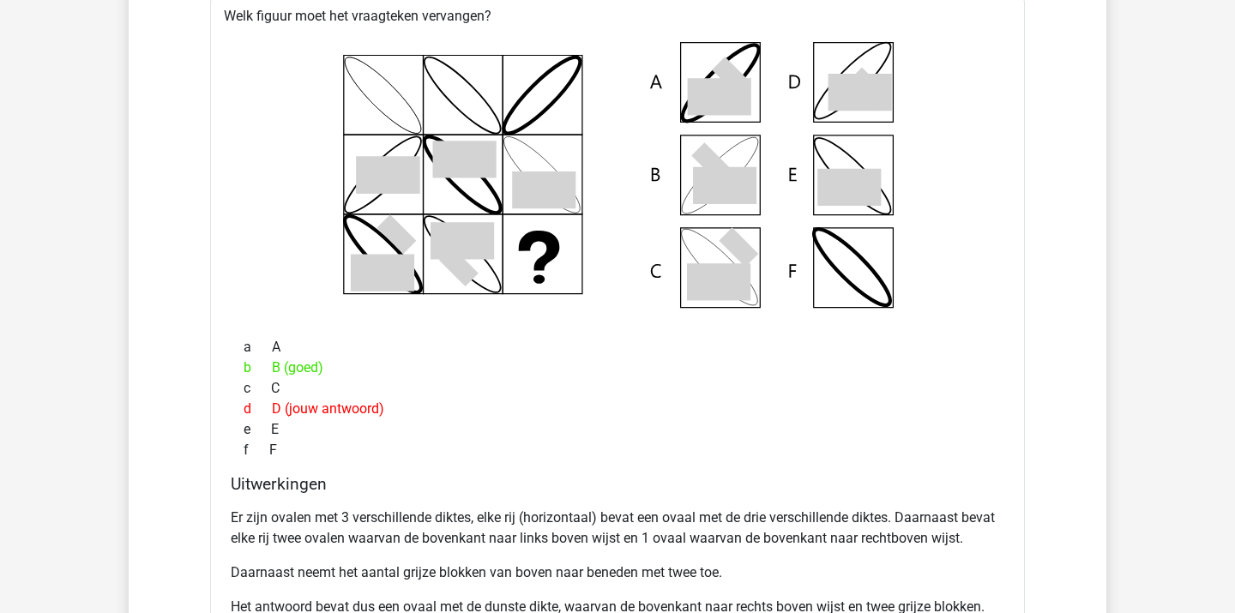
scroll to position [1505, 0]
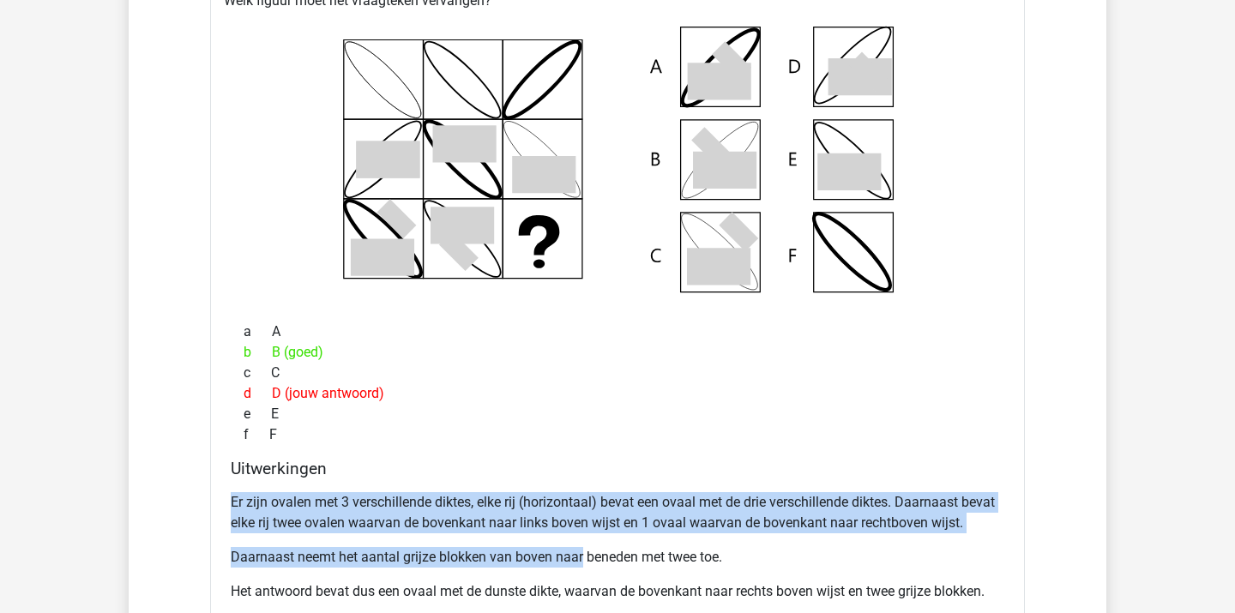
drag, startPoint x: 509, startPoint y: 491, endPoint x: 587, endPoint y: 568, distance: 110.4
click at [586, 568] on div "Er zijn ovalen met 3 verschillende diktes, elke rij (horizontaal) bevat een ova…" at bounding box center [618, 553] width 774 height 137
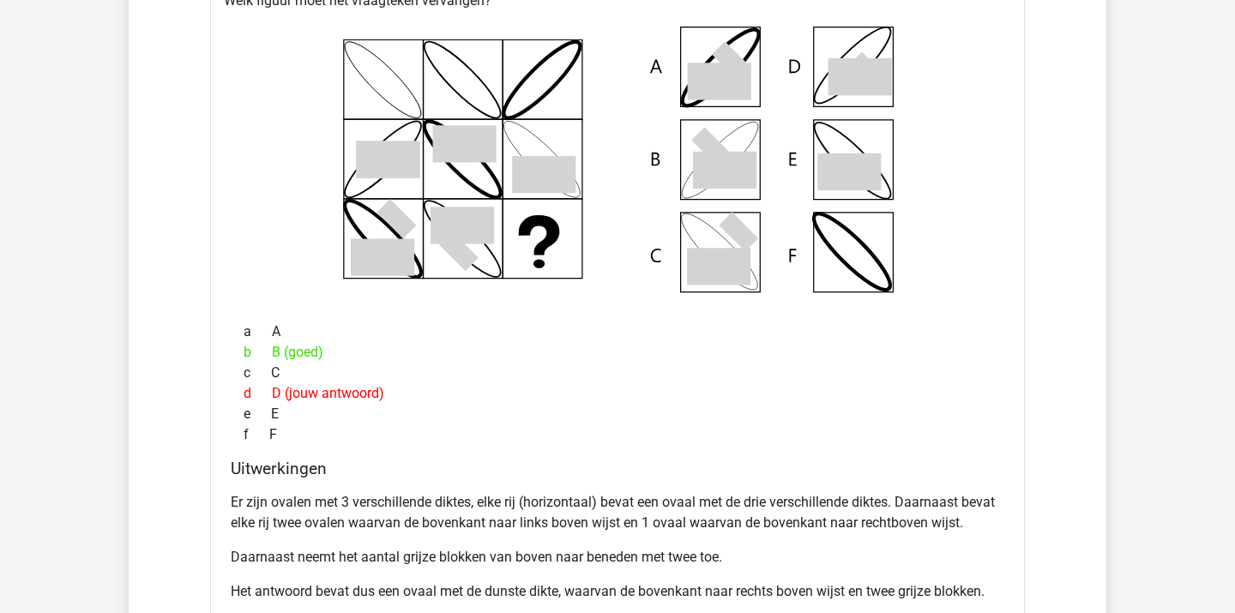
click at [587, 568] on div "Er zijn ovalen met 3 verschillende diktes, elke rij (horizontaal) bevat een ova…" at bounding box center [618, 553] width 774 height 137
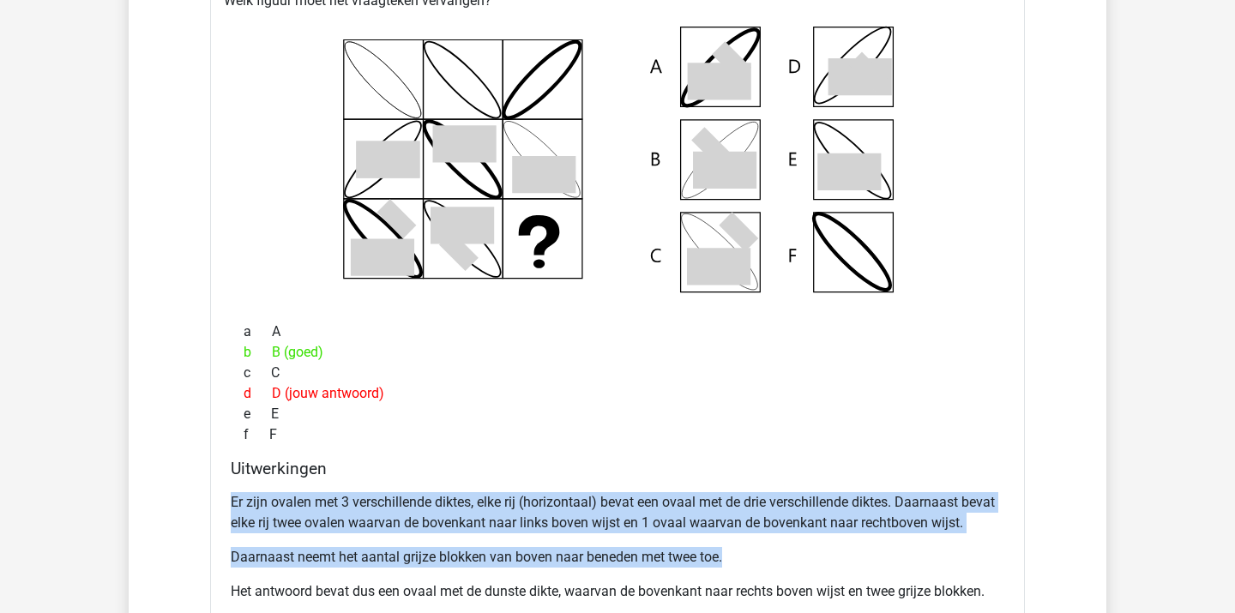
drag, startPoint x: 536, startPoint y: 490, endPoint x: 601, endPoint y: 569, distance: 102.3
click at [600, 568] on div "Er zijn ovalen met 3 verschillende diktes, elke rij (horizontaal) bevat een ova…" at bounding box center [618, 553] width 774 height 137
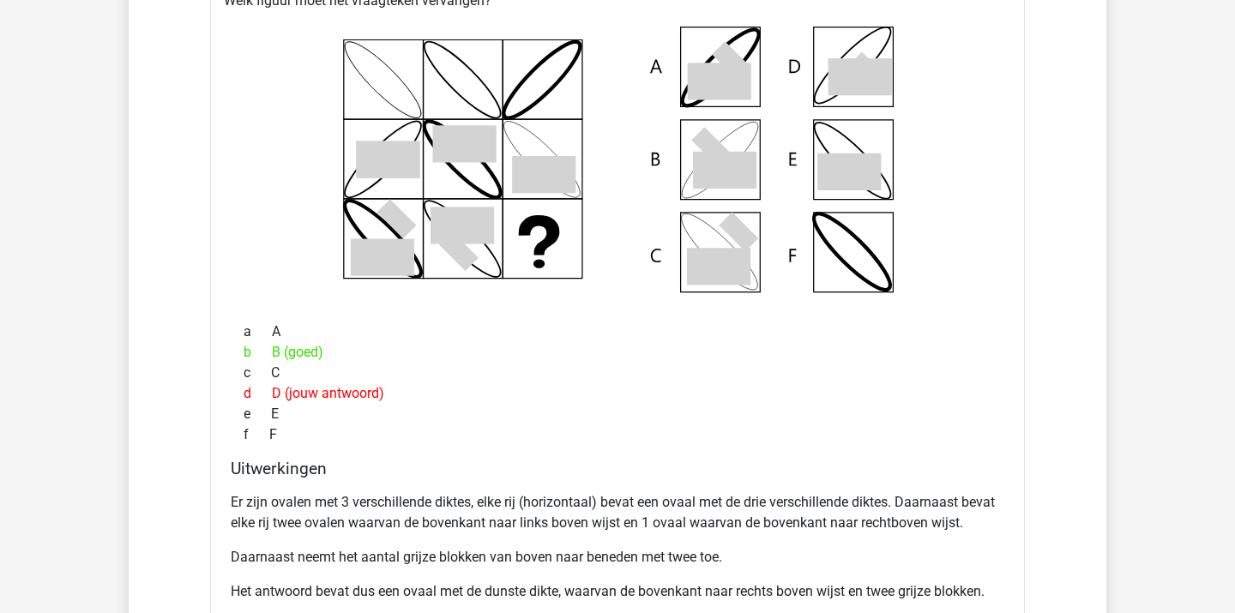
click at [601, 569] on div "Er zijn ovalen met 3 verschillende diktes, elke rij (horizontaal) bevat een ova…" at bounding box center [618, 553] width 774 height 137
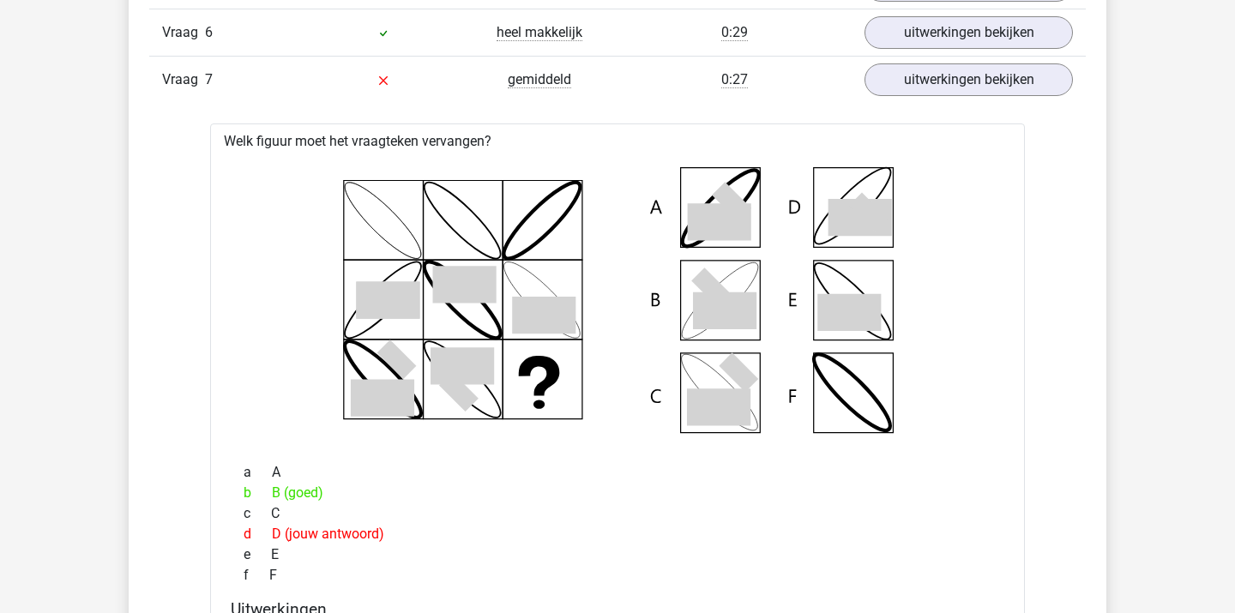
scroll to position [1263, 0]
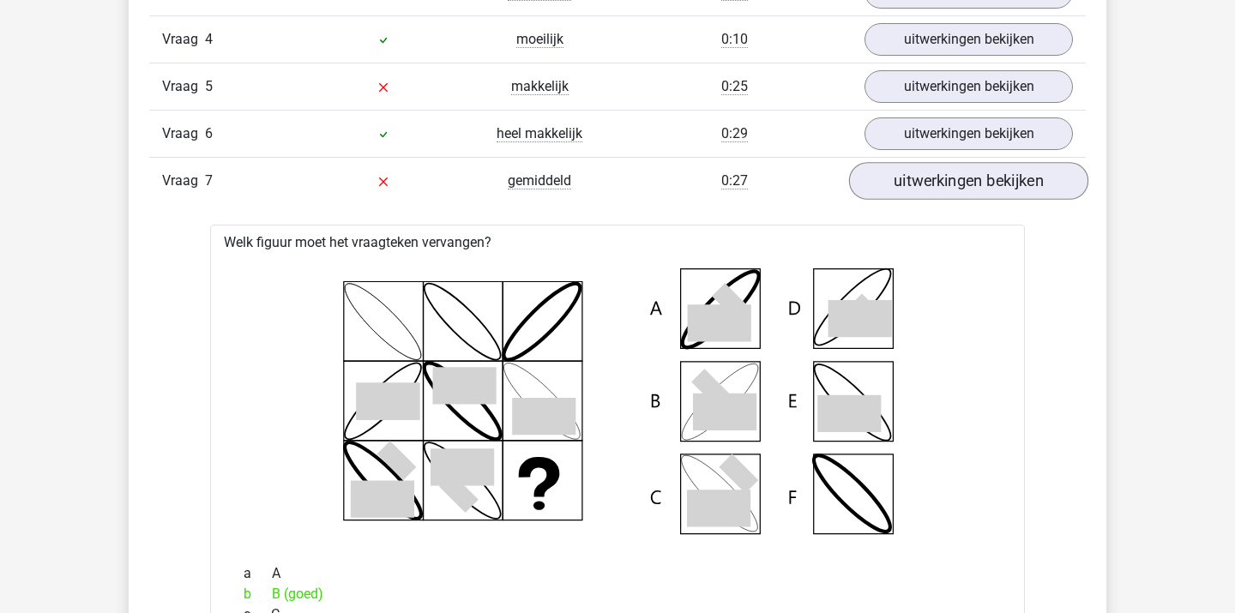
click at [912, 171] on link "uitwerkingen bekijken" at bounding box center [968, 181] width 239 height 38
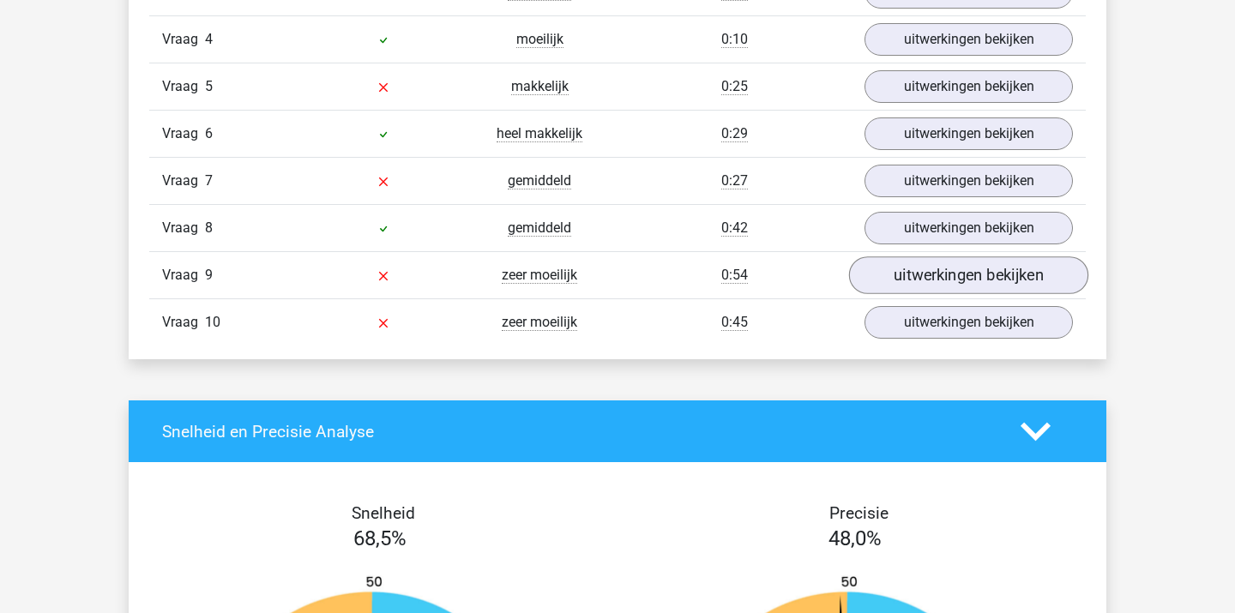
click at [900, 282] on link "uitwerkingen bekijken" at bounding box center [968, 275] width 239 height 38
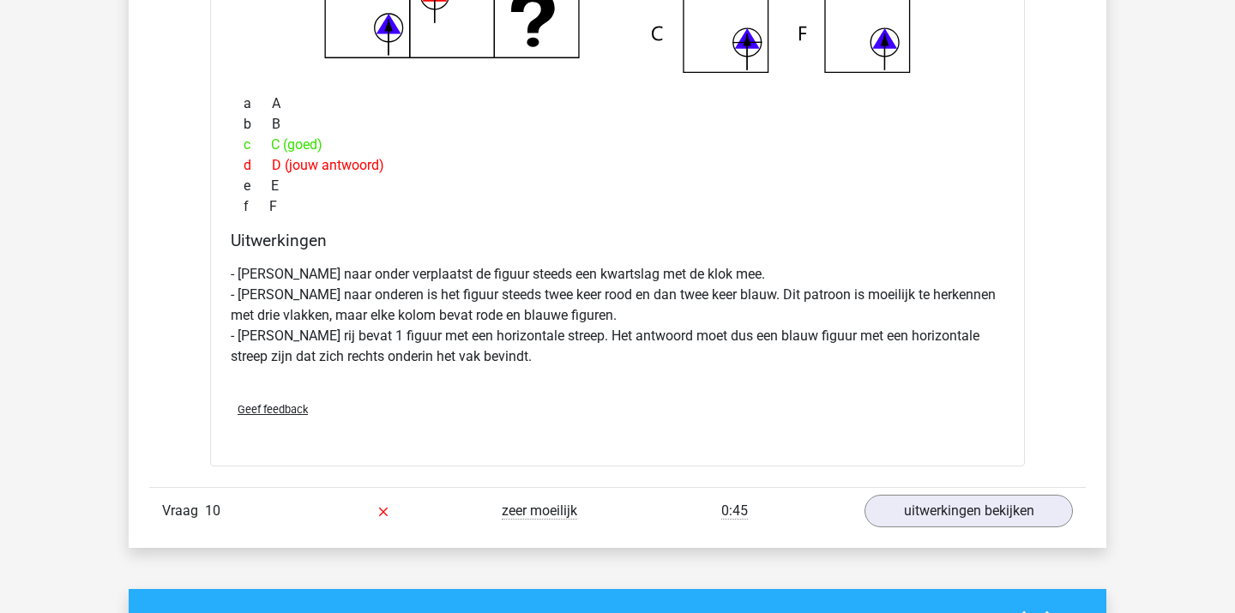
scroll to position [1838, 0]
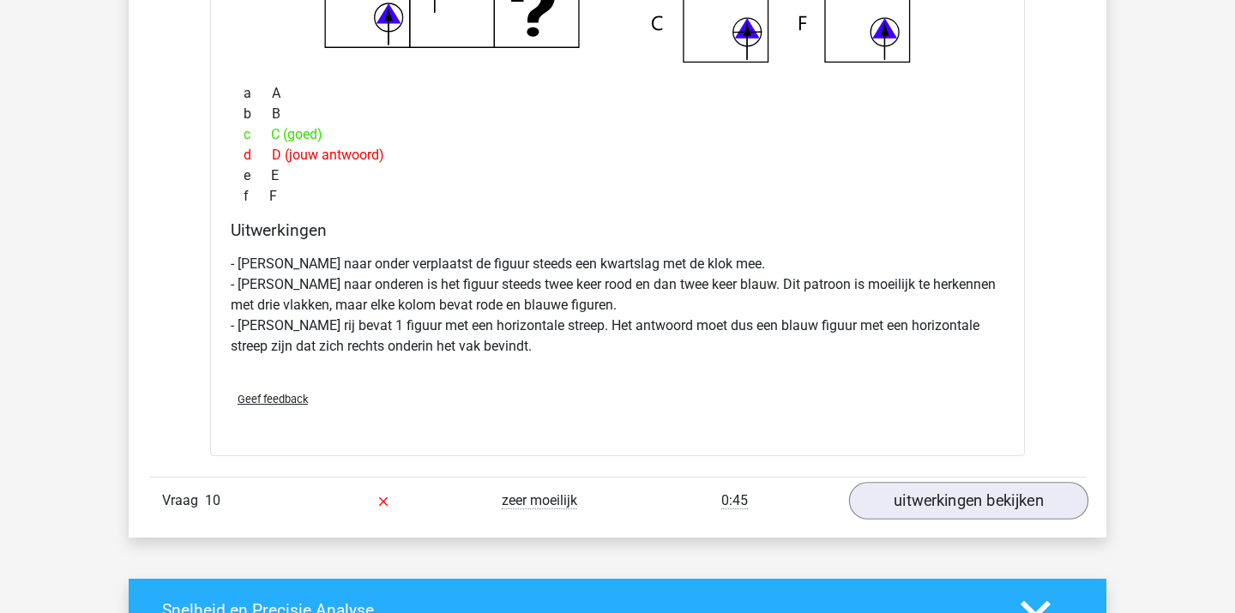
click at [898, 507] on link "uitwerkingen bekijken" at bounding box center [968, 502] width 239 height 38
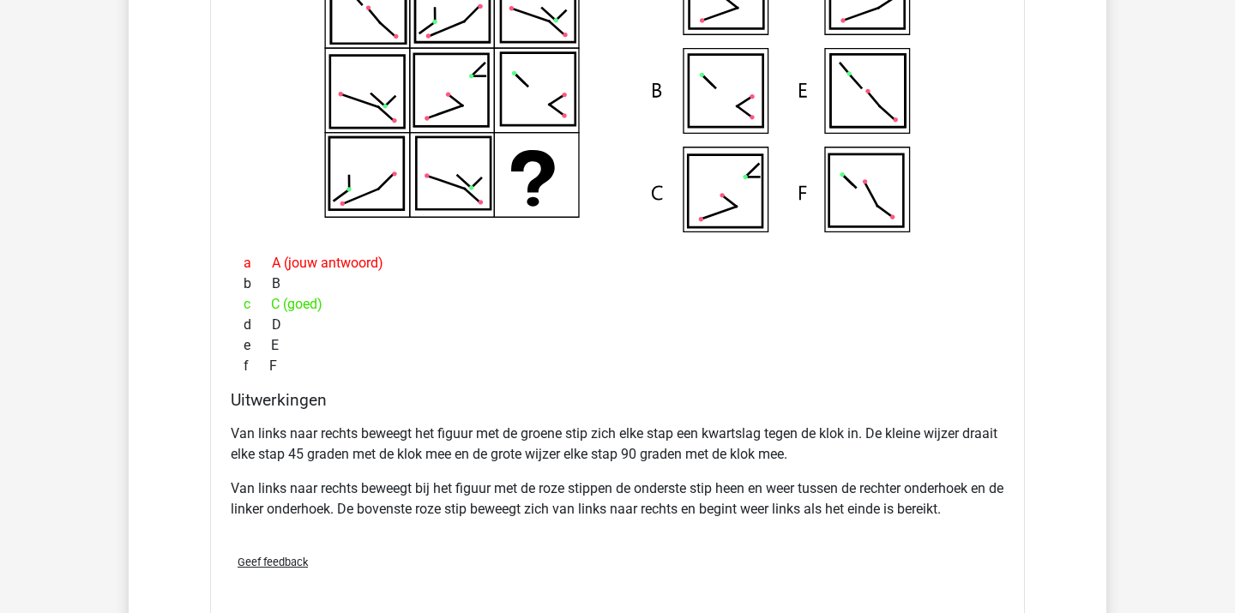
scroll to position [2471, 0]
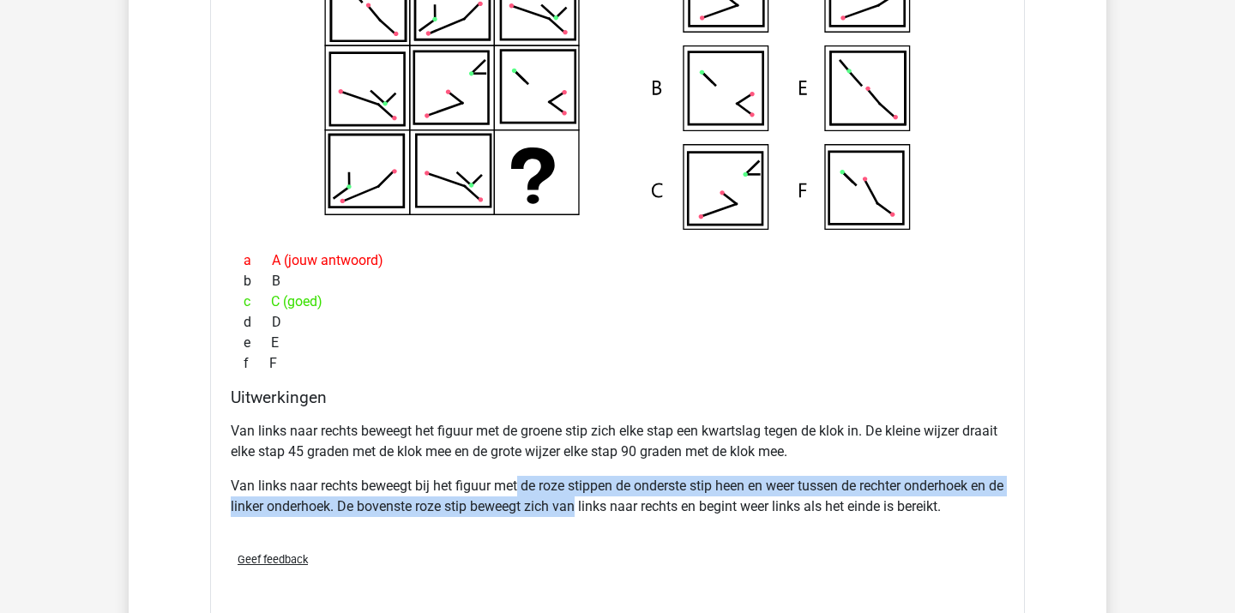
drag, startPoint x: 518, startPoint y: 481, endPoint x: 599, endPoint y: 497, distance: 83.1
click at [599, 497] on p "Van links naar rechts beweegt bij het figuur met de roze stippen de onderste st…" at bounding box center [618, 496] width 774 height 41
drag, startPoint x: 552, startPoint y: 482, endPoint x: 583, endPoint y: 509, distance: 40.7
click at [582, 509] on p "Van links naar rechts beweegt bij het figuur met de roze stippen de onderste st…" at bounding box center [618, 496] width 774 height 41
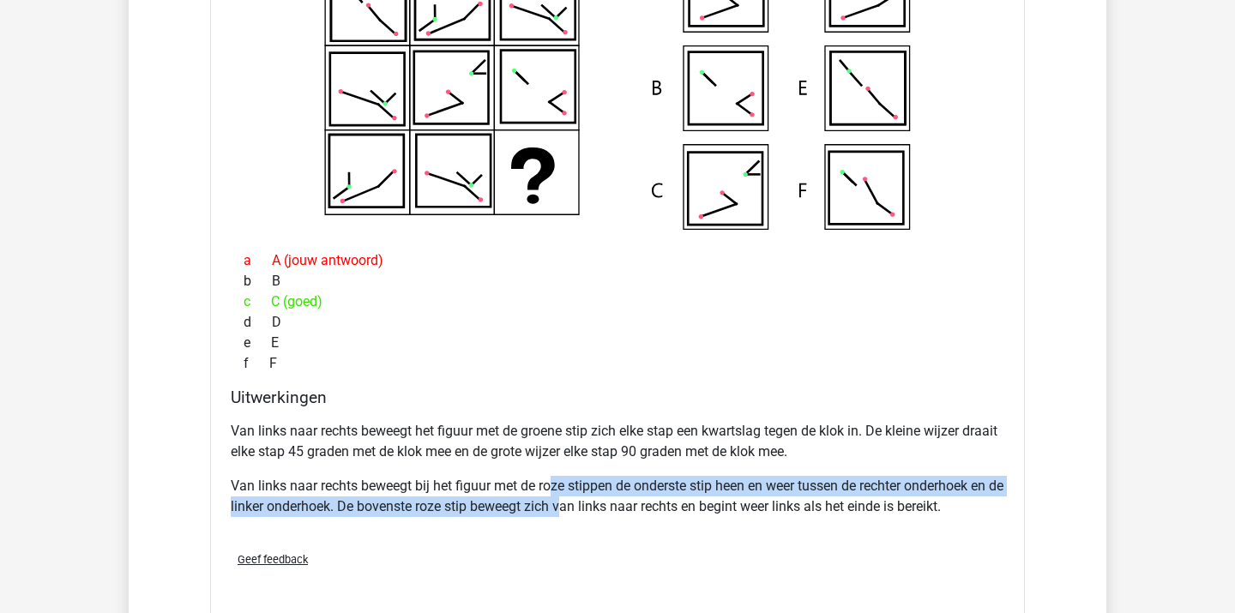
click at [583, 509] on p "Van links naar rechts beweegt bij het figuur met de roze stippen de onderste st…" at bounding box center [618, 496] width 774 height 41
drag, startPoint x: 574, startPoint y: 487, endPoint x: 587, endPoint y: 509, distance: 25.5
click at [587, 509] on p "Van links naar rechts beweegt bij het figuur met de roze stippen de onderste st…" at bounding box center [618, 496] width 774 height 41
click at [586, 509] on p "Van links naar rechts beweegt bij het figuur met de roze stippen de onderste st…" at bounding box center [618, 496] width 774 height 41
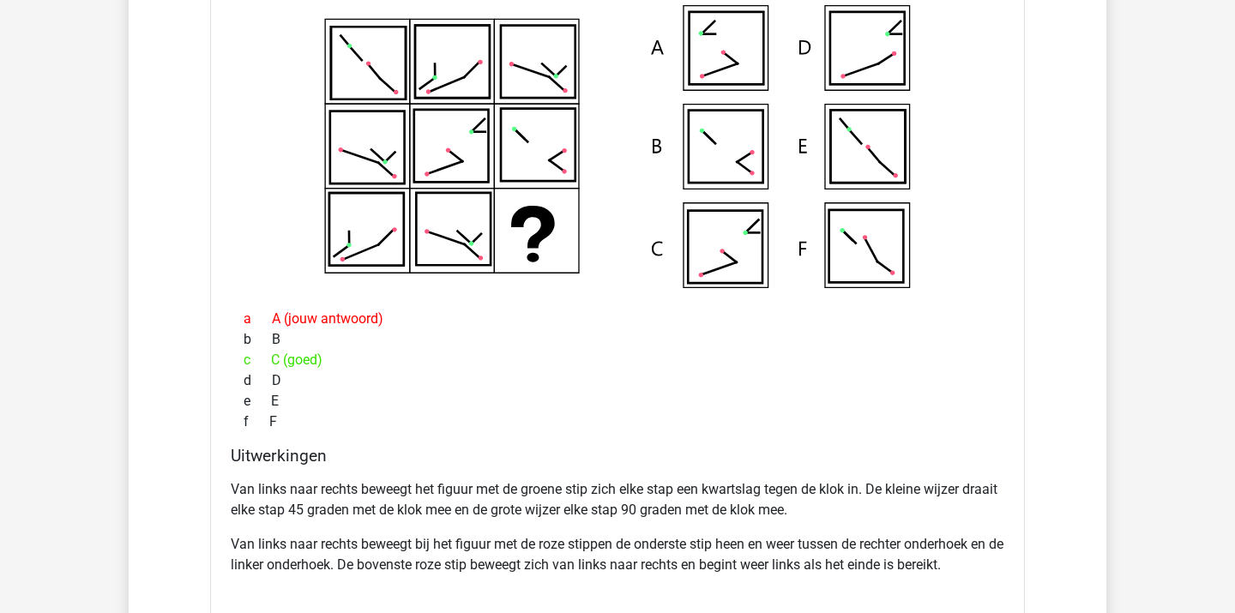
scroll to position [2413, 0]
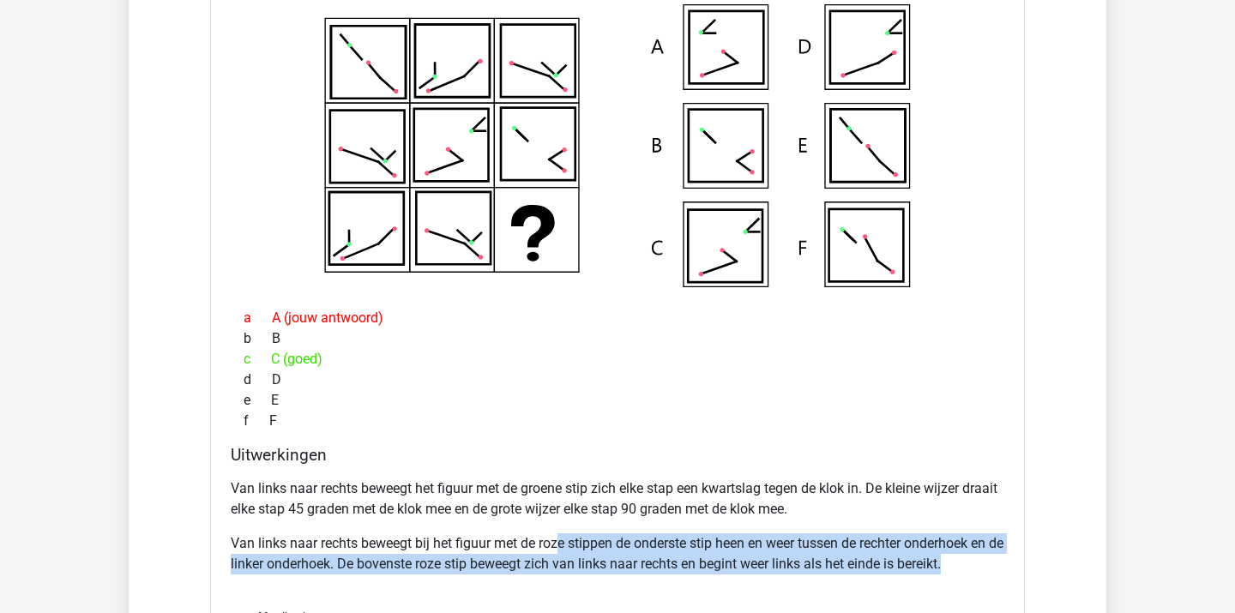
drag, startPoint x: 559, startPoint y: 550, endPoint x: 587, endPoint y: 577, distance: 38.8
click at [587, 577] on div "Van links naar rechts beweegt het figuur met de groene stip zich elke stap een …" at bounding box center [618, 533] width 774 height 123
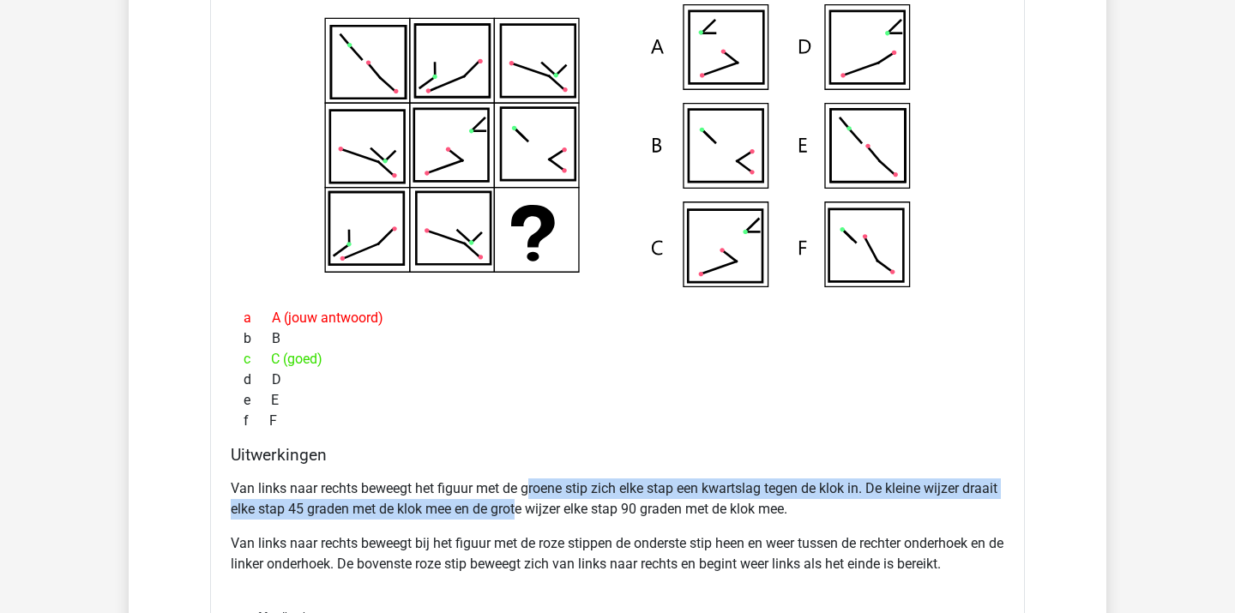
drag, startPoint x: 533, startPoint y: 491, endPoint x: 565, endPoint y: 506, distance: 34.9
click at [564, 506] on p "Van links naar rechts beweegt het figuur met de groene stip zich elke stap een …" at bounding box center [618, 499] width 774 height 41
click at [565, 506] on p "Van links naar rechts beweegt het figuur met de groene stip zich elke stap een …" at bounding box center [618, 499] width 774 height 41
drag, startPoint x: 507, startPoint y: 492, endPoint x: 537, endPoint y: 515, distance: 37.9
click at [536, 515] on p "Van links naar rechts beweegt het figuur met de groene stip zich elke stap een …" at bounding box center [618, 499] width 774 height 41
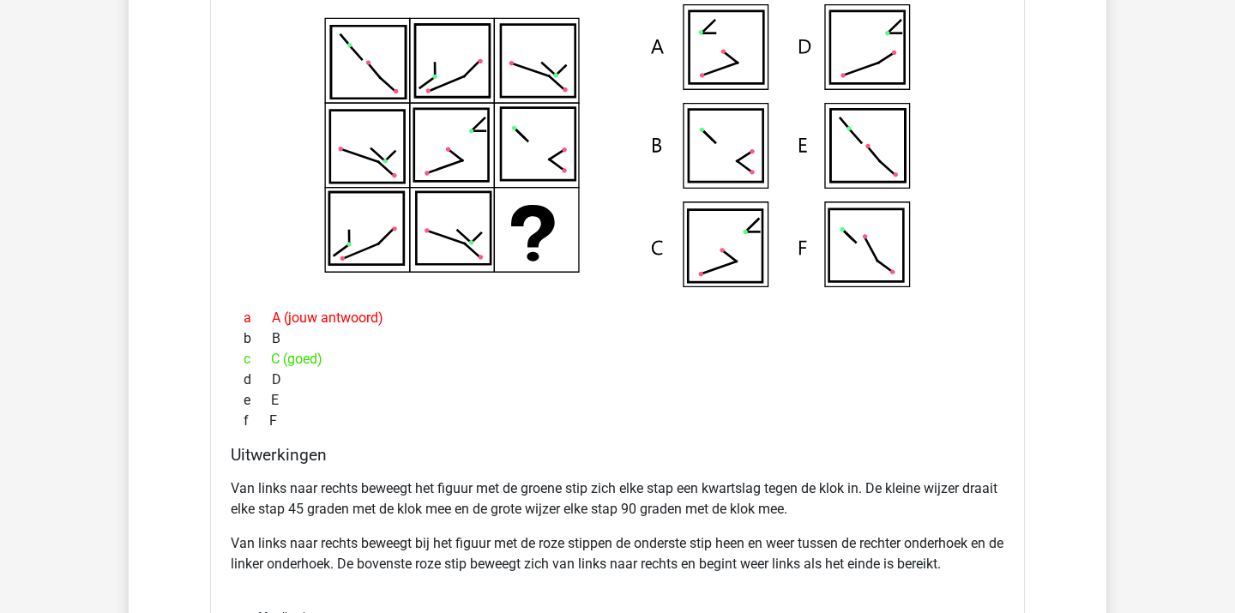
click at [537, 515] on p "Van links naar rechts beweegt het figuur met de groene stip zich elke stap een …" at bounding box center [618, 499] width 774 height 41
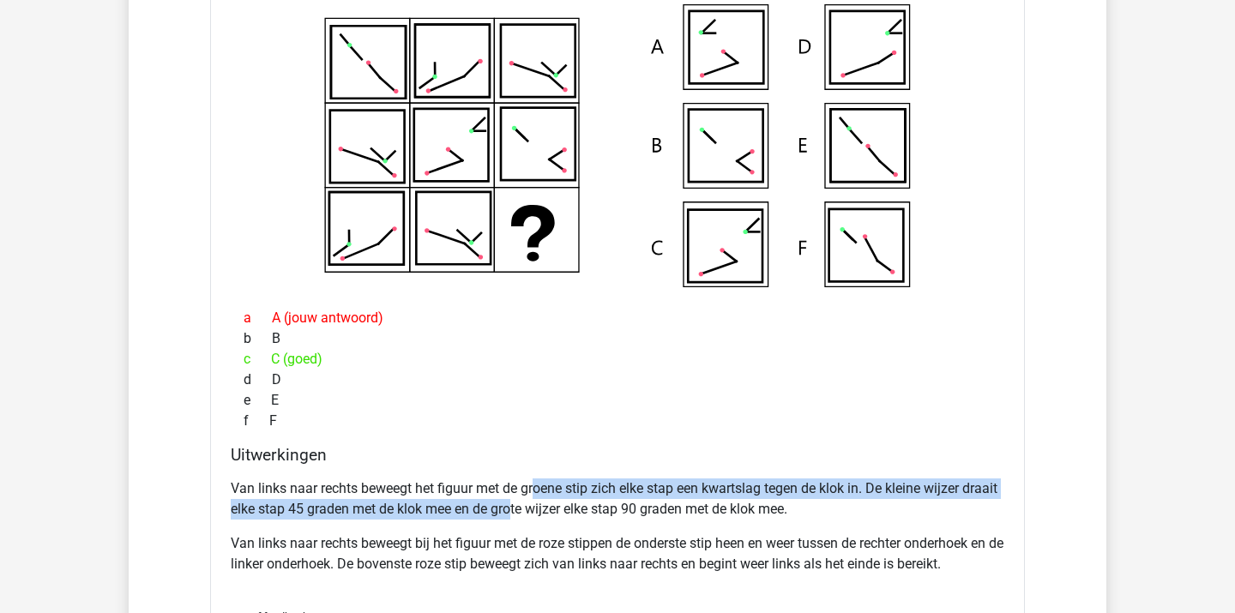
drag, startPoint x: 537, startPoint y: 492, endPoint x: 552, endPoint y: 509, distance: 23.1
click at [552, 509] on p "Van links naar rechts beweegt het figuur met de groene stip zich elke stap een …" at bounding box center [618, 499] width 774 height 41
click at [552, 510] on p "Van links naar rechts beweegt het figuur met de groene stip zich elke stap een …" at bounding box center [618, 499] width 774 height 41
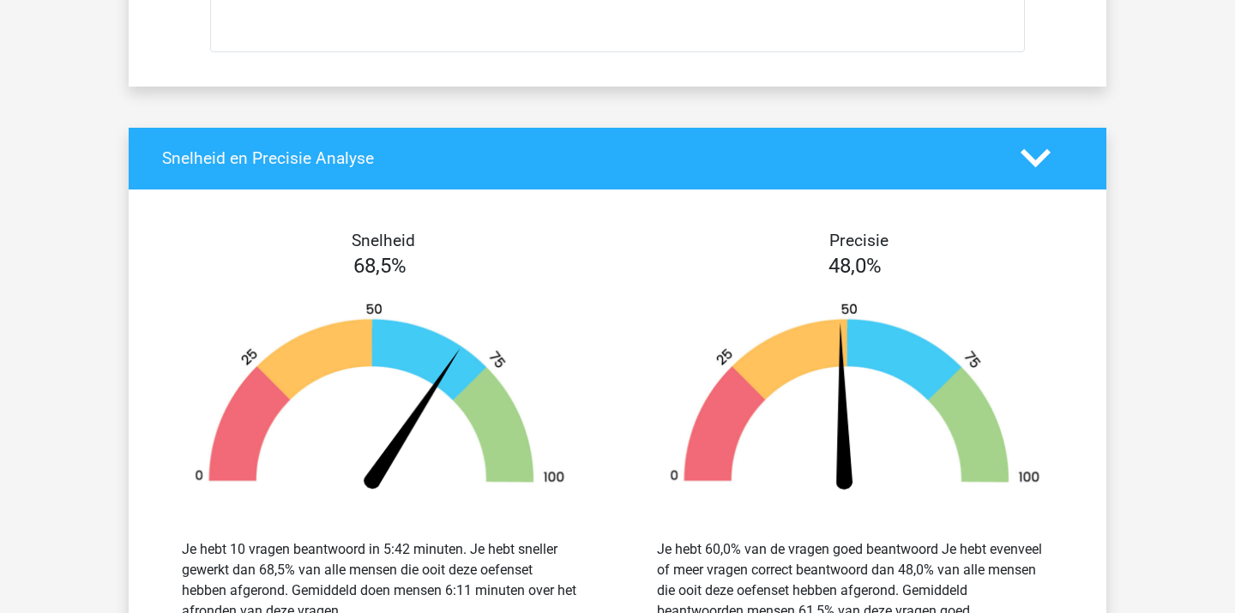
scroll to position [3028, 0]
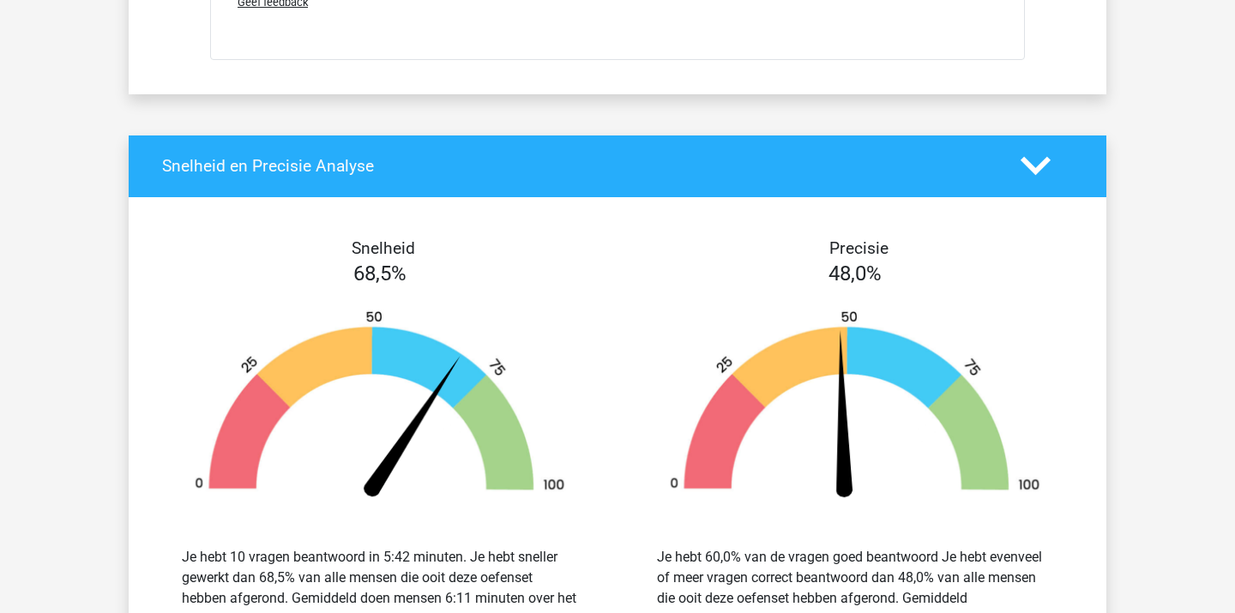
click at [1035, 160] on icon at bounding box center [1036, 166] width 30 height 30
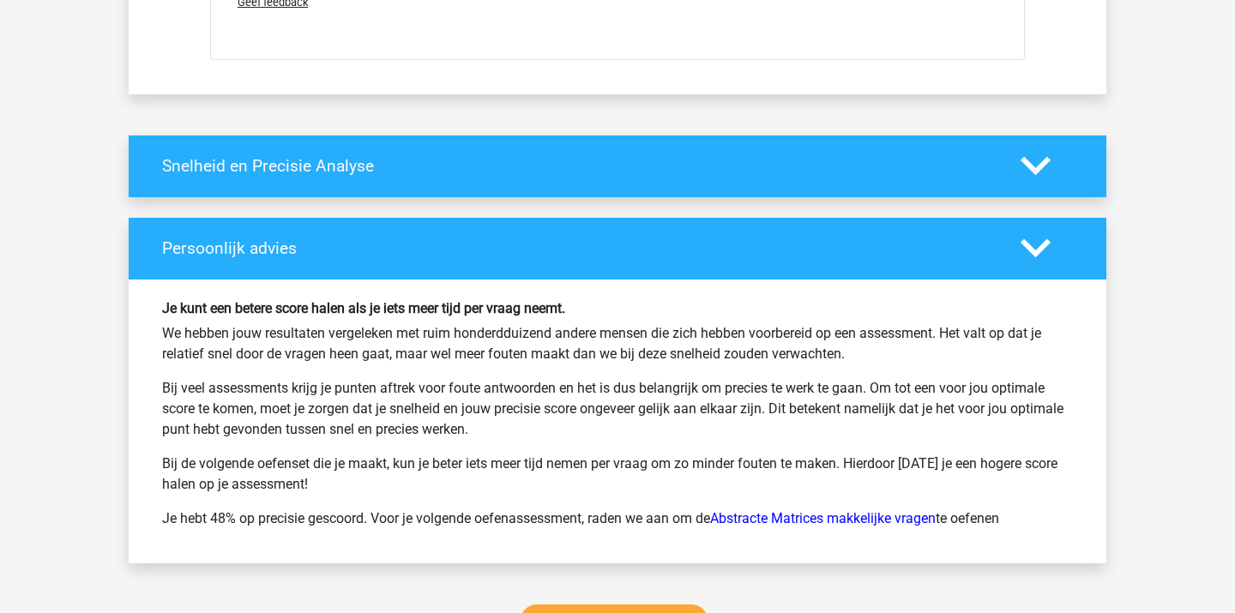
click at [1033, 238] on icon at bounding box center [1036, 248] width 30 height 30
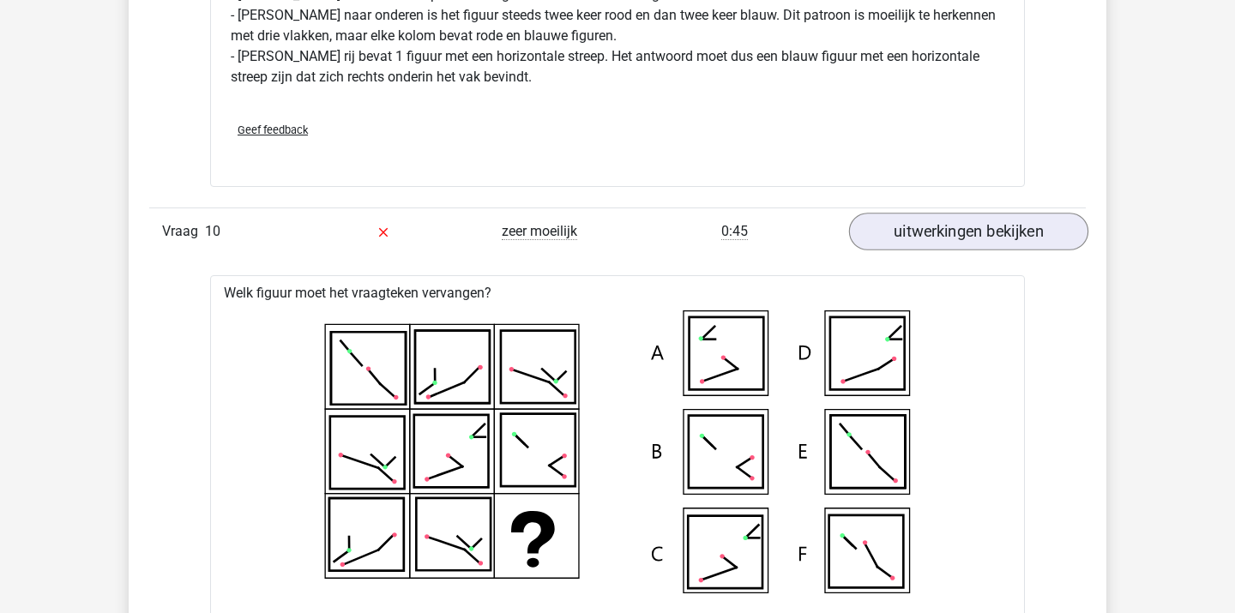
click at [1016, 230] on link "uitwerkingen bekijken" at bounding box center [968, 233] width 239 height 38
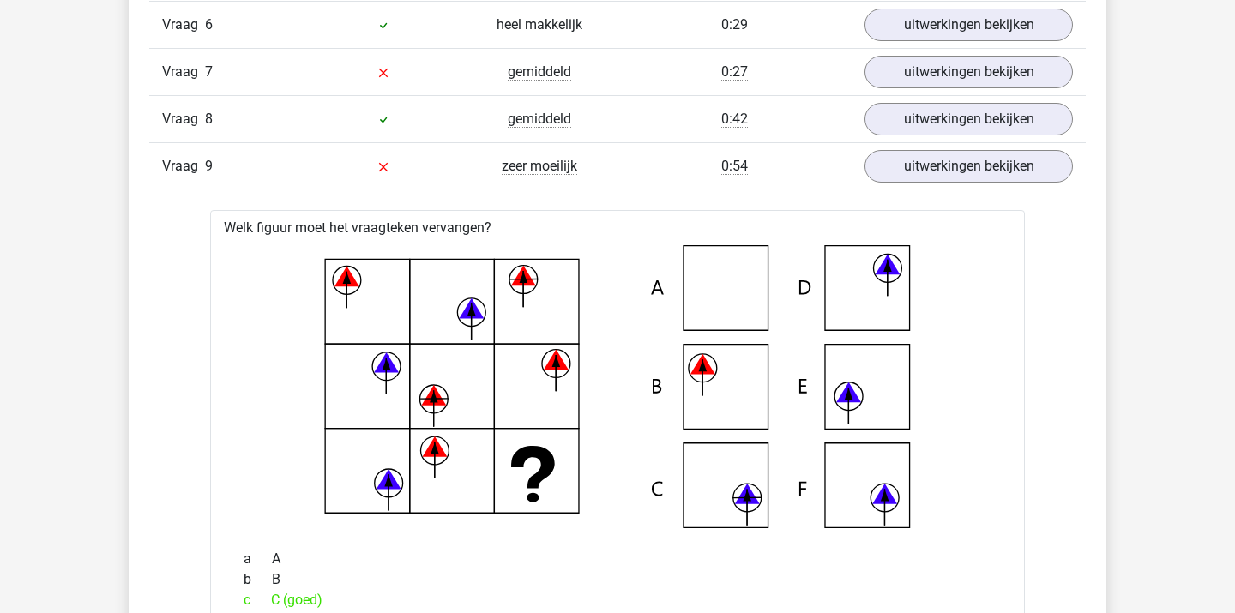
scroll to position [1361, 0]
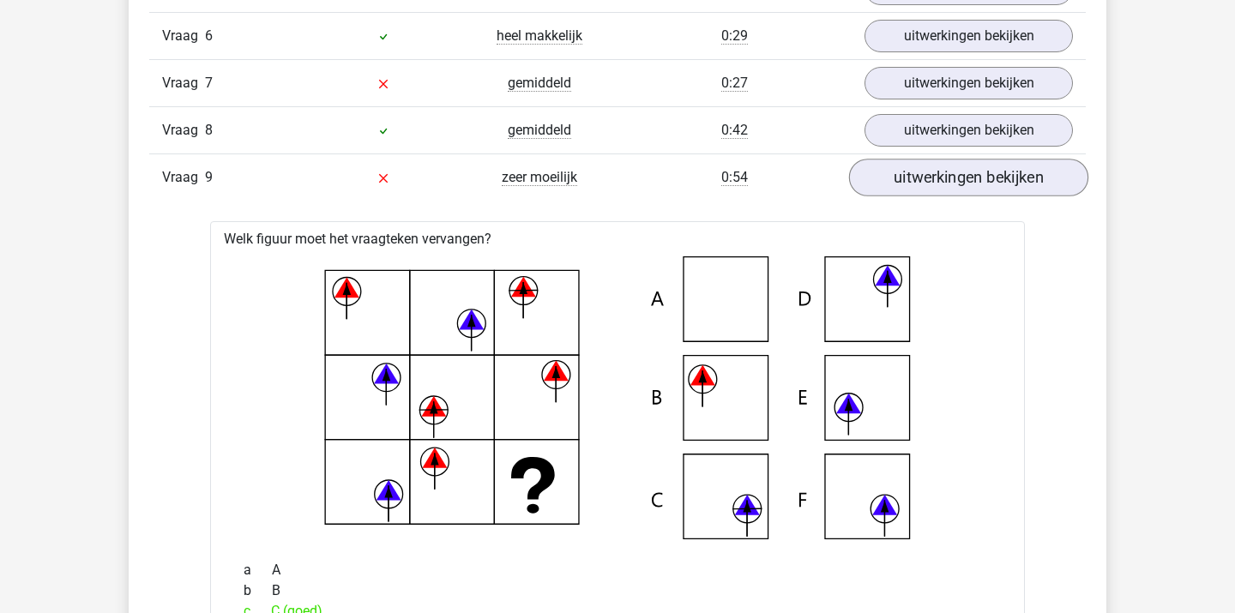
click at [977, 183] on link "uitwerkingen bekijken" at bounding box center [968, 178] width 239 height 38
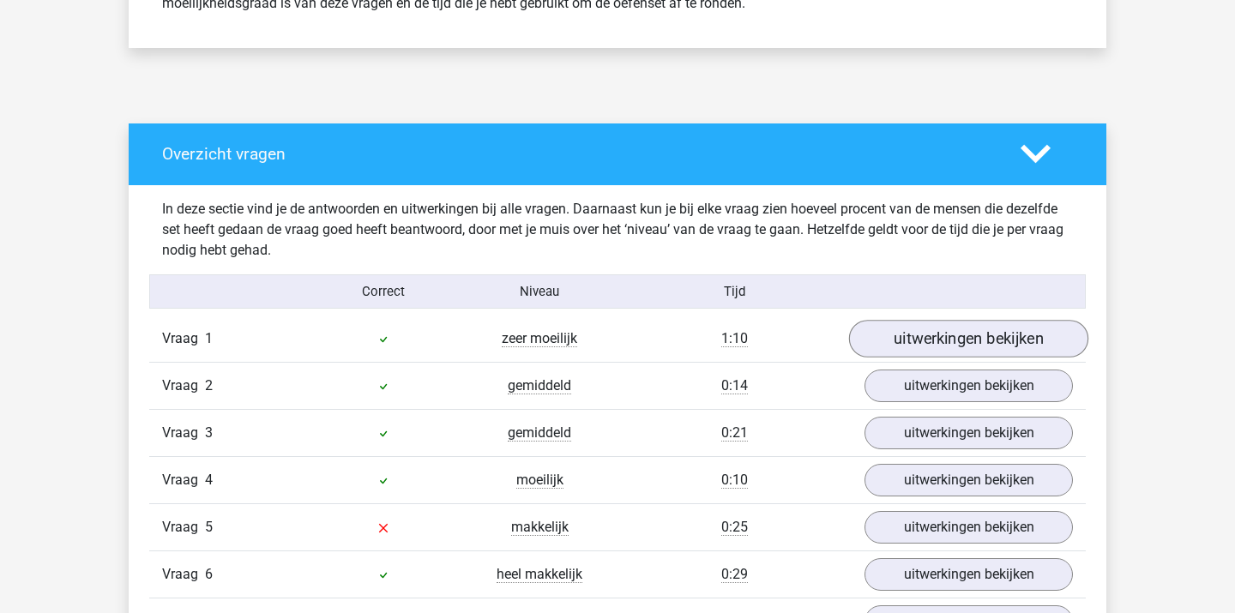
scroll to position [797, 0]
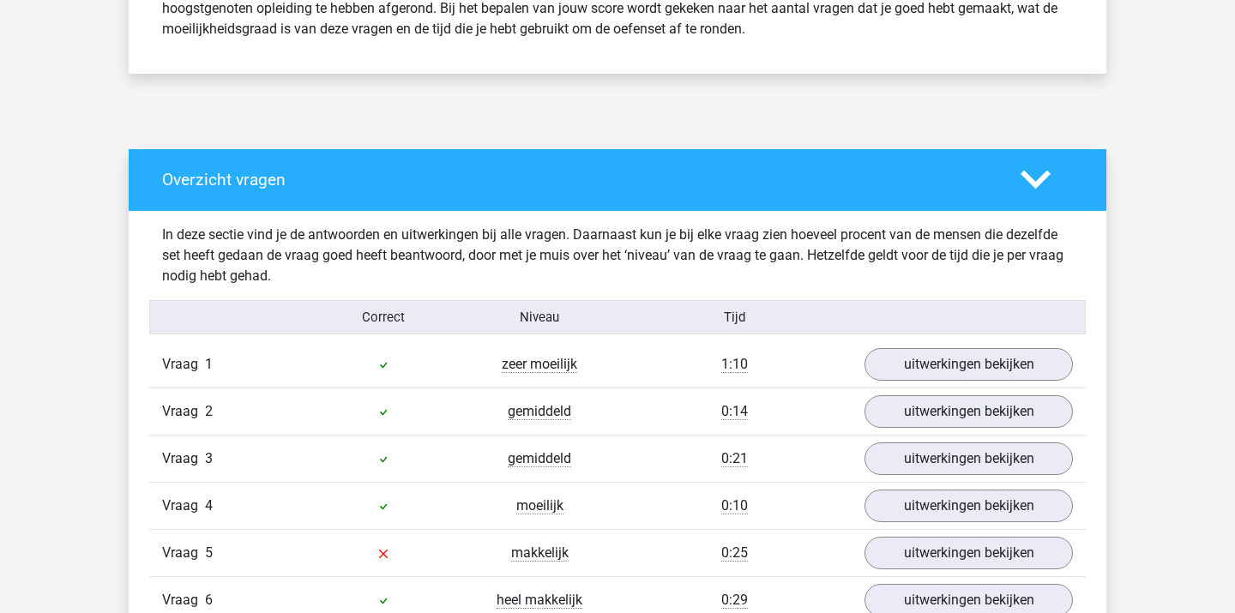
click at [1036, 178] on icon at bounding box center [1036, 180] width 30 height 30
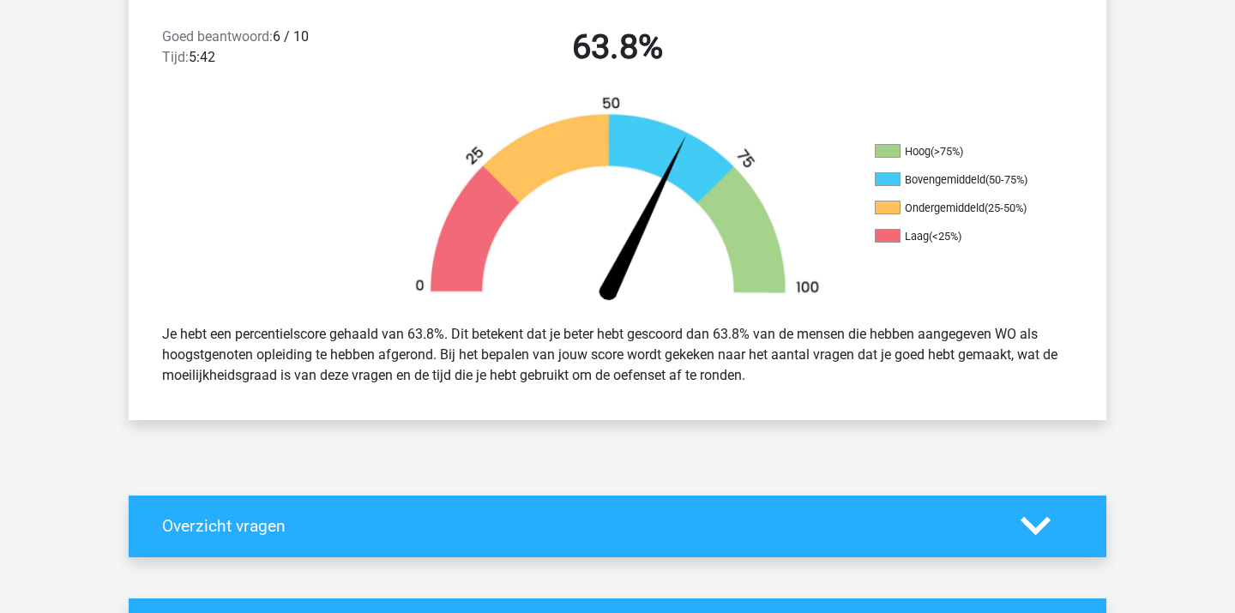
scroll to position [451, 0]
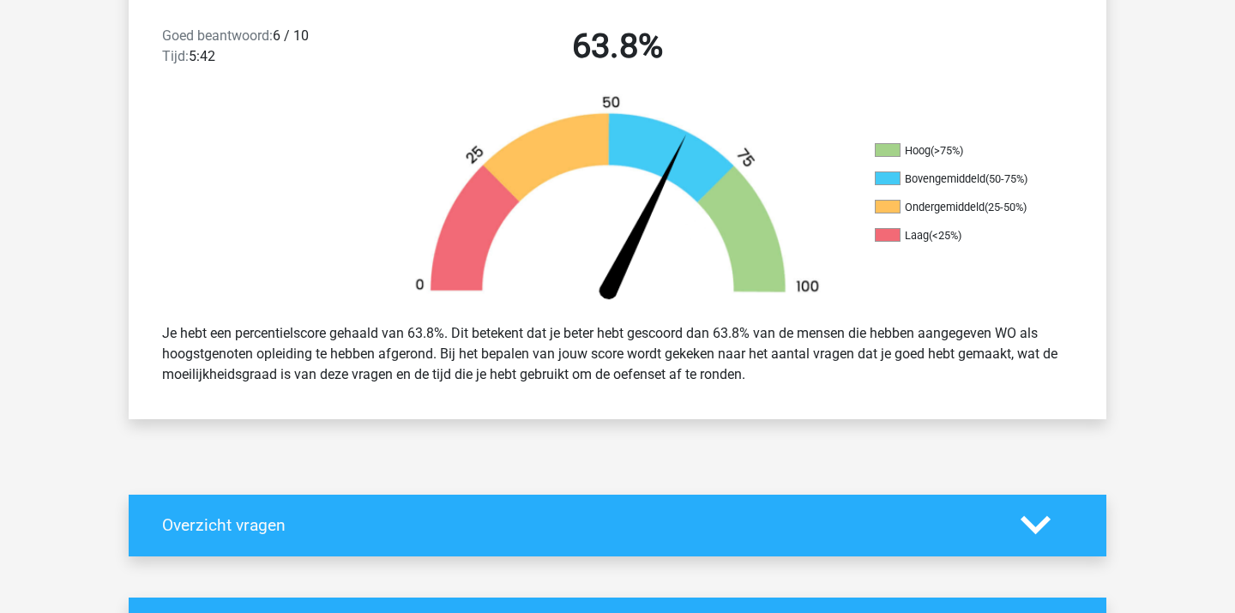
drag, startPoint x: 674, startPoint y: 327, endPoint x: 721, endPoint y: 384, distance: 74.3
click at [720, 383] on div "Je hebt een percentielscore gehaald van 63.8%. Dit betekent dat je beter hebt g…" at bounding box center [617, 353] width 937 height 75
click at [721, 384] on div "Je hebt een percentielscore gehaald van 63.8%. Dit betekent dat je beter hebt g…" at bounding box center [617, 353] width 937 height 75
drag, startPoint x: 672, startPoint y: 329, endPoint x: 707, endPoint y: 382, distance: 62.6
click at [707, 382] on div "Je hebt een percentielscore gehaald van 63.8%. Dit betekent dat je beter hebt g…" at bounding box center [617, 353] width 937 height 75
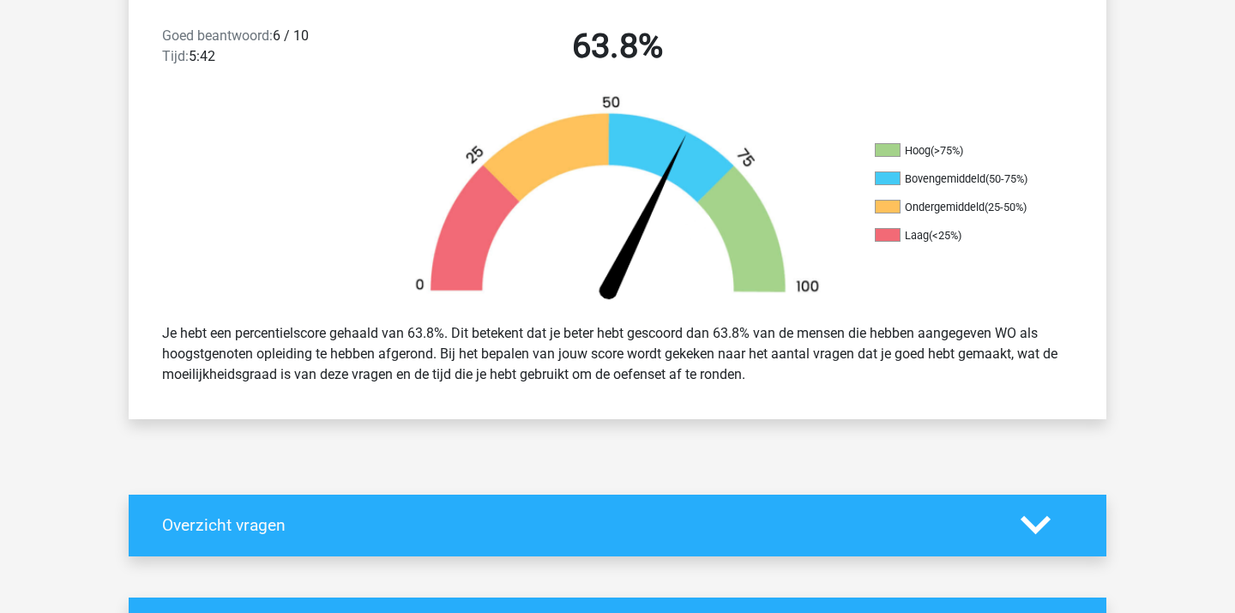
click at [707, 382] on div "Je hebt een percentielscore gehaald van 63.8%. Dit betekent dat je beter hebt g…" at bounding box center [617, 353] width 937 height 75
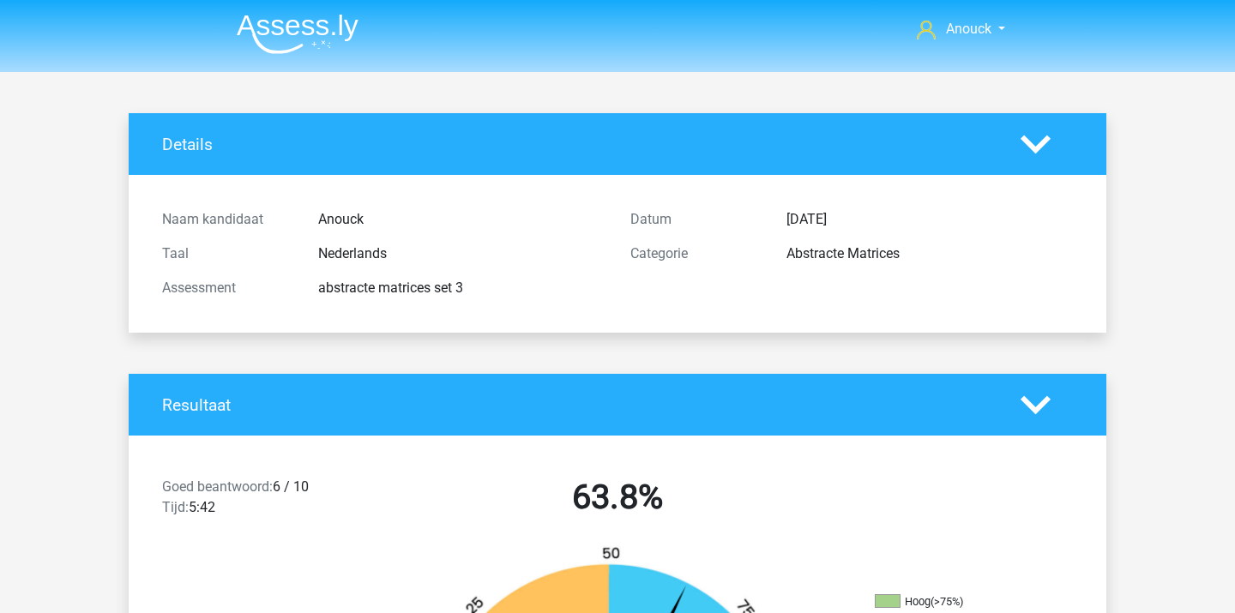
scroll to position [0, 0]
click at [305, 27] on img at bounding box center [298, 34] width 122 height 40
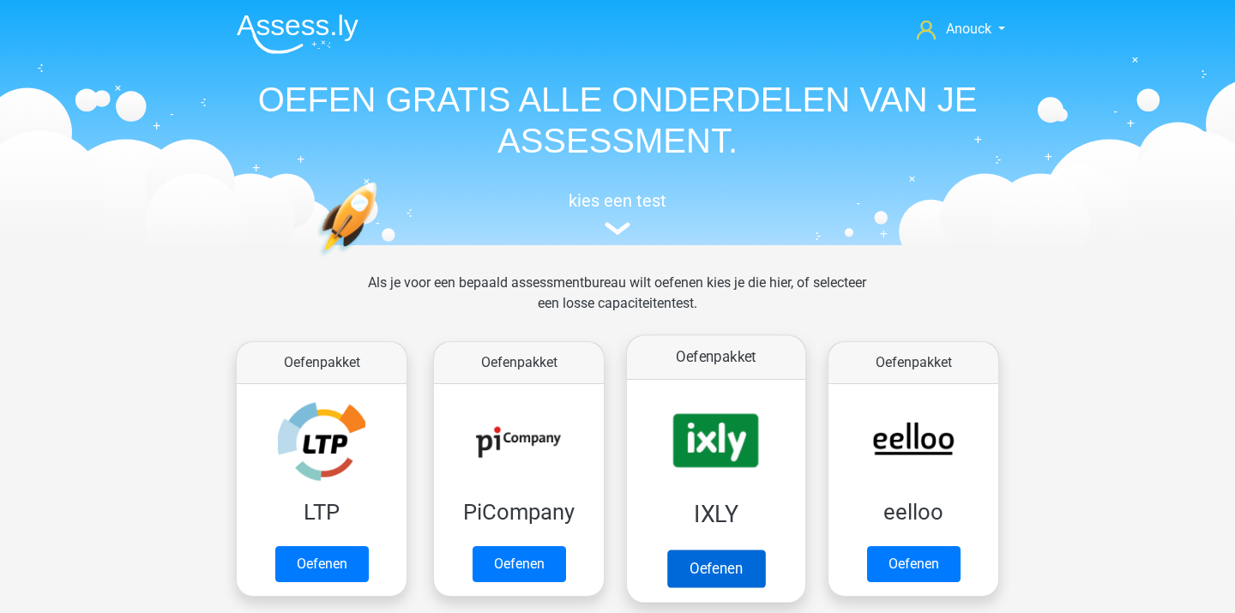
click at [725, 570] on link "Oefenen" at bounding box center [716, 569] width 98 height 38
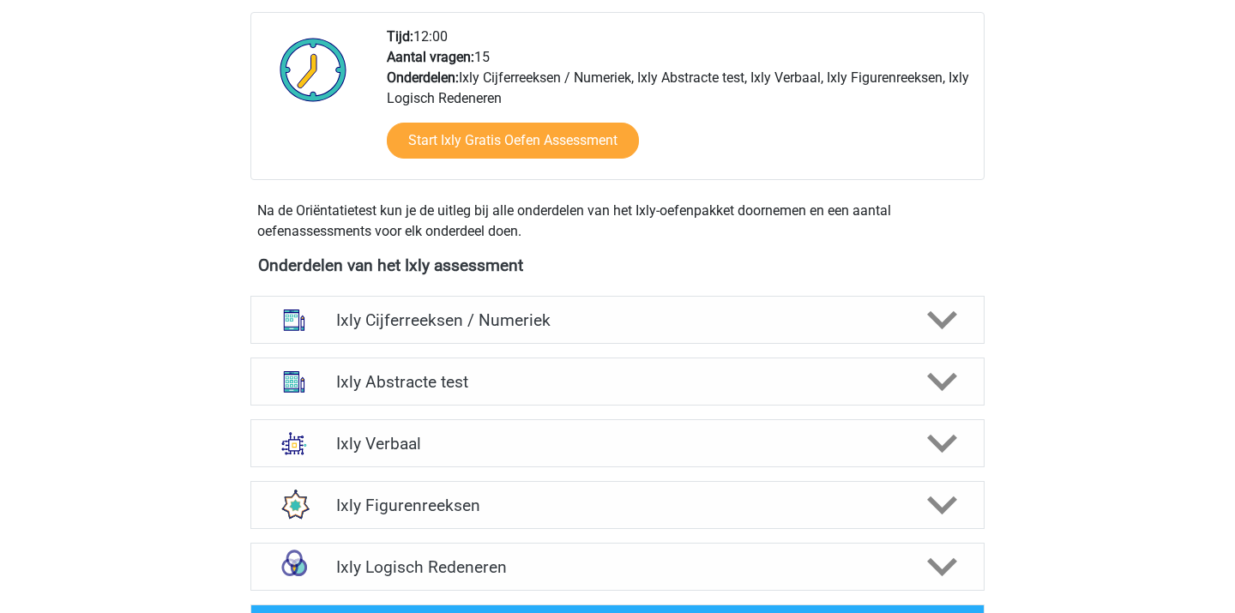
scroll to position [456, 0]
